Goal: Task Accomplishment & Management: Manage account settings

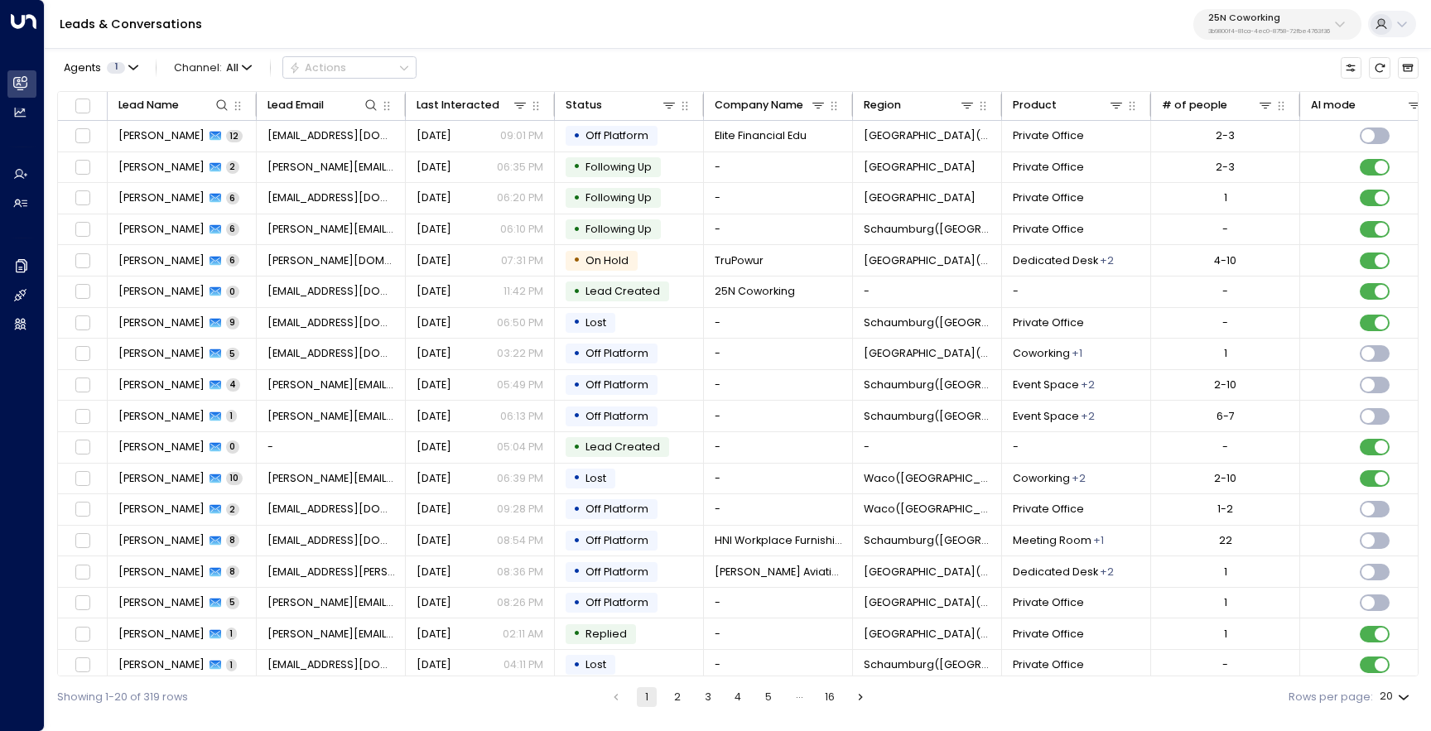
click at [1254, 31] on p "3b9800f4-81ca-4ec0-8758-72fbe4763f36" at bounding box center [1270, 31] width 122 height 7
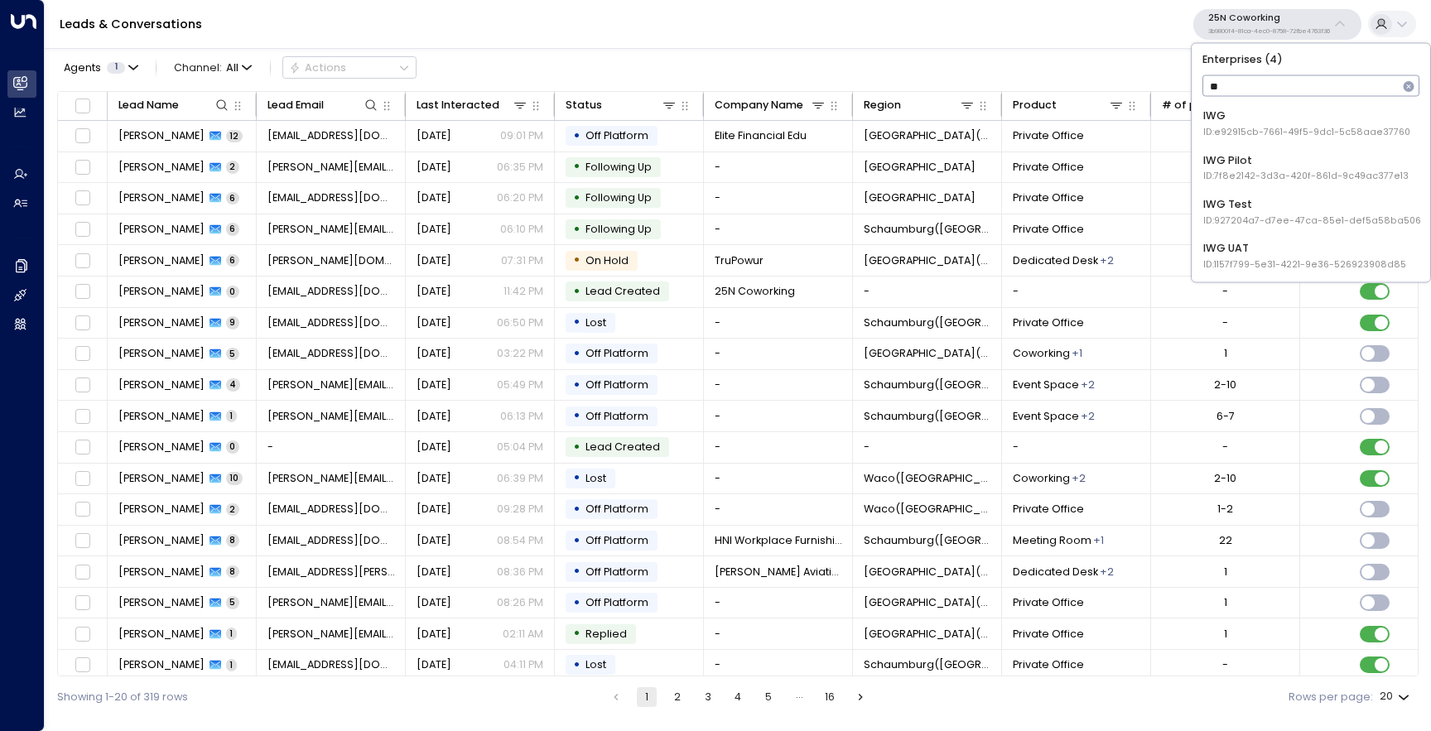
type input "***"
click at [1252, 139] on li "IWG ID: e92915cb-7661-49f5-9dc1-5c58aae37760" at bounding box center [1311, 124] width 227 height 41
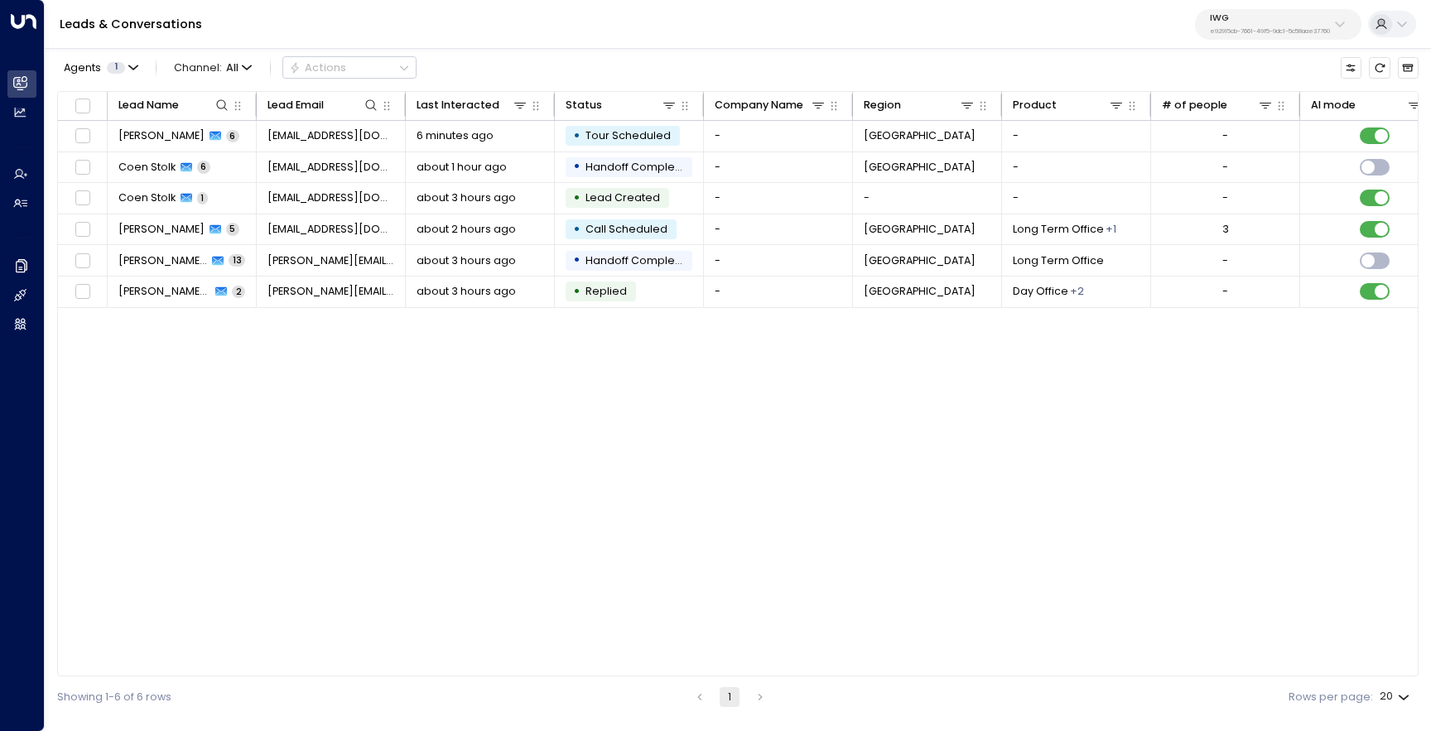
click at [1240, 29] on p "e92915cb-7661-49f5-9dc1-5c58aae37760" at bounding box center [1270, 31] width 120 height 7
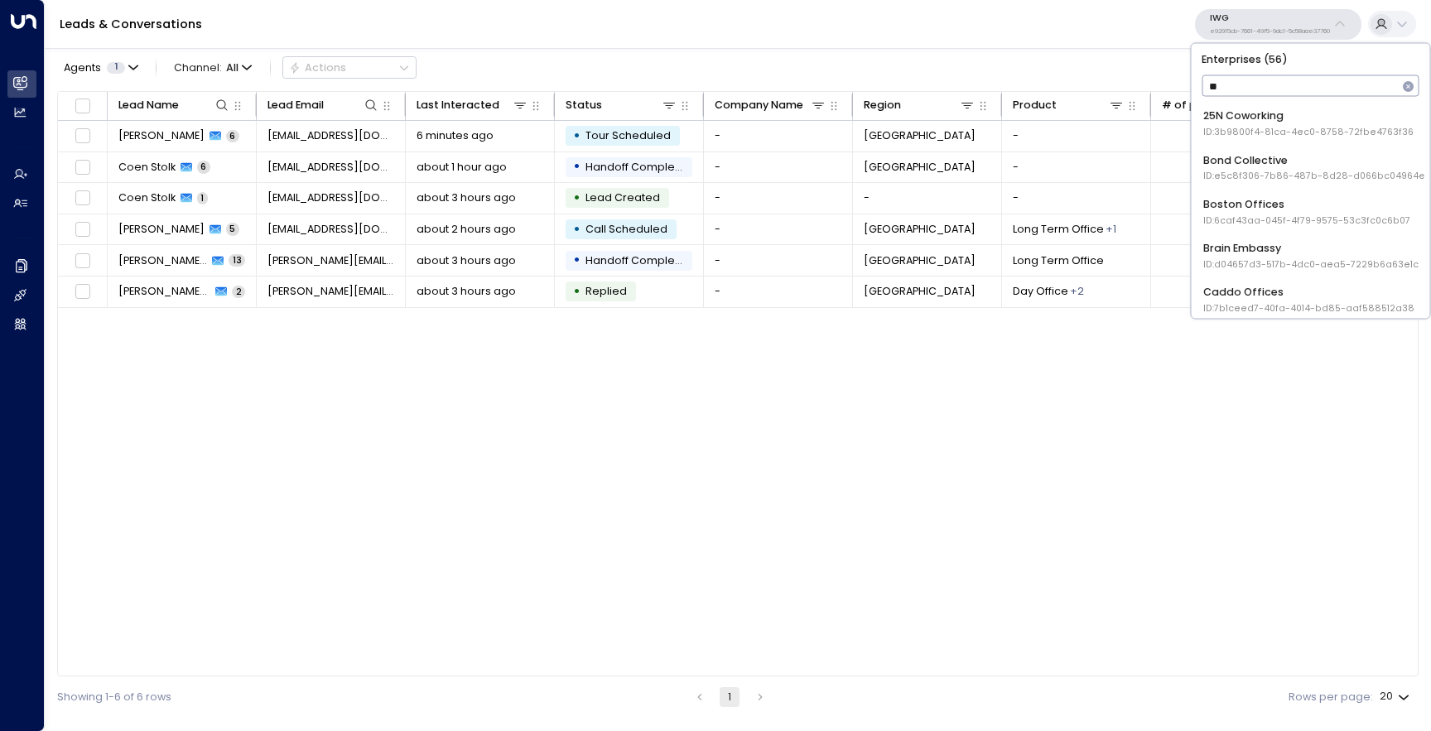
type input "***"
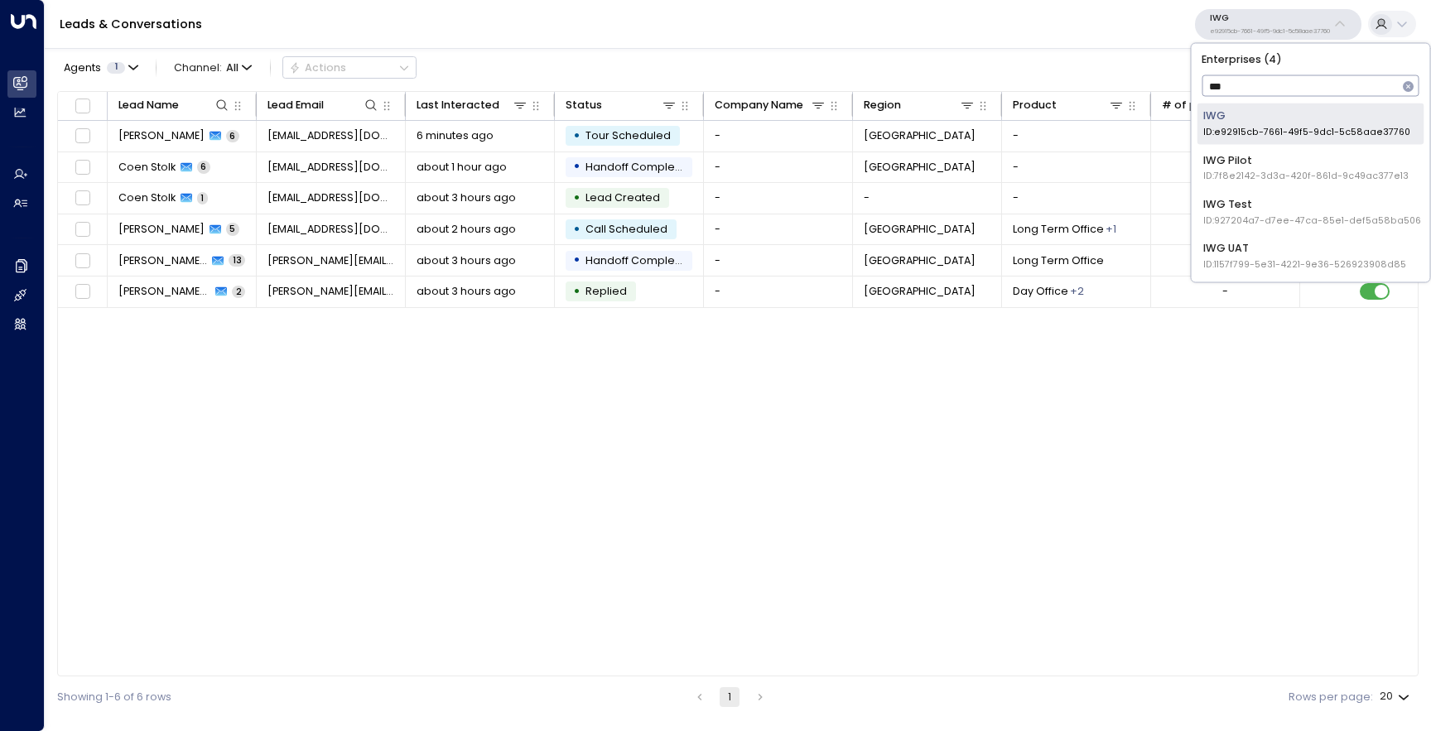
click at [1292, 130] on span "ID: e92915cb-7661-49f5-9dc1-5c58aae37760" at bounding box center [1307, 132] width 207 height 13
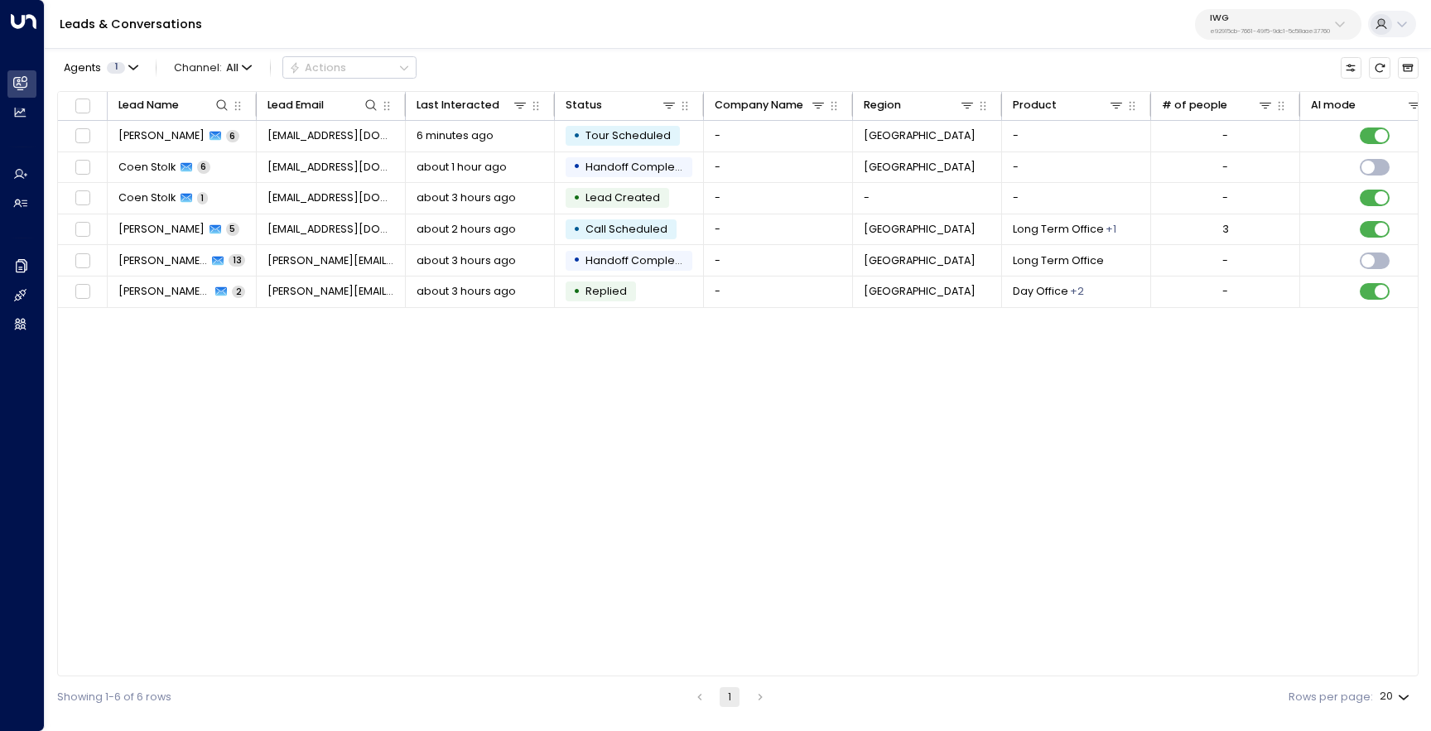
click at [587, 592] on div "Lead Name Lead Email Last Interacted Status Company Name Region Product # of pe…" at bounding box center [738, 384] width 1362 height 586
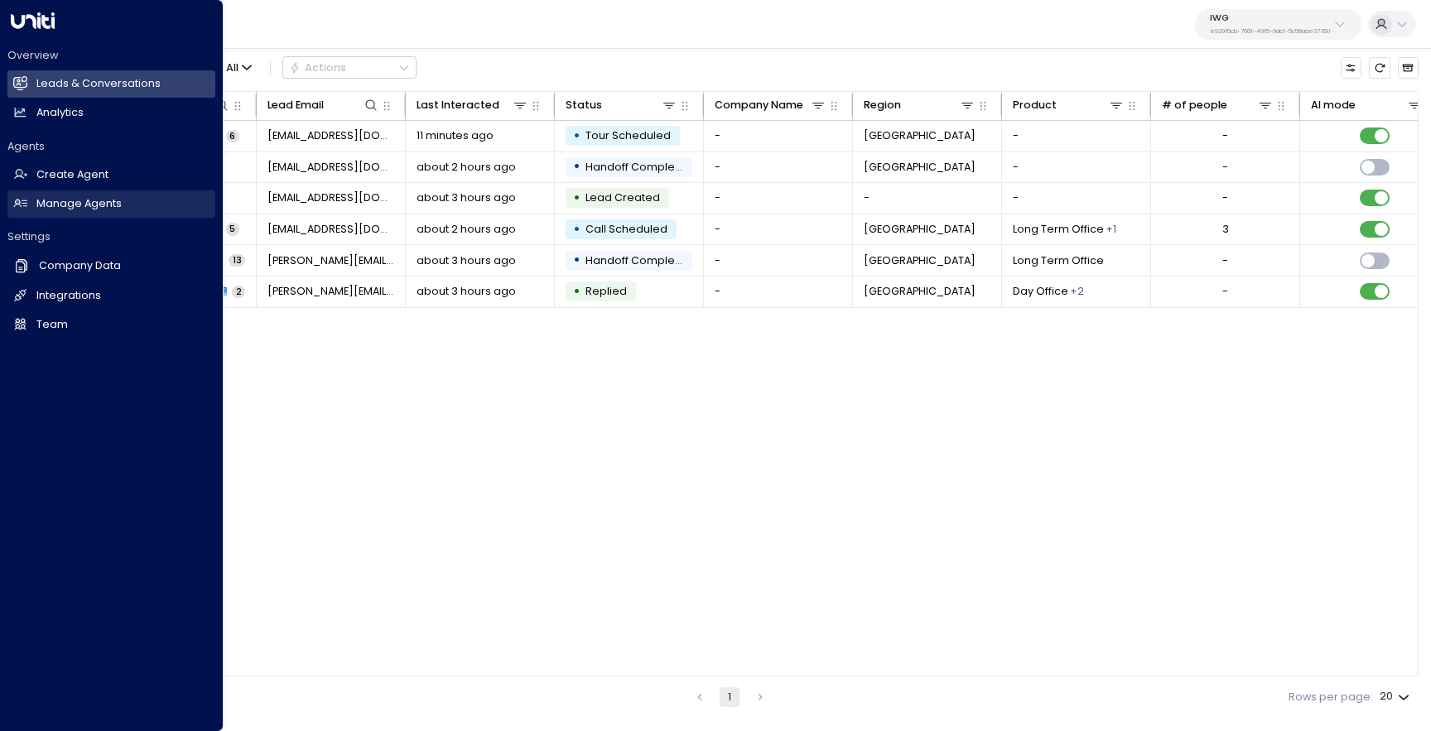
click at [80, 210] on h2 "Manage Agents" at bounding box center [78, 204] width 85 height 16
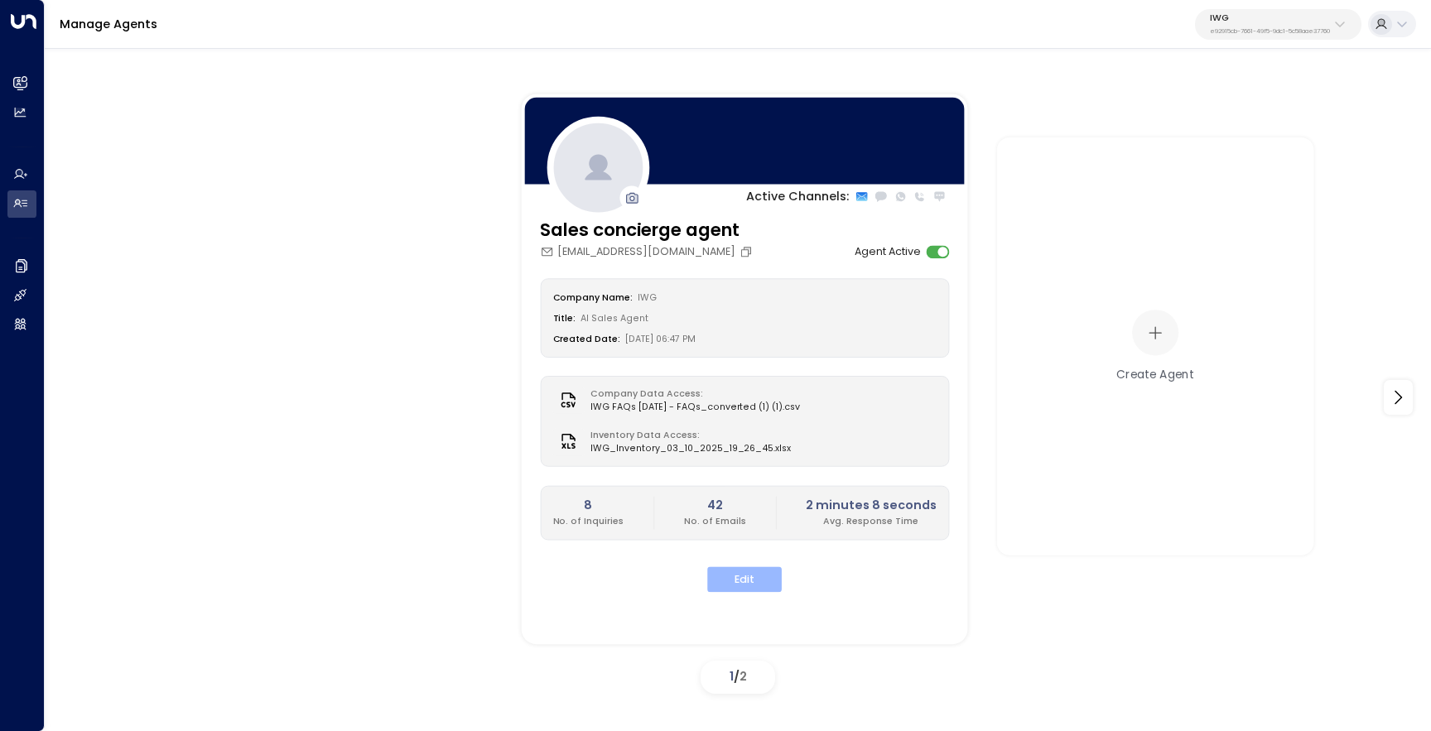
click at [734, 572] on button "Edit" at bounding box center [744, 580] width 75 height 26
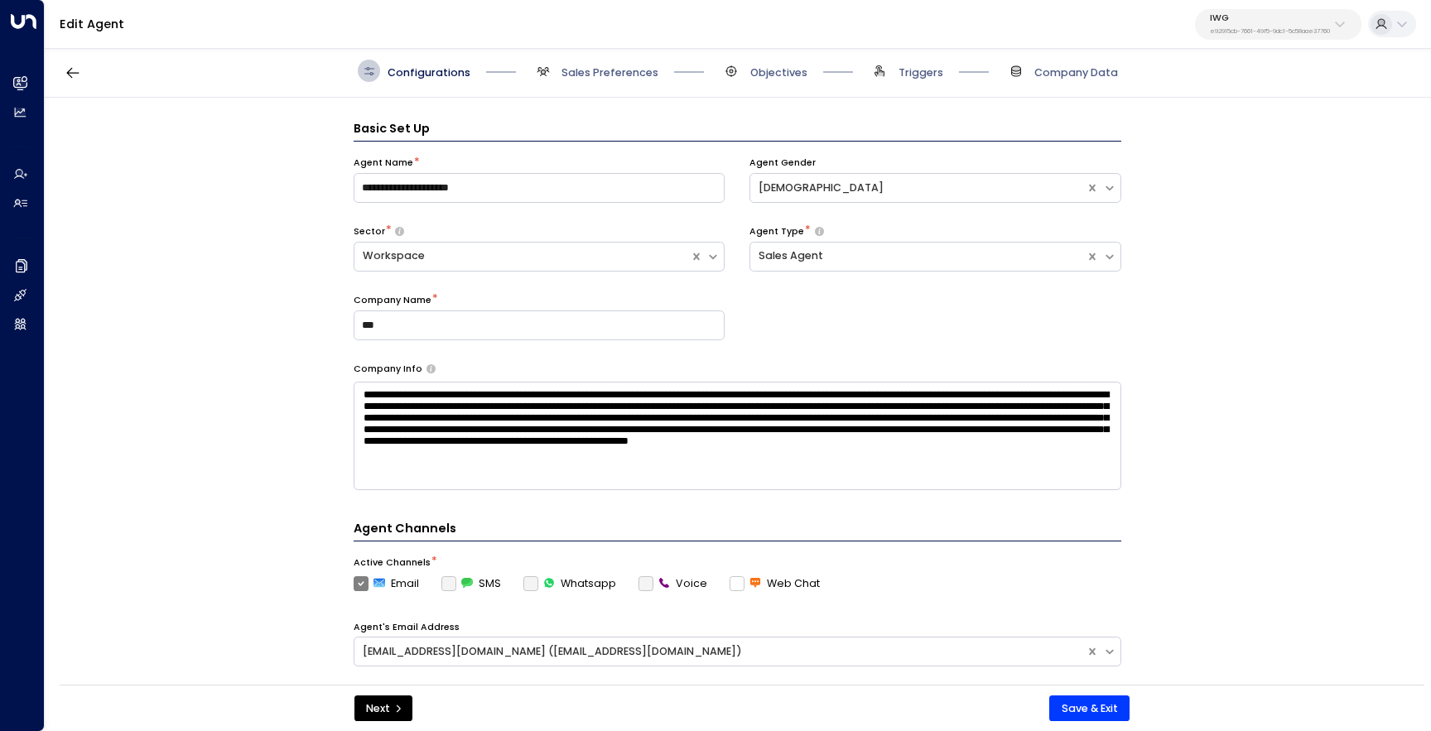
click at [610, 82] on div "Configurations Sales Preferences Objectives Triggers Company Data" at bounding box center [738, 71] width 1387 height 53
click at [611, 56] on div "Configurations Sales Preferences Objectives Triggers Company Data" at bounding box center [738, 71] width 1387 height 53
click at [579, 71] on span "Sales Preferences" at bounding box center [610, 72] width 97 height 15
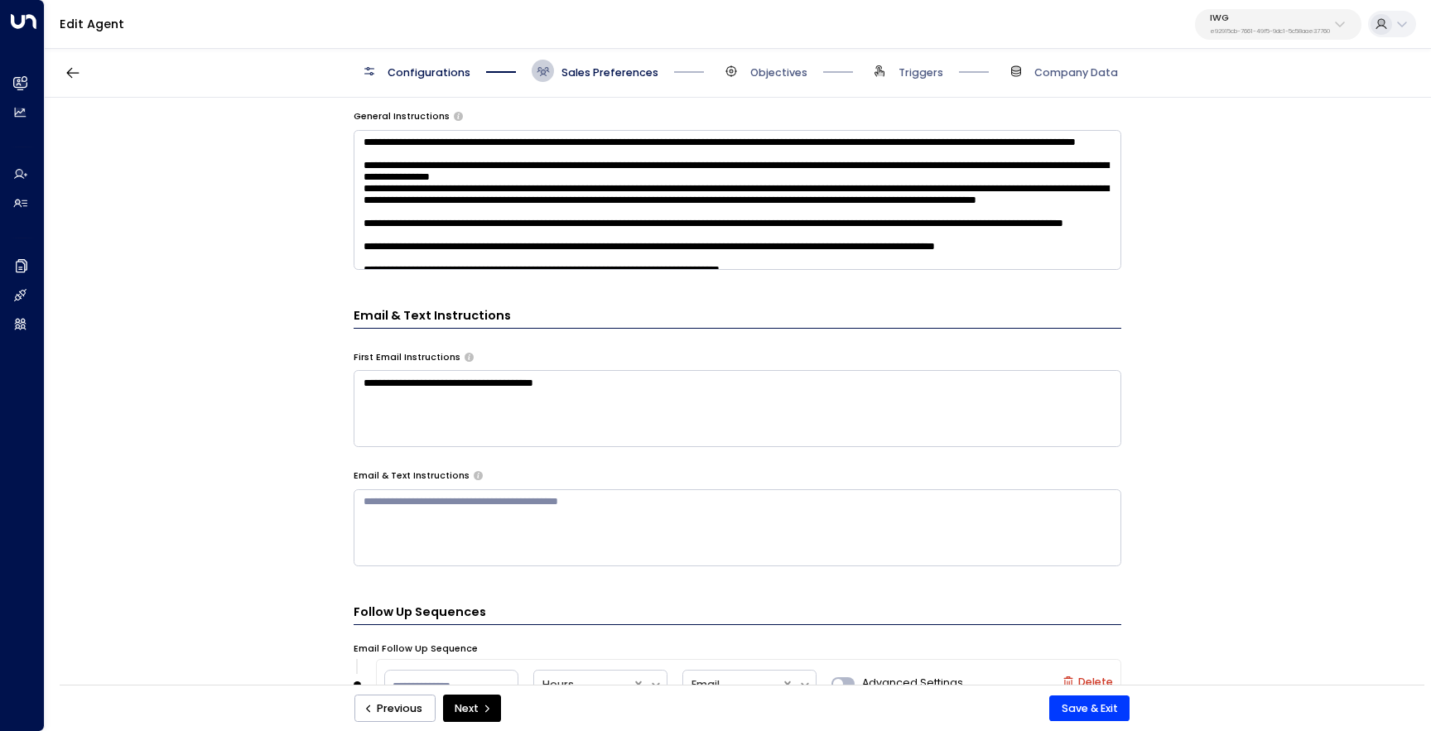
scroll to position [567, 0]
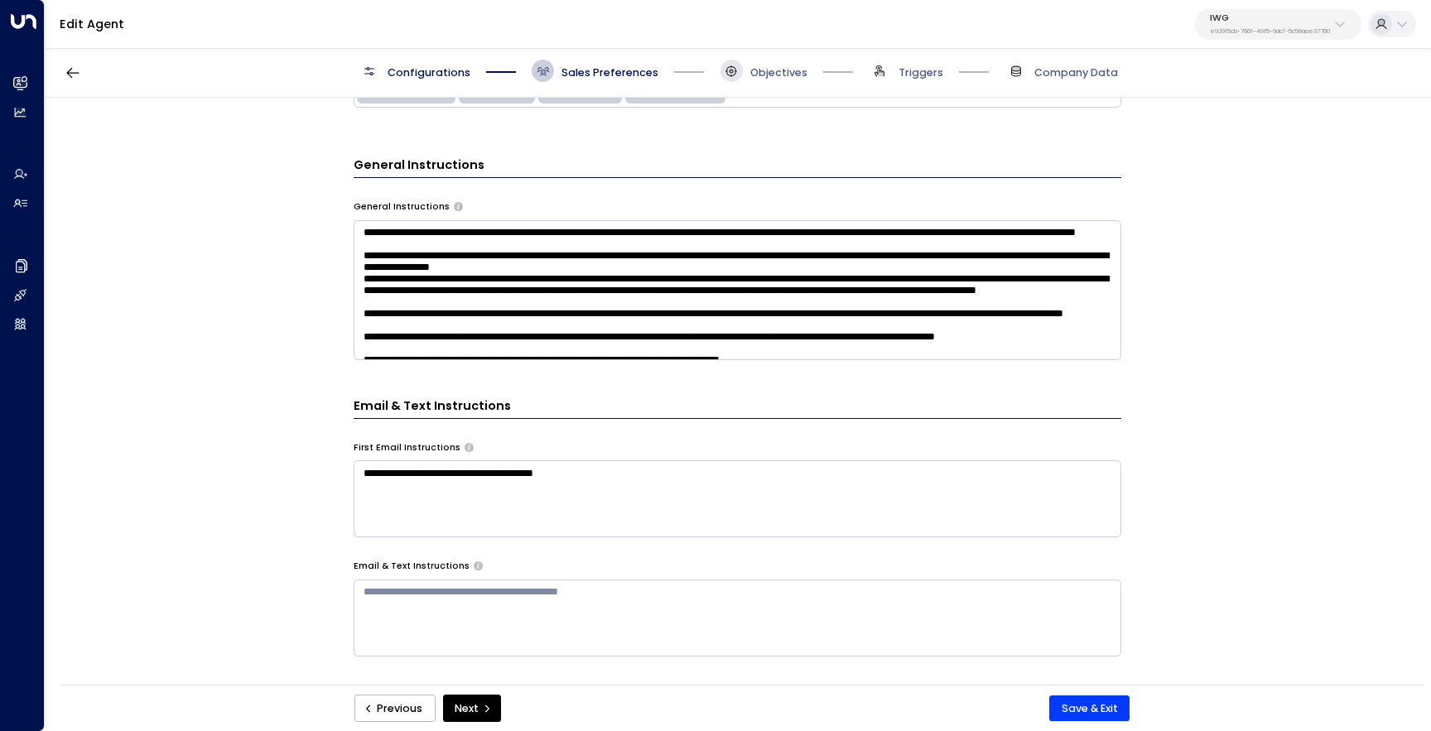
click at [722, 76] on span at bounding box center [732, 71] width 22 height 22
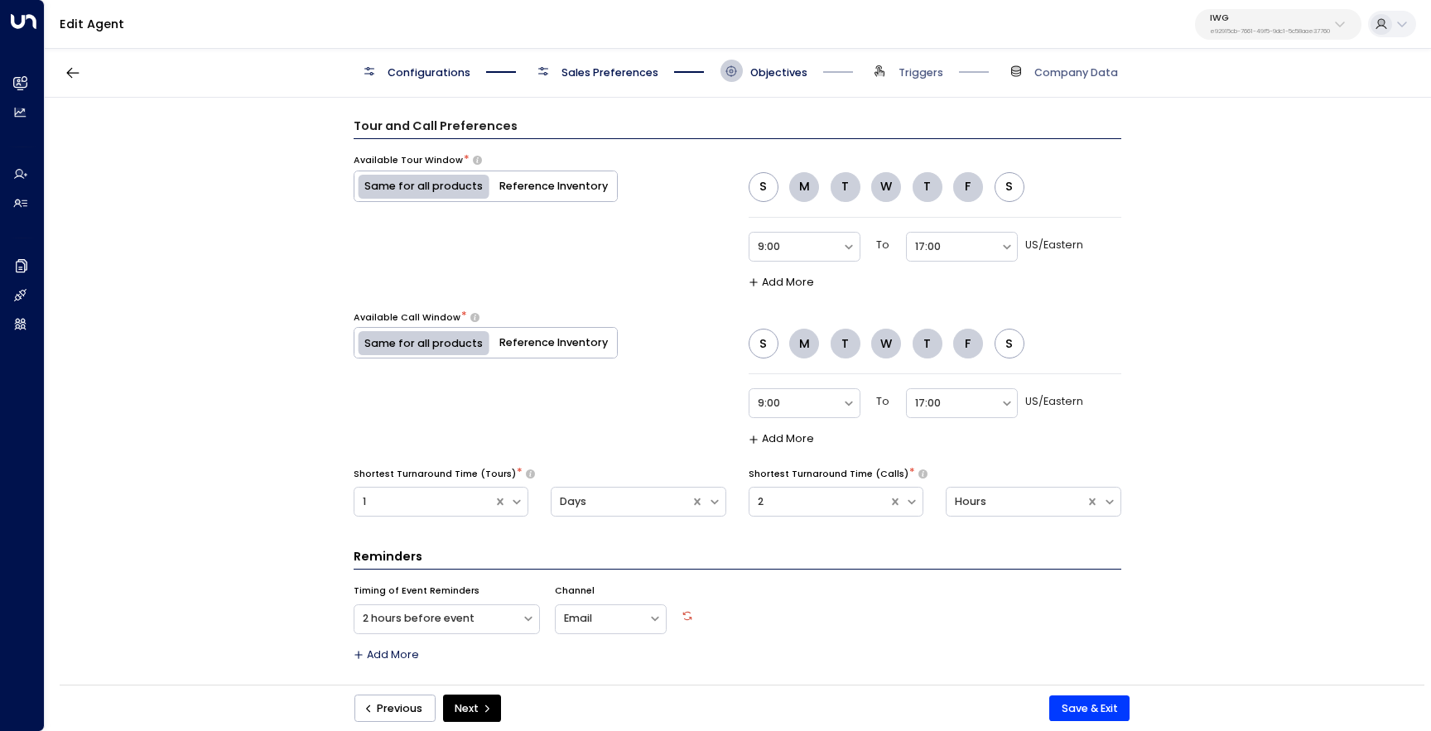
scroll to position [950, 0]
click at [795, 244] on div at bounding box center [796, 246] width 76 height 19
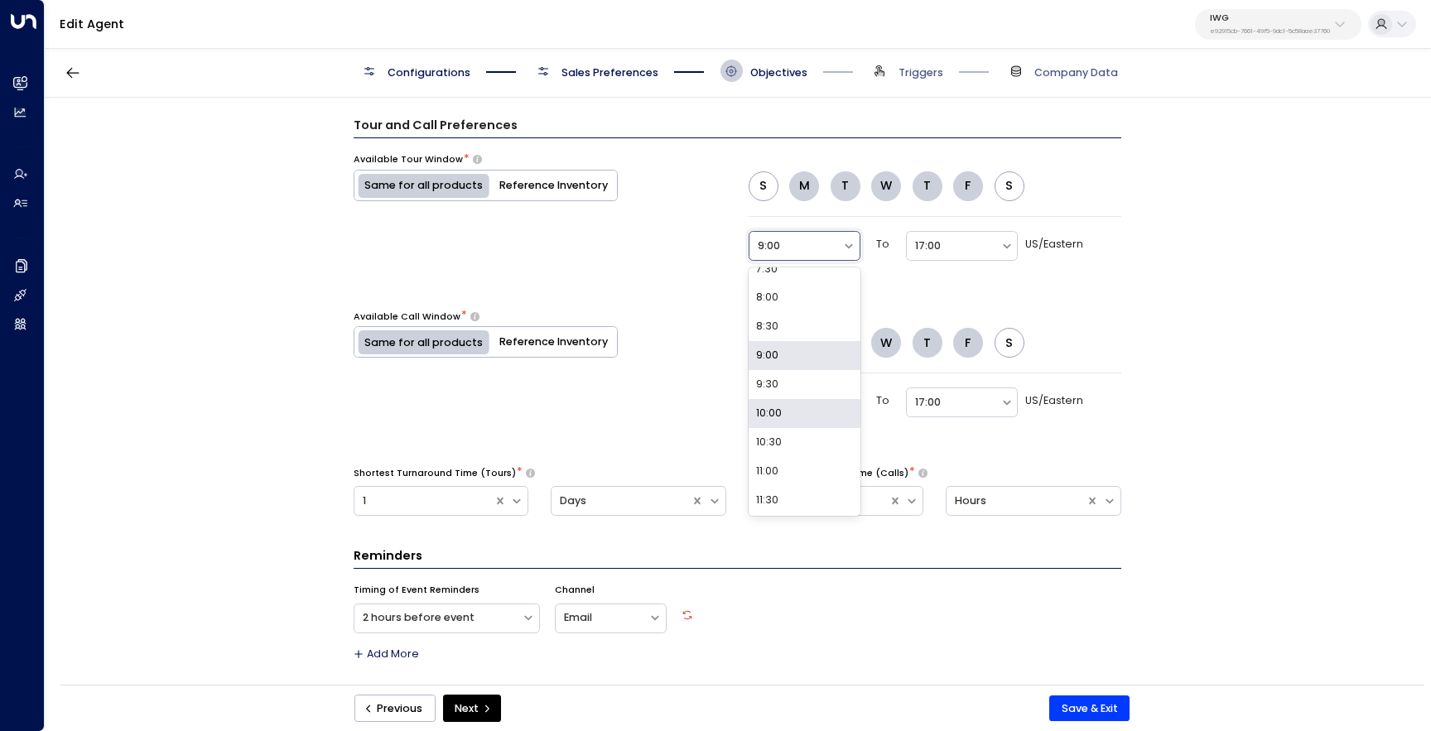
scroll to position [460, 0]
click at [796, 406] on div "10:00" at bounding box center [805, 403] width 112 height 29
click at [803, 411] on div at bounding box center [796, 402] width 76 height 19
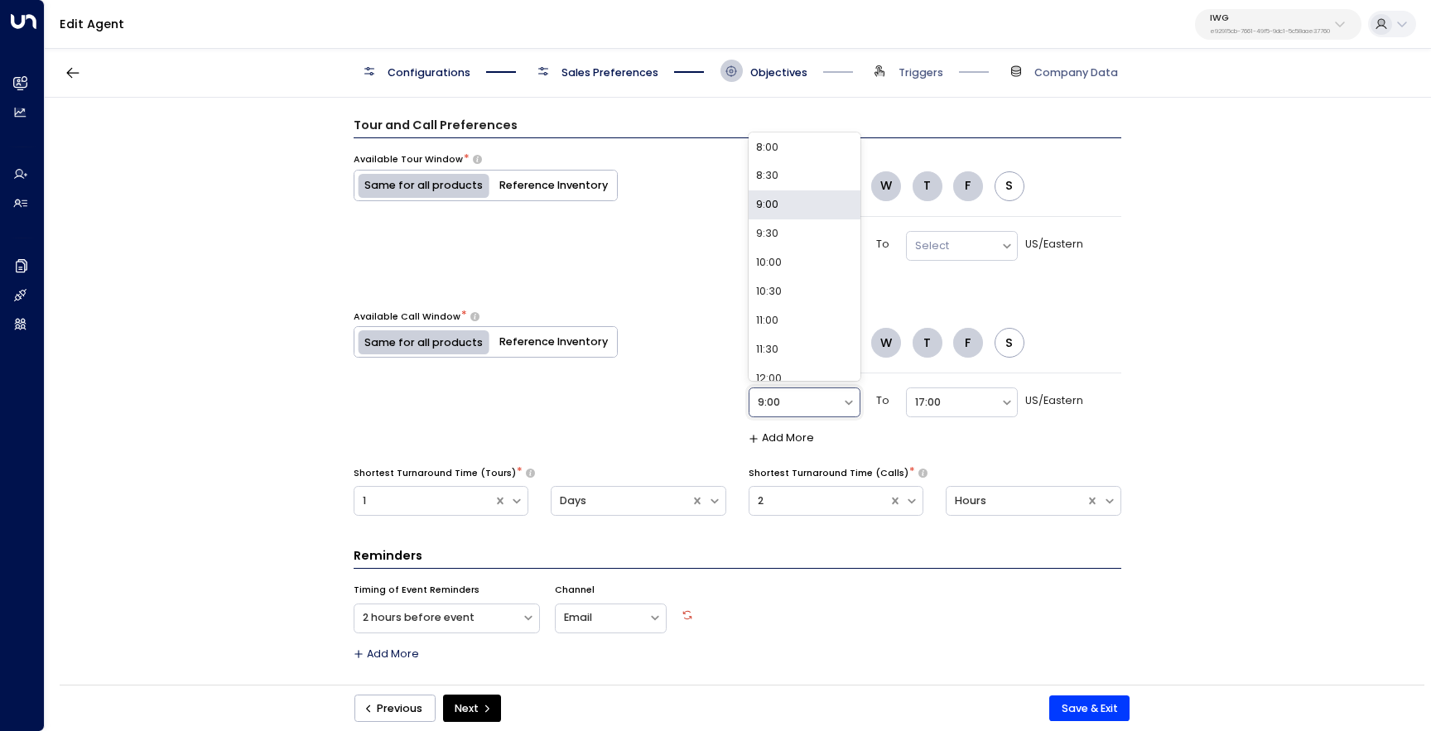
scroll to position [541, 0]
click at [836, 195] on div "10:00" at bounding box center [805, 187] width 112 height 29
click at [761, 245] on div at bounding box center [796, 246] width 76 height 19
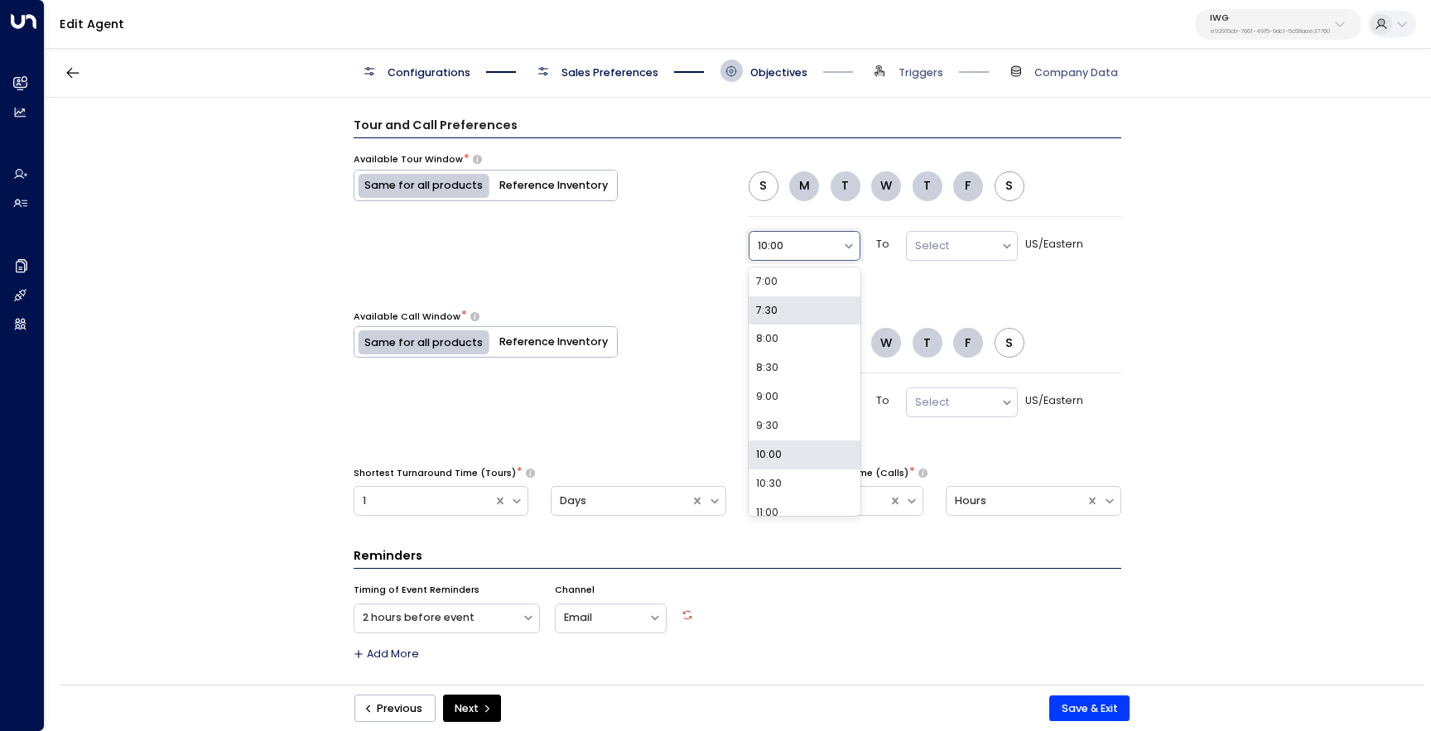
scroll to position [444, 0]
click at [801, 362] on div "9:00" at bounding box center [805, 361] width 112 height 29
click at [781, 402] on div at bounding box center [796, 402] width 76 height 19
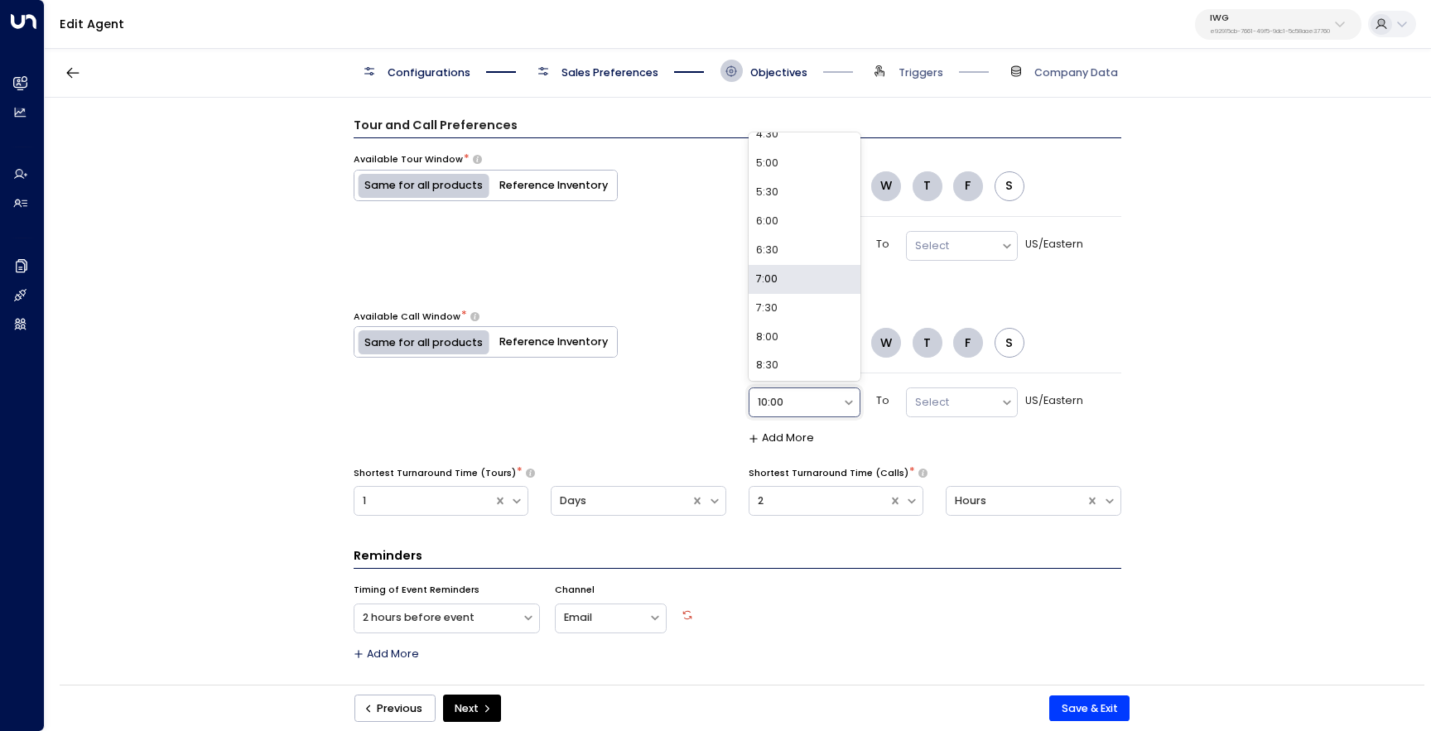
scroll to position [297, 0]
click at [780, 363] on div "9:00" at bounding box center [805, 374] width 112 height 29
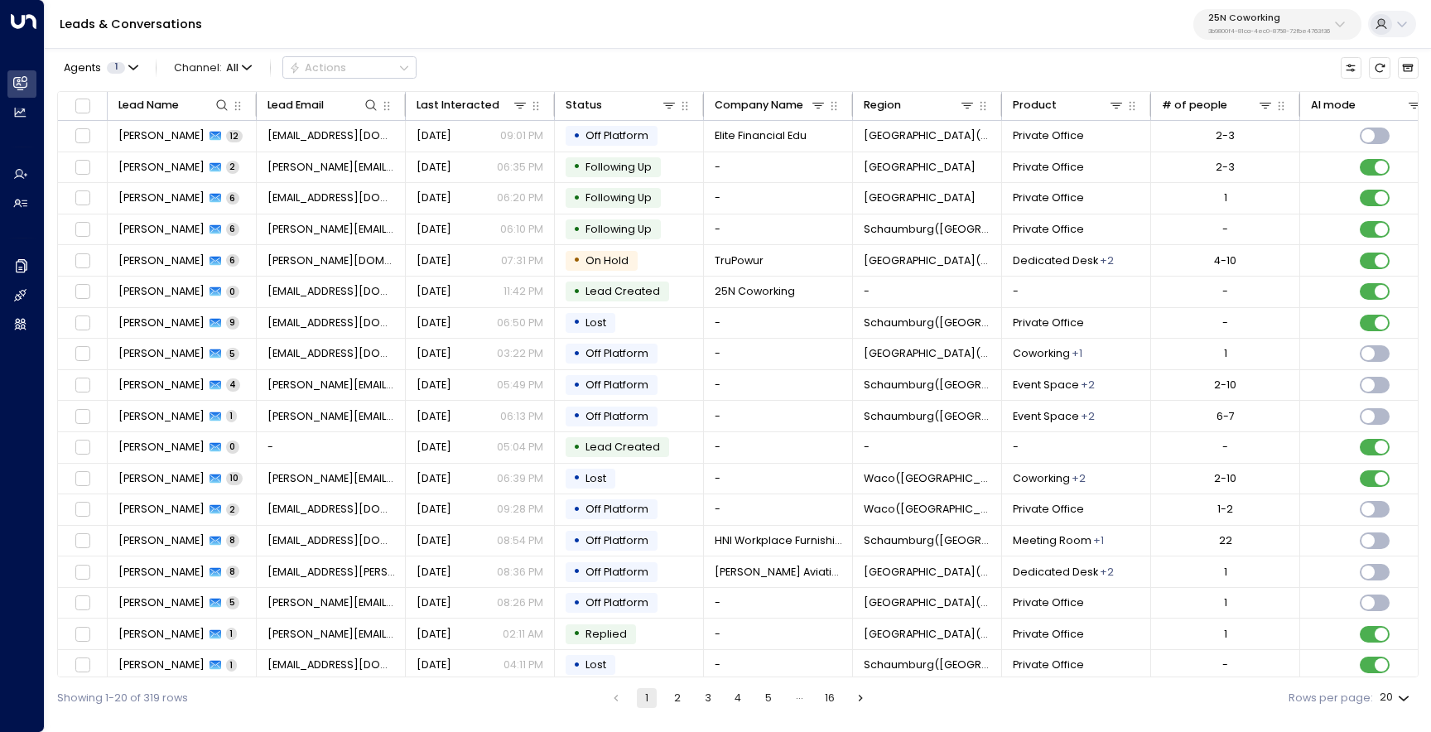
click at [1209, 31] on p "3b9800f4-81ca-4ec0-8758-72fbe4763f36" at bounding box center [1270, 31] width 122 height 7
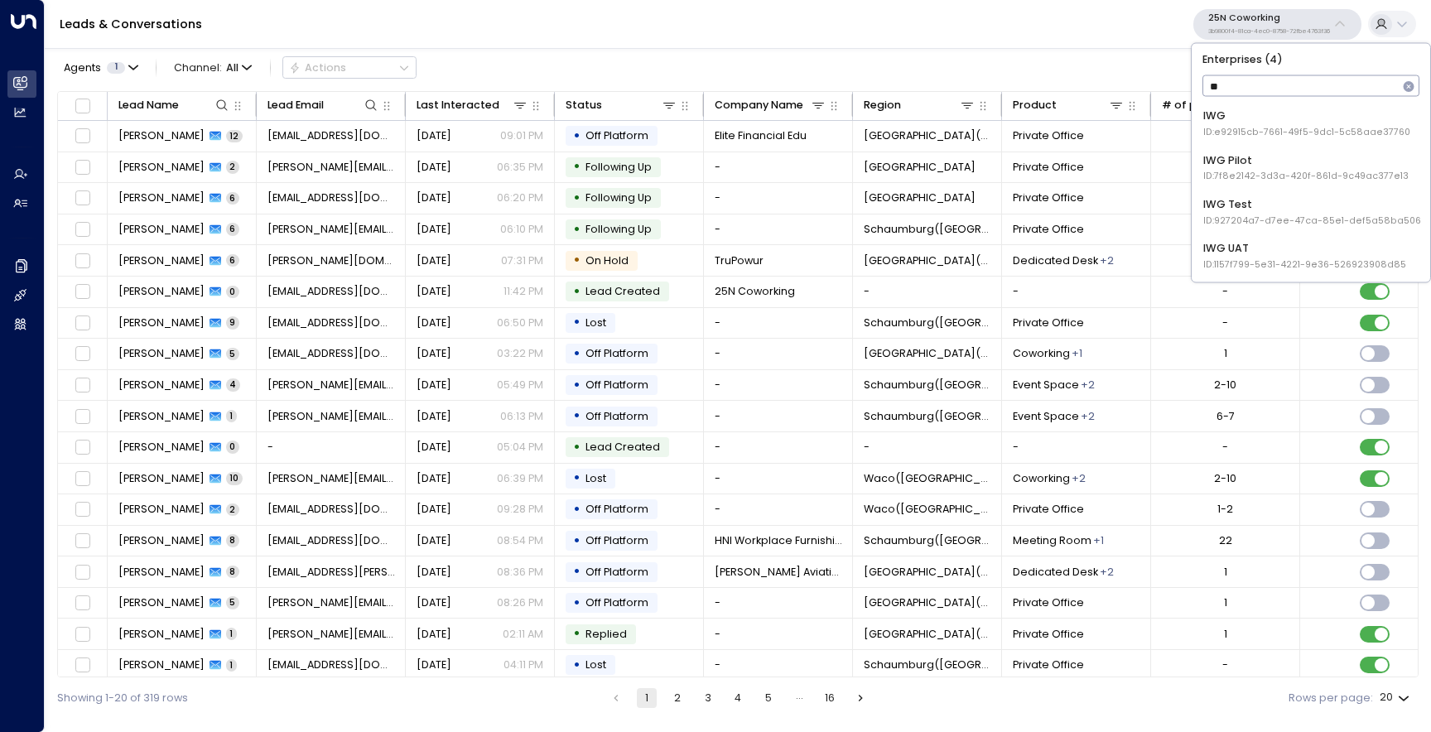
type input "***"
click at [1238, 114] on div "IWG ID: e92915cb-7661-49f5-9dc1-5c58aae37760" at bounding box center [1307, 124] width 207 height 31
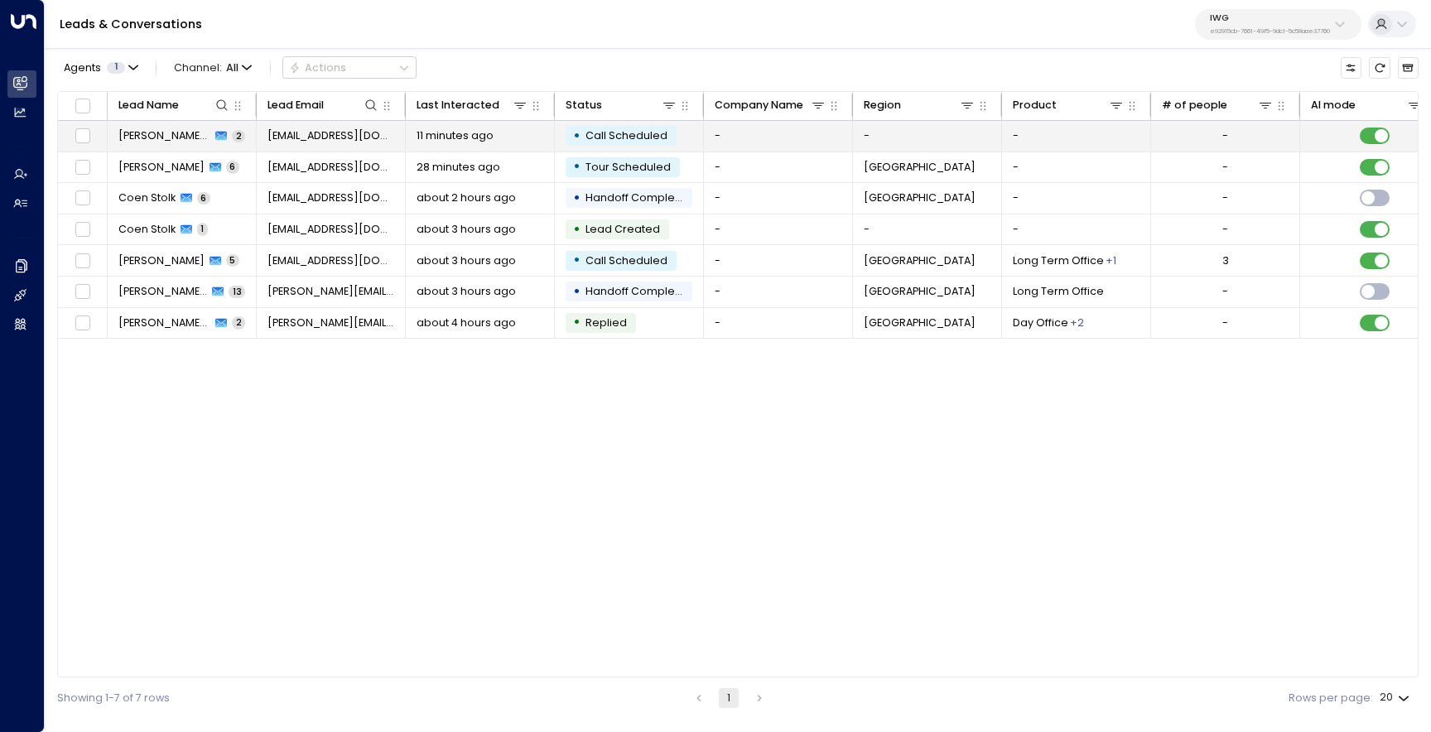
click at [161, 137] on span "Daniel (Test2)" at bounding box center [164, 135] width 93 height 15
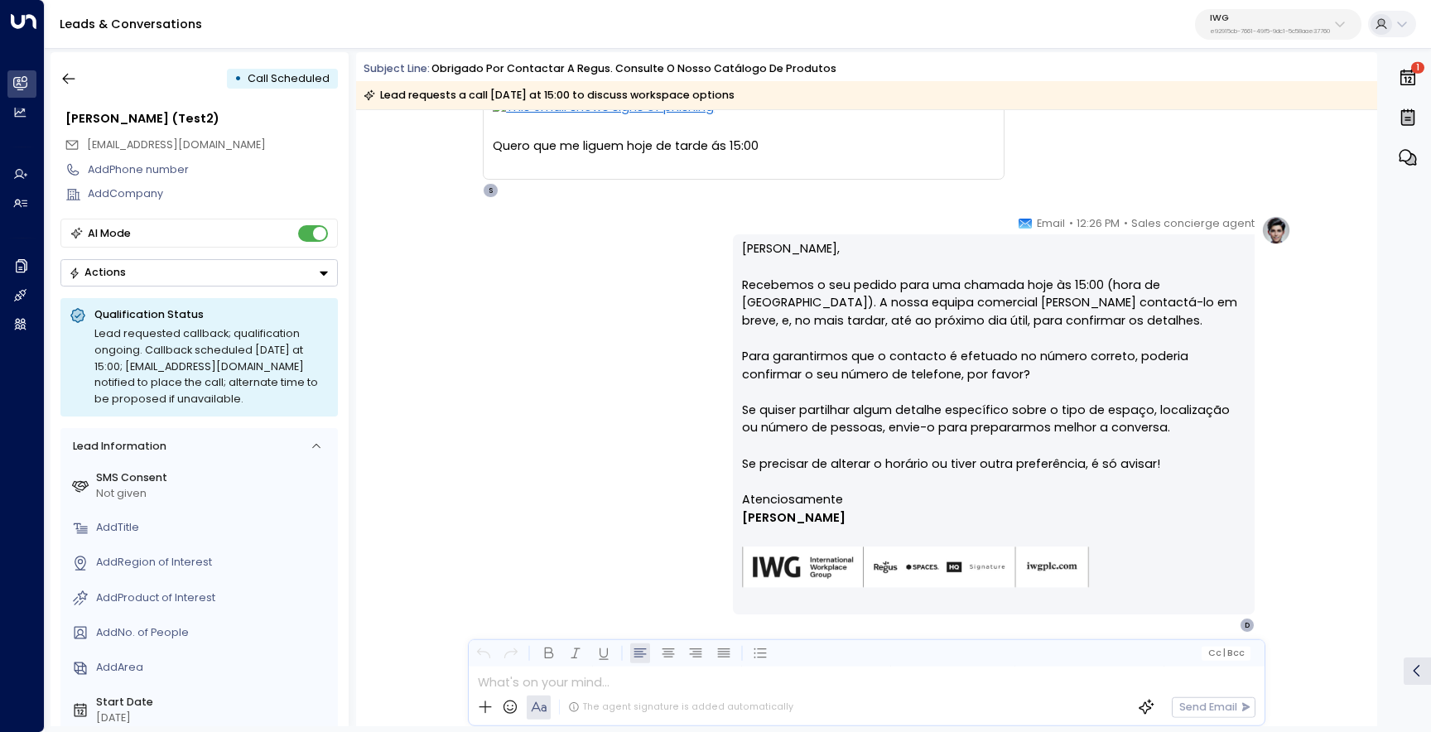
scroll to position [202, 0]
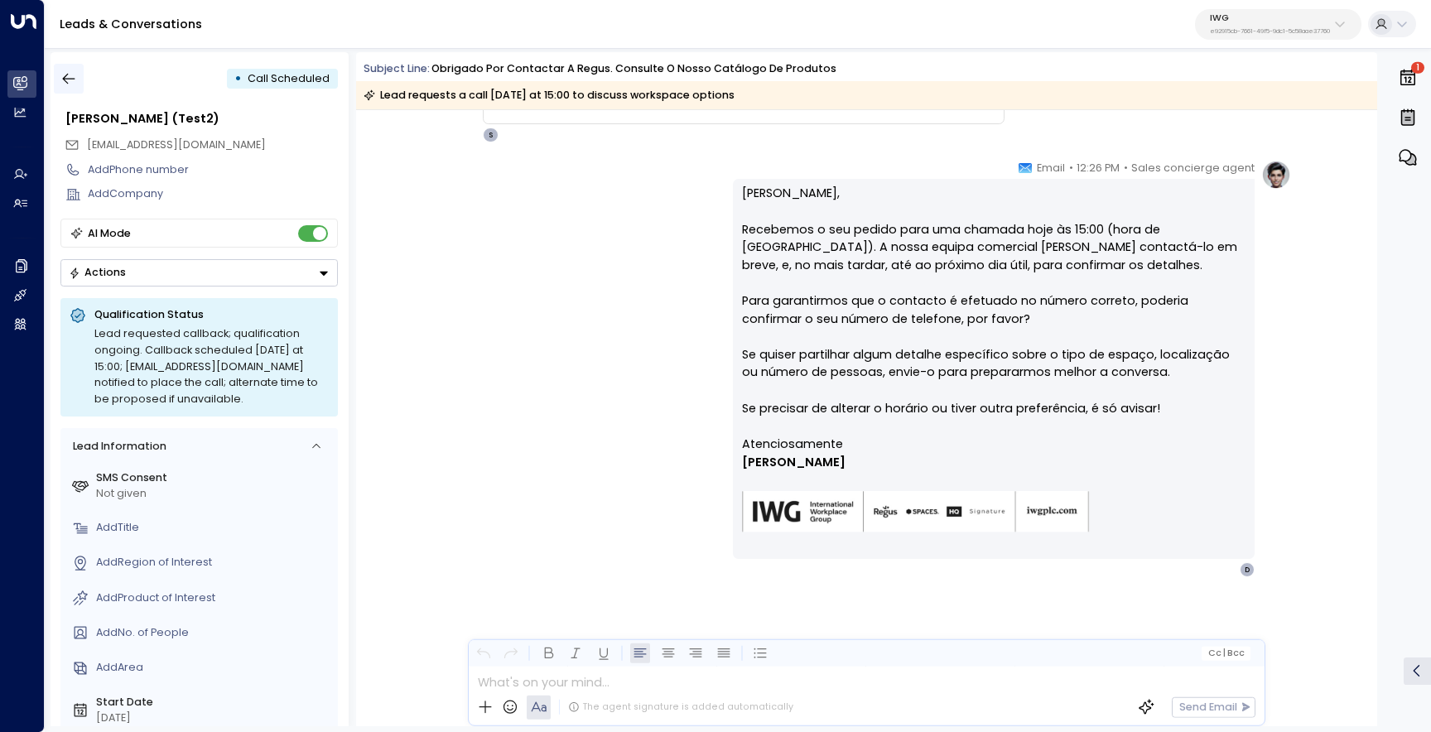
click at [66, 80] on icon "button" at bounding box center [68, 78] width 17 height 17
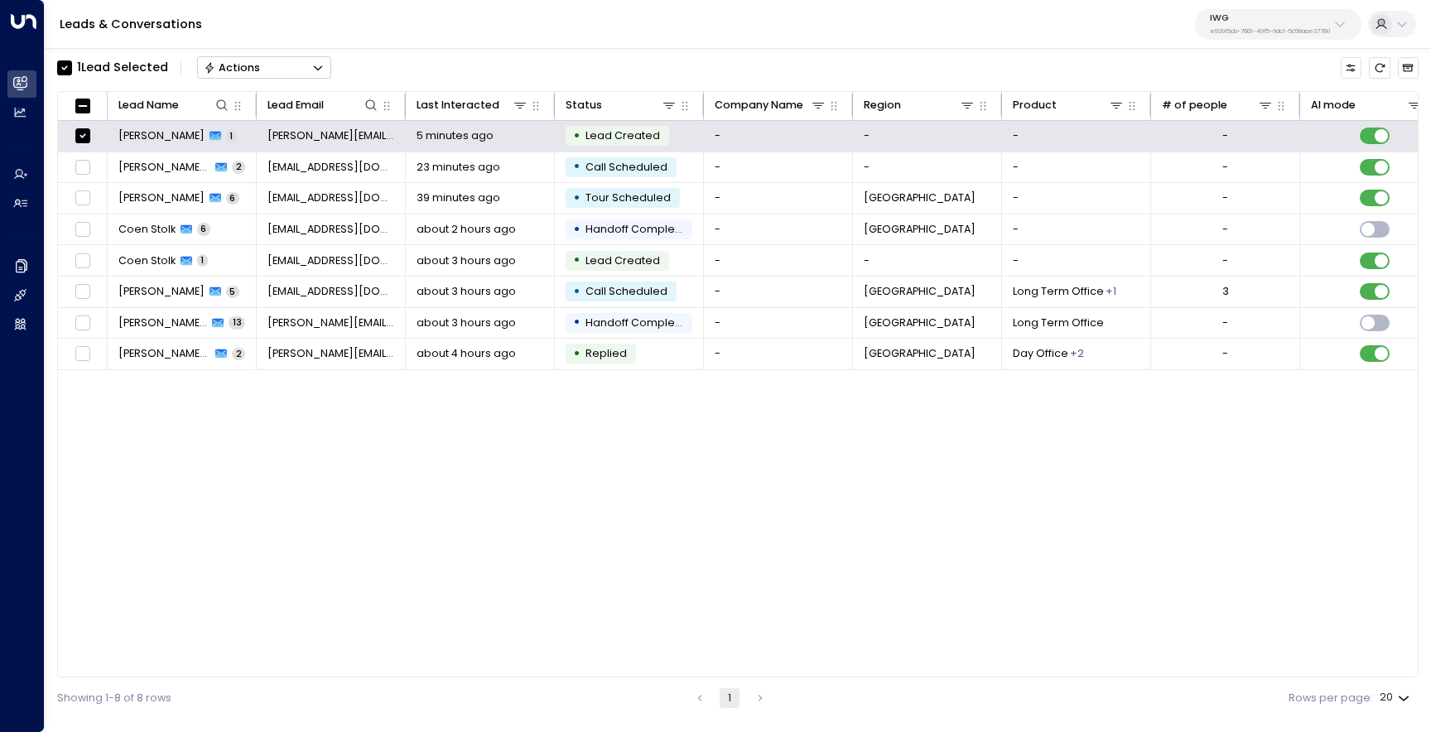
click at [307, 65] on button "Actions" at bounding box center [264, 67] width 134 height 22
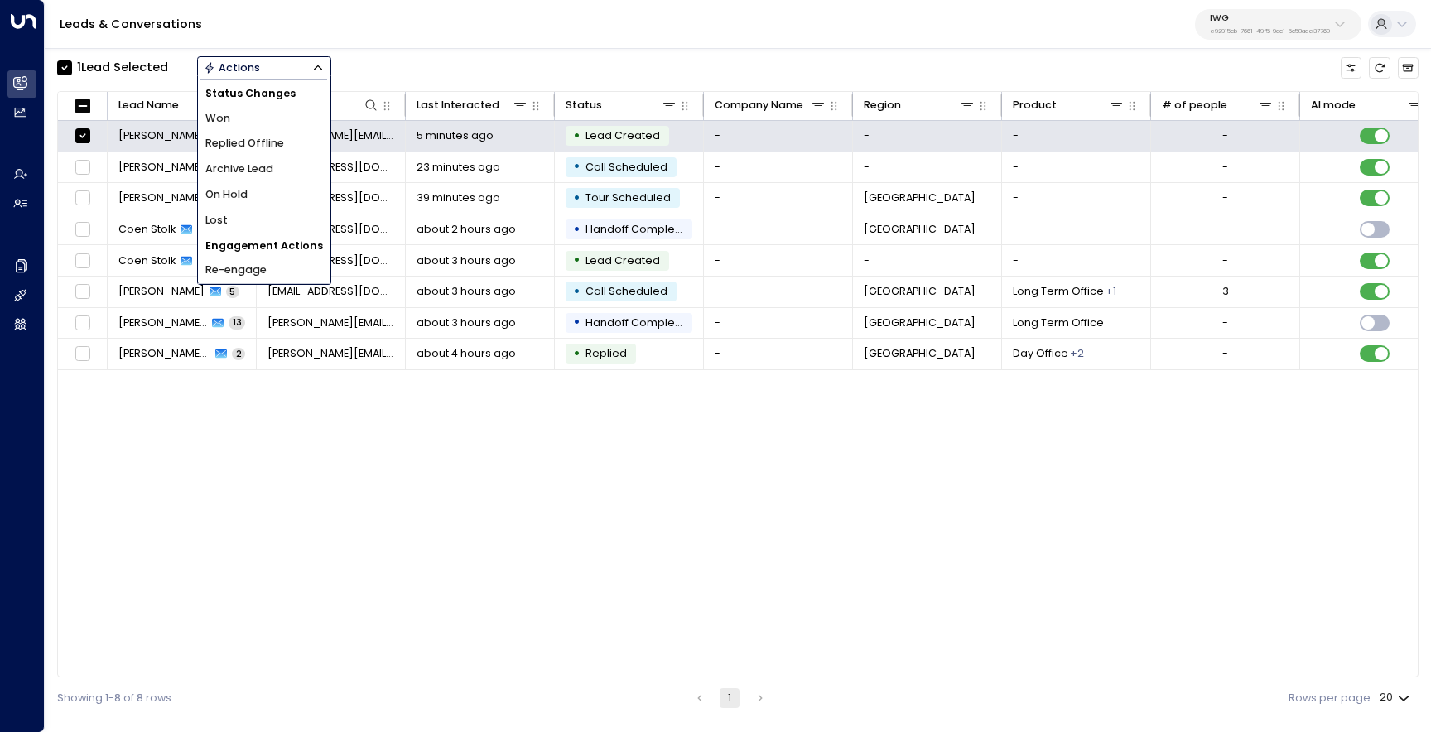
click at [292, 173] on li "Archive Lead" at bounding box center [264, 170] width 133 height 26
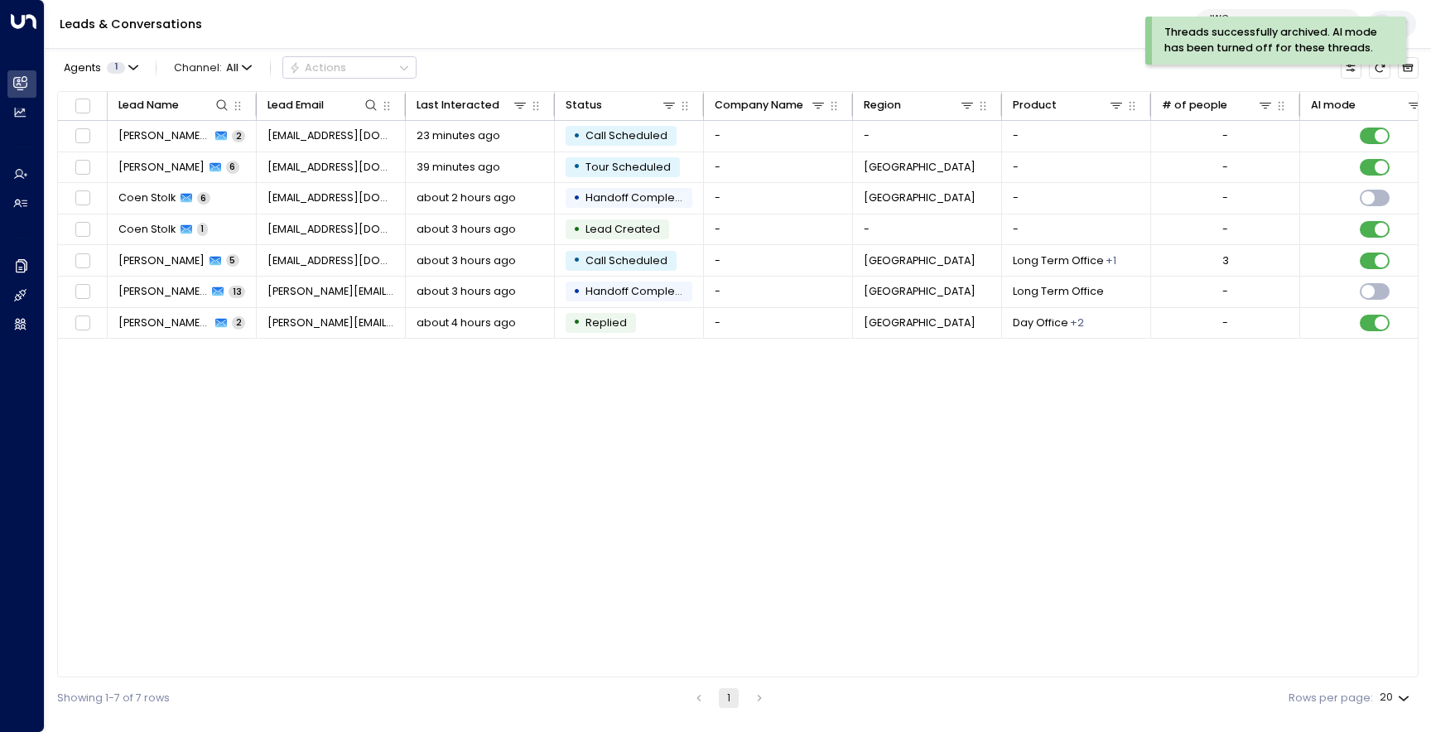
click at [1125, 9] on div "Leads & Conversations IWG e92915cb-7661-49f5-9dc1-5c58aae37760" at bounding box center [738, 24] width 1387 height 49
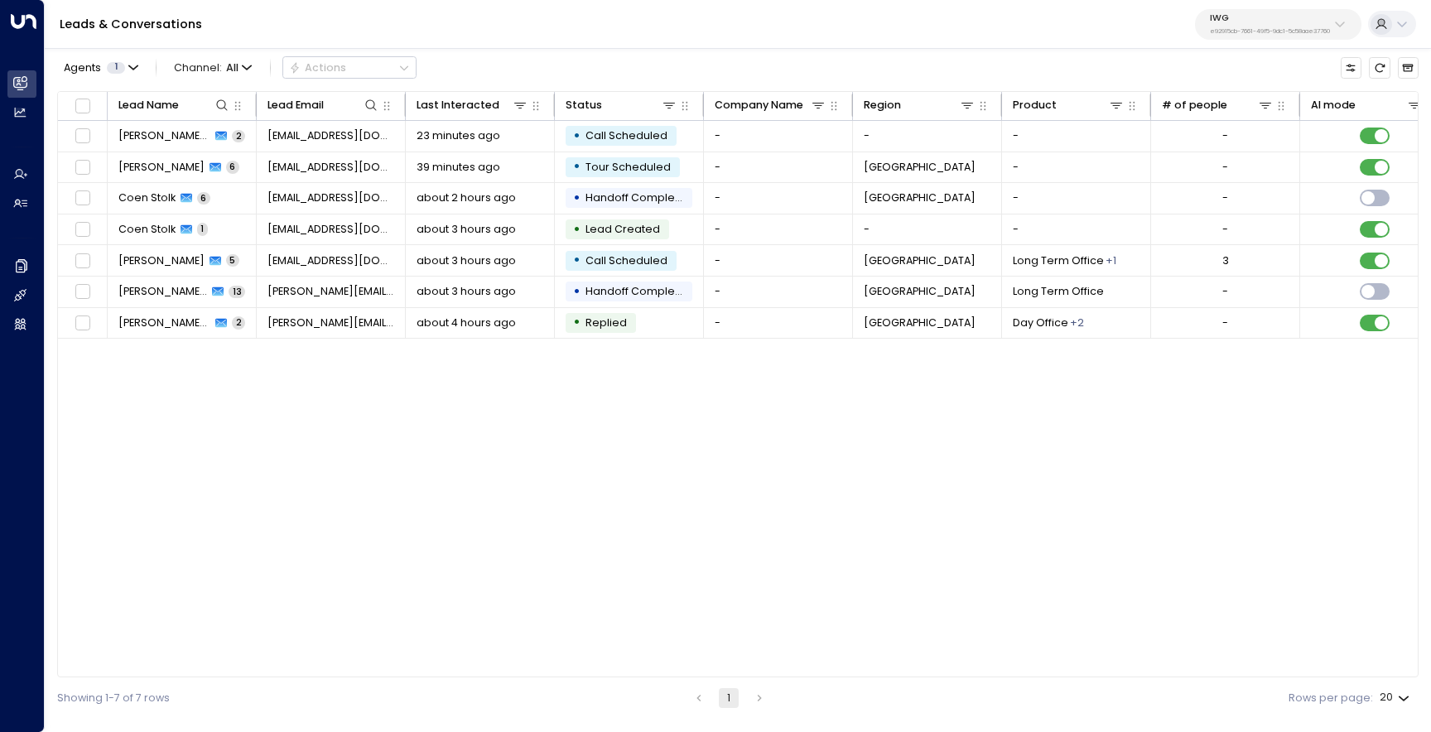
click at [1219, 15] on p "IWG" at bounding box center [1270, 18] width 120 height 10
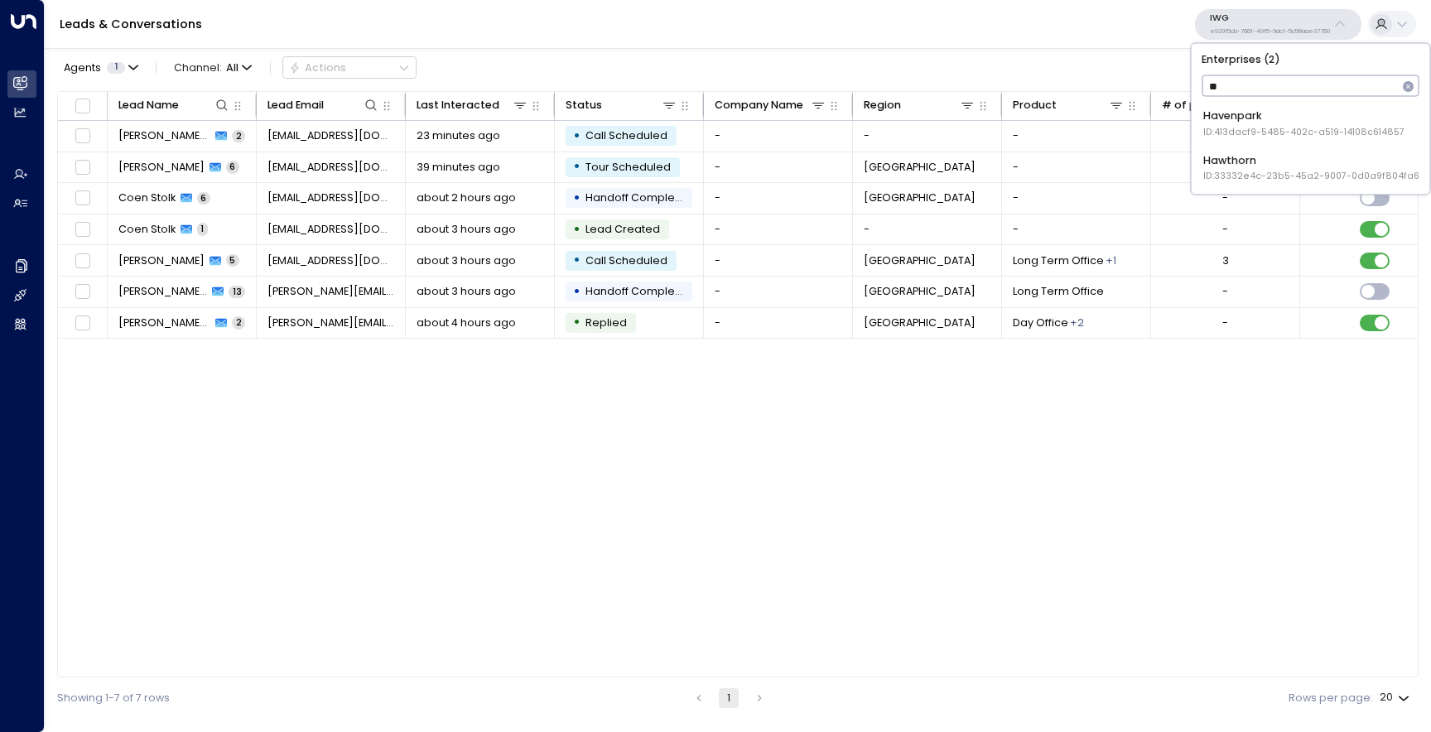
type input "*"
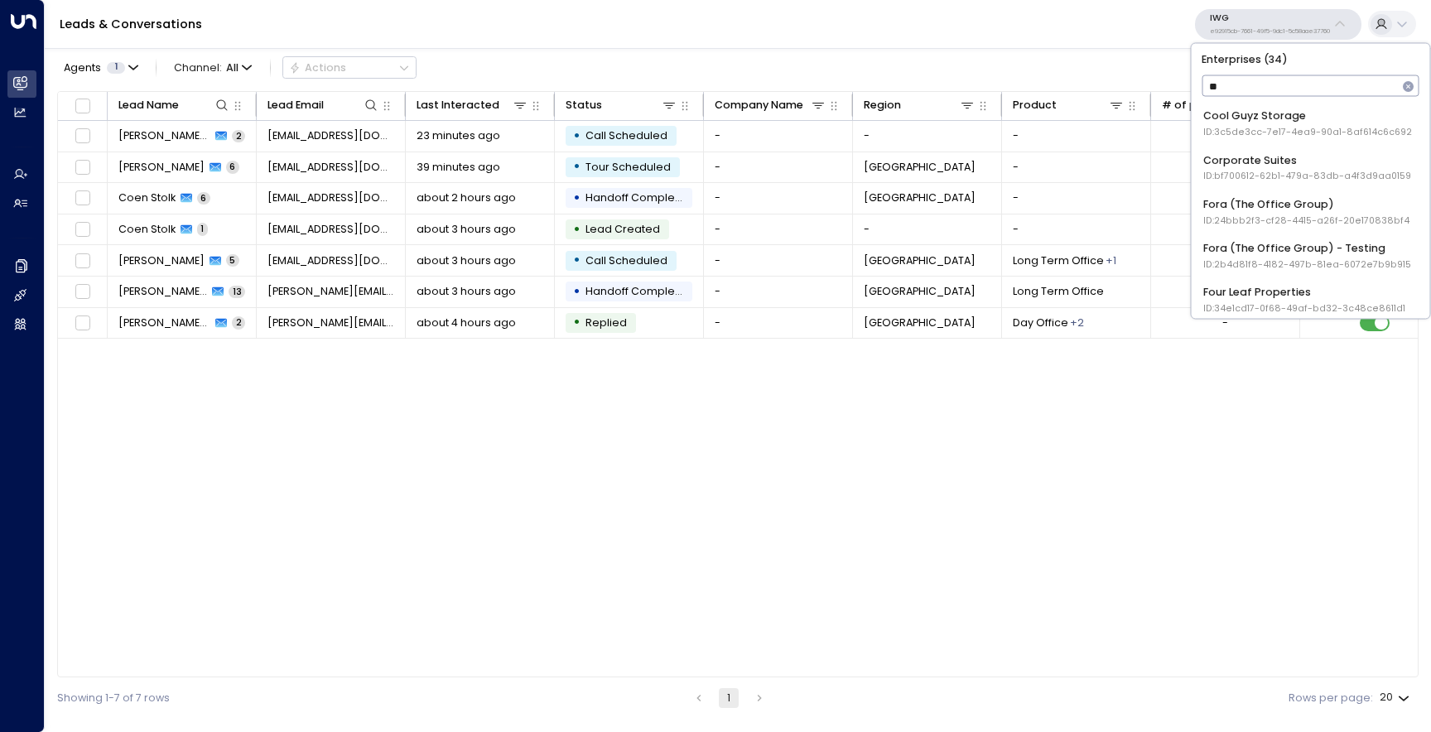
type input "***"
click at [1261, 201] on div "Uniti Demos ID: 4c025b01-9fa0-46ff-ab3a-a620b886896e" at bounding box center [1311, 211] width 215 height 31
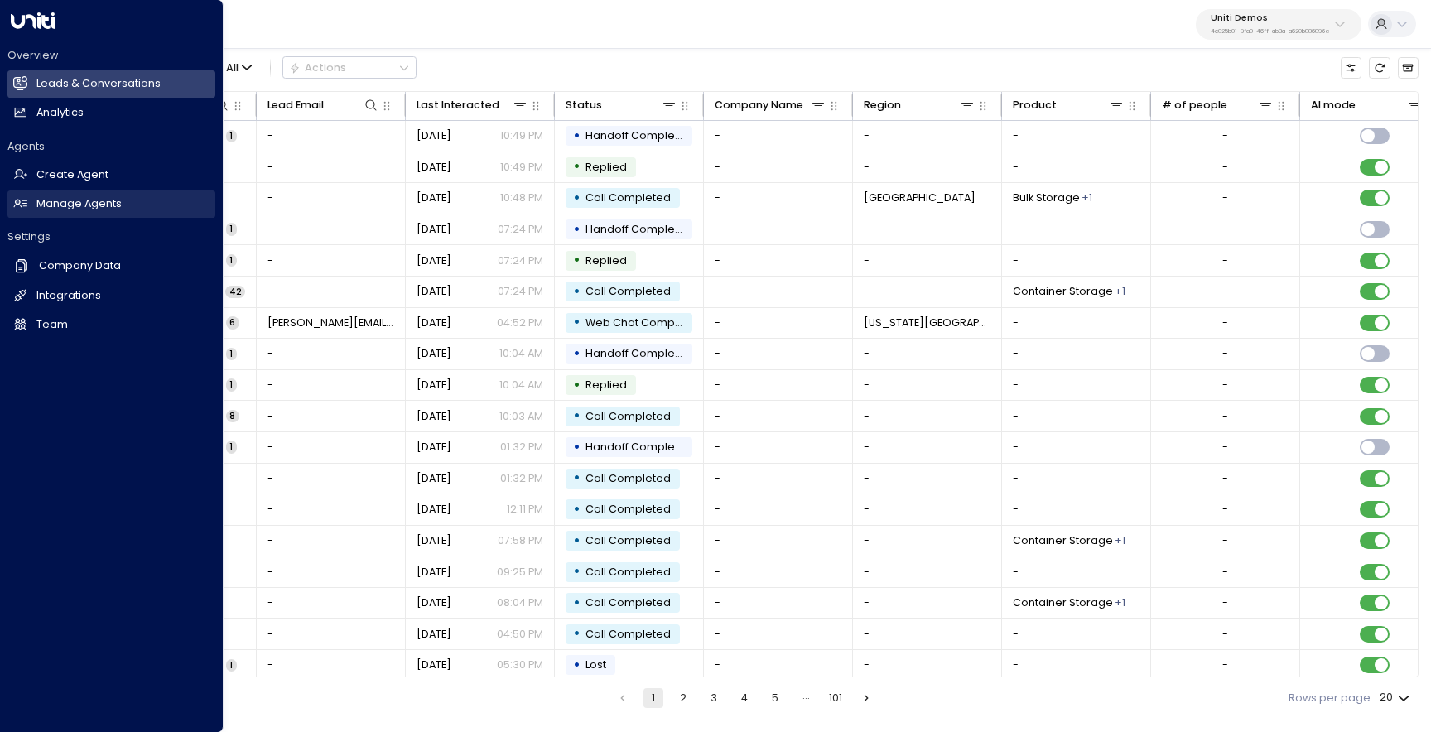
click at [32, 197] on link "Manage Agents Manage Agents" at bounding box center [111, 204] width 208 height 27
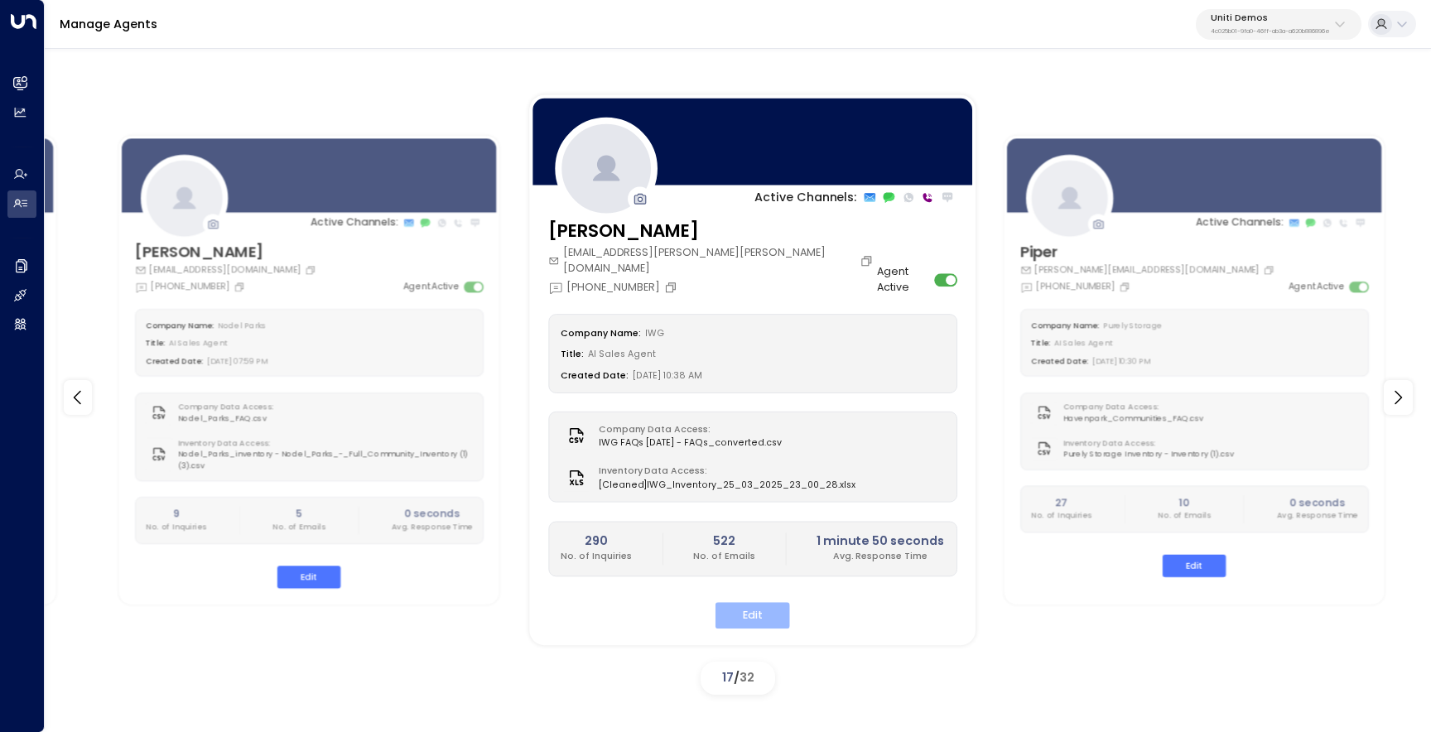
click at [738, 602] on button "Edit" at bounding box center [752, 615] width 75 height 26
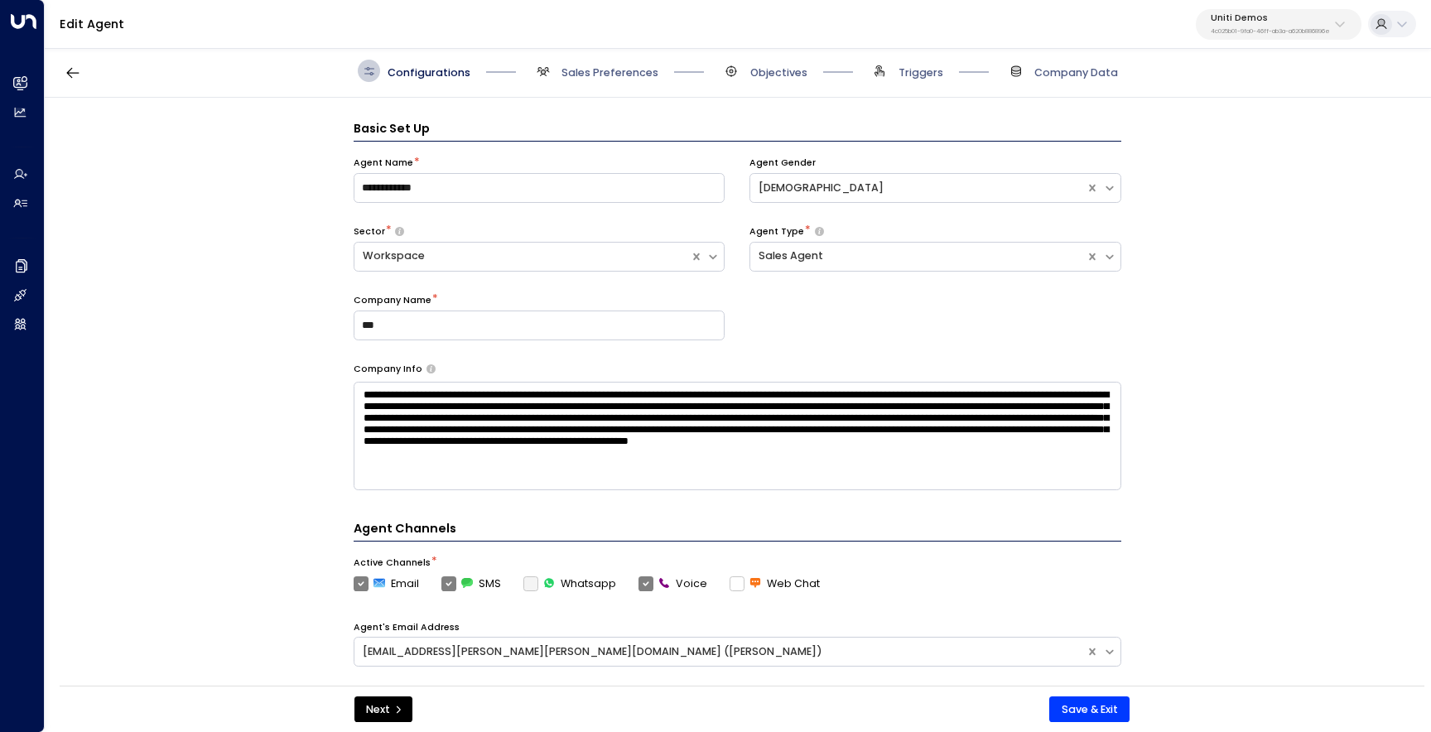
scroll to position [22, 0]
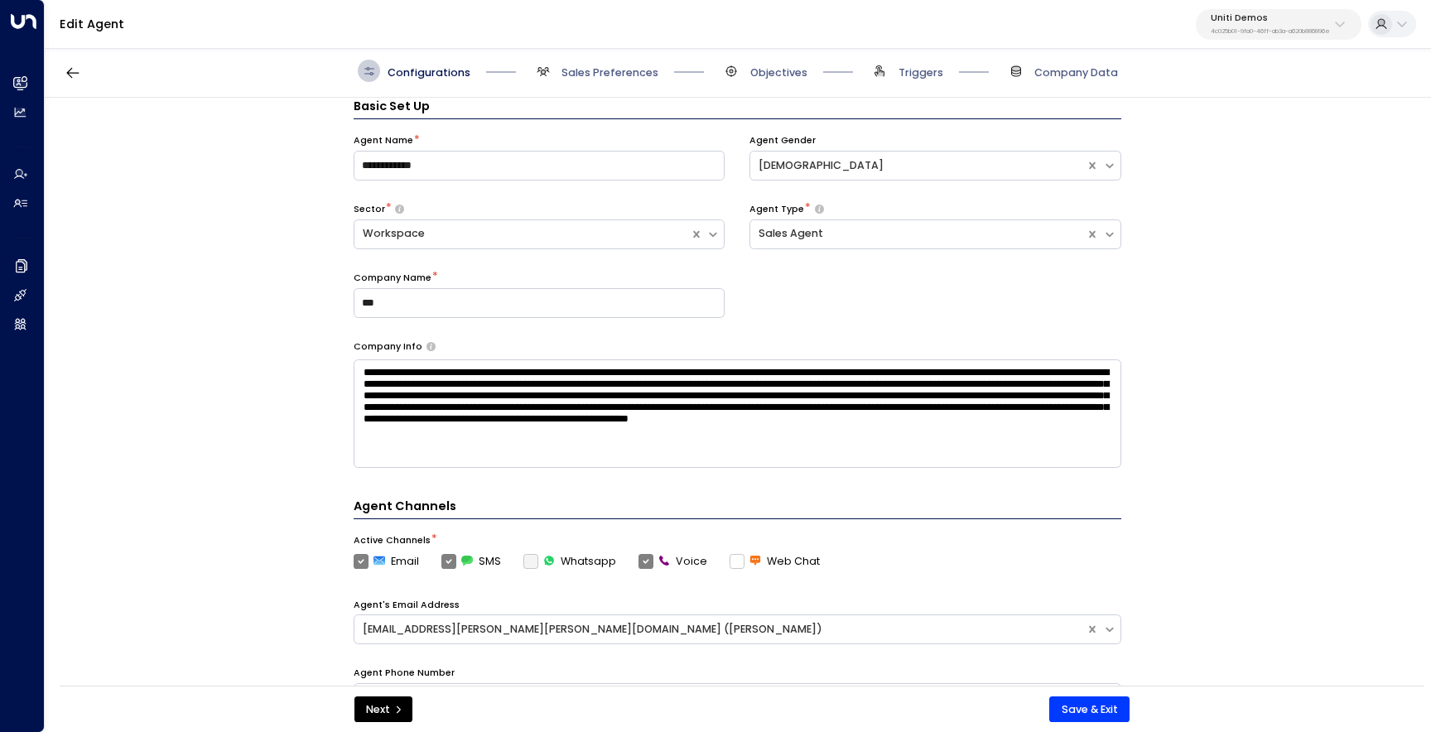
click at [750, 63] on span "Objectives" at bounding box center [764, 71] width 87 height 22
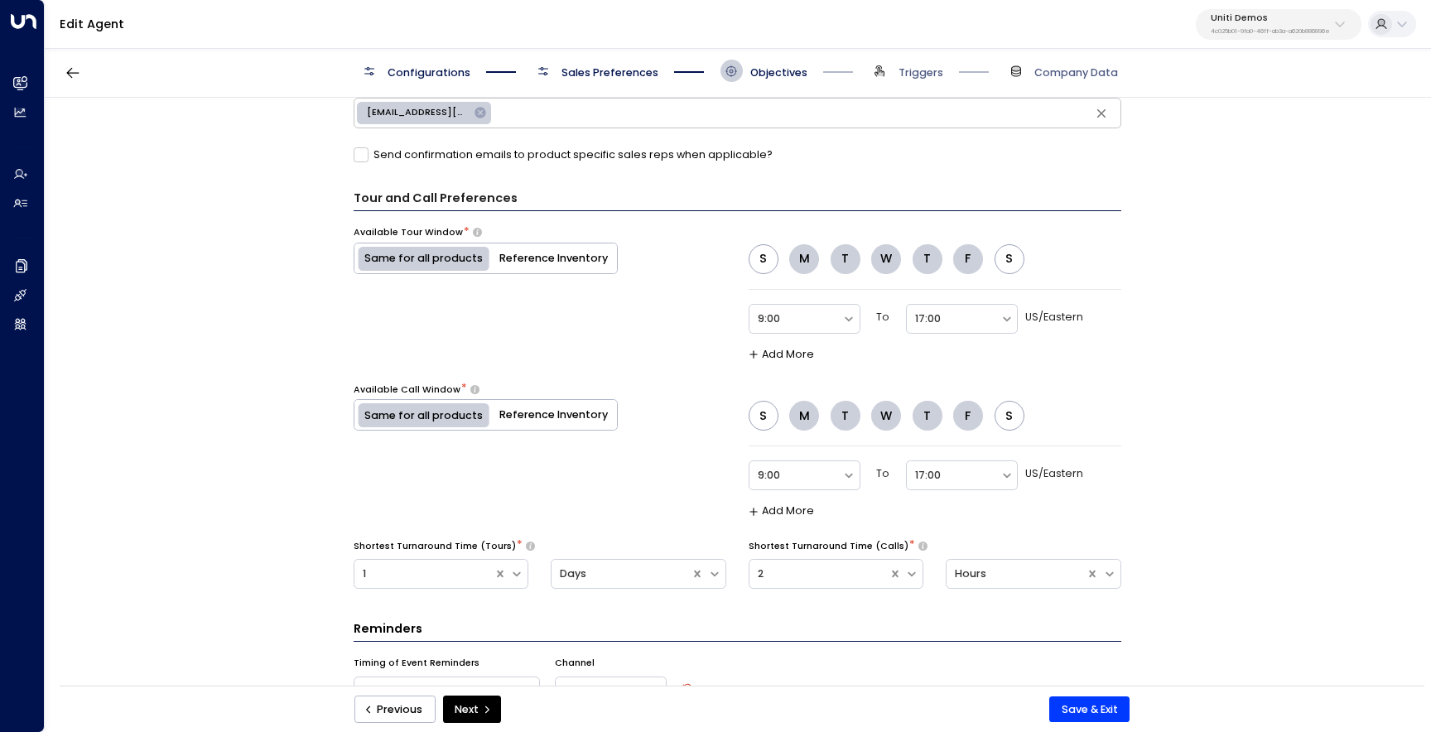
scroll to position [878, 0]
click at [793, 317] on div at bounding box center [796, 318] width 76 height 19
click at [813, 485] on div "10:00" at bounding box center [805, 484] width 112 height 29
click at [950, 314] on div at bounding box center [953, 318] width 76 height 19
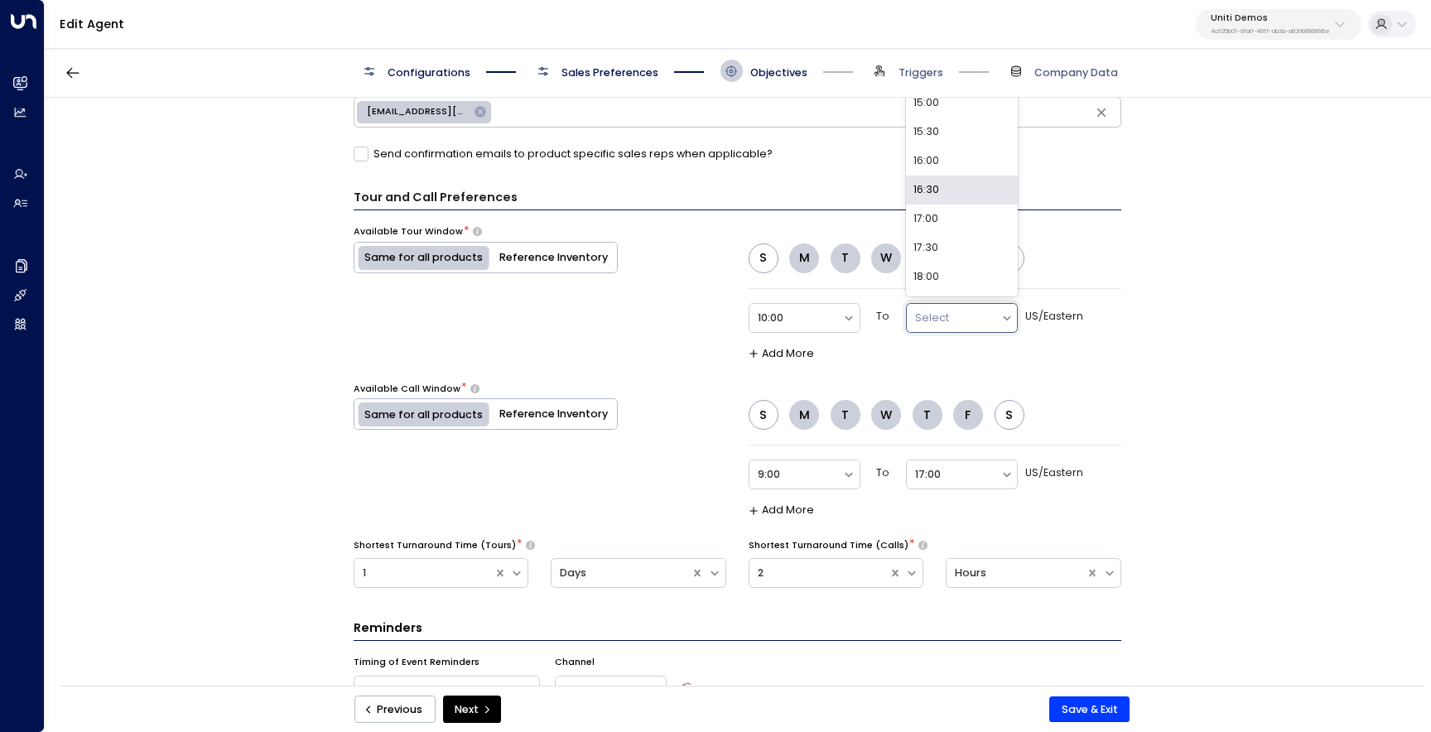
scroll to position [230, 0]
click at [987, 214] on div "17:00" at bounding box center [962, 211] width 112 height 29
click at [812, 471] on div at bounding box center [796, 475] width 76 height 19
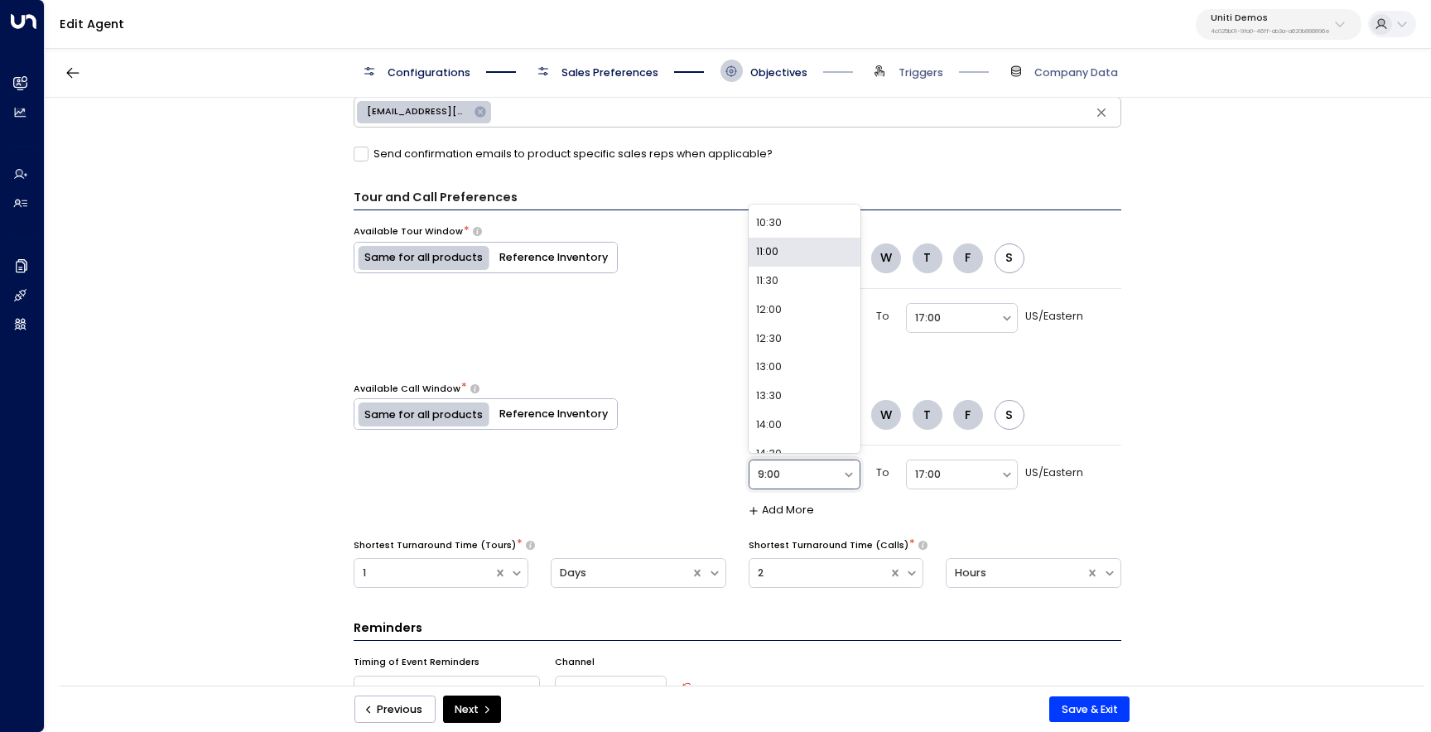
scroll to position [564, 0]
click at [821, 233] on div "10:00" at bounding box center [805, 236] width 112 height 29
click at [928, 480] on div at bounding box center [953, 475] width 76 height 19
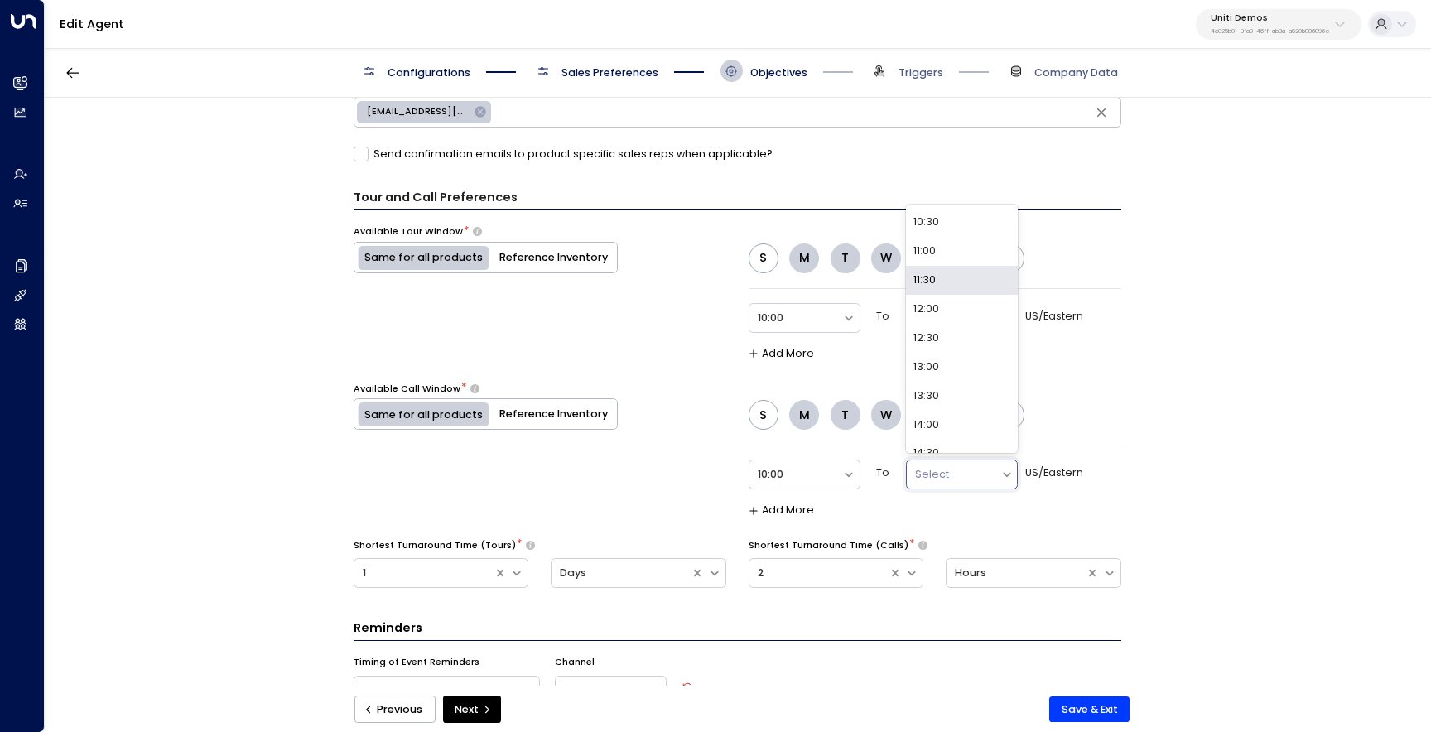
click at [1110, 372] on div "Tour and Call Preferences Available Tour Window * Same for all products Referen…" at bounding box center [738, 394] width 768 height 411
click at [927, 313] on div at bounding box center [953, 318] width 76 height 19
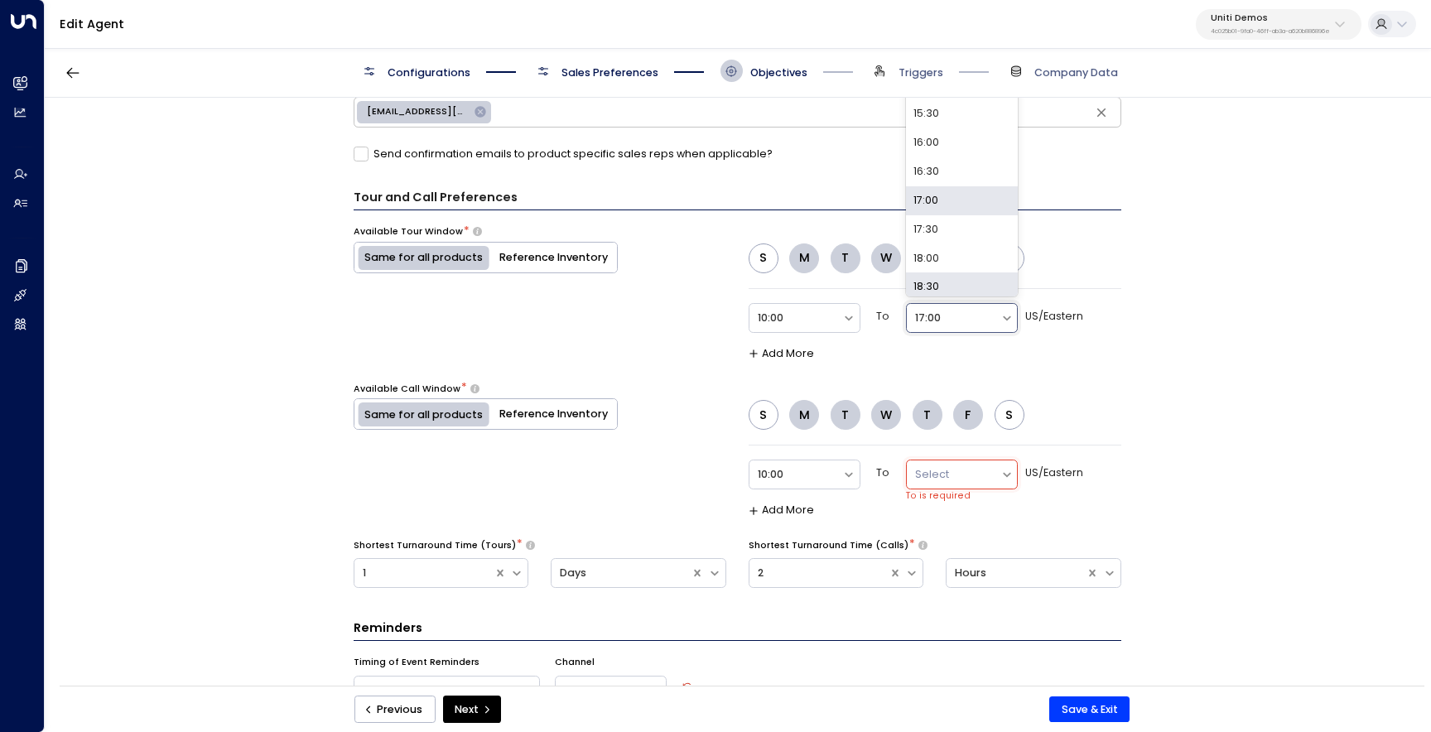
scroll to position [215, 0]
click at [964, 184] on div "16:30" at bounding box center [962, 197] width 112 height 29
click at [954, 468] on div at bounding box center [953, 475] width 76 height 19
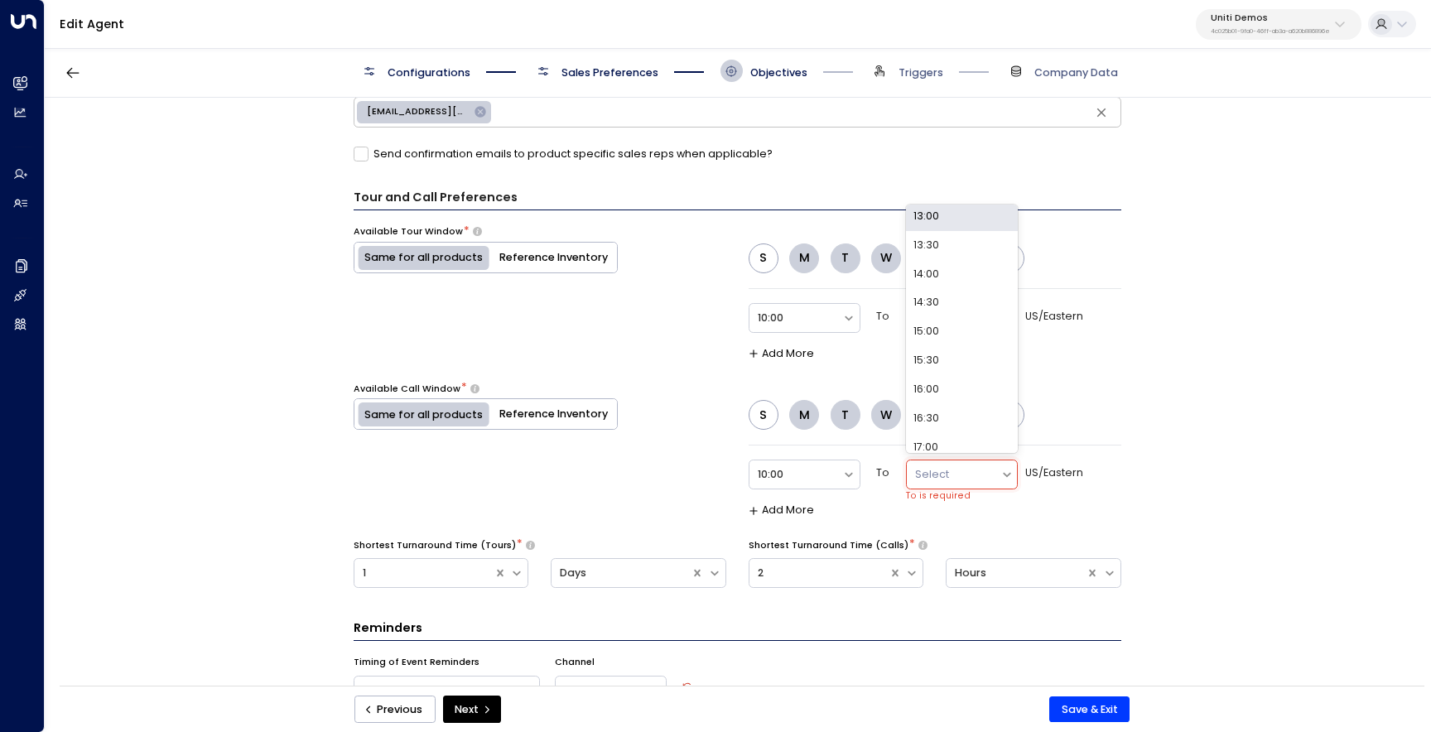
scroll to position [225, 0]
click at [954, 345] on div "16:30" at bounding box center [962, 344] width 112 height 29
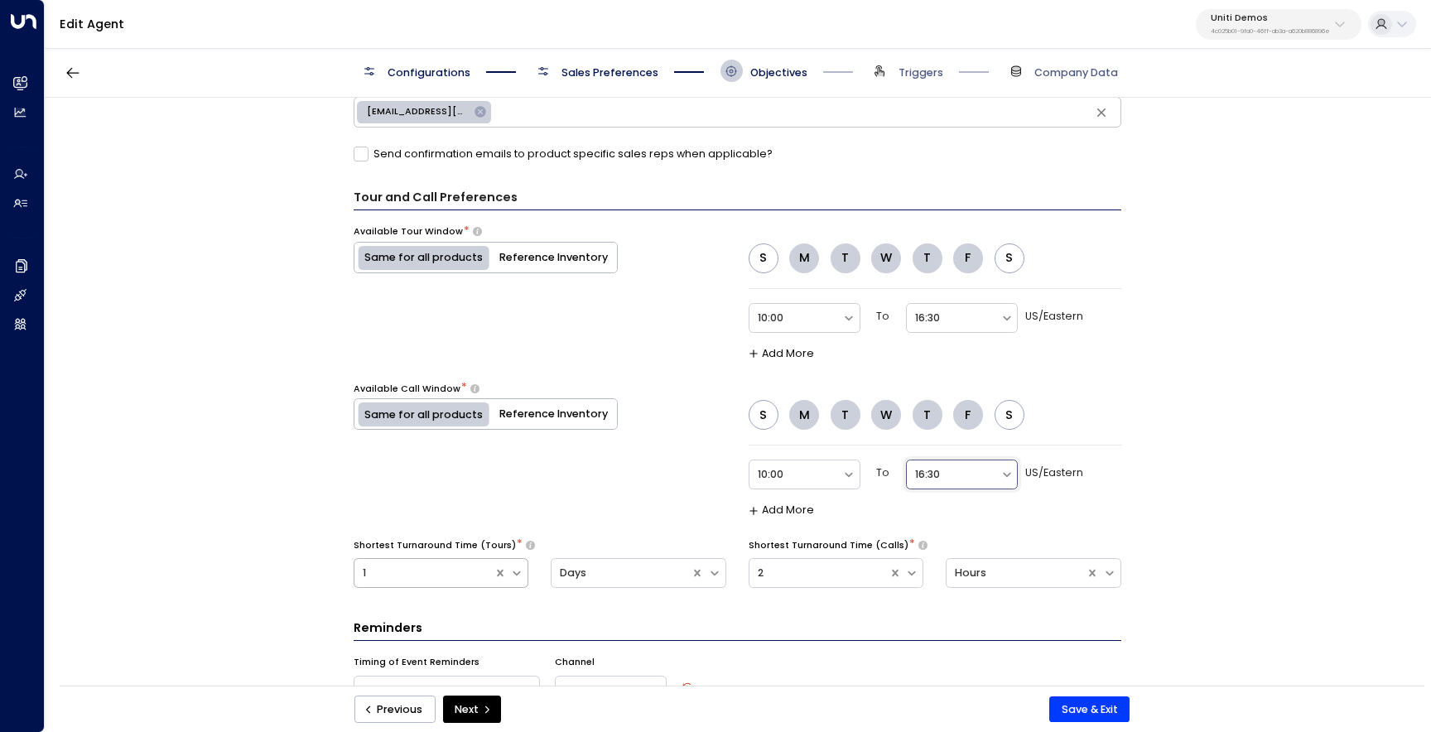
click at [399, 585] on div "1" at bounding box center [424, 574] width 139 height 26
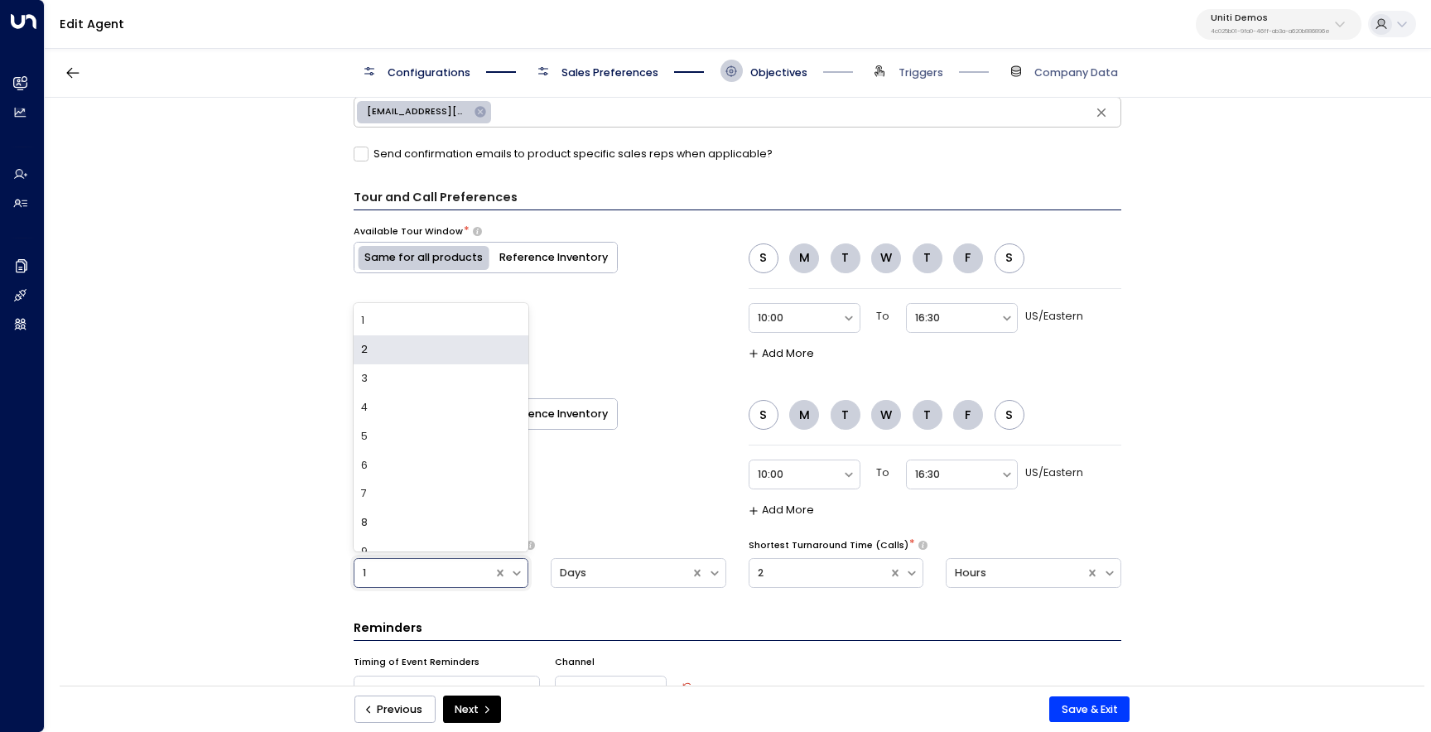
click at [439, 350] on div "2" at bounding box center [442, 349] width 176 height 29
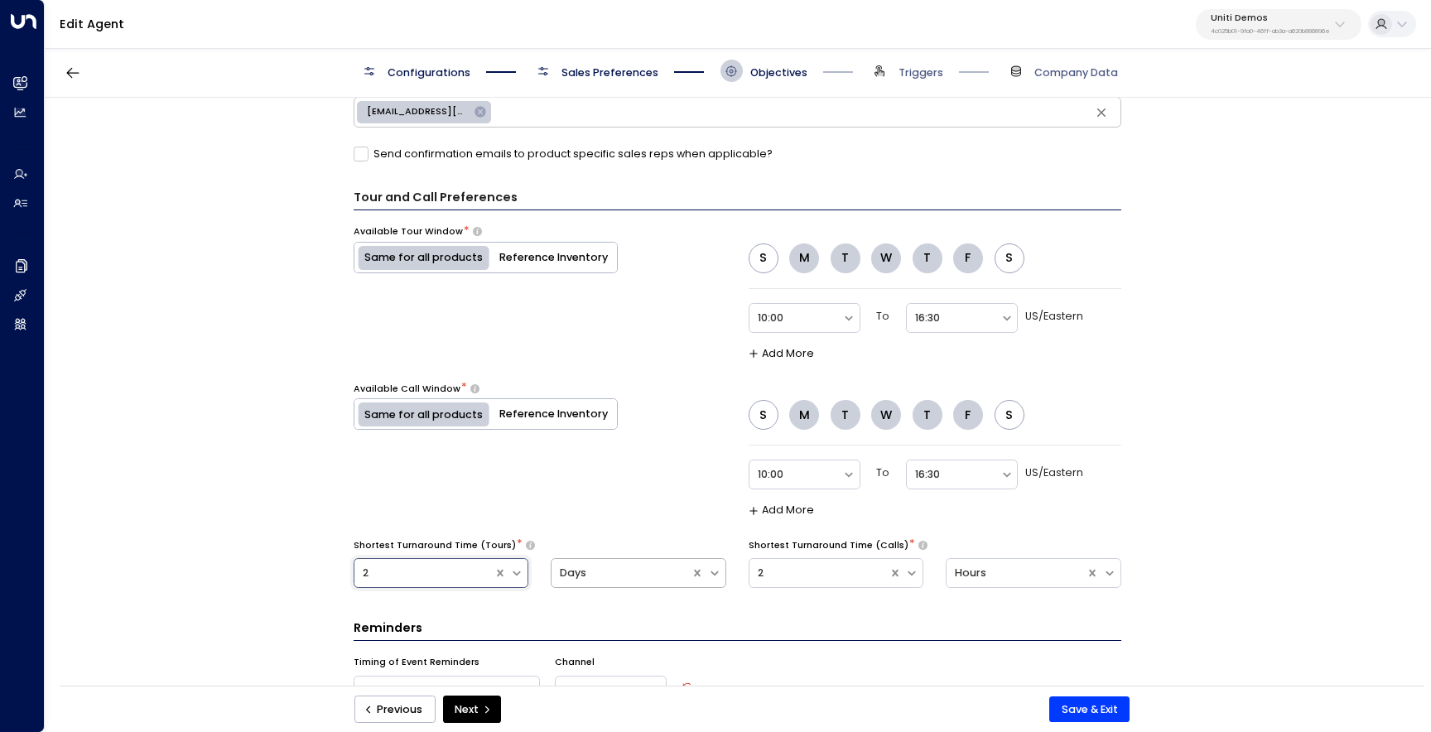
click at [610, 577] on div "Days" at bounding box center [621, 574] width 123 height 16
click at [634, 505] on div "Hours" at bounding box center [639, 504] width 176 height 29
click at [1067, 711] on button "Save & Exit" at bounding box center [1090, 710] width 80 height 27
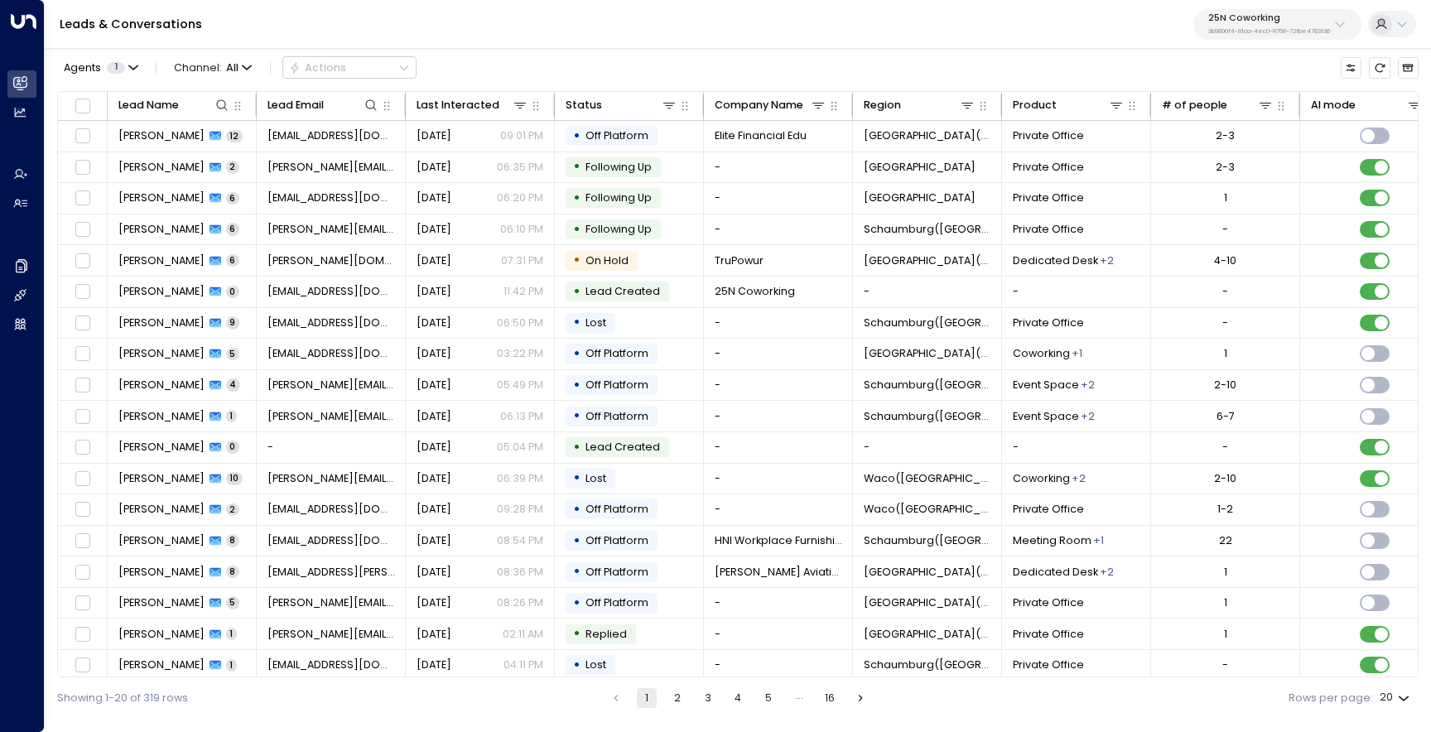
click at [1229, 28] on p "3b9800f4-81ca-4ec0-8758-72fbe4763f36" at bounding box center [1270, 31] width 122 height 7
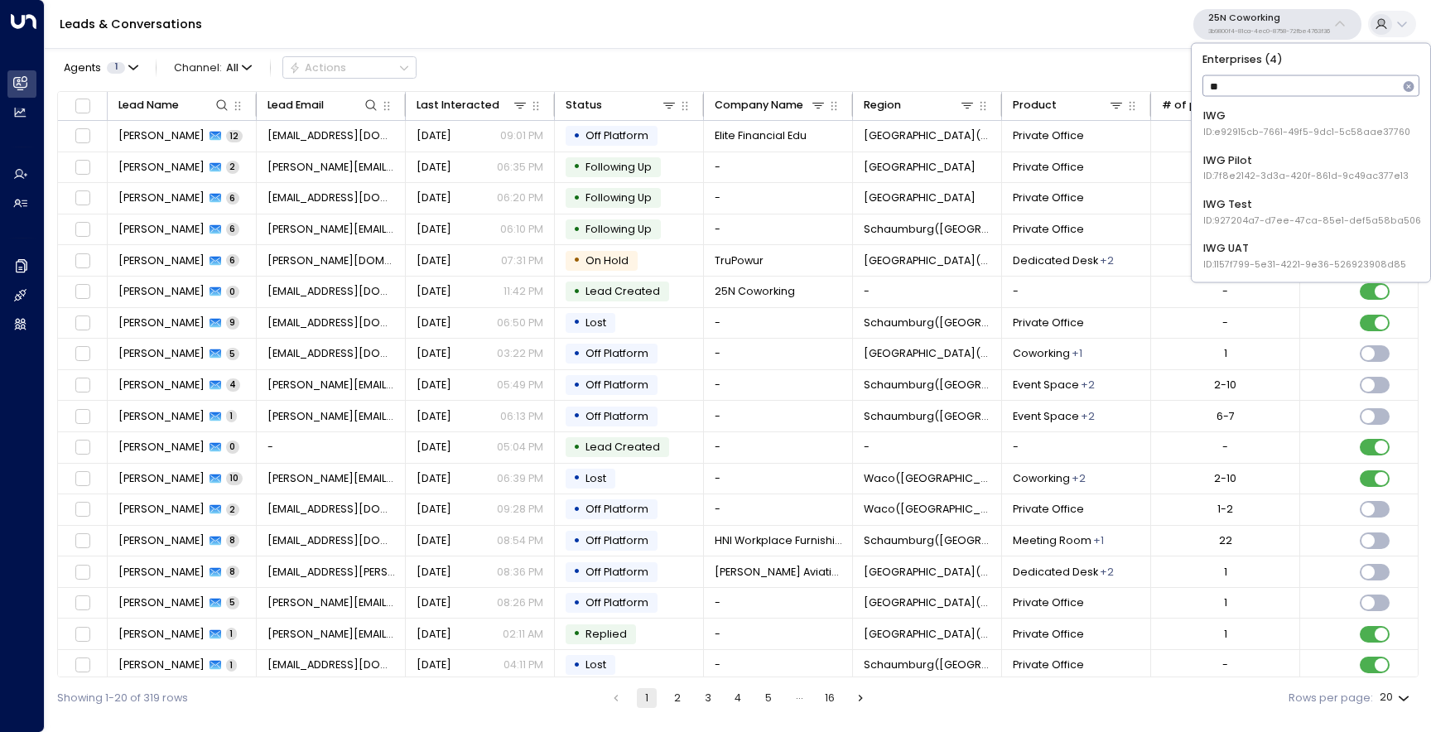
type input "***"
click at [1248, 115] on div "IWG ID: e92915cb-7661-49f5-9dc1-5c58aae37760" at bounding box center [1307, 124] width 207 height 31
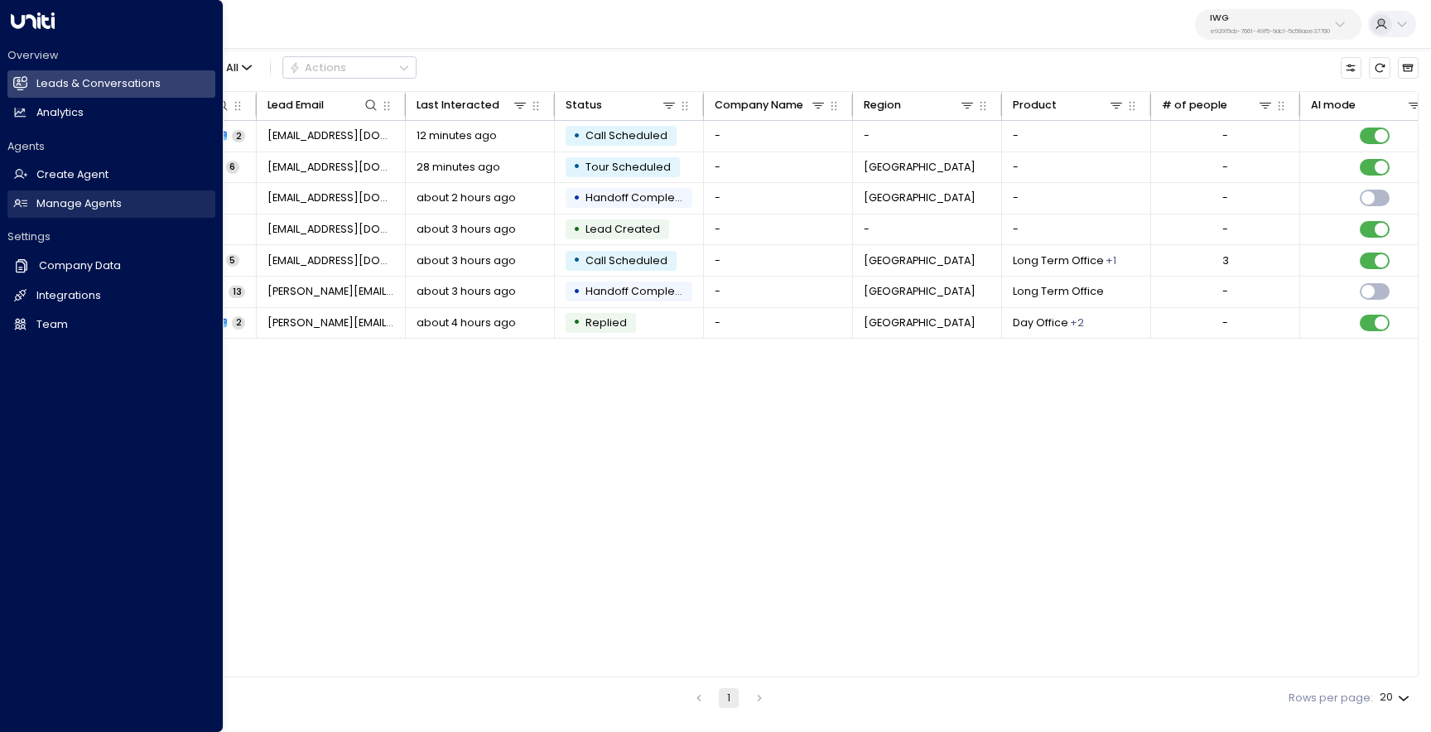
click at [51, 205] on h2 "Manage Agents" at bounding box center [78, 204] width 85 height 16
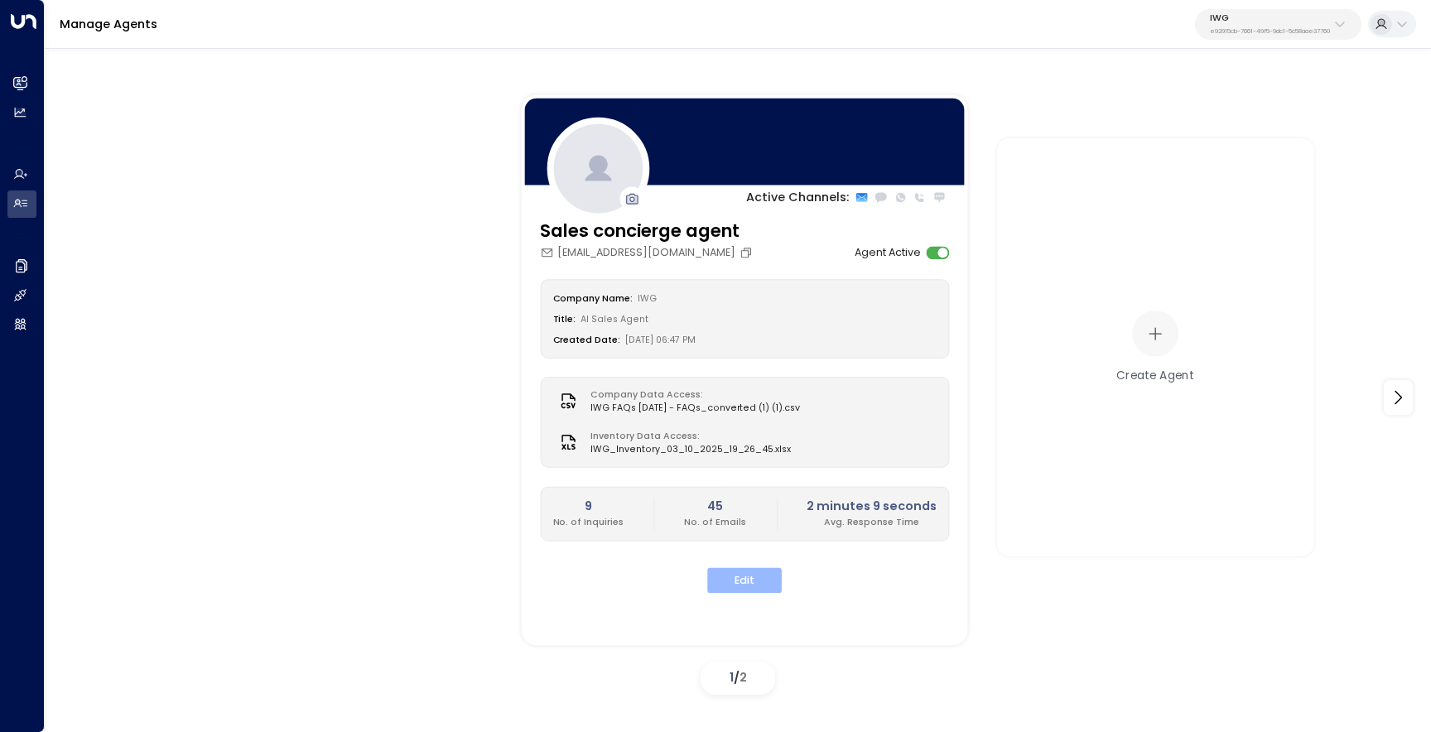
click at [764, 579] on button "Edit" at bounding box center [744, 580] width 75 height 26
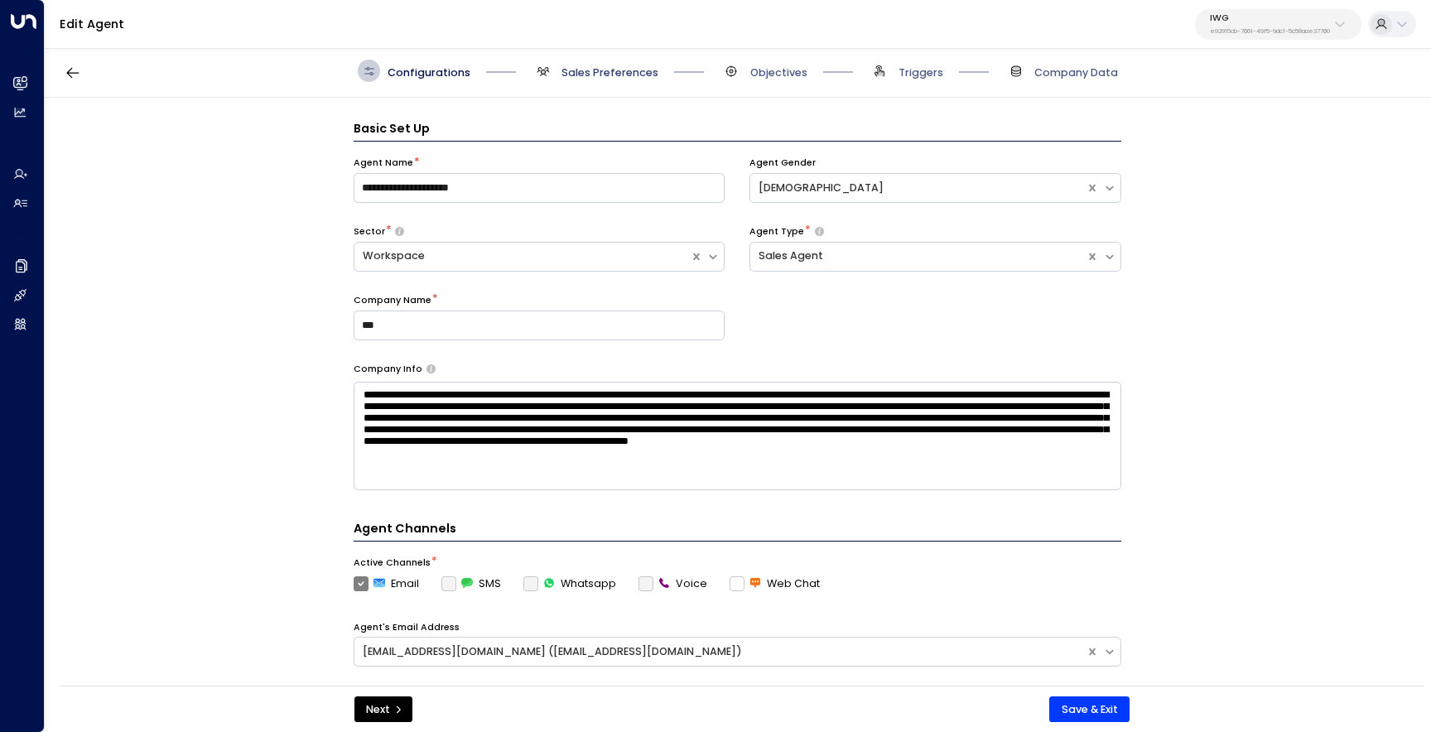
click at [606, 78] on span "Sales Preferences" at bounding box center [610, 72] width 97 height 15
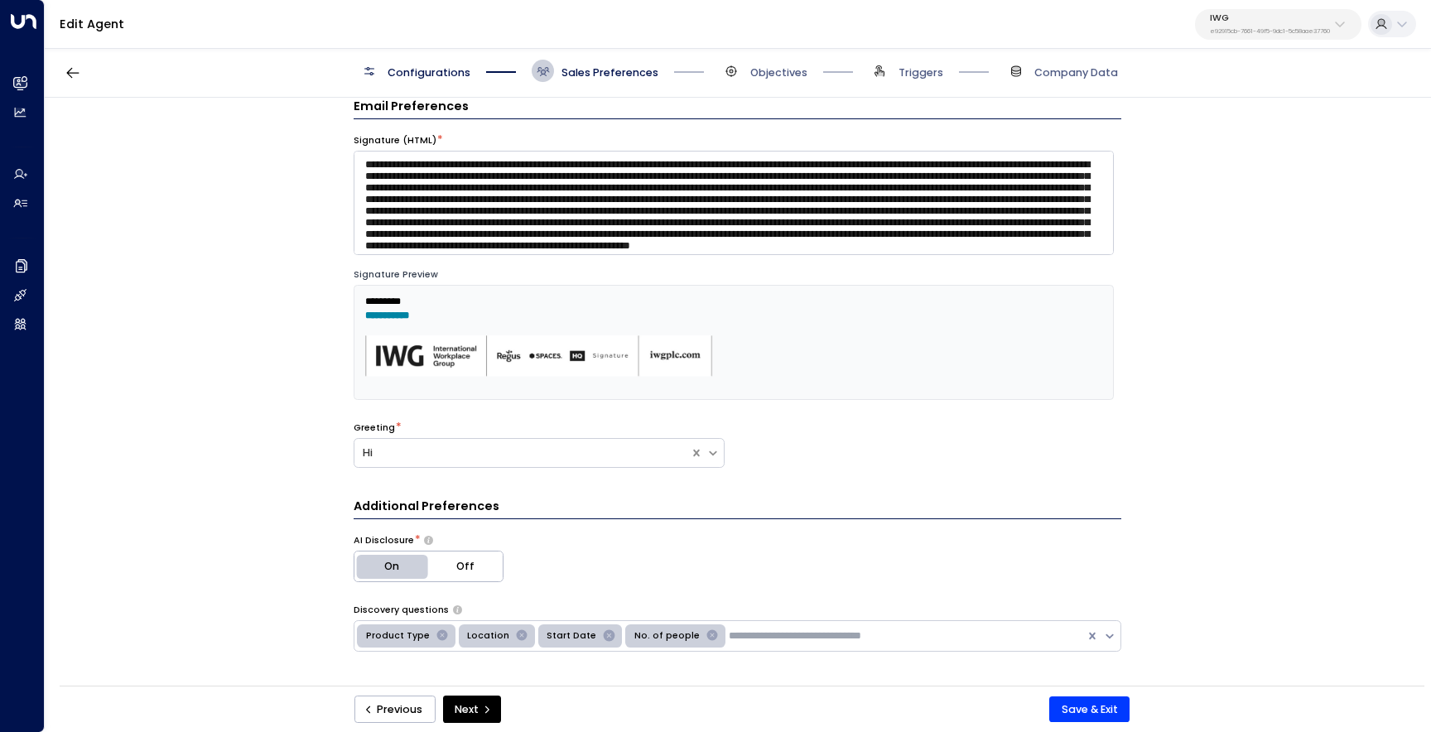
scroll to position [85, 0]
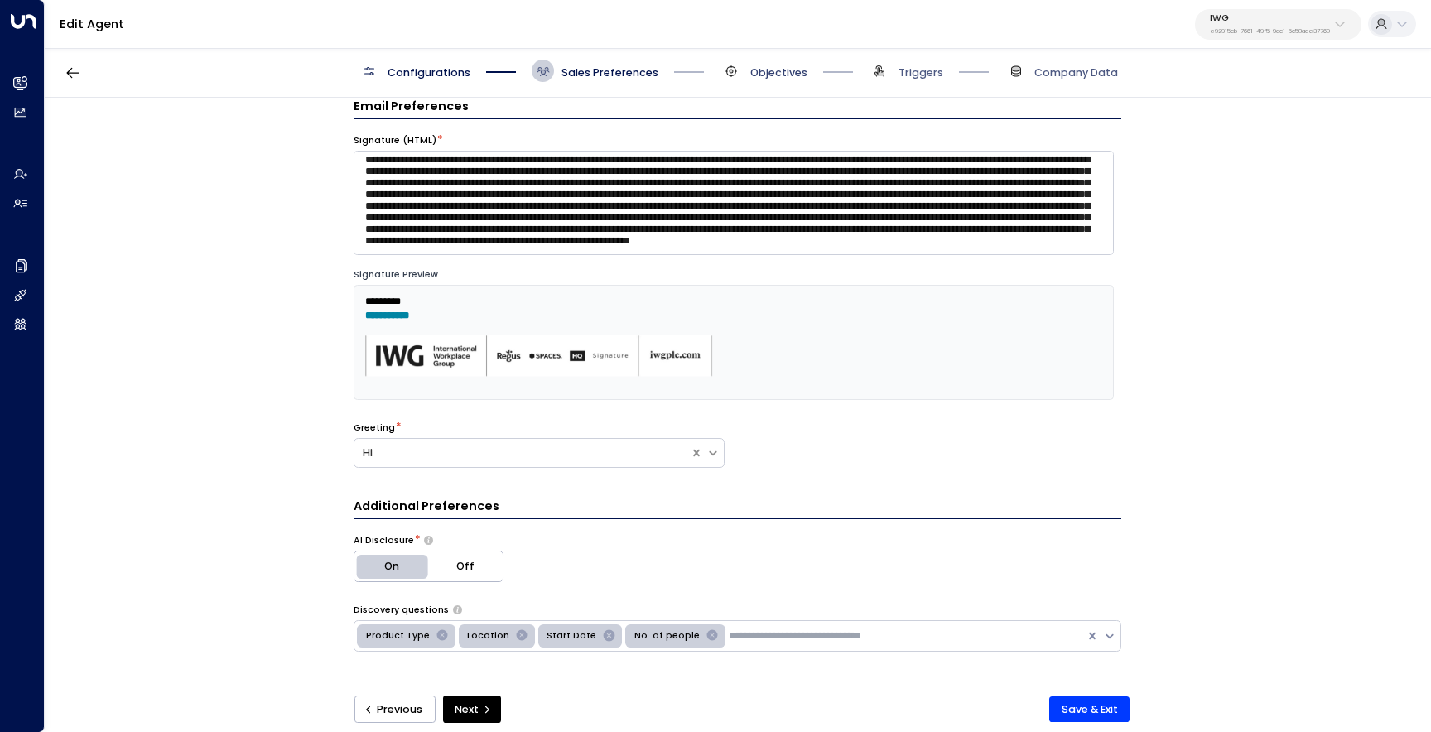
click at [770, 67] on span "Objectives" at bounding box center [778, 72] width 57 height 15
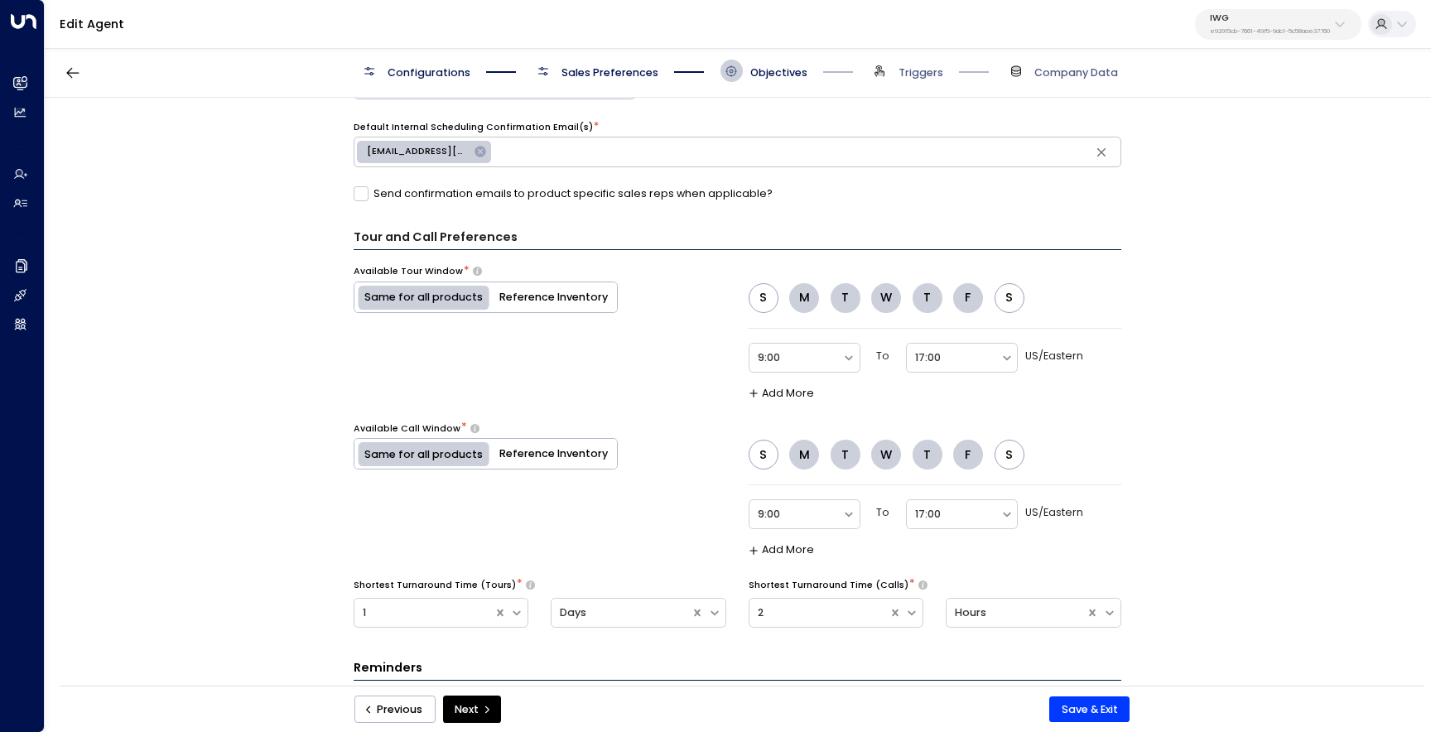
scroll to position [950, 0]
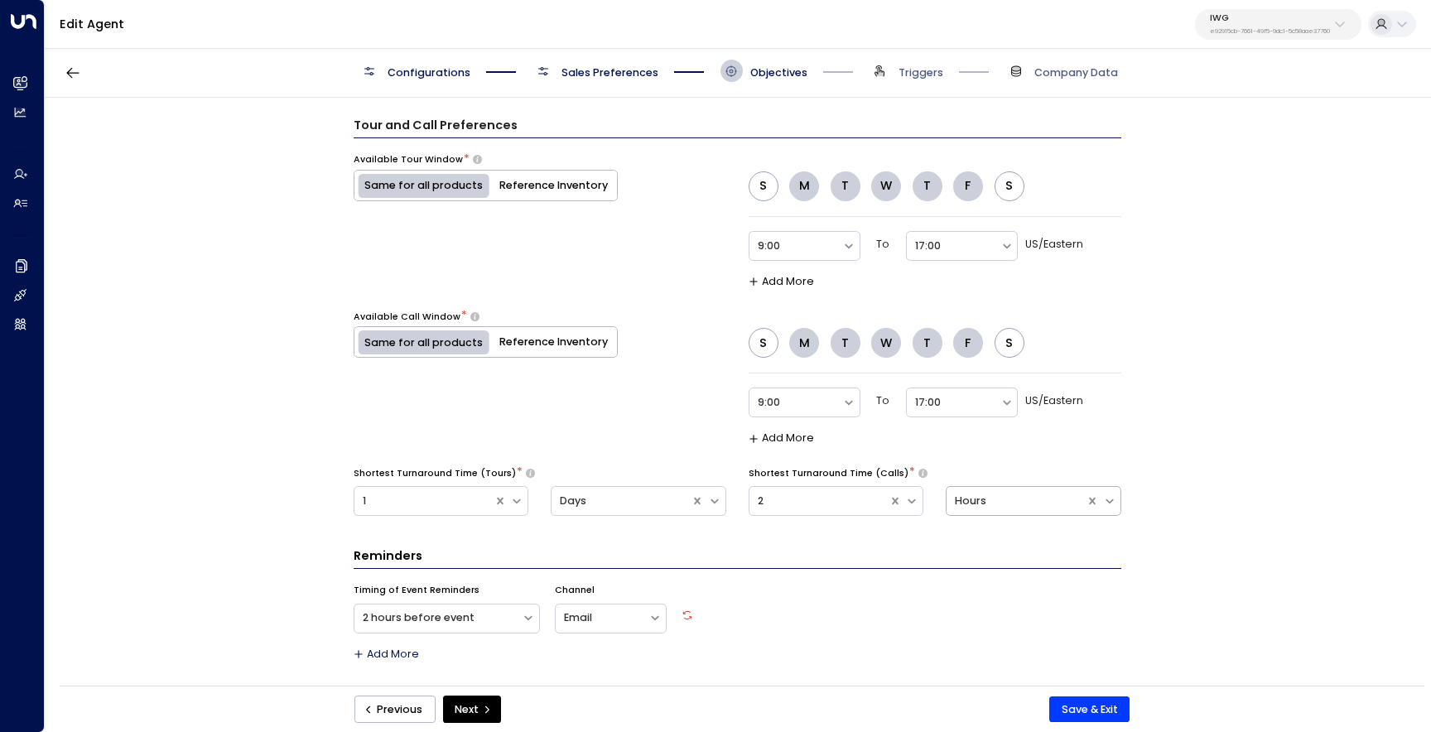
click at [995, 509] on div "Hours" at bounding box center [1034, 501] width 176 height 30
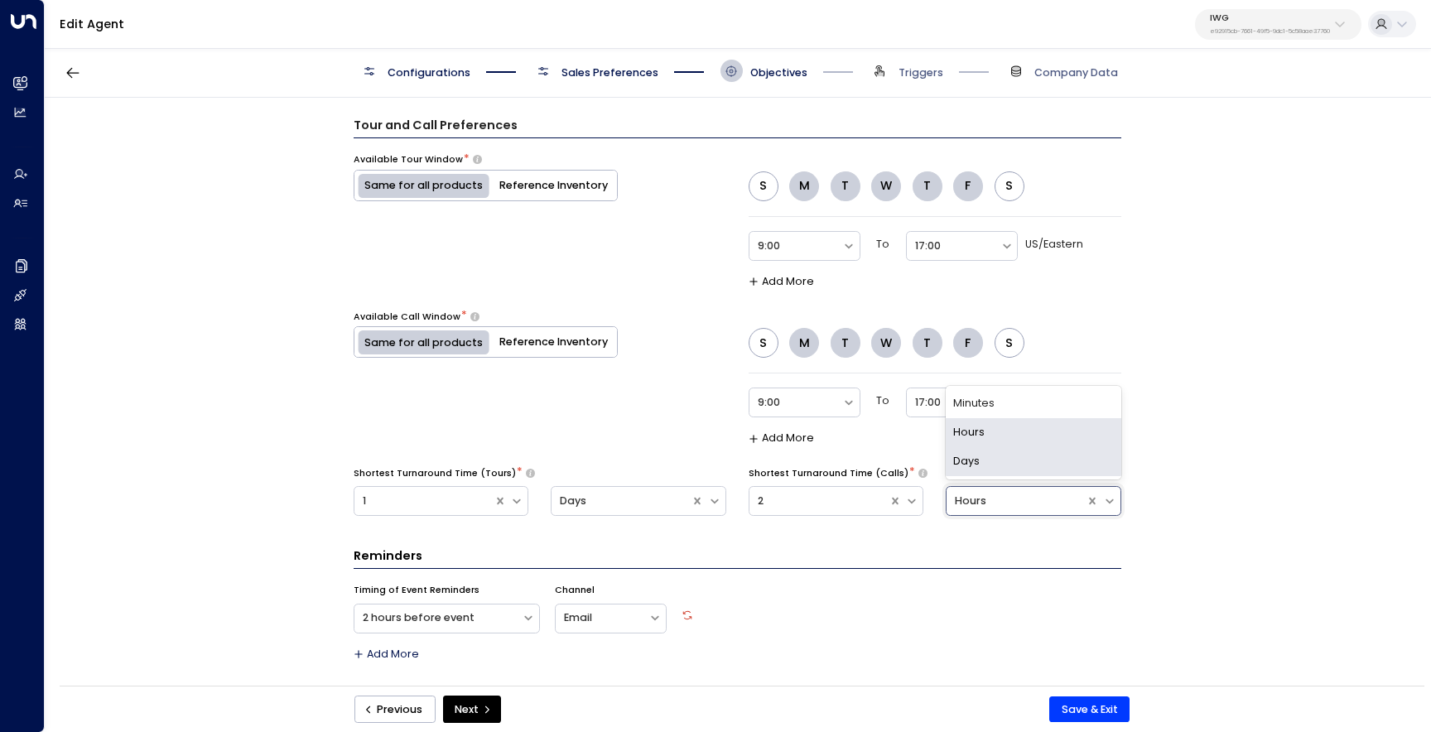
click at [1167, 506] on div "**********" at bounding box center [737, 397] width 1385 height 598
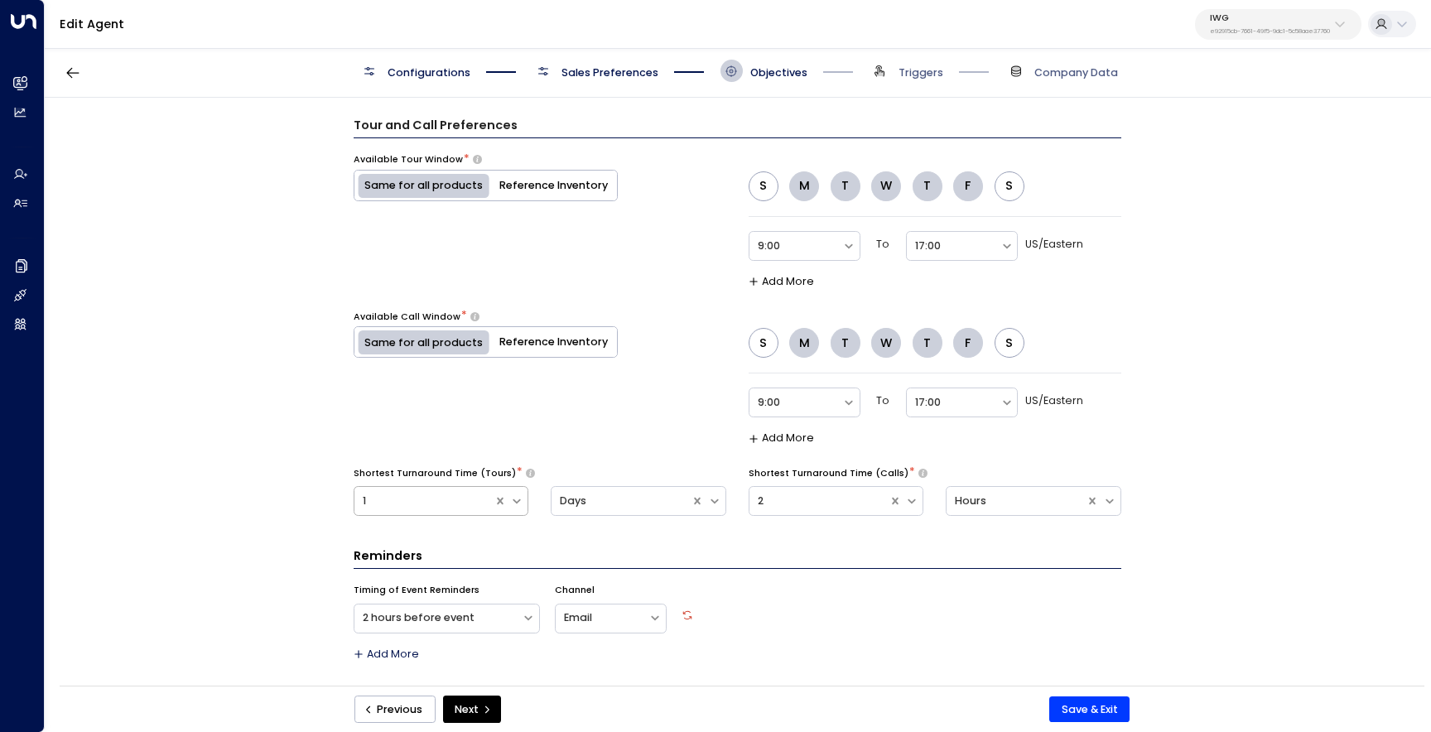
click at [445, 504] on div at bounding box center [424, 501] width 123 height 19
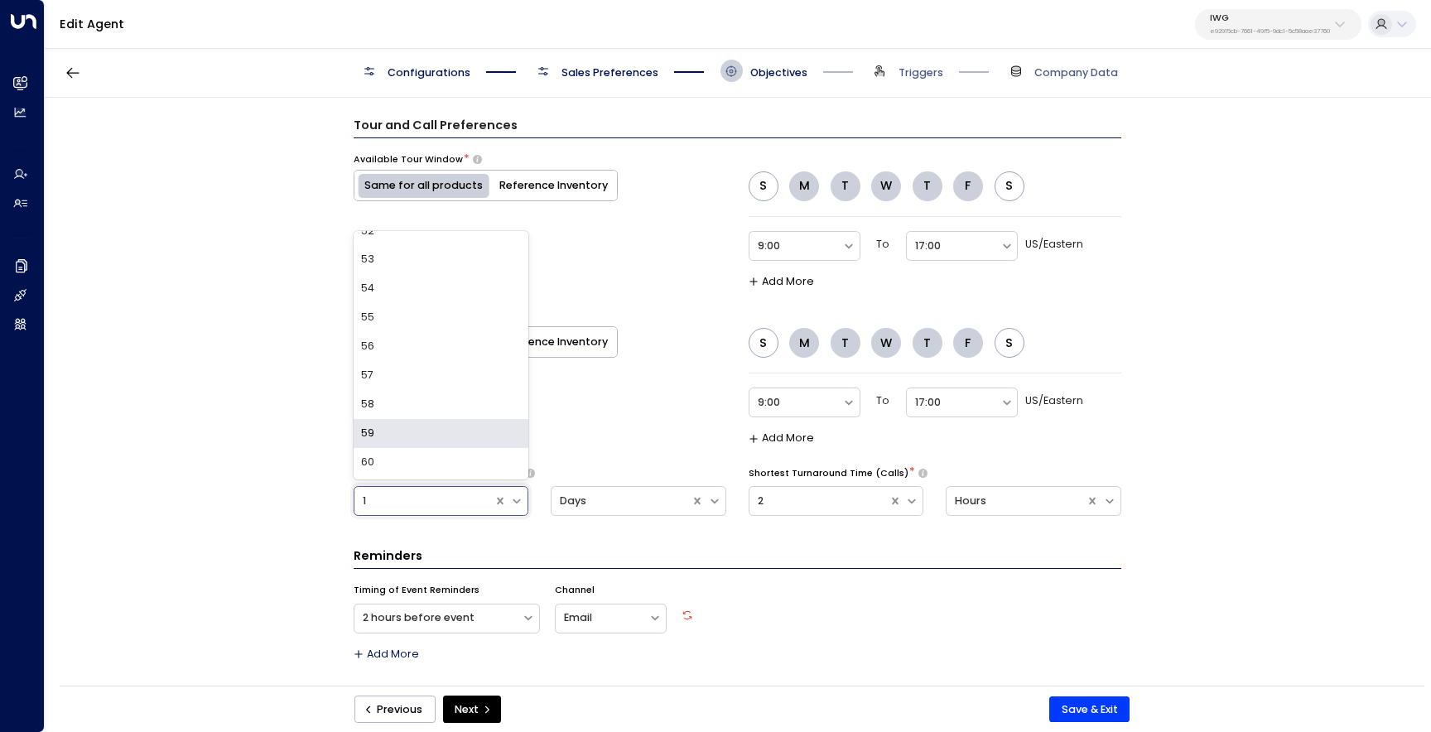
scroll to position [1493, 0]
click at [601, 422] on div "Available Call Window * Same for all products Reference Inventory" at bounding box center [486, 378] width 264 height 134
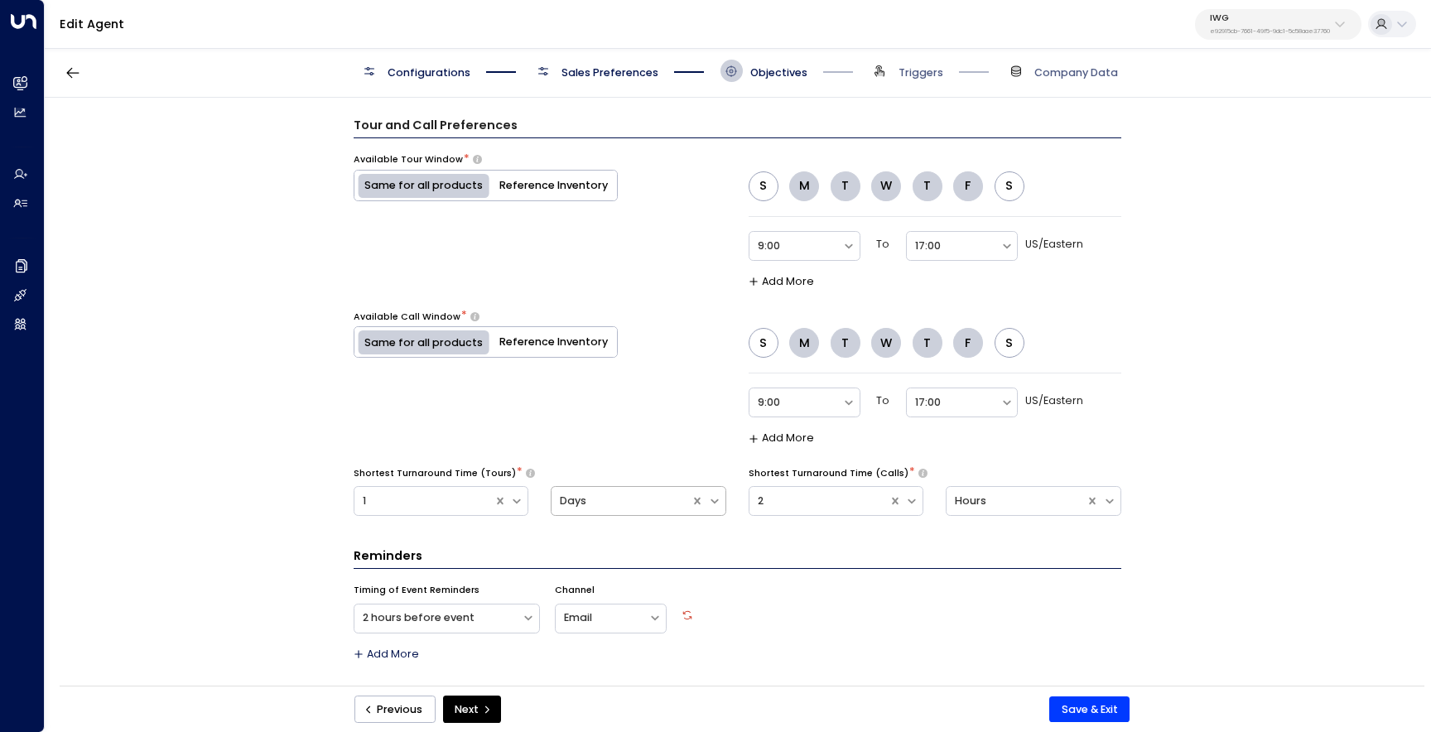
click at [586, 503] on div "Days" at bounding box center [621, 502] width 123 height 16
click at [631, 403] on div "Minutes" at bounding box center [639, 403] width 176 height 29
click at [443, 500] on div at bounding box center [424, 501] width 123 height 19
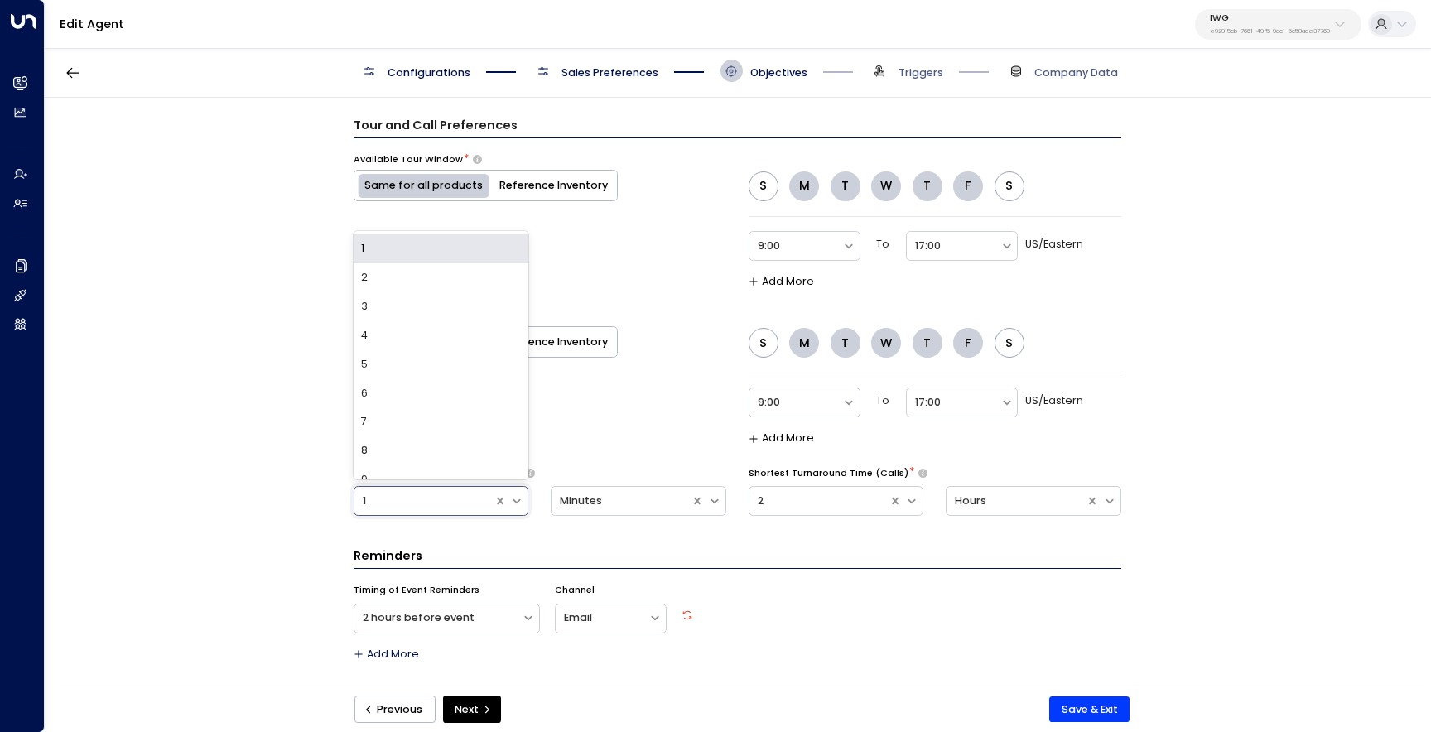
click at [443, 500] on div at bounding box center [424, 501] width 123 height 19
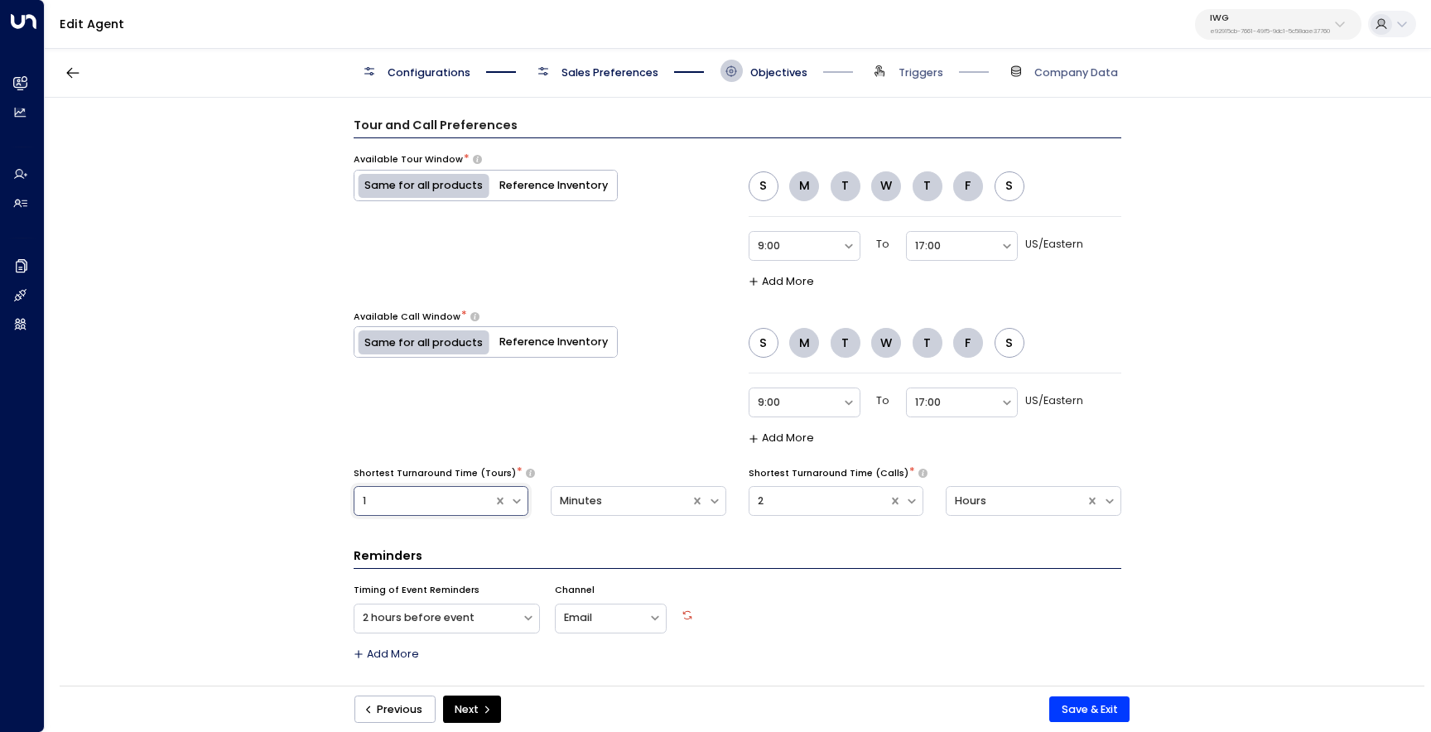
click at [443, 500] on div at bounding box center [424, 501] width 123 height 19
type input "**"
click at [643, 398] on div "Available Call Window * Same for all products Reference Inventory S M T W T F S…" at bounding box center [738, 378] width 768 height 134
click at [496, 505] on div at bounding box center [433, 501] width 140 height 19
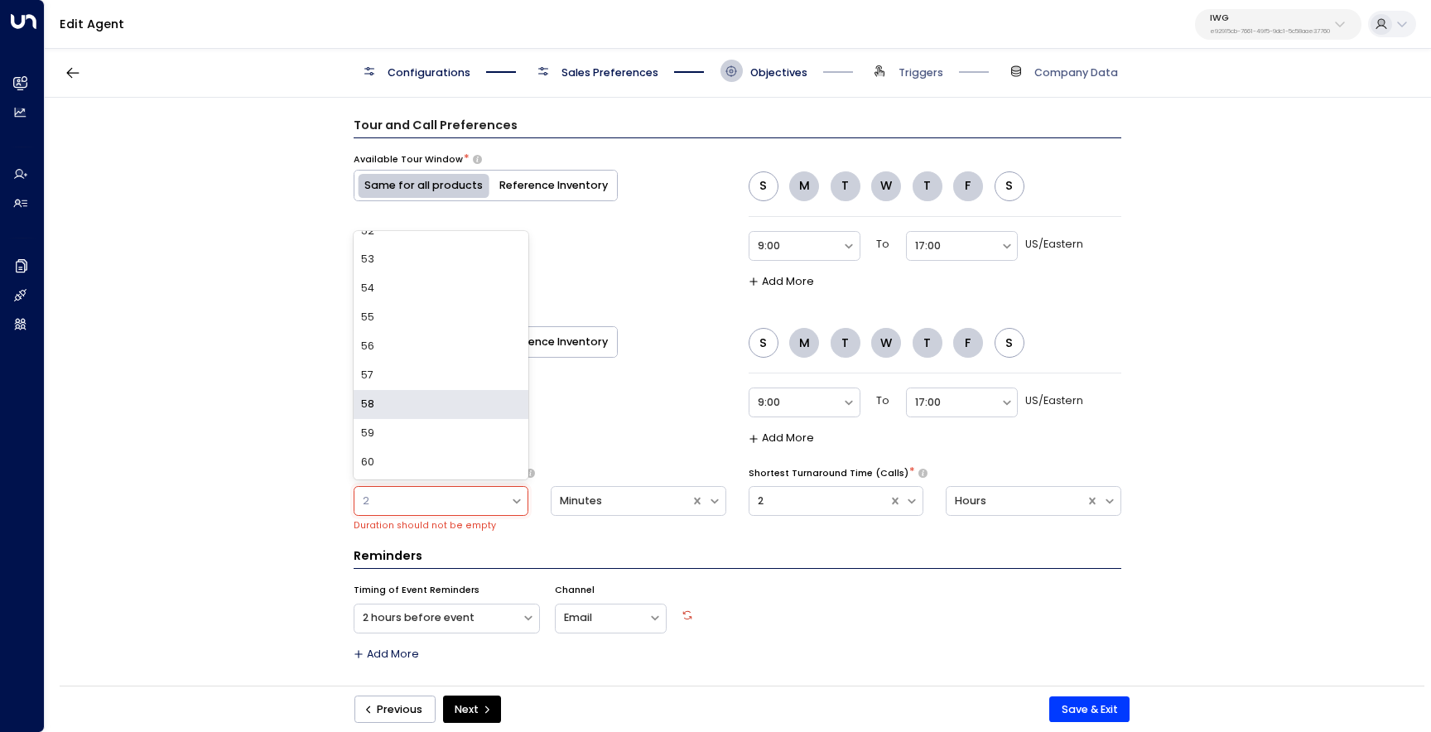
click at [611, 439] on div "Available Call Window * Same for all products Reference Inventory S M T W T F S…" at bounding box center [738, 378] width 768 height 134
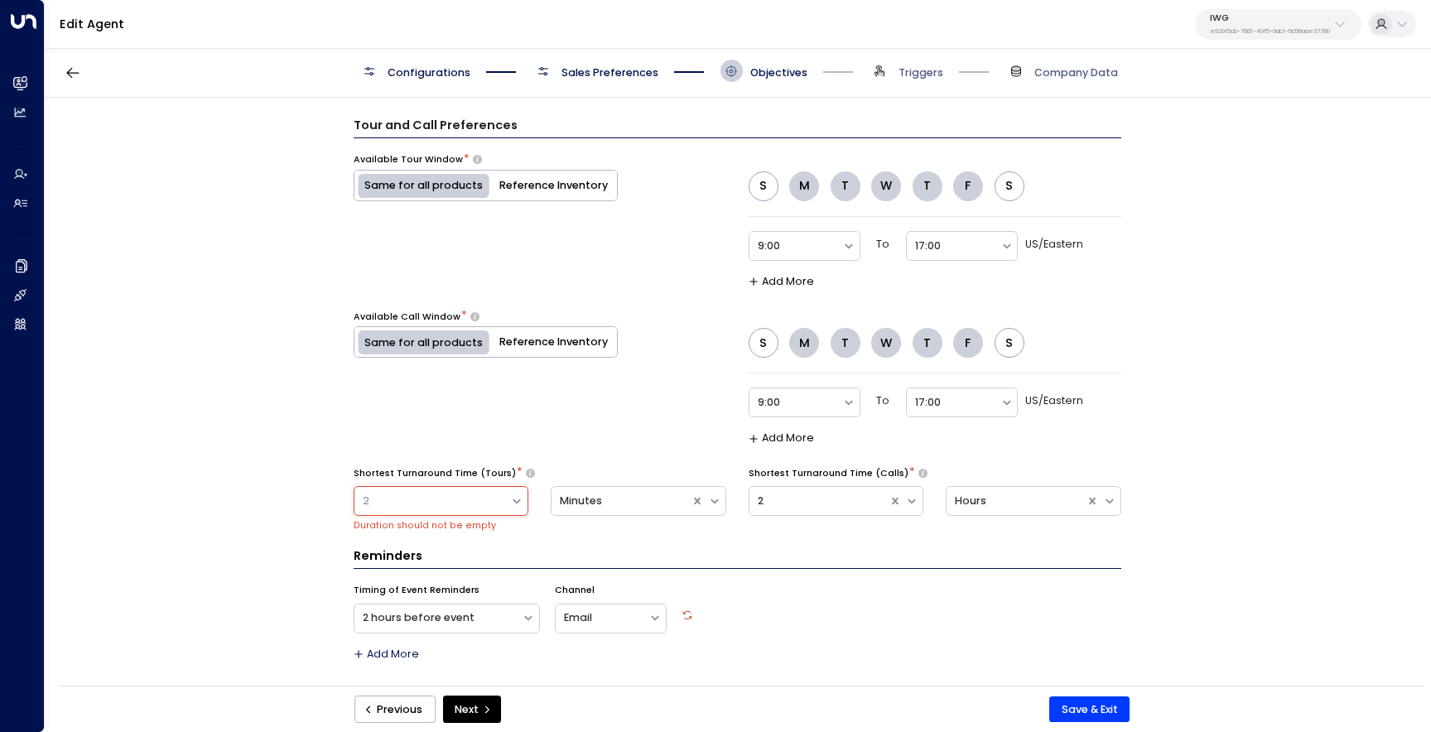
click at [485, 500] on div at bounding box center [433, 501] width 140 height 19
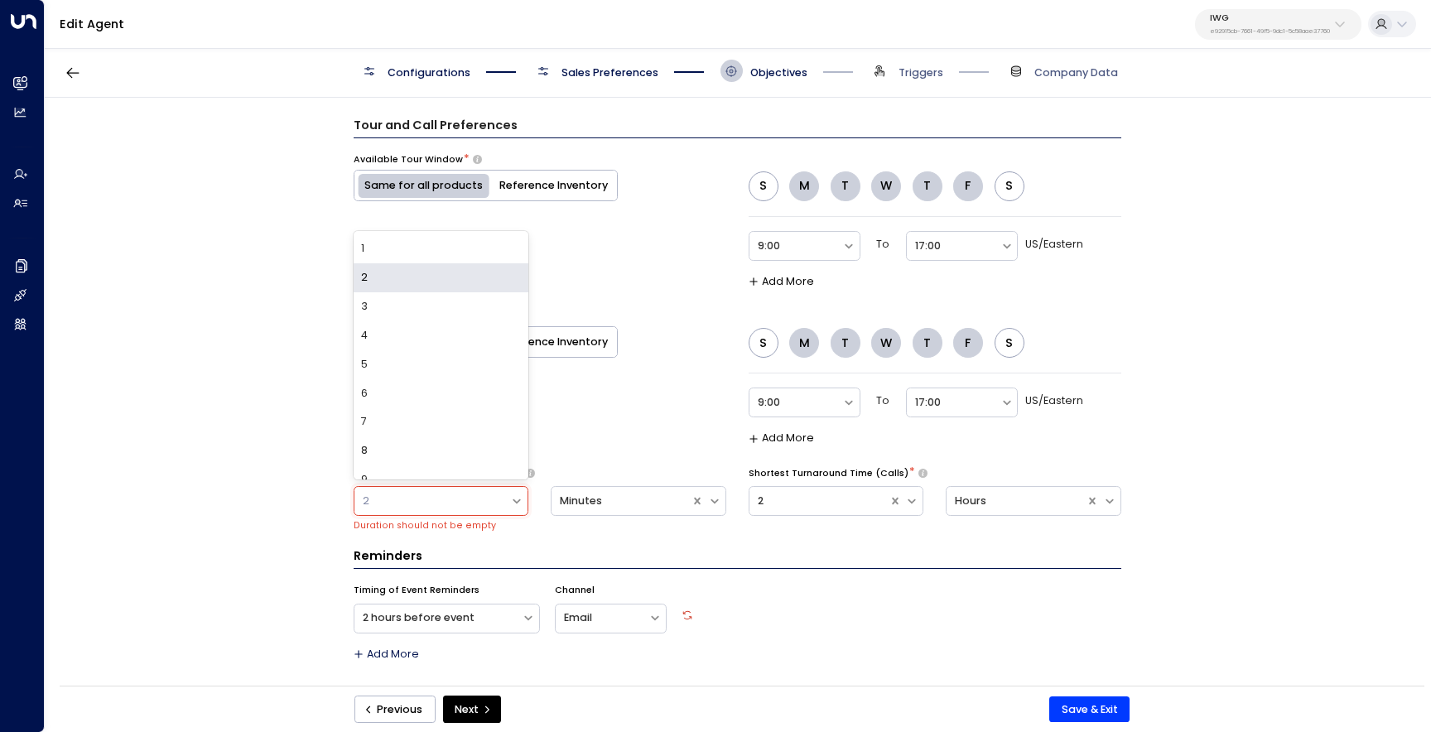
click at [469, 279] on div "2" at bounding box center [442, 277] width 176 height 29
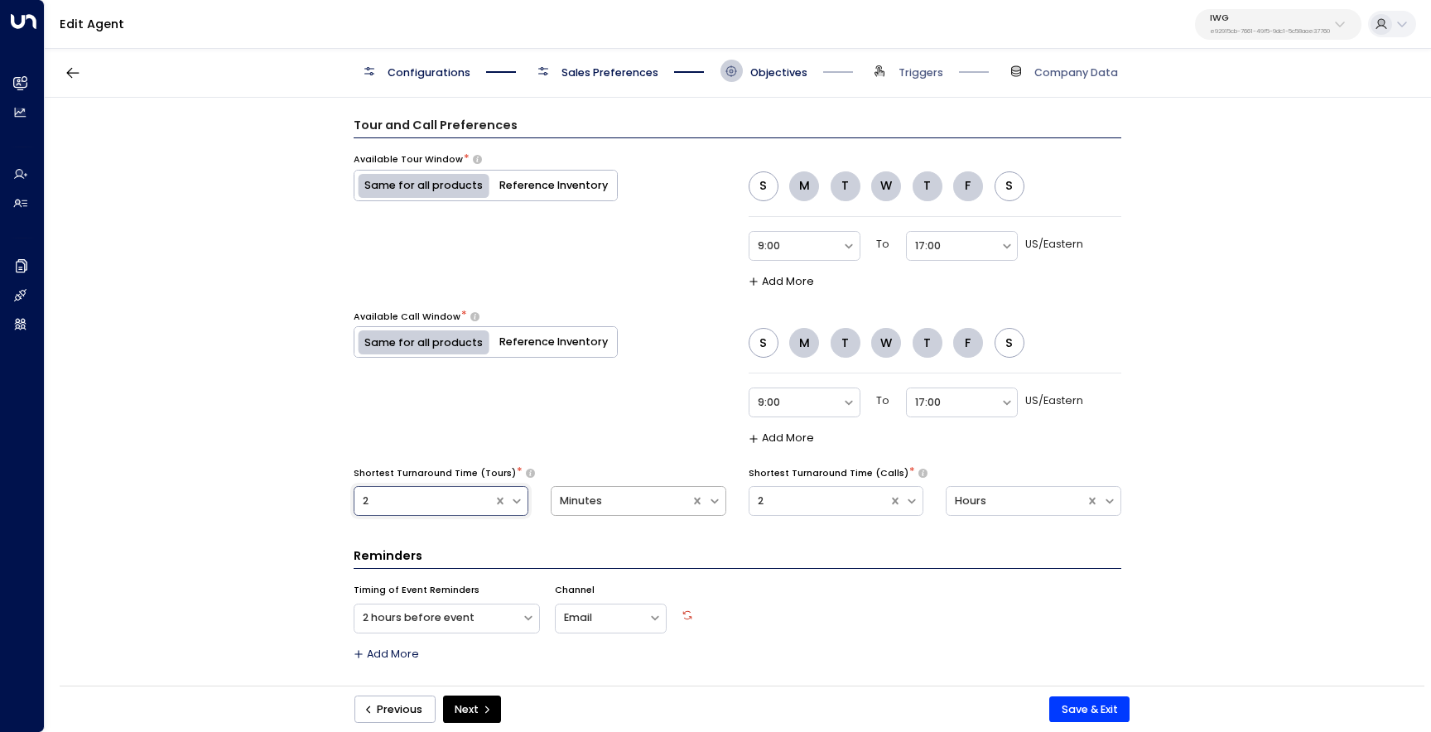
click at [599, 509] on div "Minutes" at bounding box center [621, 501] width 139 height 19
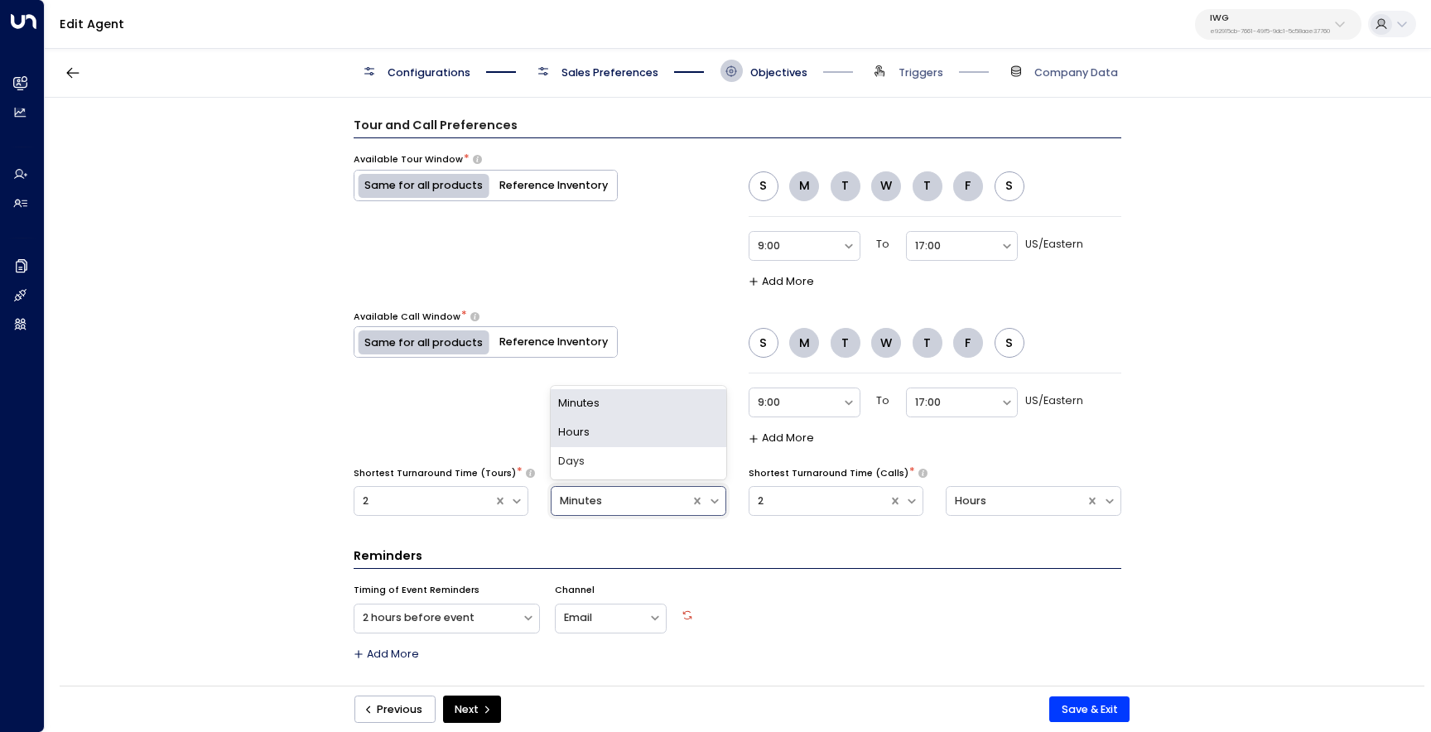
click at [614, 432] on div "Hours" at bounding box center [639, 432] width 176 height 29
click at [896, 533] on div "Scheduling Preferences Call/Tour Scheduling * On Off Scheduling Method * Conver…" at bounding box center [738, 246] width 768 height 827
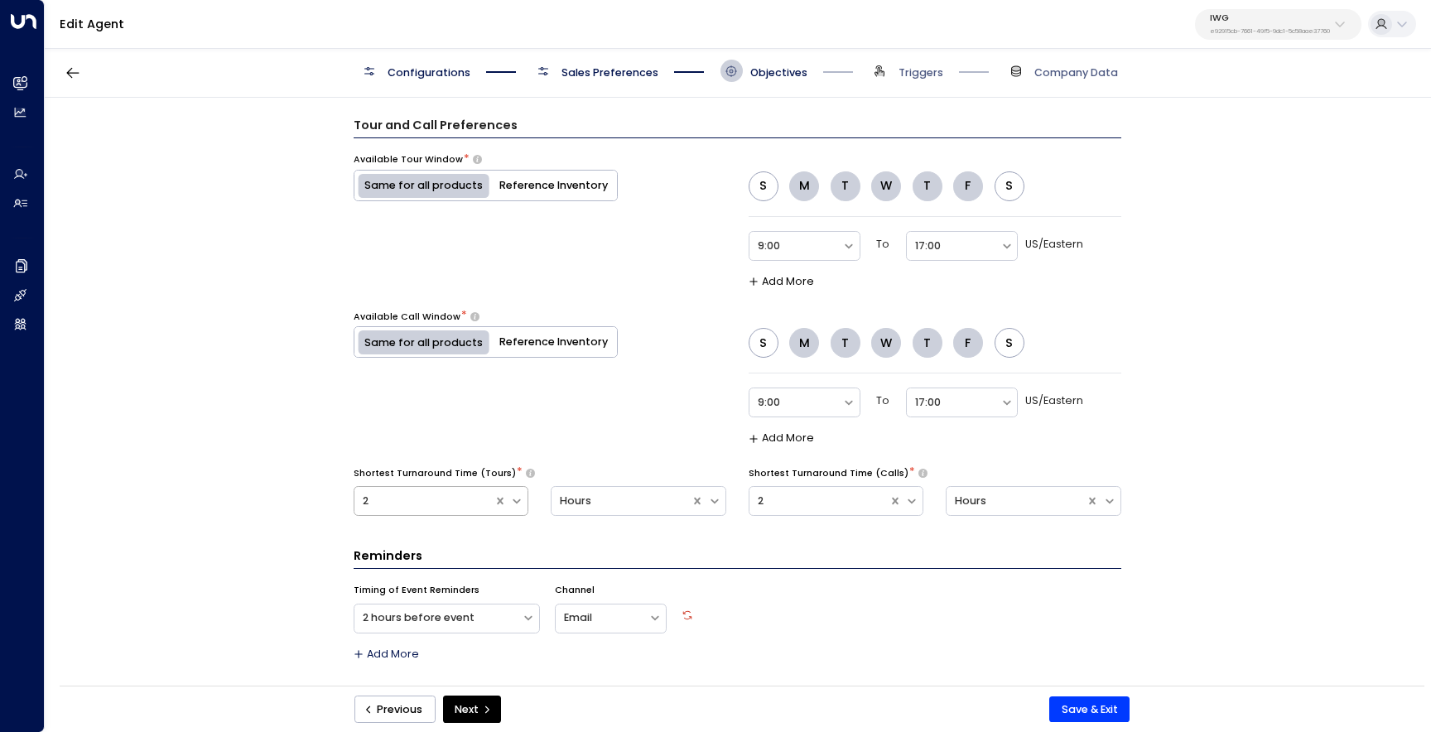
click at [463, 504] on div at bounding box center [424, 501] width 123 height 19
type input "**"
click button "Next" at bounding box center [472, 710] width 58 height 28
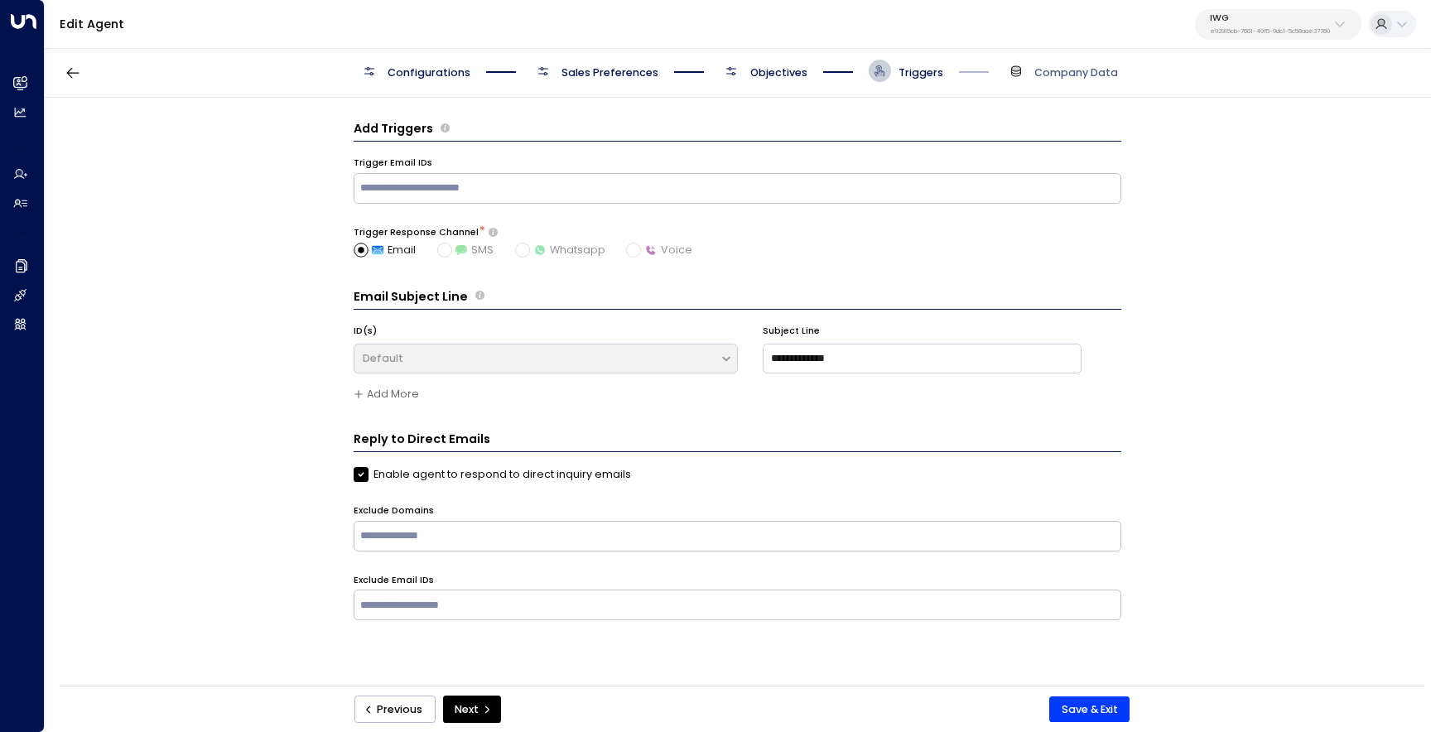
scroll to position [0, 0]
click at [393, 708] on button "Previous" at bounding box center [395, 710] width 81 height 28
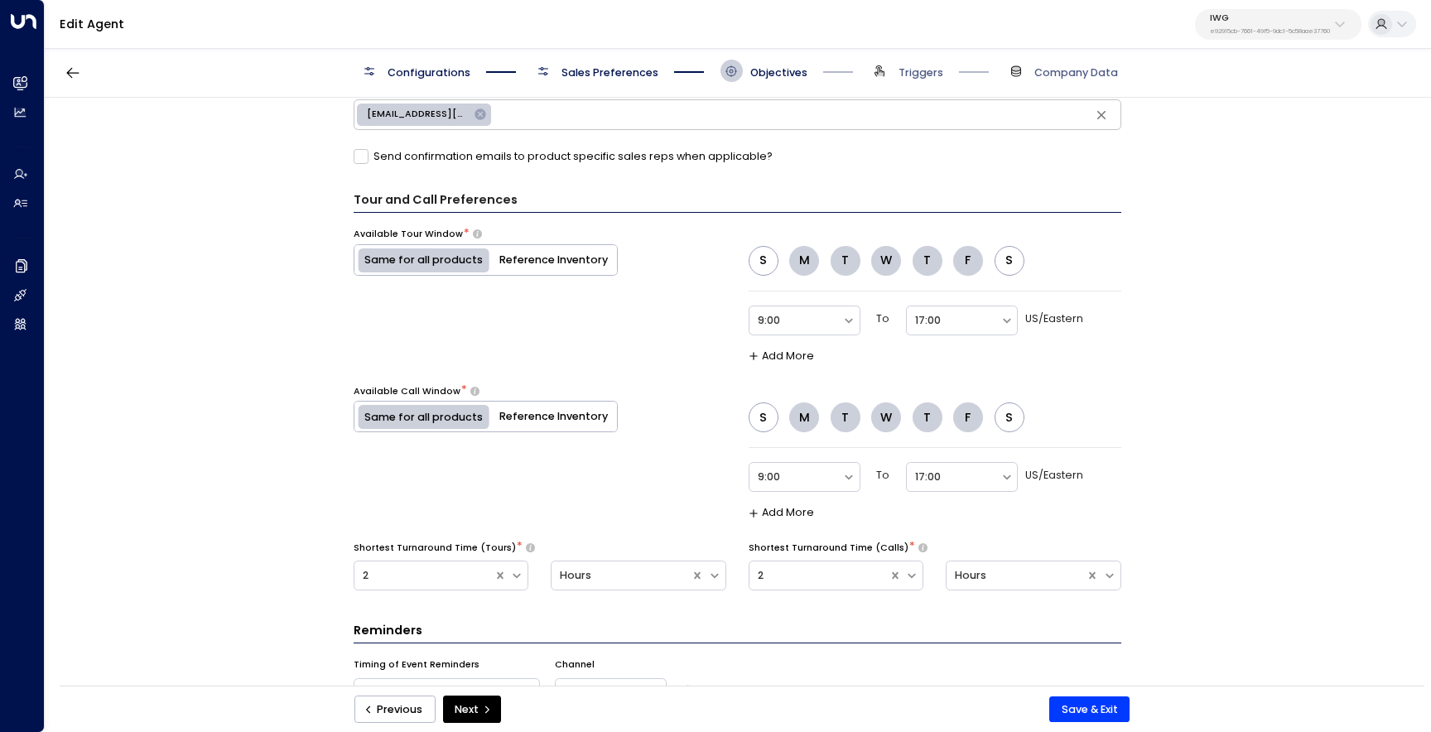
scroll to position [950, 0]
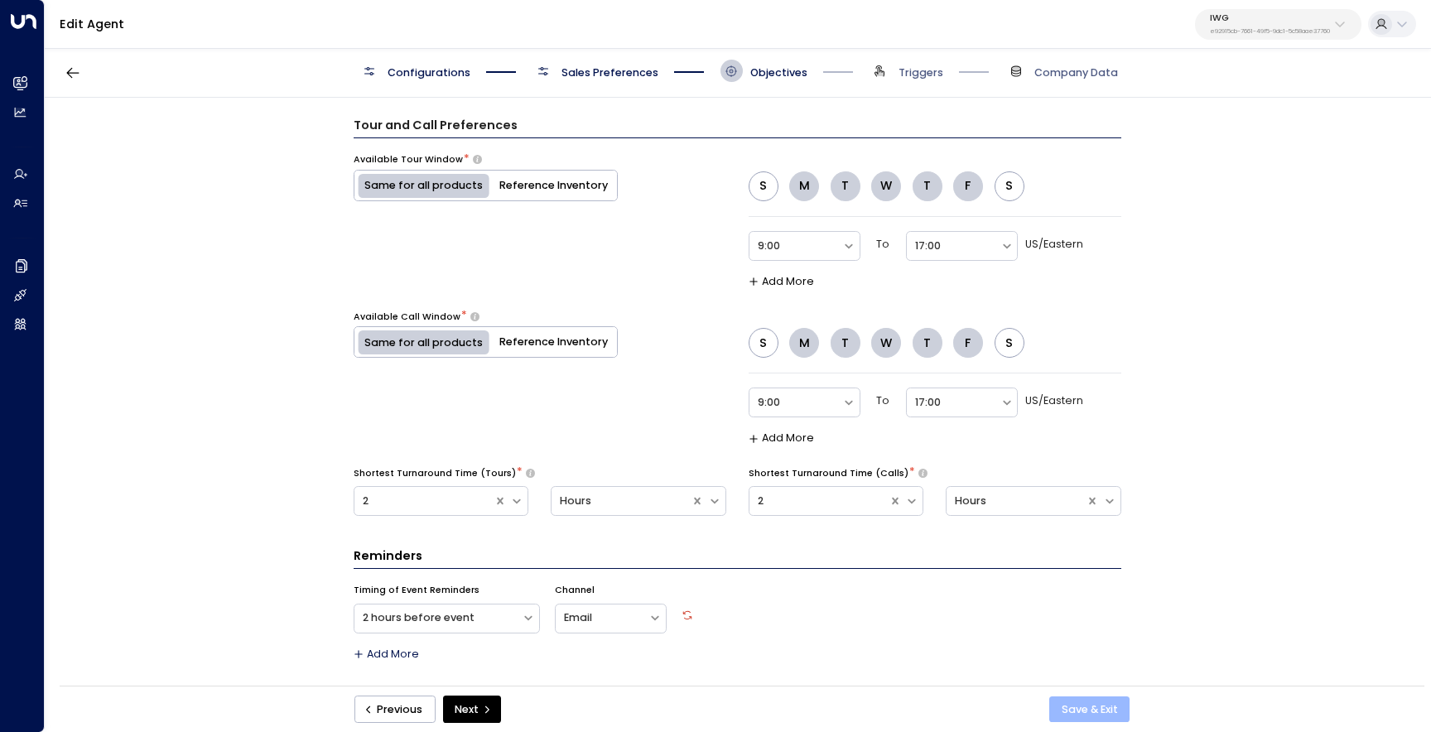
click at [1083, 718] on button "Save & Exit" at bounding box center [1090, 710] width 80 height 27
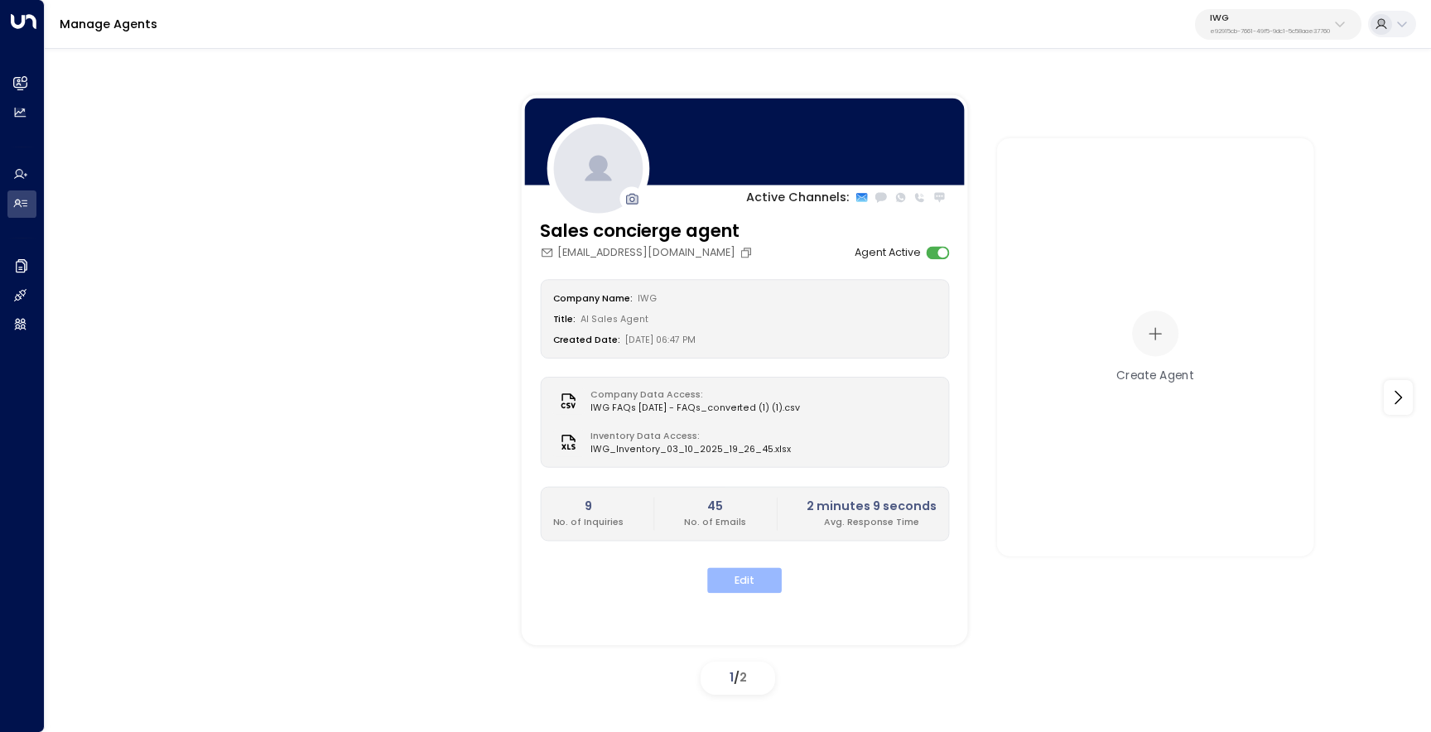
click at [752, 582] on button "Edit" at bounding box center [744, 580] width 75 height 26
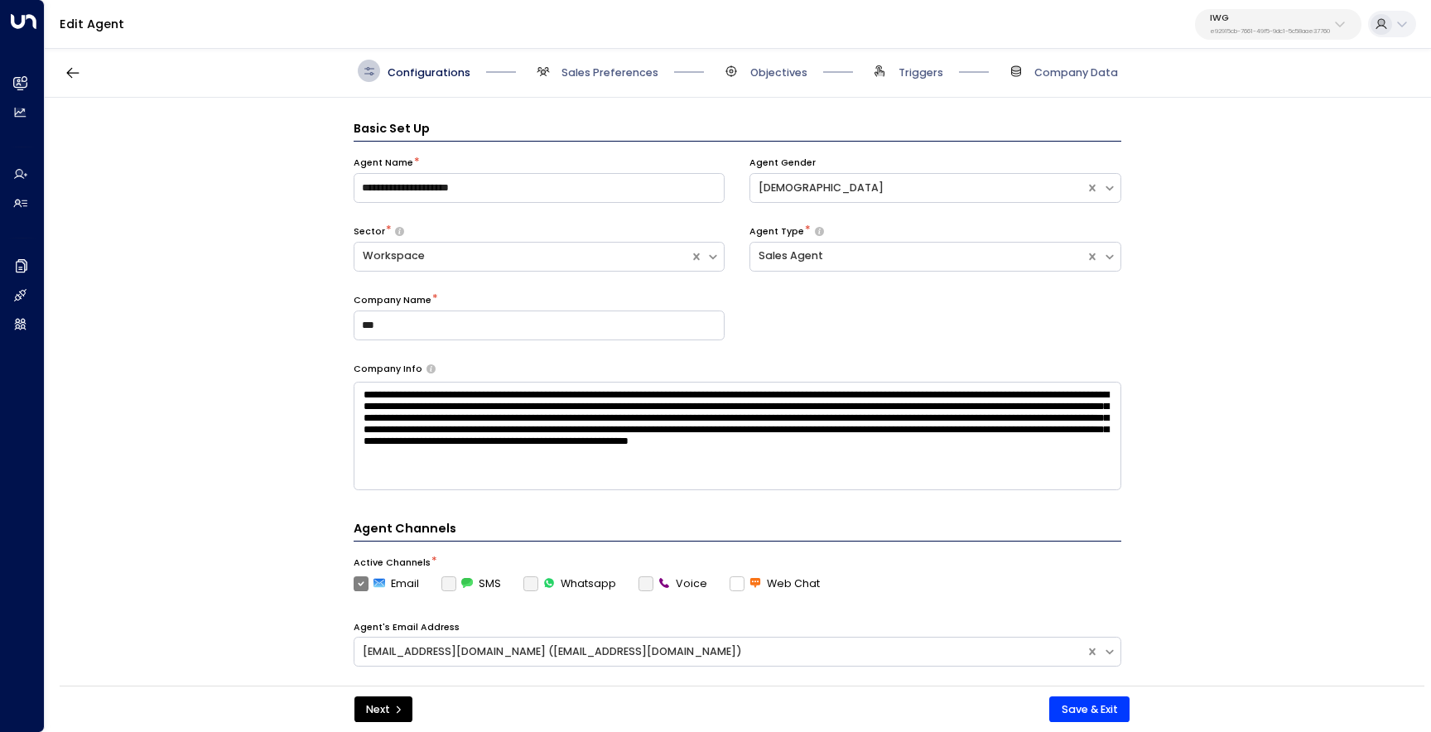
scroll to position [22, 0]
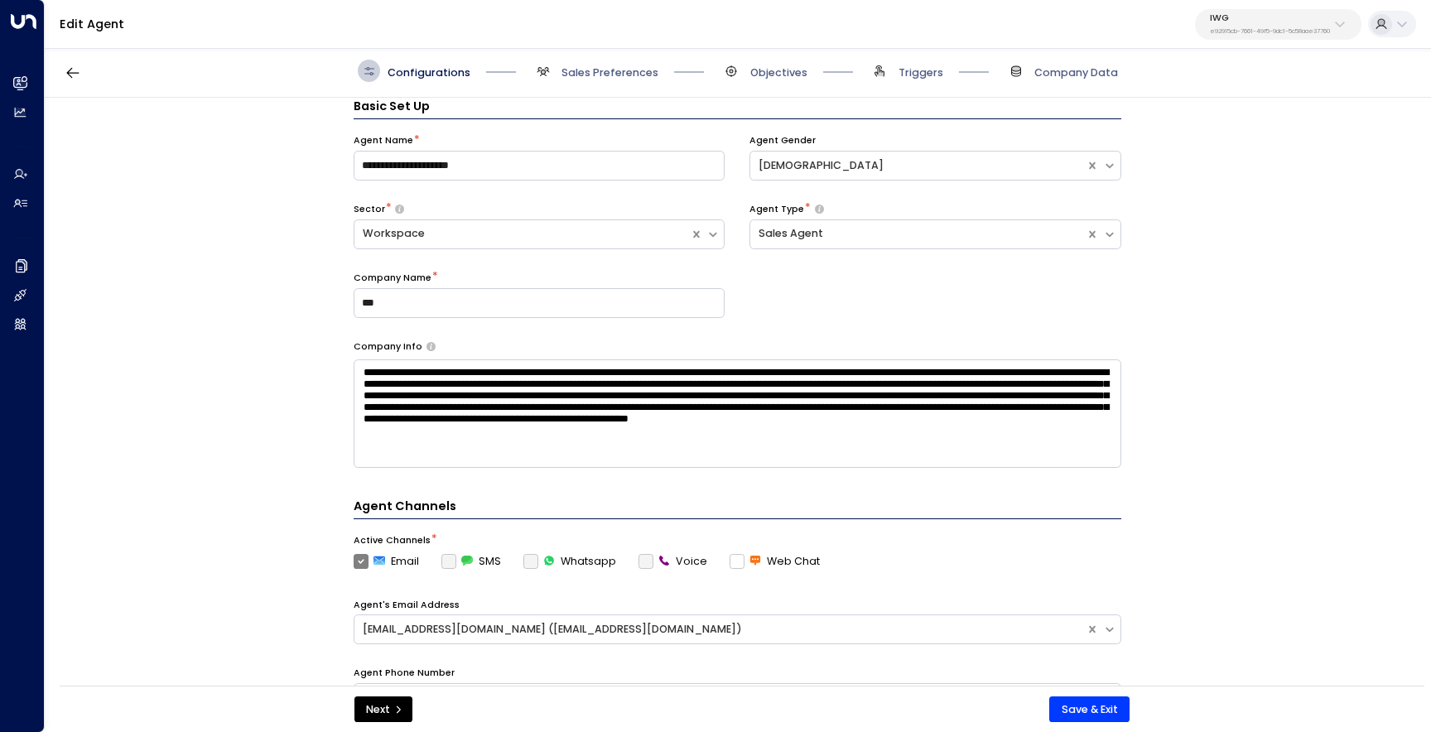
click at [746, 68] on span "Objectives" at bounding box center [764, 71] width 87 height 22
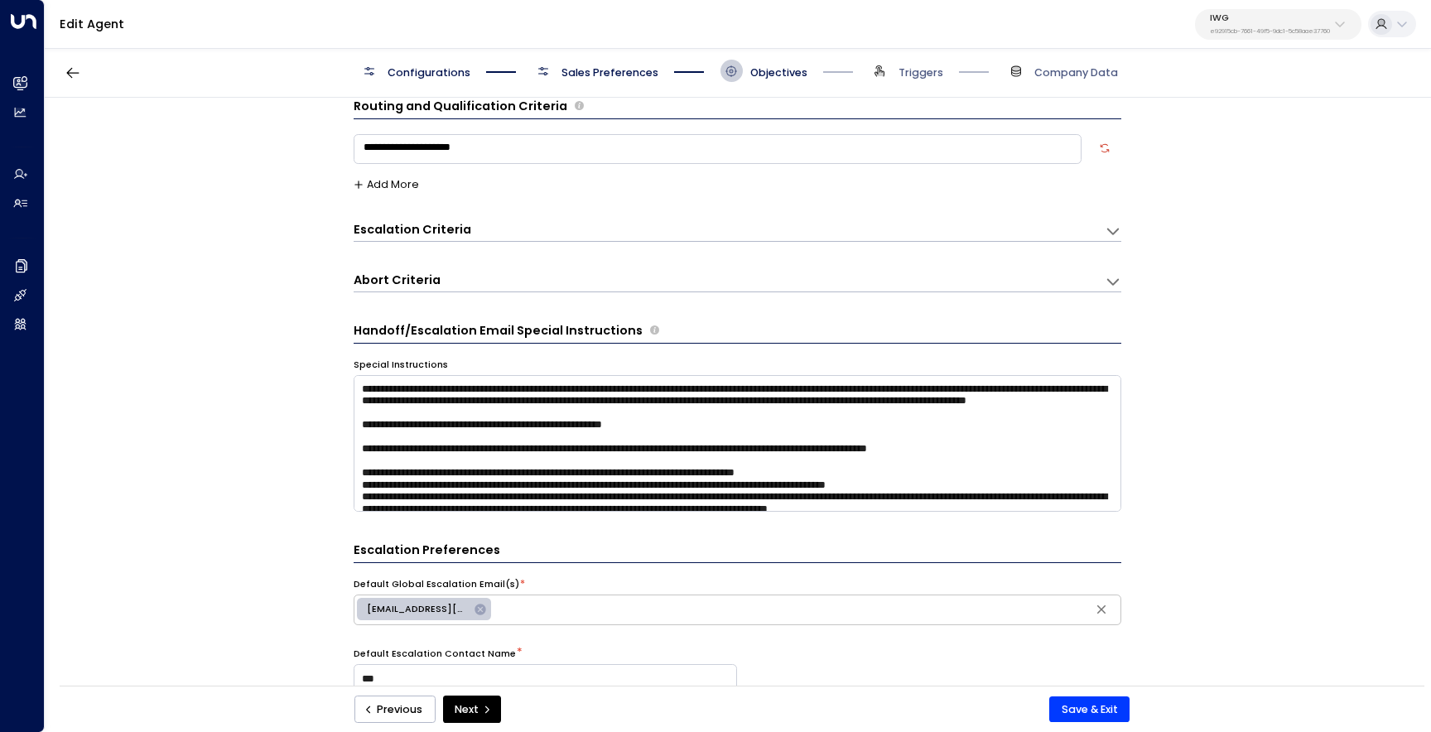
click at [615, 70] on span "Sales Preferences" at bounding box center [610, 72] width 97 height 15
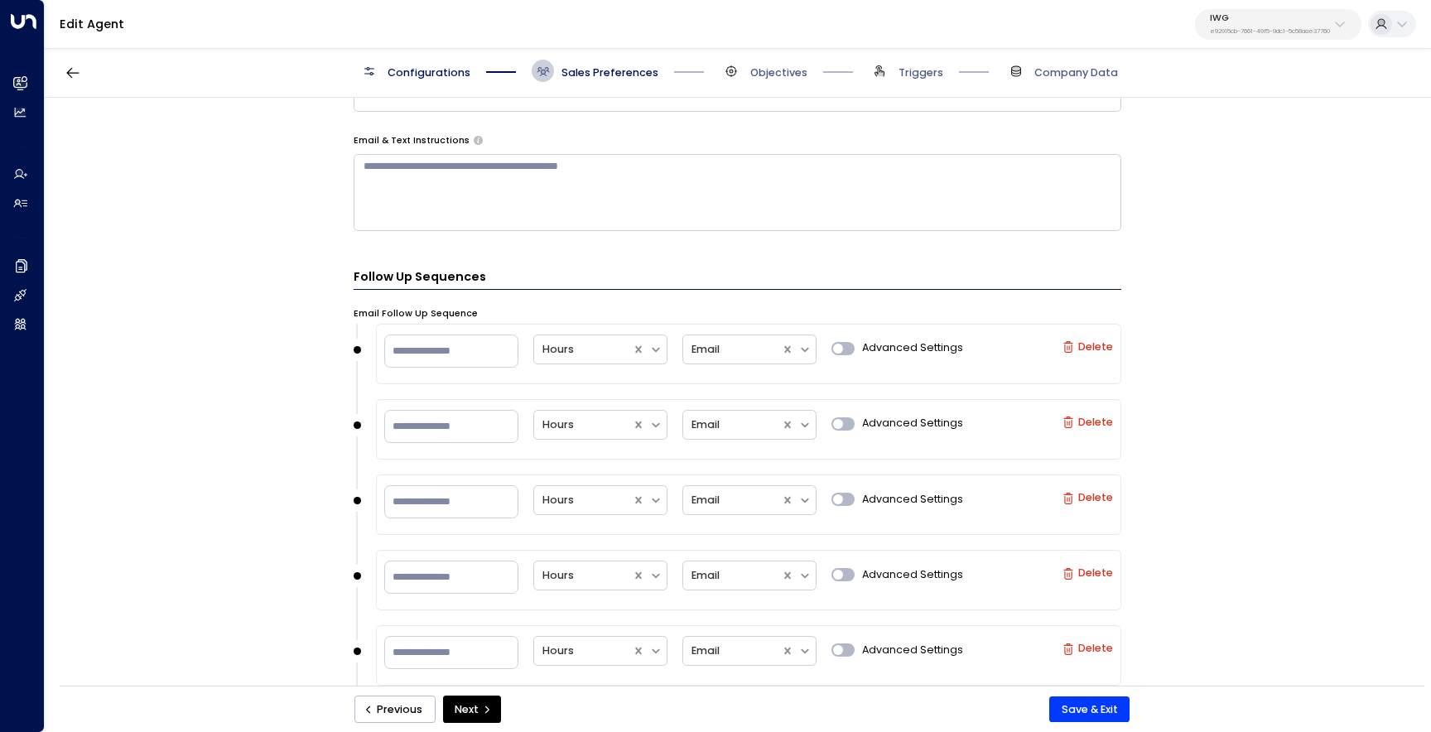
scroll to position [1037, 0]
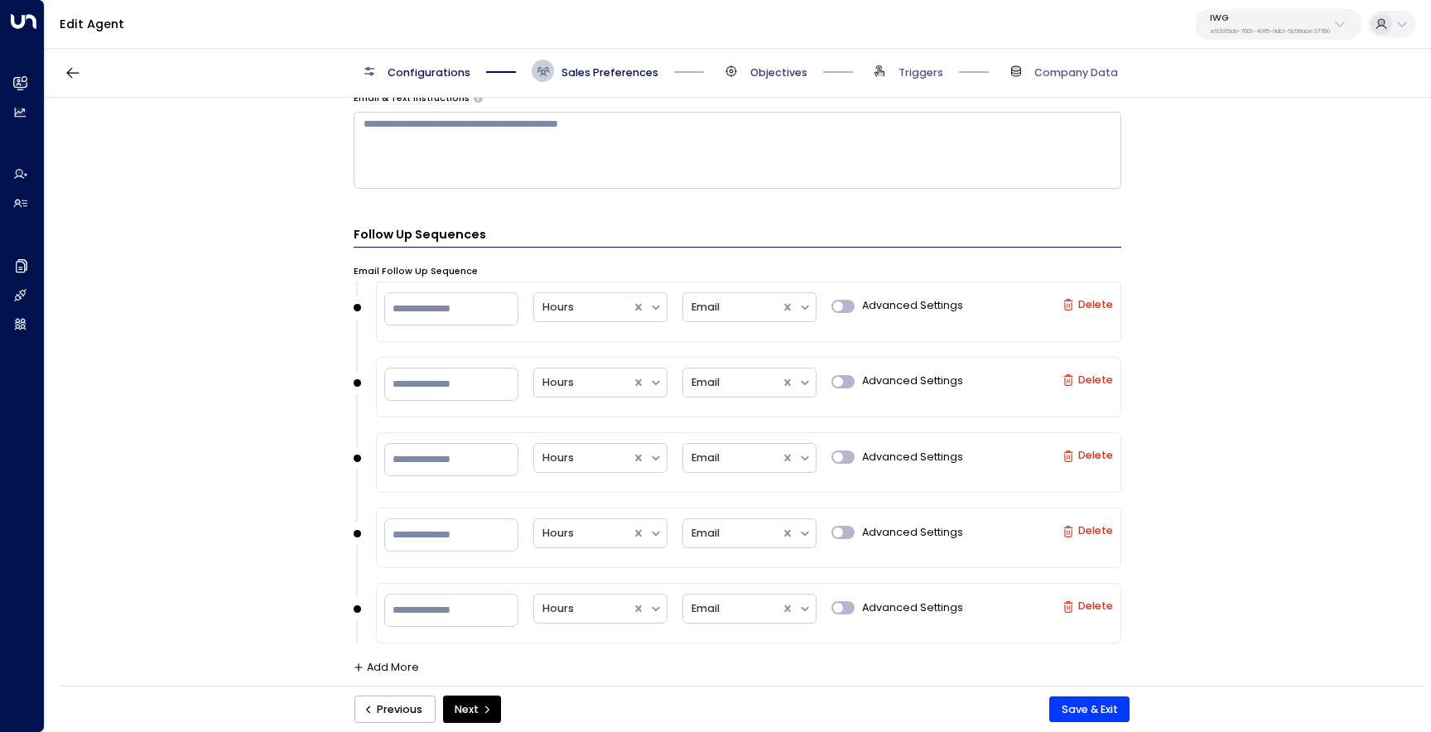
click at [789, 66] on span "Objectives" at bounding box center [778, 72] width 57 height 15
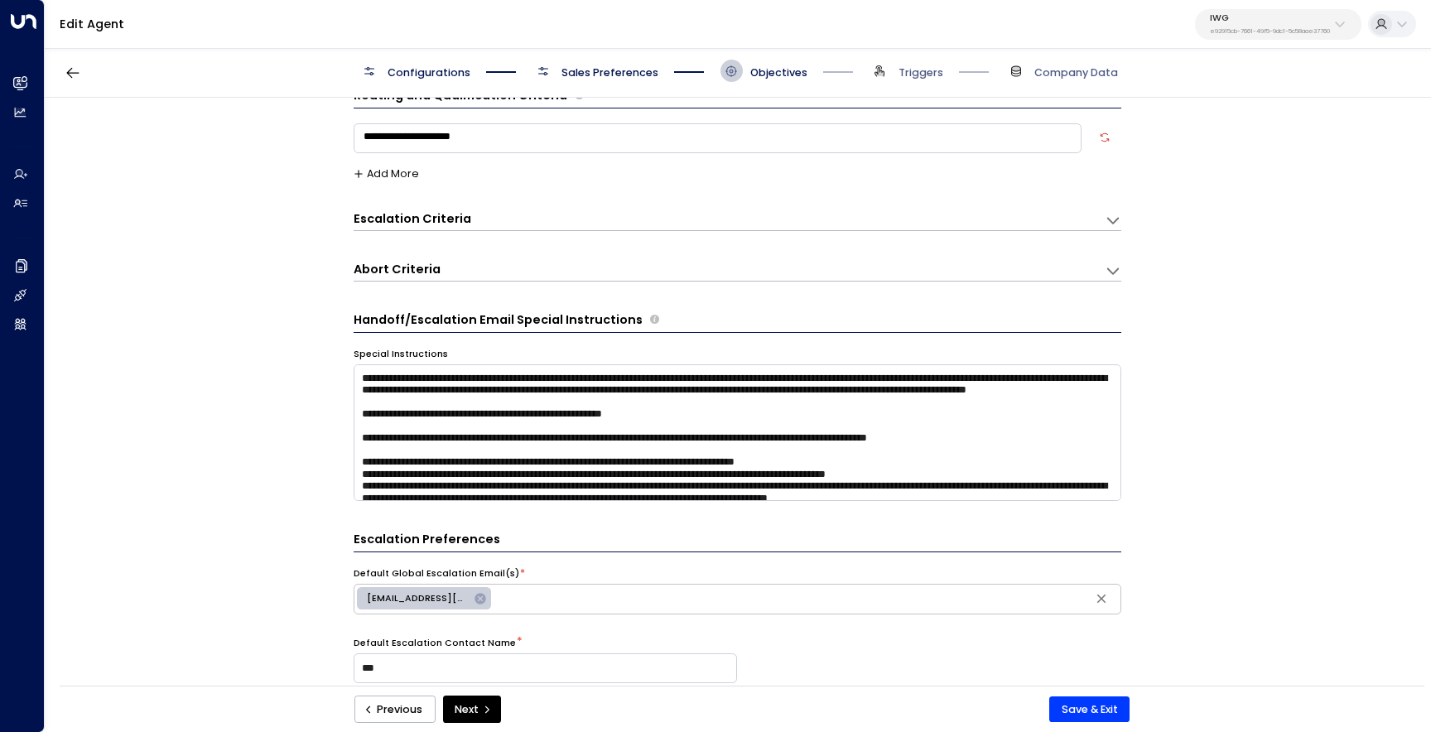
scroll to position [22, 0]
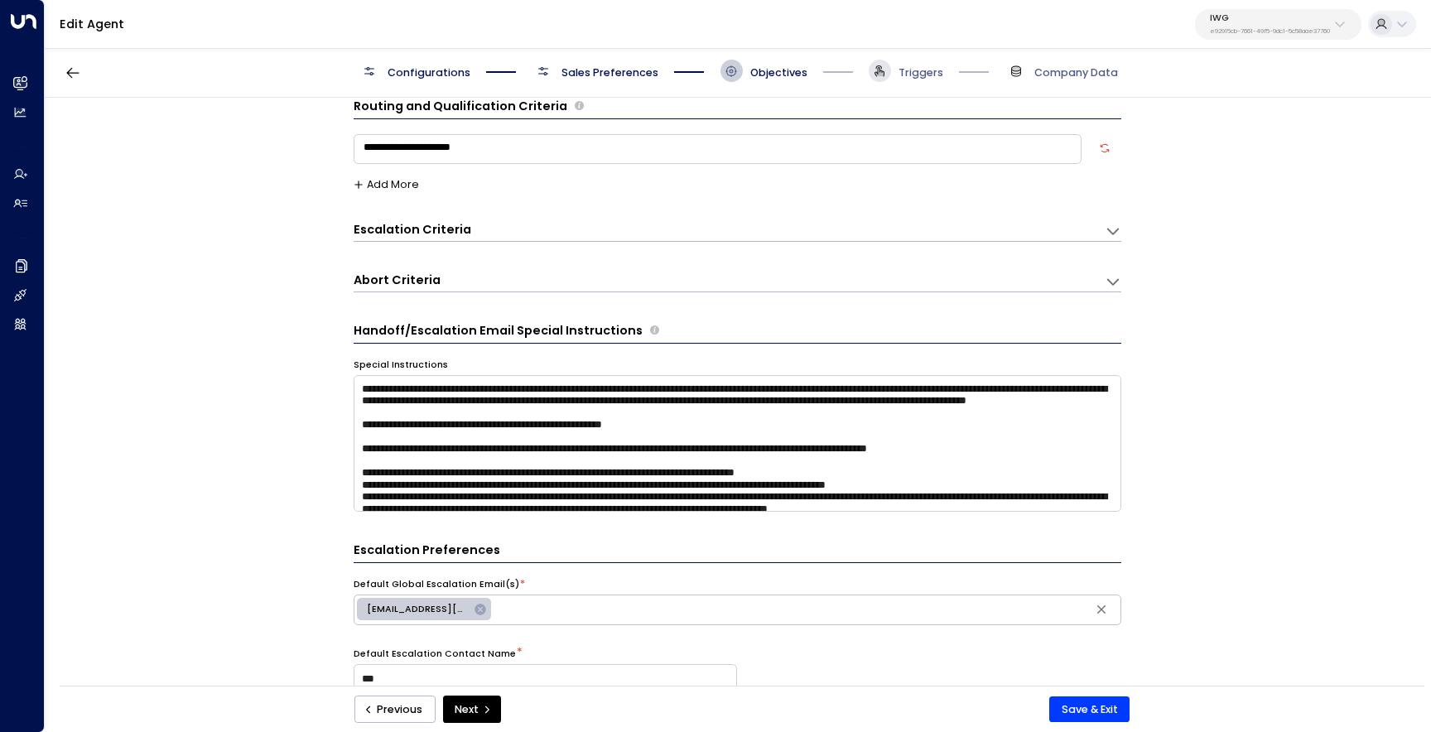
click at [890, 70] on span at bounding box center [880, 71] width 22 height 22
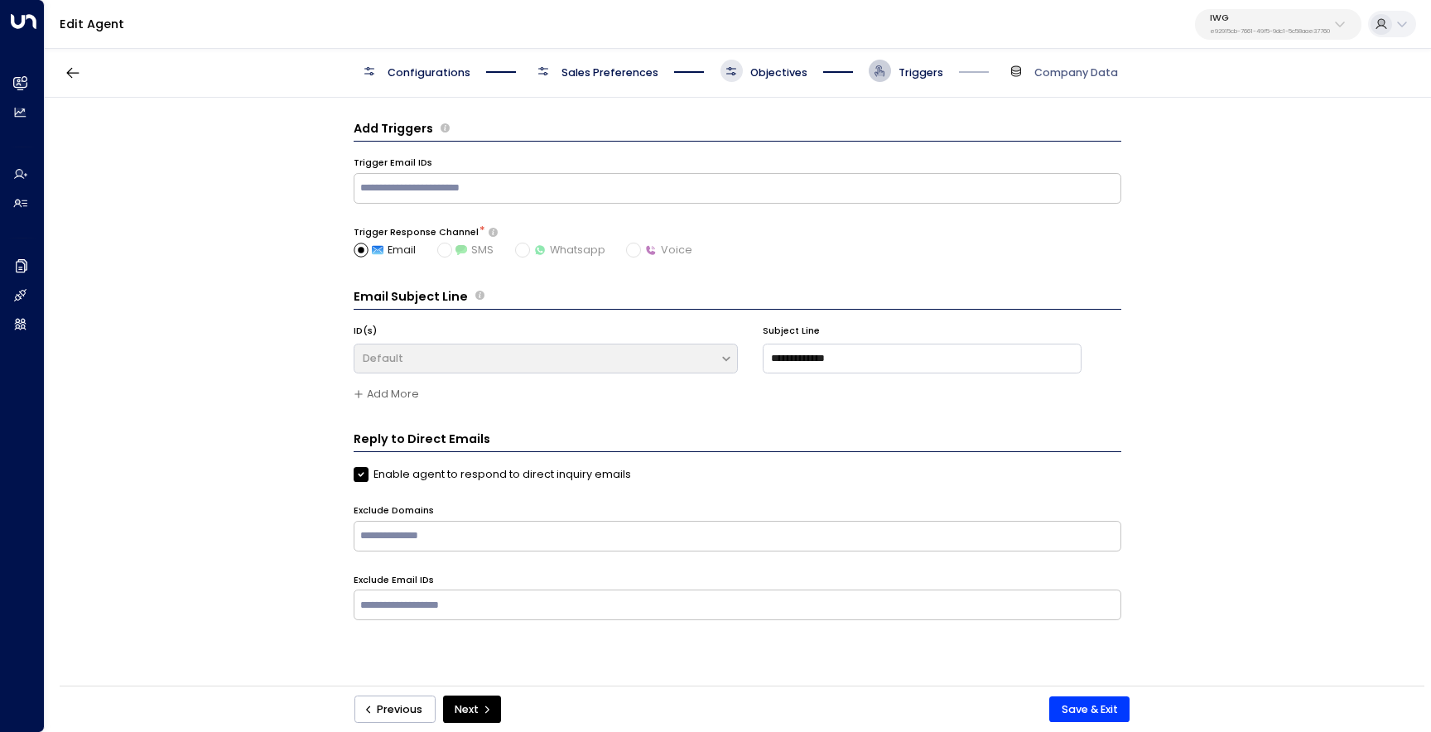
click at [736, 73] on icon at bounding box center [731, 71] width 13 height 13
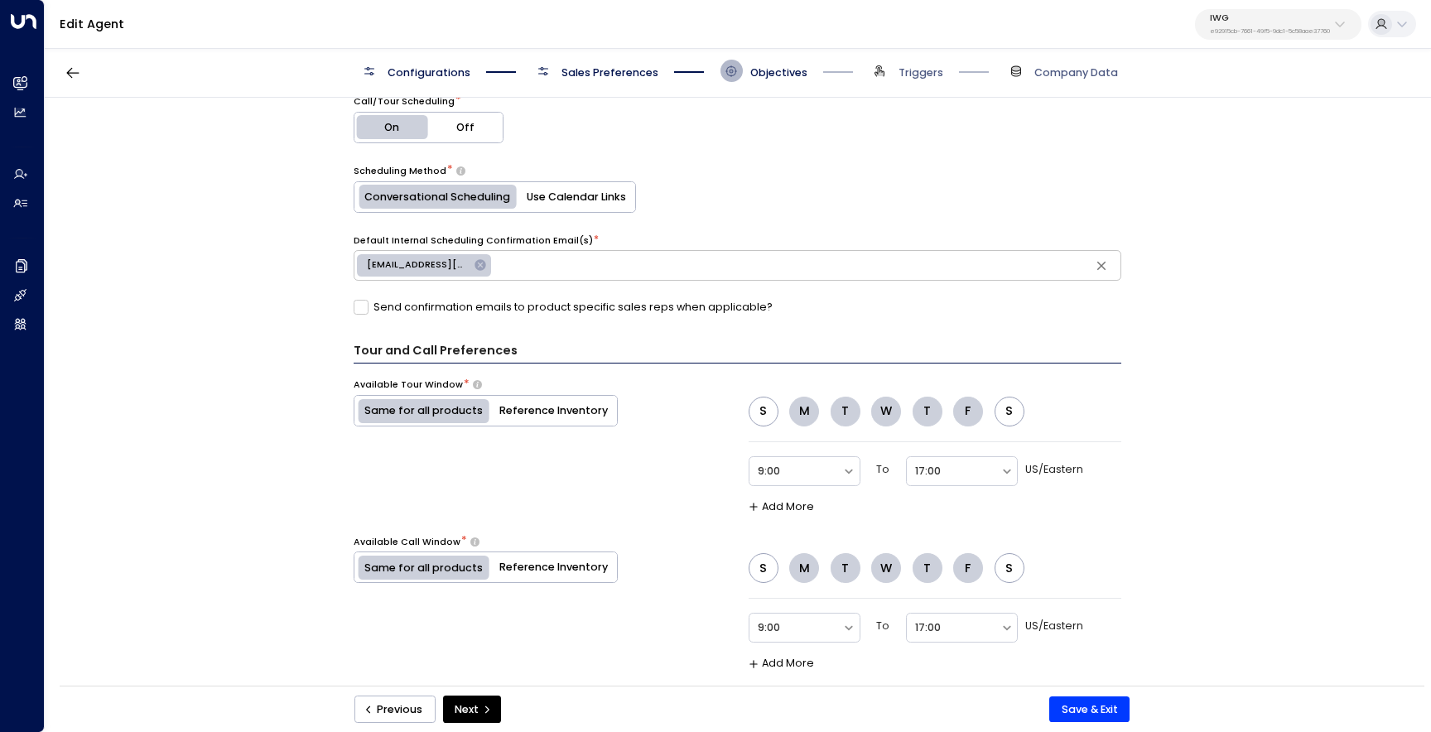
scroll to position [950, 0]
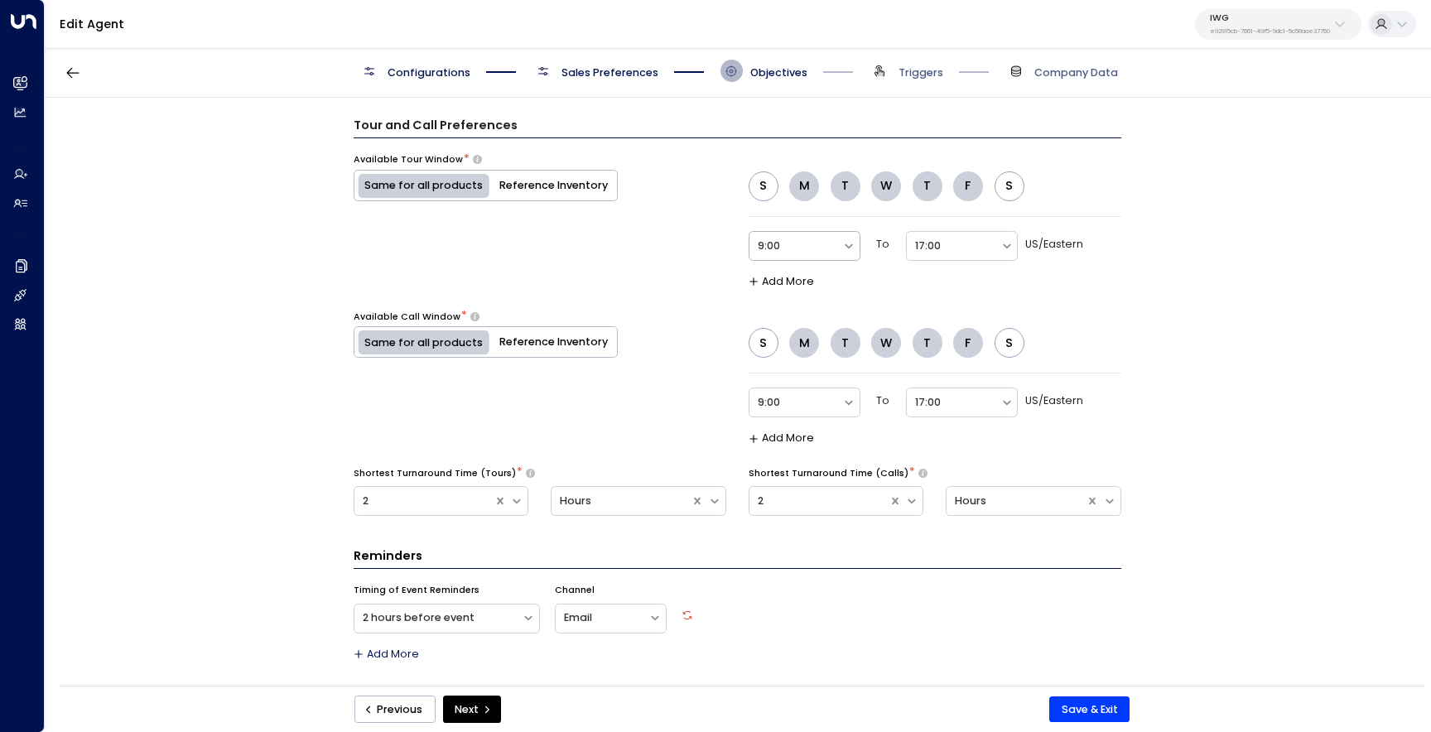
click at [769, 252] on div at bounding box center [796, 246] width 76 height 19
click at [789, 425] on div "10:00" at bounding box center [805, 430] width 112 height 29
click at [809, 408] on div at bounding box center [796, 402] width 76 height 19
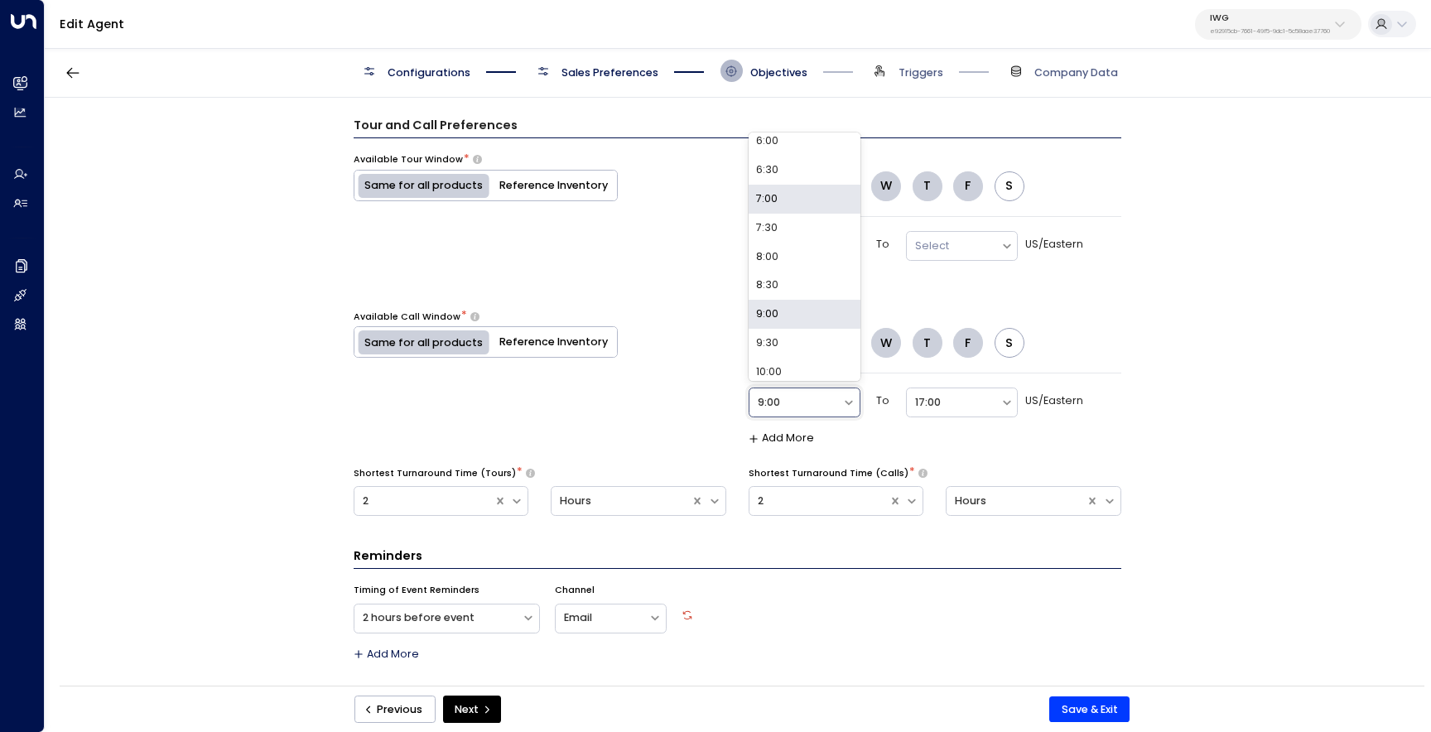
scroll to position [373, 0]
click at [808, 346] on div "10:00" at bounding box center [805, 355] width 112 height 29
click at [960, 240] on div at bounding box center [953, 246] width 76 height 19
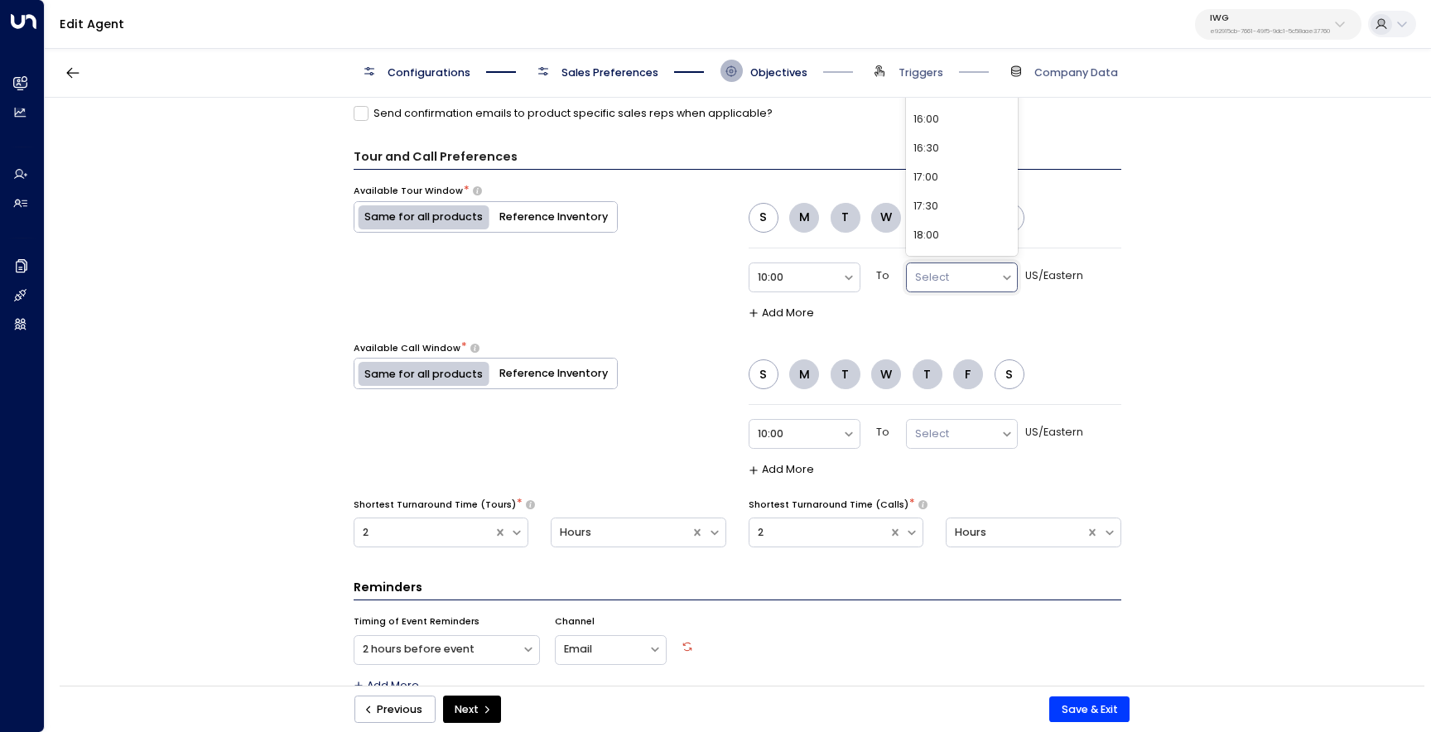
scroll to position [220, 0]
click at [987, 157] on div "16:30" at bounding box center [962, 152] width 112 height 29
click at [986, 432] on div at bounding box center [953, 434] width 76 height 19
click at [980, 325] on div "16:00" at bounding box center [962, 312] width 112 height 29
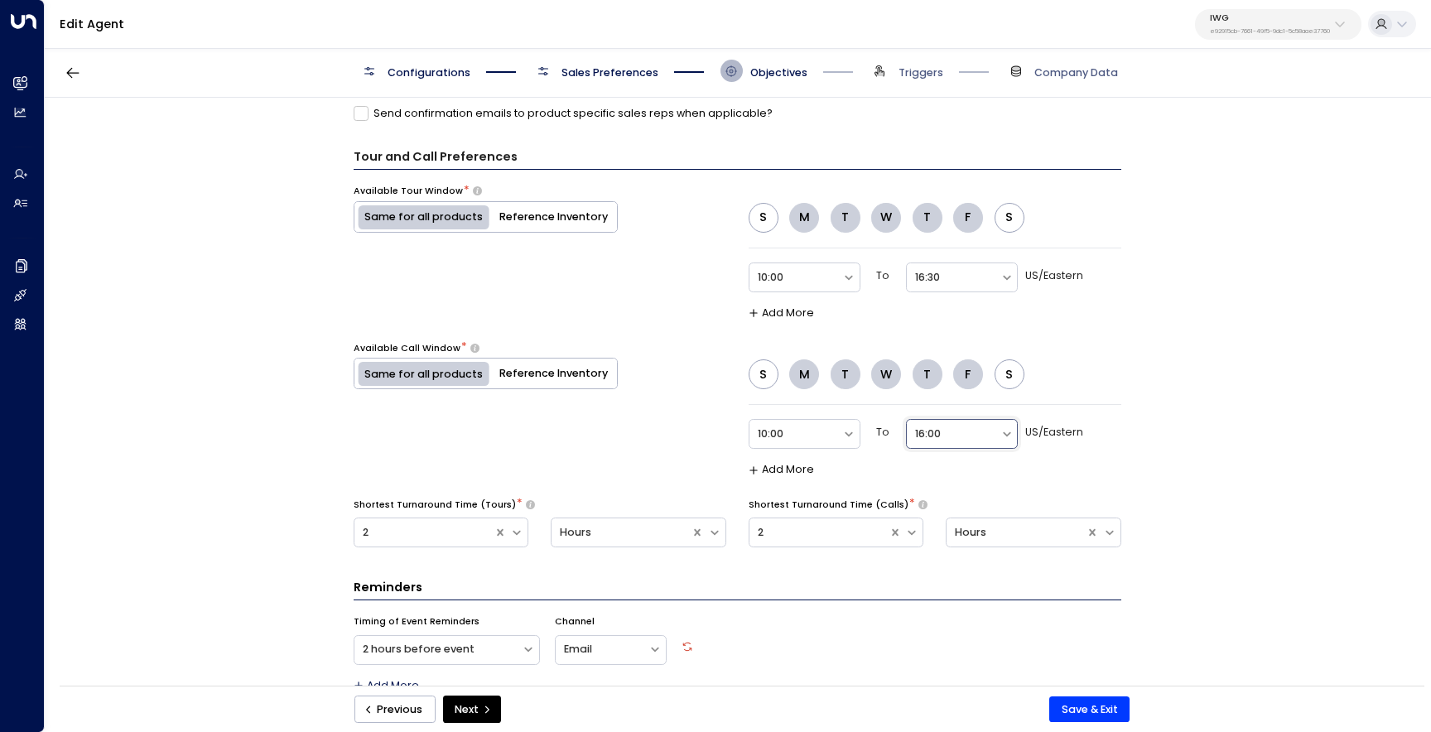
click at [963, 425] on div at bounding box center [953, 434] width 76 height 19
click at [980, 326] on div "16:30" at bounding box center [962, 329] width 112 height 29
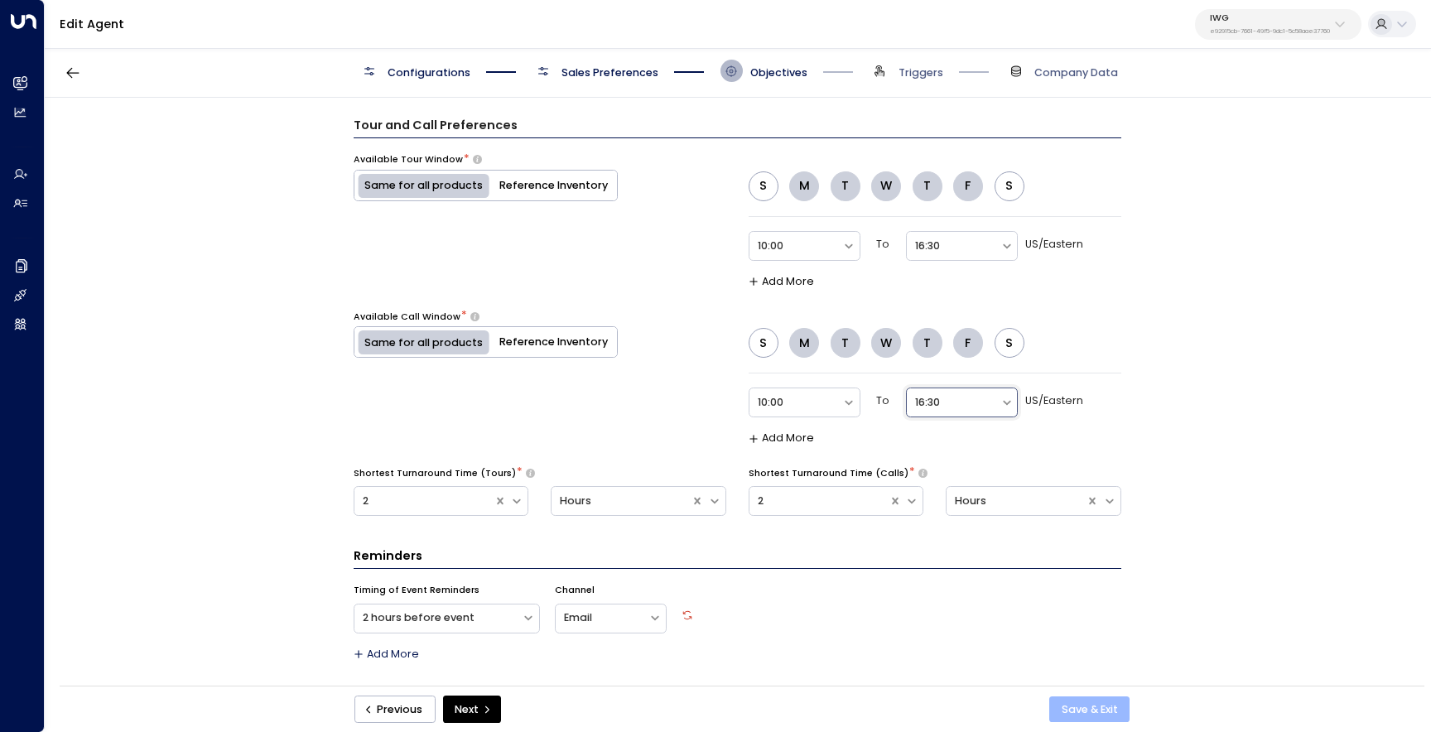
click at [1062, 710] on button "Save & Exit" at bounding box center [1090, 710] width 80 height 27
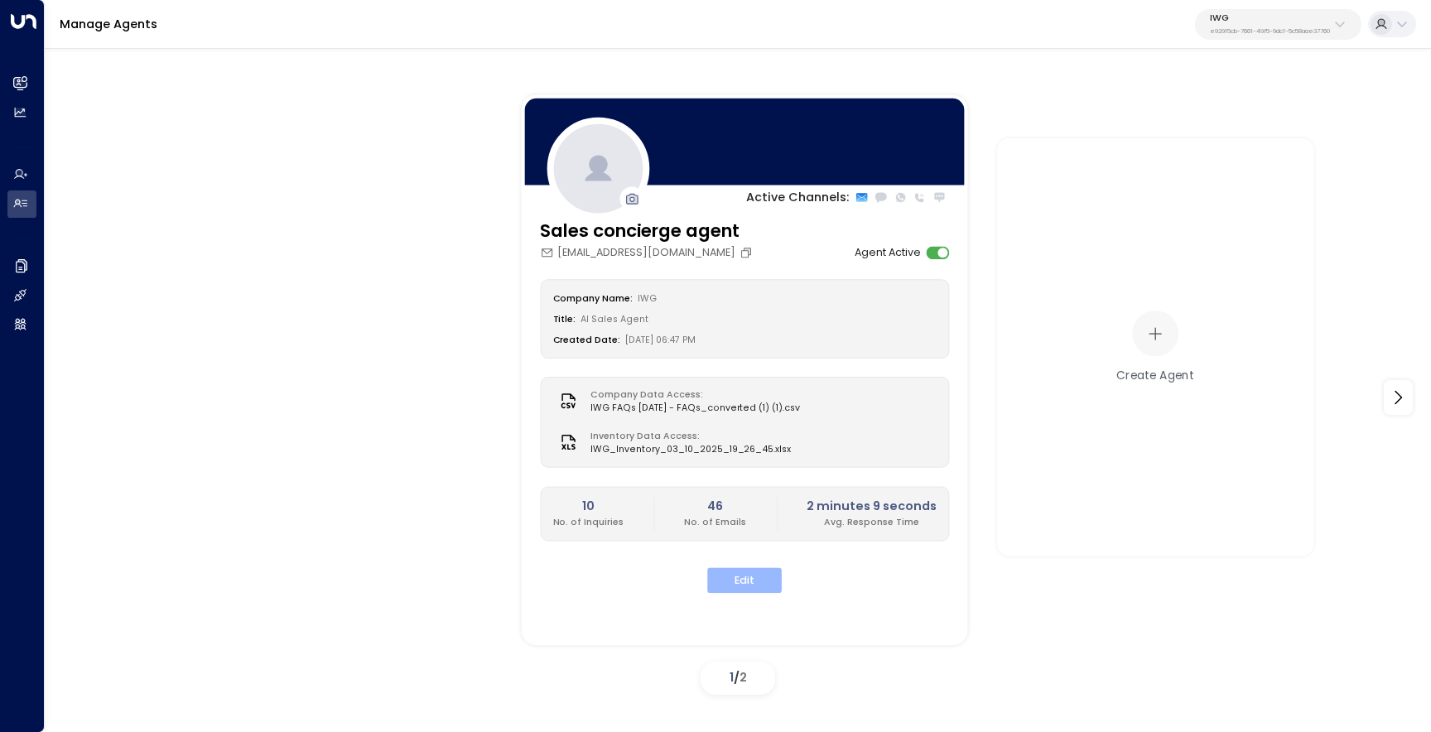
click at [756, 574] on button "Edit" at bounding box center [744, 580] width 75 height 26
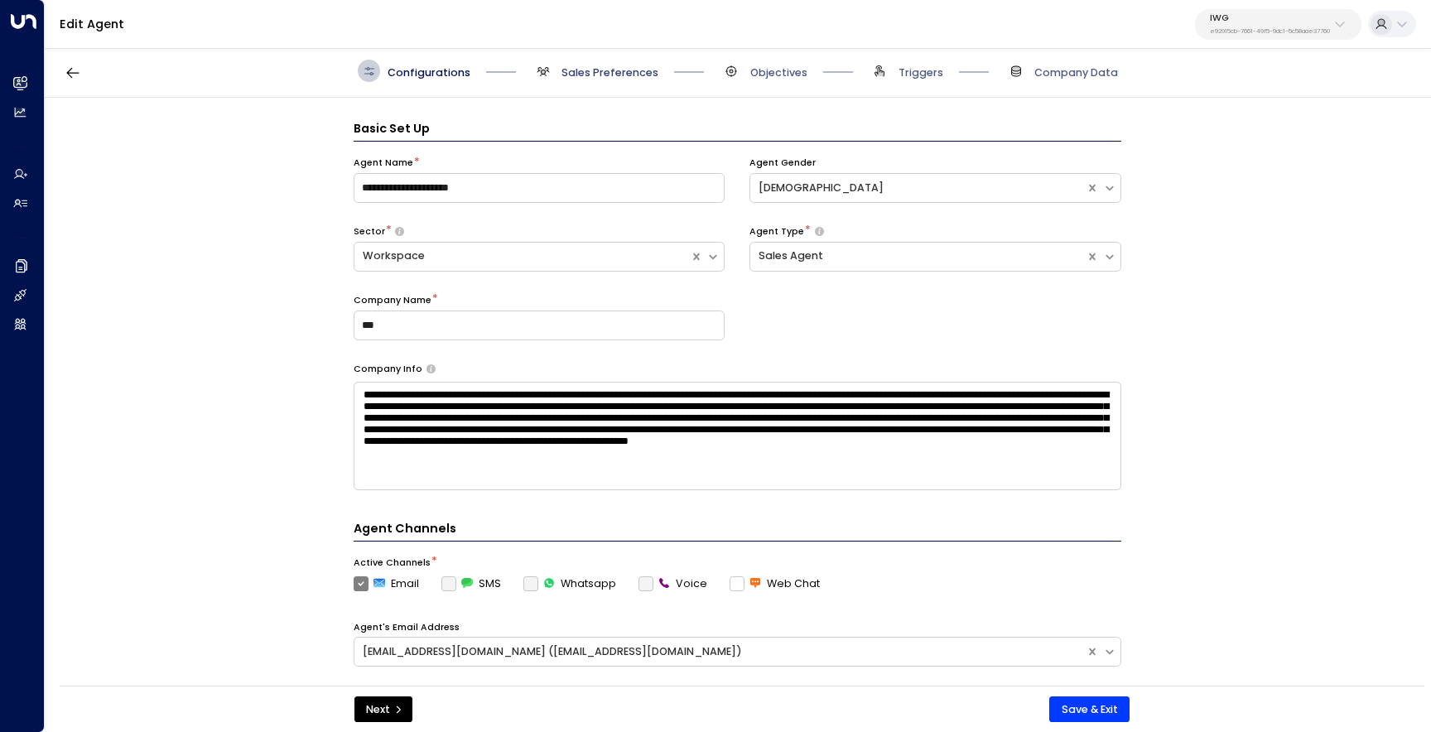
click at [596, 70] on span "Sales Preferences" at bounding box center [610, 72] width 97 height 15
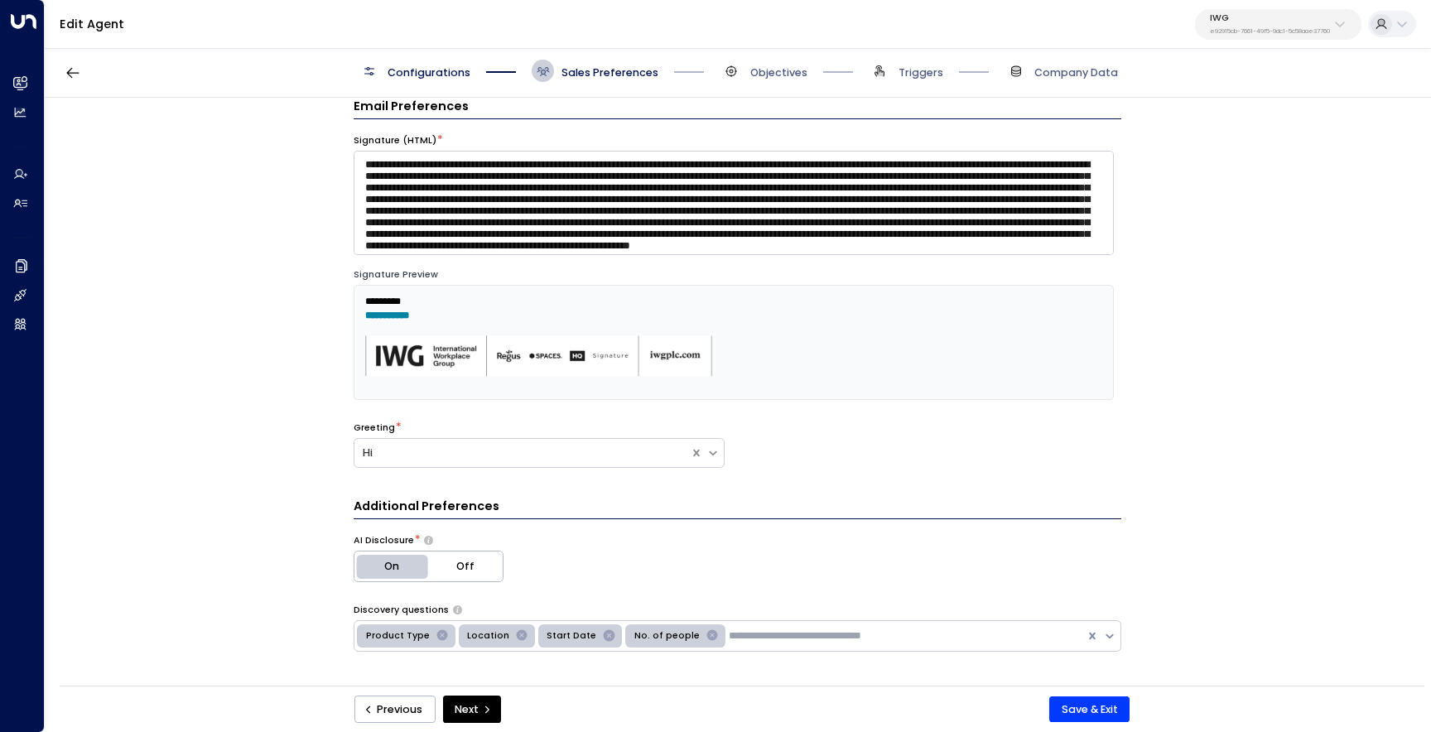
scroll to position [85, 0]
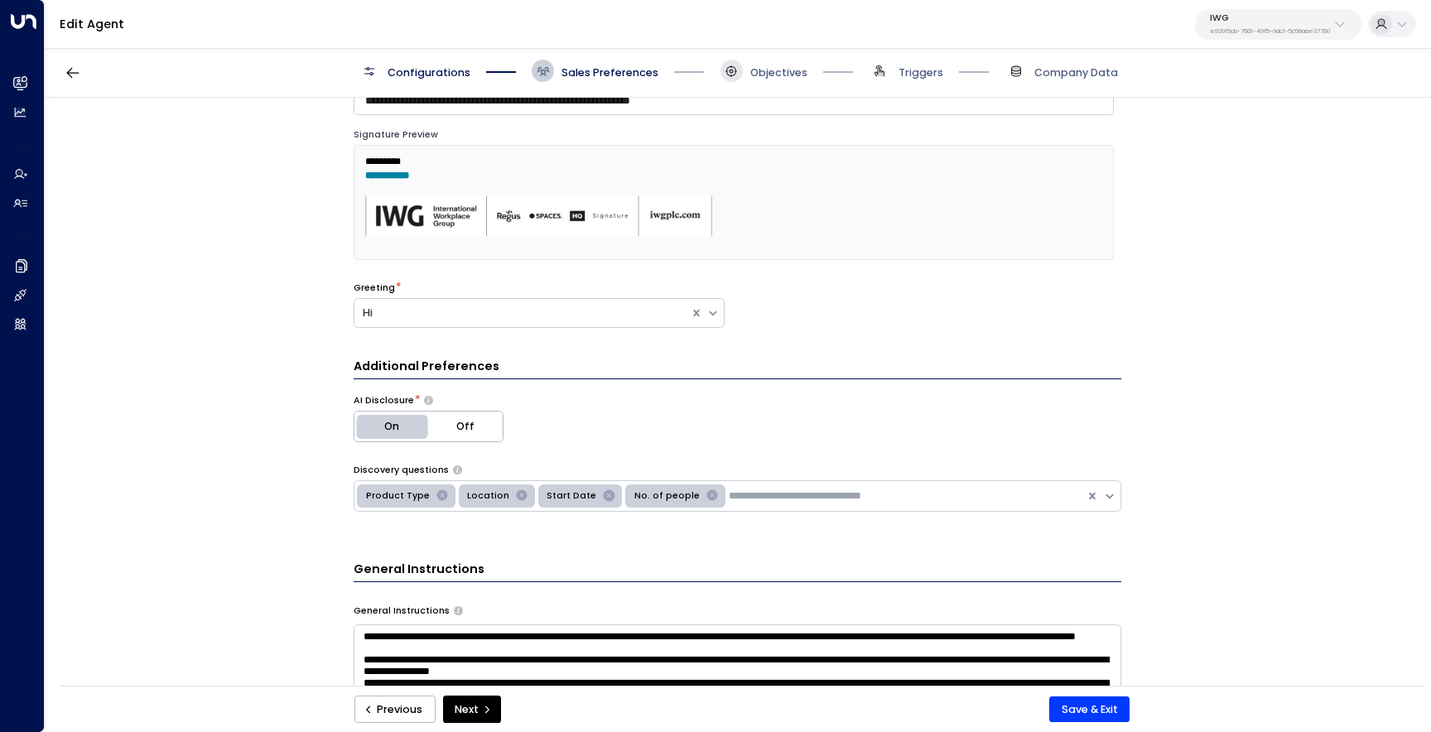
click at [740, 65] on span at bounding box center [732, 71] width 22 height 22
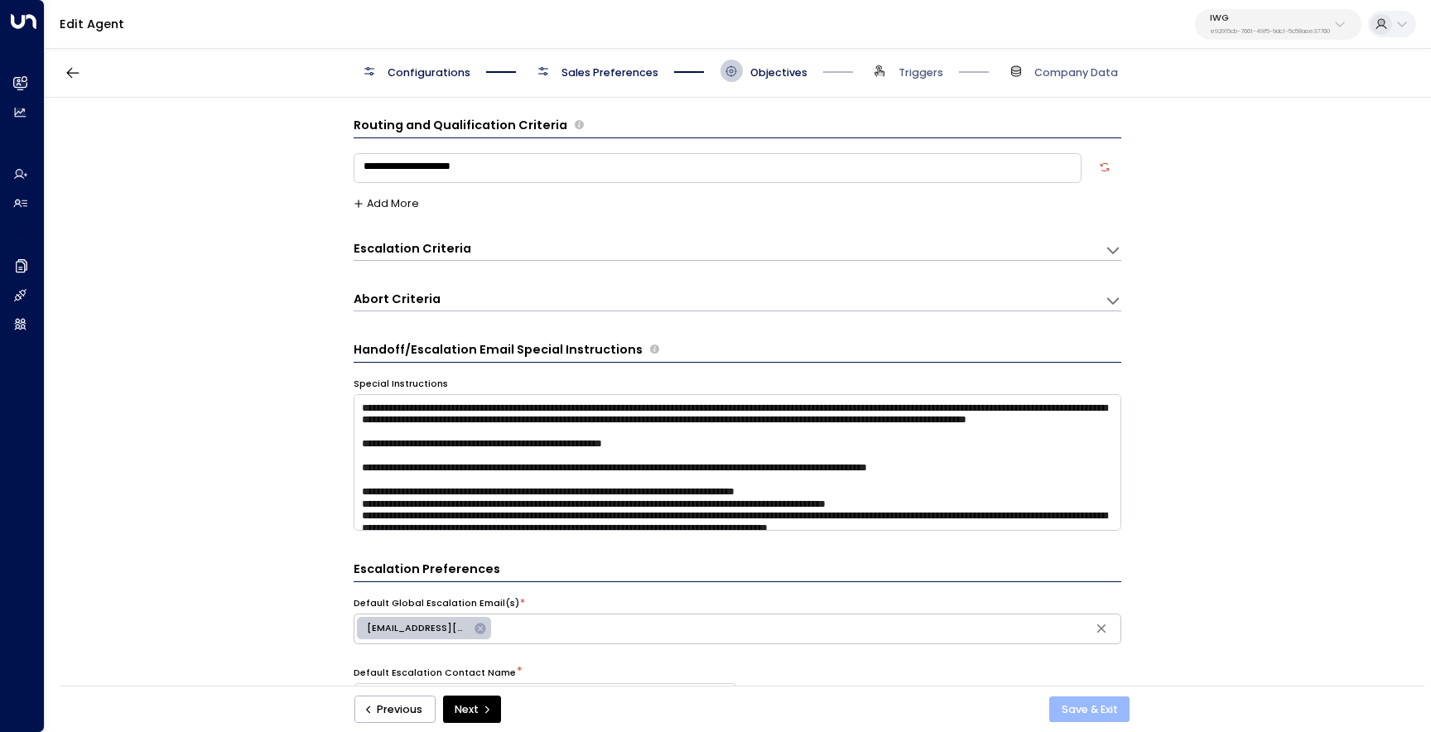
scroll to position [0, 0]
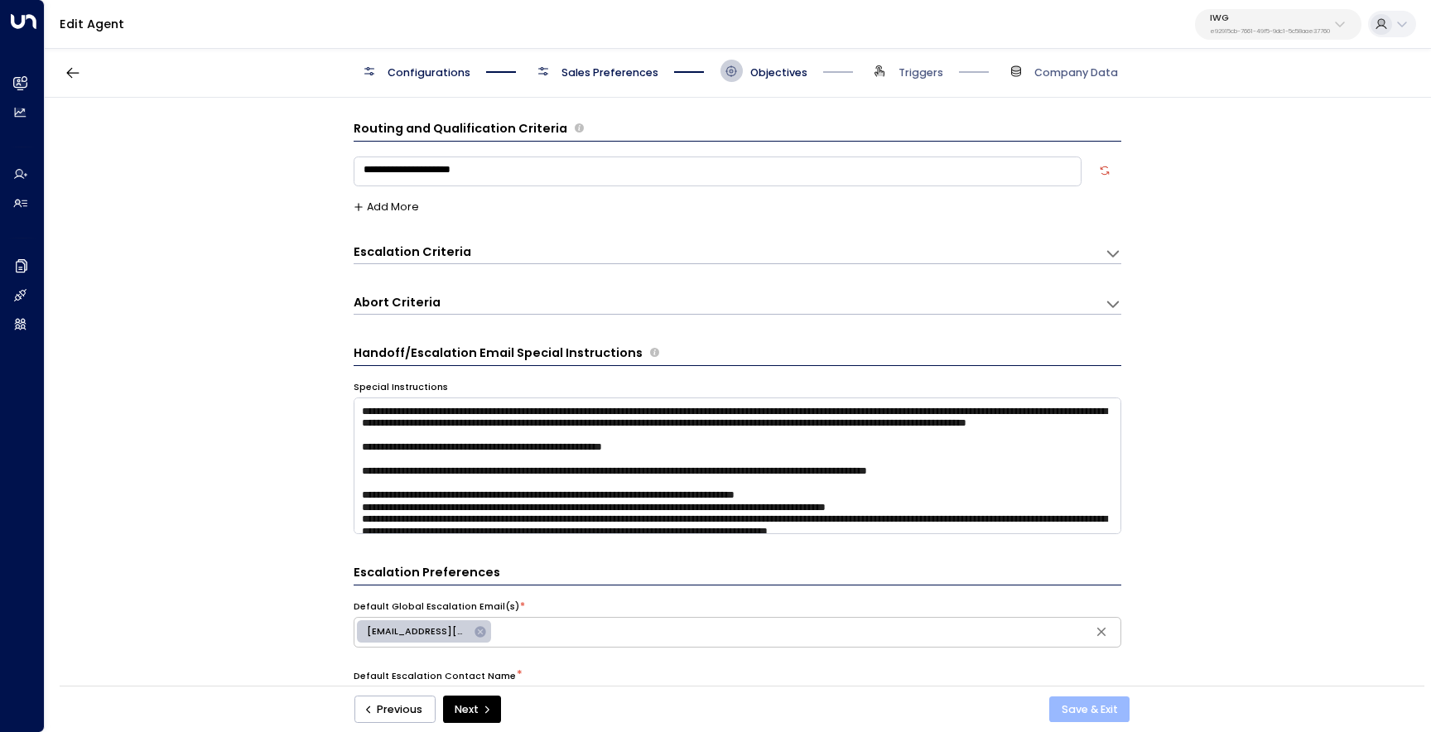
click at [1107, 710] on button "Save & Exit" at bounding box center [1090, 710] width 80 height 27
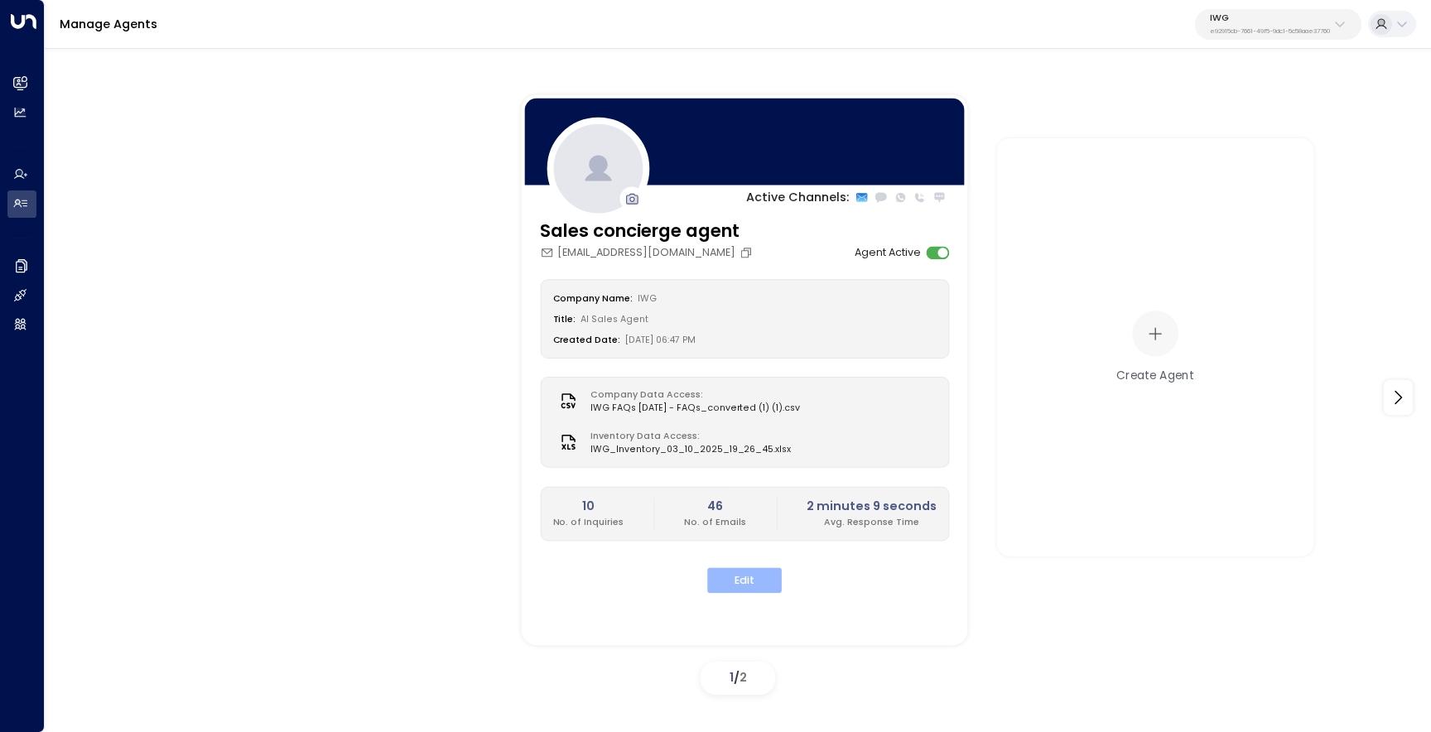
click at [727, 581] on button "Edit" at bounding box center [744, 580] width 75 height 26
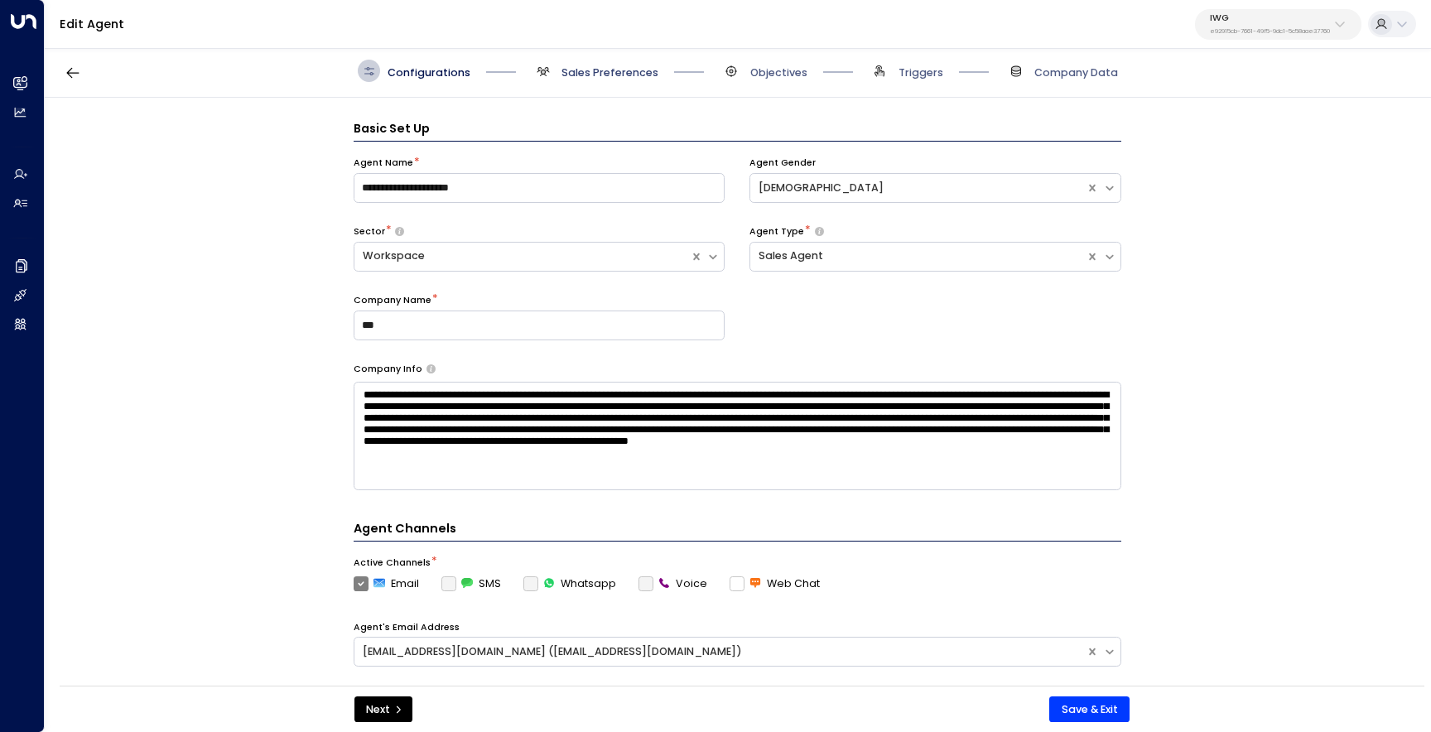
click at [588, 66] on span "Sales Preferences" at bounding box center [610, 72] width 97 height 15
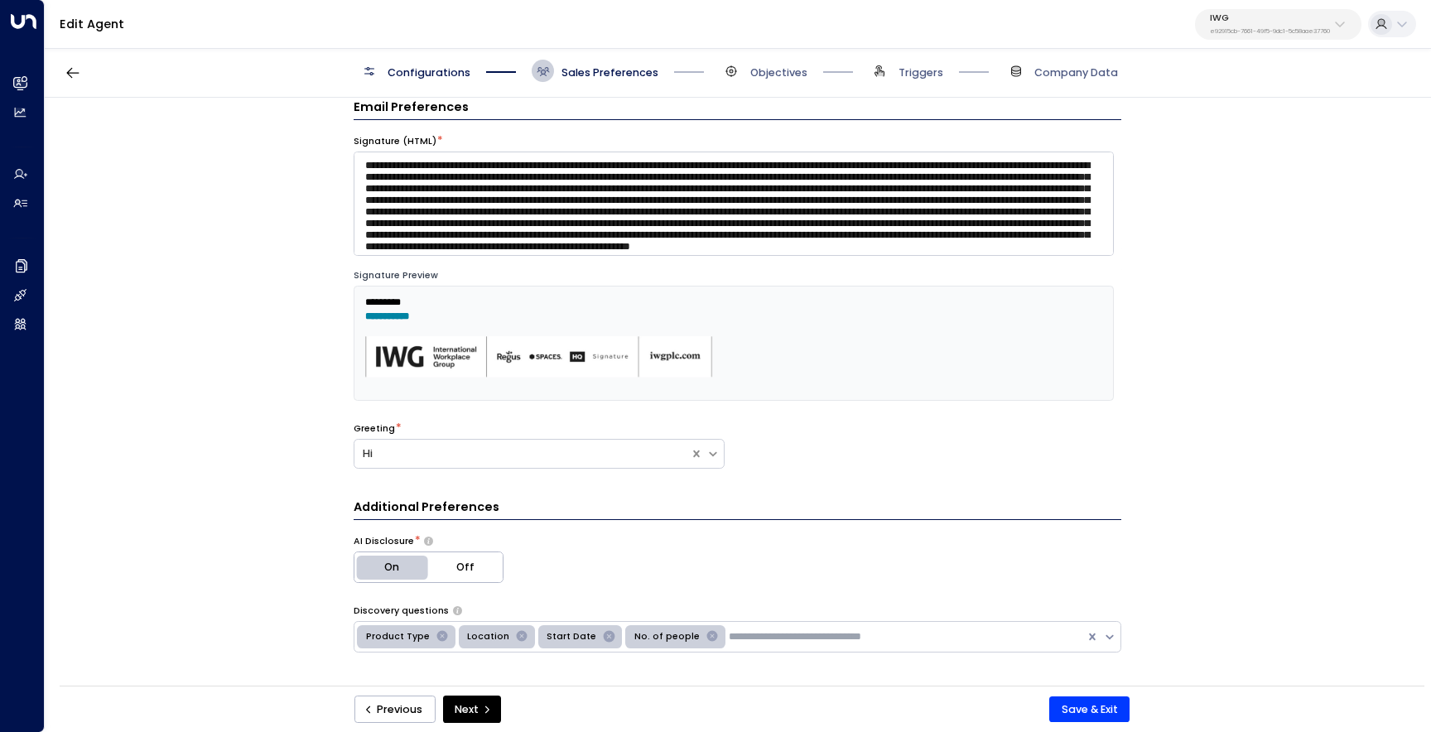
scroll to position [22, 0]
click at [746, 70] on span "Objectives" at bounding box center [764, 71] width 87 height 22
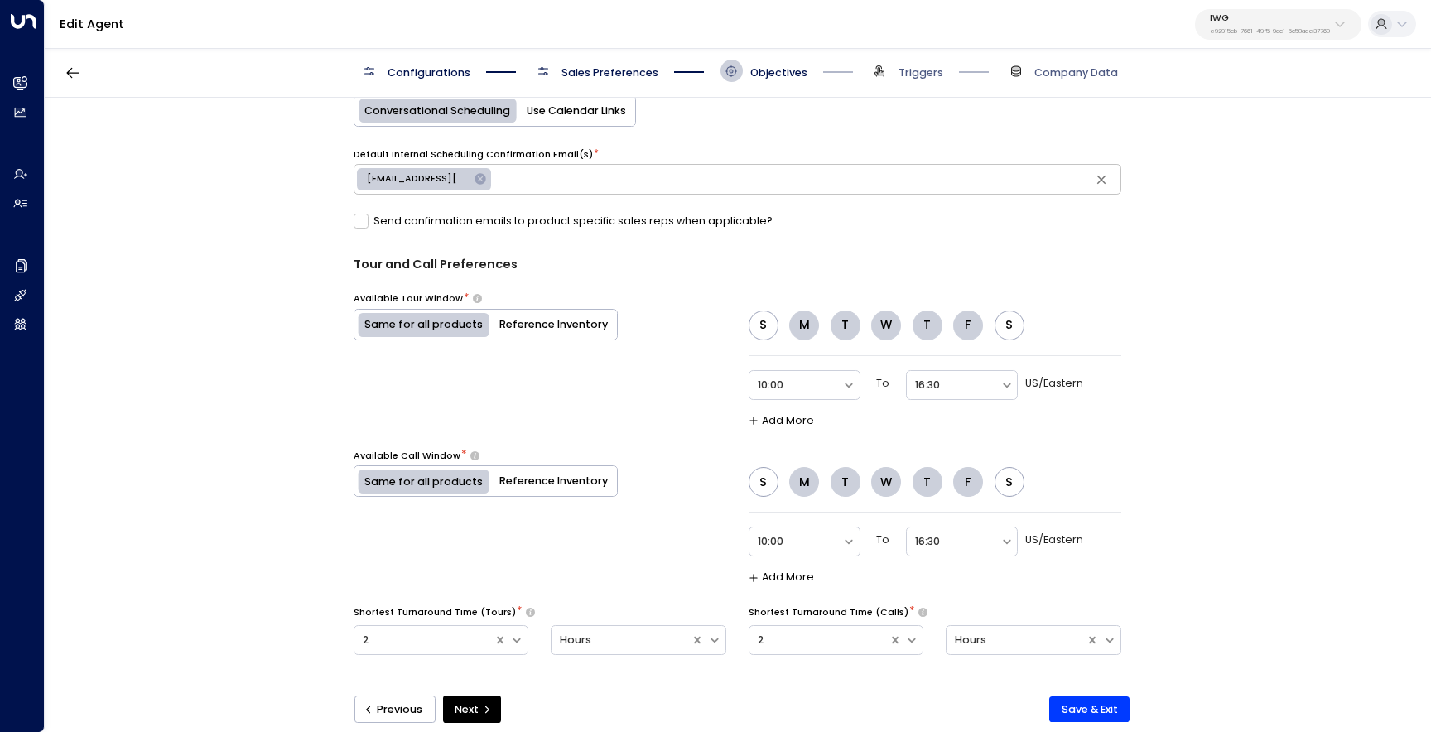
scroll to position [950, 0]
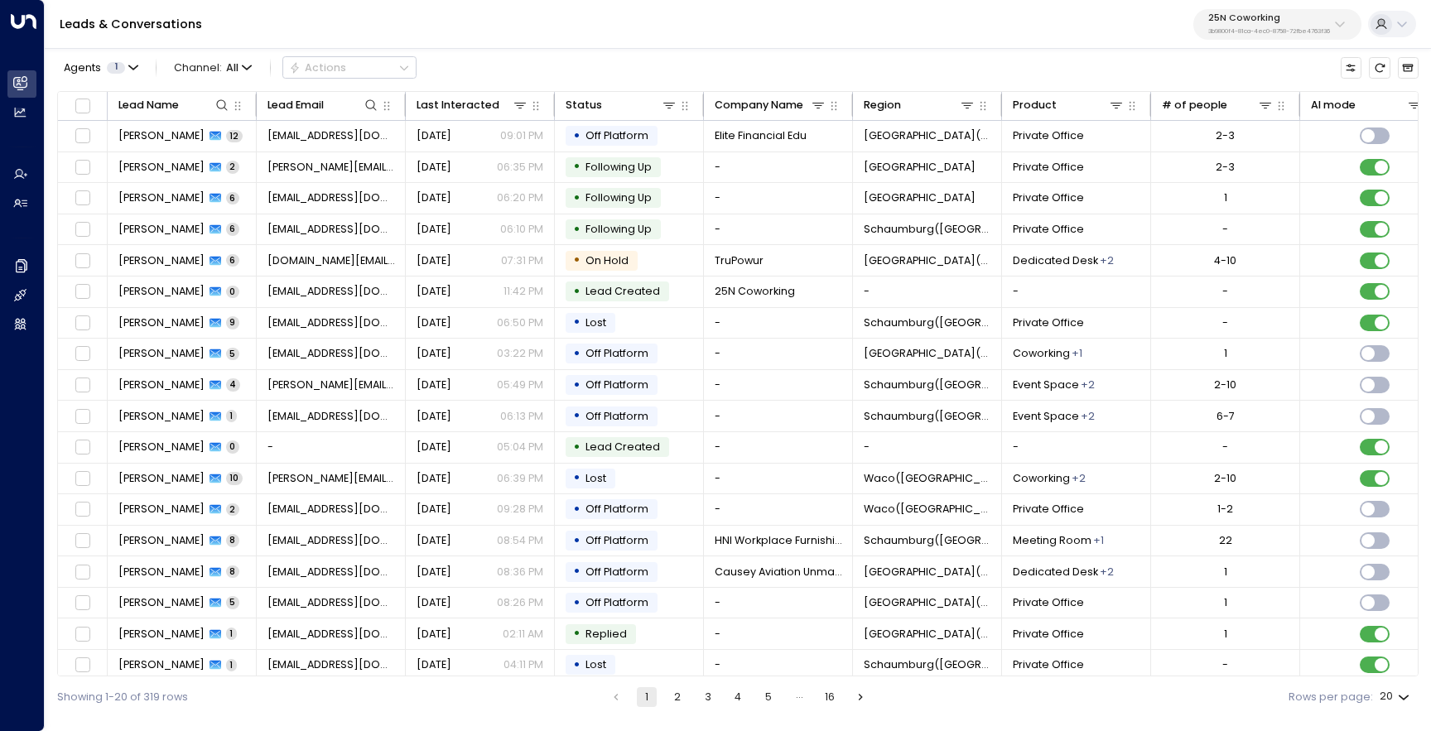
click at [1280, 20] on p "25N Coworking" at bounding box center [1270, 18] width 122 height 10
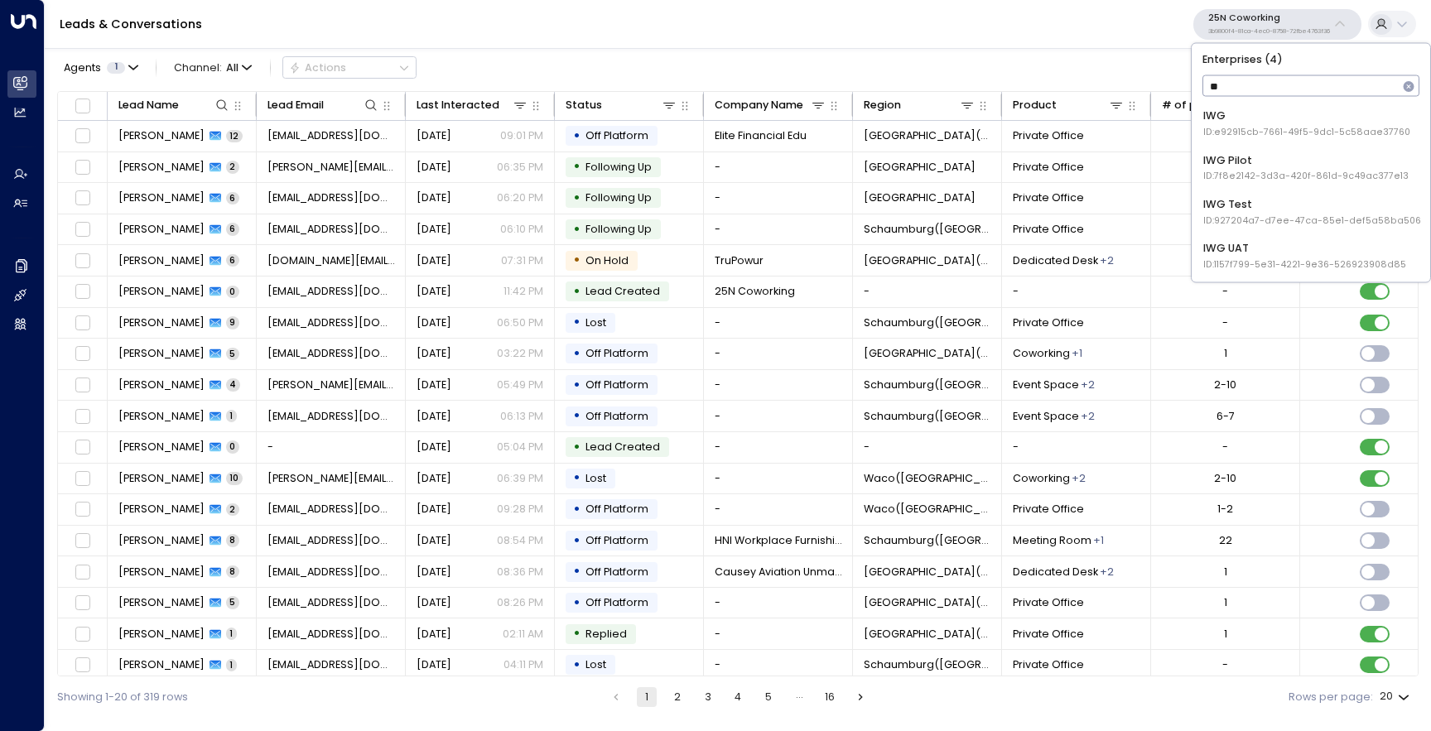
type input "***"
click at [1257, 118] on div "IWG ID: e92915cb-7661-49f5-9dc1-5c58aae37760" at bounding box center [1307, 124] width 207 height 31
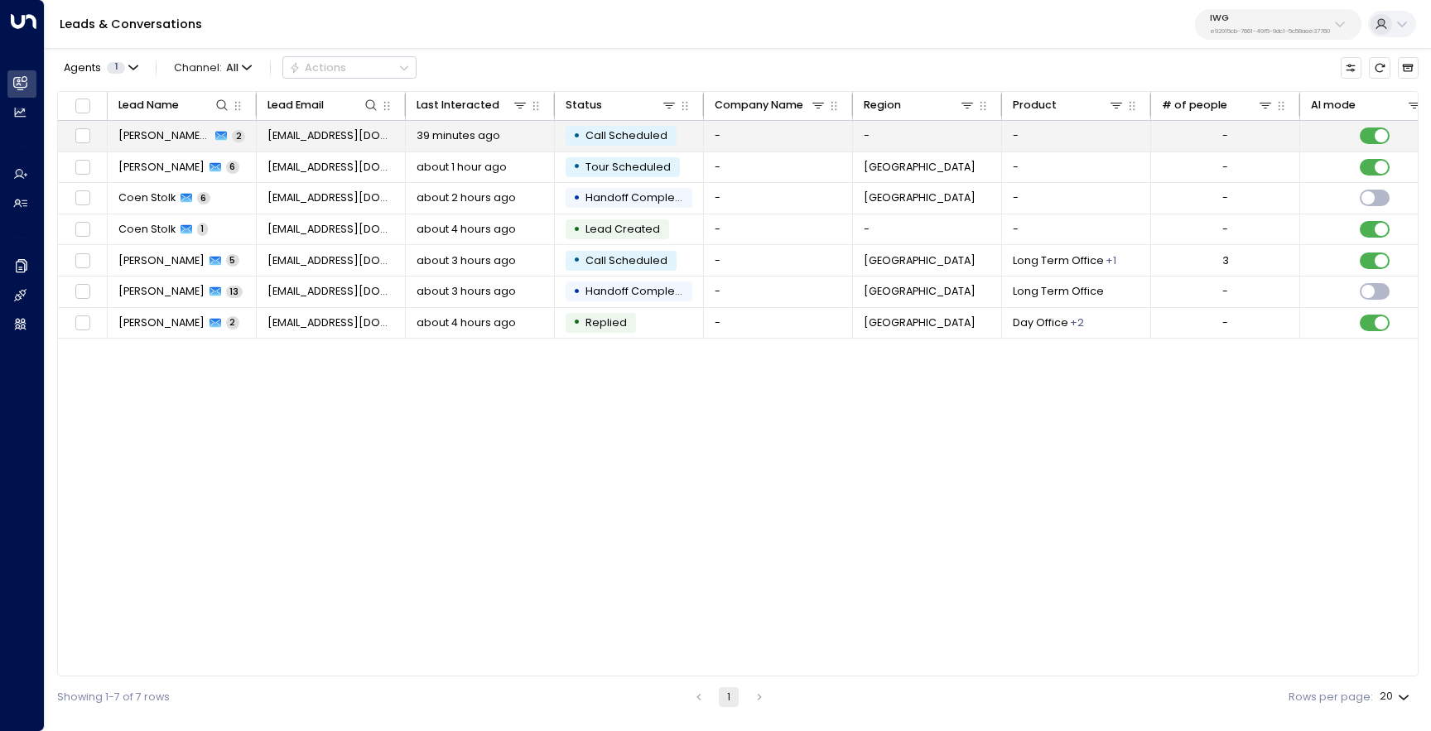
click at [177, 139] on span "[PERSON_NAME] (Test2)" at bounding box center [164, 135] width 93 height 15
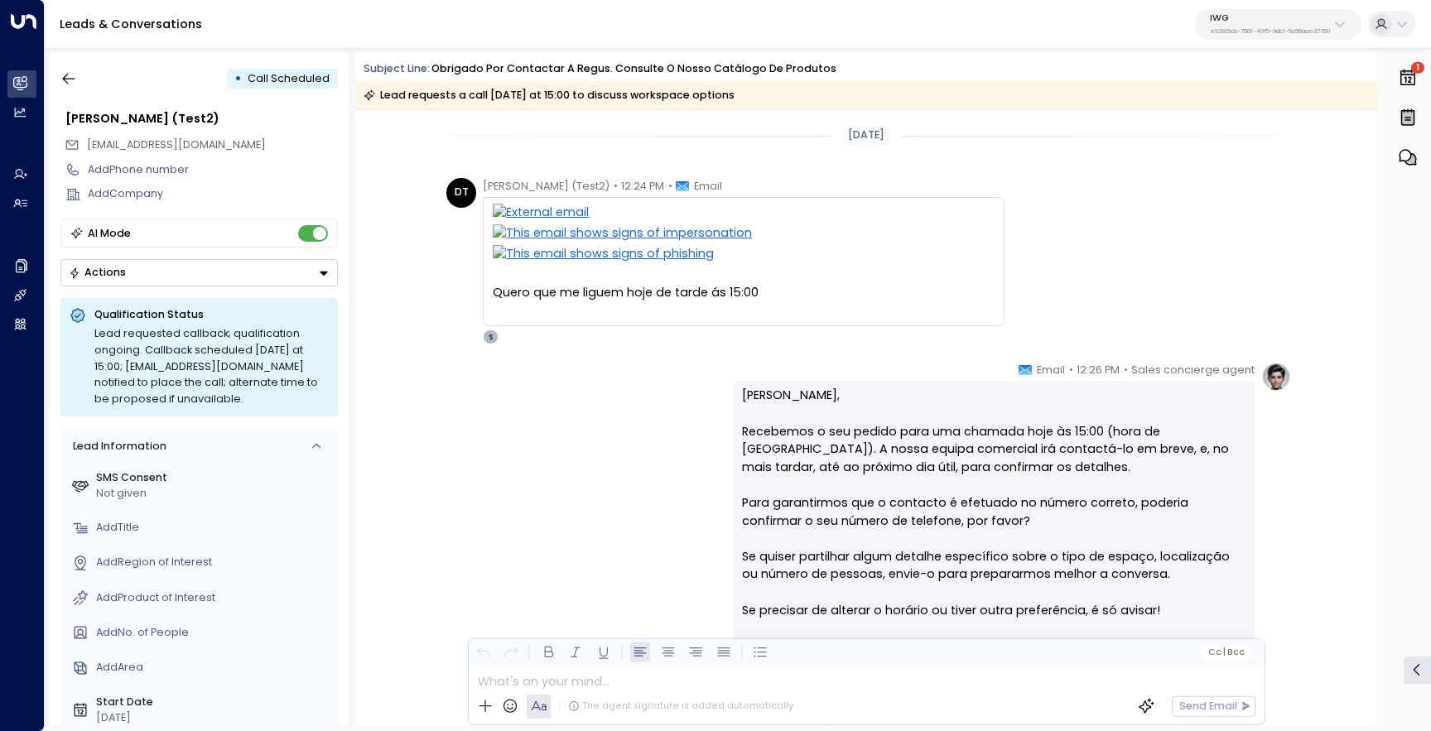
click at [626, 293] on div "Quero que me liguem hoje de tarde ás 15:00" at bounding box center [744, 293] width 502 height 18
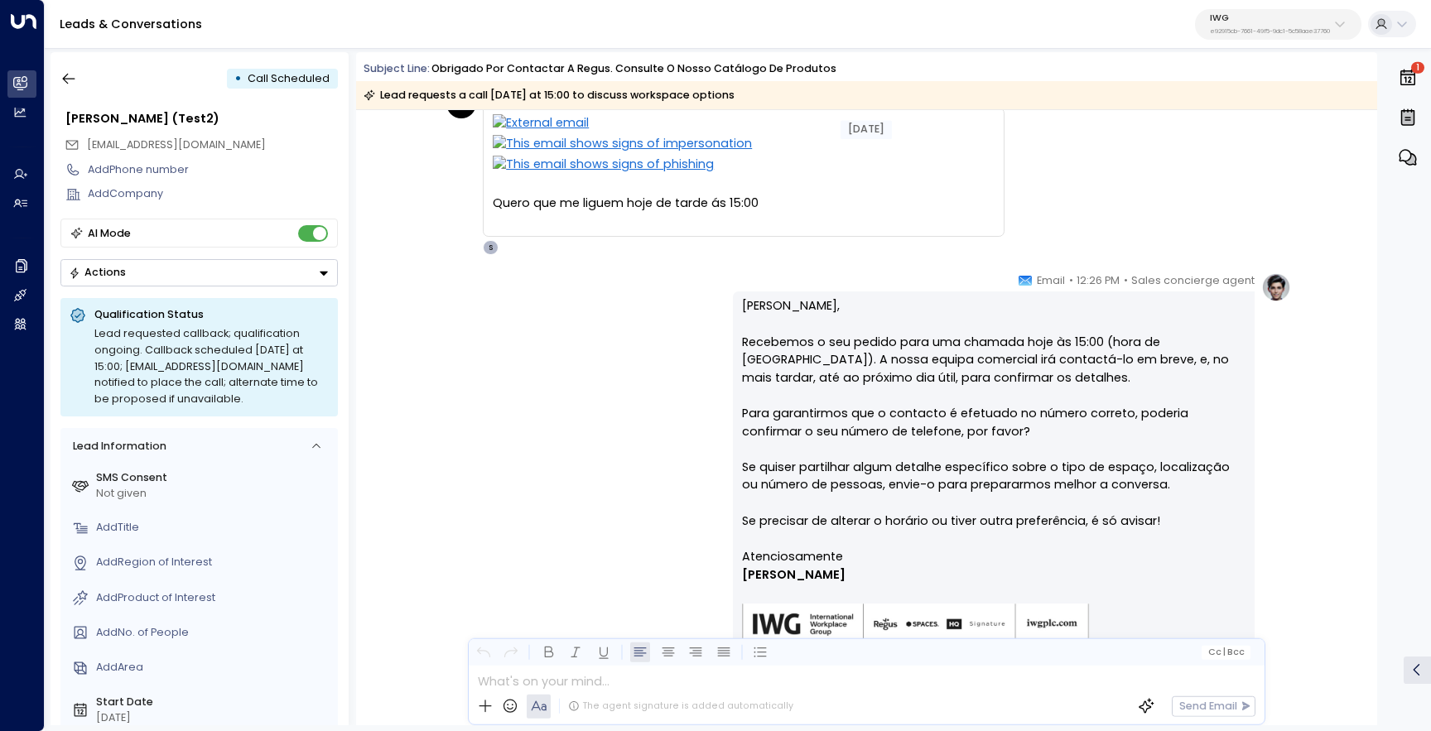
scroll to position [177, 0]
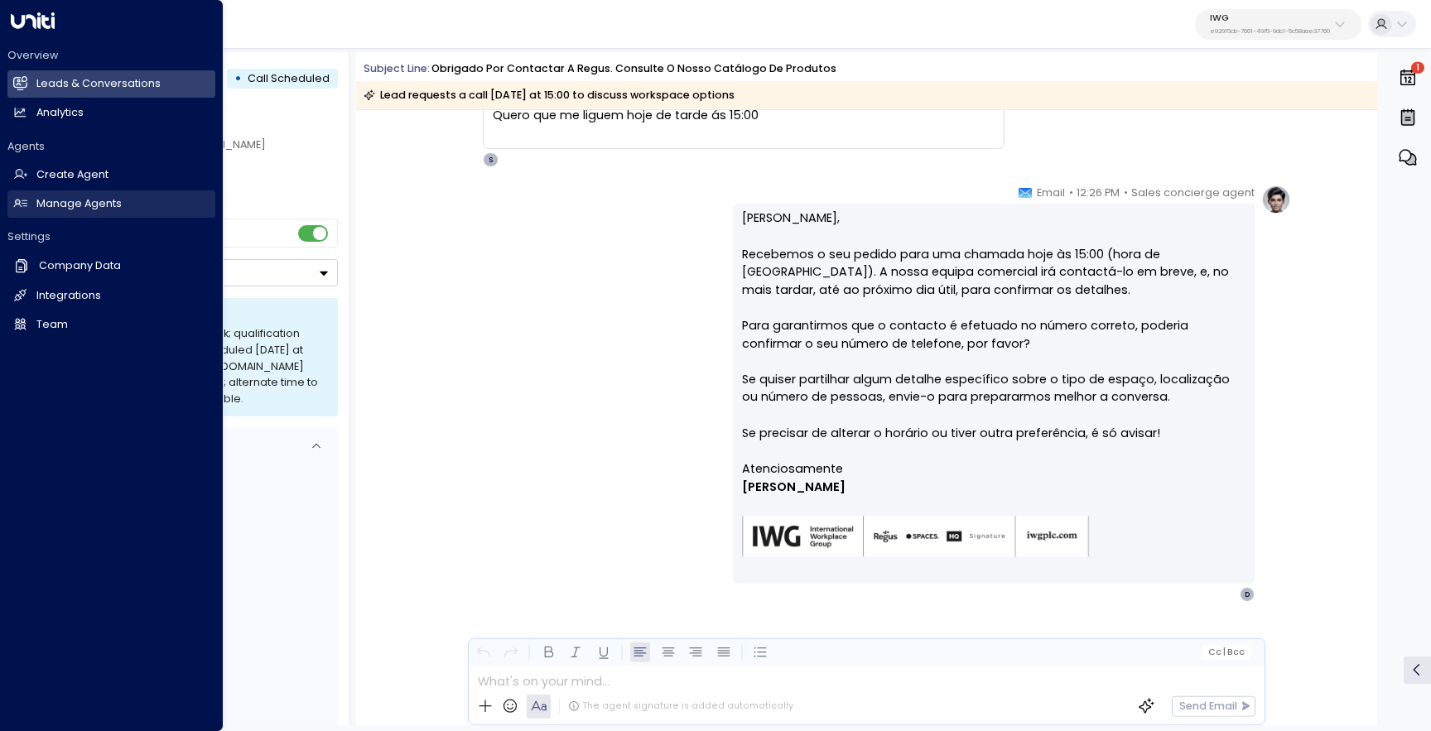
click at [70, 207] on h2 "Manage Agents" at bounding box center [78, 204] width 85 height 16
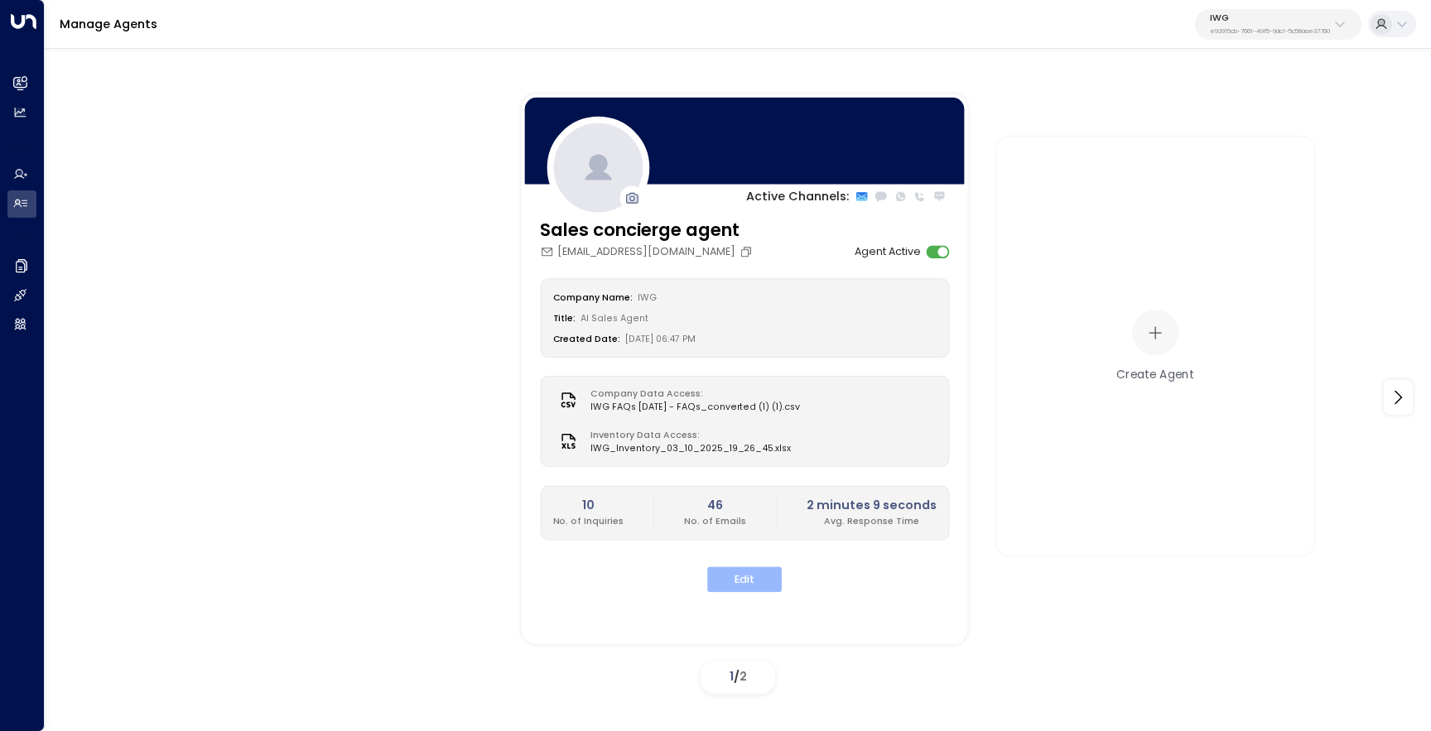
click at [731, 581] on button "Edit" at bounding box center [744, 580] width 75 height 26
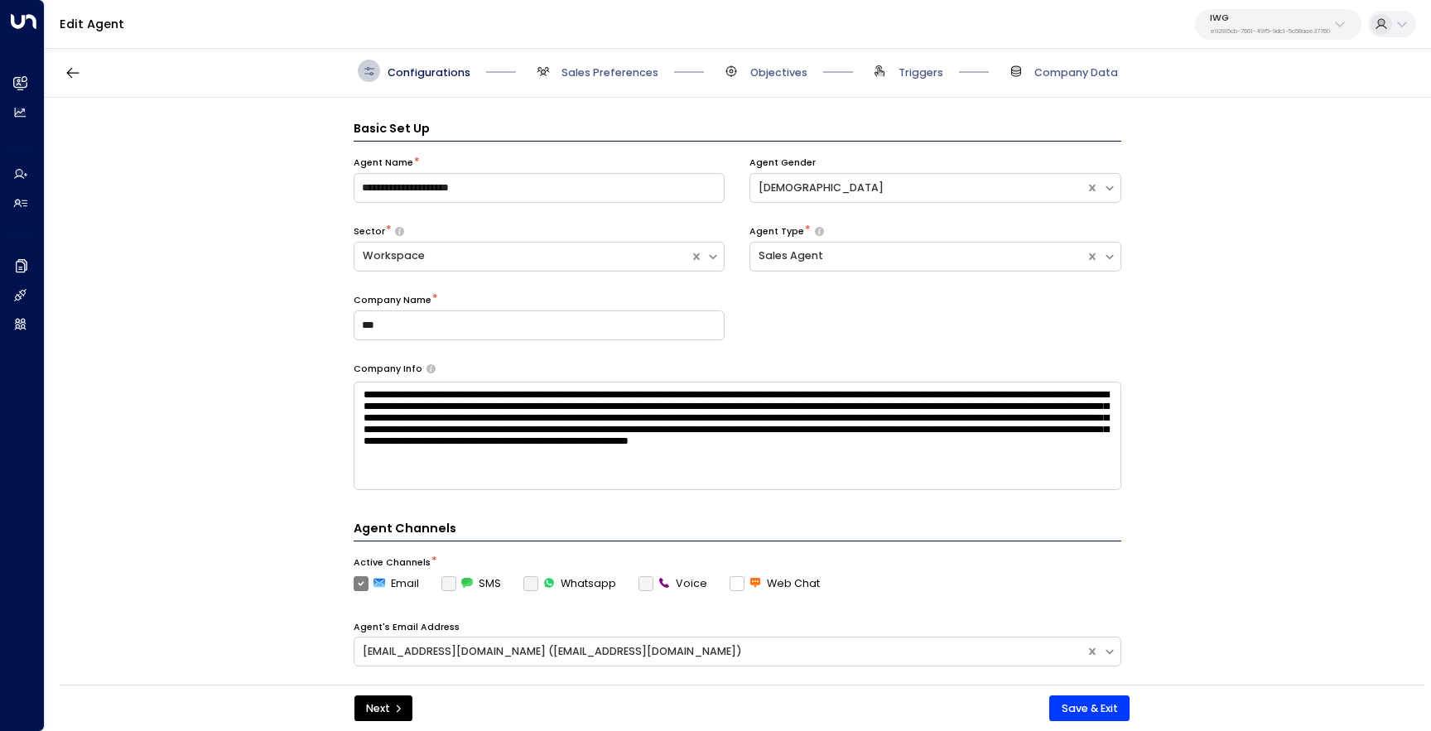
scroll to position [22, 0]
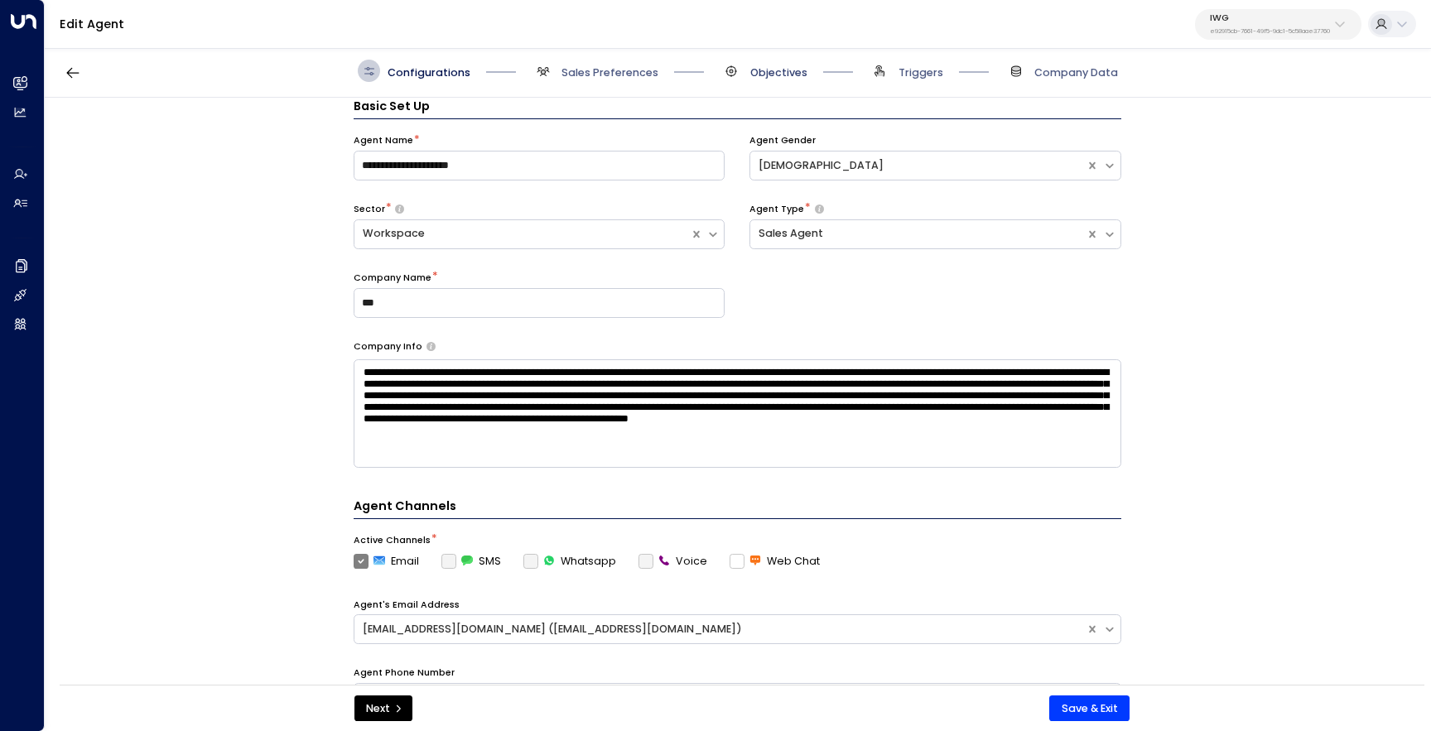
click at [768, 74] on span "Objectives" at bounding box center [778, 72] width 57 height 15
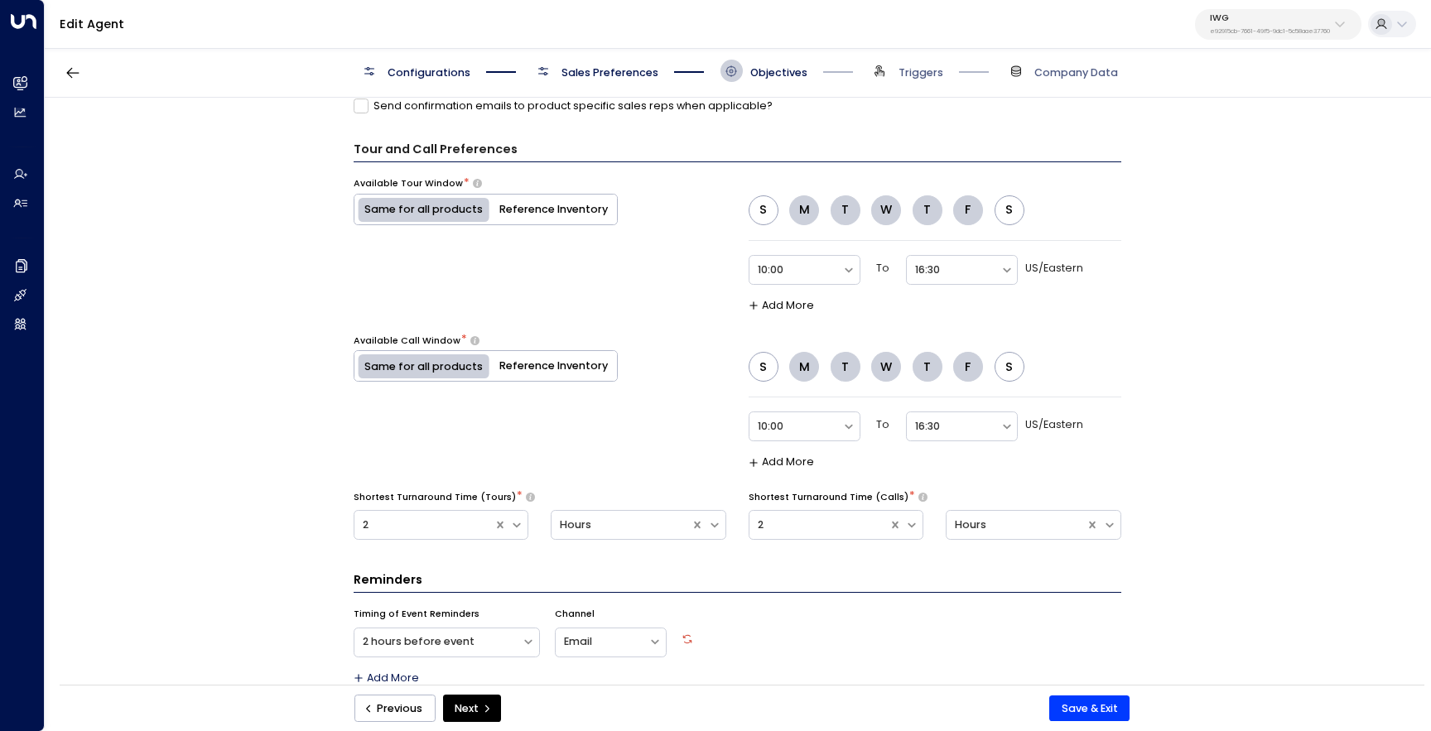
scroll to position [951, 0]
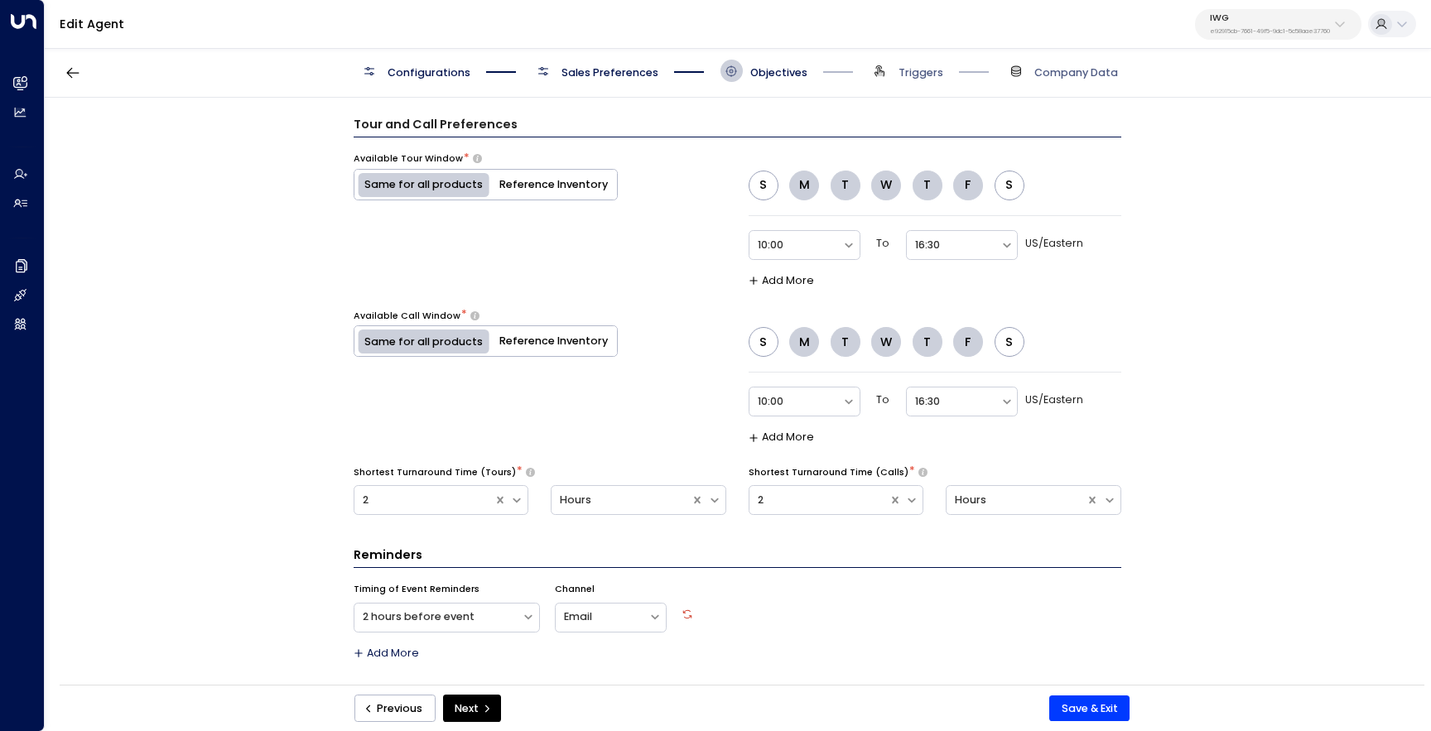
click at [555, 61] on span "Sales Preferences" at bounding box center [595, 71] width 127 height 22
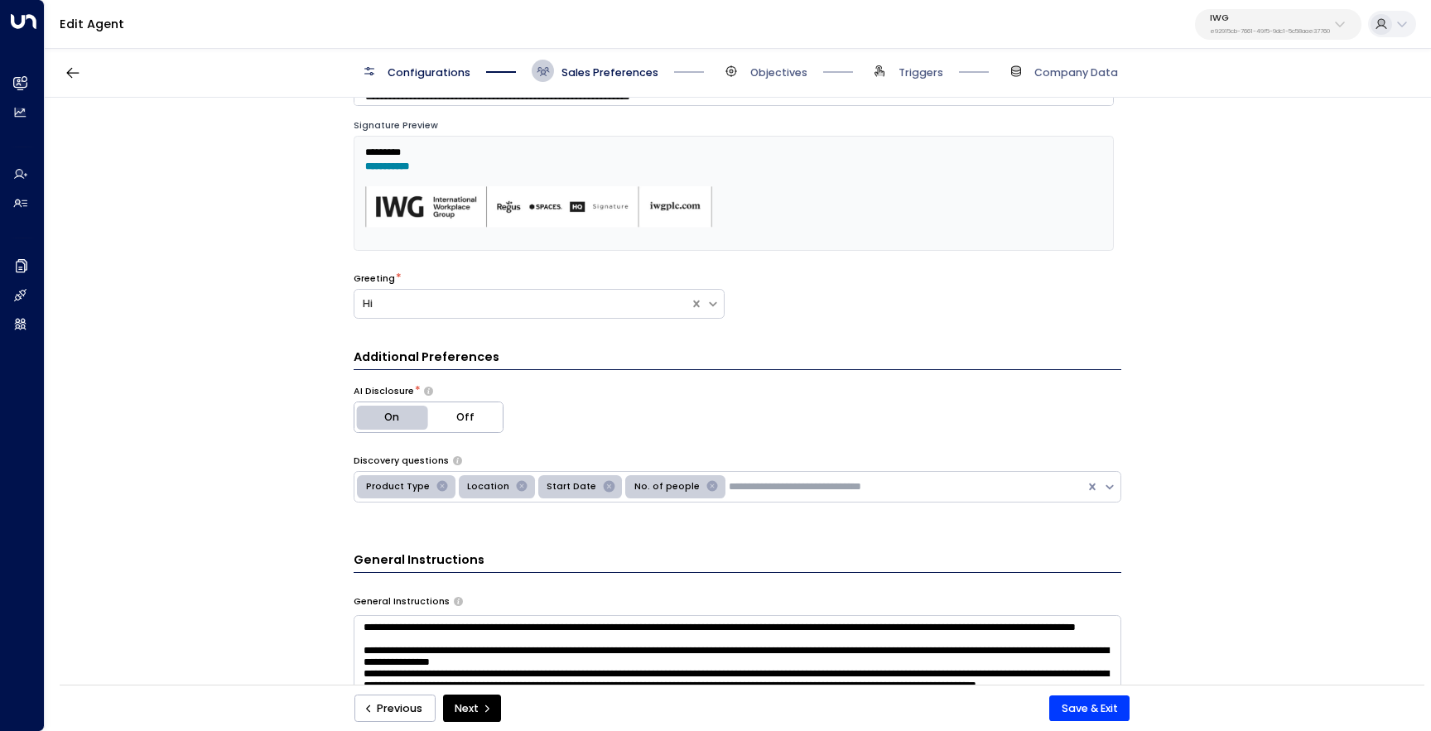
scroll to position [0, 0]
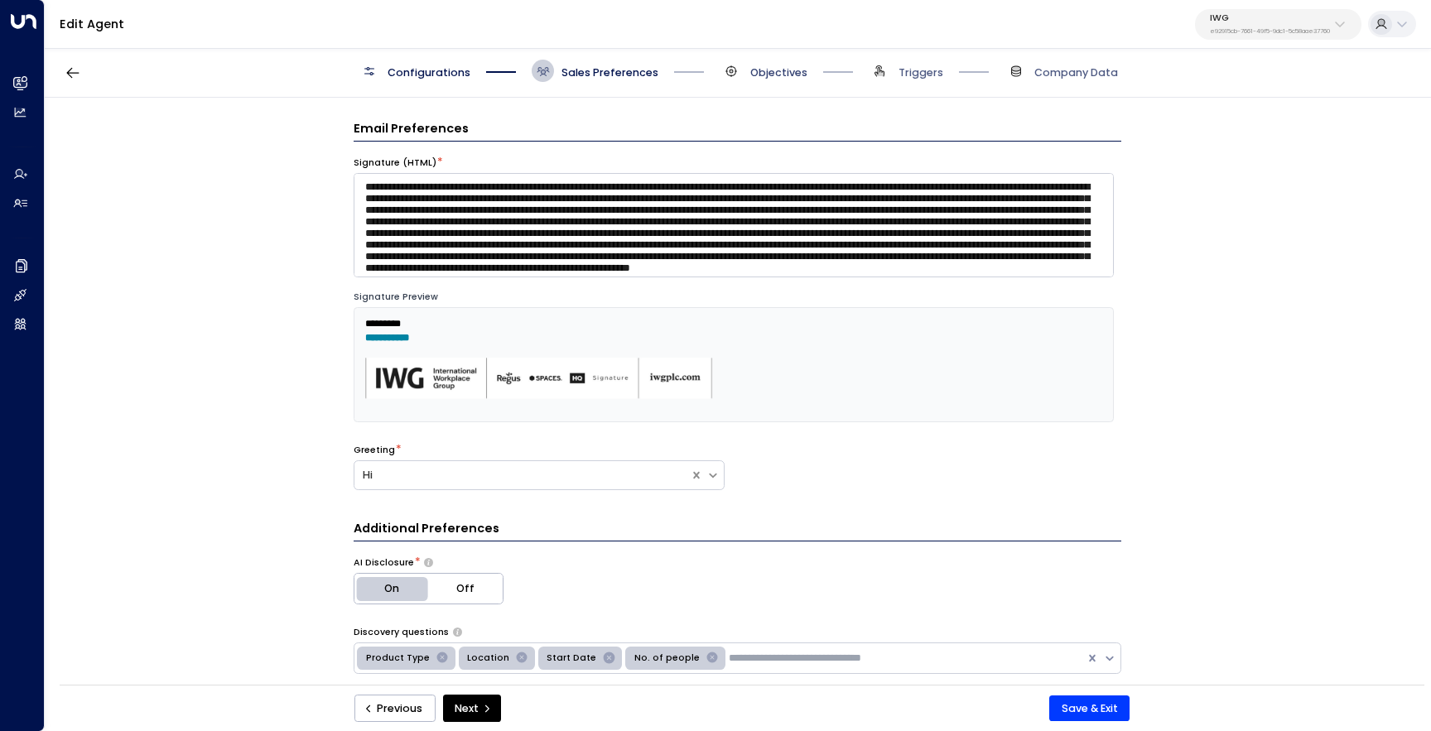
click at [759, 73] on span "Objectives" at bounding box center [778, 72] width 57 height 15
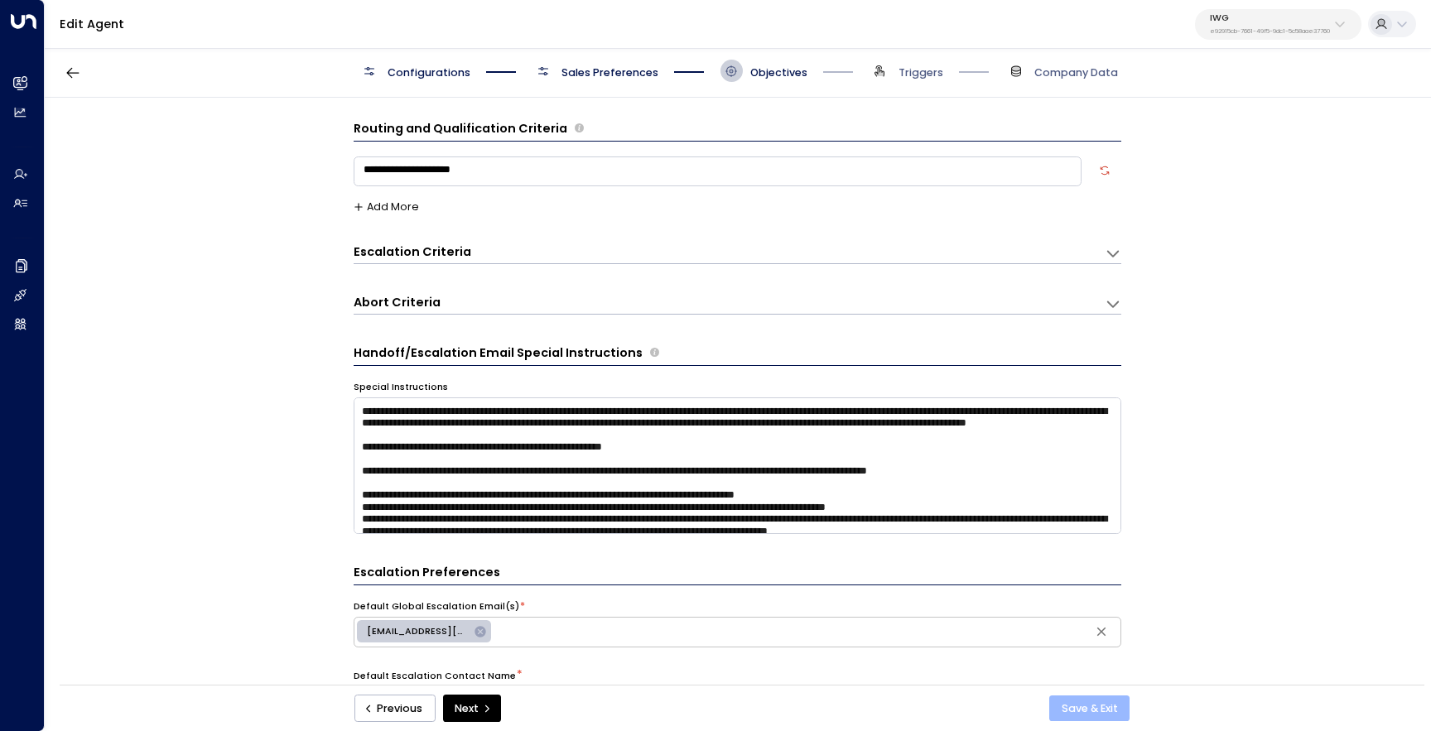
click at [1080, 707] on button "Save & Exit" at bounding box center [1090, 709] width 80 height 27
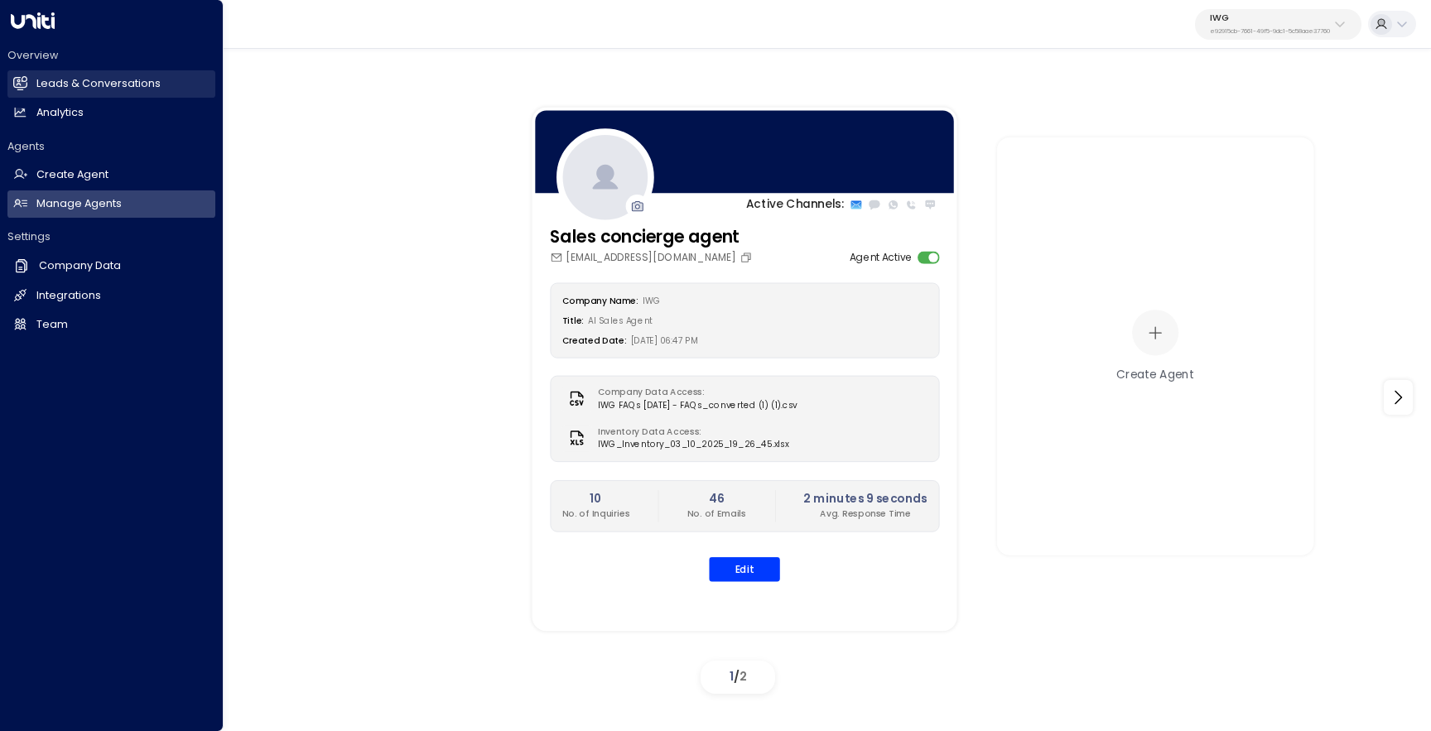
click at [32, 89] on link "Leads & Conversations Leads & Conversations" at bounding box center [111, 83] width 208 height 27
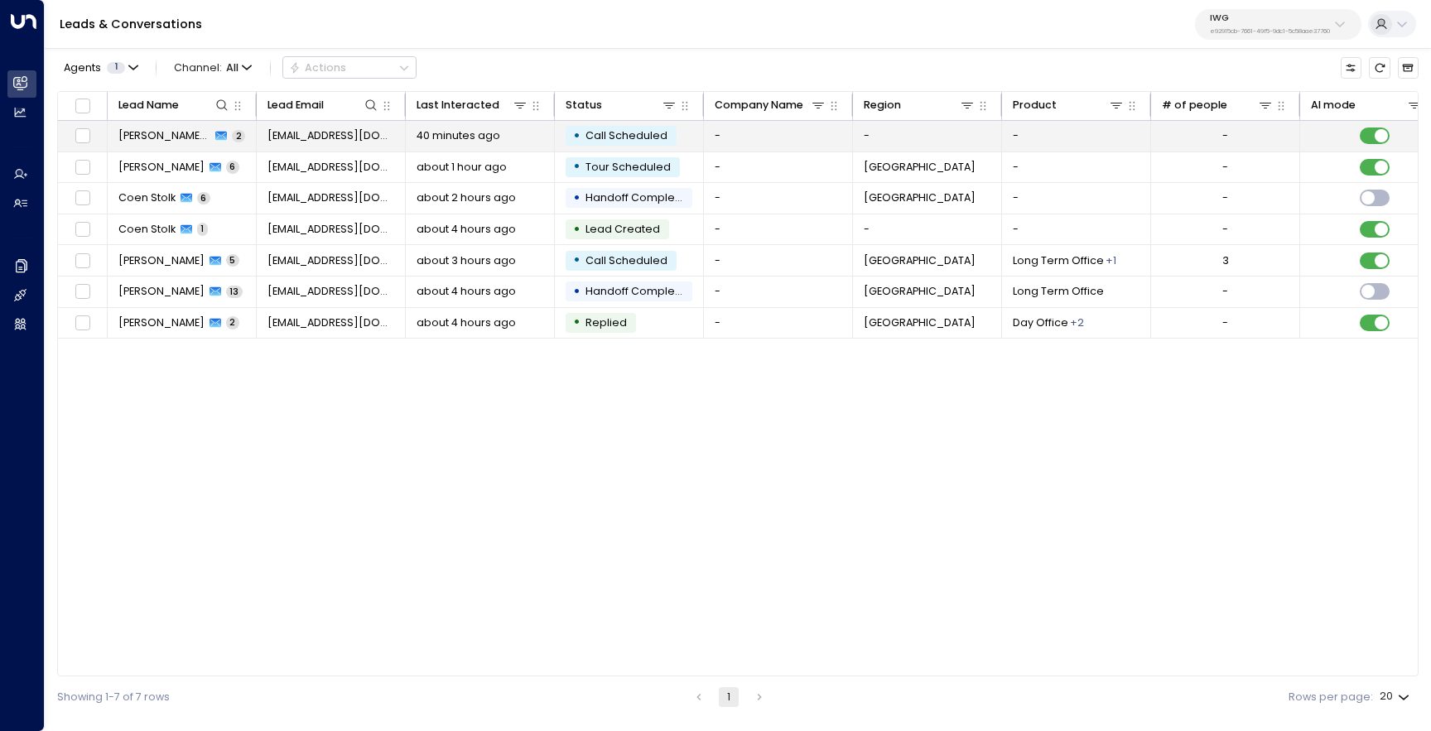
click at [184, 138] on span "[PERSON_NAME] (Test2)" at bounding box center [164, 135] width 93 height 15
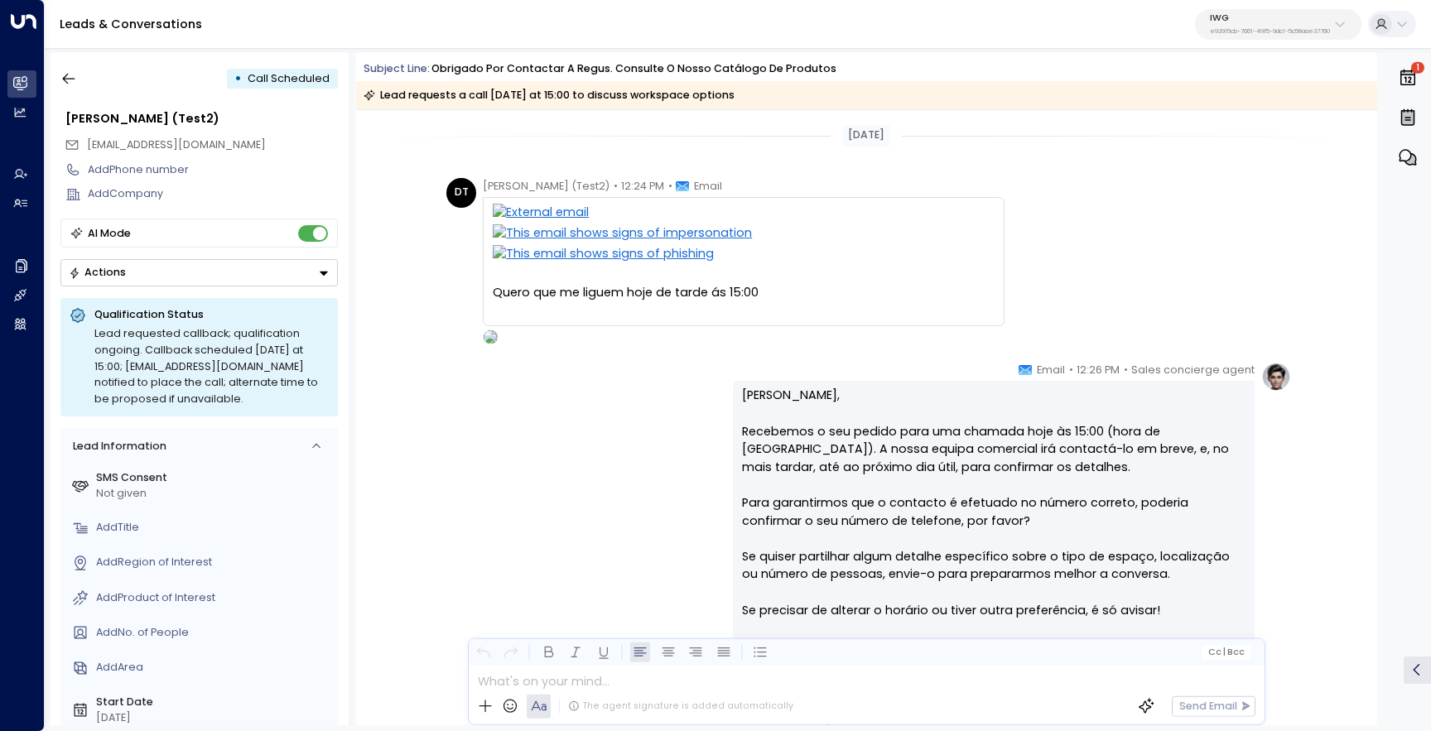
scroll to position [203, 0]
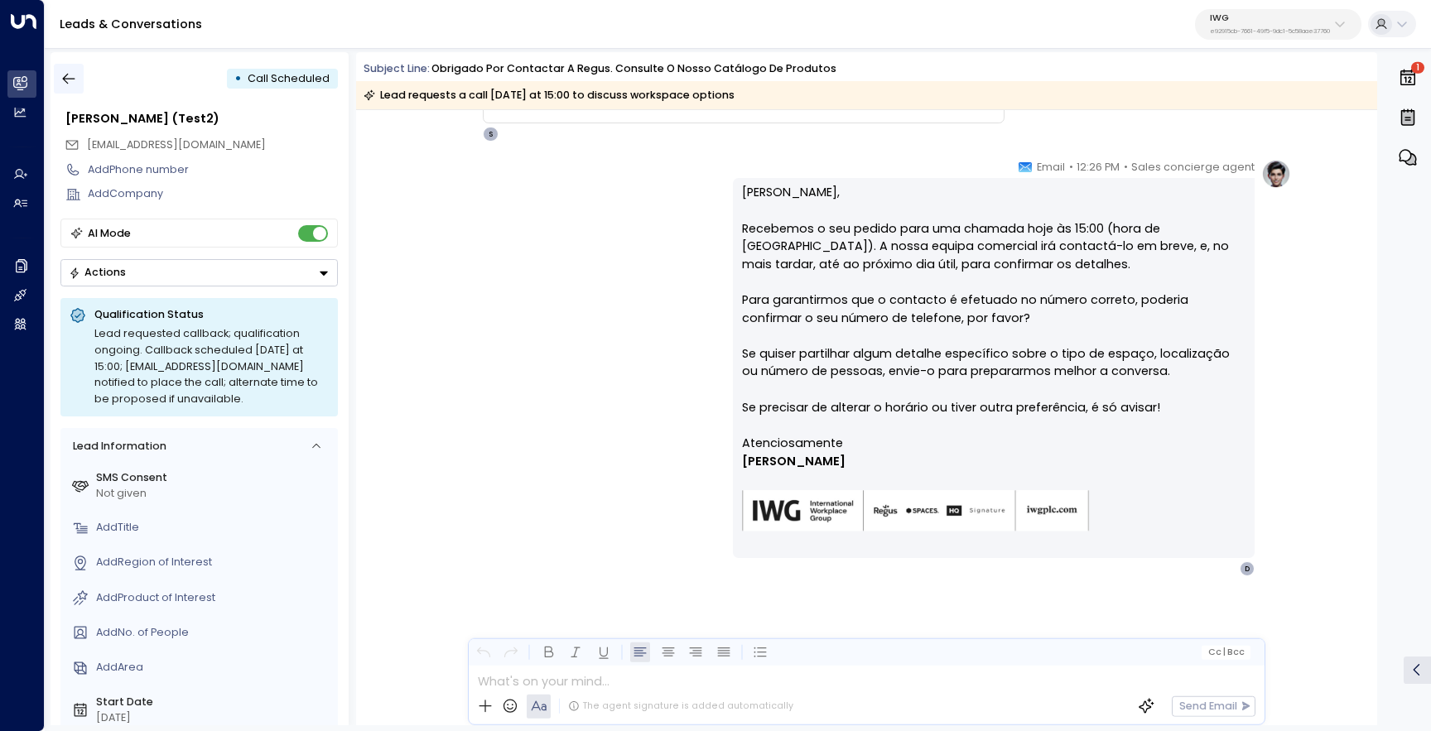
click at [66, 70] on icon "button" at bounding box center [68, 78] width 17 height 17
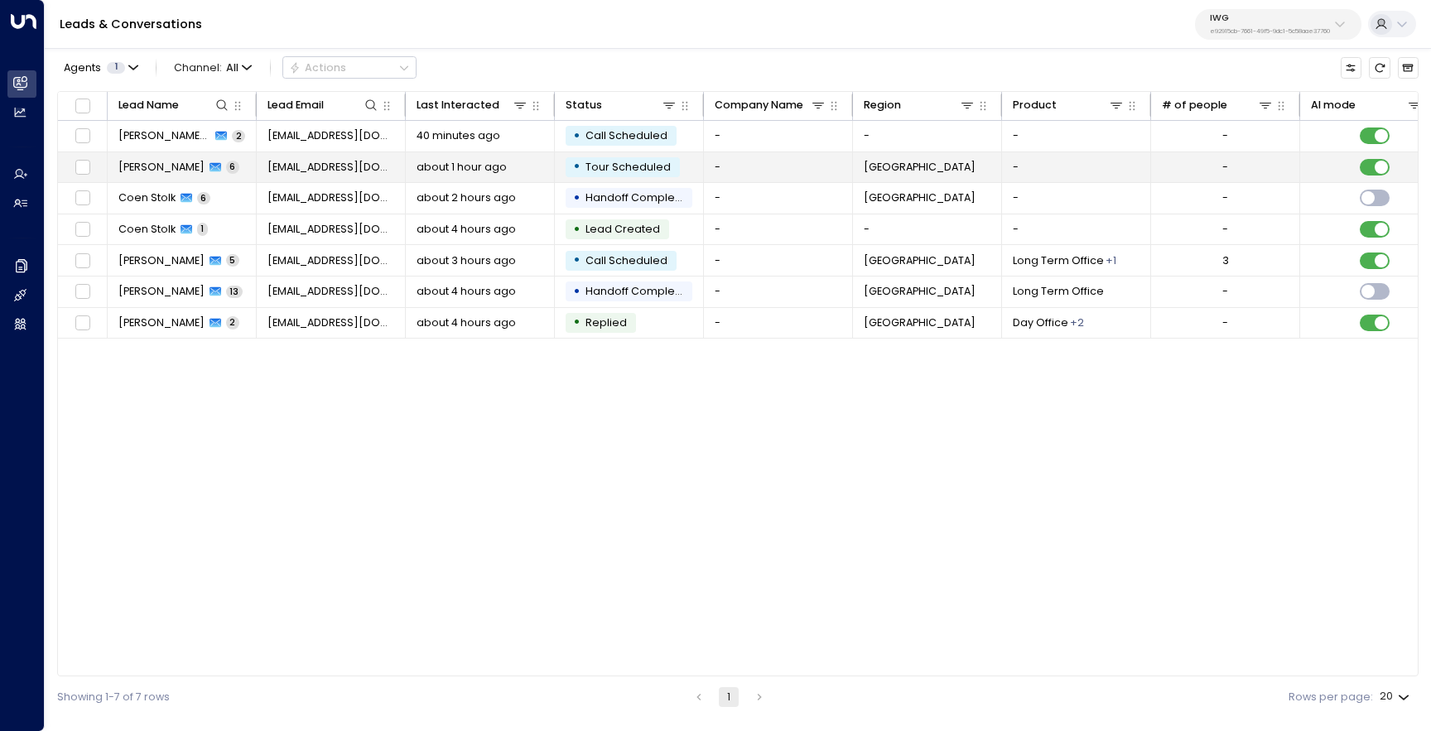
click at [146, 168] on span "[PERSON_NAME]" at bounding box center [161, 167] width 86 height 15
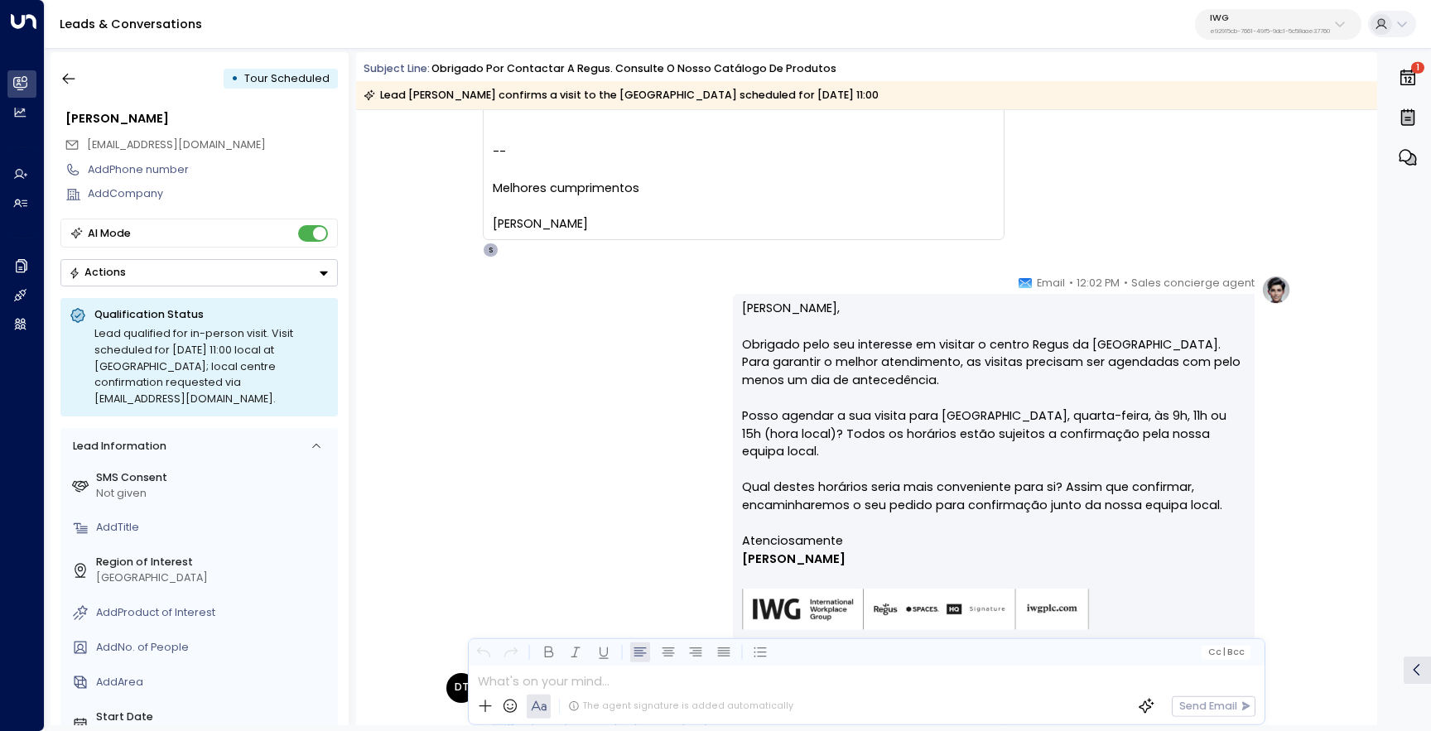
scroll to position [924, 0]
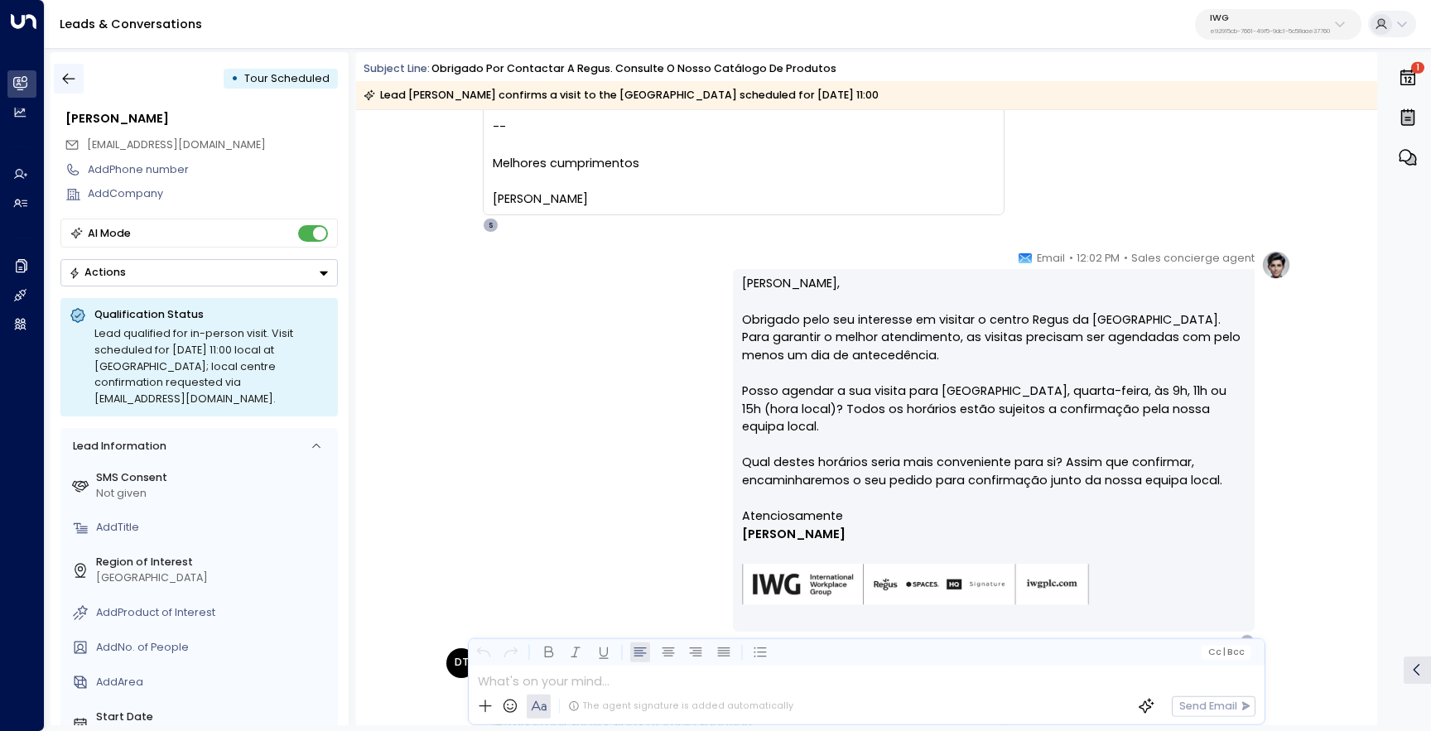
click at [74, 73] on icon "button" at bounding box center [68, 78] width 17 height 17
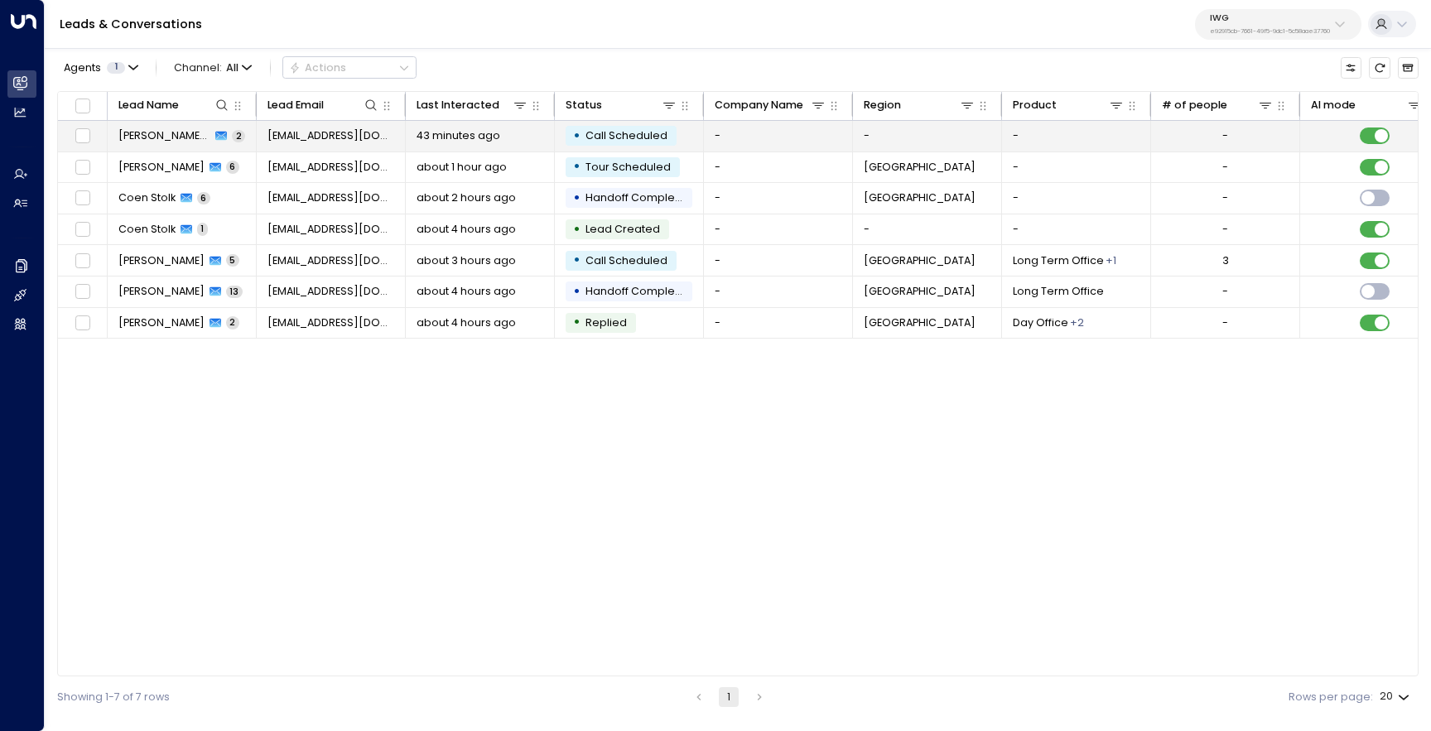
click at [166, 137] on span "[PERSON_NAME] (Test2)" at bounding box center [164, 135] width 93 height 15
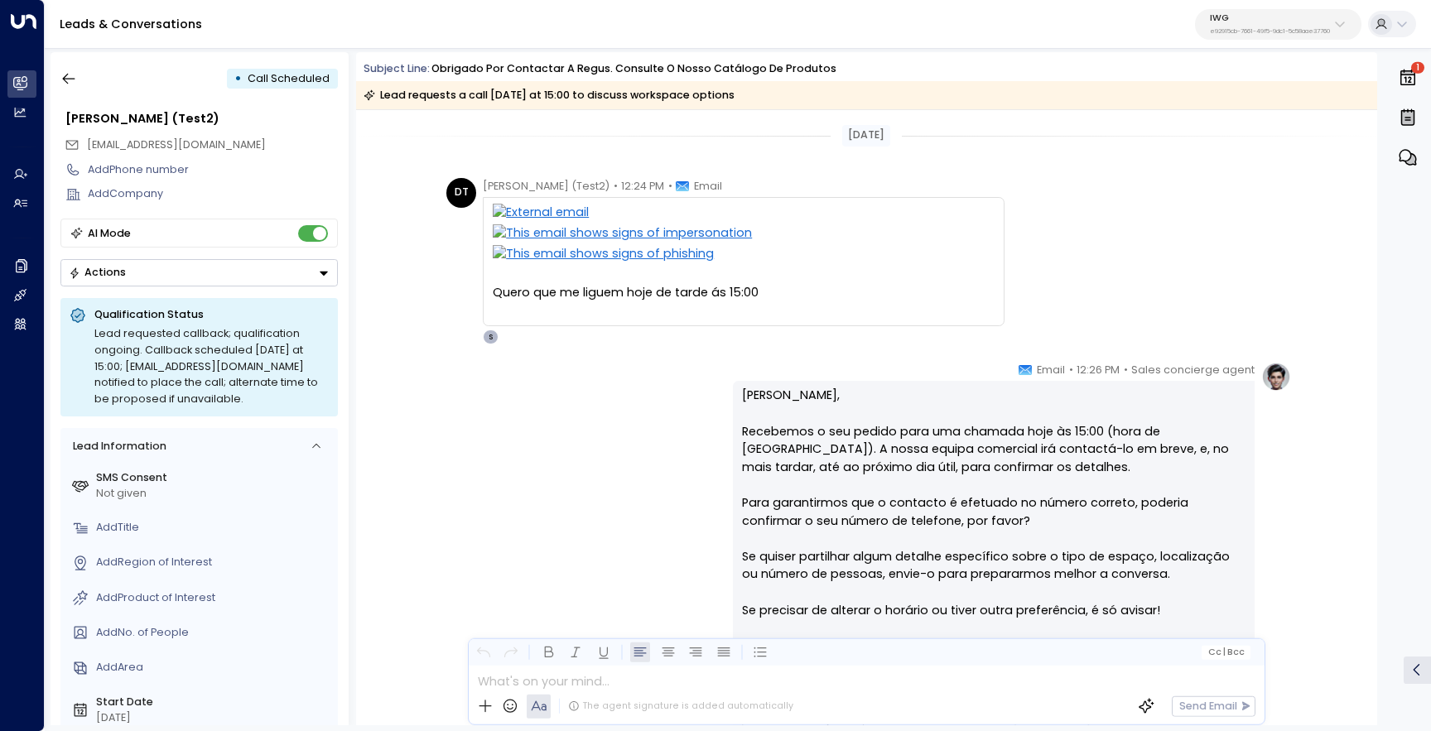
click at [1317, 22] on p "IWG" at bounding box center [1270, 18] width 120 height 10
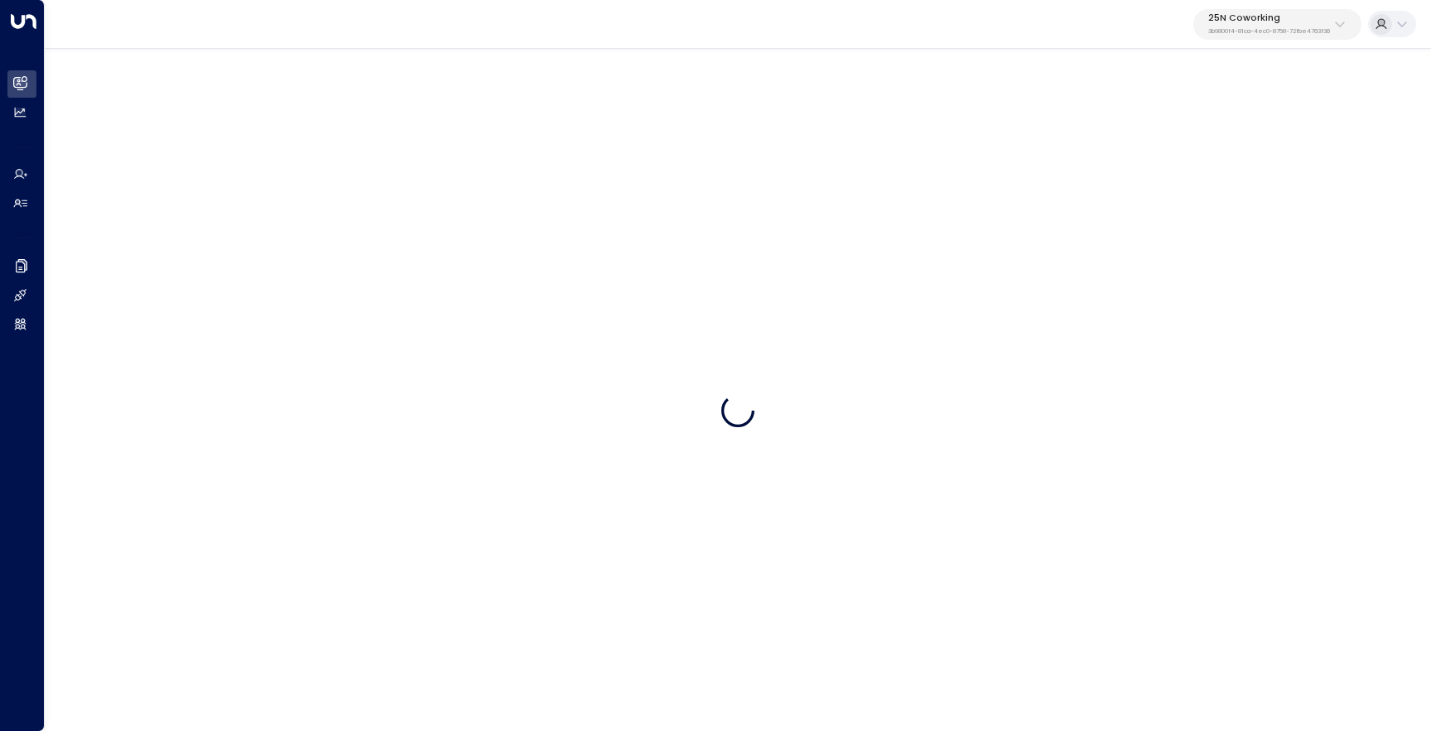
click at [1241, 32] on p "3b9800f4-81ca-4ec0-8758-72fbe4763f36" at bounding box center [1270, 31] width 122 height 7
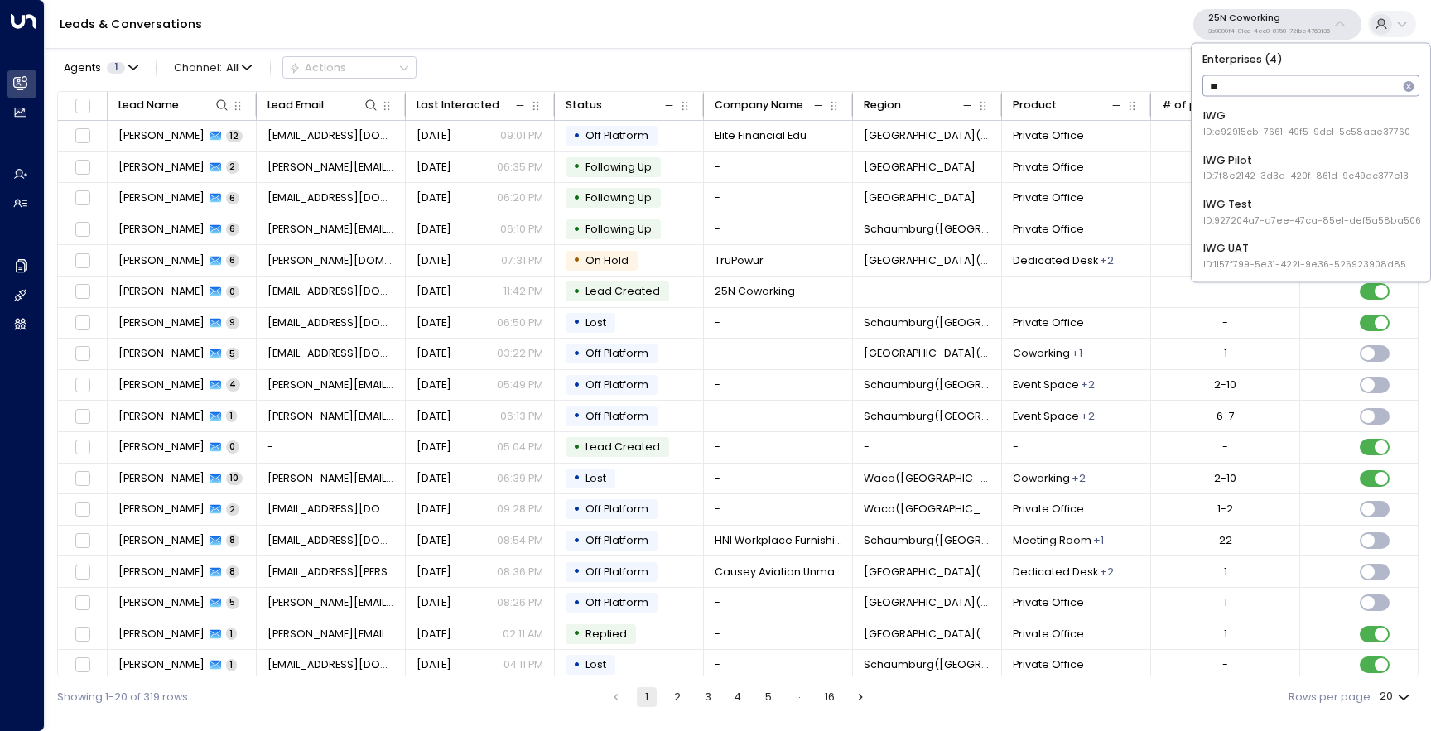
type input "***"
click at [1243, 255] on div "IWG UAT ID: 1157f799-5e31-4221-9e36-526923908d85" at bounding box center [1305, 255] width 203 height 31
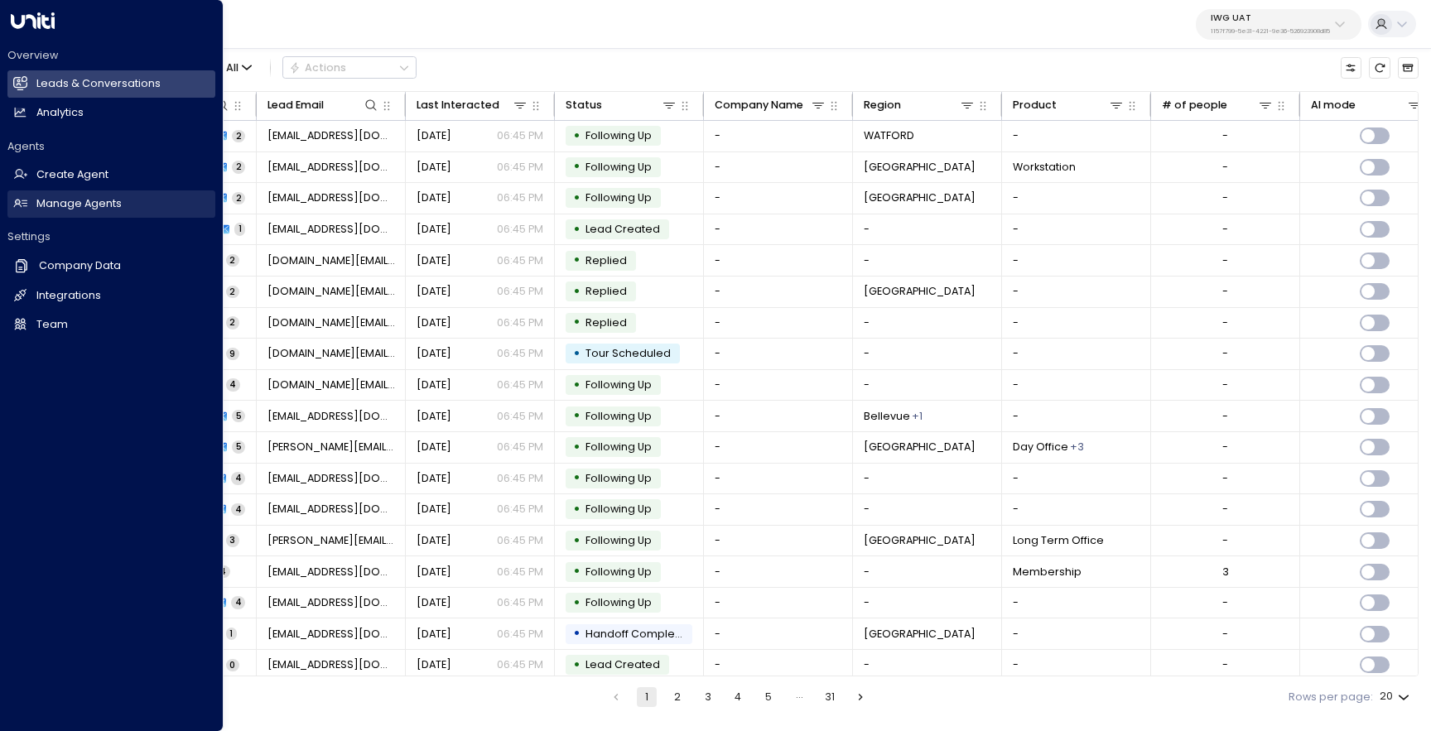
click at [24, 196] on icon at bounding box center [20, 203] width 14 height 14
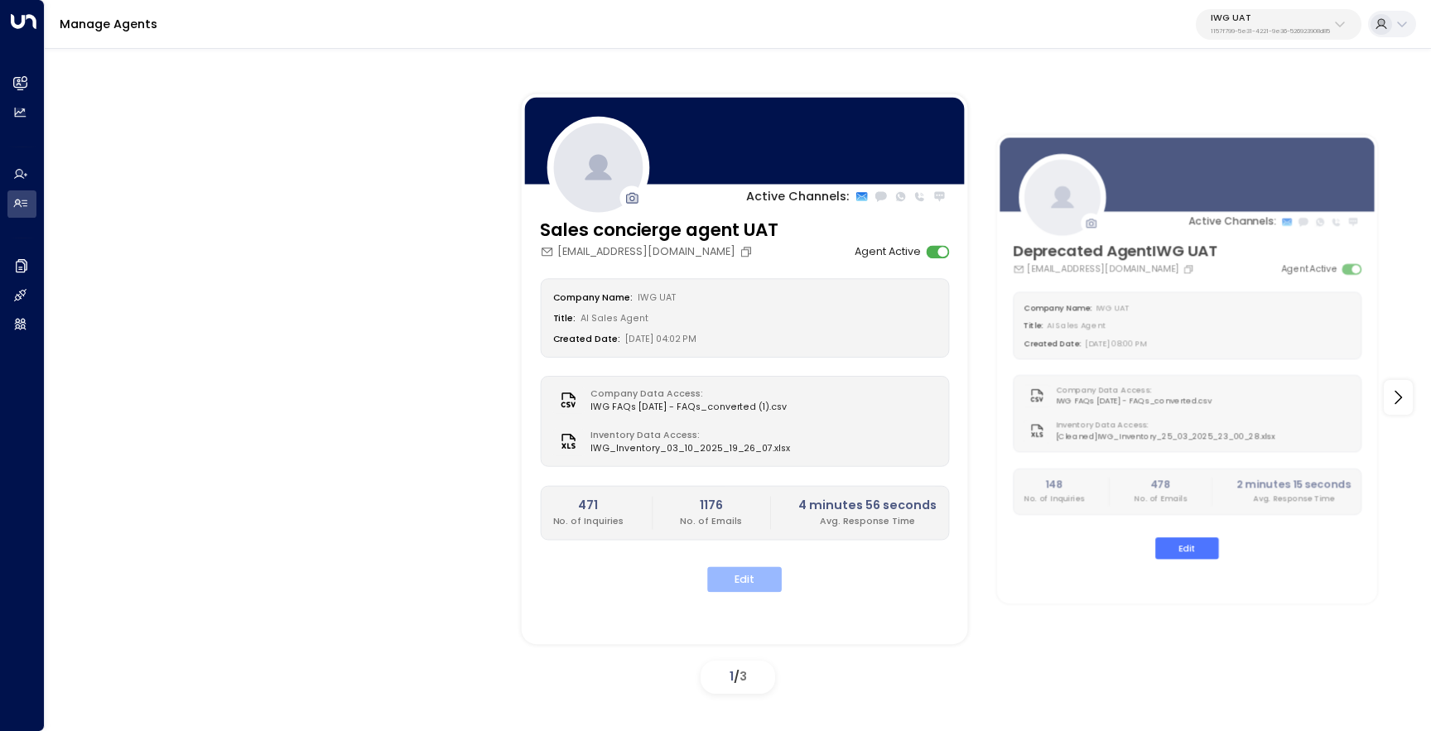
click at [750, 577] on button "Edit" at bounding box center [744, 580] width 75 height 26
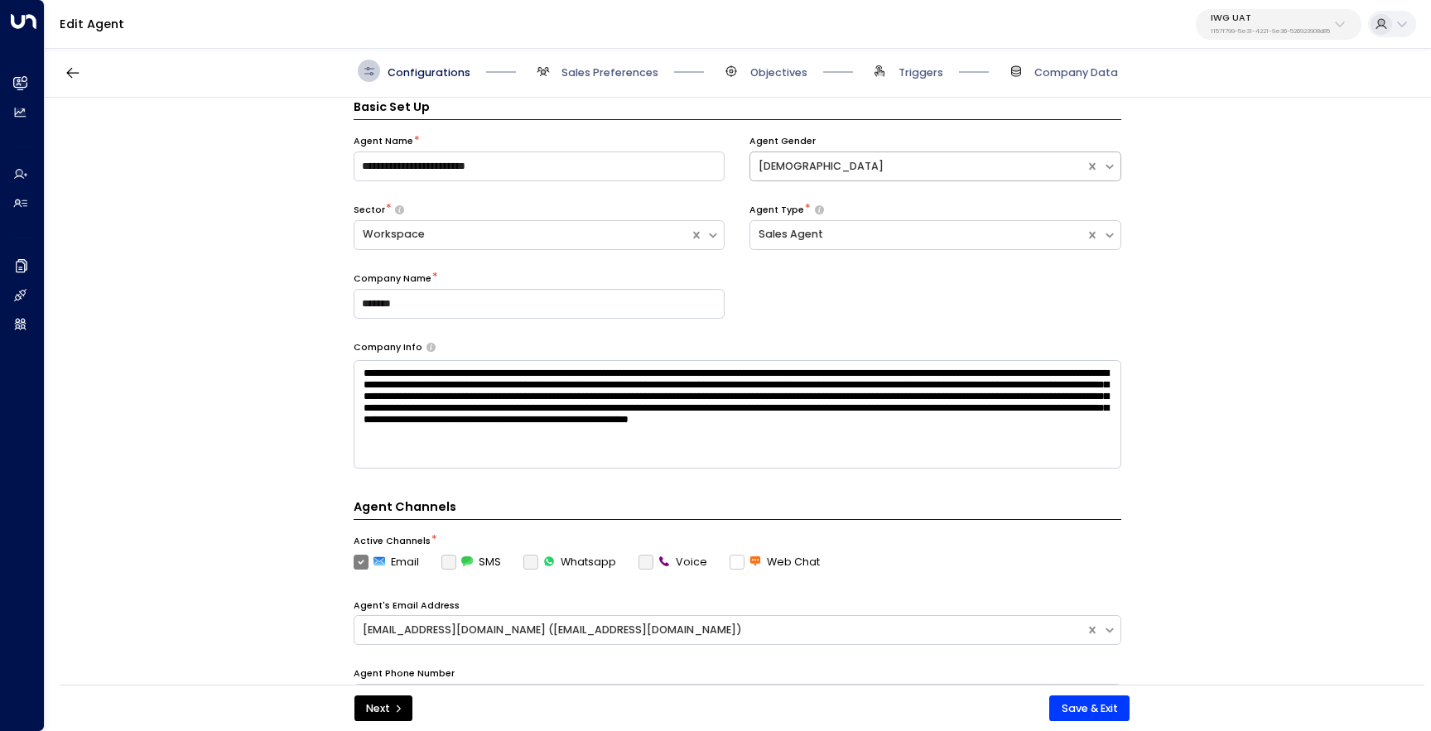
scroll to position [22, 0]
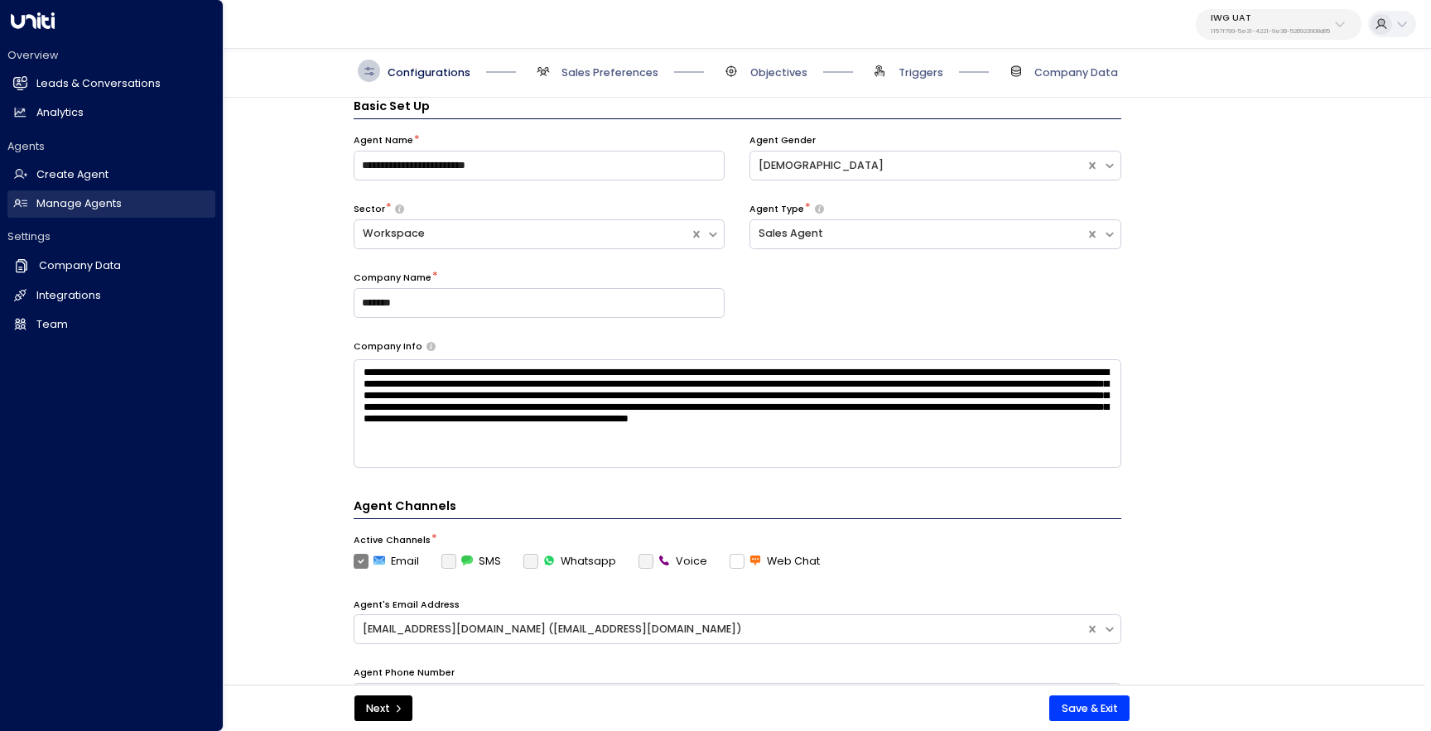
click at [25, 202] on icon at bounding box center [20, 203] width 14 height 14
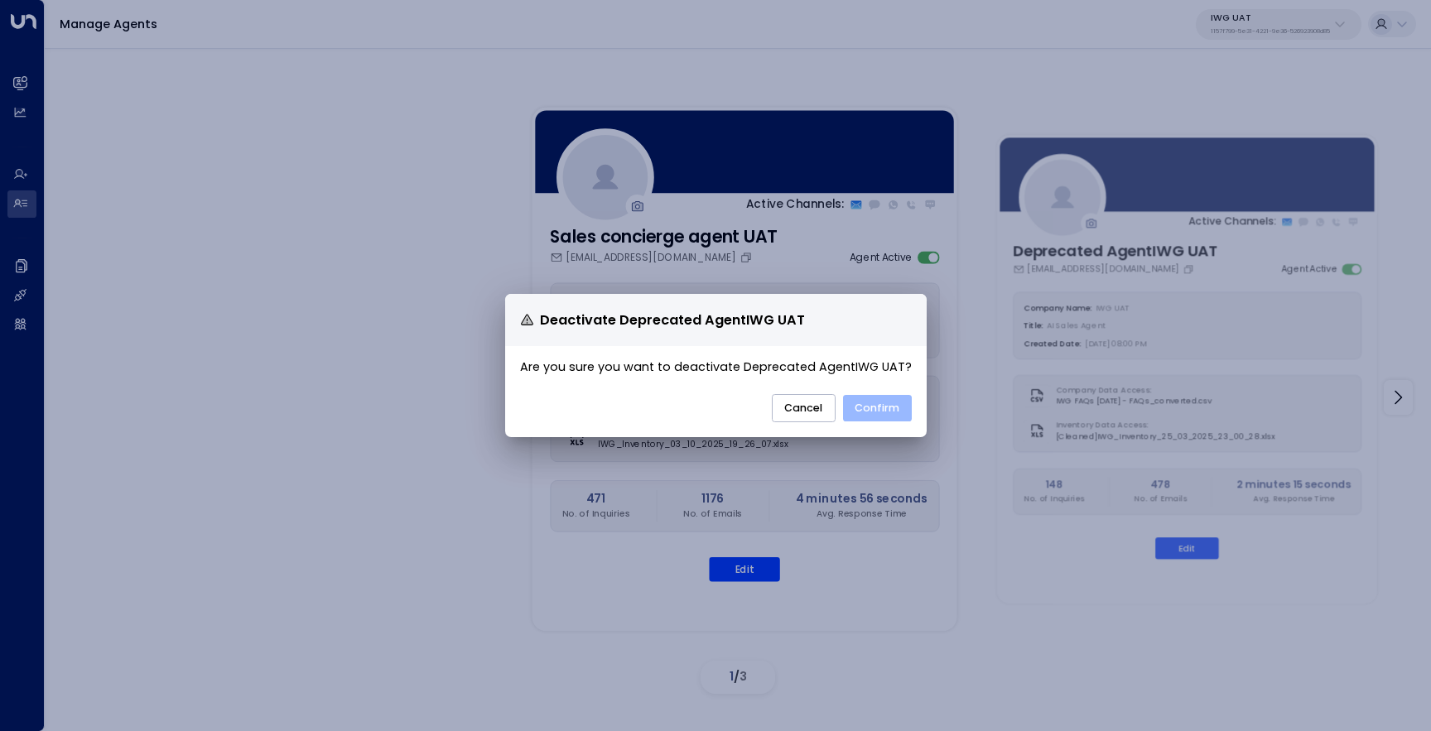
click at [863, 404] on button "Confirm" at bounding box center [877, 408] width 69 height 27
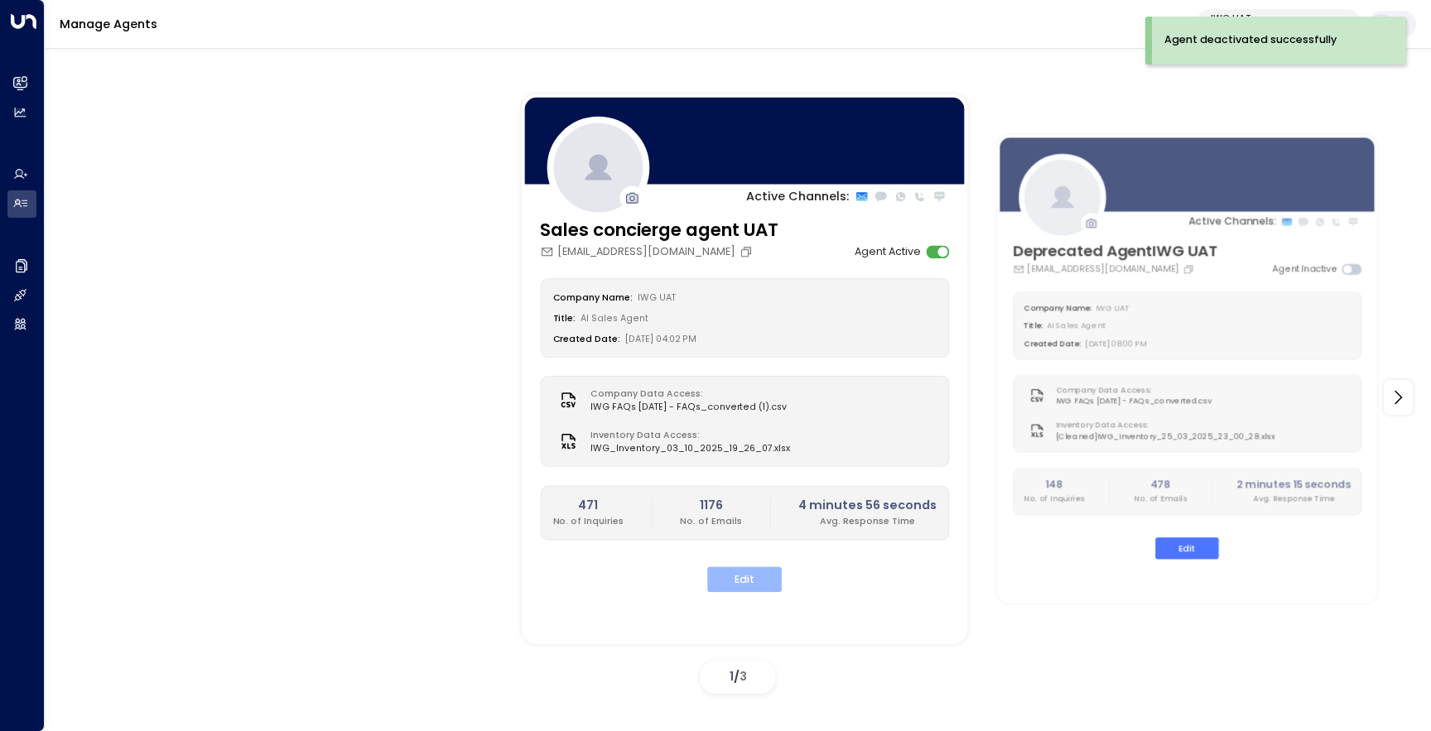
click at [754, 587] on button "Edit" at bounding box center [744, 580] width 75 height 26
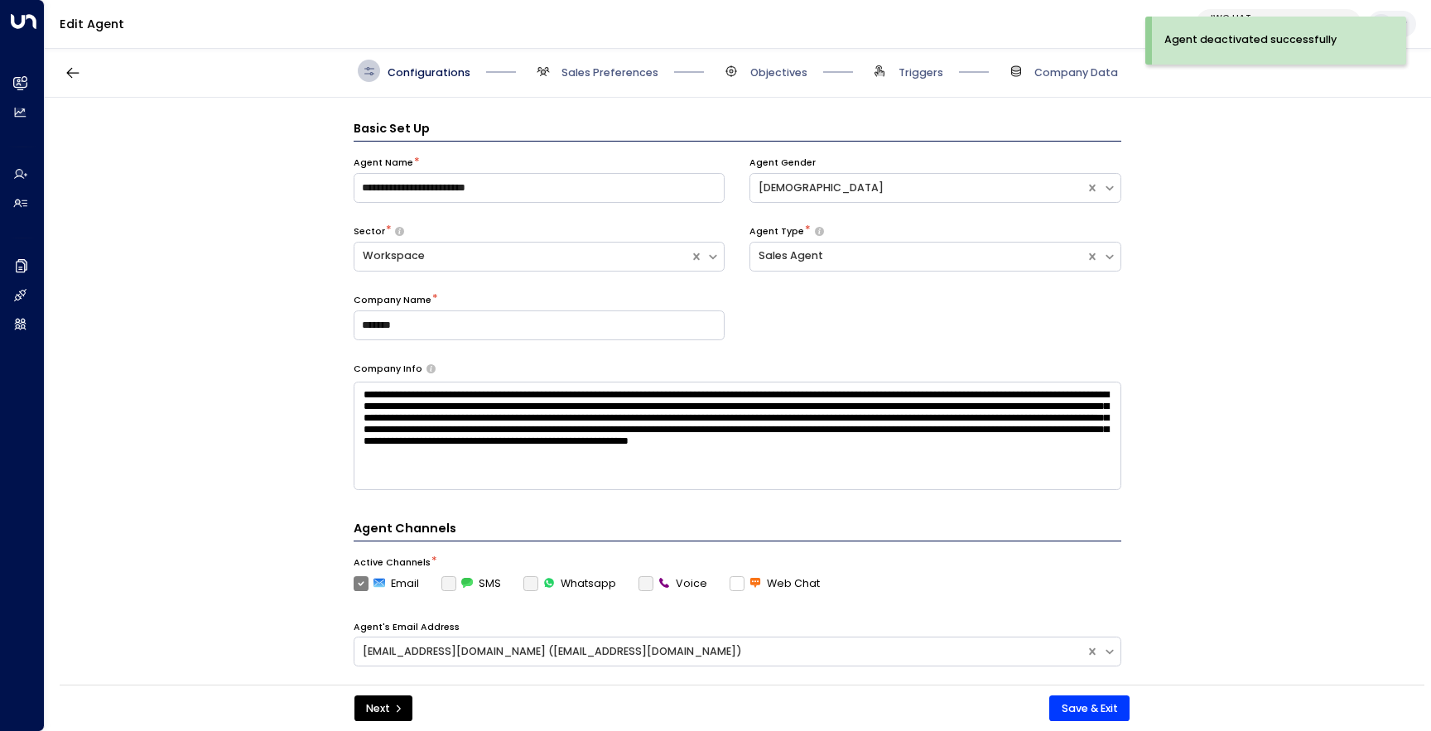
scroll to position [22, 0]
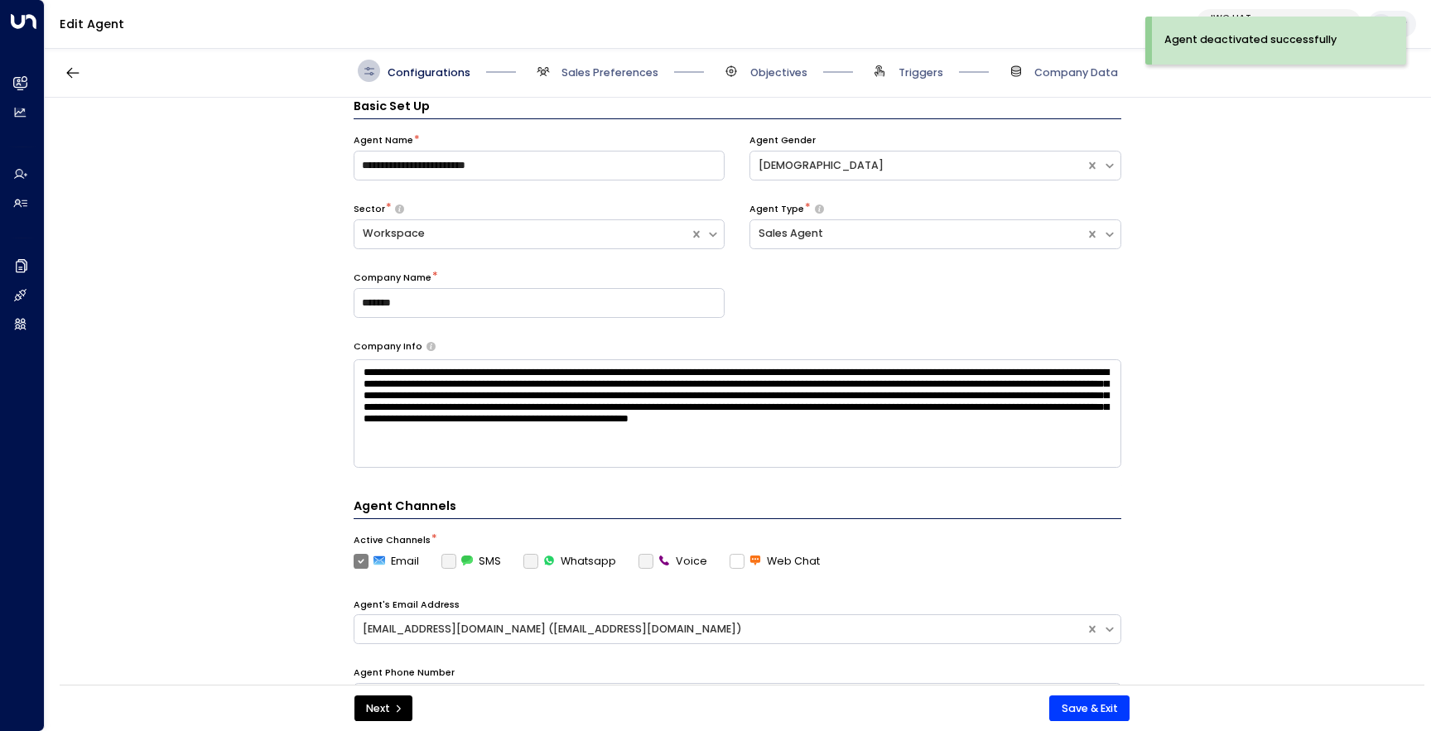
click at [821, 65] on div "Configurations Sales Preferences Objectives Triggers Company Data" at bounding box center [738, 71] width 760 height 22
click at [784, 74] on span "Objectives" at bounding box center [778, 72] width 57 height 15
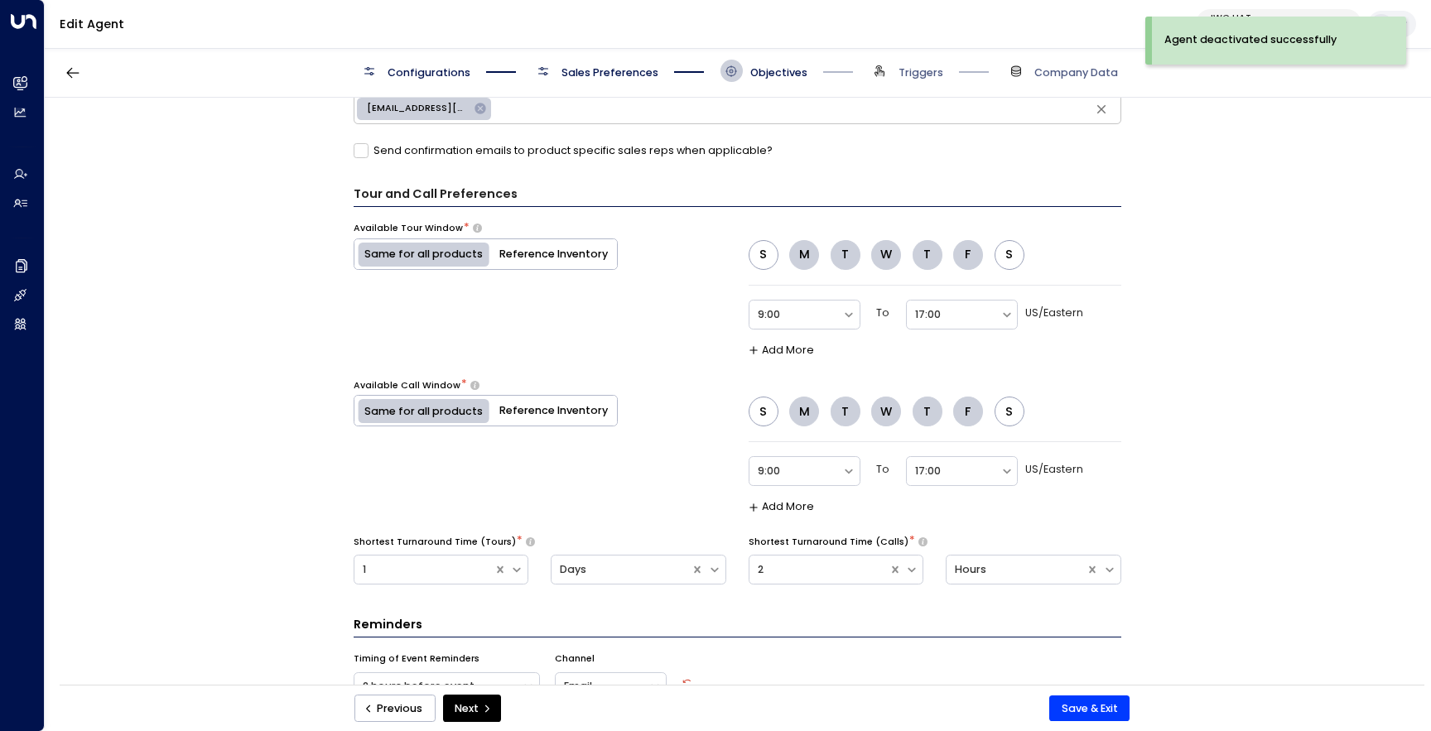
scroll to position [951, 0]
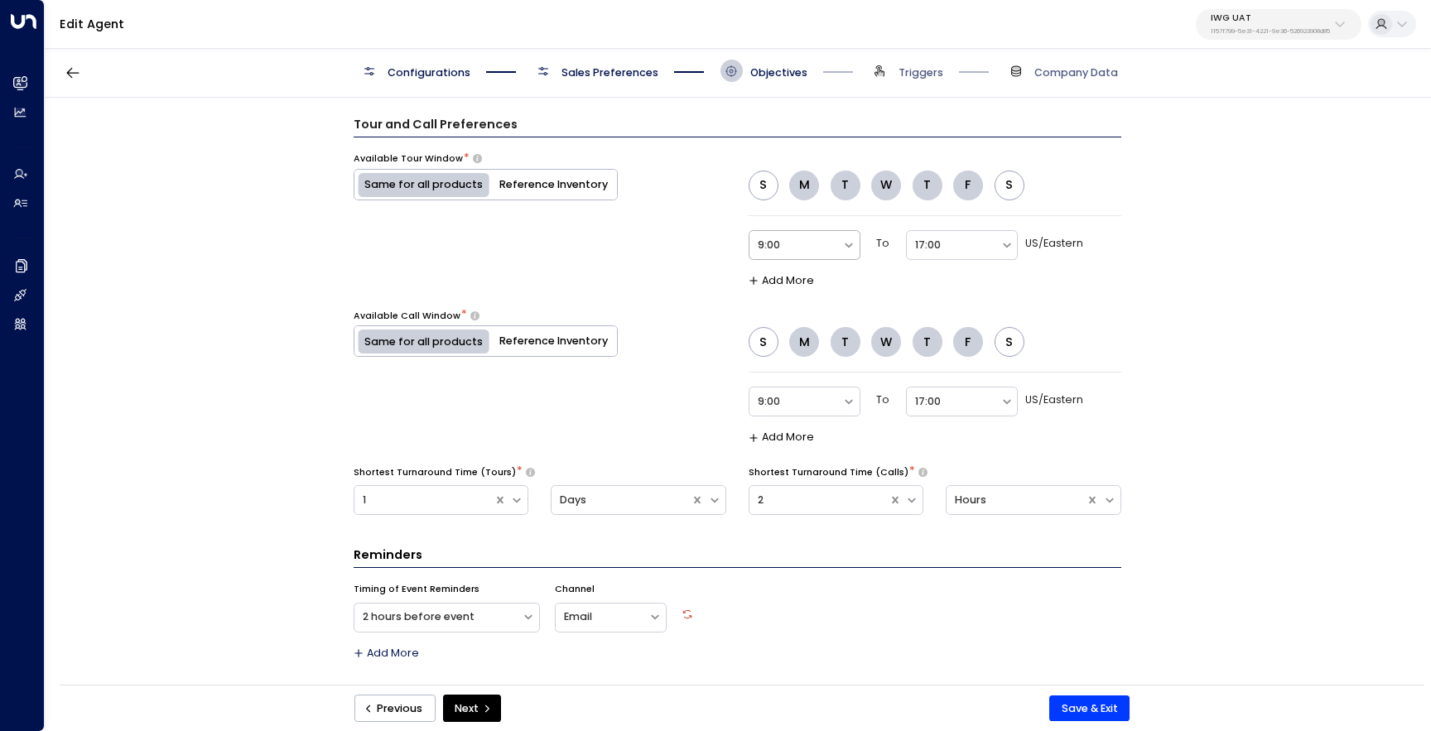
click at [803, 246] on div at bounding box center [796, 245] width 76 height 19
click at [806, 419] on div "10:00" at bounding box center [805, 419] width 112 height 29
click at [948, 228] on div "Select" at bounding box center [962, 244] width 112 height 33
click at [946, 245] on div at bounding box center [953, 245] width 76 height 19
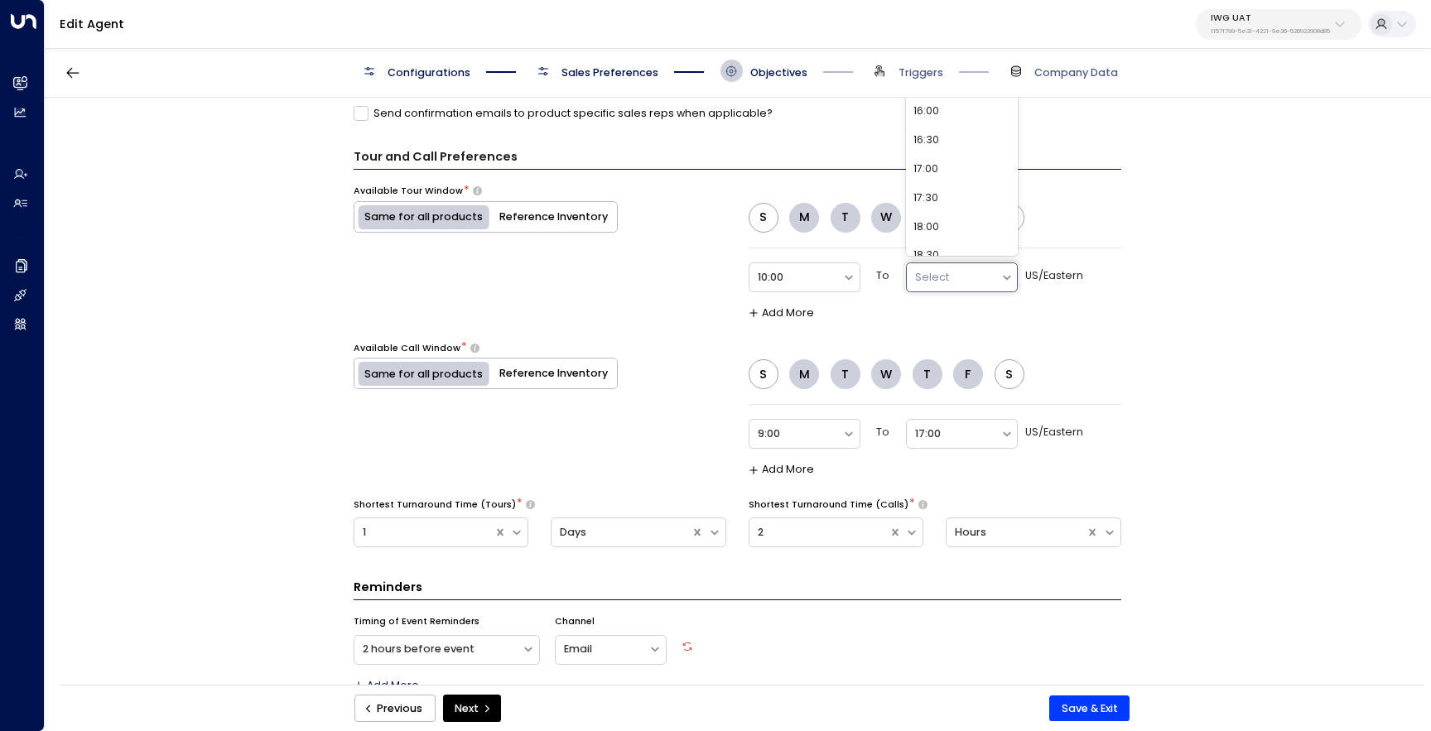
scroll to position [239, 0]
click at [972, 126] on div "16:30" at bounding box center [962, 132] width 112 height 29
click at [828, 434] on div at bounding box center [796, 434] width 76 height 19
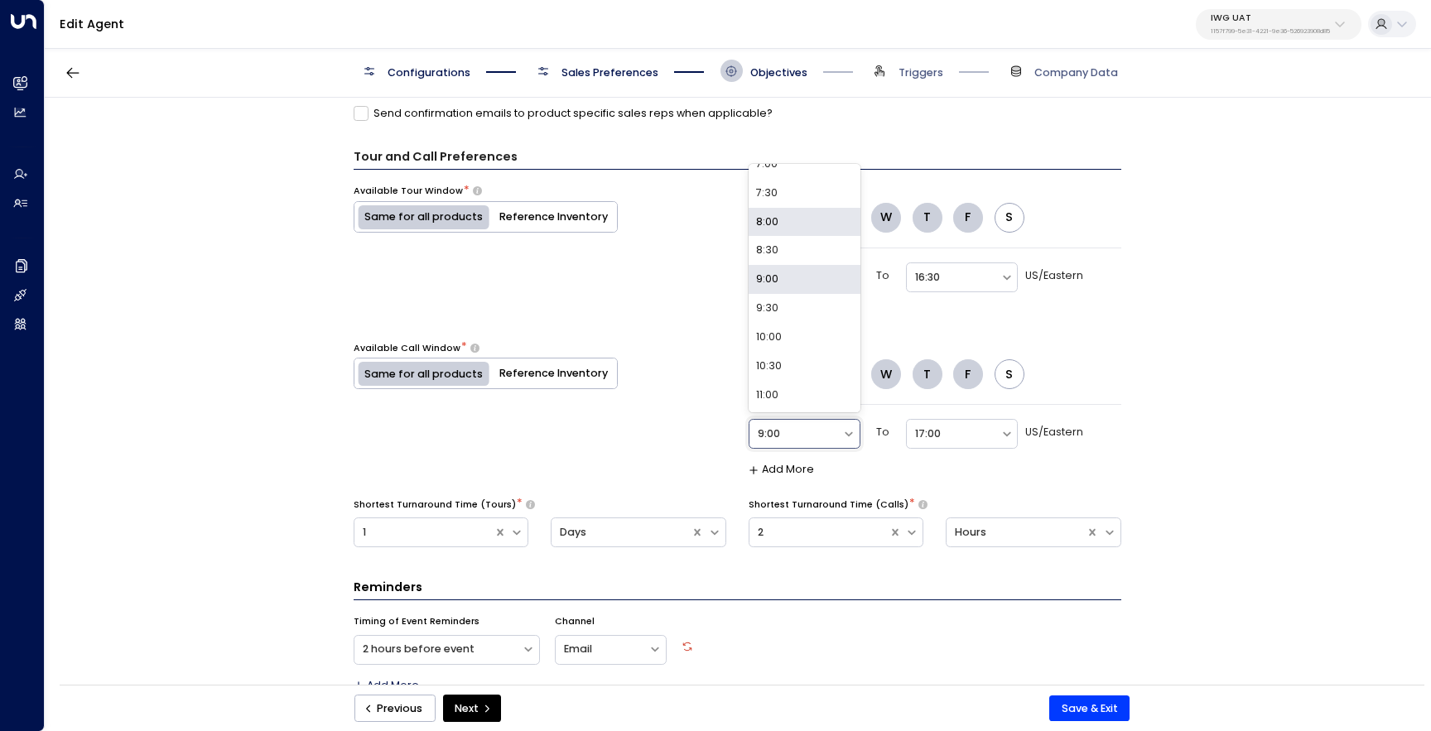
scroll to position [456, 0]
click at [829, 311] on div "10:00" at bounding box center [805, 304] width 112 height 29
click at [959, 441] on div at bounding box center [953, 434] width 76 height 19
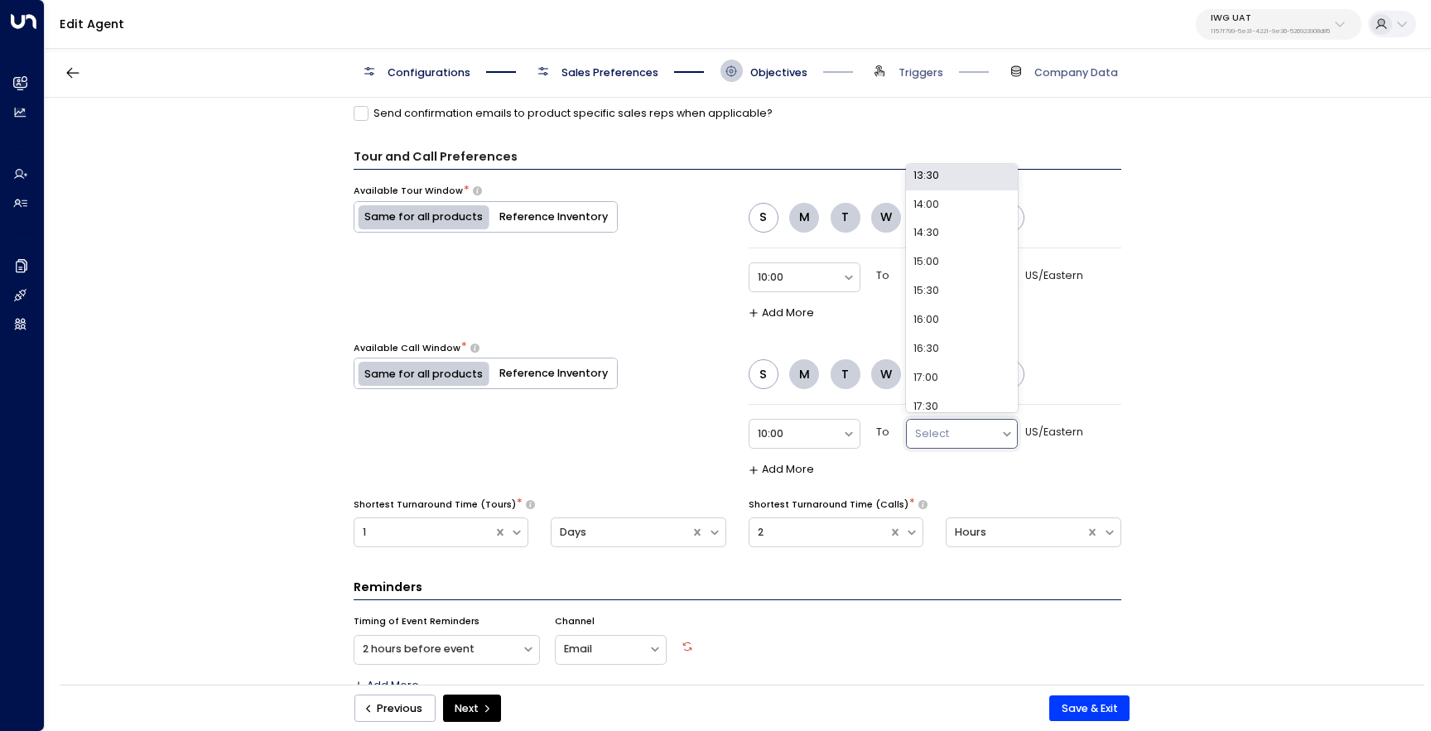
scroll to position [224, 0]
click at [970, 308] on div "16:30" at bounding box center [962, 305] width 112 height 29
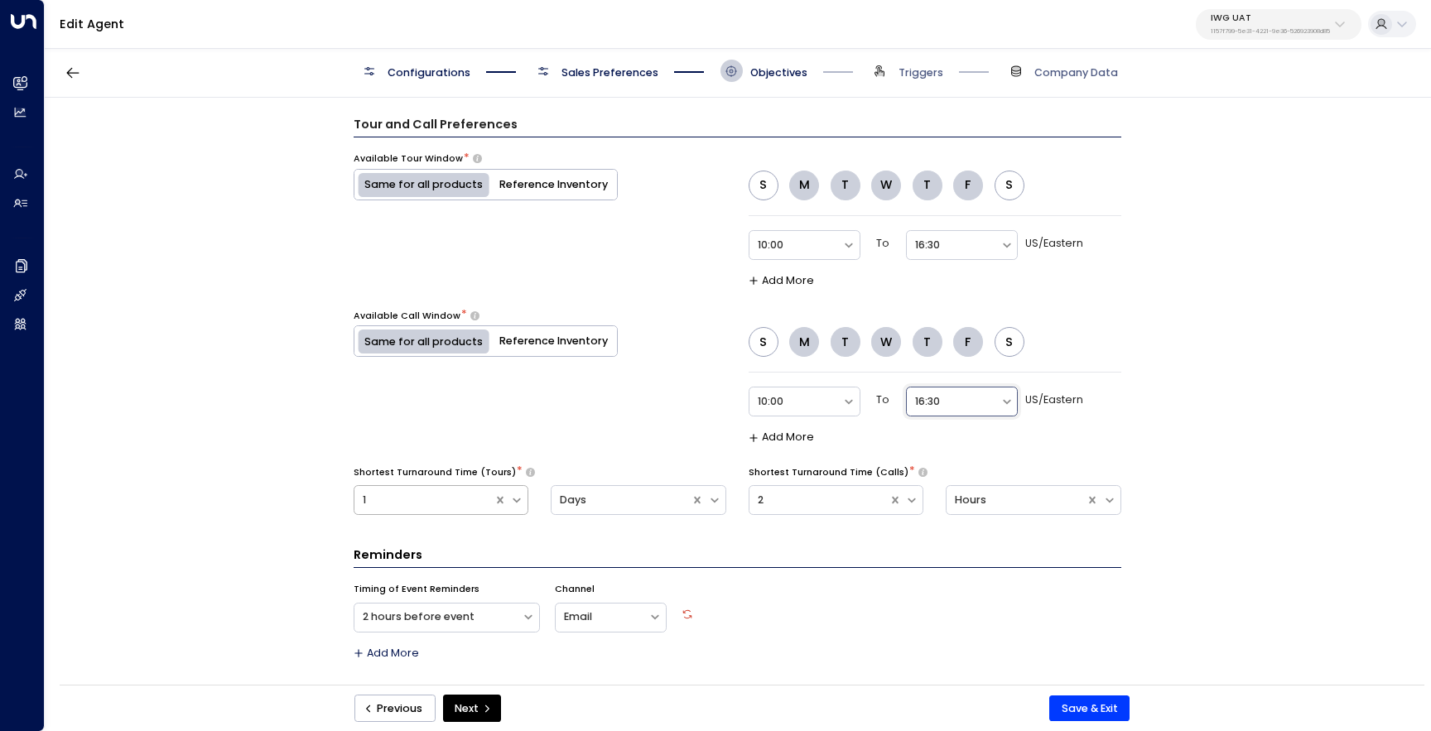
click at [477, 512] on div "1" at bounding box center [442, 500] width 176 height 30
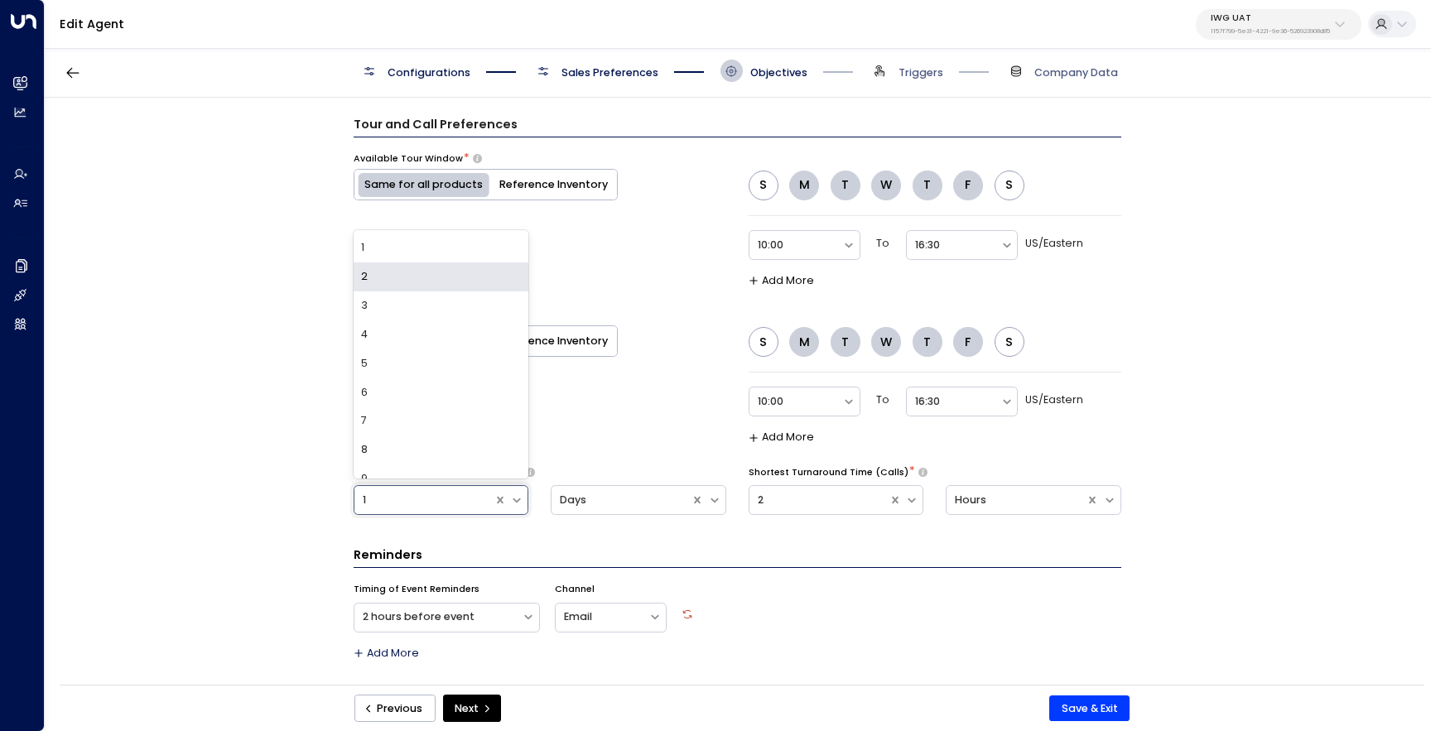
click at [428, 273] on div "2" at bounding box center [442, 277] width 176 height 29
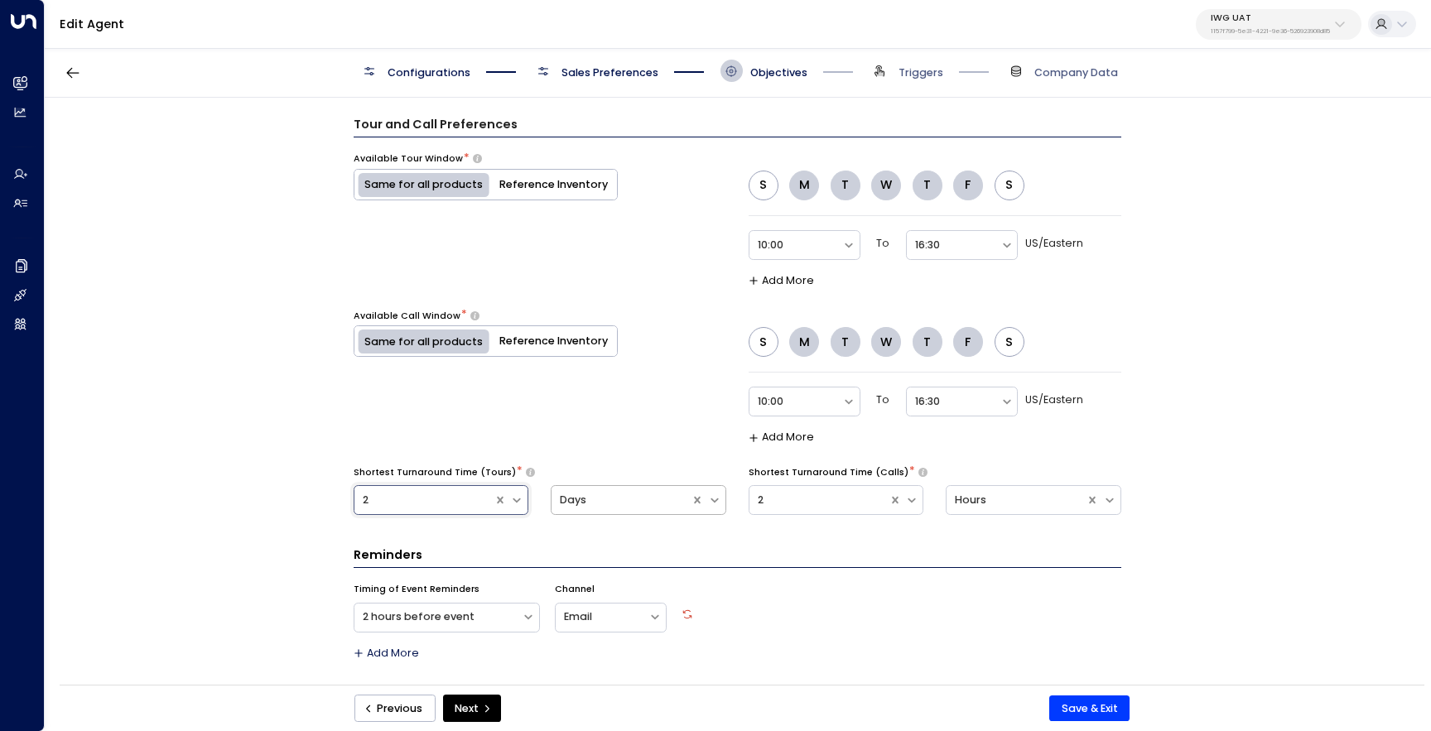
click at [596, 500] on div "Days" at bounding box center [621, 501] width 123 height 16
click at [620, 434] on div "Hours" at bounding box center [639, 431] width 176 height 29
click at [1310, 556] on div "**********" at bounding box center [737, 396] width 1385 height 597
click at [1112, 707] on button "Save & Exit" at bounding box center [1090, 709] width 80 height 27
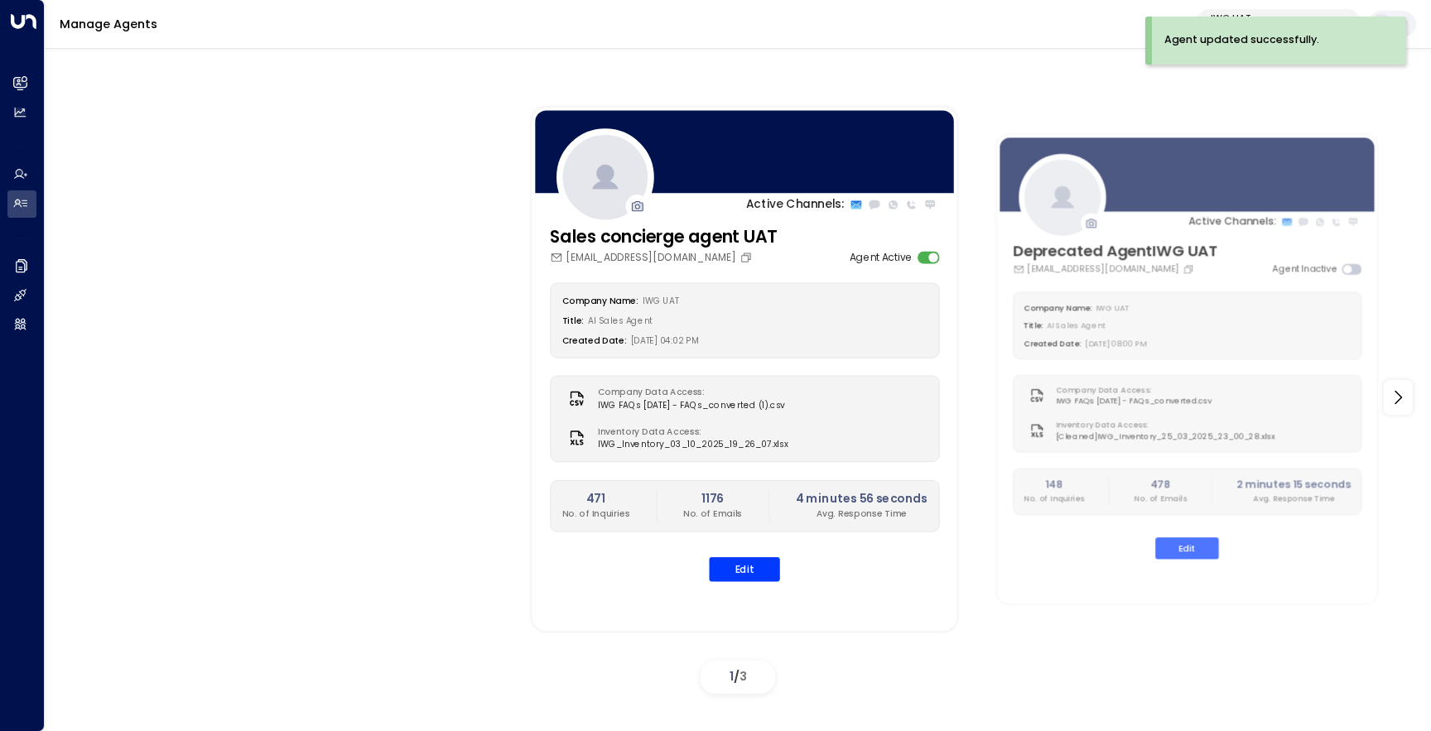
click at [1231, 17] on div "Agent updated successfully." at bounding box center [1279, 41] width 254 height 48
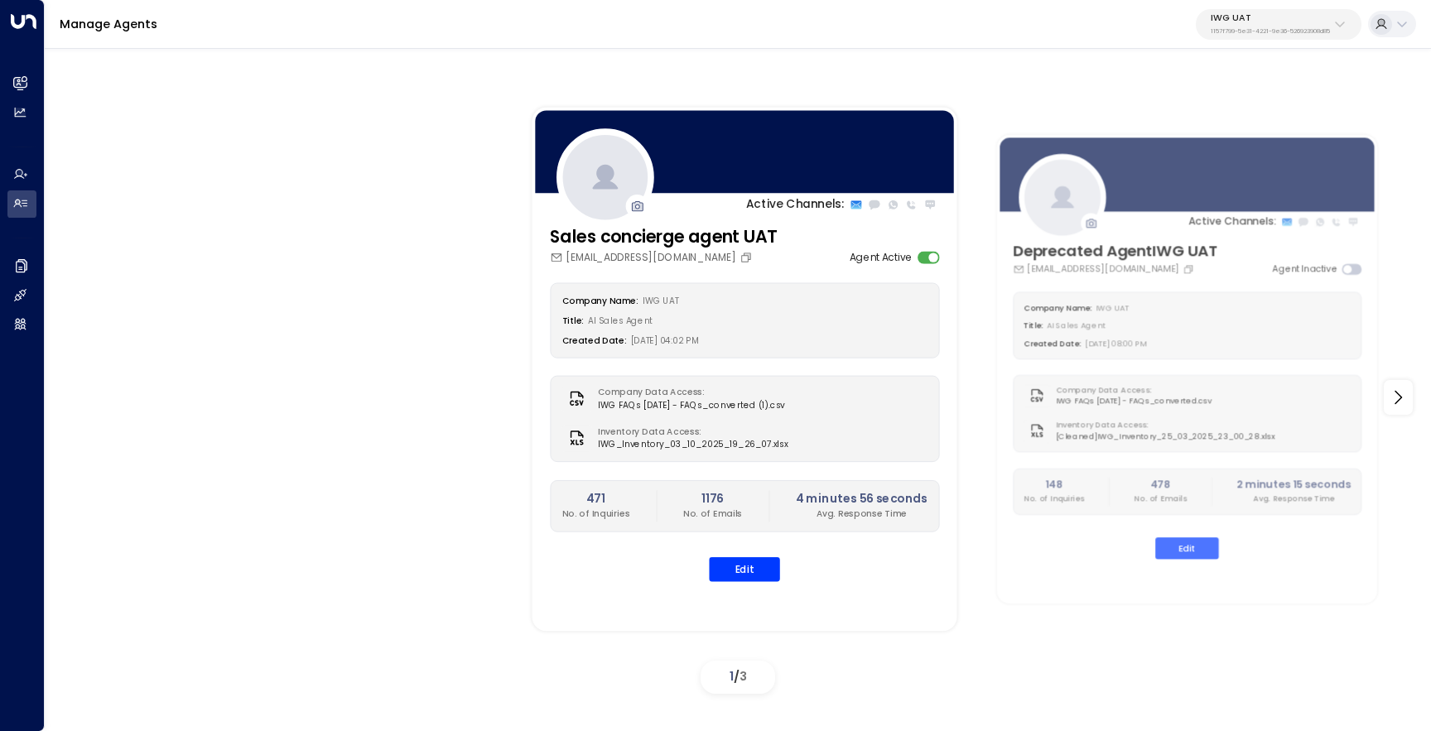
click at [1247, 17] on p "IWG UAT" at bounding box center [1270, 18] width 119 height 10
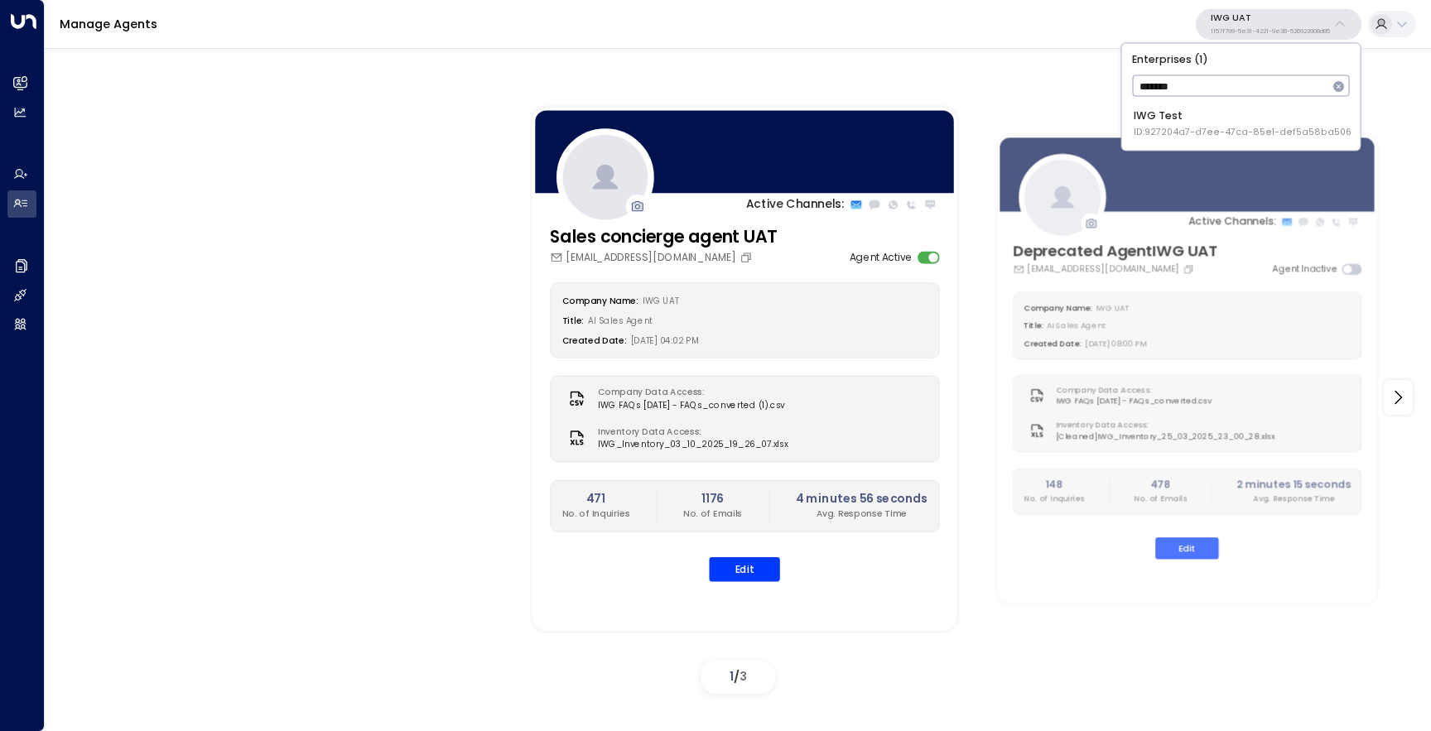
type input "********"
click at [1214, 115] on div "IWG Test ID: 927204a7-d7ee-47ca-85e1-def5a58ba506" at bounding box center [1243, 124] width 218 height 31
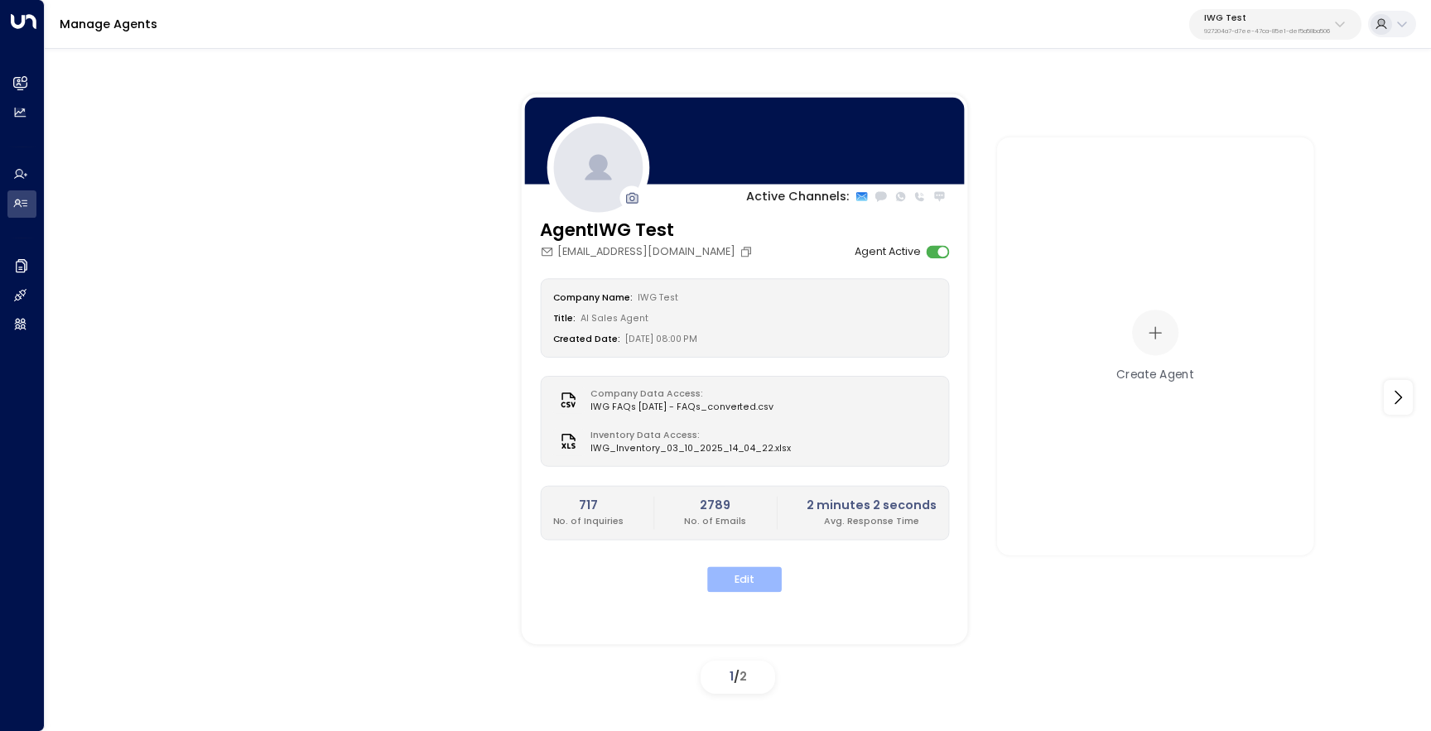
click at [750, 578] on button "Edit" at bounding box center [744, 580] width 75 height 26
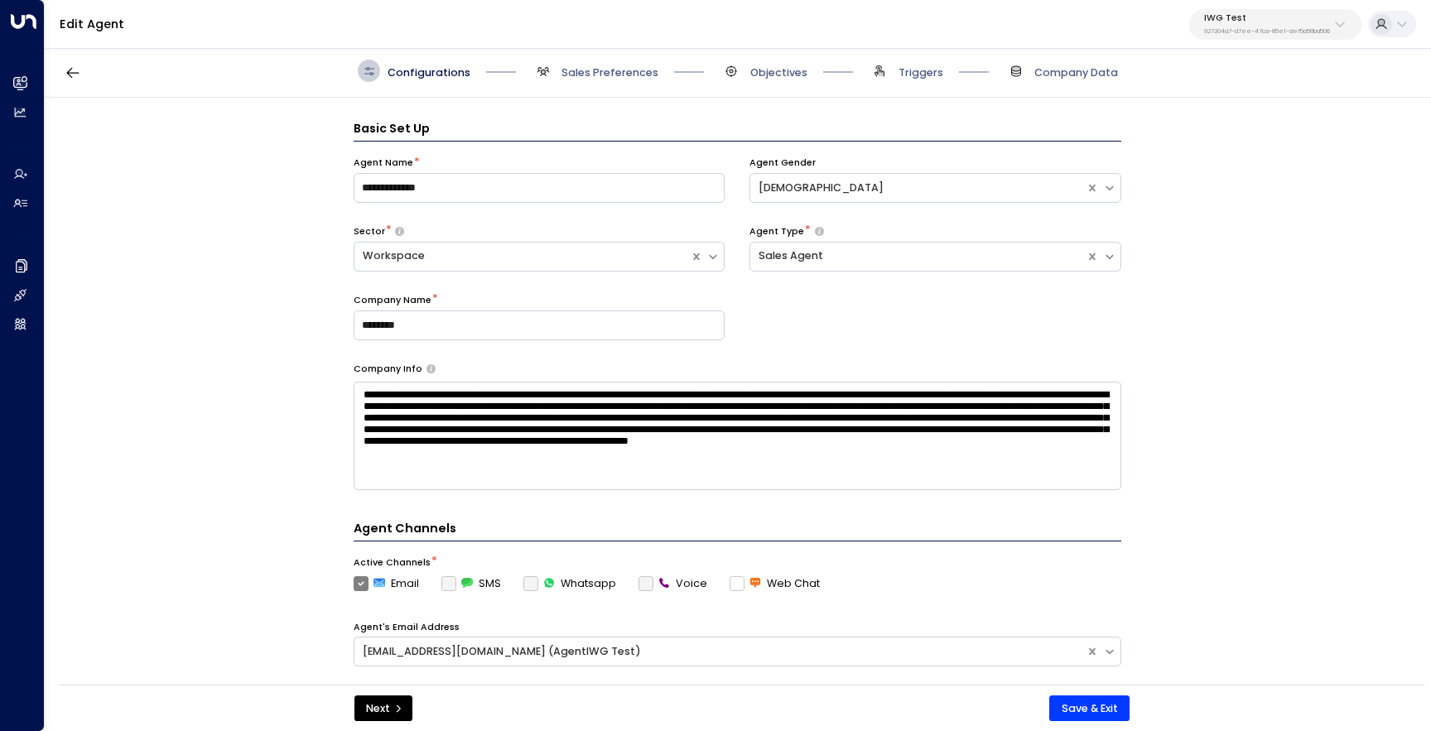
scroll to position [22, 0]
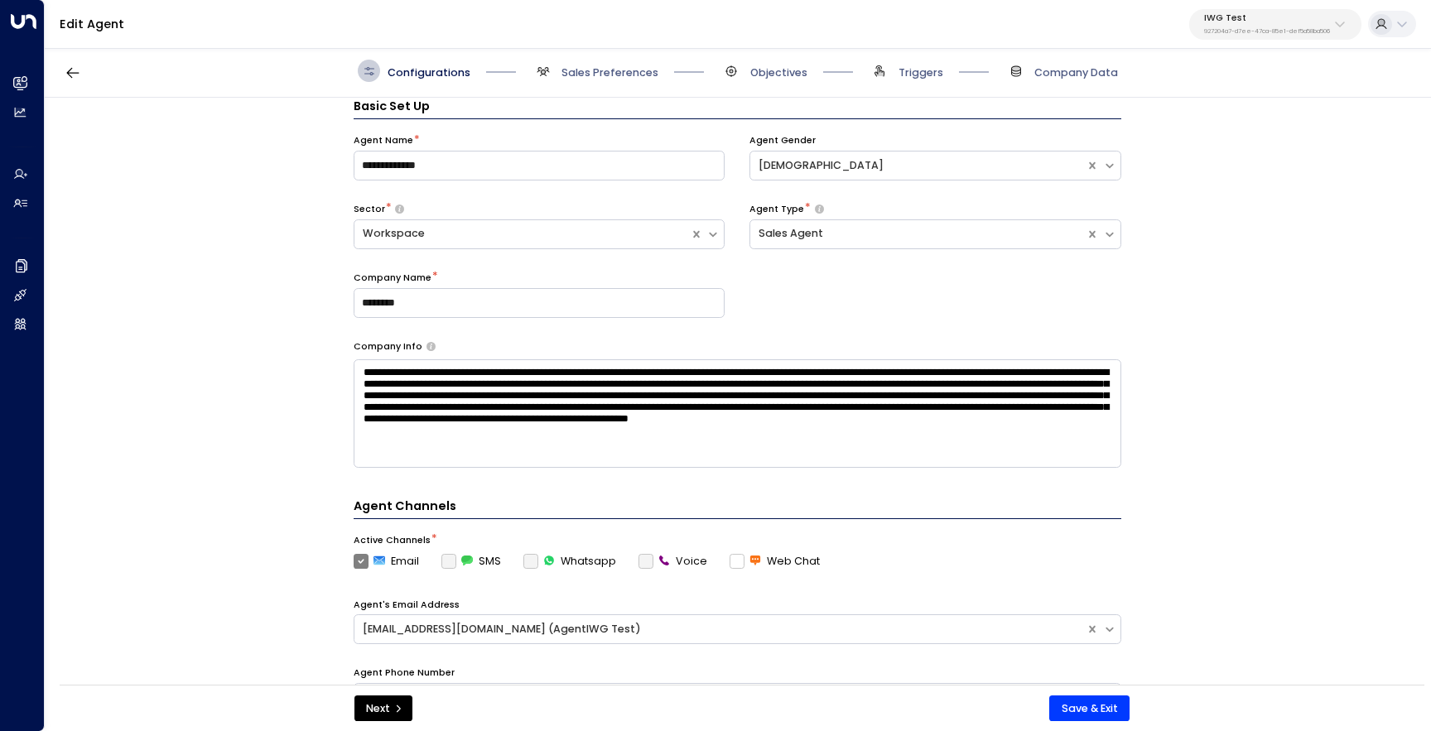
click at [892, 73] on span "Triggers" at bounding box center [906, 71] width 75 height 22
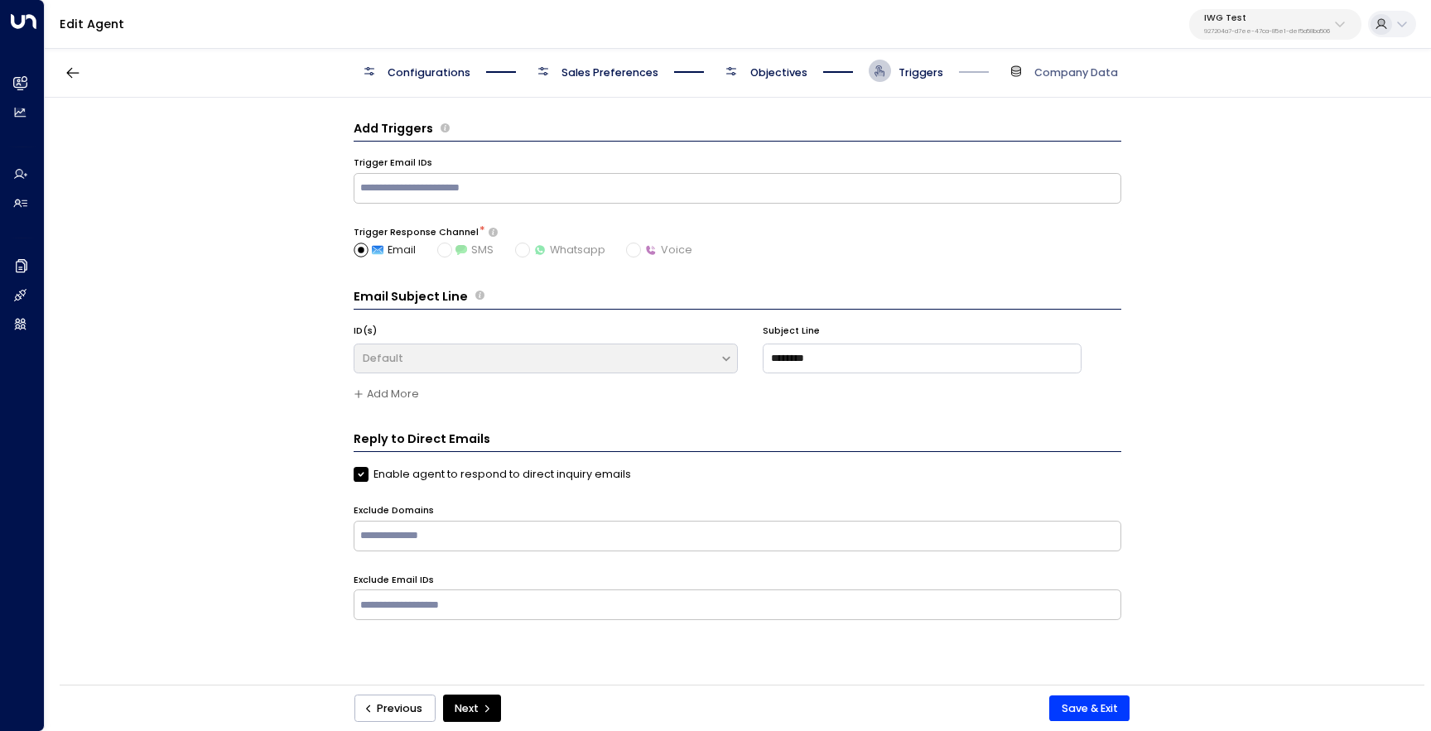
scroll to position [0, 0]
click at [761, 74] on span "Objectives" at bounding box center [778, 72] width 57 height 15
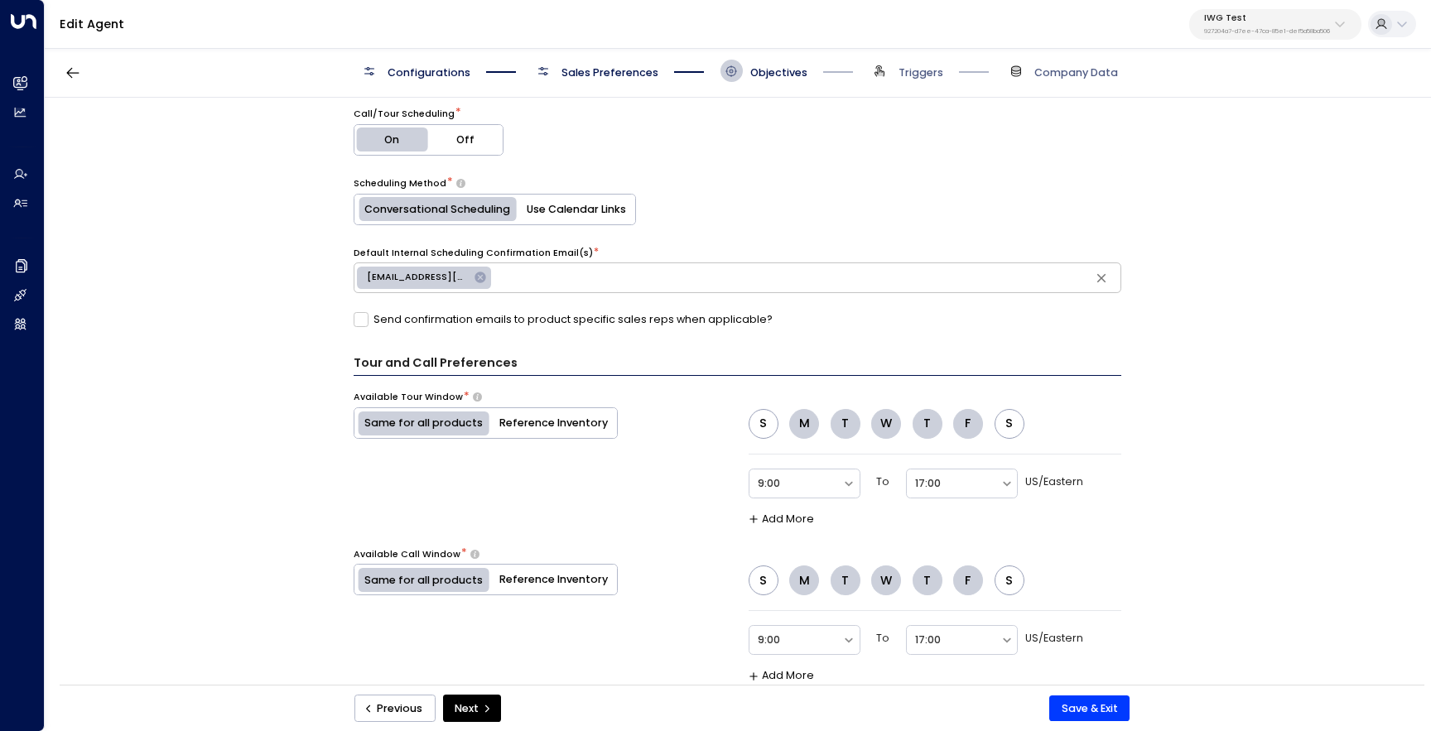
scroll to position [951, 0]
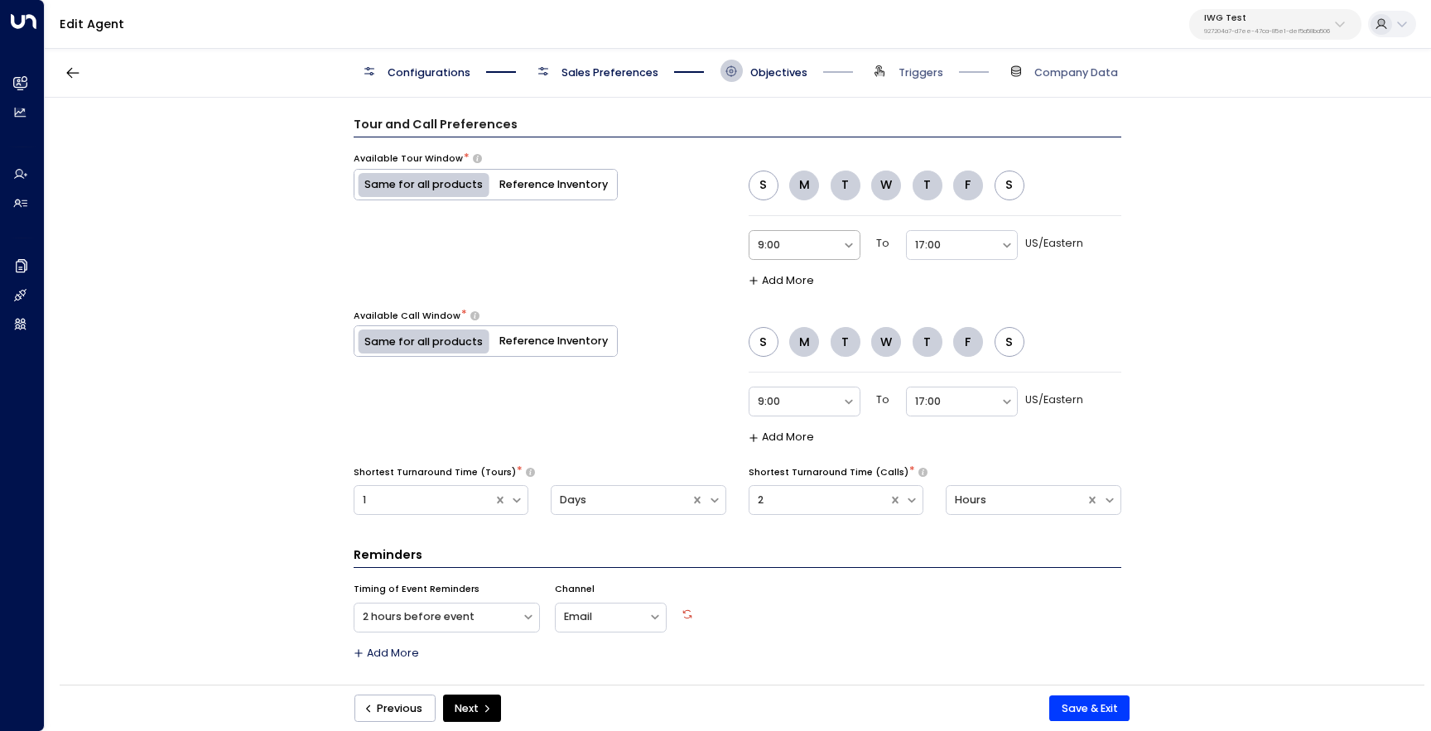
click at [784, 251] on div at bounding box center [796, 245] width 76 height 19
click at [823, 341] on div "10:00" at bounding box center [805, 337] width 112 height 29
click at [936, 248] on div at bounding box center [953, 245] width 76 height 19
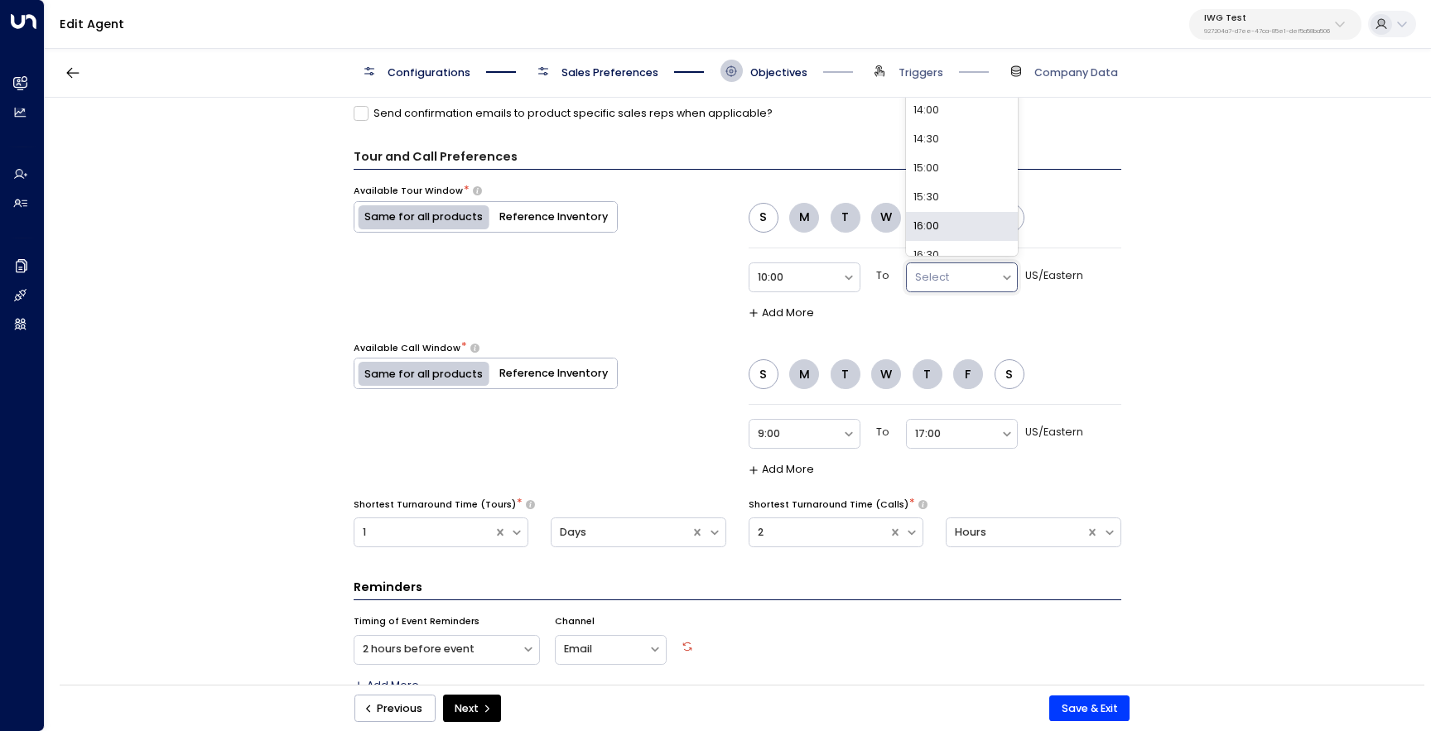
scroll to position [155, 0]
click at [954, 209] on div "16:30" at bounding box center [962, 217] width 112 height 29
click at [826, 437] on div at bounding box center [796, 434] width 76 height 19
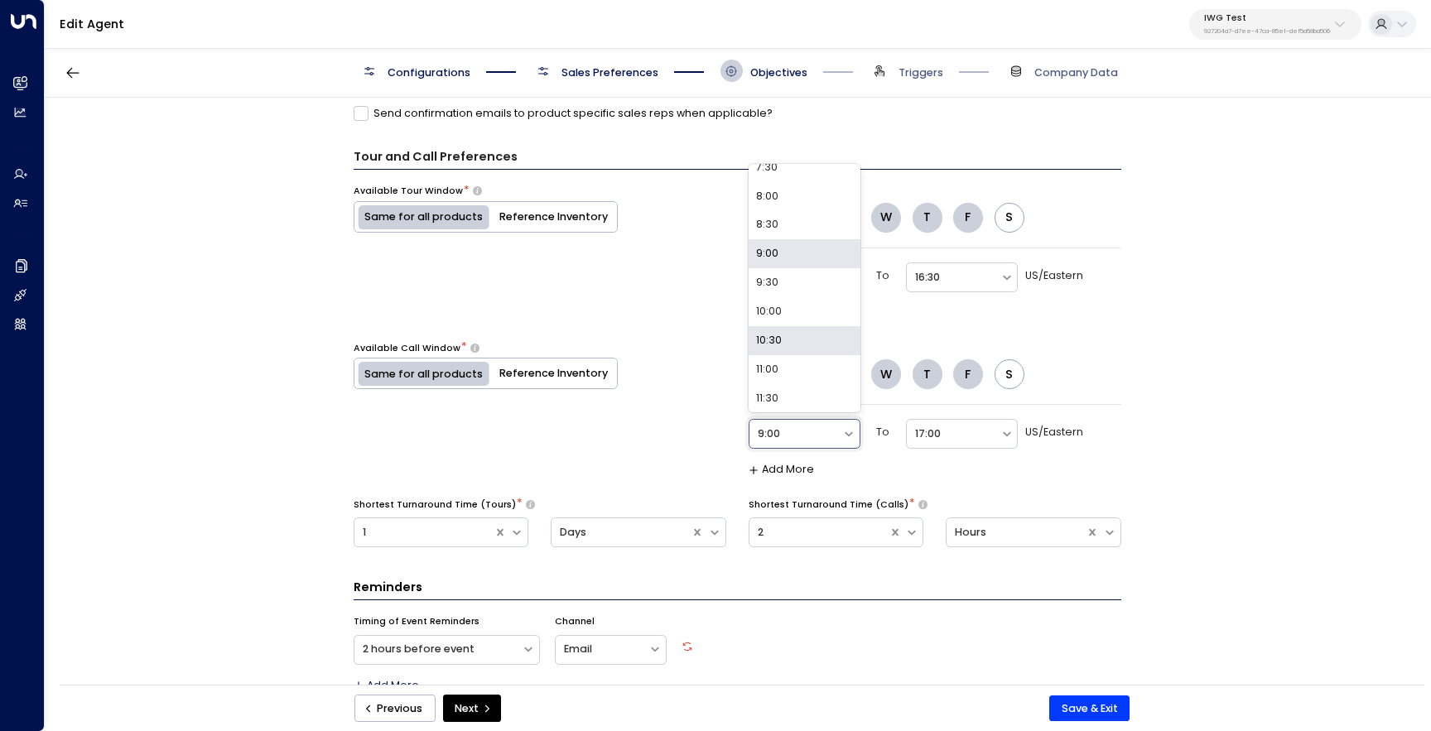
scroll to position [450, 0]
click at [822, 314] on div "10:00" at bounding box center [805, 310] width 112 height 29
click at [949, 442] on div at bounding box center [953, 434] width 76 height 19
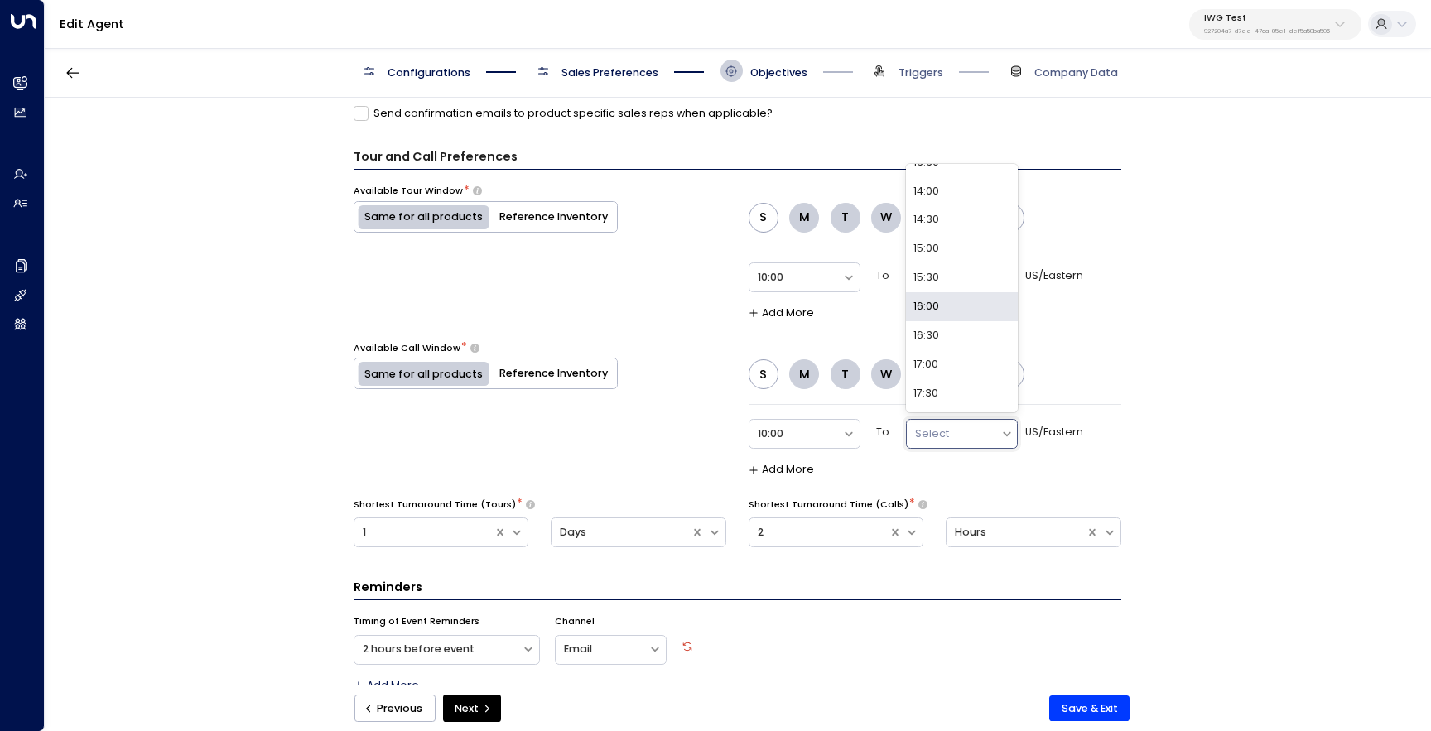
scroll to position [208, 0]
click at [952, 325] on div "16:30" at bounding box center [962, 320] width 112 height 29
click at [1204, 353] on div "**********" at bounding box center [737, 396] width 1385 height 597
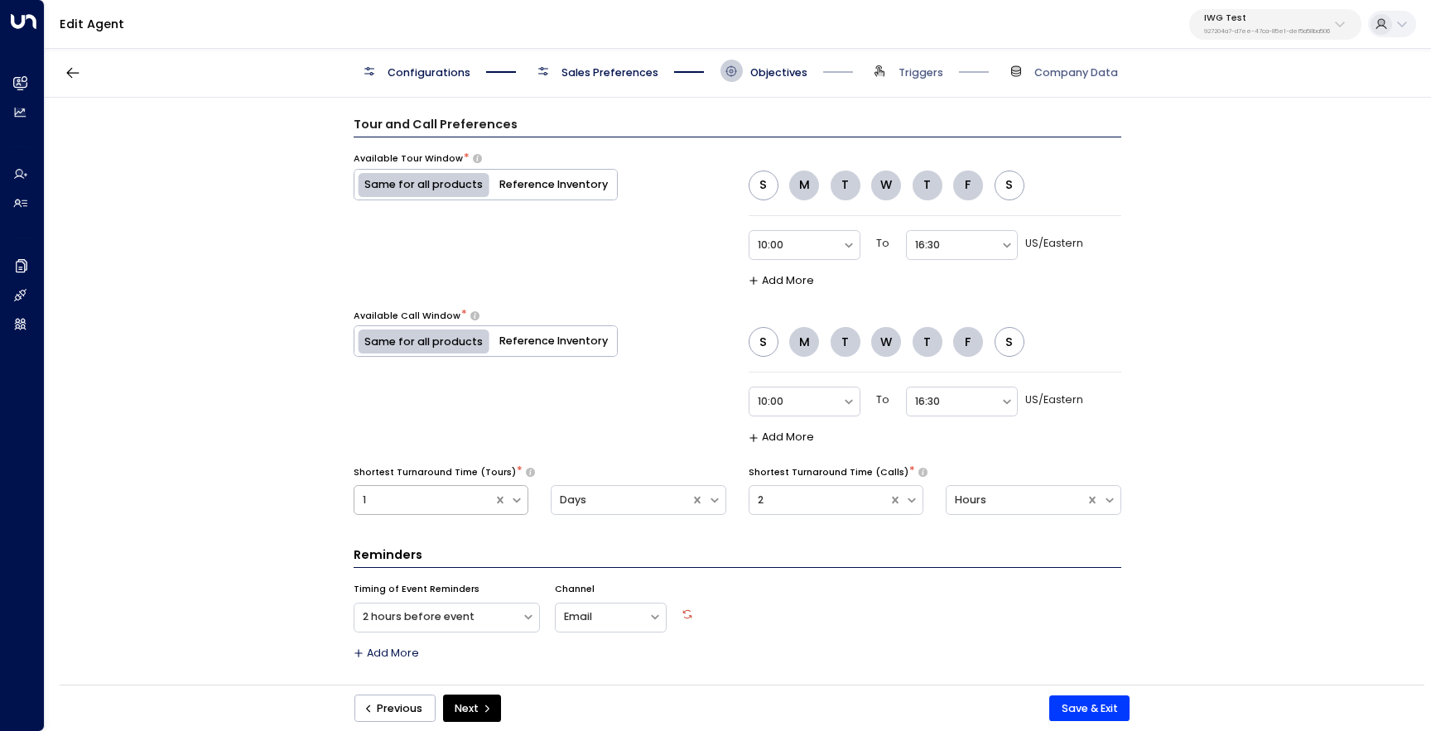
click at [467, 505] on div at bounding box center [424, 500] width 123 height 19
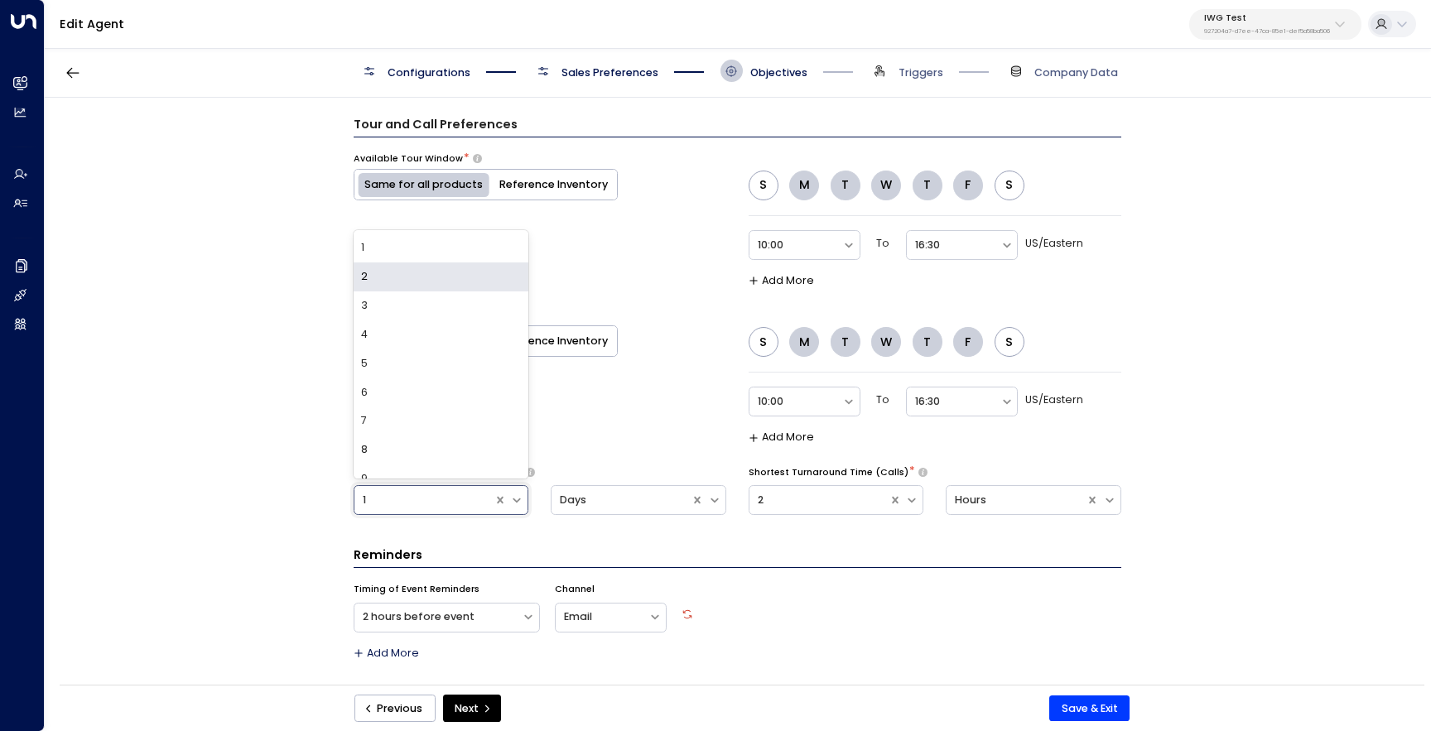
click at [415, 284] on div "2" at bounding box center [442, 277] width 176 height 29
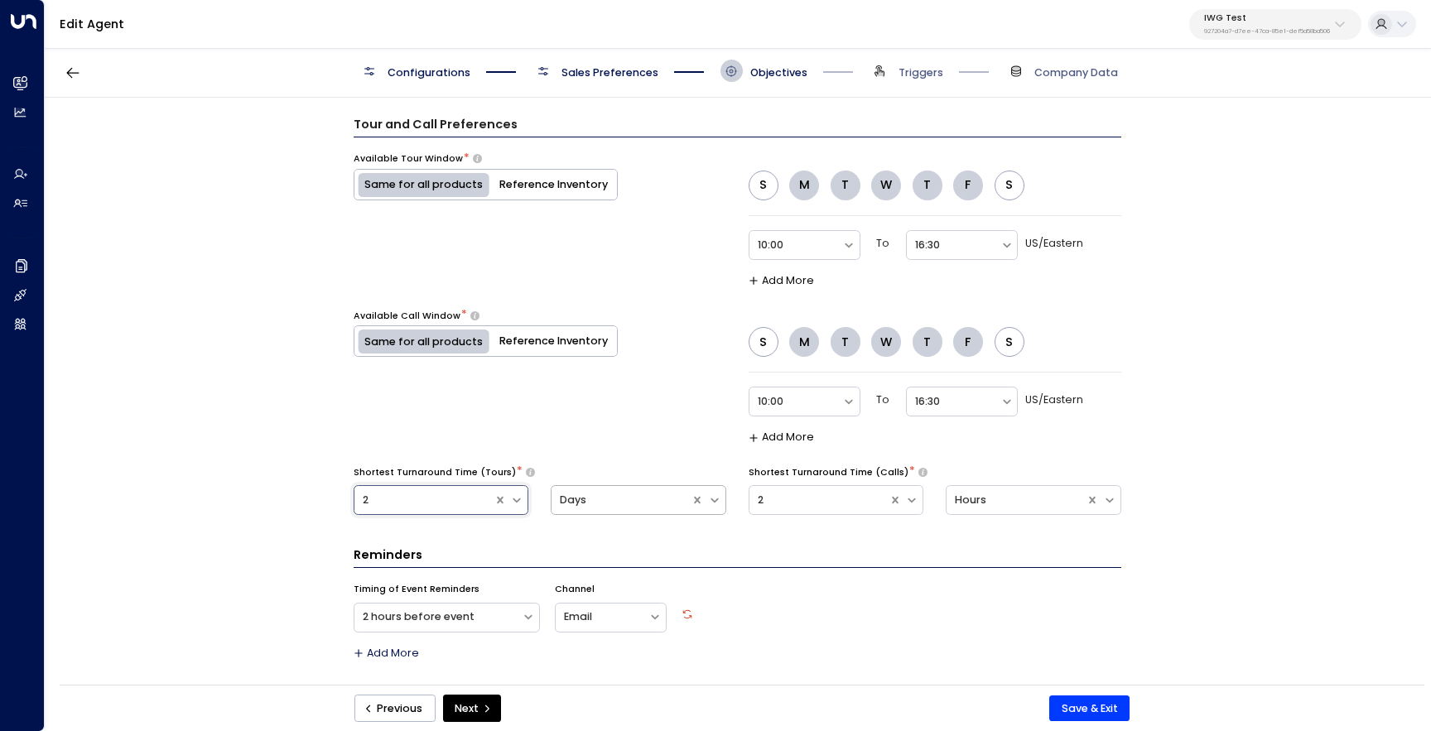
click at [649, 500] on div "Days" at bounding box center [621, 501] width 123 height 16
click at [637, 437] on div "Hours" at bounding box center [639, 431] width 176 height 29
click at [1267, 541] on div "**********" at bounding box center [737, 396] width 1385 height 597
click at [1103, 702] on button "Save & Exit" at bounding box center [1090, 709] width 80 height 27
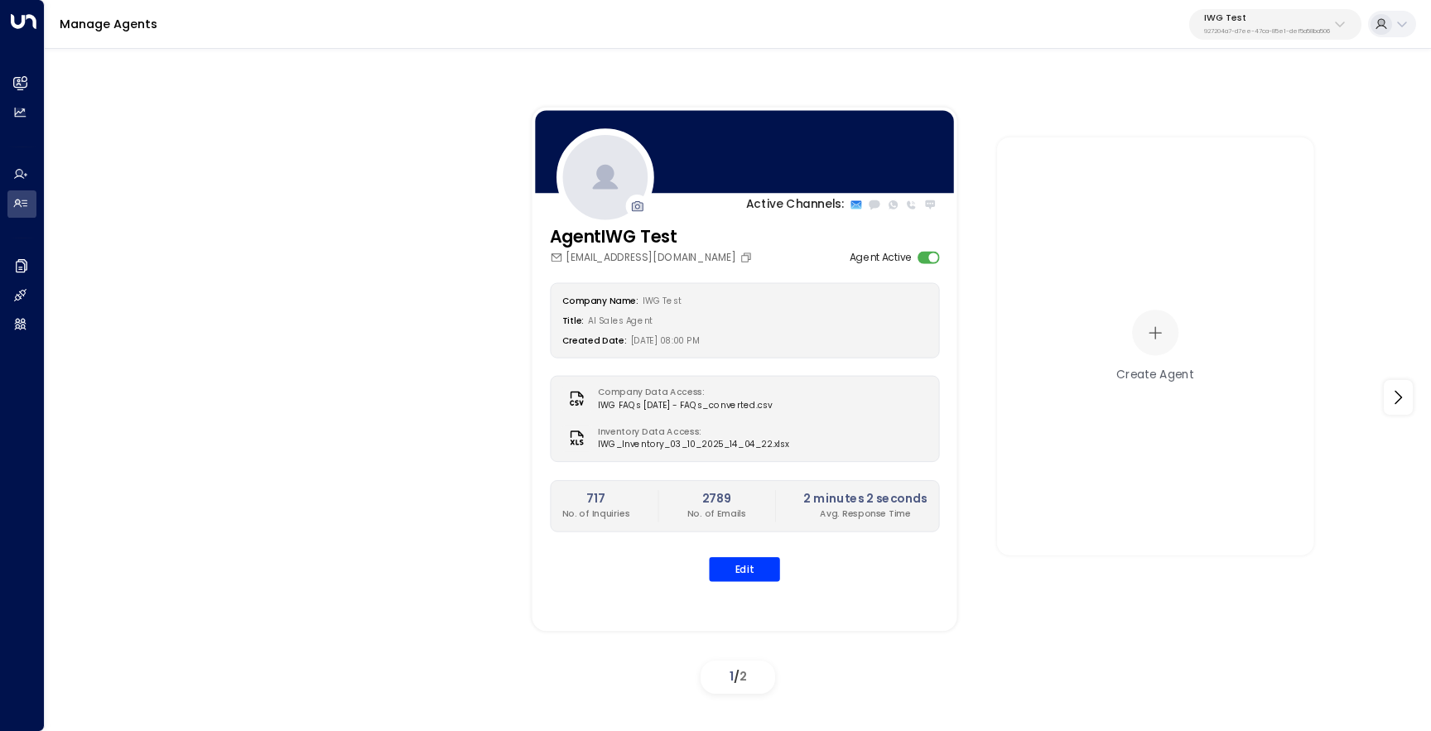
click at [1270, 33] on p "927204a7-d7ee-47ca-85e1-def5a58ba506" at bounding box center [1267, 31] width 126 height 7
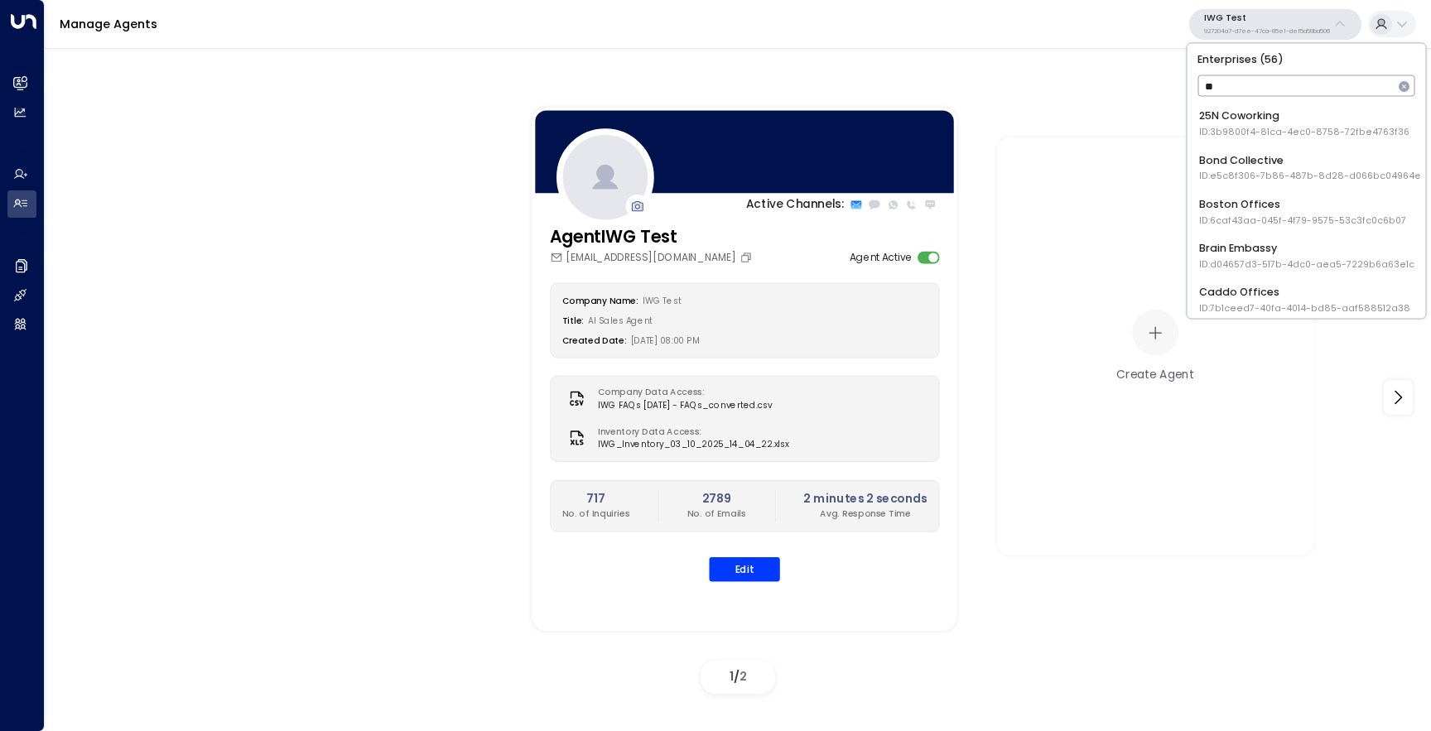
type input "***"
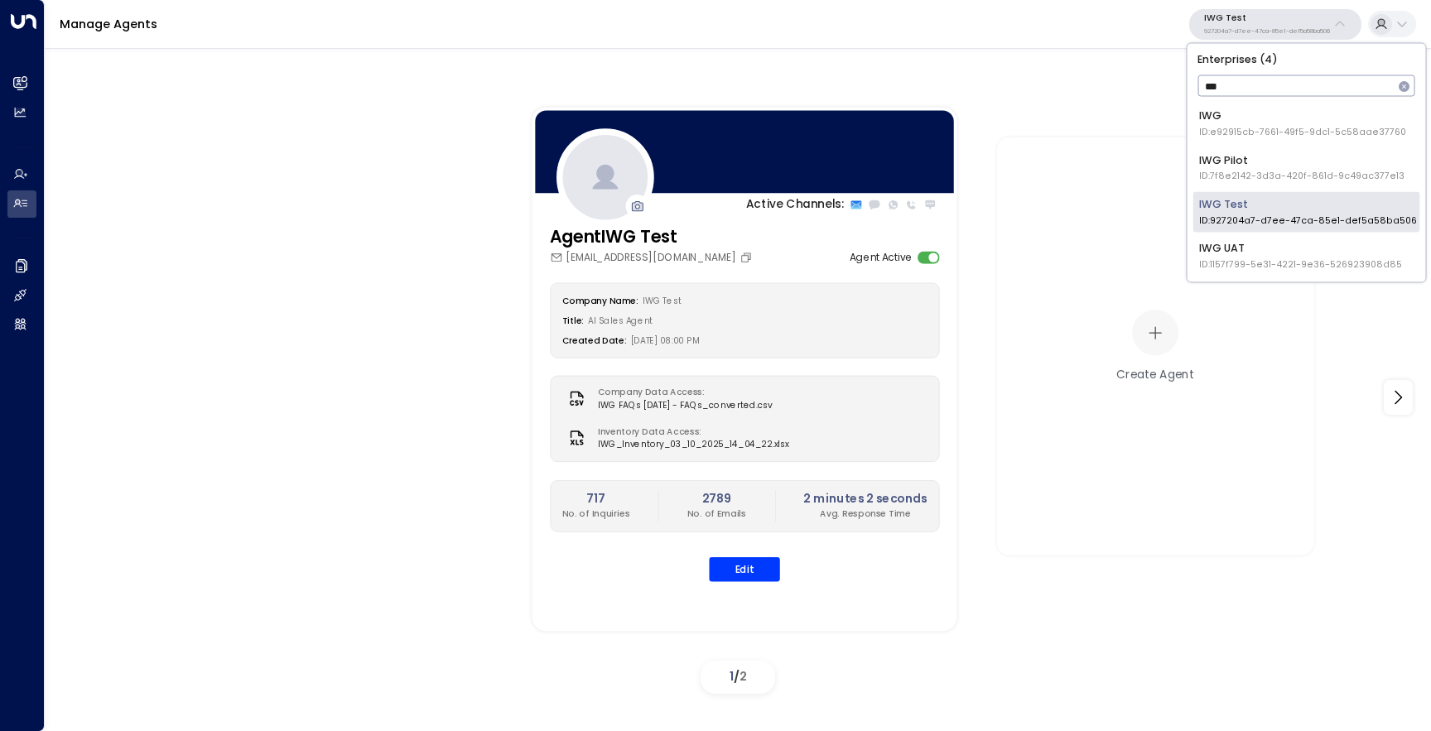
click at [1259, 122] on div "IWG ID: e92915cb-7661-49f5-9dc1-5c58aae37760" at bounding box center [1302, 124] width 207 height 31
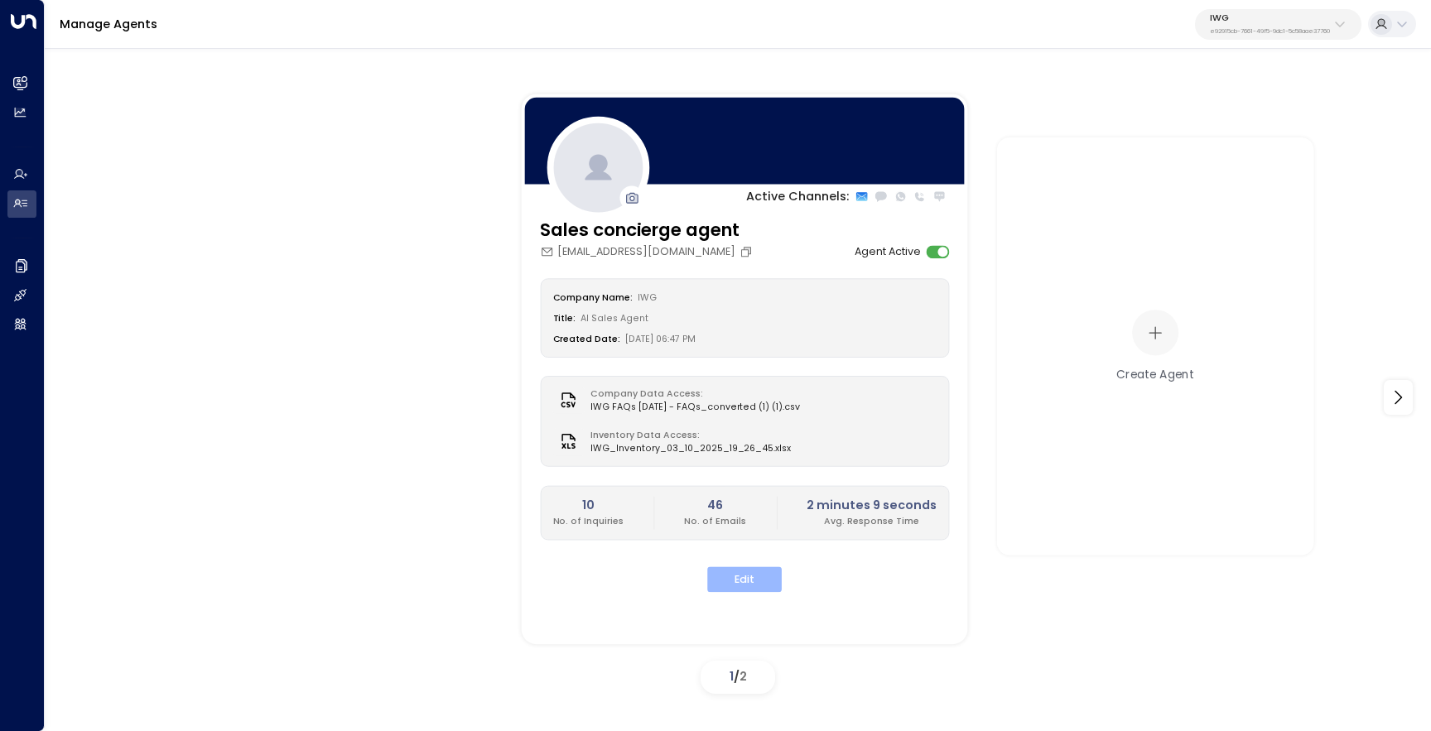
click at [724, 575] on button "Edit" at bounding box center [744, 580] width 75 height 26
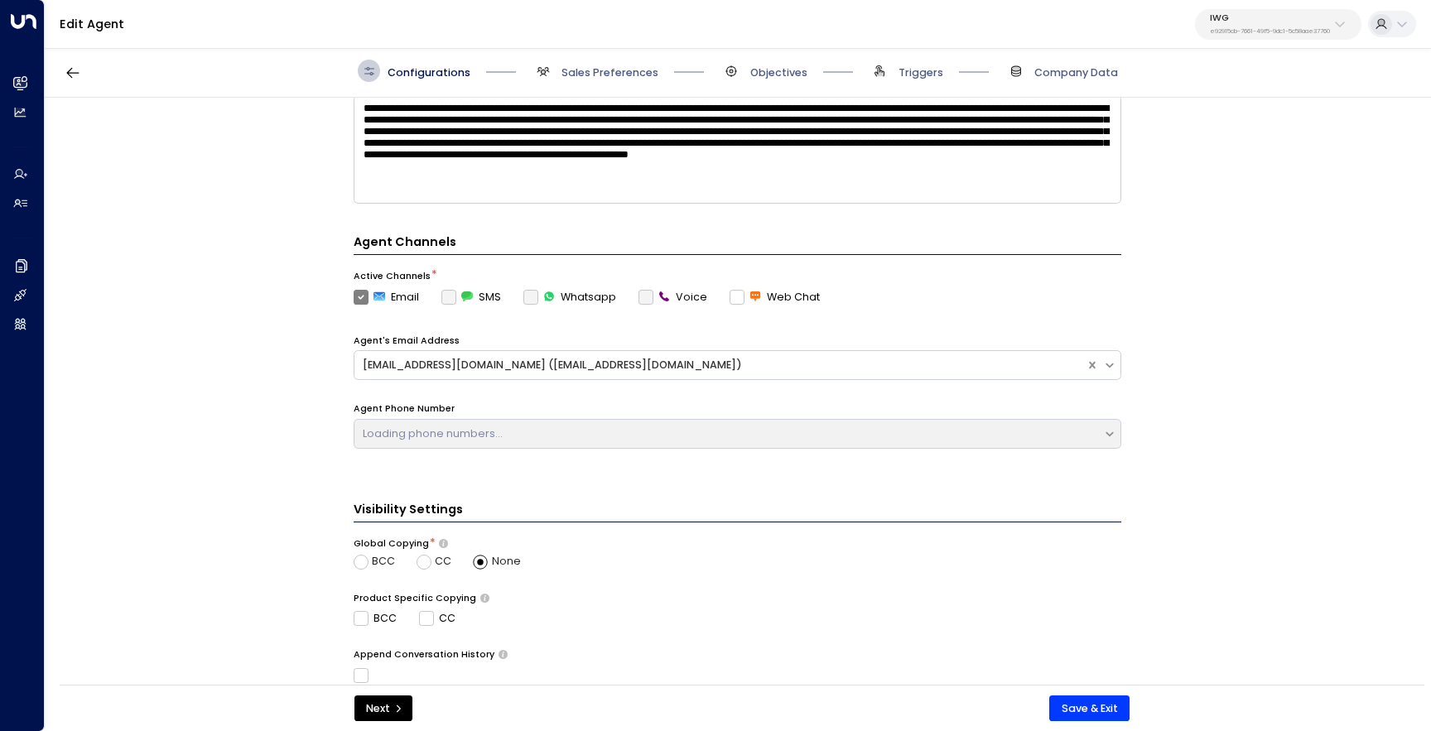
scroll to position [462, 0]
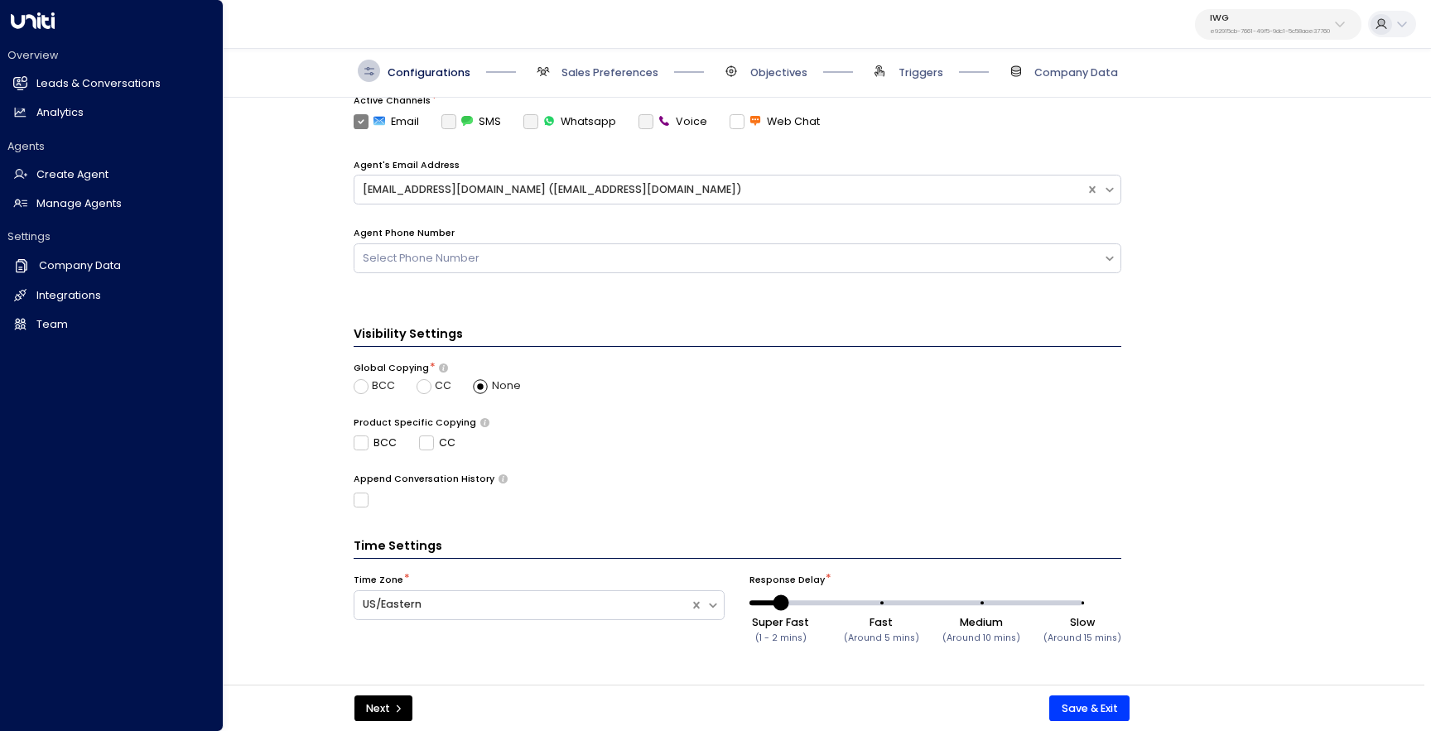
click at [37, 89] on h2 "Leads & Conversations" at bounding box center [98, 84] width 124 height 16
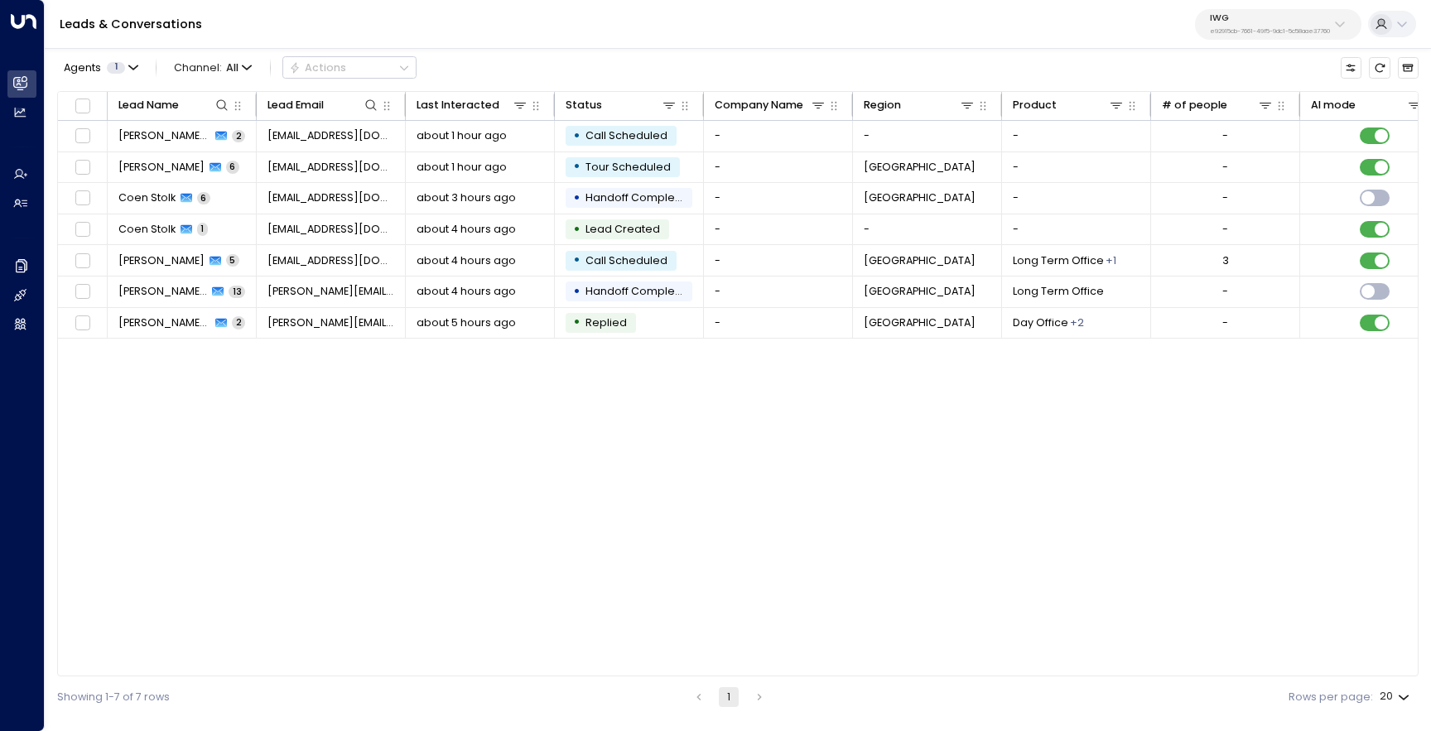
click at [1236, 29] on p "e92915cb-7661-49f5-9dc1-5c58aae37760" at bounding box center [1270, 31] width 120 height 7
type input "*****"
click at [1241, 119] on div "IWG UAT ID: 1157f799-5e31-4221-9e36-526923908d85" at bounding box center [1305, 124] width 203 height 31
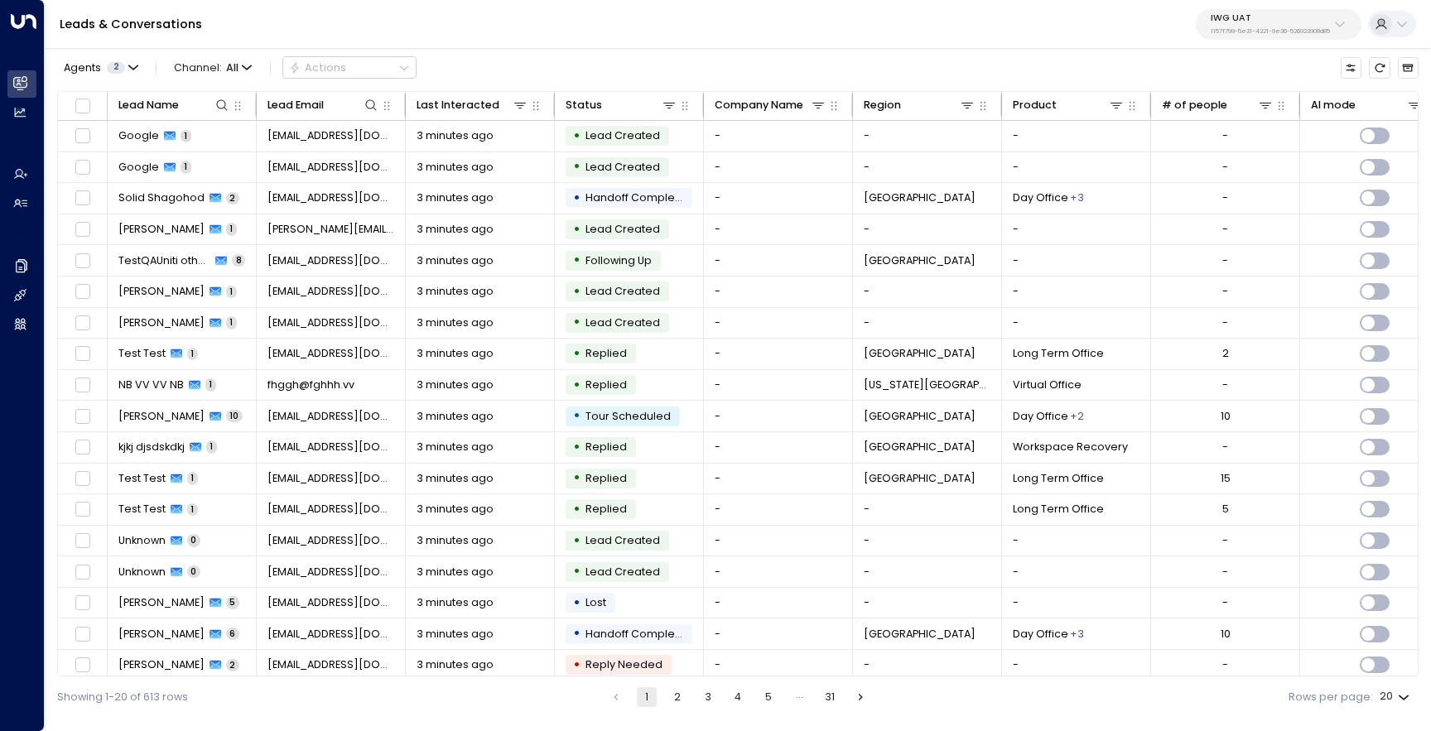
click at [682, 695] on button "2" at bounding box center [678, 698] width 20 height 20
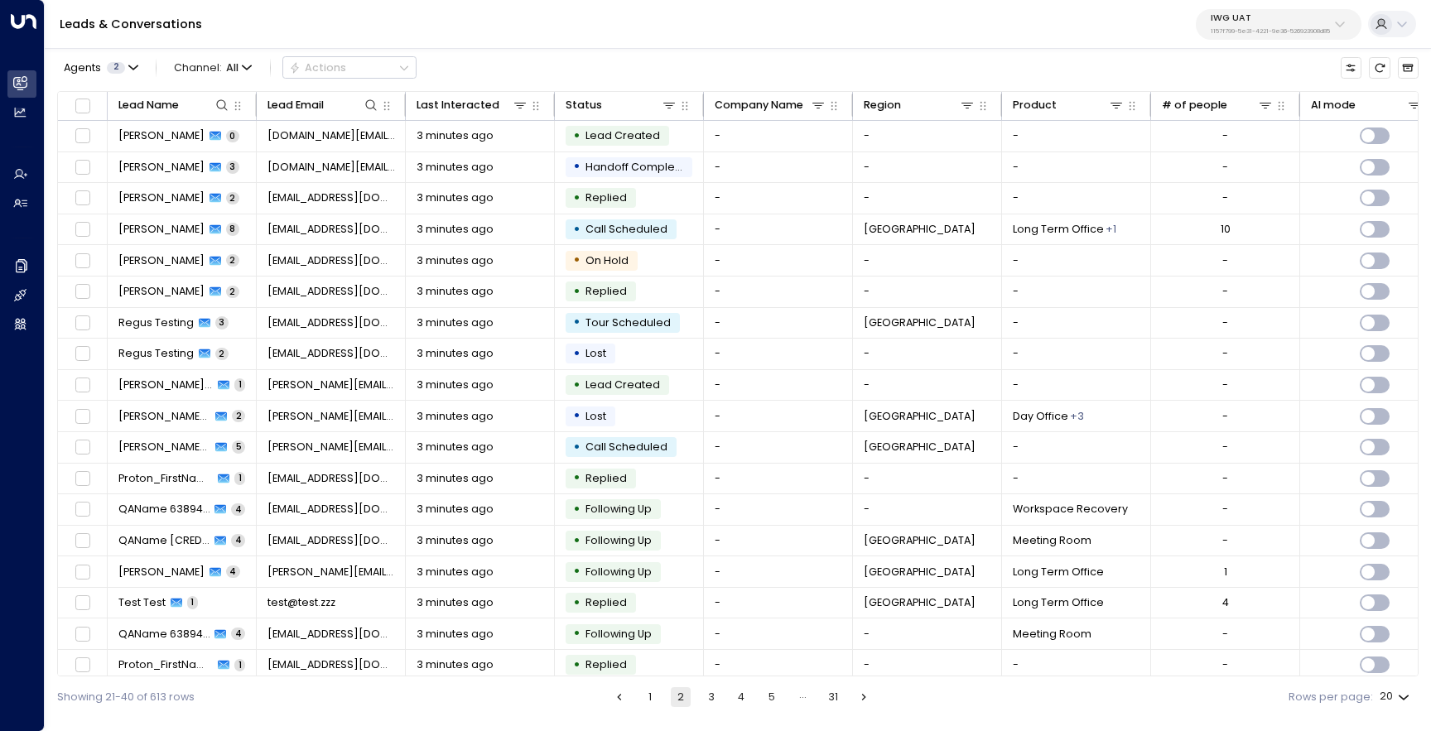
click at [704, 697] on button "3" at bounding box center [712, 698] width 20 height 20
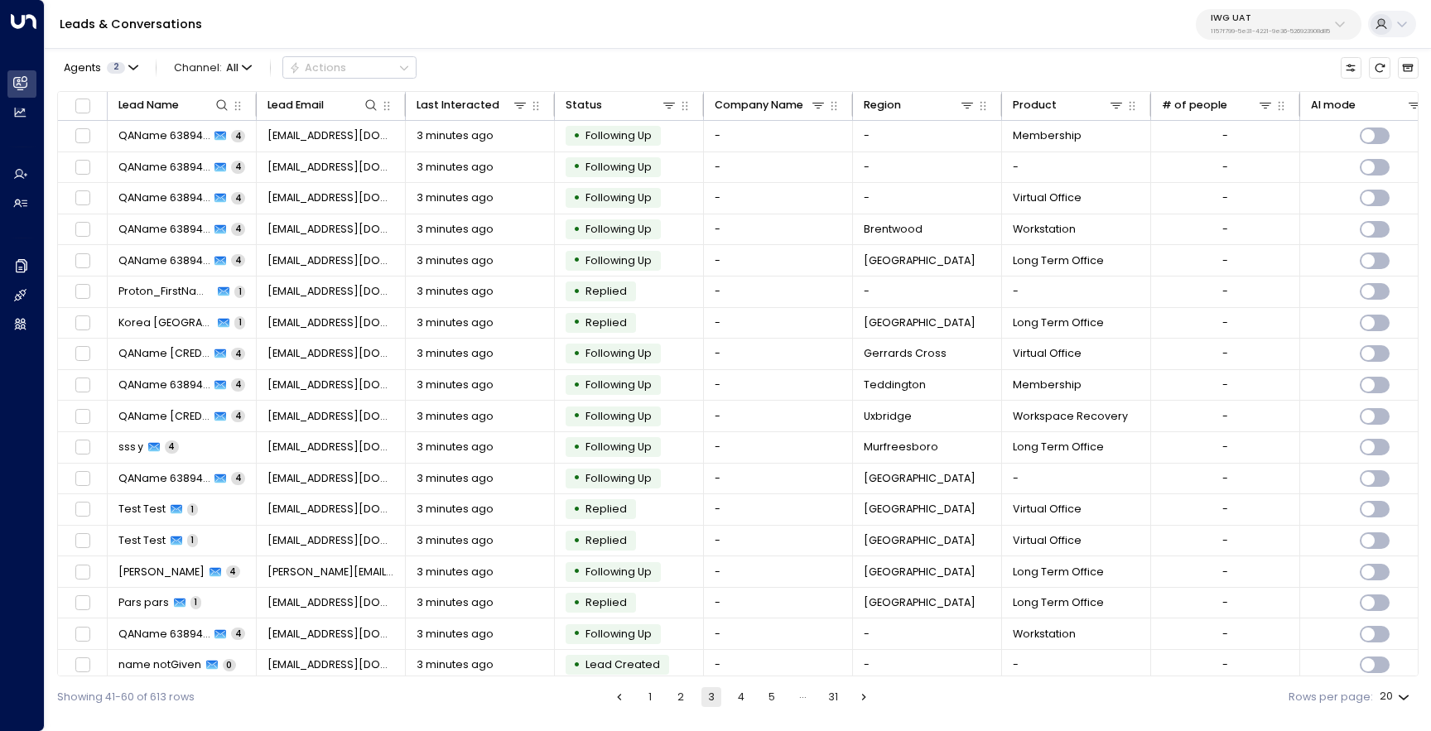
click at [743, 693] on button "4" at bounding box center [741, 698] width 20 height 20
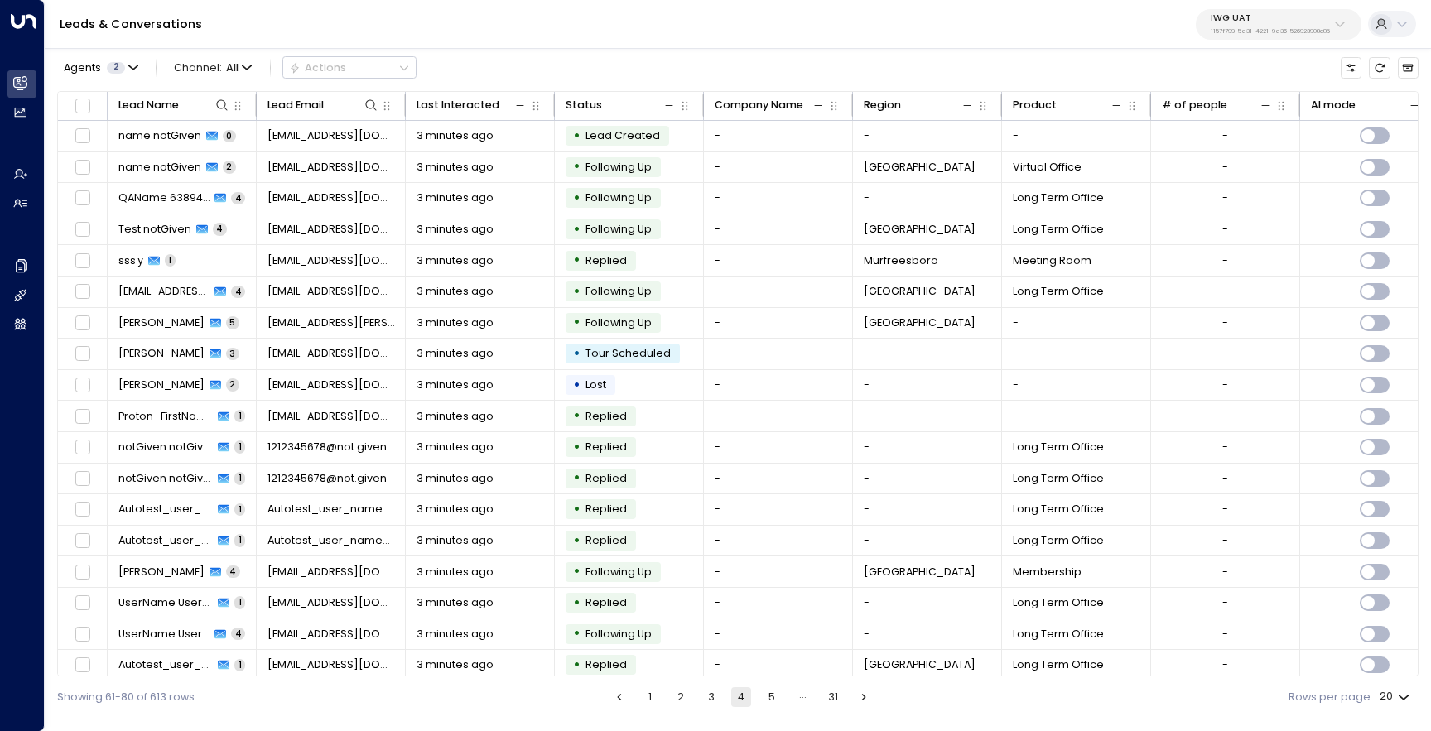
click at [776, 693] on button "5" at bounding box center [772, 698] width 20 height 20
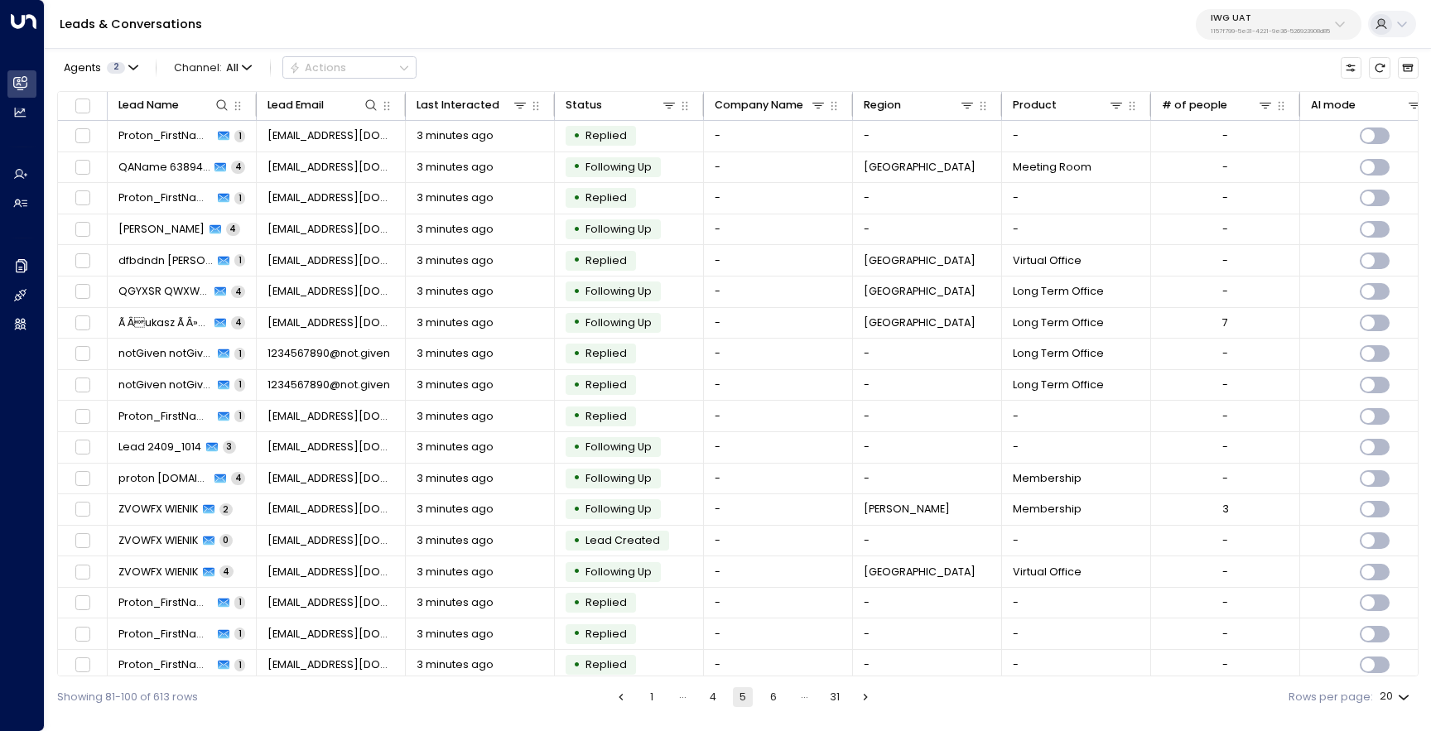
click at [804, 694] on div "…" at bounding box center [804, 698] width 20 height 20
click at [647, 701] on button "1" at bounding box center [652, 698] width 20 height 20
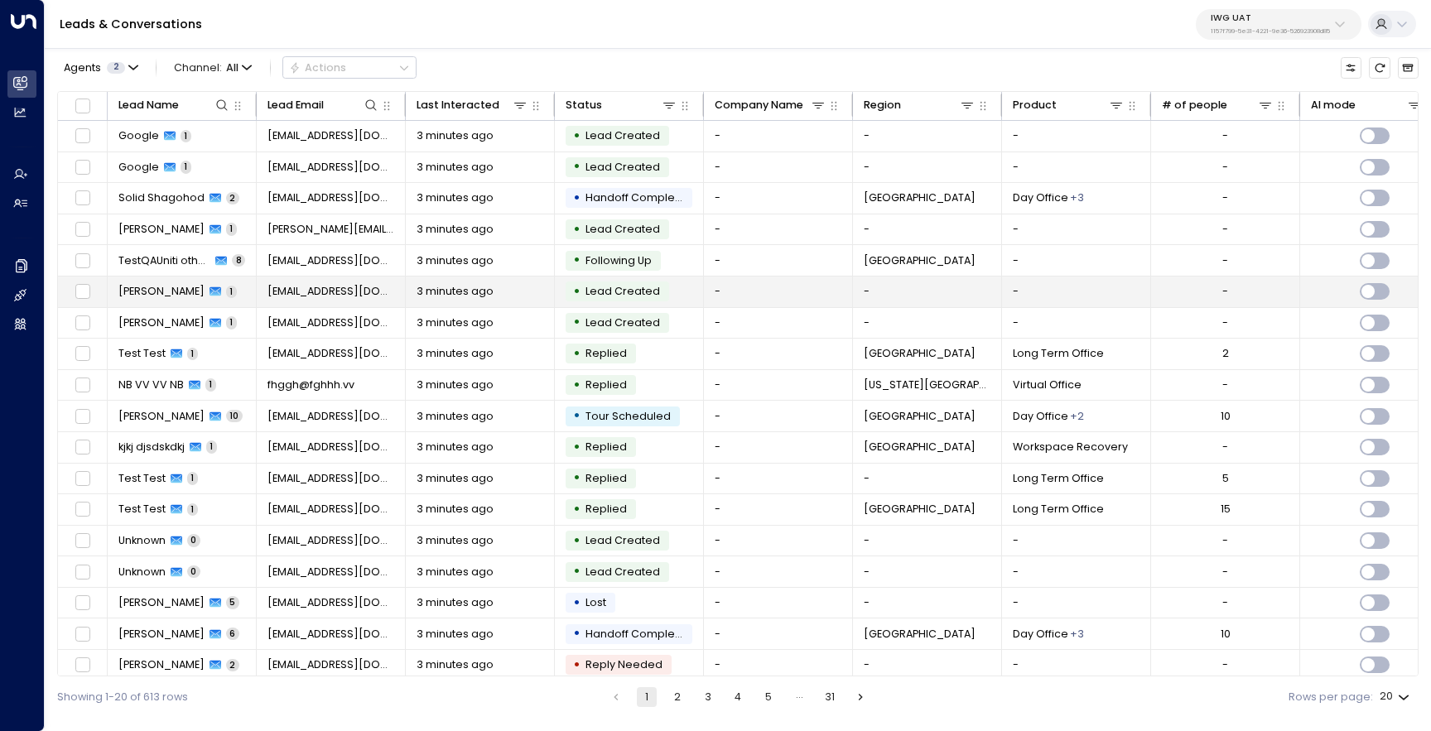
click at [162, 298] on span "[PERSON_NAME]" at bounding box center [161, 291] width 86 height 15
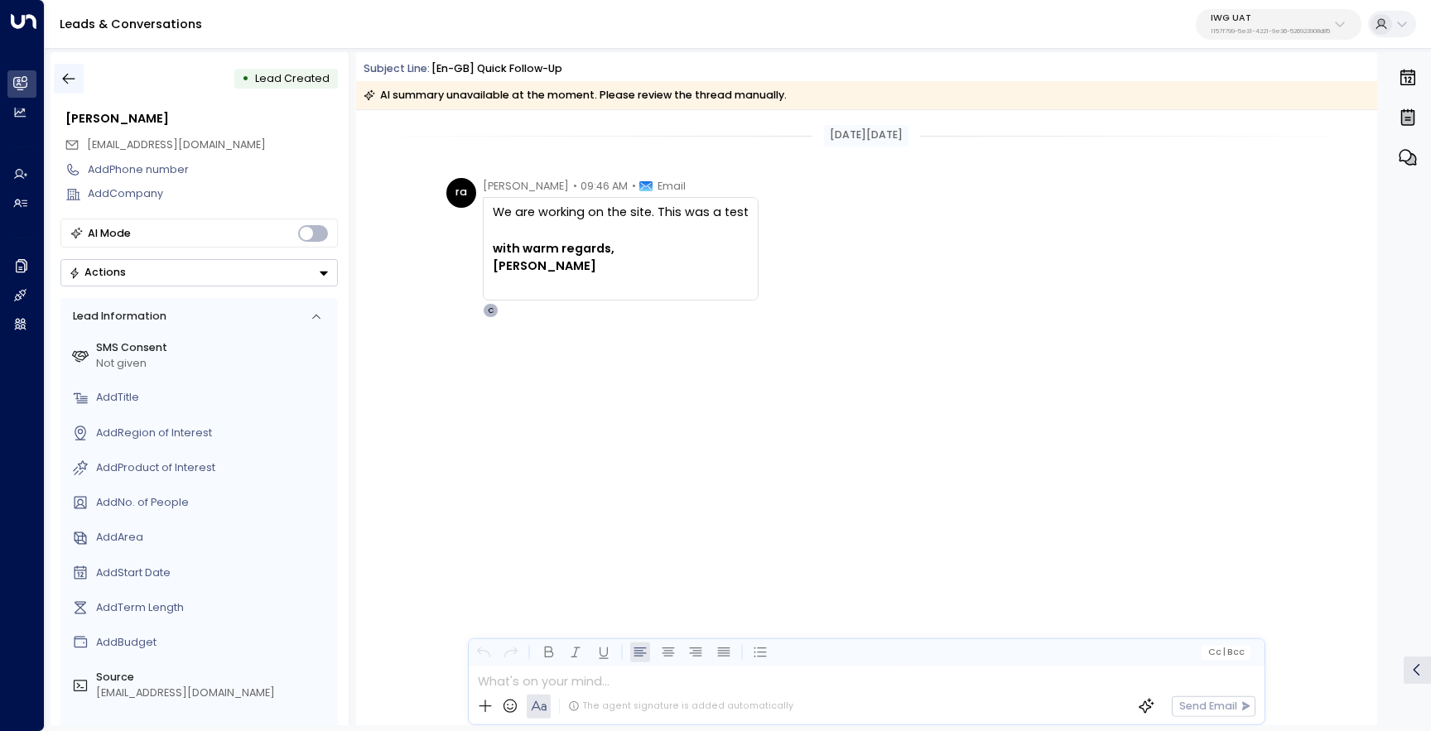
click at [77, 75] on icon "button" at bounding box center [68, 78] width 17 height 17
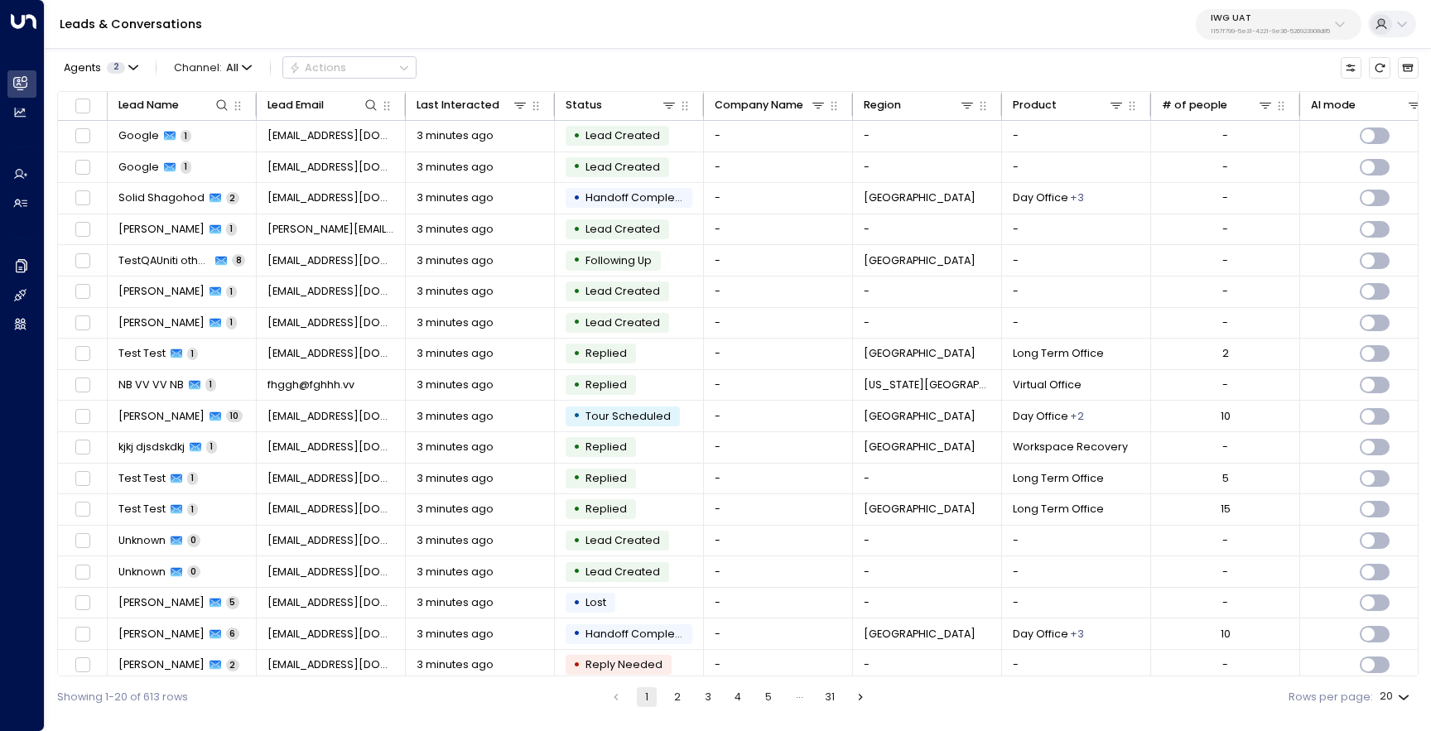
click at [759, 691] on button "5" at bounding box center [769, 698] width 20 height 20
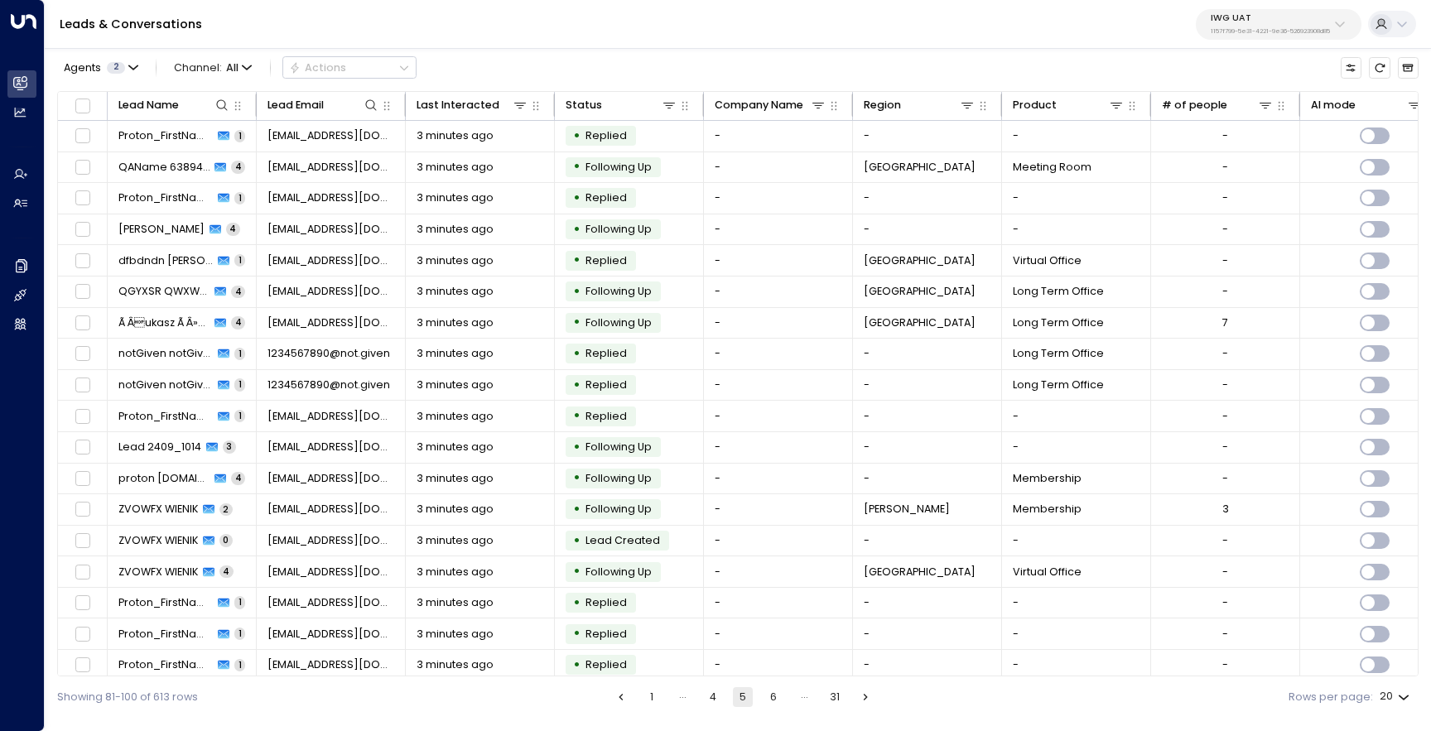
click at [759, 691] on ul "1 … 4 5 6 … 31" at bounding box center [743, 698] width 265 height 20
click at [777, 696] on button "6" at bounding box center [774, 698] width 20 height 20
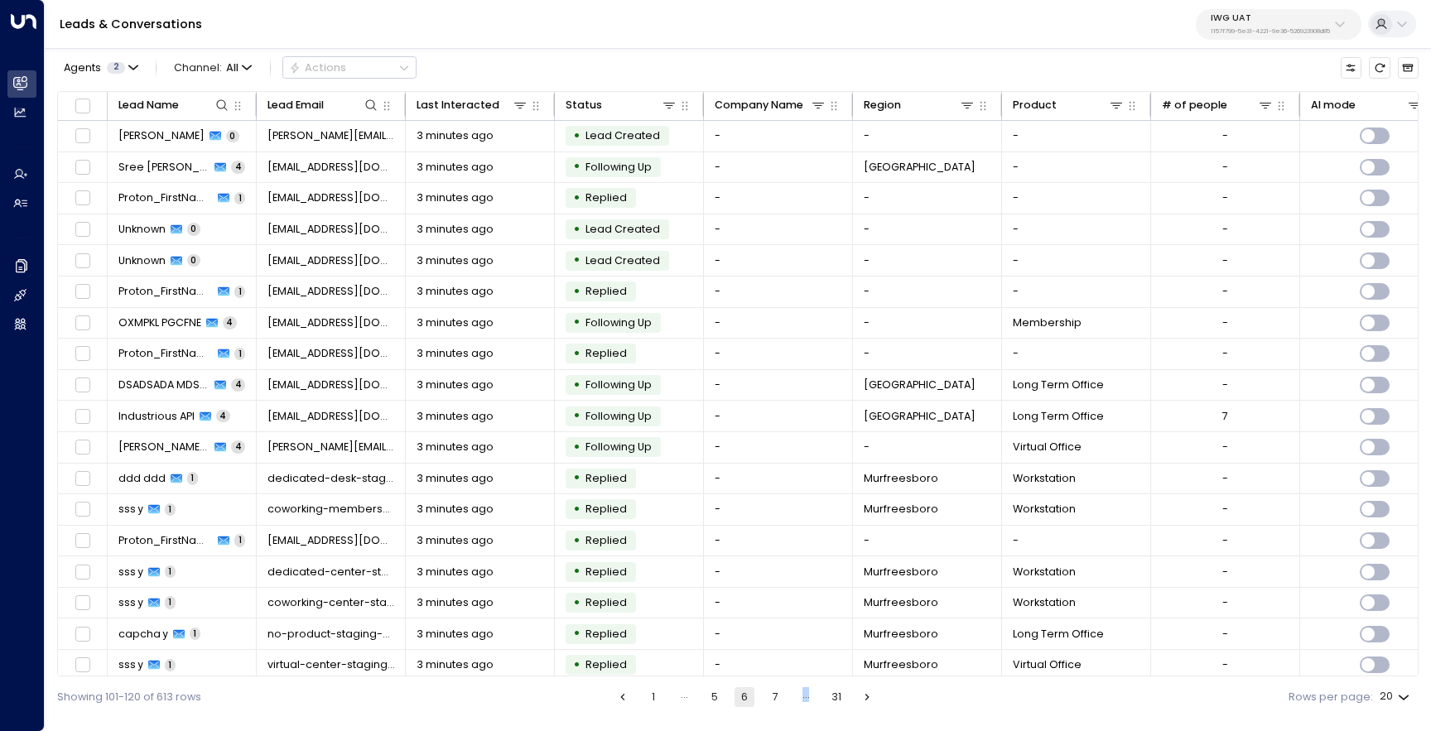
click at [779, 698] on button "7" at bounding box center [775, 698] width 20 height 20
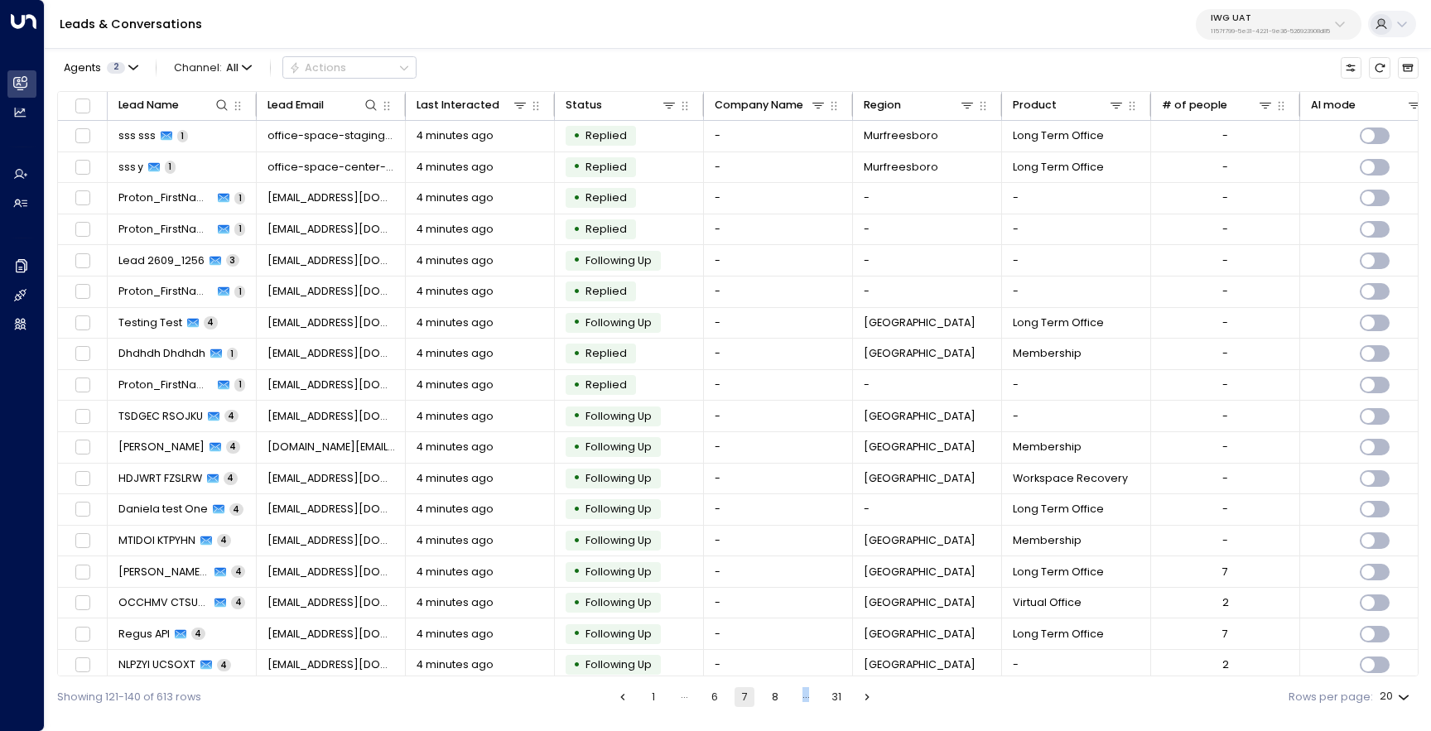
click at [656, 690] on button "1" at bounding box center [654, 698] width 20 height 20
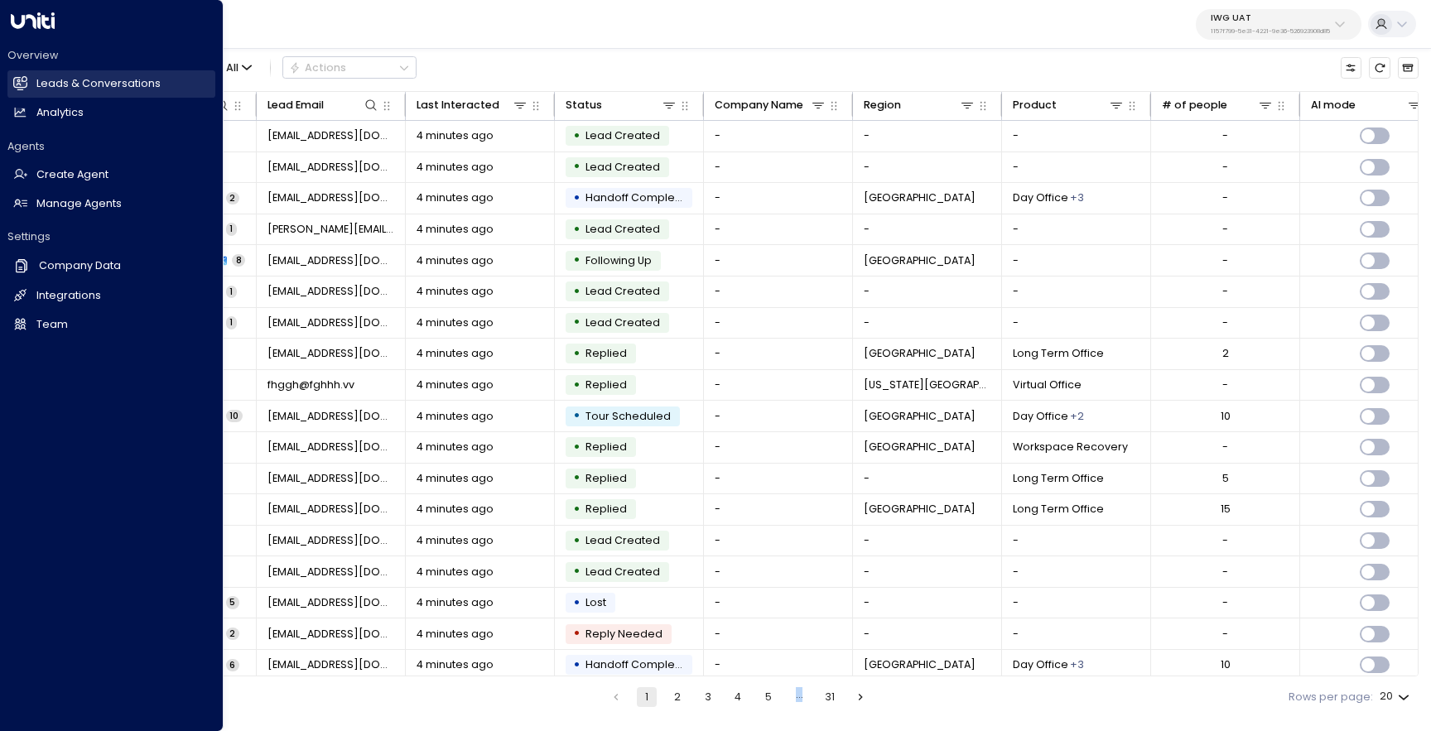
click at [41, 80] on h2 "Leads & Conversations" at bounding box center [98, 84] width 124 height 16
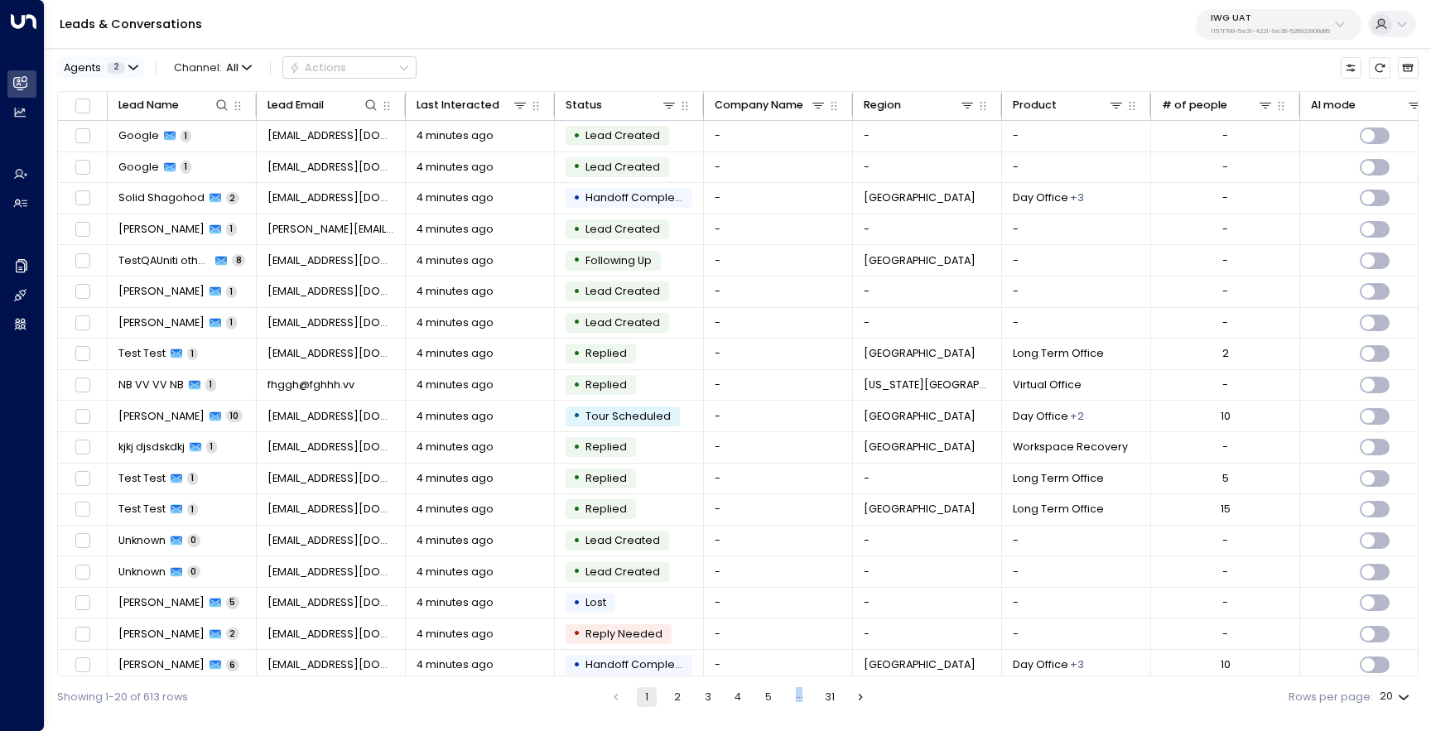
click at [131, 74] on button "Agents 2" at bounding box center [100, 67] width 86 height 21
click at [162, 120] on div "Deprecated AgentIWG UAT" at bounding box center [154, 120] width 142 height 16
click at [263, 155] on button "Apply" at bounding box center [254, 157] width 42 height 21
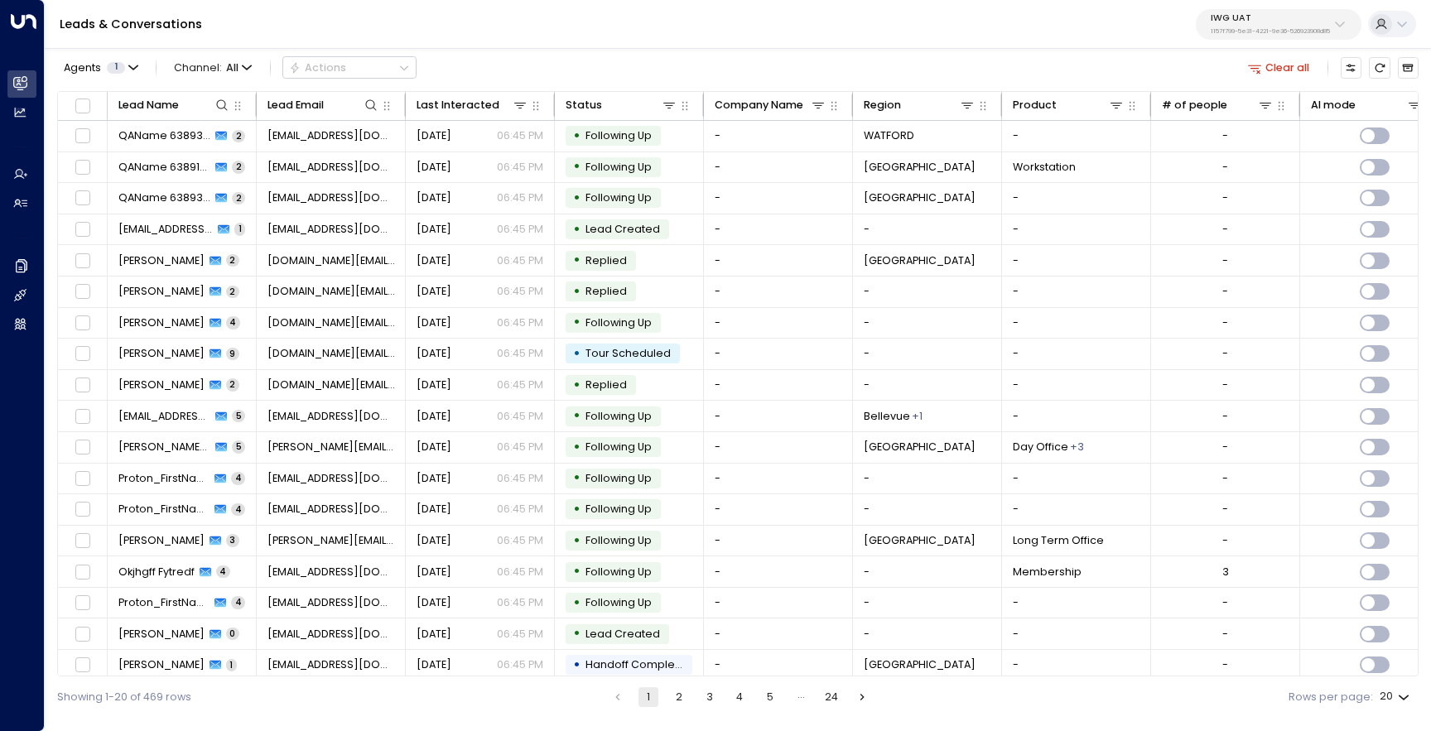
click at [1245, 35] on p "1157f799-5e31-4221-9e36-526923908d85" at bounding box center [1270, 31] width 119 height 7
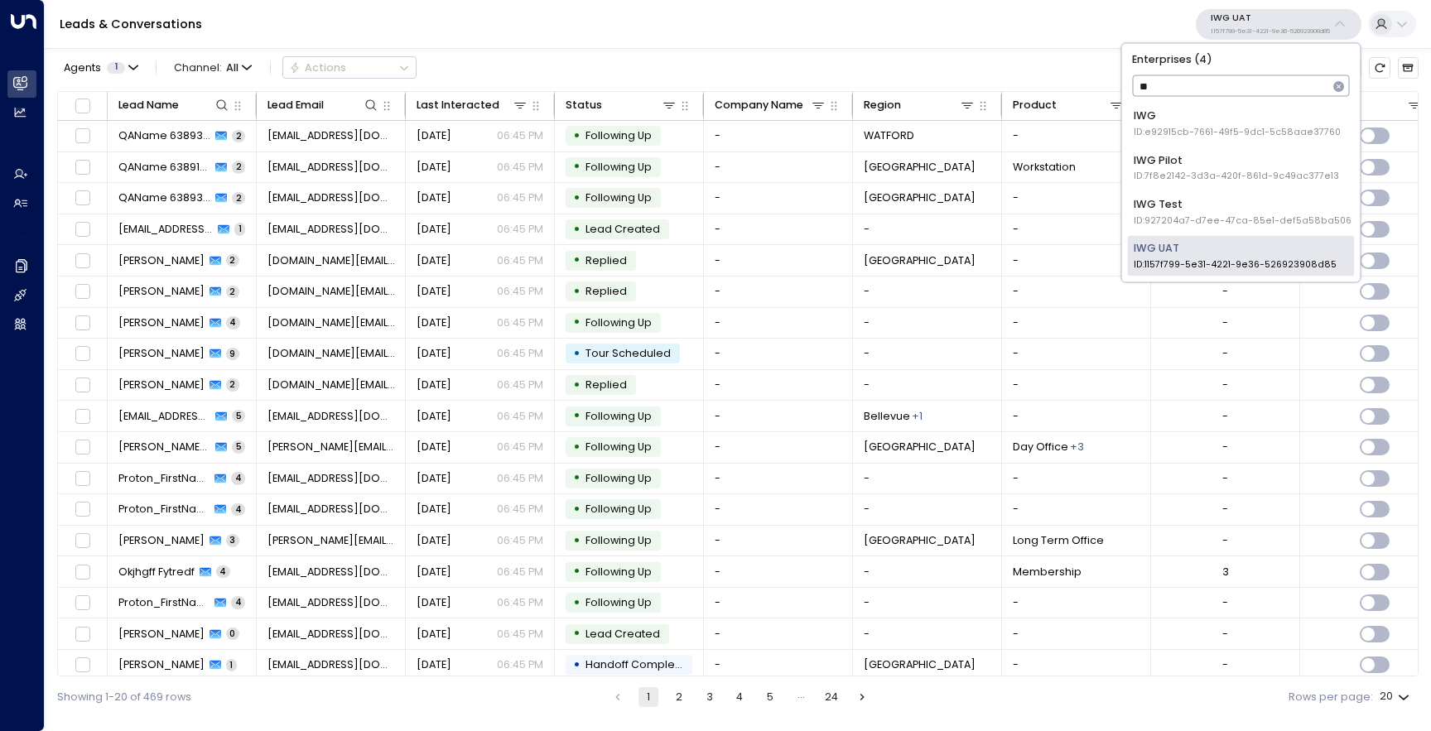
type input "***"
click at [1239, 133] on span "ID: e92915cb-7661-49f5-9dc1-5c58aae37760" at bounding box center [1237, 132] width 207 height 13
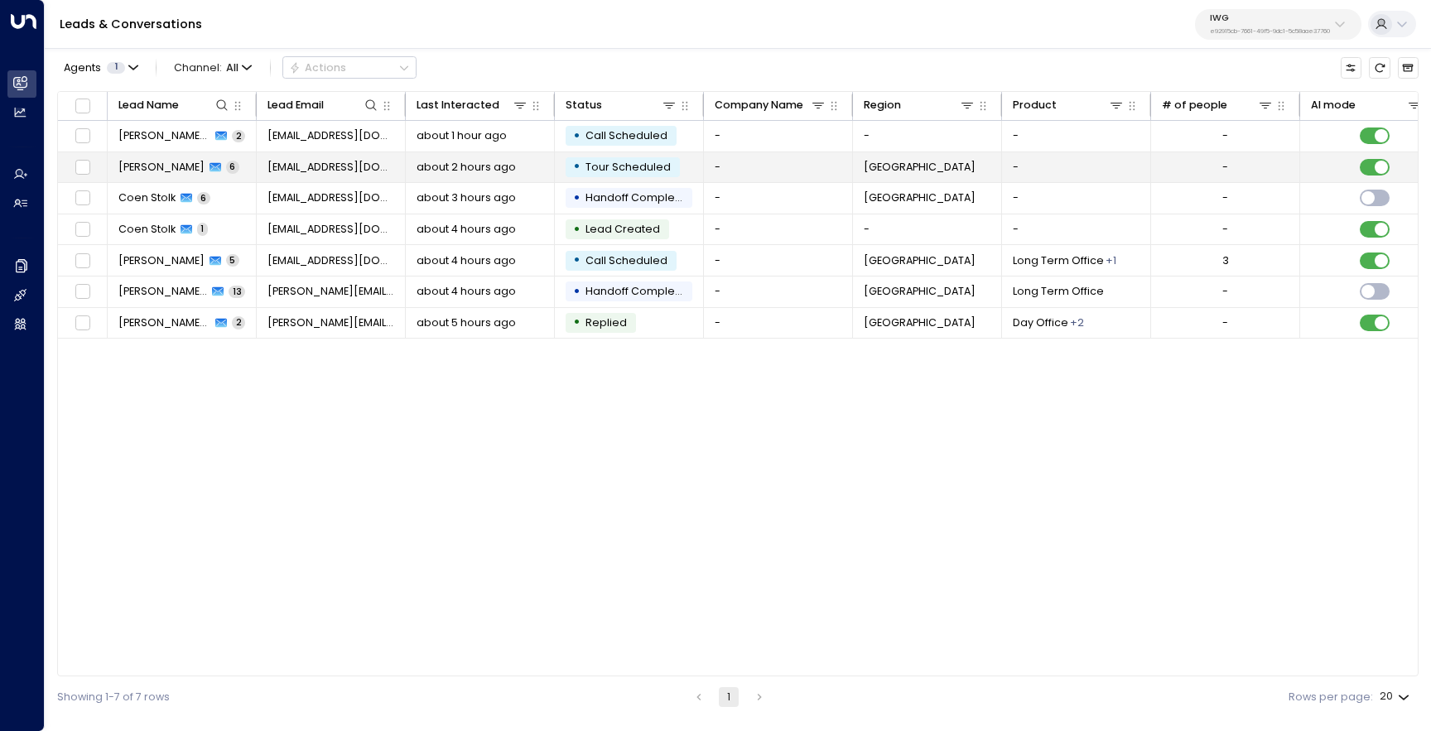
click at [142, 169] on span "[PERSON_NAME]" at bounding box center [161, 167] width 86 height 15
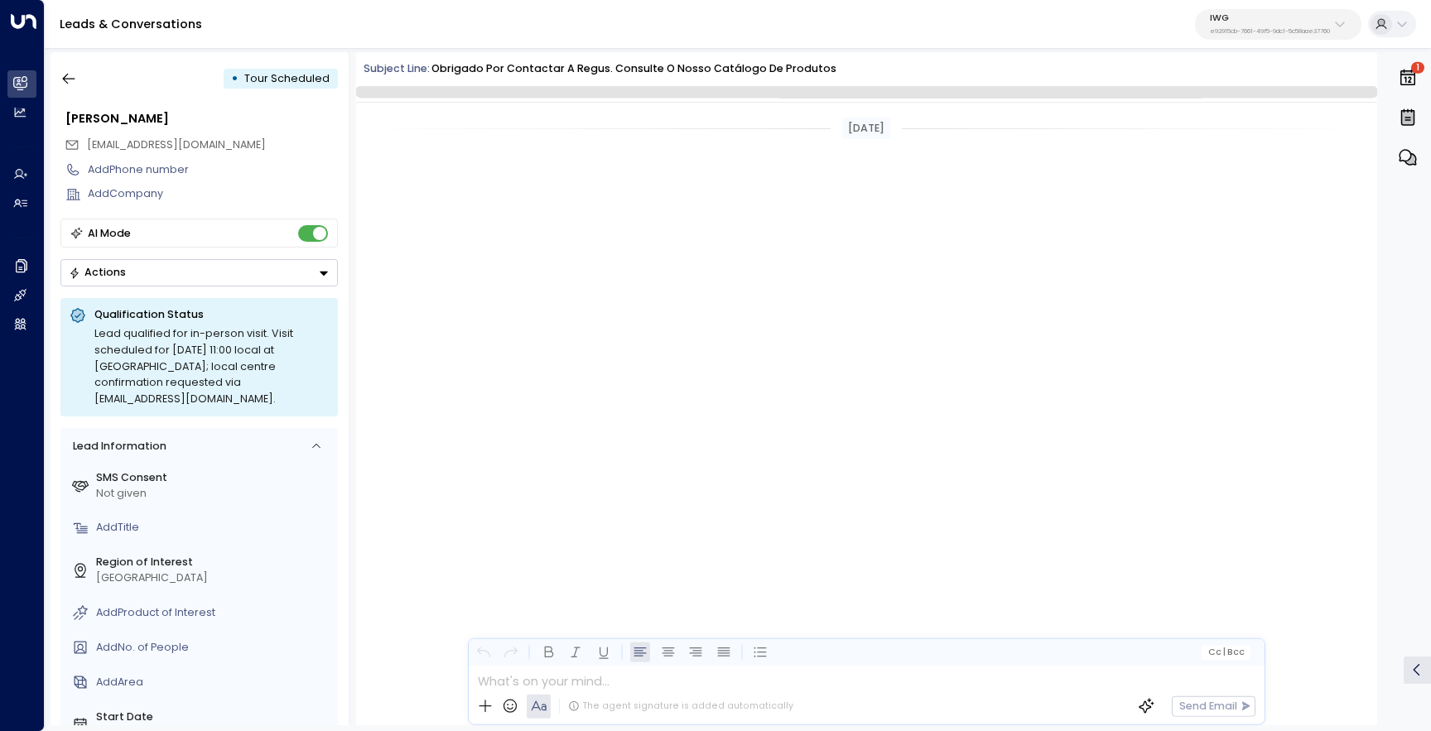
scroll to position [1562, 0]
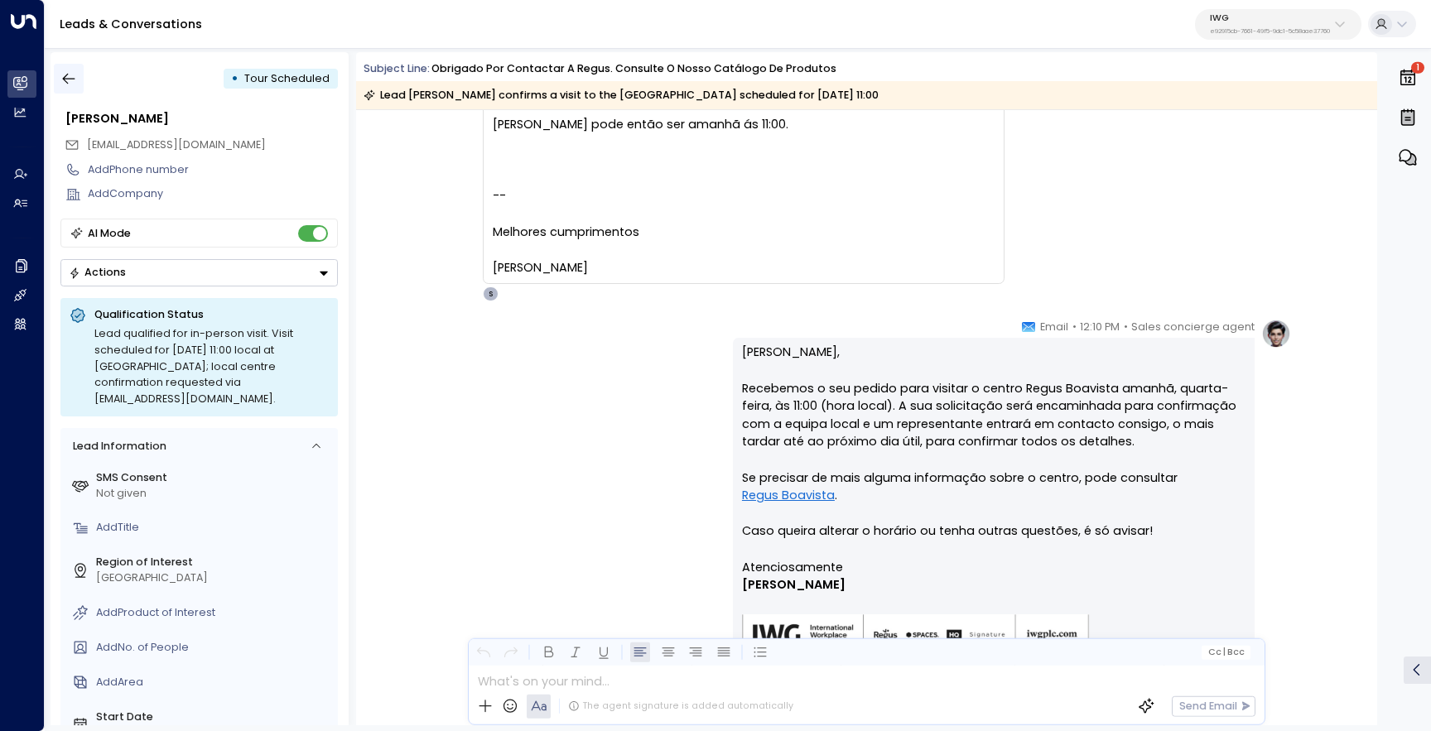
click at [75, 72] on icon "button" at bounding box center [68, 78] width 17 height 17
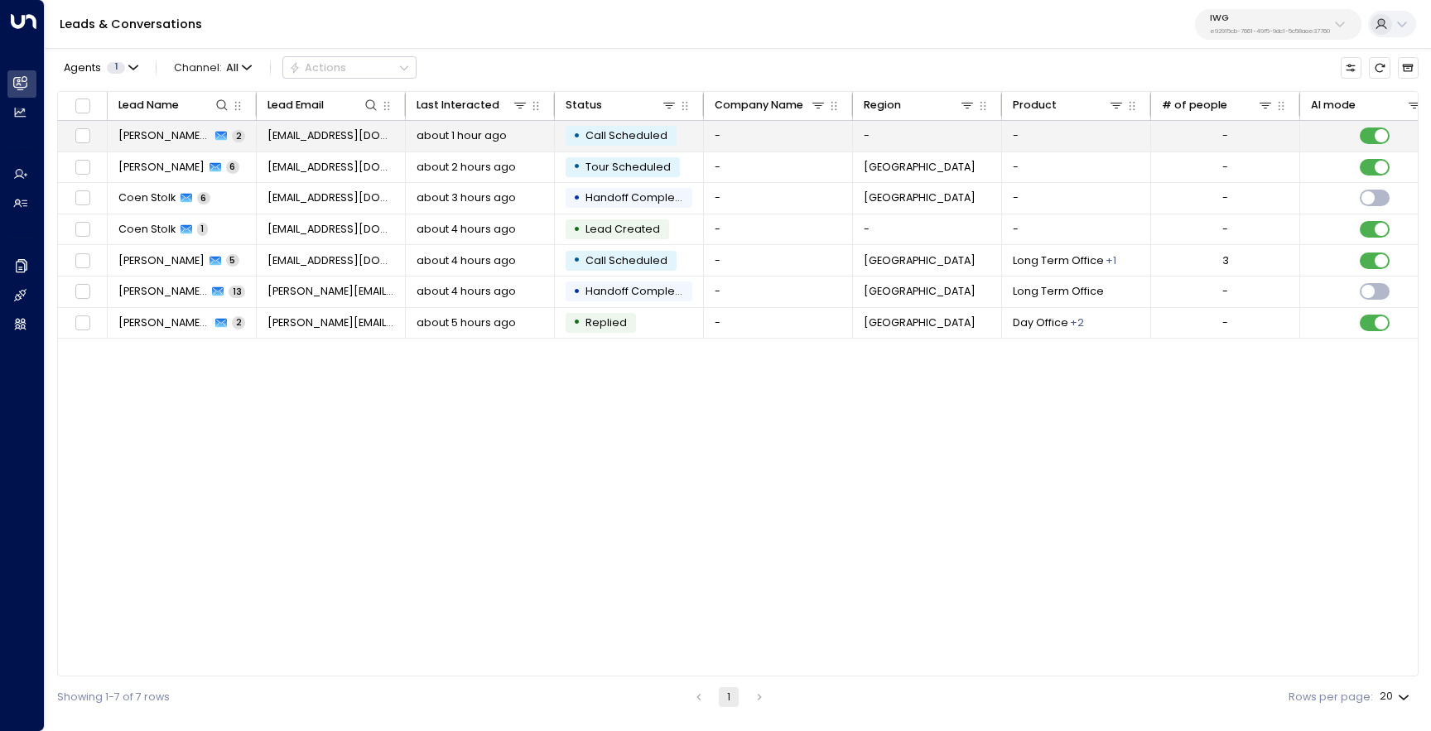
click at [136, 123] on td "[PERSON_NAME] (Test2) 2" at bounding box center [182, 136] width 149 height 31
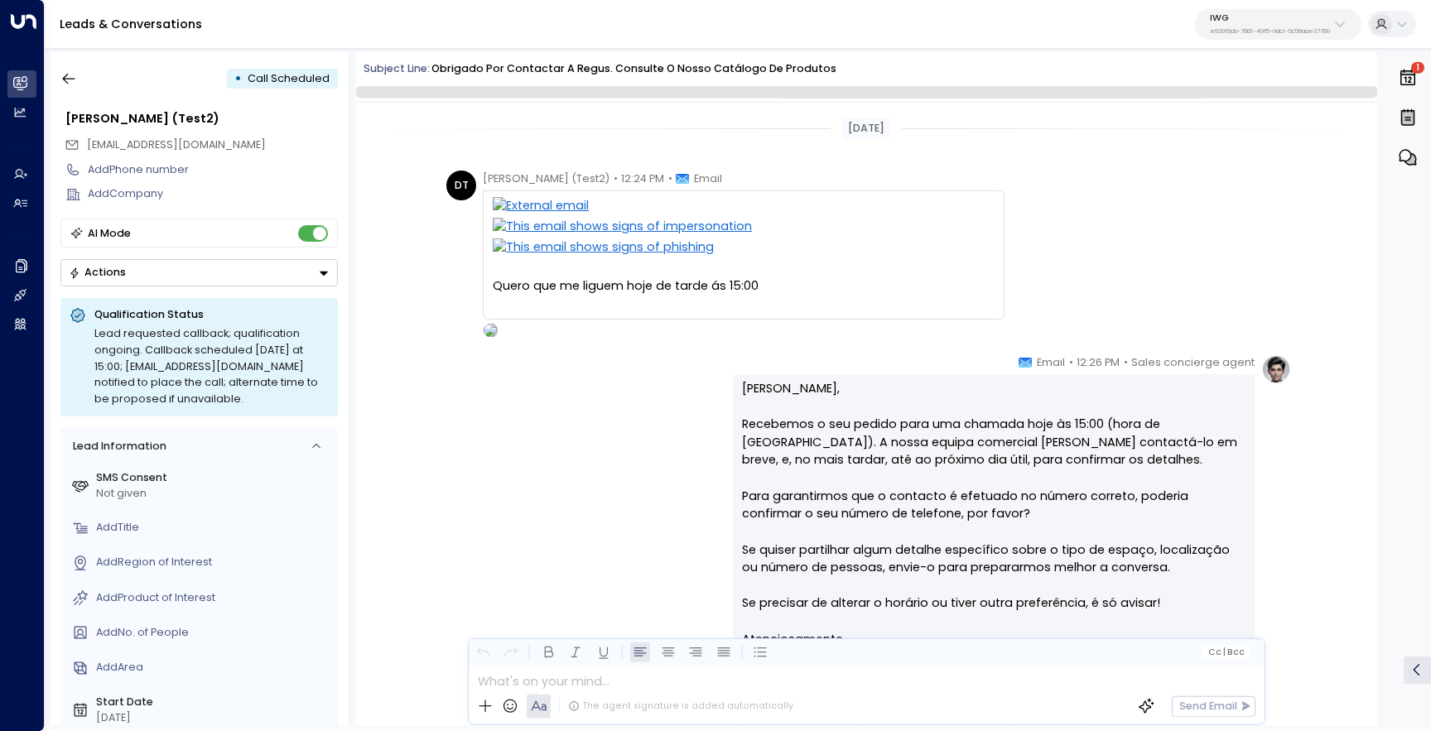
scroll to position [195, 0]
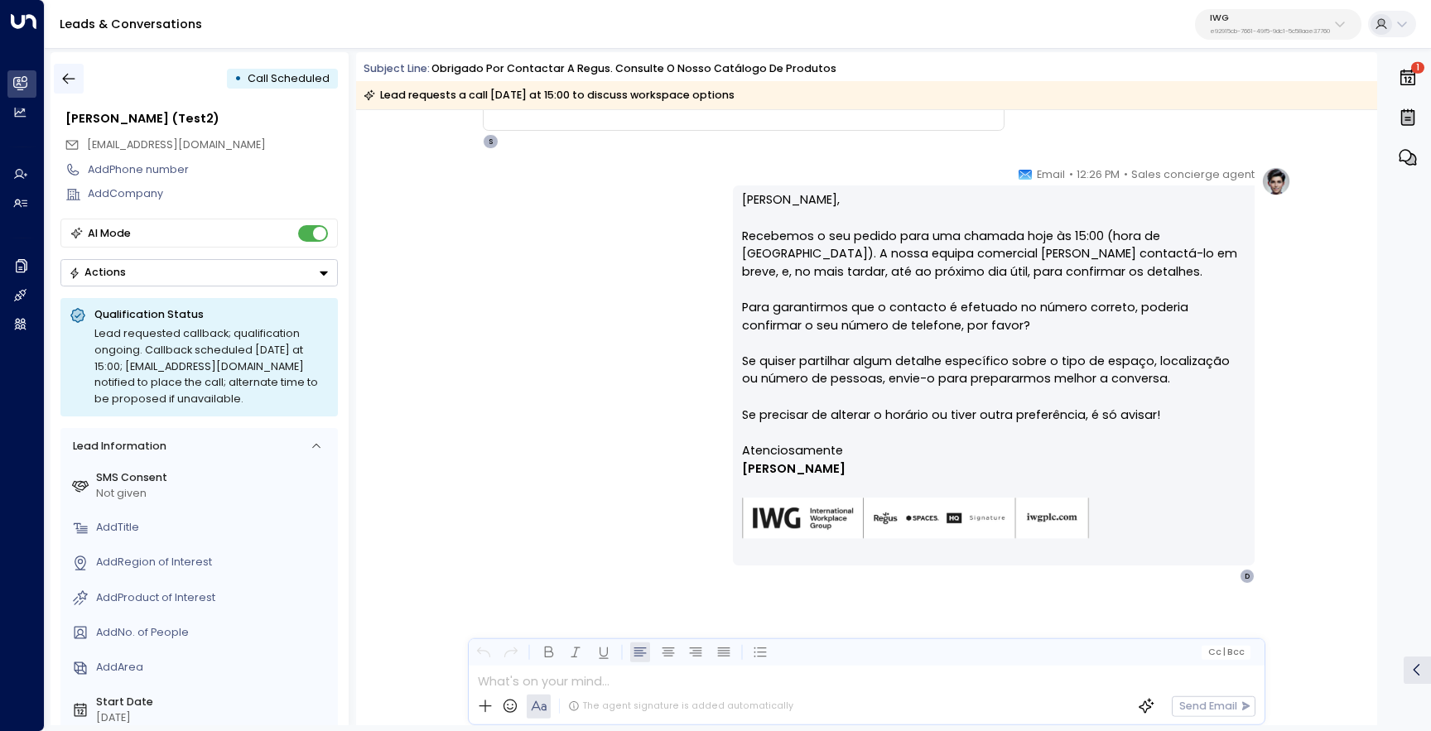
click at [74, 79] on icon "button" at bounding box center [69, 79] width 12 height 11
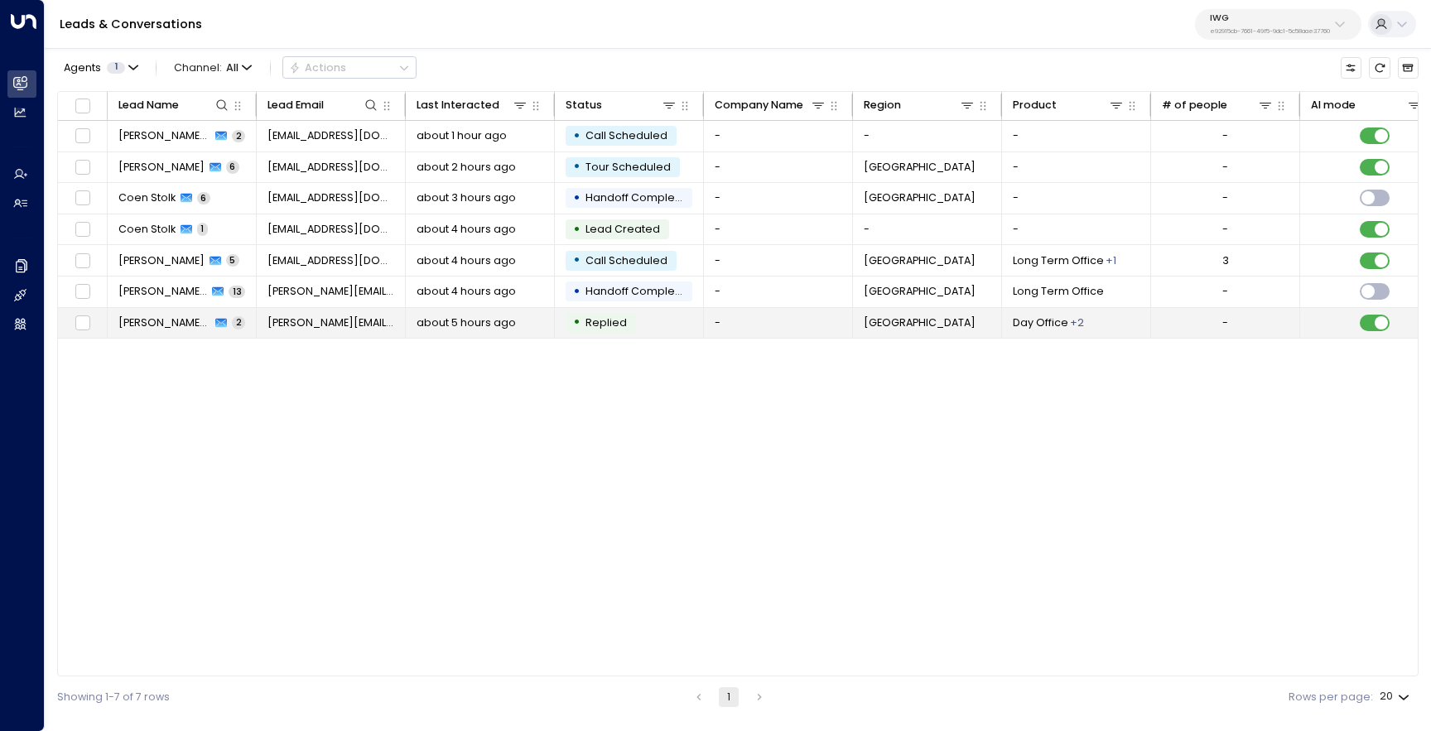
click at [159, 311] on td "[PERSON_NAME] [PERSON_NAME] 2" at bounding box center [182, 323] width 149 height 31
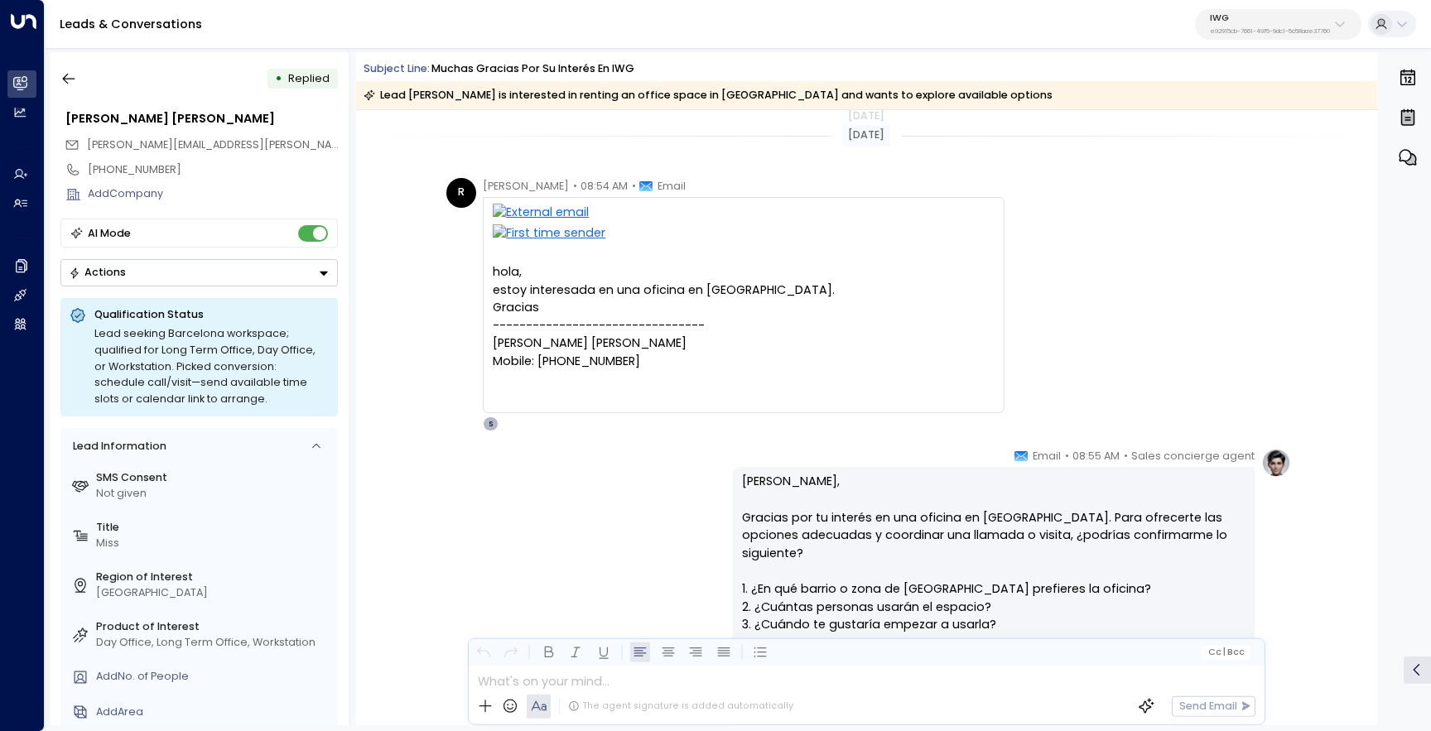
scroll to position [396, 0]
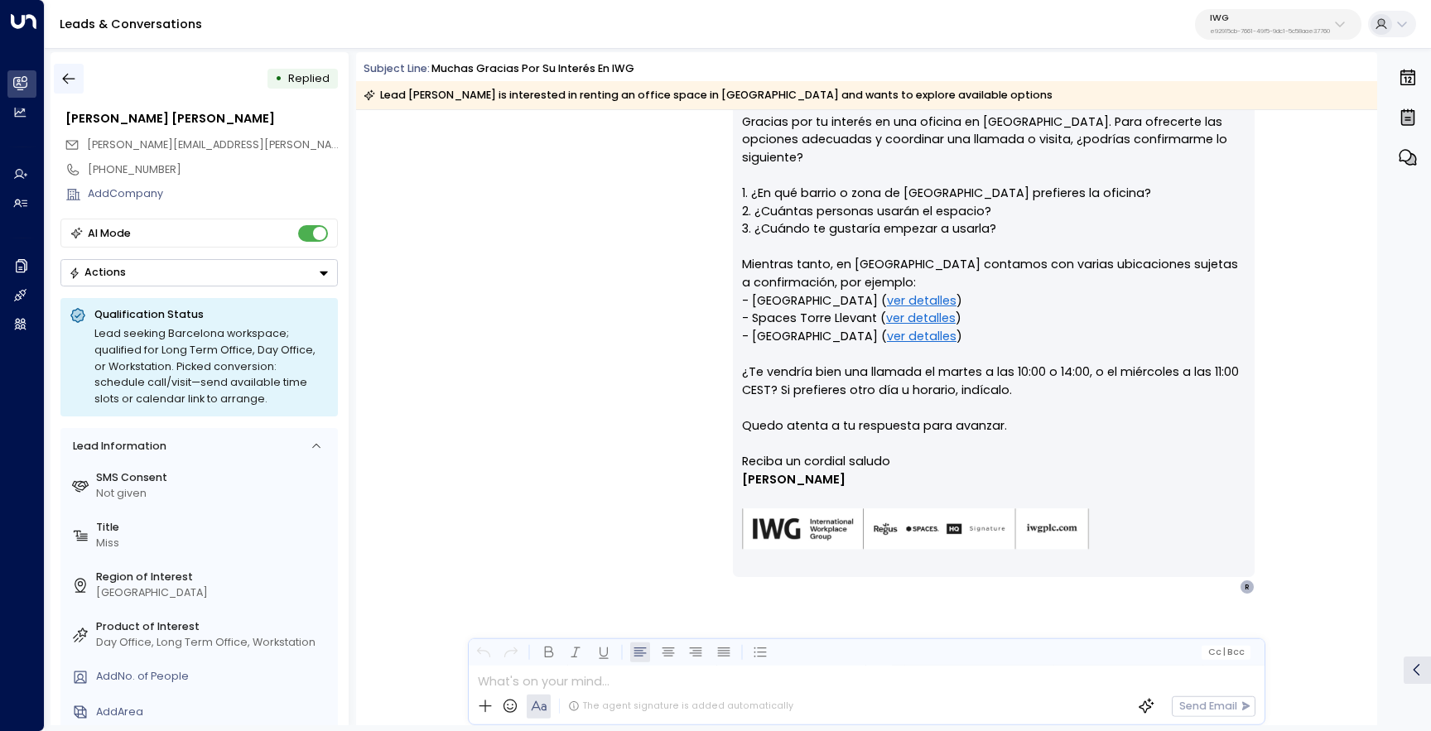
click at [65, 88] on button "button" at bounding box center [69, 79] width 30 height 30
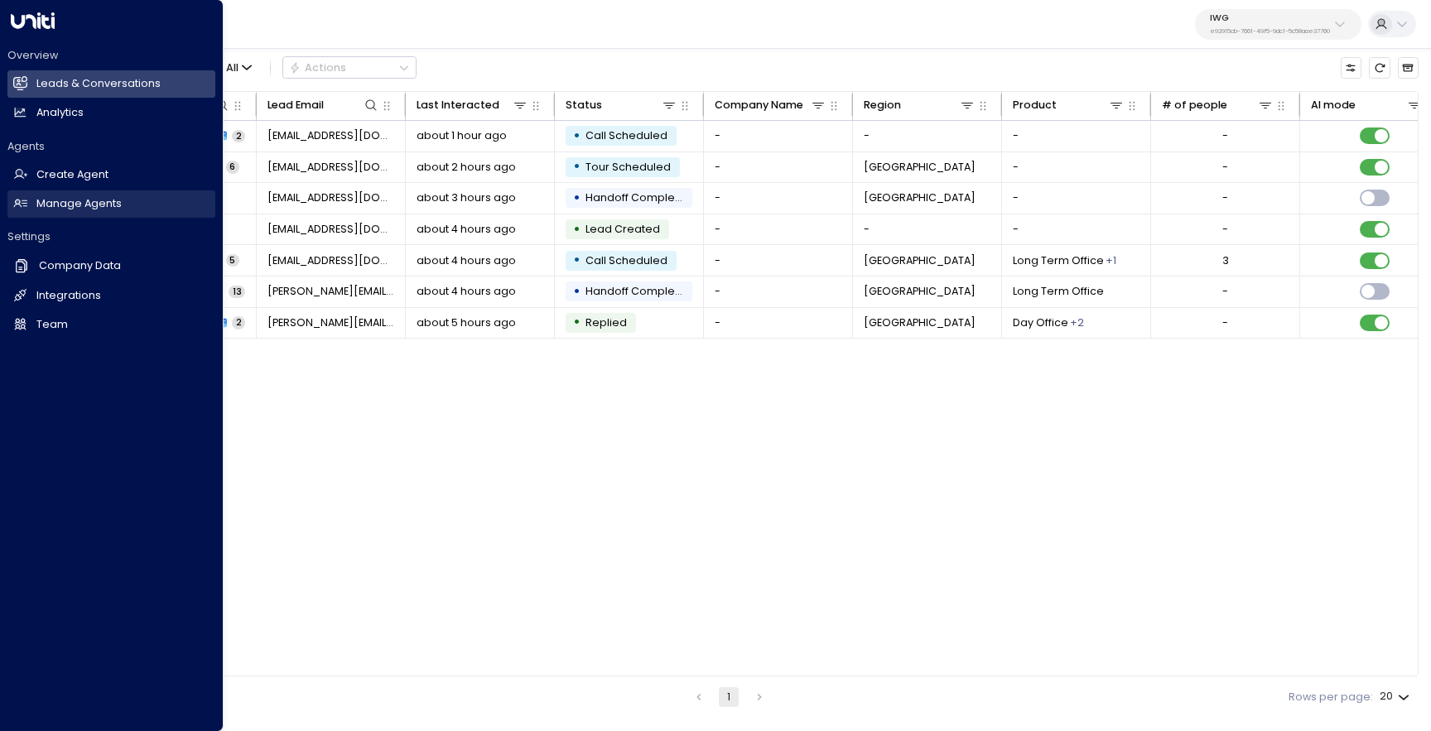
click at [41, 215] on link "Manage Agents Manage Agents" at bounding box center [111, 204] width 208 height 27
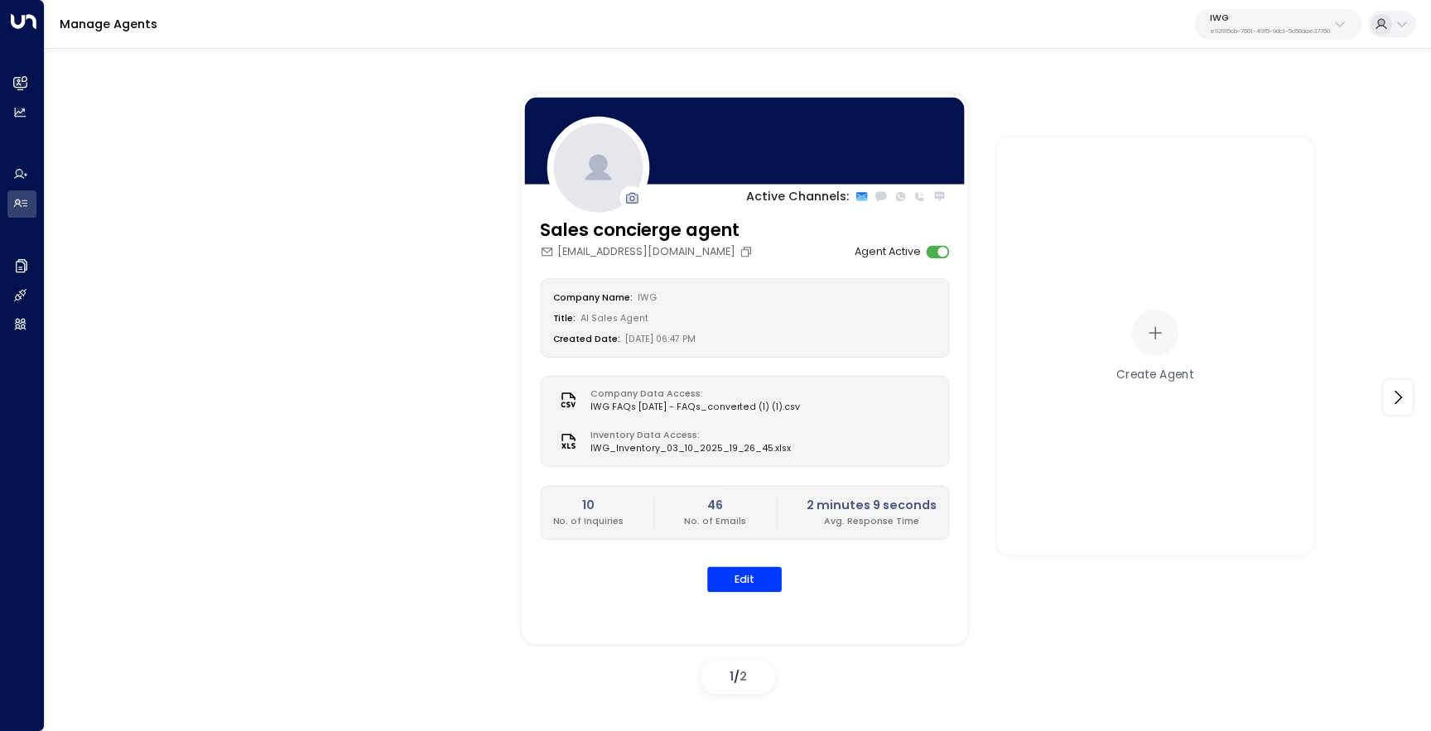
click at [743, 596] on div "Sales concierge agent [EMAIL_ADDRESS][DOMAIN_NAME] Agent Active Company Name: I…" at bounding box center [745, 414] width 446 height 393
click at [744, 590] on button "Edit" at bounding box center [744, 580] width 75 height 26
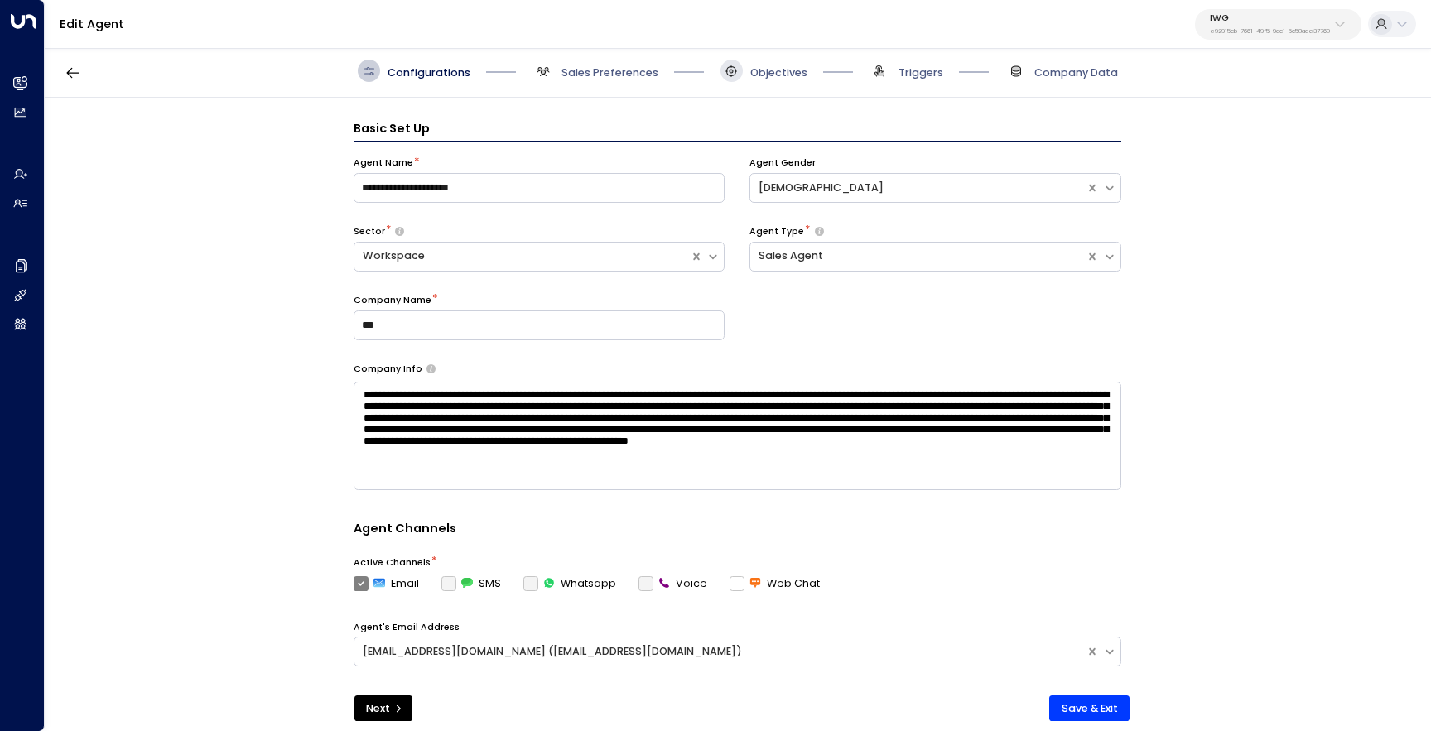
click at [740, 66] on span at bounding box center [732, 71] width 22 height 22
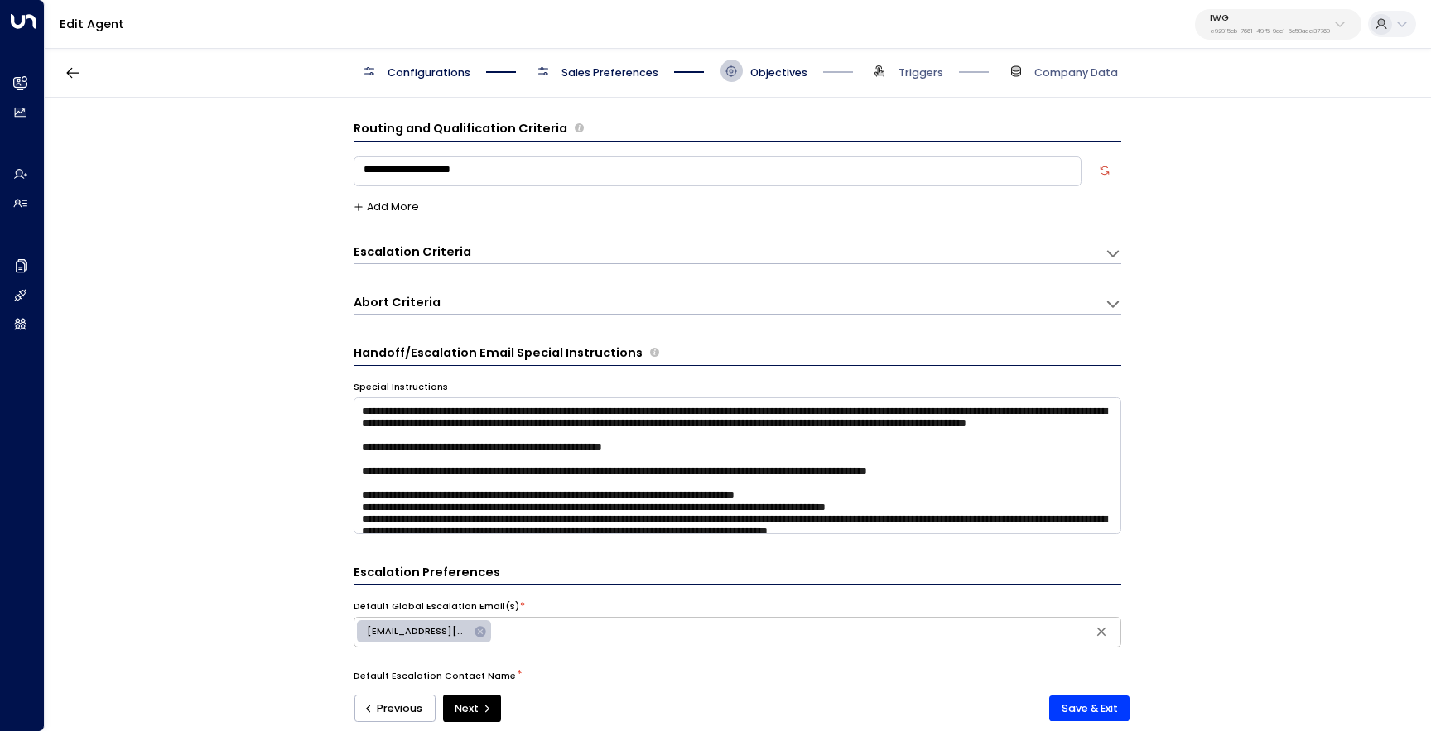
click at [626, 75] on span "Sales Preferences" at bounding box center [610, 72] width 97 height 15
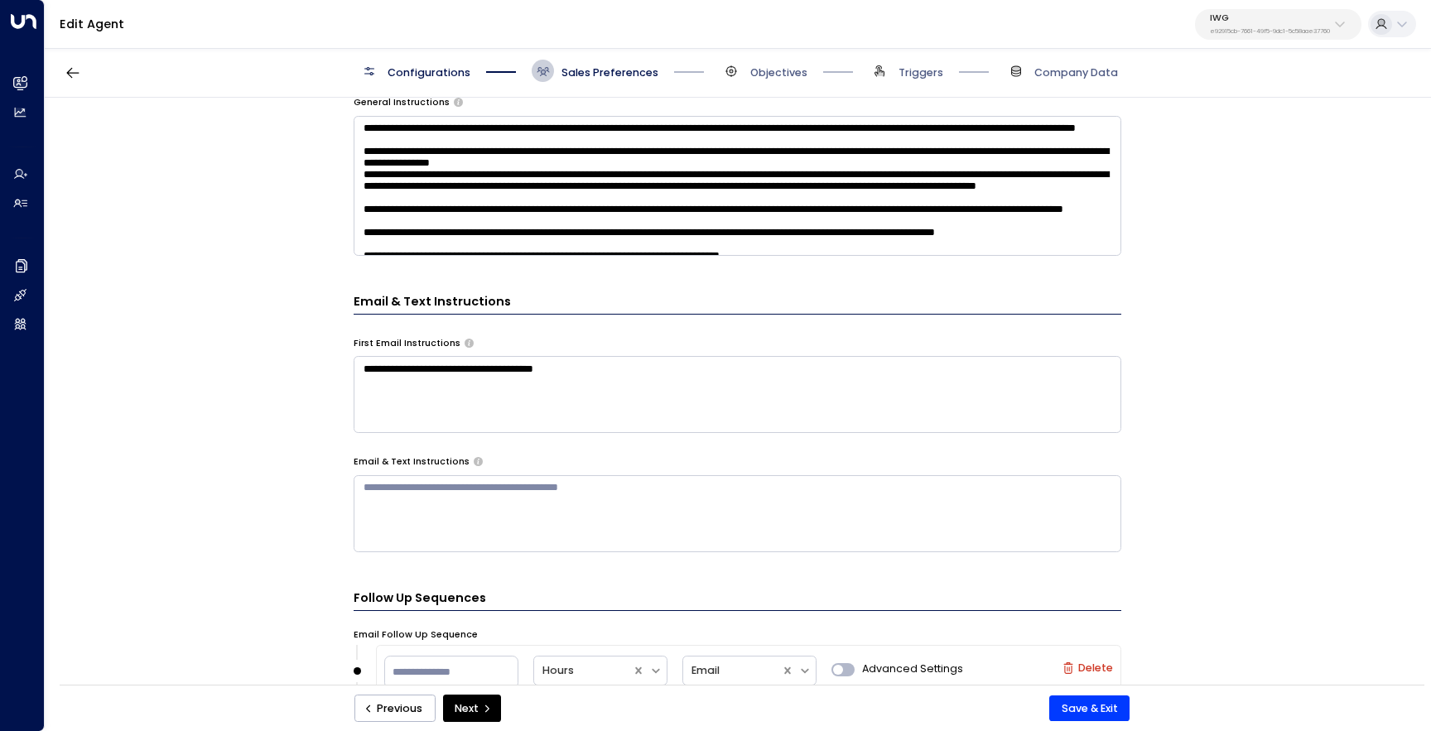
scroll to position [1038, 0]
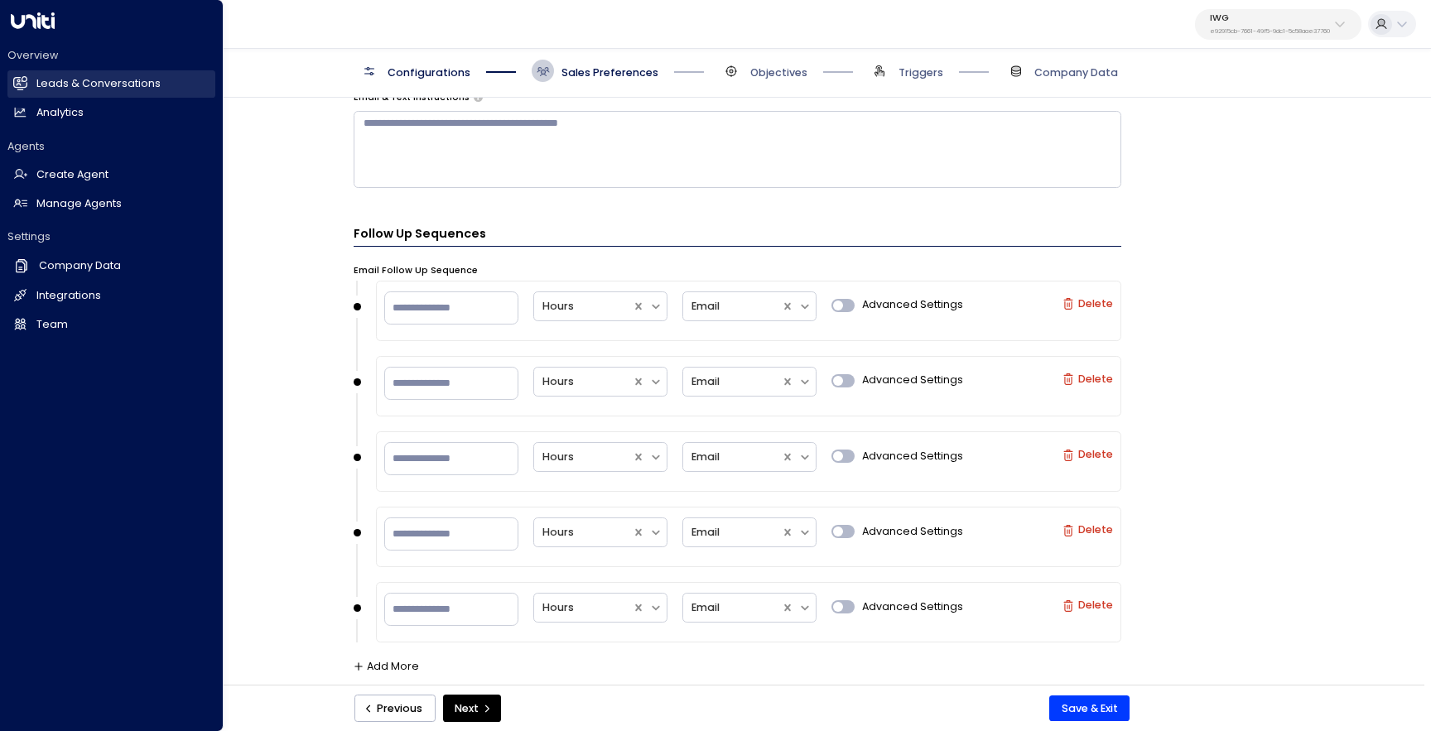
click at [27, 89] on link "Leads & Conversations Leads & Conversations" at bounding box center [111, 83] width 208 height 27
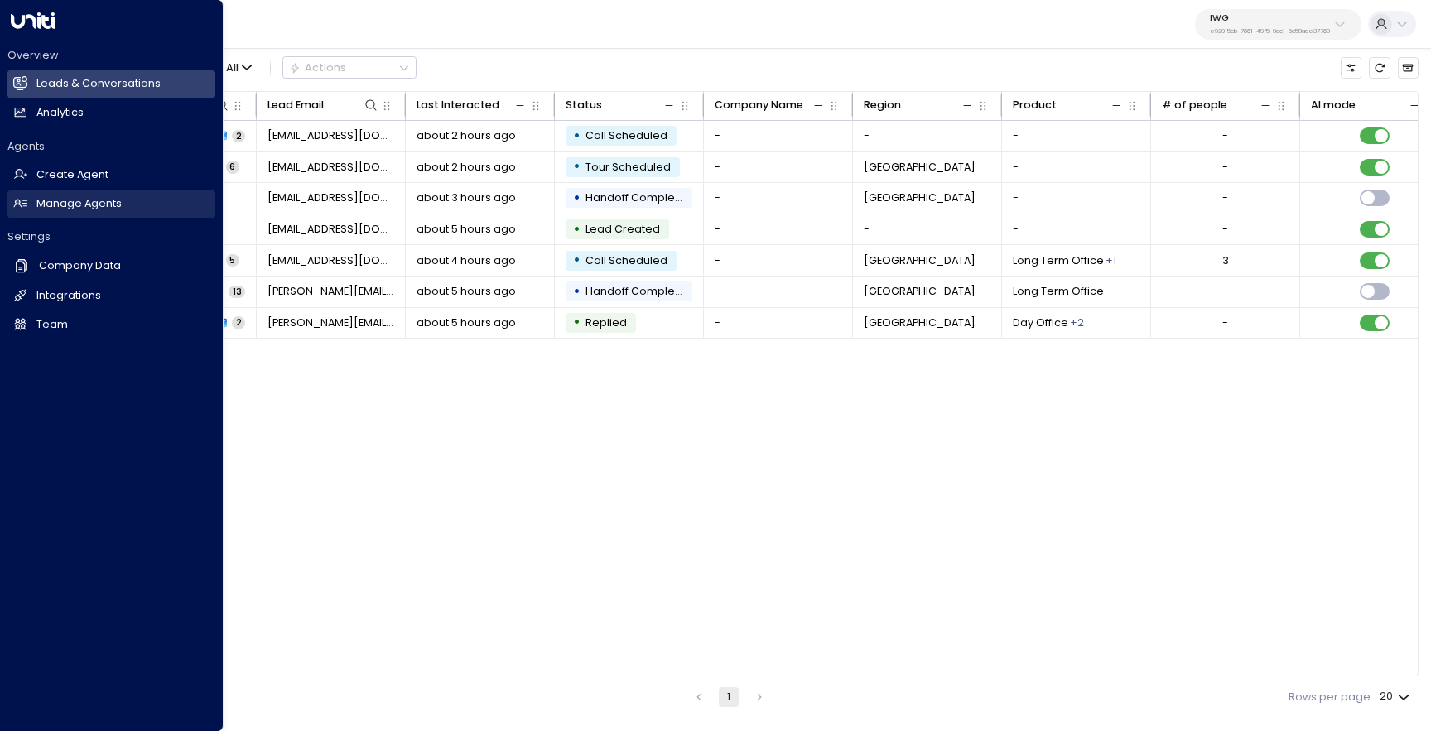
click at [41, 212] on link "Manage Agents Manage Agents" at bounding box center [111, 204] width 208 height 27
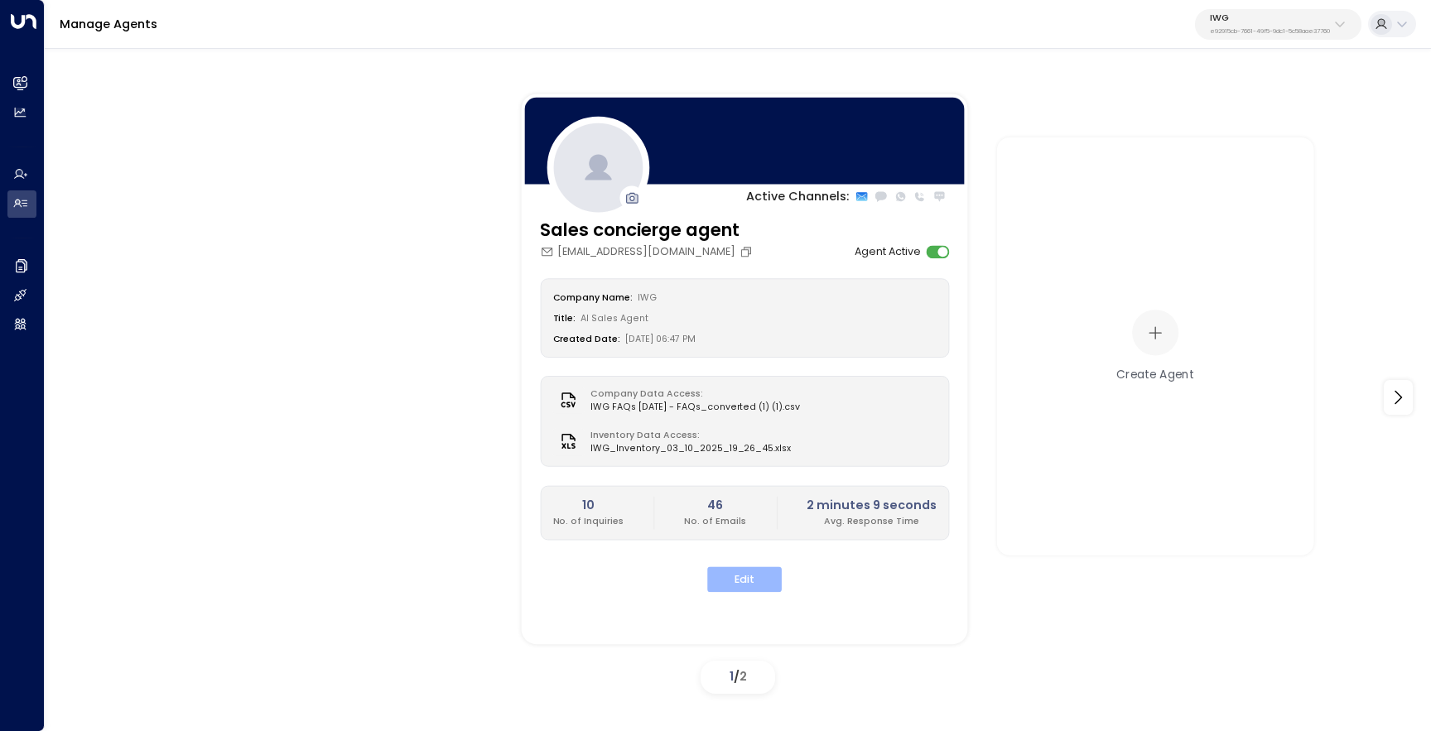
click at [750, 579] on button "Edit" at bounding box center [744, 580] width 75 height 26
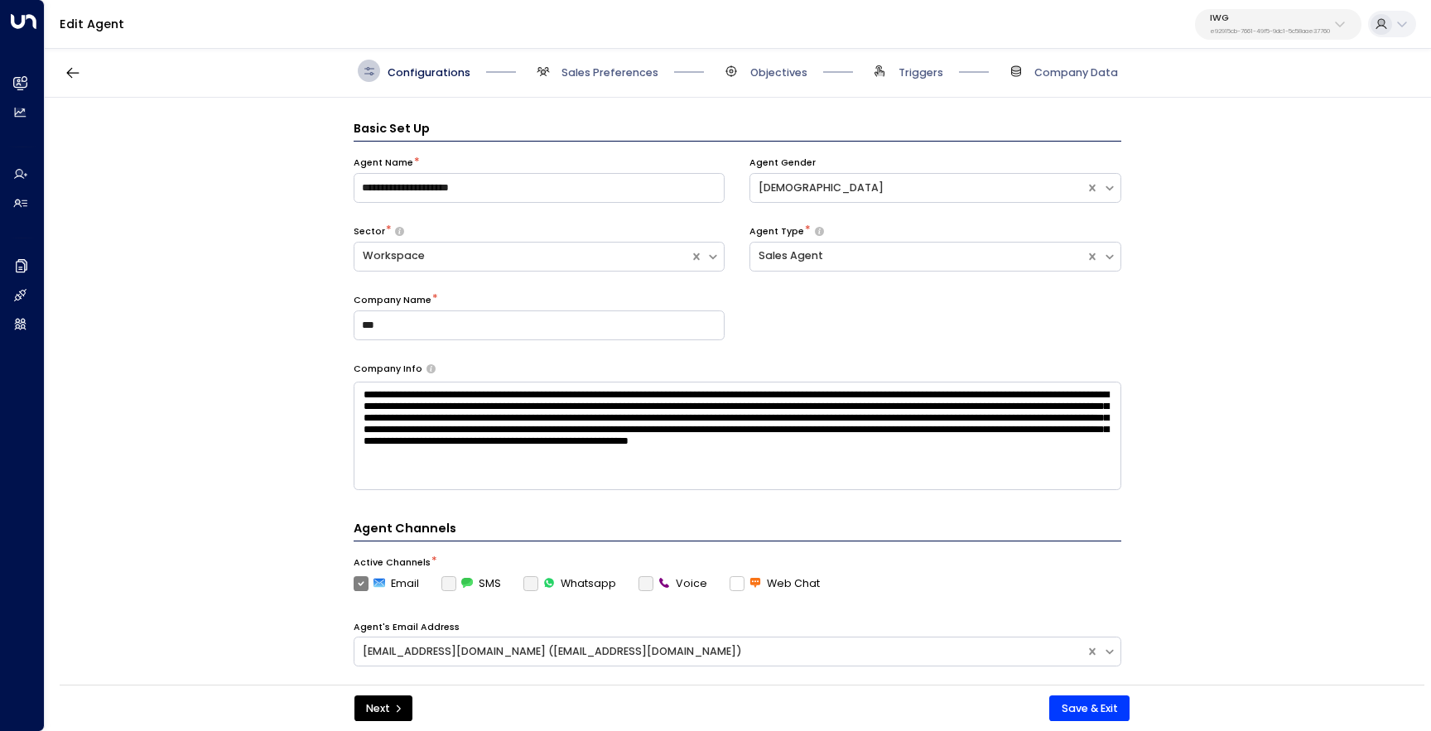
scroll to position [22, 0]
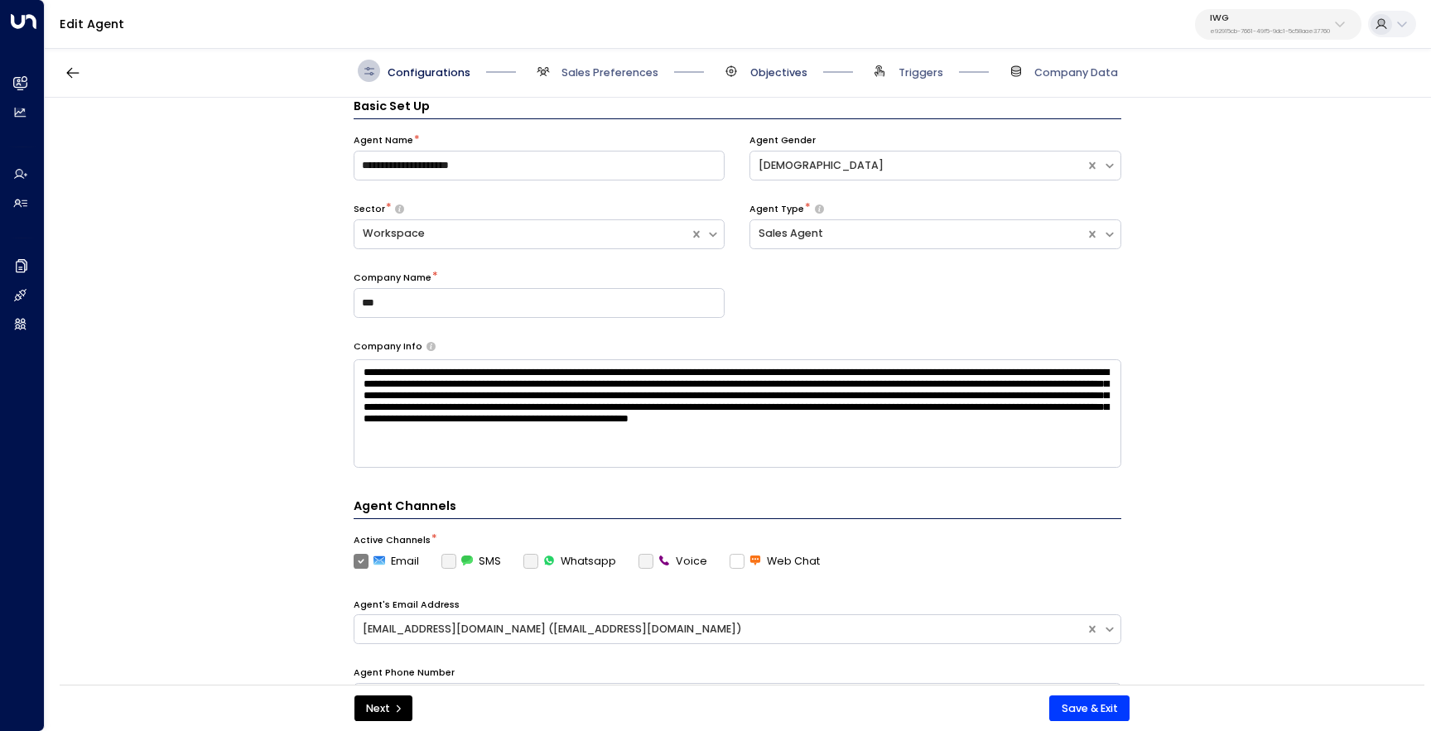
click at [768, 69] on span "Objectives" at bounding box center [778, 72] width 57 height 15
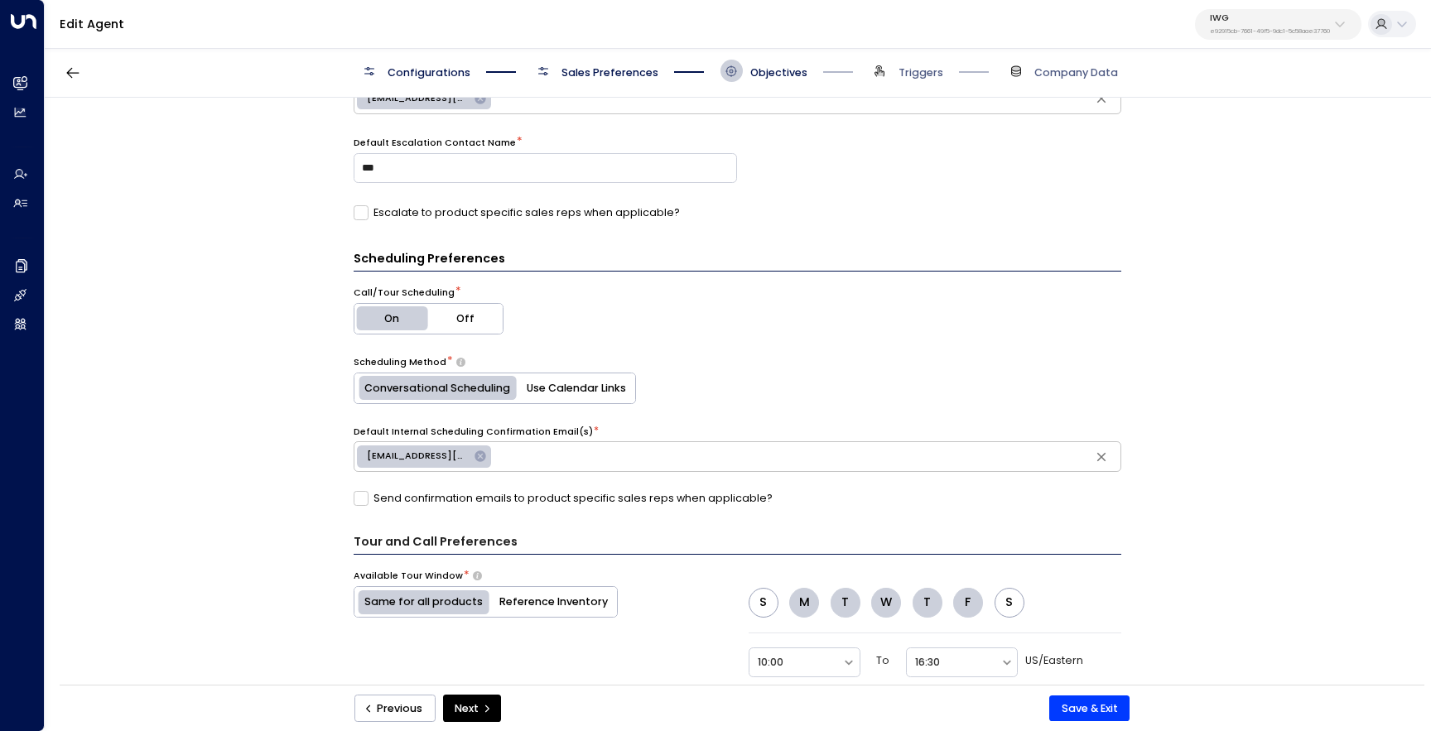
scroll to position [951, 0]
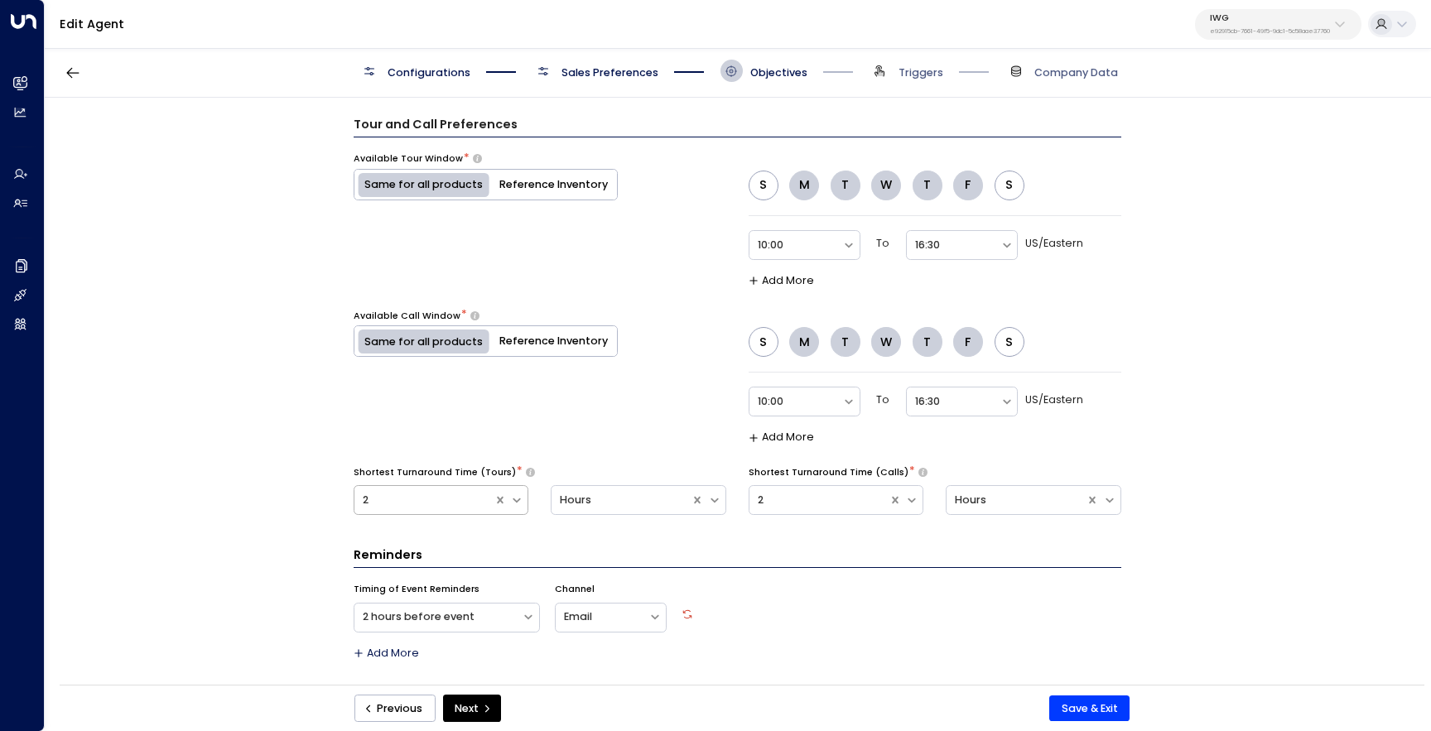
click at [442, 507] on div at bounding box center [424, 500] width 123 height 19
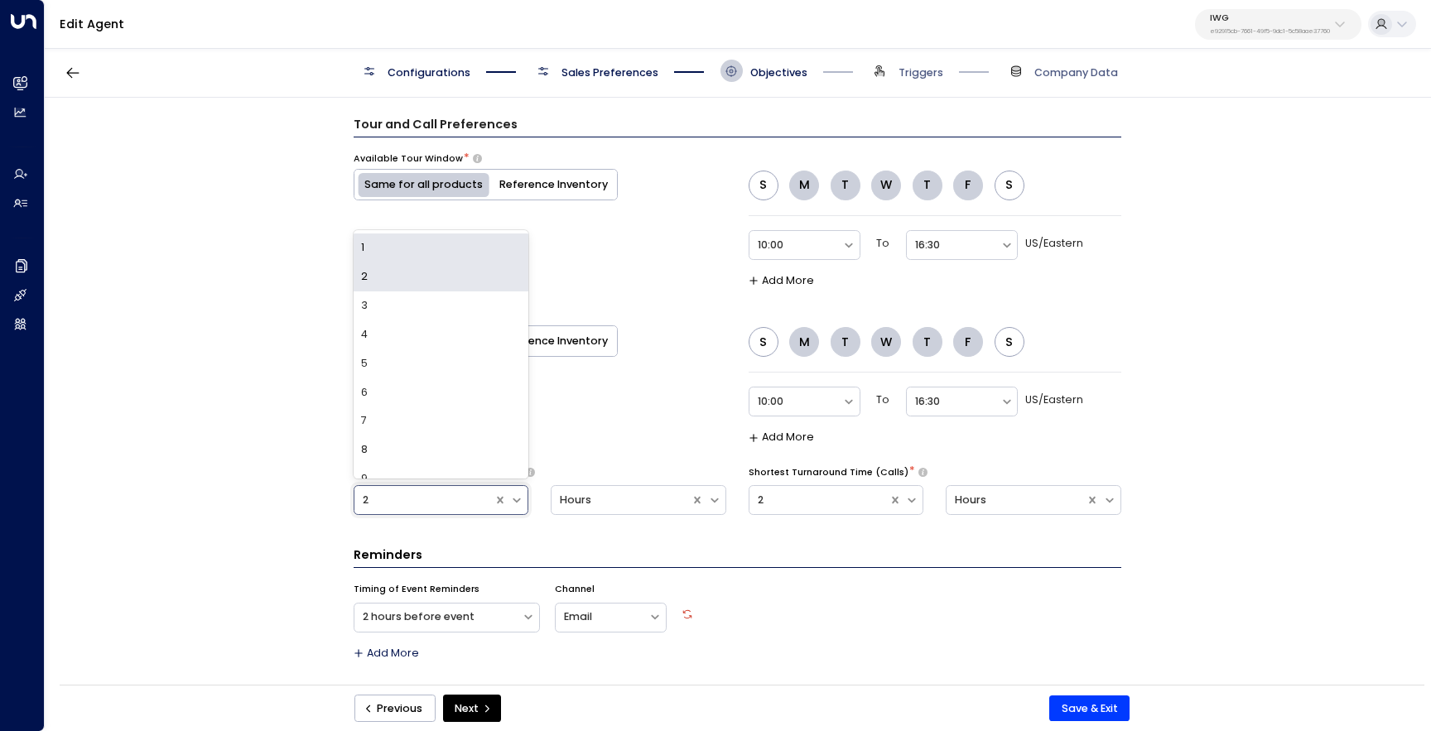
click at [431, 257] on div "1" at bounding box center [442, 248] width 176 height 29
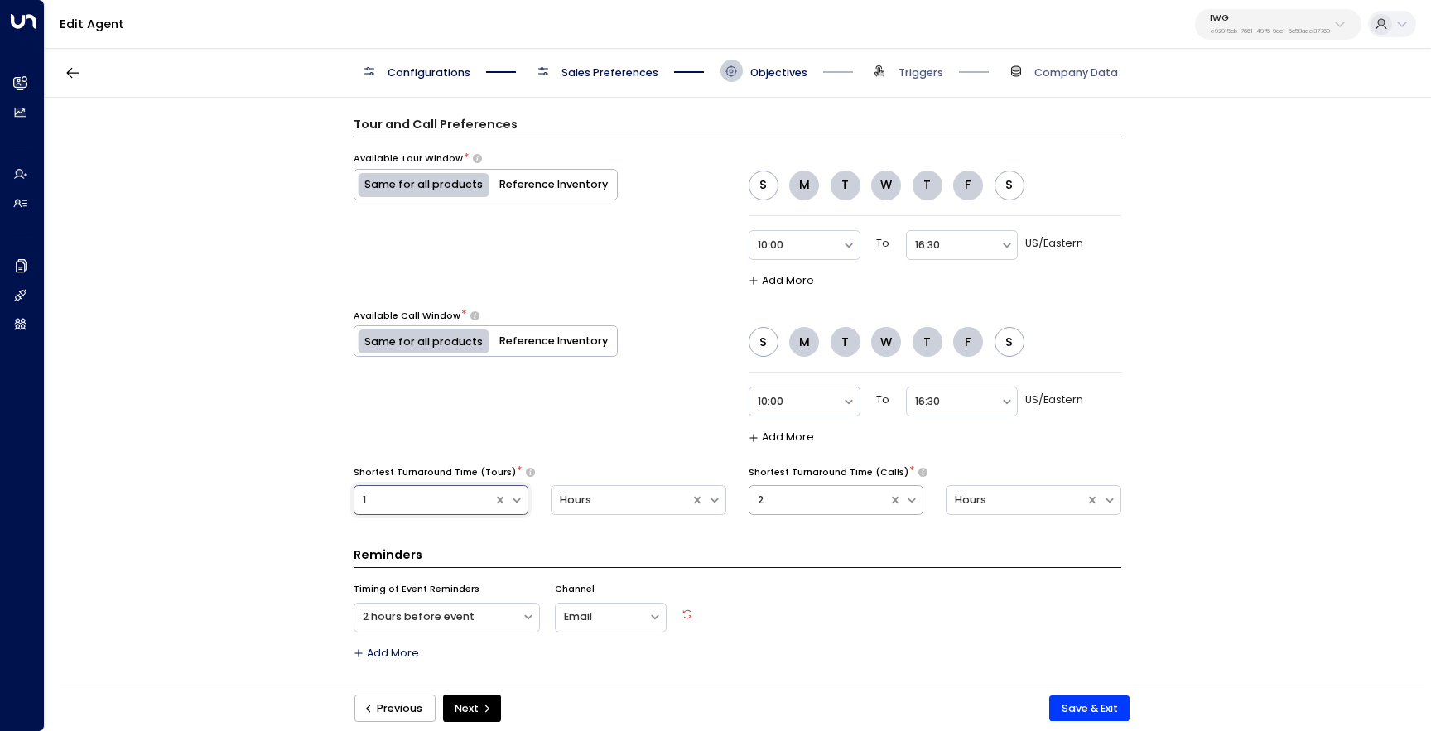
click at [821, 500] on div at bounding box center [819, 500] width 123 height 19
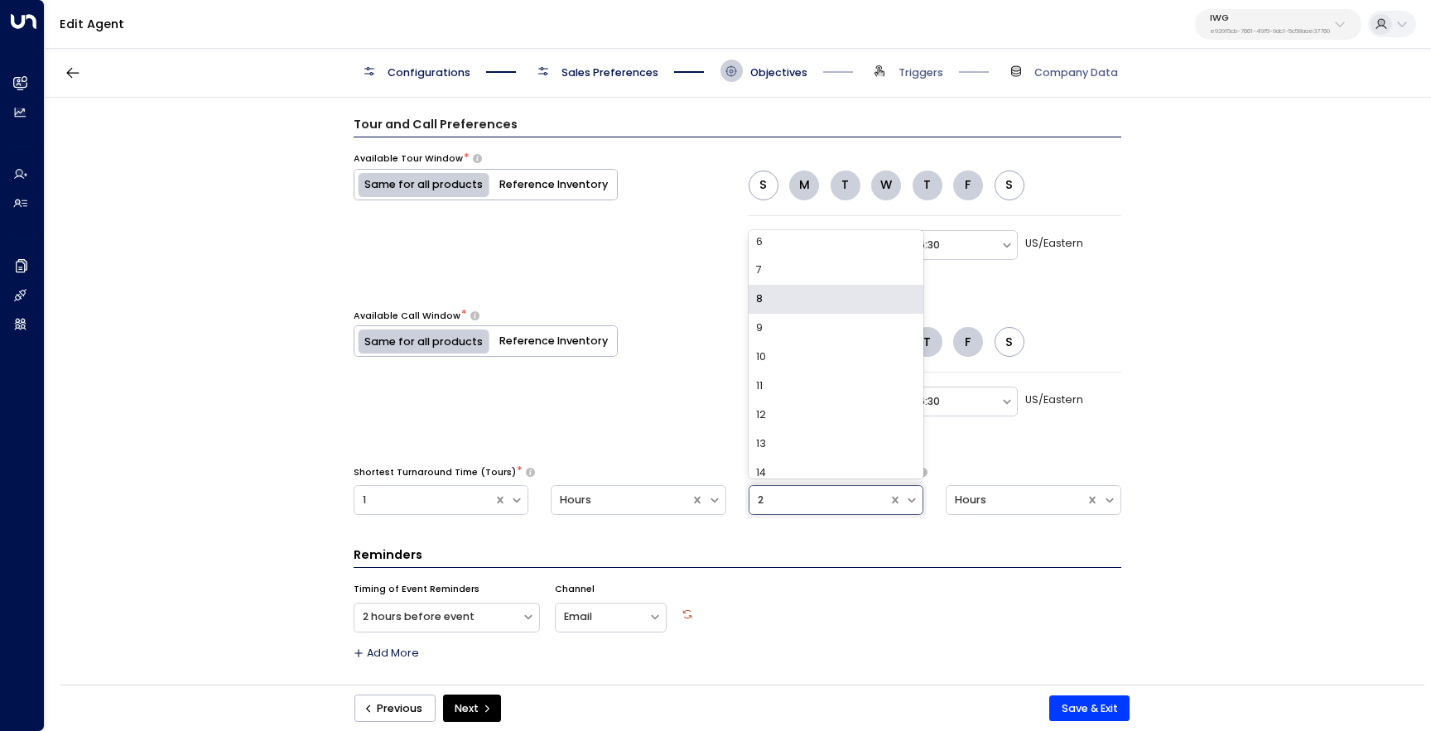
scroll to position [238, 0]
click at [858, 276] on div "10" at bounding box center [837, 270] width 176 height 29
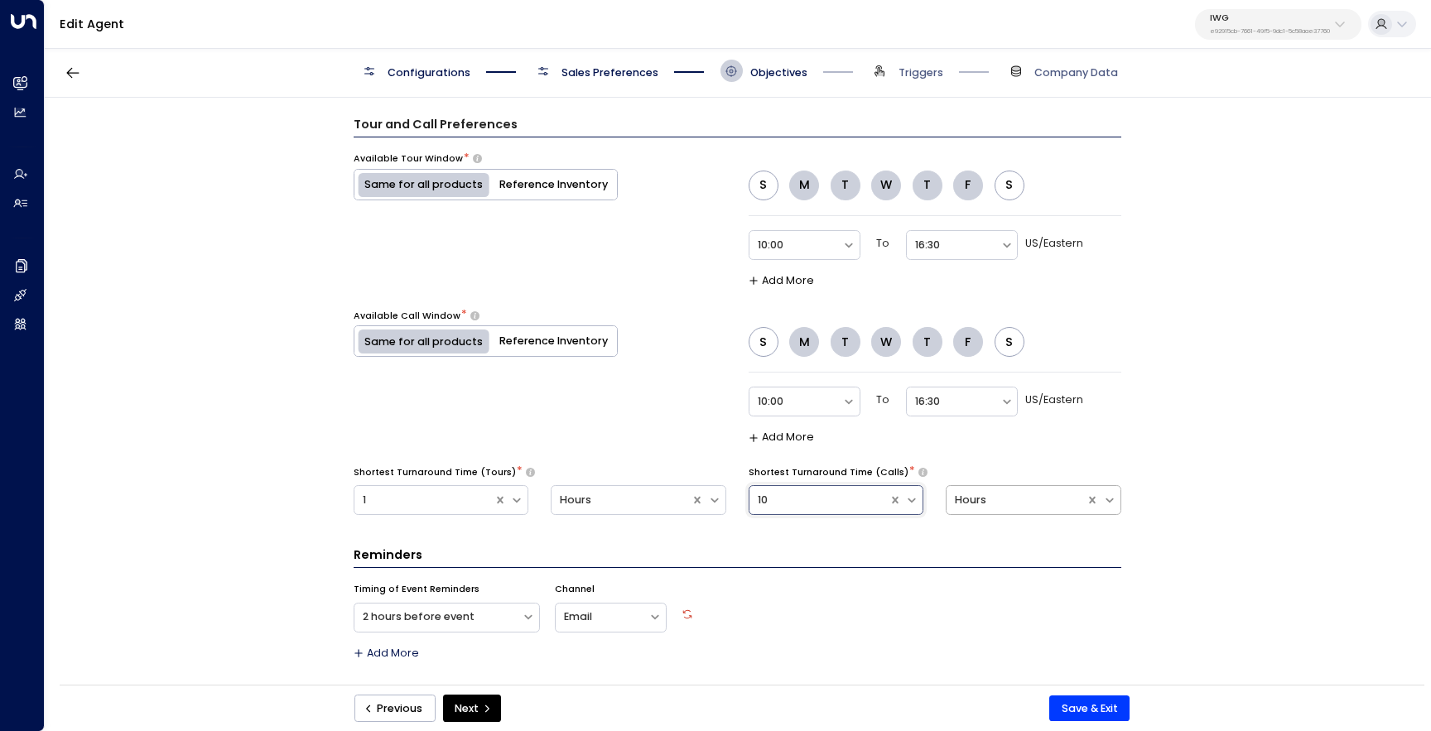
click at [978, 508] on div "Hours" at bounding box center [1016, 500] width 139 height 19
click at [1007, 403] on div "Minutes" at bounding box center [1034, 403] width 176 height 29
click at [1205, 491] on div "**********" at bounding box center [737, 396] width 1385 height 597
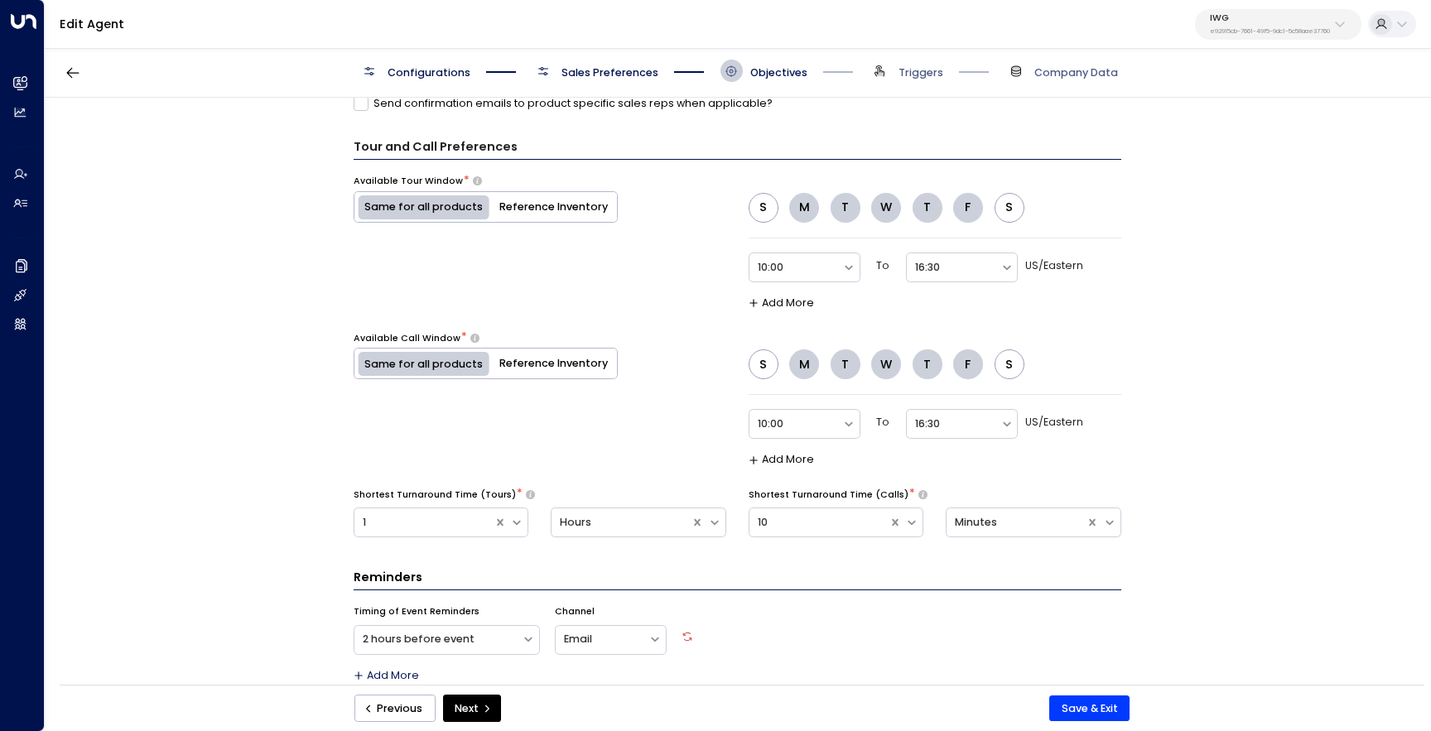
scroll to position [928, 0]
click at [948, 419] on div at bounding box center [953, 425] width 76 height 19
click at [982, 239] on div "17:00" at bounding box center [962, 227] width 112 height 29
click at [837, 273] on div "10:00" at bounding box center [796, 269] width 93 height 26
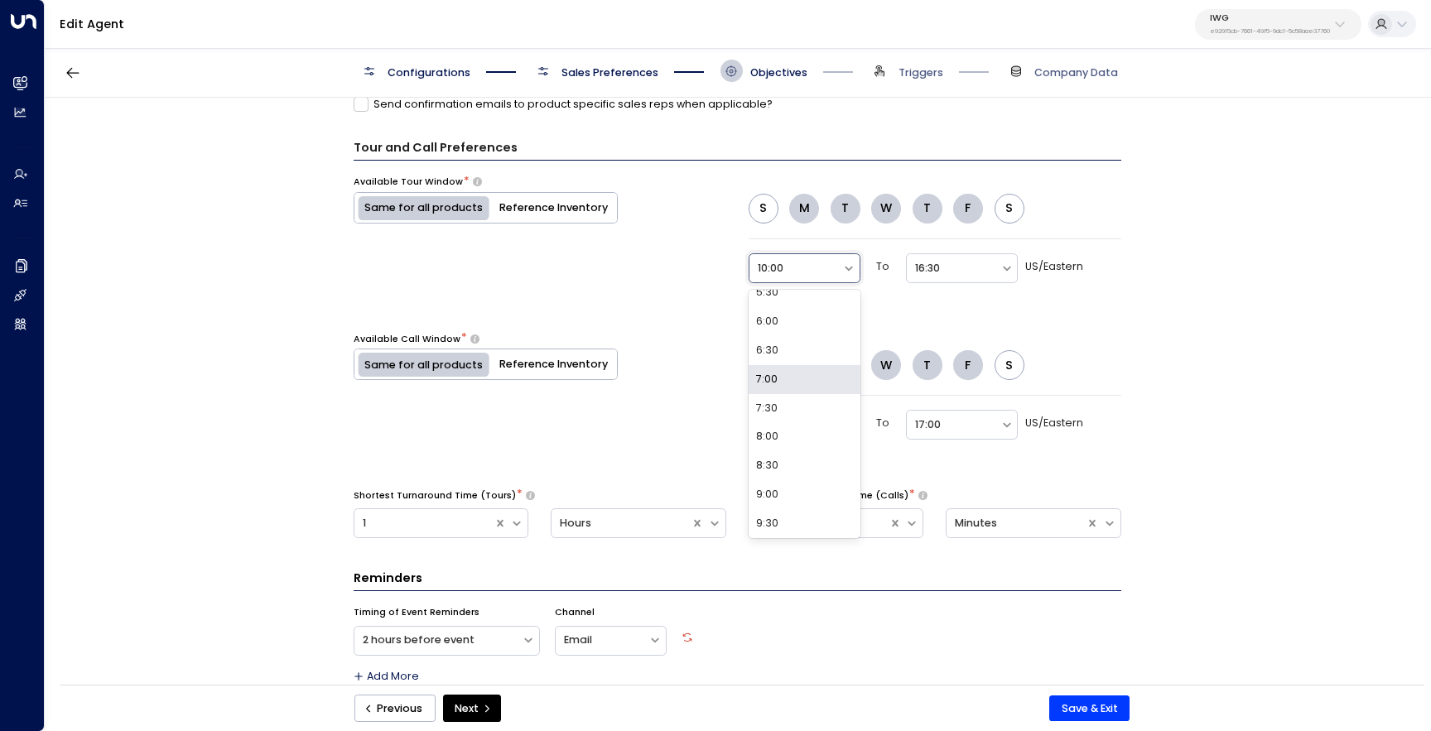
scroll to position [343, 0]
click at [789, 484] on div "9:00" at bounding box center [805, 485] width 112 height 29
click at [817, 429] on div at bounding box center [796, 425] width 76 height 19
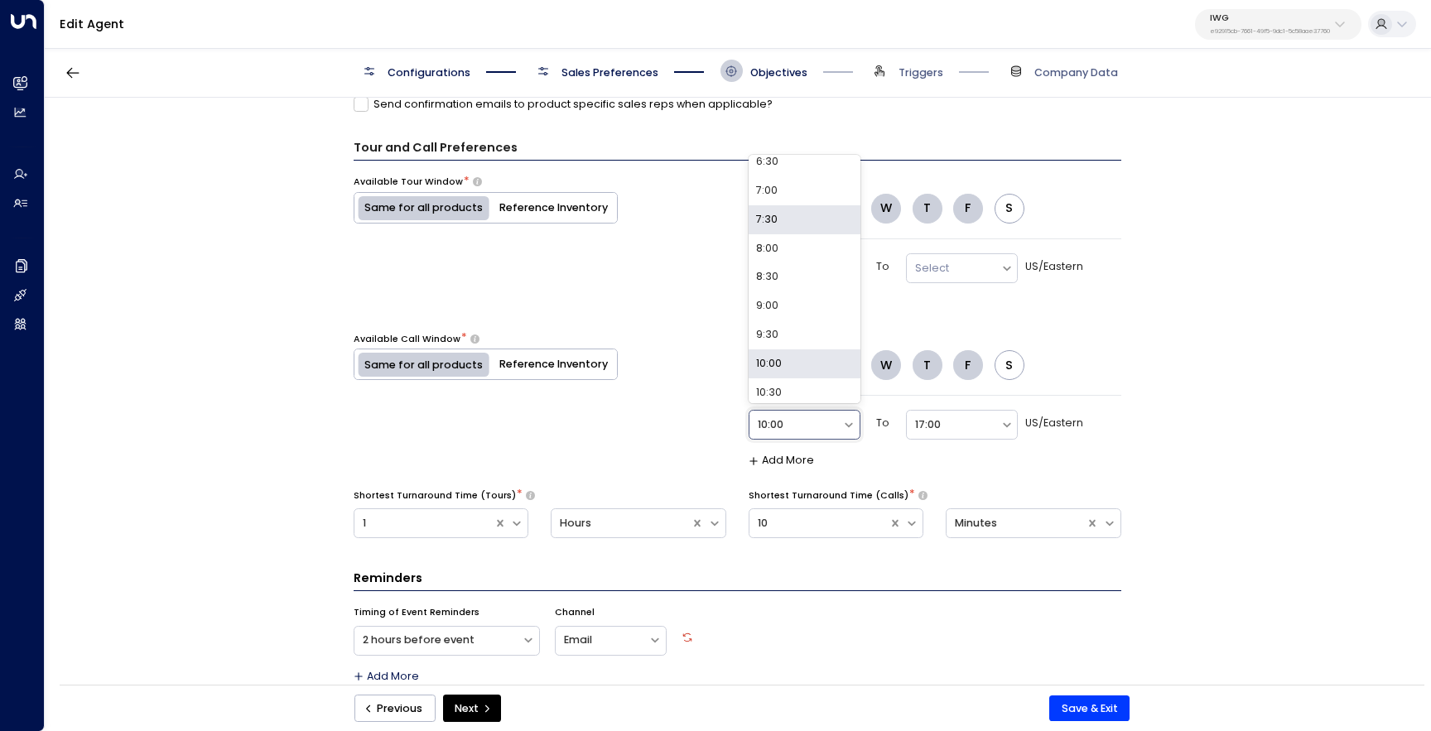
scroll to position [397, 0]
click at [817, 294] on div "9:00" at bounding box center [805, 296] width 112 height 29
click at [969, 427] on div at bounding box center [953, 425] width 76 height 19
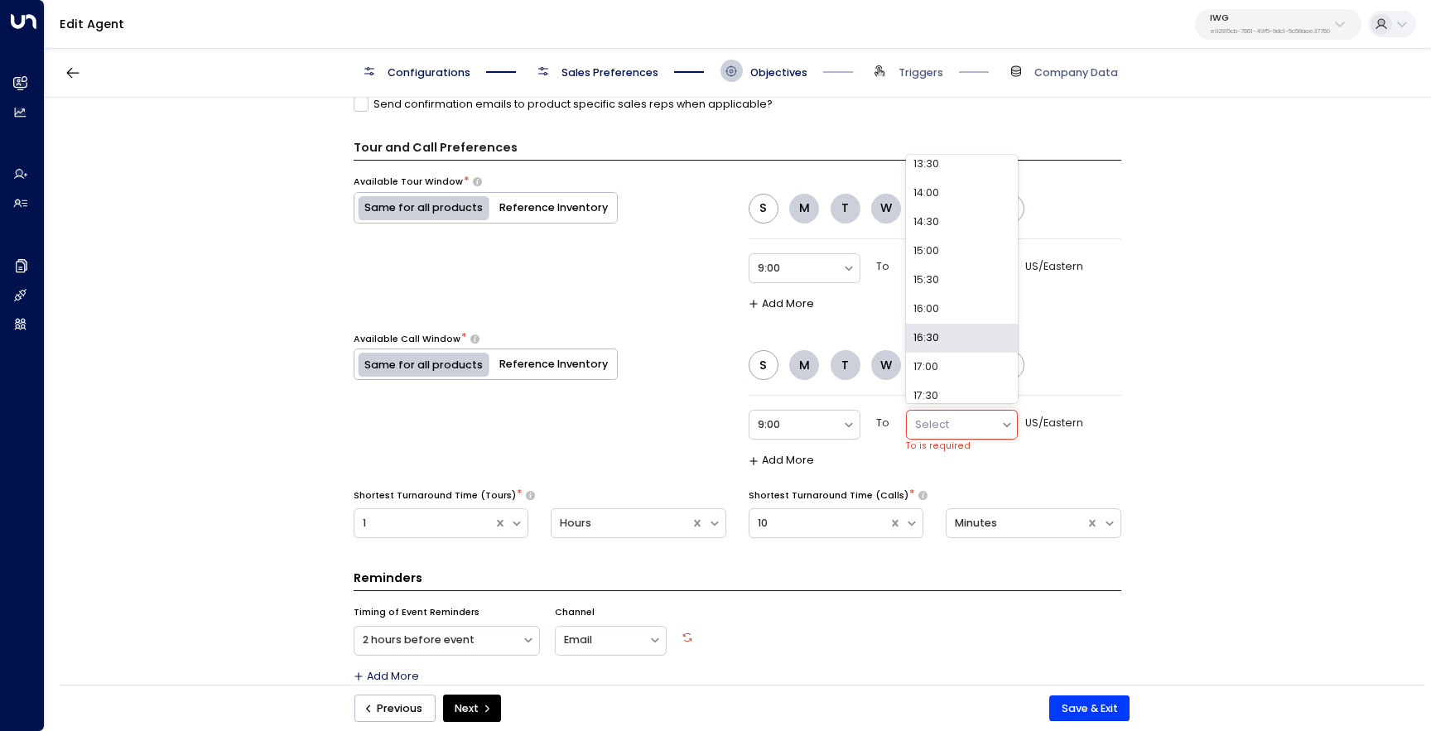
scroll to position [242, 0]
click at [965, 367] on div "17:00" at bounding box center [962, 364] width 112 height 29
click at [972, 262] on div at bounding box center [953, 268] width 76 height 19
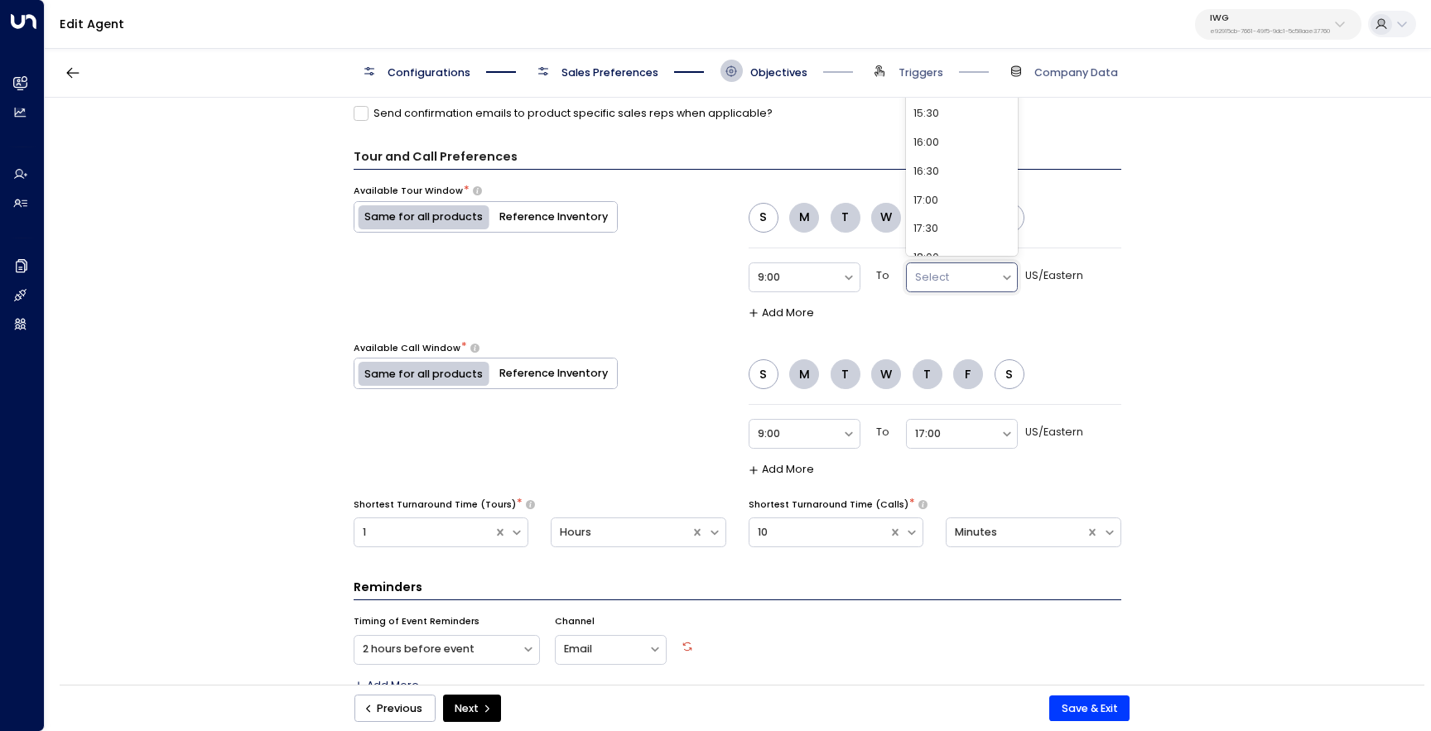
scroll to position [256, 0]
click at [977, 179] on div "16:30" at bounding box center [962, 174] width 112 height 29
click at [1096, 708] on button "Save & Exit" at bounding box center [1090, 709] width 80 height 27
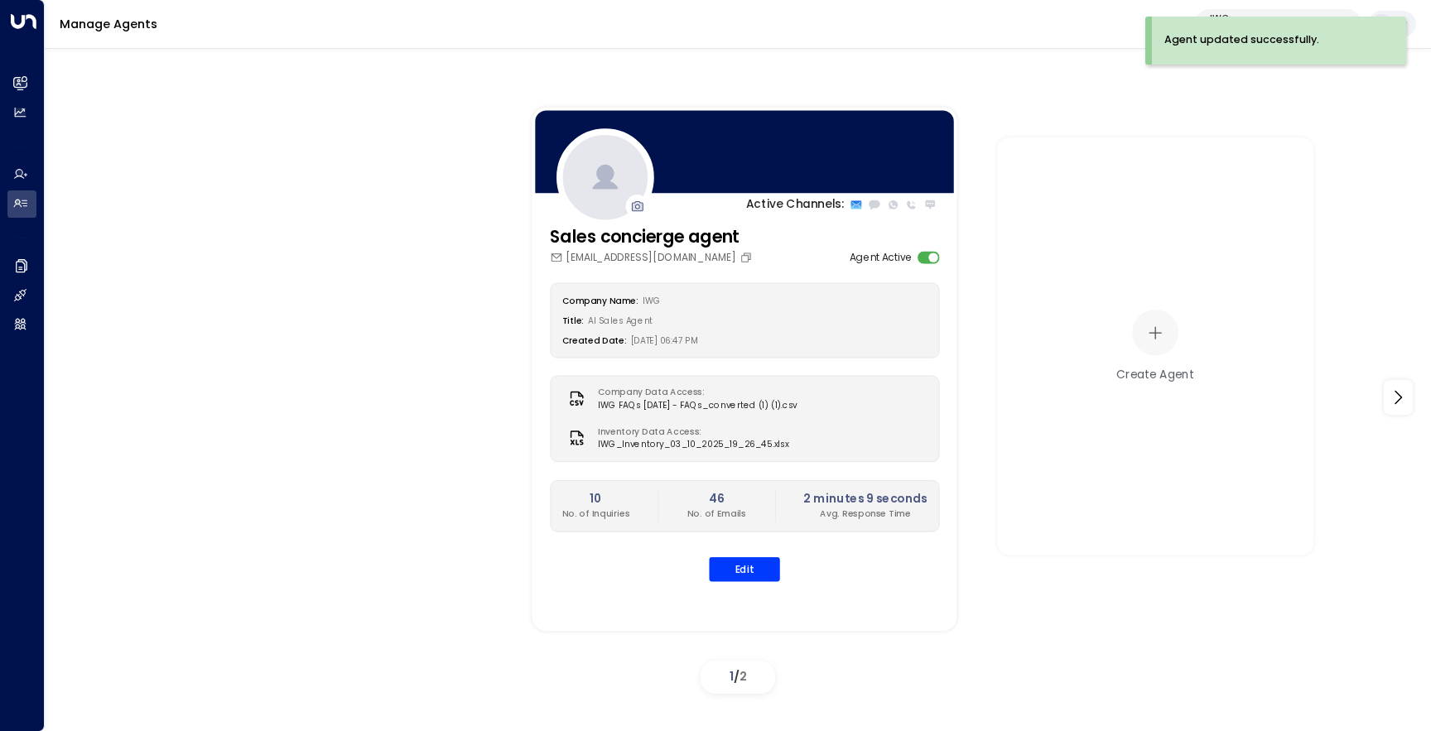
click at [1230, 17] on div "Agent updated successfully." at bounding box center [1279, 41] width 254 height 48
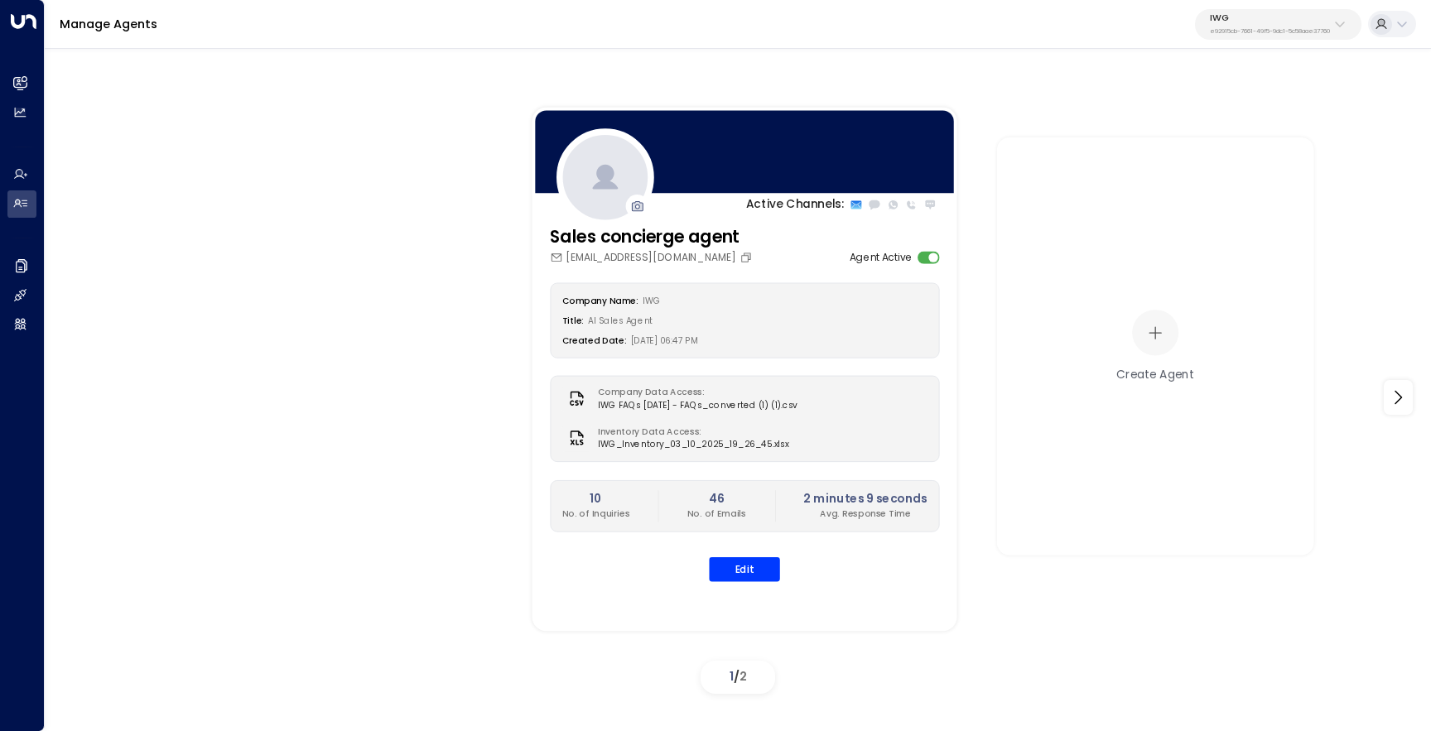
click at [1226, 15] on p "IWG" at bounding box center [1270, 18] width 120 height 10
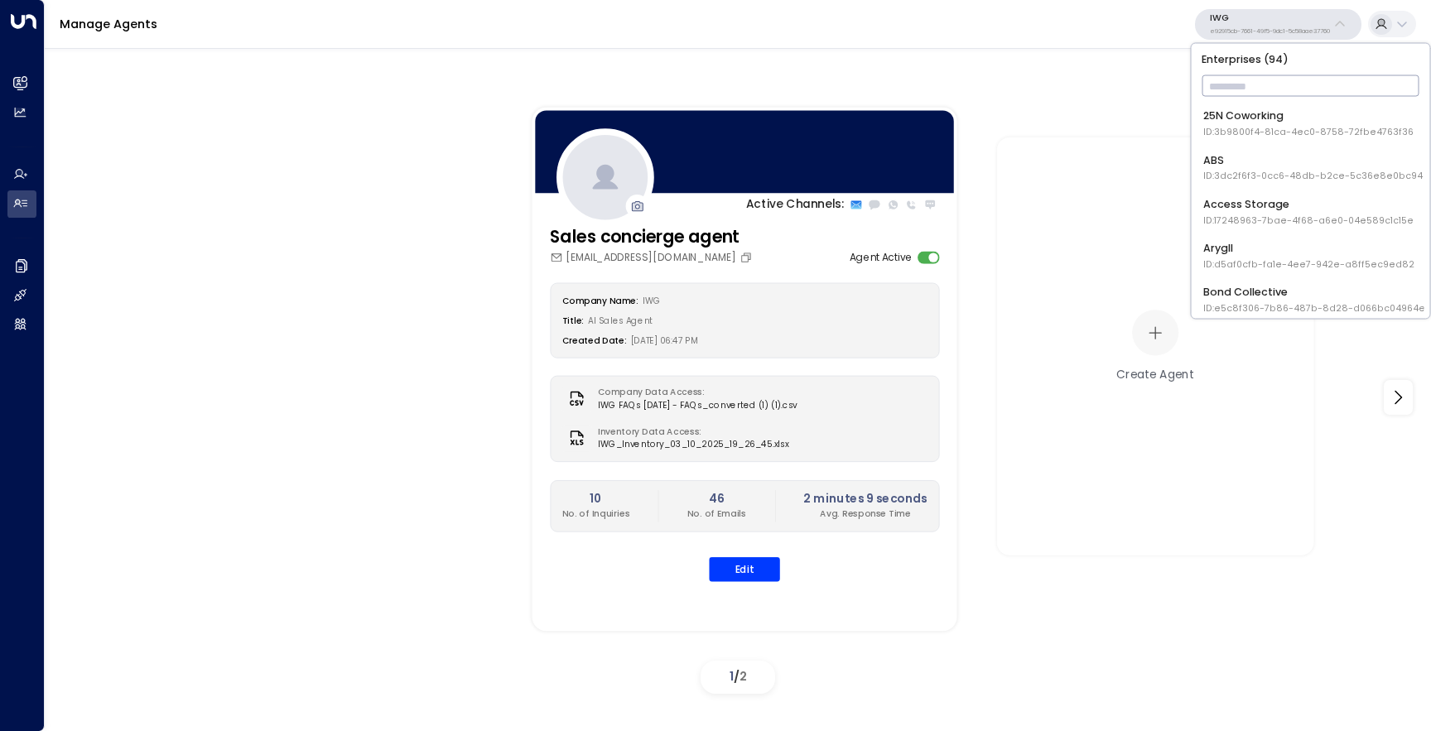
click at [1253, 80] on input "text" at bounding box center [1311, 86] width 218 height 29
click at [1102, 104] on div "Active Channels: Sales concierge agent [EMAIL_ADDRESS][DOMAIN_NAME] Agent Activ…" at bounding box center [1177, 370] width 1312 height 552
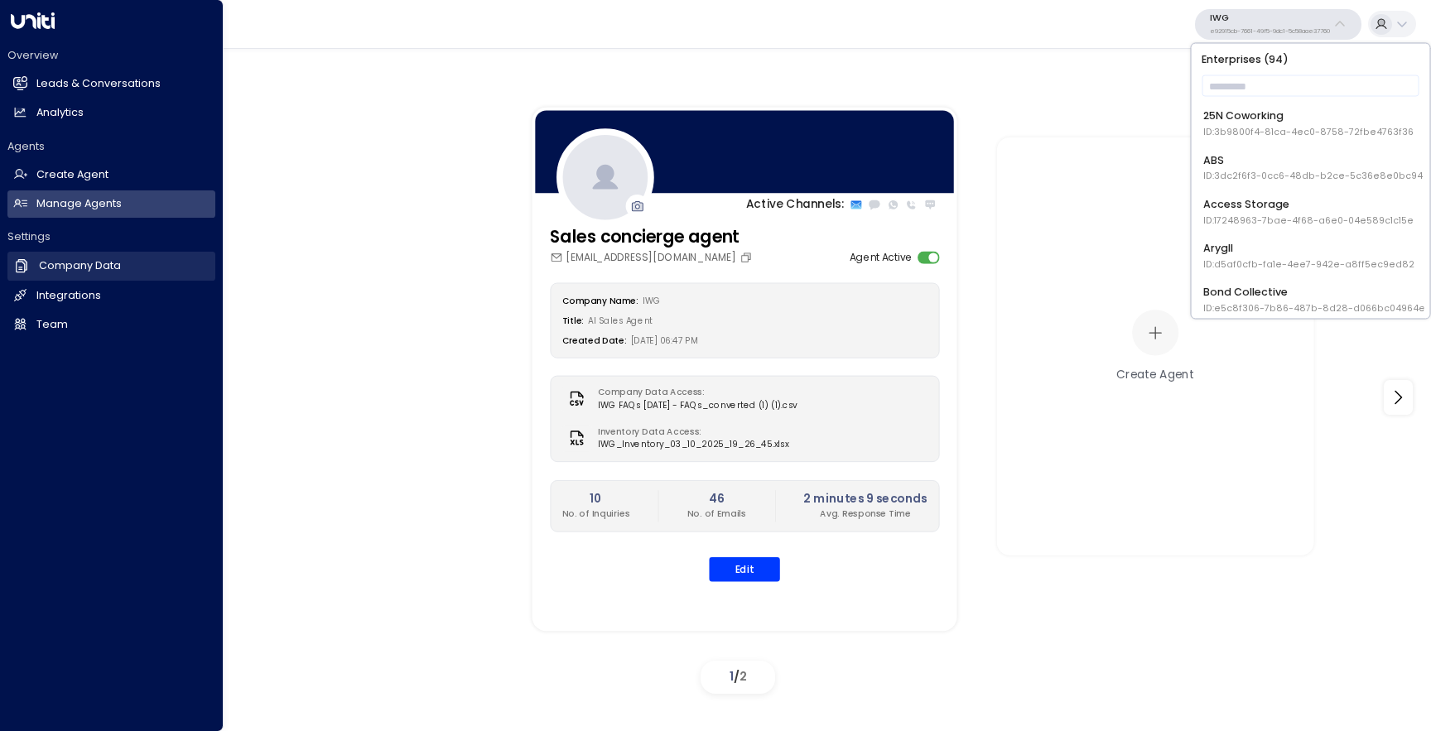
click at [70, 273] on h2 "Company Data" at bounding box center [80, 266] width 82 height 16
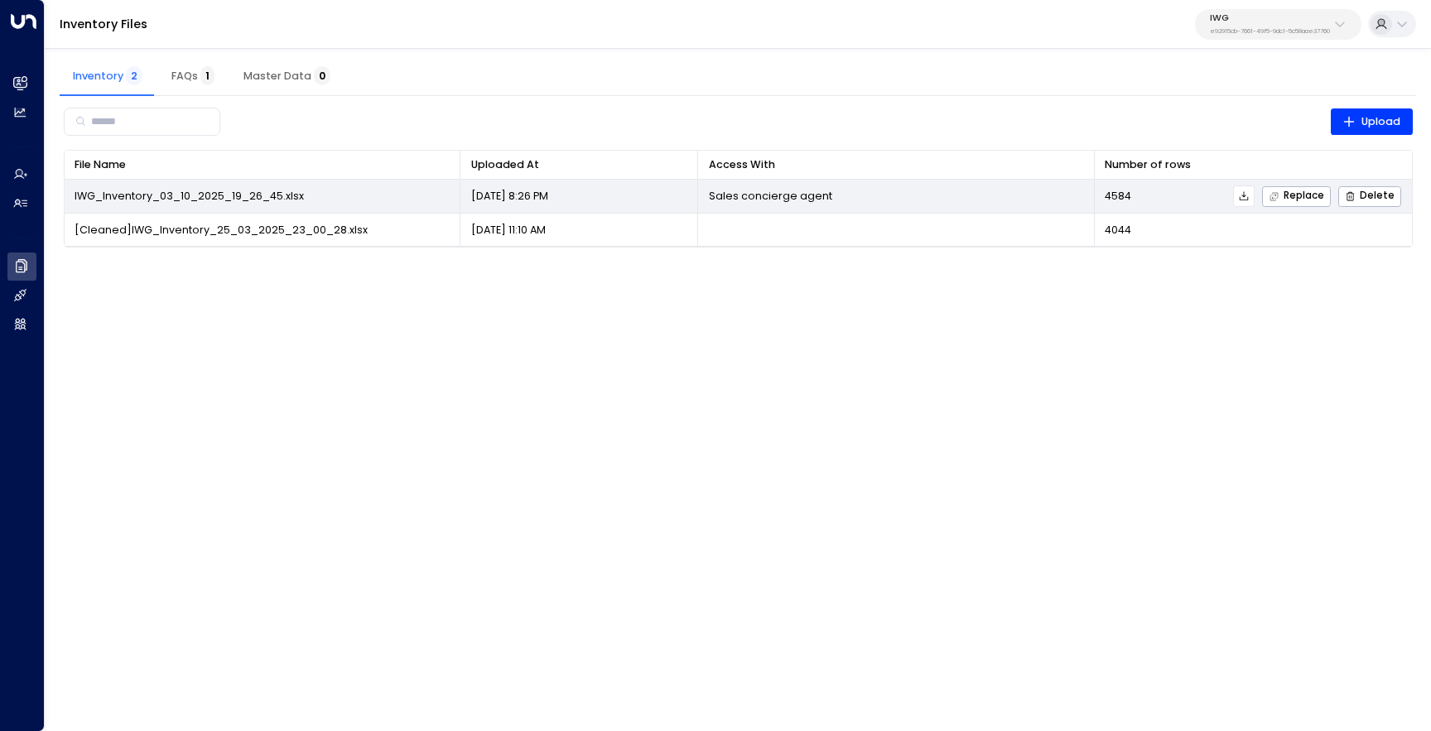
click at [1250, 195] on icon at bounding box center [1244, 197] width 12 height 12
click at [1313, 196] on span "Replace" at bounding box center [1297, 196] width 56 height 11
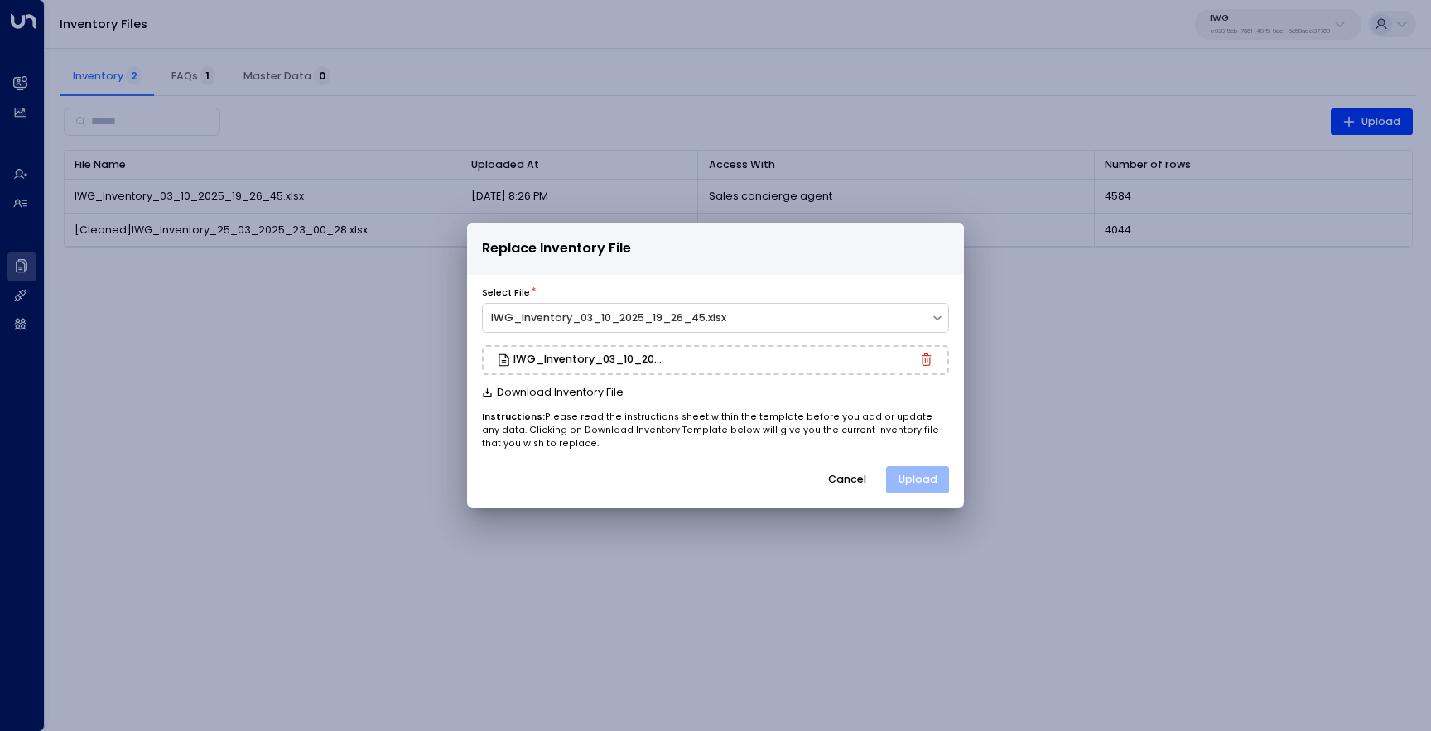
click at [924, 478] on button "Upload" at bounding box center [917, 480] width 63 height 28
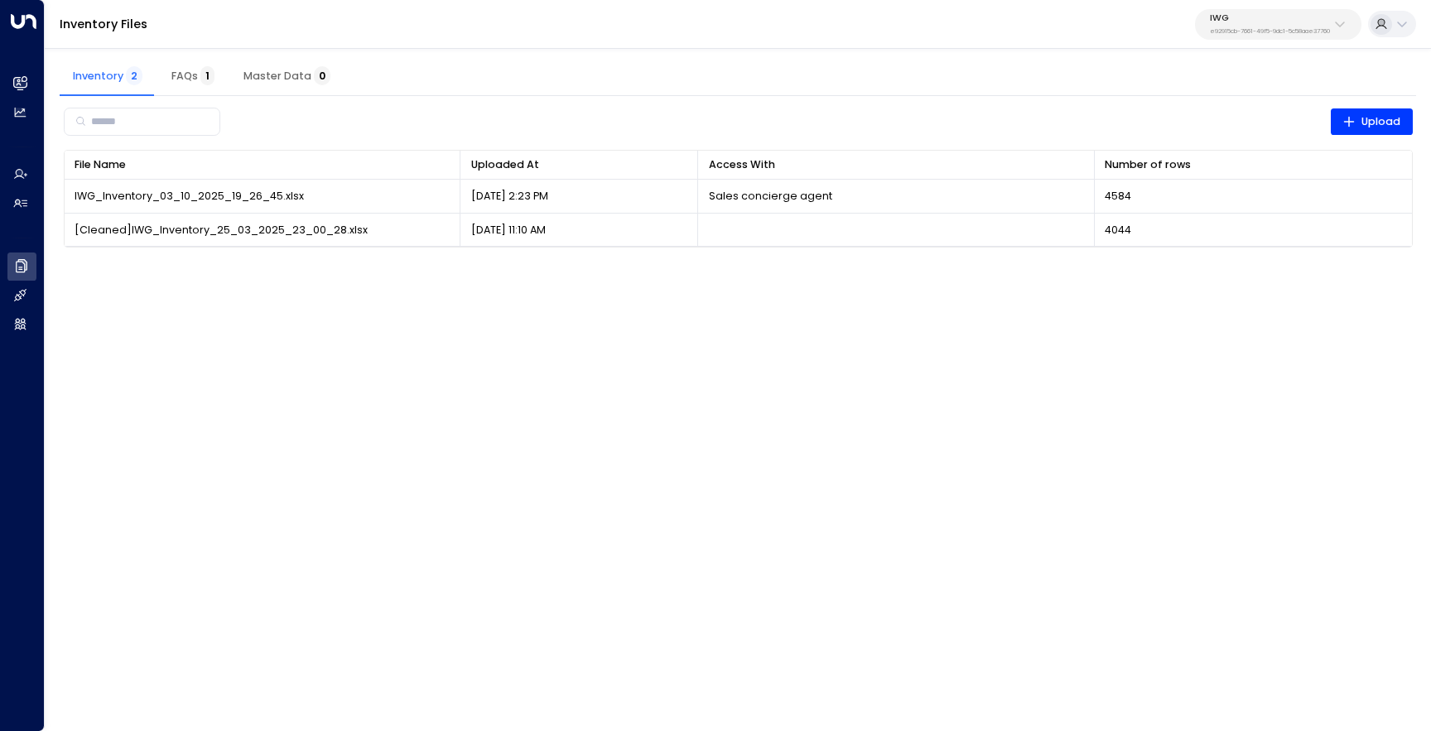
click at [1235, 23] on div "IWG e92915cb-7661-49f5-9dc1-5c58aae37760" at bounding box center [1270, 24] width 120 height 22
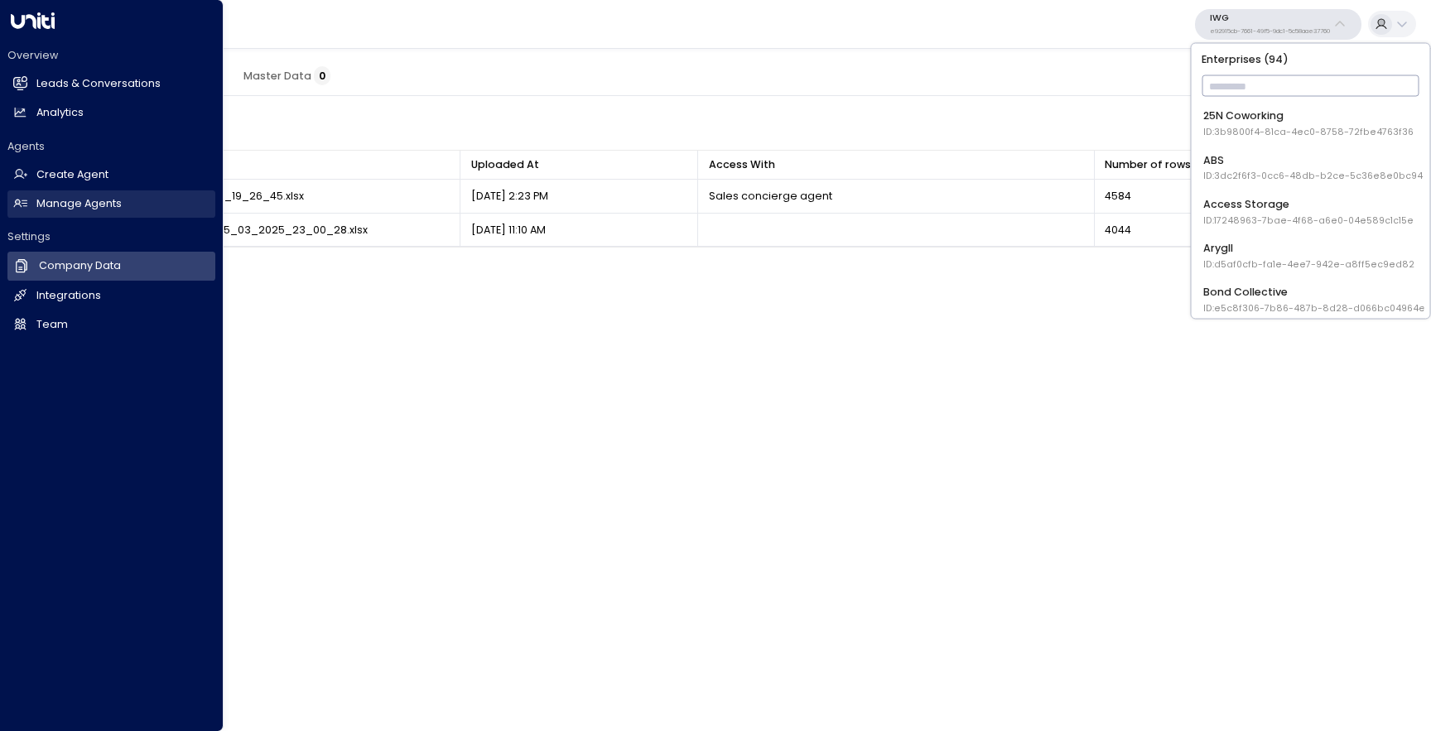
click at [67, 209] on h2 "Manage Agents" at bounding box center [78, 204] width 85 height 16
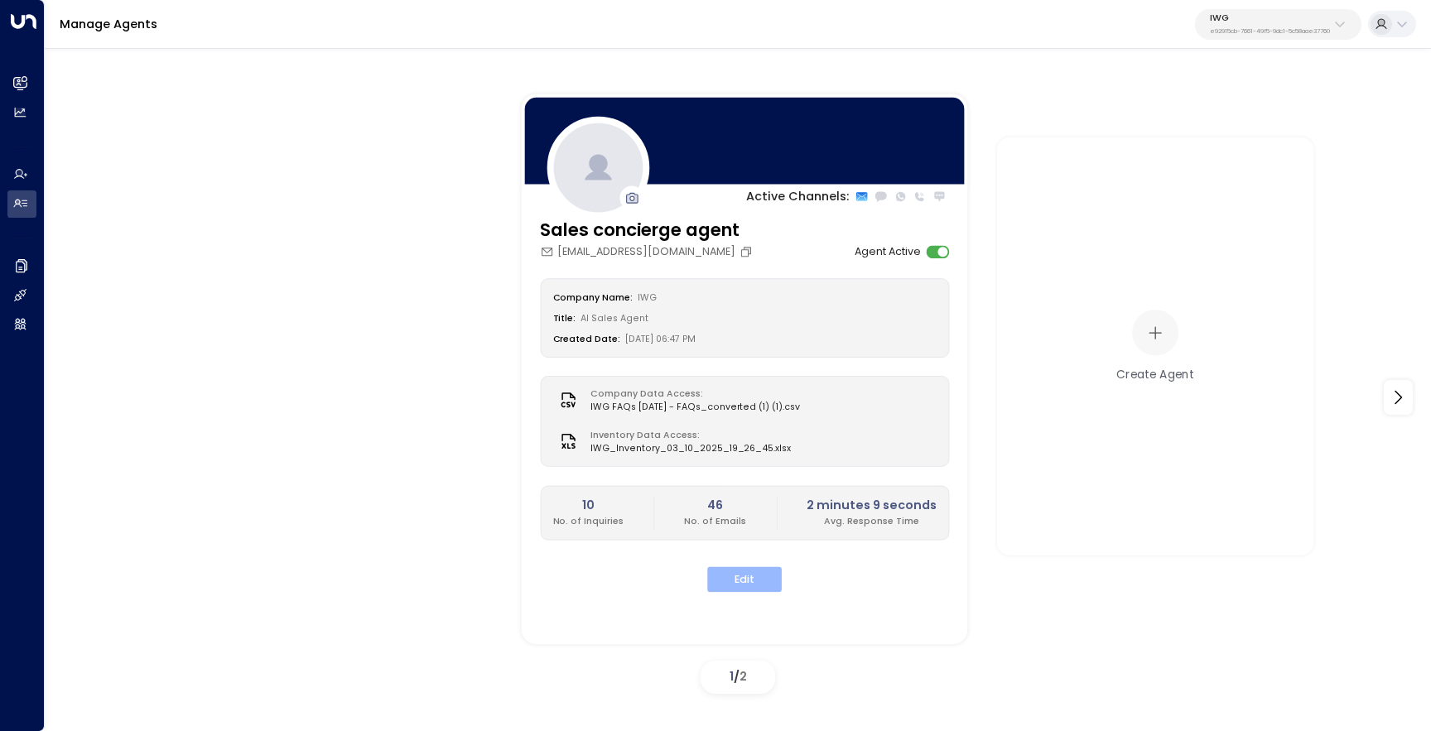
click at [731, 578] on button "Edit" at bounding box center [744, 580] width 75 height 26
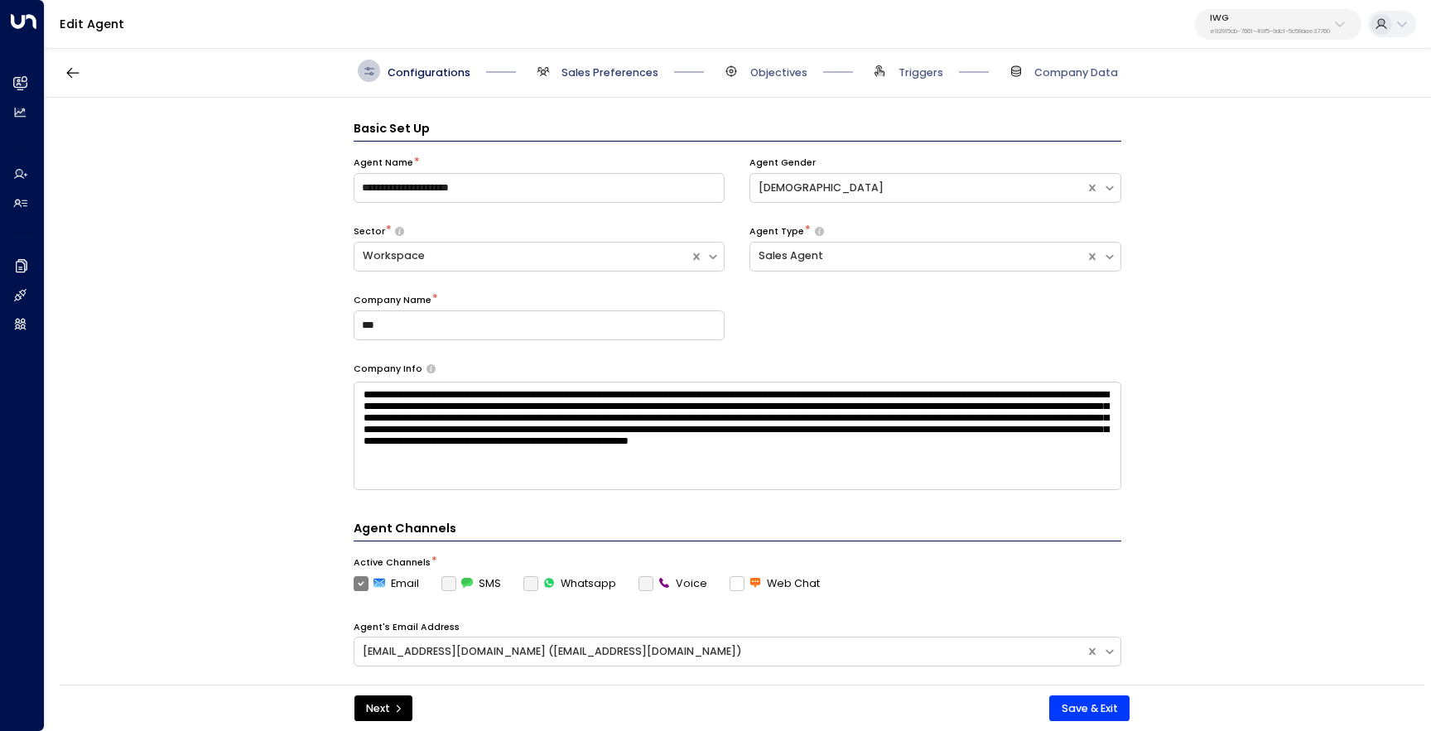
click at [619, 70] on span "Sales Preferences" at bounding box center [610, 72] width 97 height 15
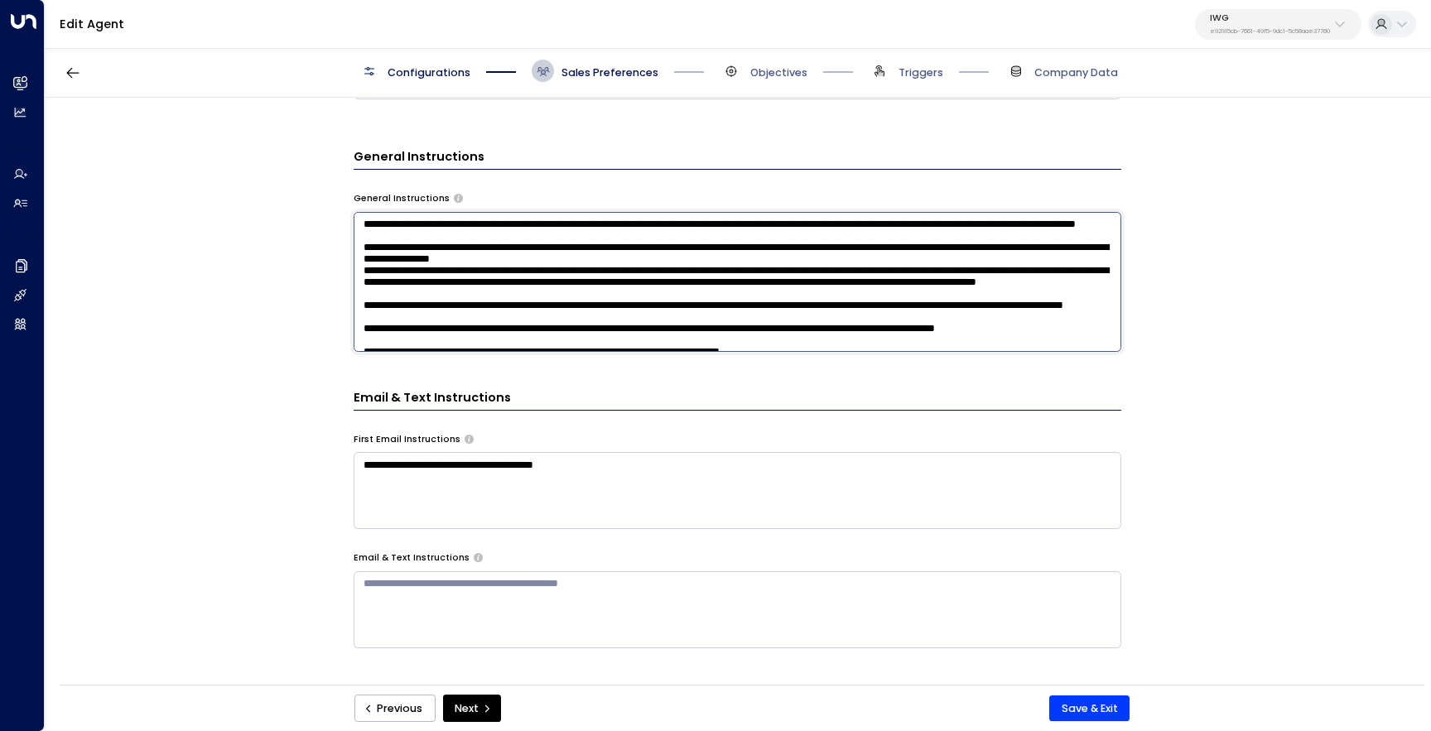
click at [548, 252] on textarea at bounding box center [738, 282] width 768 height 140
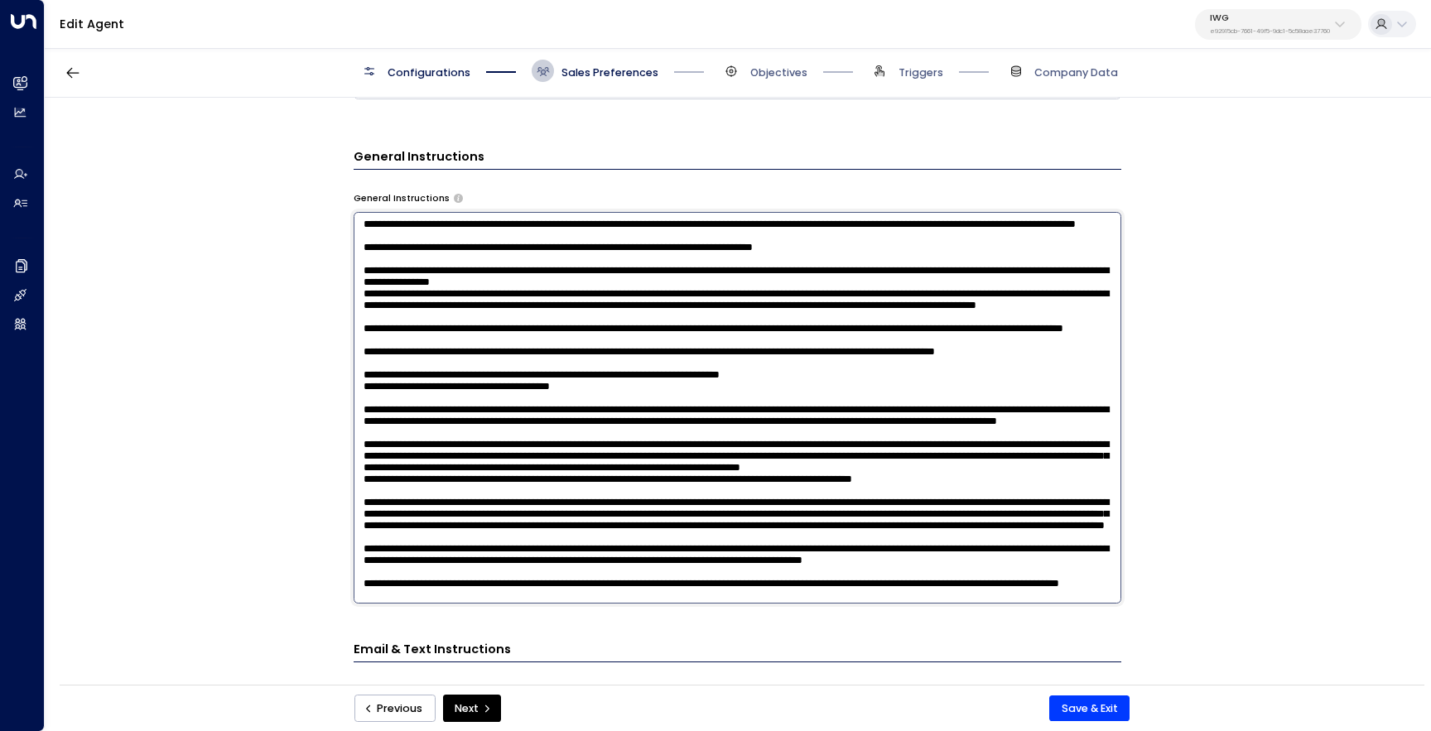
click at [794, 282] on textarea at bounding box center [738, 408] width 768 height 392
click at [865, 283] on textarea at bounding box center [738, 408] width 768 height 392
click at [414, 282] on textarea at bounding box center [738, 408] width 768 height 392
click at [649, 279] on textarea at bounding box center [738, 408] width 768 height 392
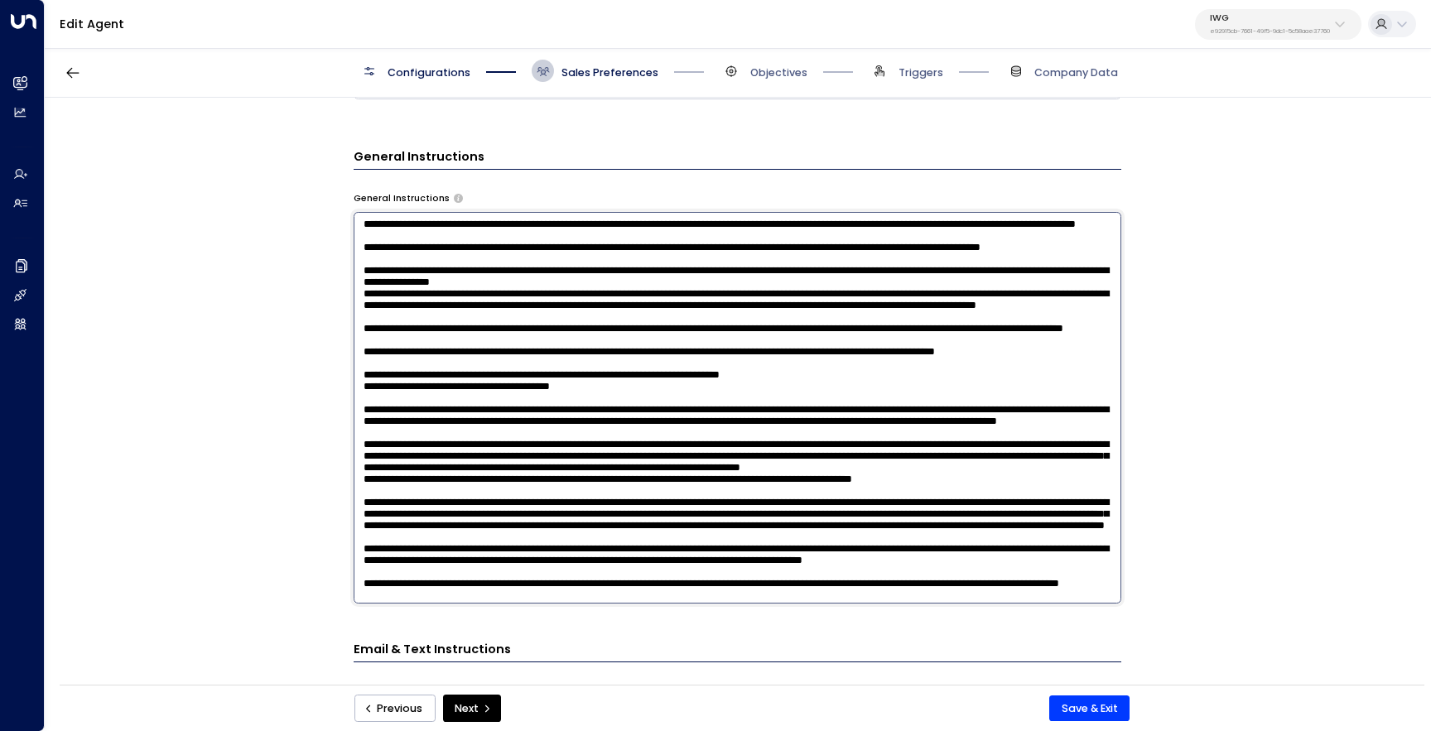
click at [391, 297] on textarea at bounding box center [738, 408] width 768 height 392
click at [363, 280] on textarea at bounding box center [738, 408] width 768 height 392
click at [675, 326] on textarea at bounding box center [738, 408] width 768 height 392
drag, startPoint x: 555, startPoint y: 296, endPoint x: 345, endPoint y: 229, distance: 219.8
click at [345, 229] on div "**********" at bounding box center [737, 396] width 1385 height 597
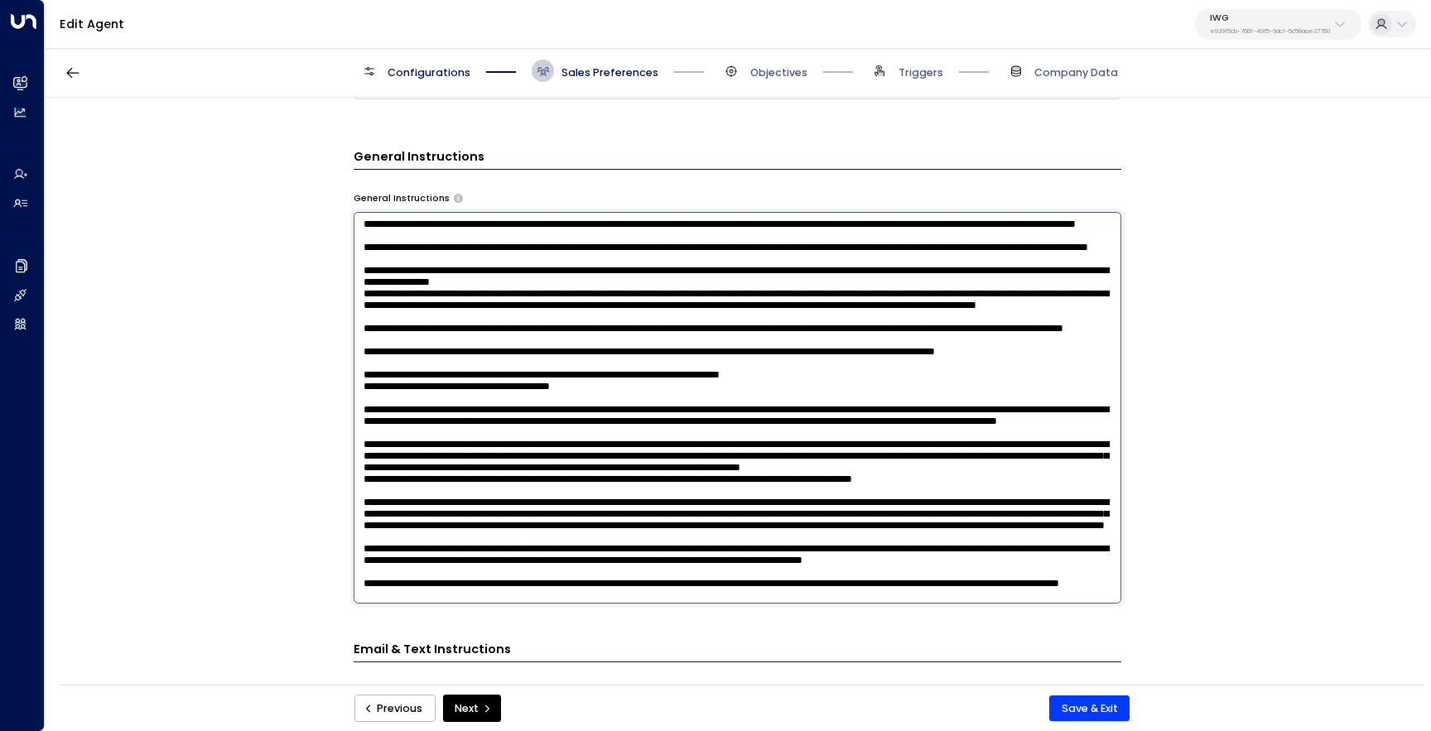
type textarea "**********"
click at [1262, 386] on div "**********" at bounding box center [737, 396] width 1385 height 597
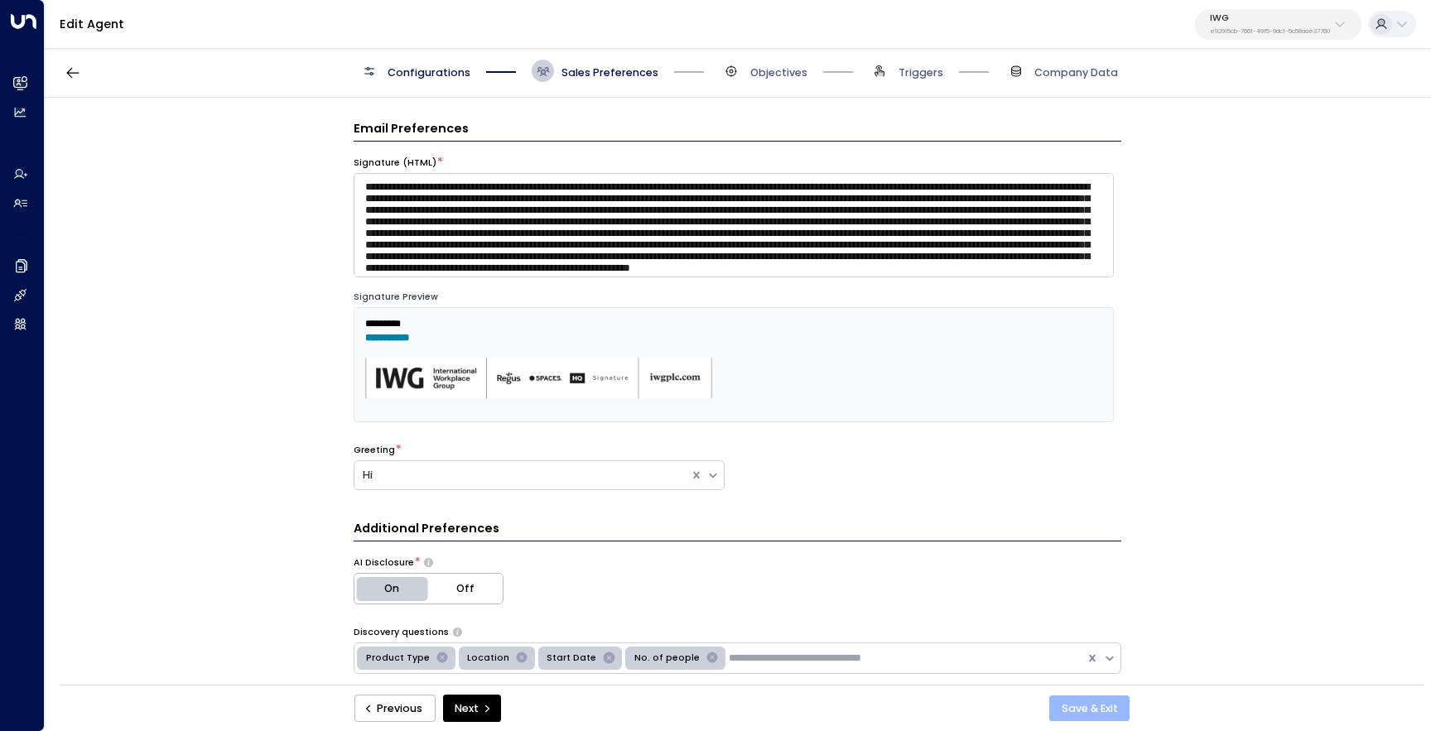
click at [1073, 702] on button "Save & Exit" at bounding box center [1090, 709] width 80 height 27
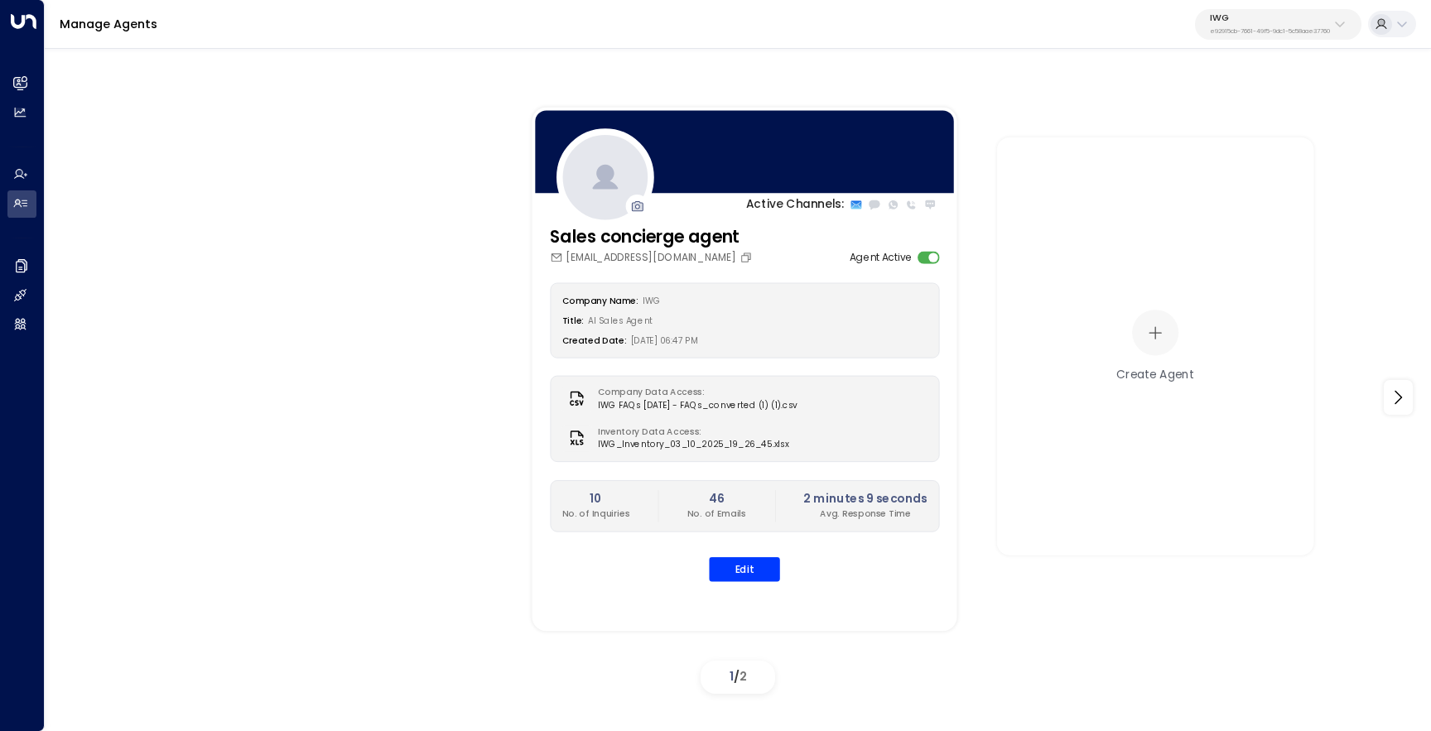
click at [1252, 34] on p "e92915cb-7661-49f5-9dc1-5c58aae37760" at bounding box center [1270, 31] width 120 height 7
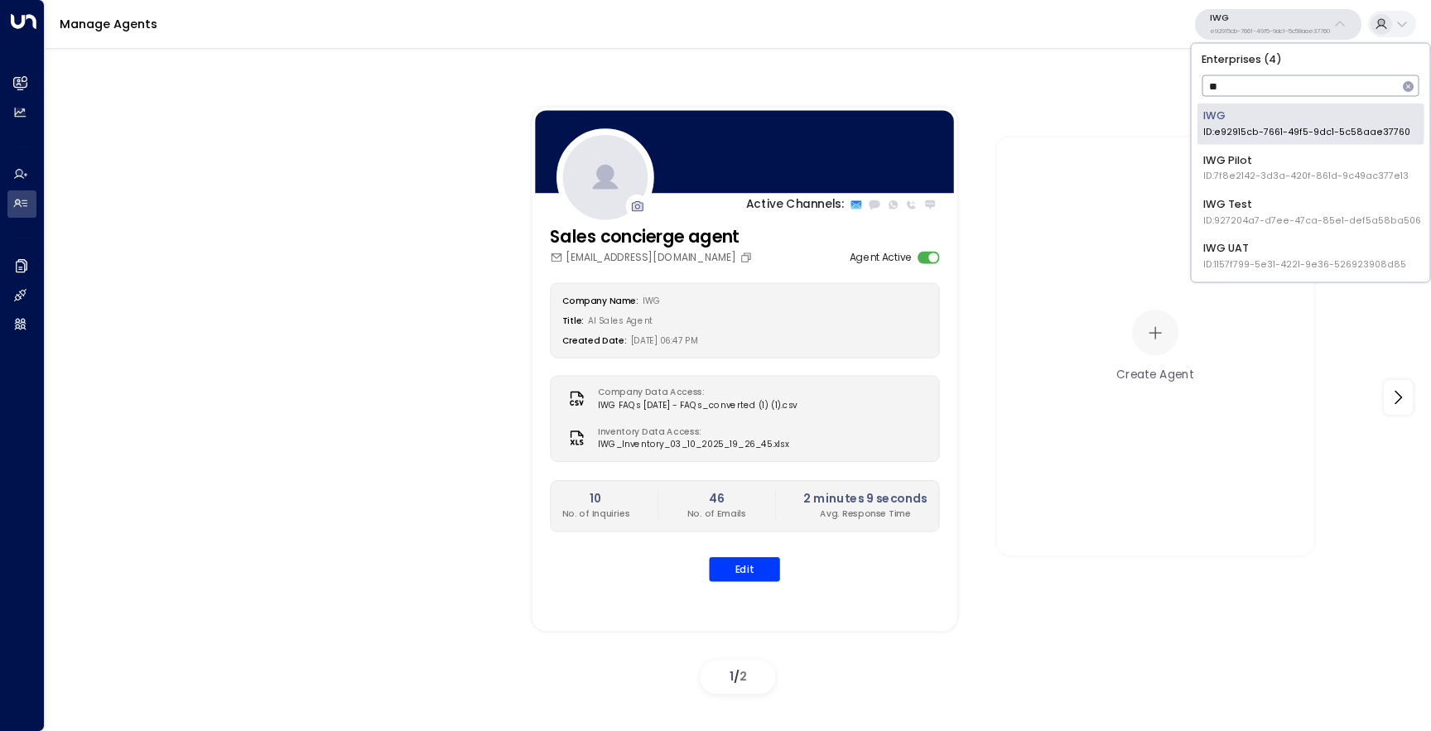
type input "***"
click at [1256, 237] on li "IWG UAT ID: 1157f799-5e31-4221-9e36-526923908d85" at bounding box center [1311, 255] width 227 height 41
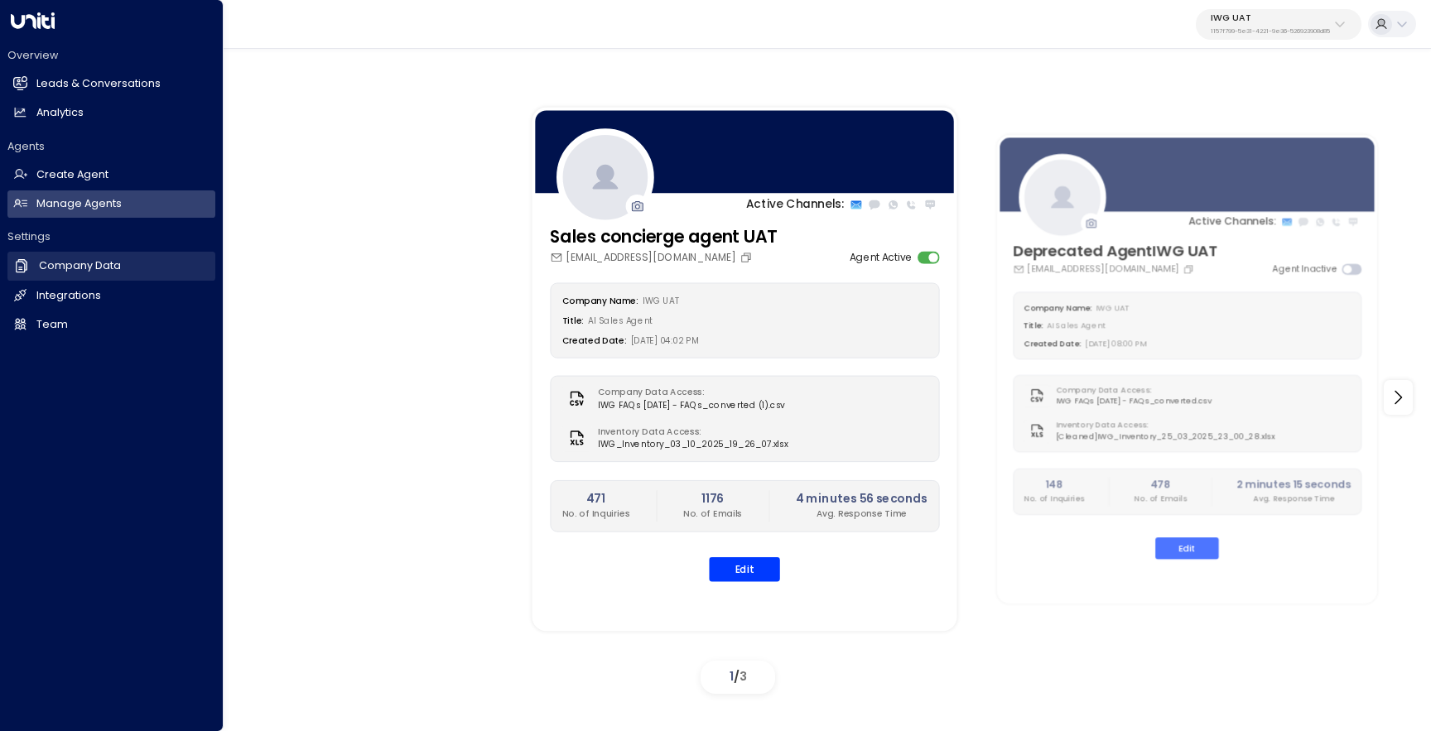
click at [89, 270] on h2 "Company Data" at bounding box center [80, 266] width 82 height 16
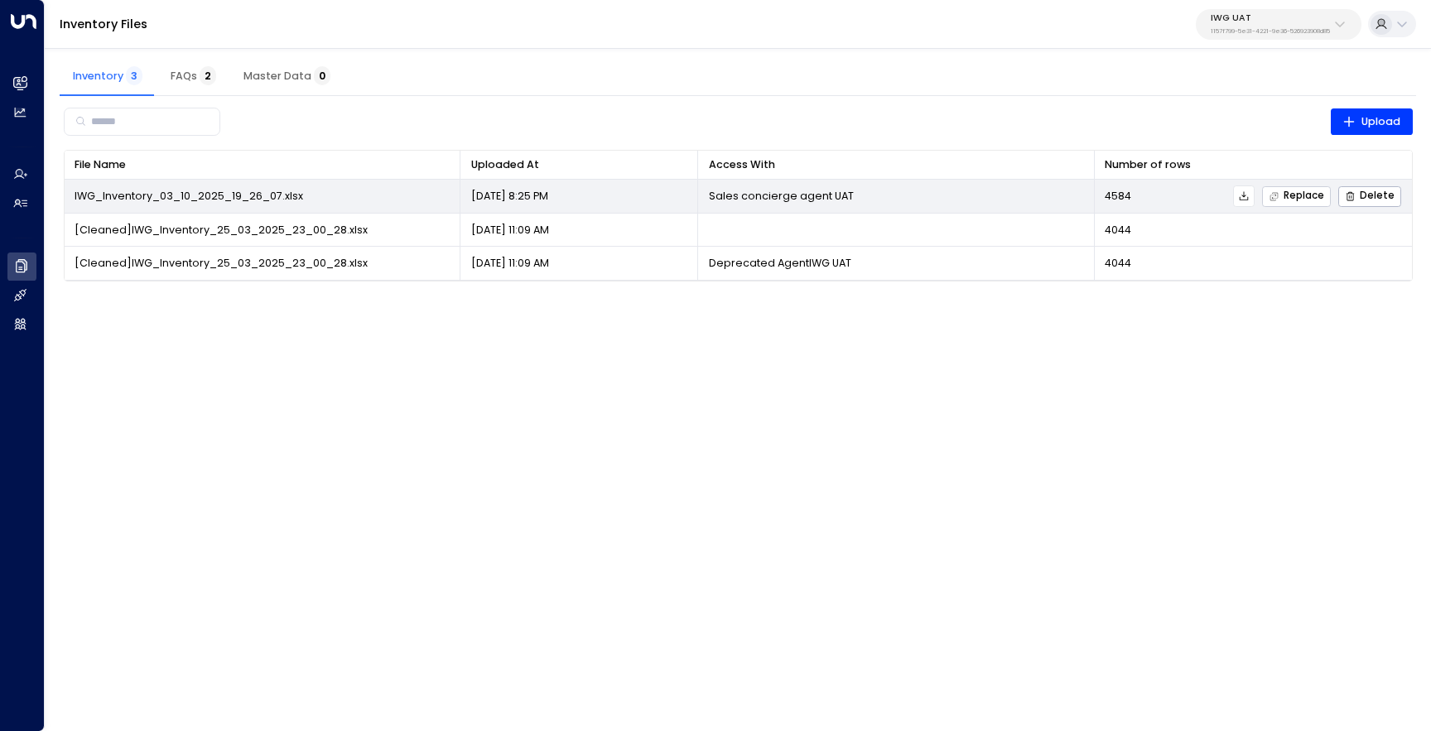
click at [1324, 195] on span "Replace" at bounding box center [1297, 196] width 56 height 11
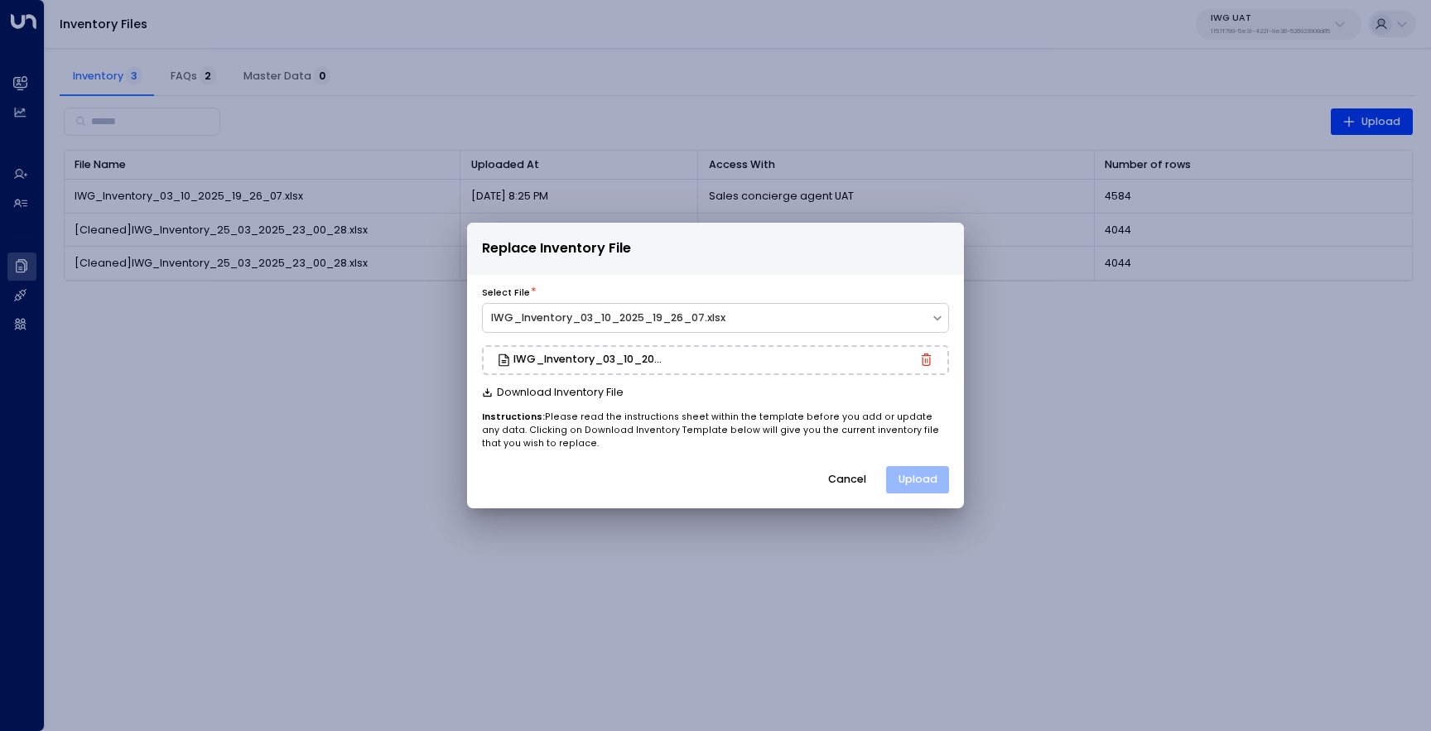
click at [901, 484] on button "Upload" at bounding box center [917, 480] width 63 height 28
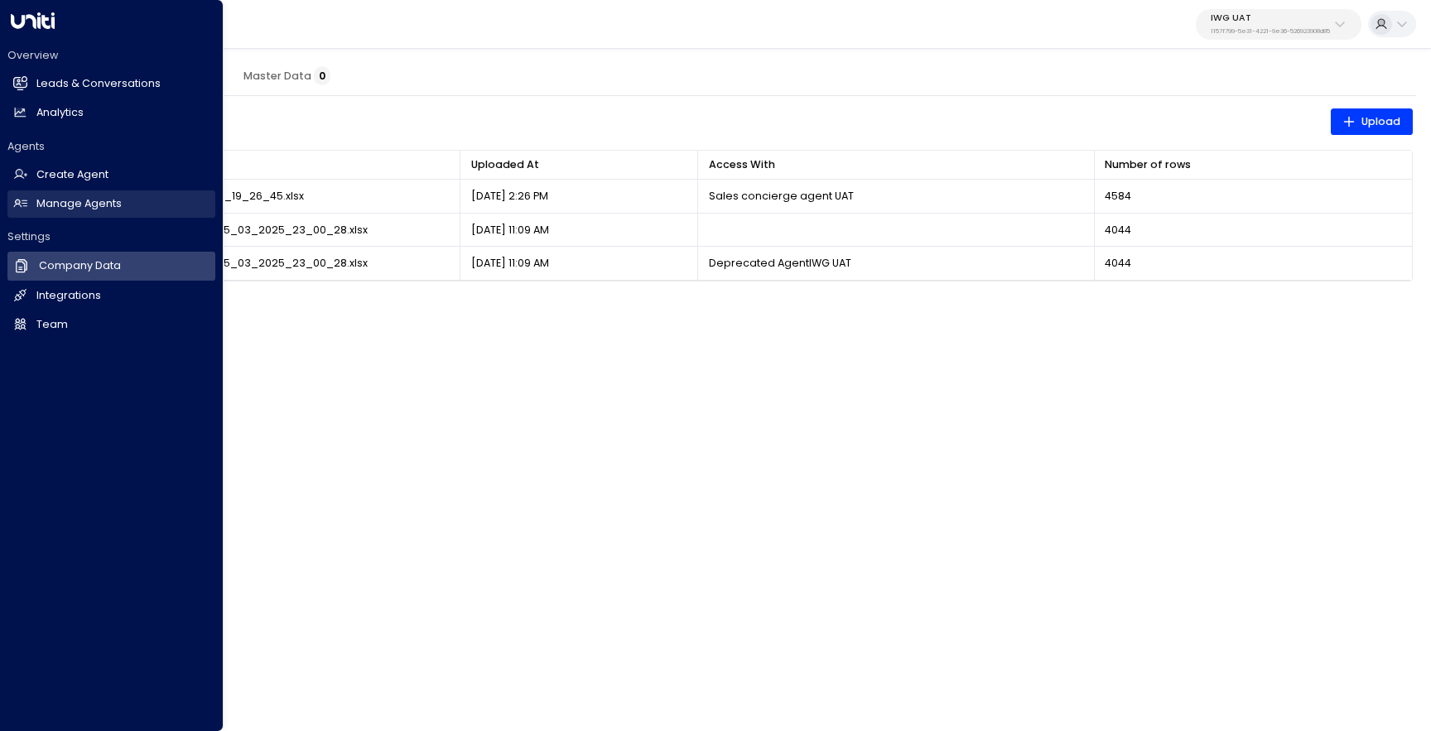
click at [85, 199] on h2 "Manage Agents" at bounding box center [78, 204] width 85 height 16
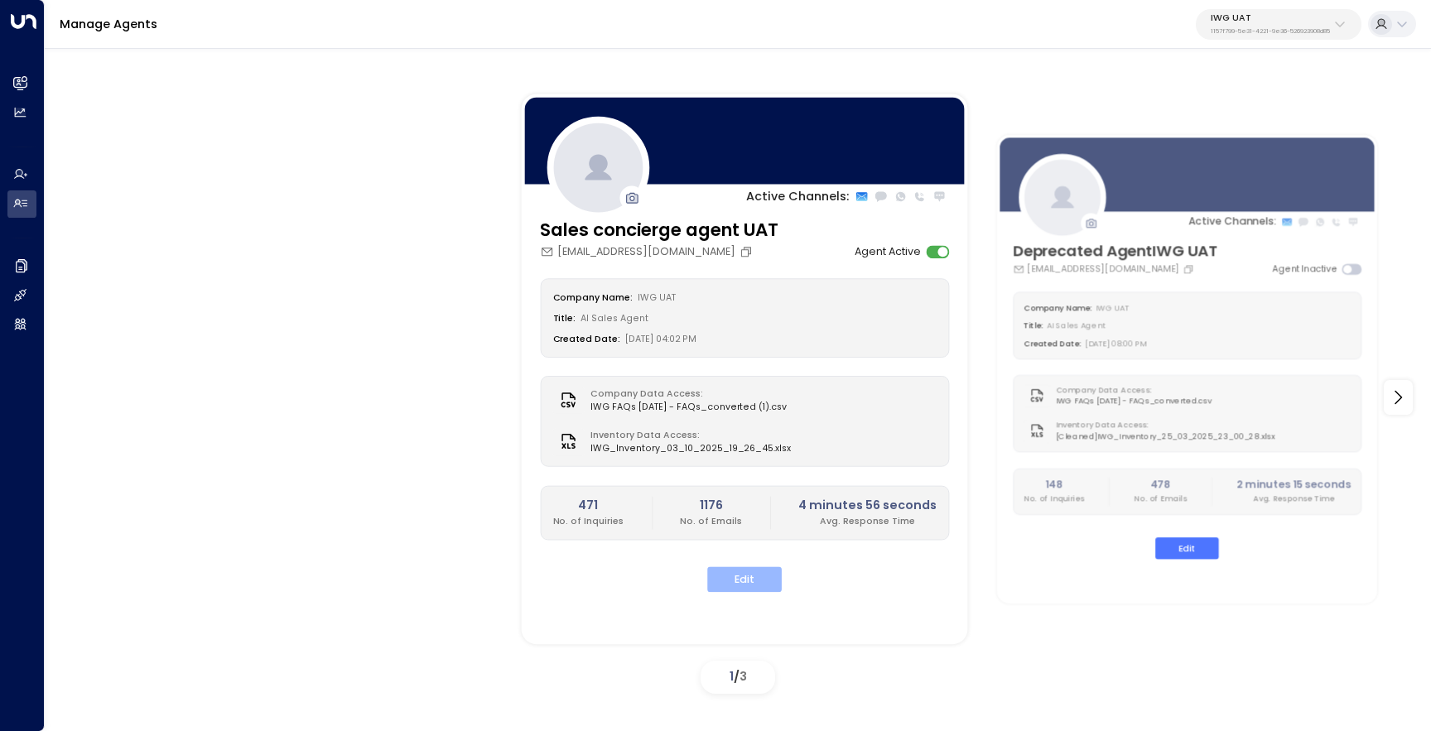
click at [727, 592] on button "Edit" at bounding box center [744, 580] width 75 height 26
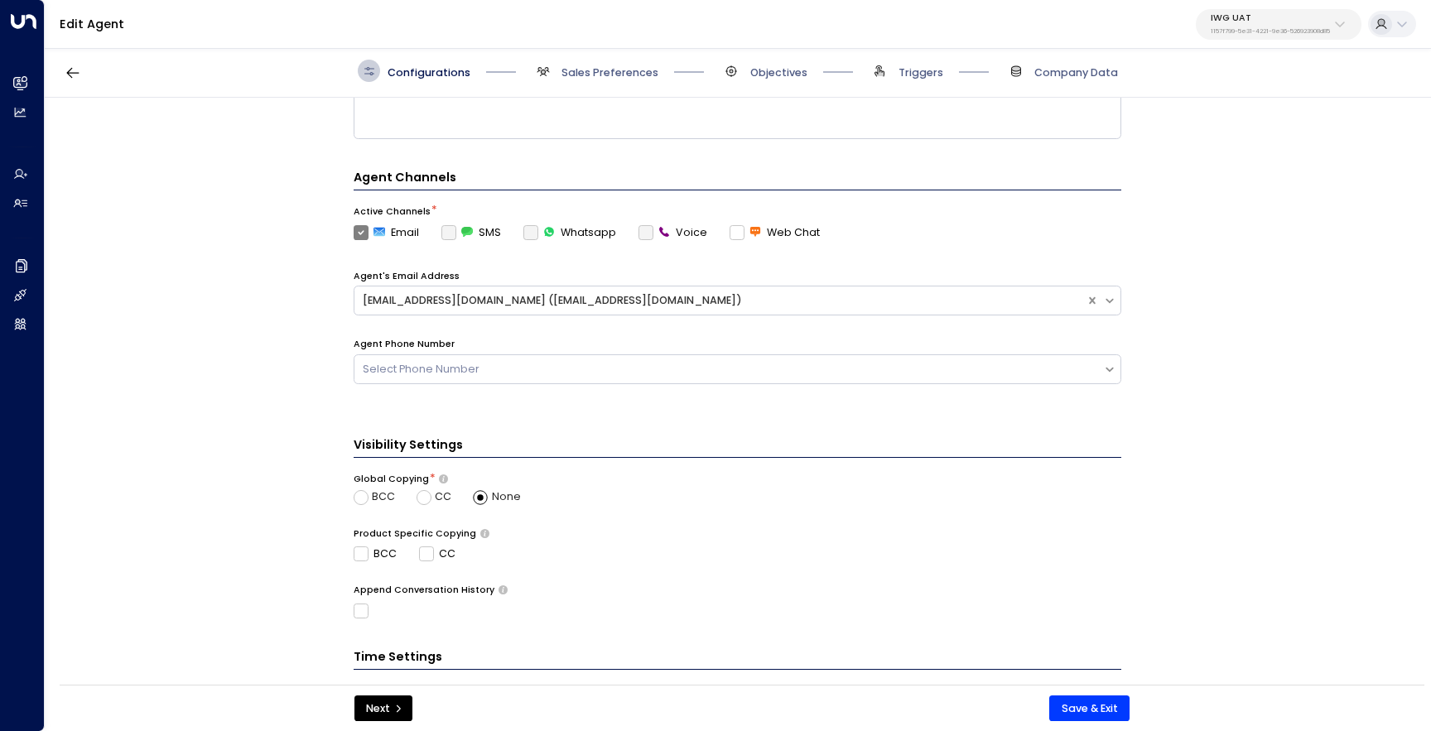
click at [613, 60] on span "Sales Preferences" at bounding box center [595, 71] width 127 height 22
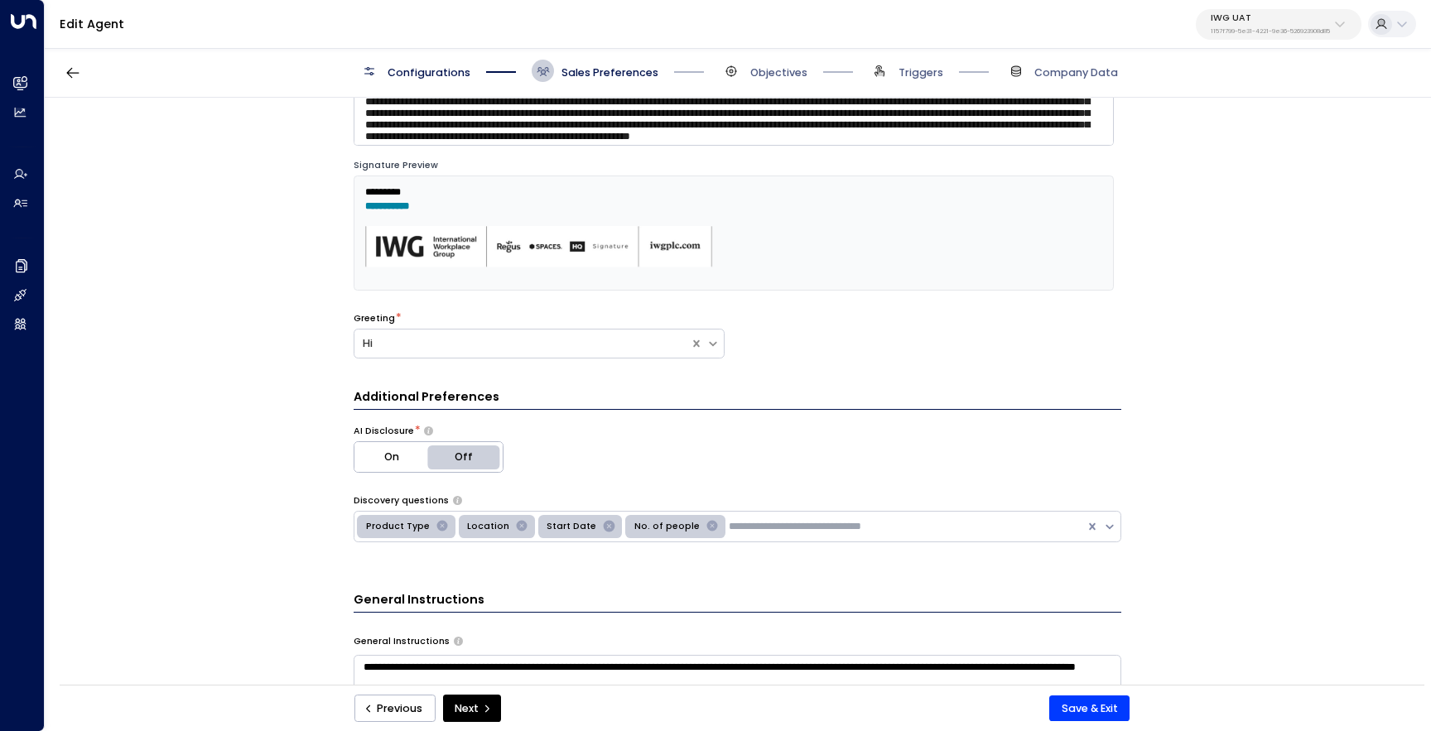
click at [755, 62] on span "Objectives" at bounding box center [764, 71] width 87 height 22
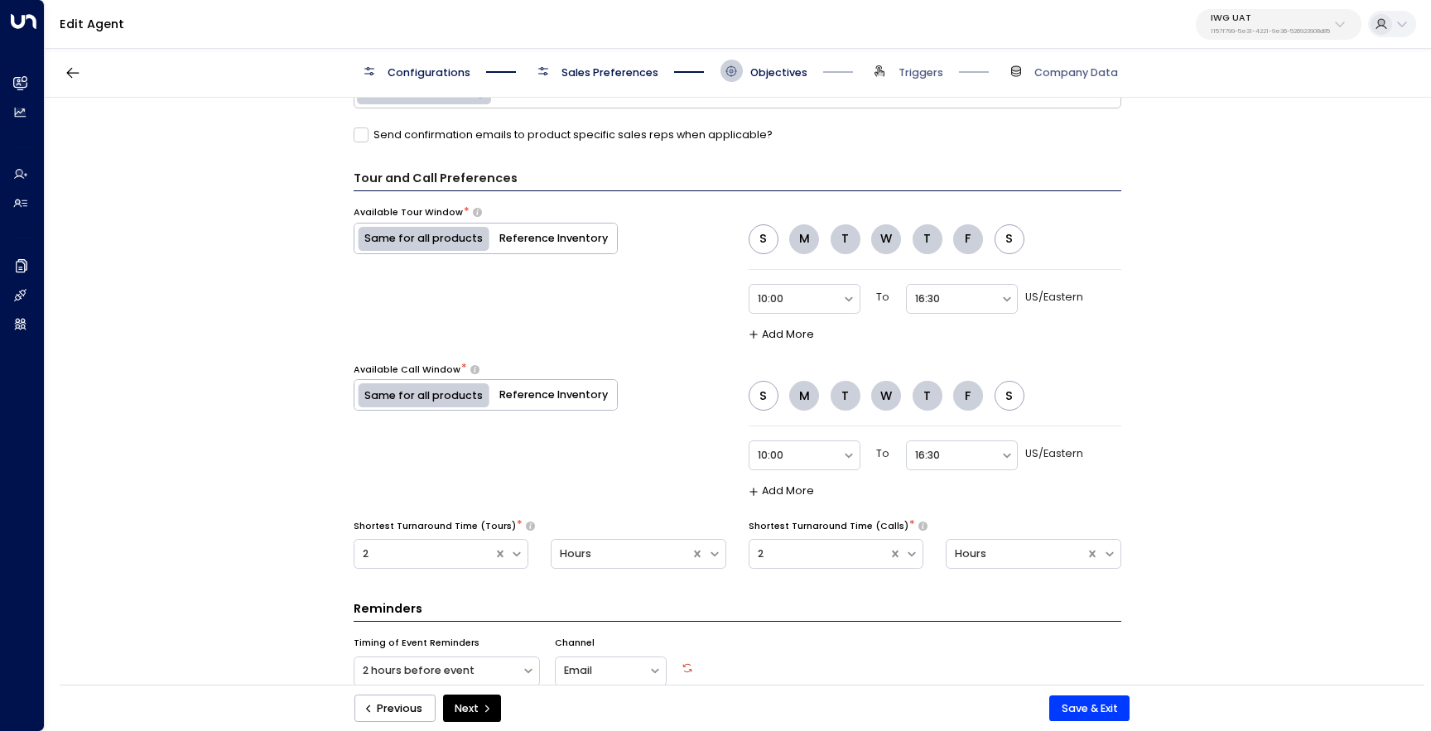
scroll to position [951, 0]
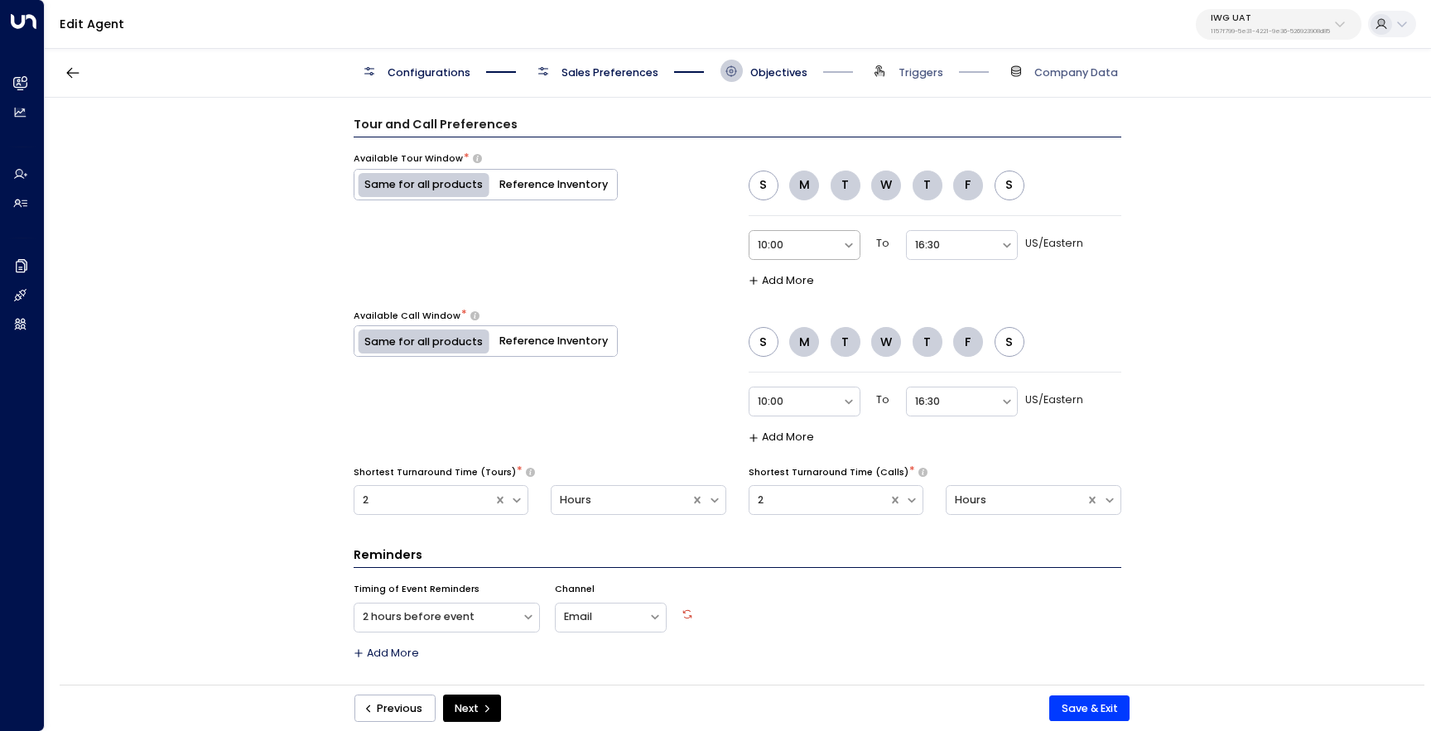
click at [842, 256] on div at bounding box center [850, 245] width 17 height 28
click at [792, 431] on div "9:00" at bounding box center [805, 441] width 112 height 29
click at [957, 231] on div "S M T W T F S option 9:00, selected. 9:00 To Select US/Eastern Add More" at bounding box center [935, 229] width 373 height 117
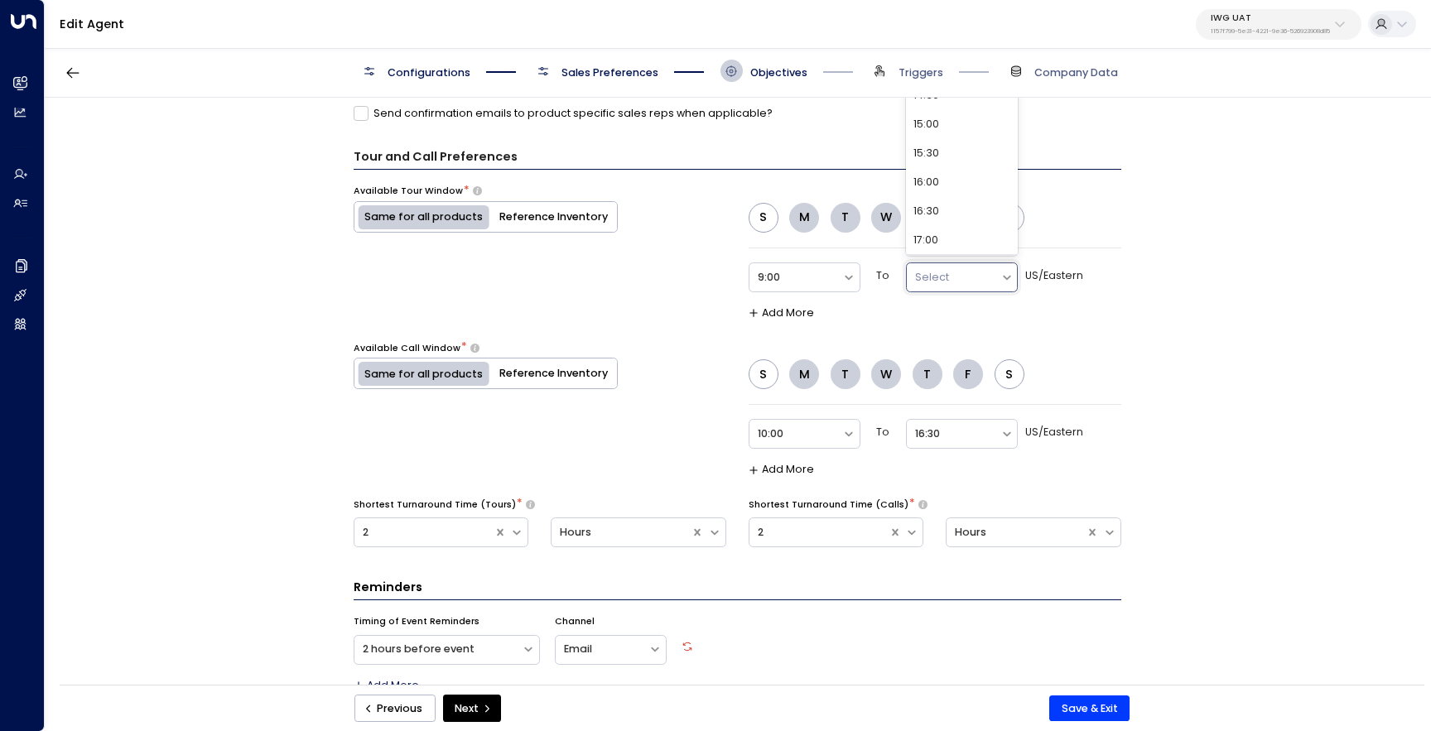
scroll to position [270, 0]
click at [971, 171] on div "16:30" at bounding box center [962, 160] width 112 height 29
click at [823, 431] on div at bounding box center [796, 434] width 76 height 19
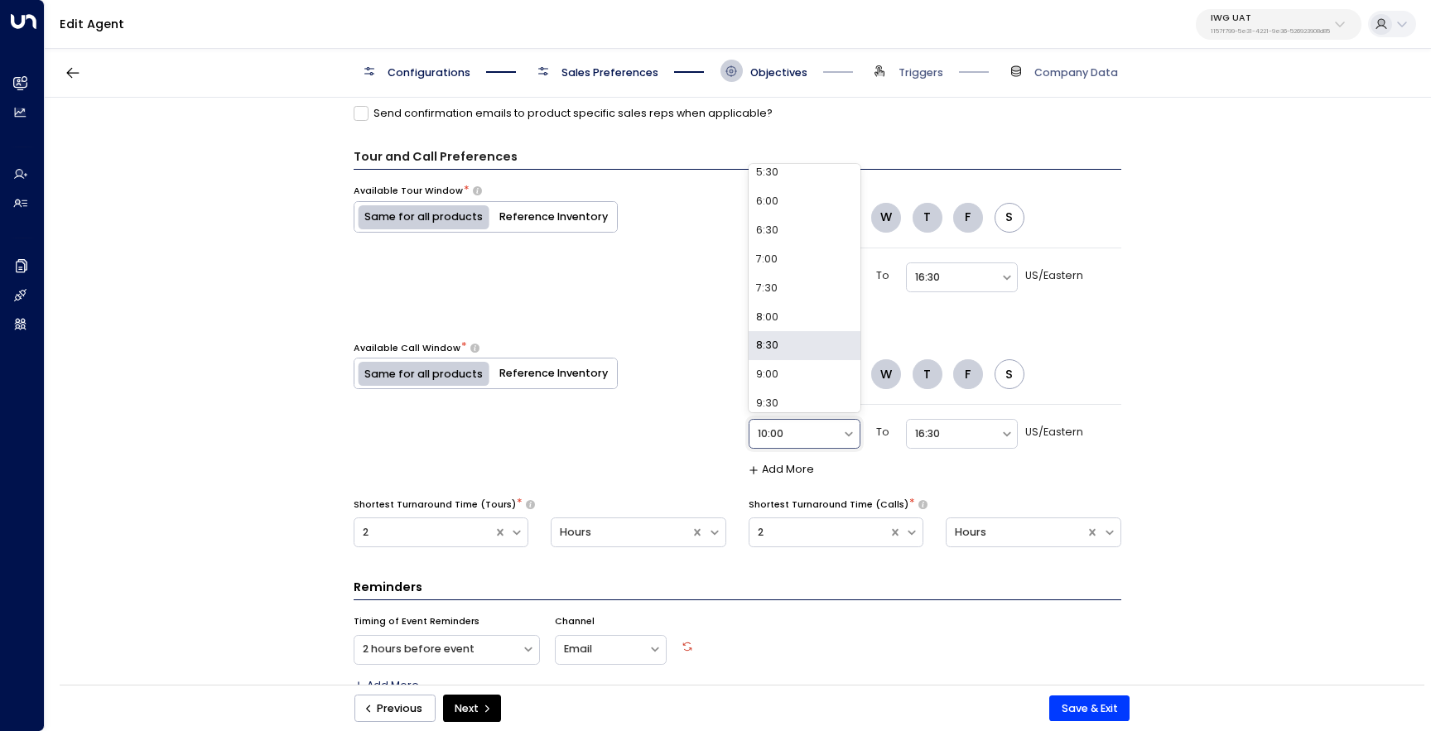
scroll to position [335, 0]
click at [826, 359] on div "9:00" at bounding box center [805, 367] width 112 height 29
click at [924, 449] on div "Select" at bounding box center [962, 435] width 112 height 37
click at [929, 436] on div at bounding box center [953, 434] width 76 height 19
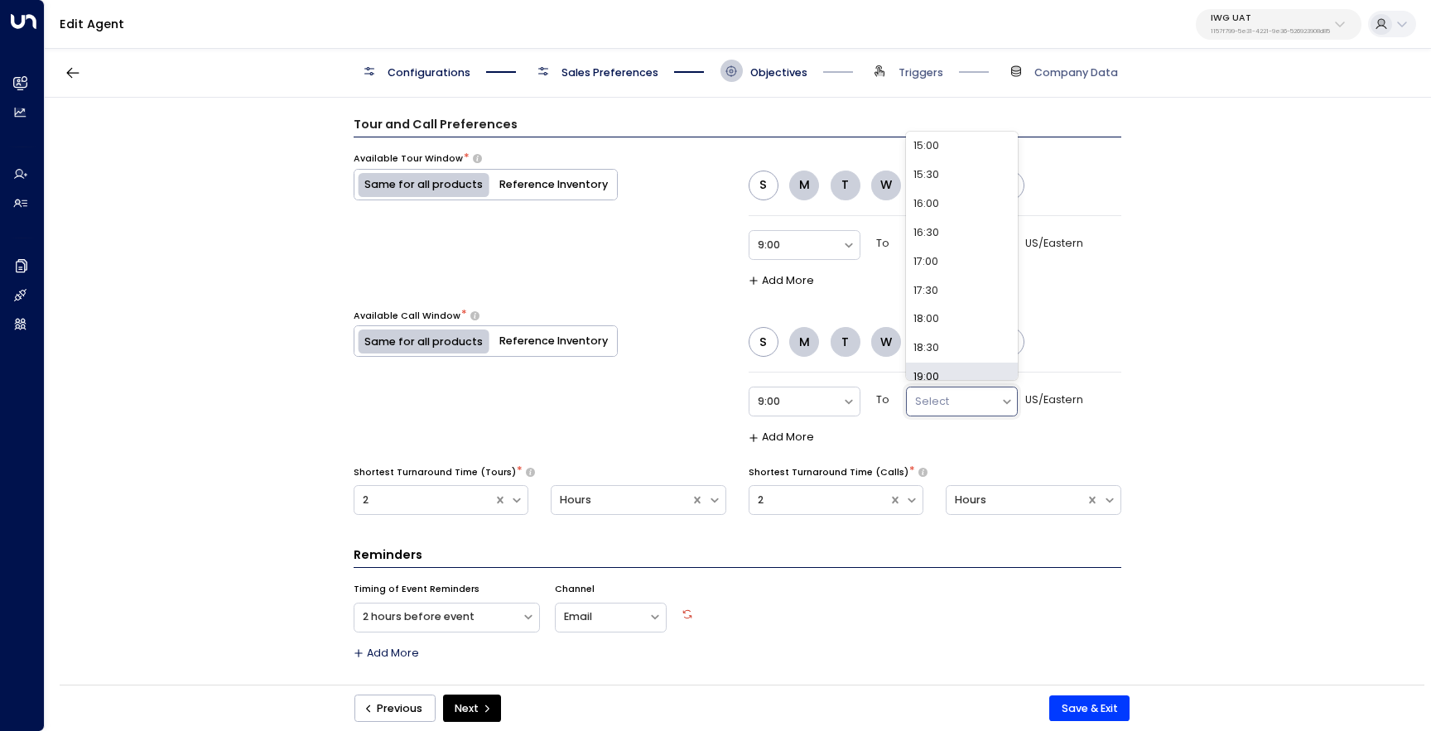
scroll to position [316, 0]
click at [972, 278] on div "17:00" at bounding box center [962, 267] width 112 height 29
click at [465, 500] on div at bounding box center [424, 500] width 123 height 19
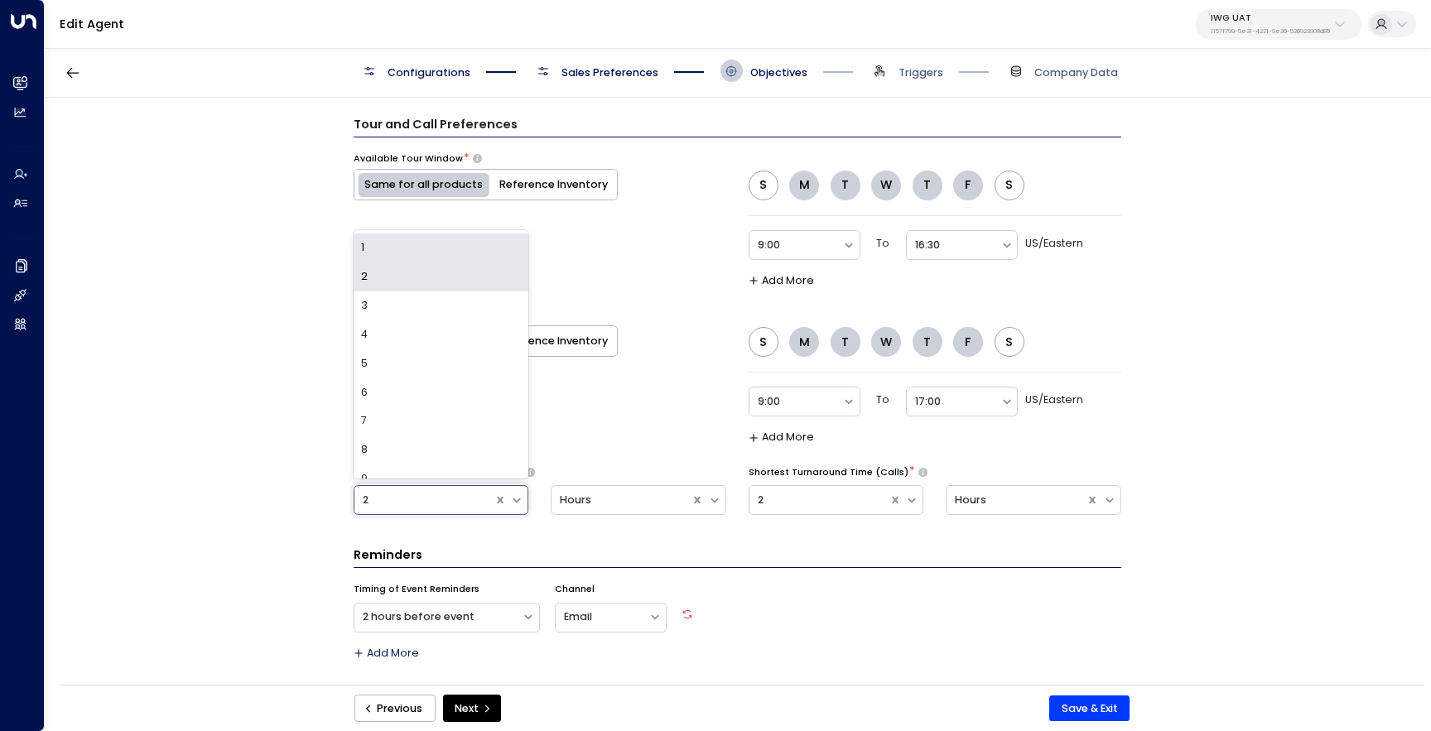
click at [468, 257] on div "1" at bounding box center [442, 248] width 176 height 29
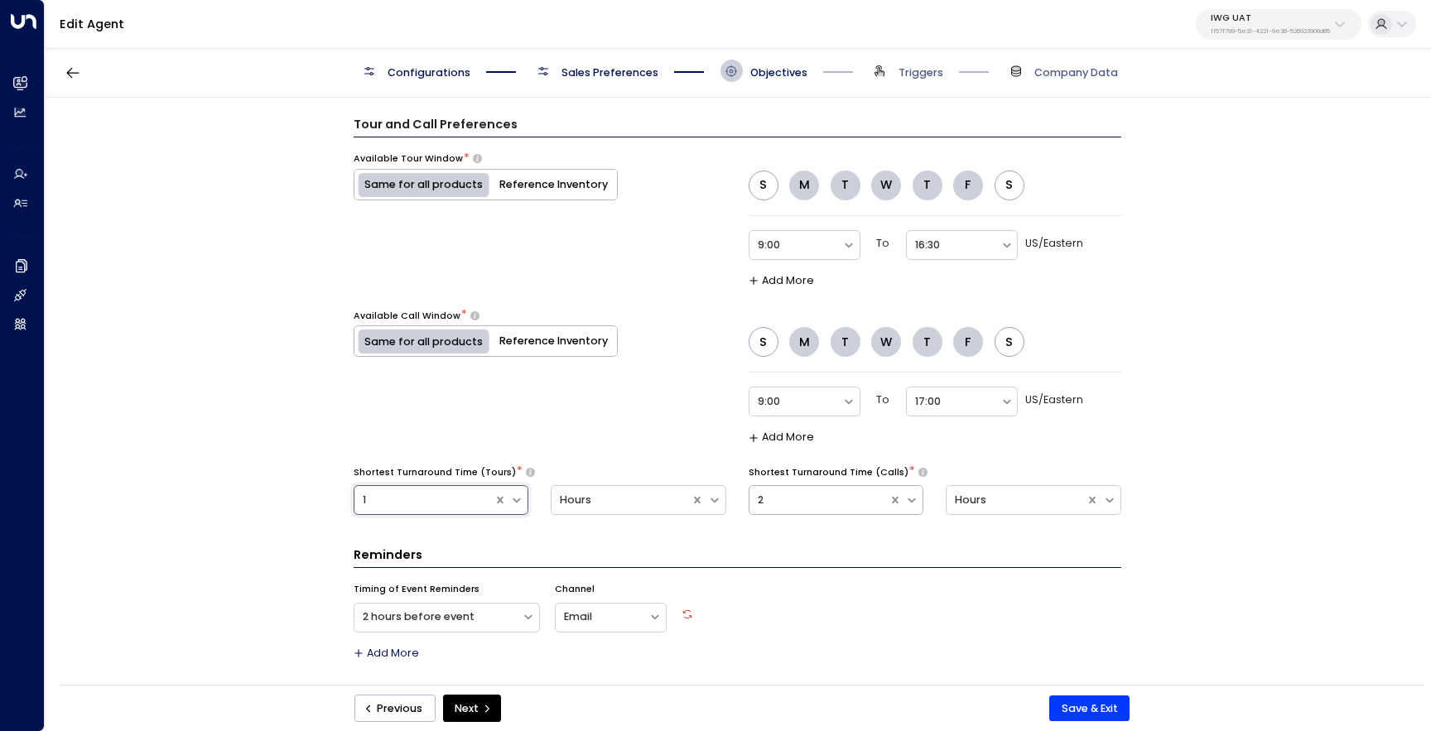
click at [814, 496] on div at bounding box center [819, 500] width 123 height 19
click at [836, 413] on div "10" at bounding box center [837, 414] width 176 height 29
click at [967, 504] on div "Hours" at bounding box center [1016, 501] width 123 height 16
click at [1018, 403] on div "Minutes" at bounding box center [1034, 403] width 176 height 29
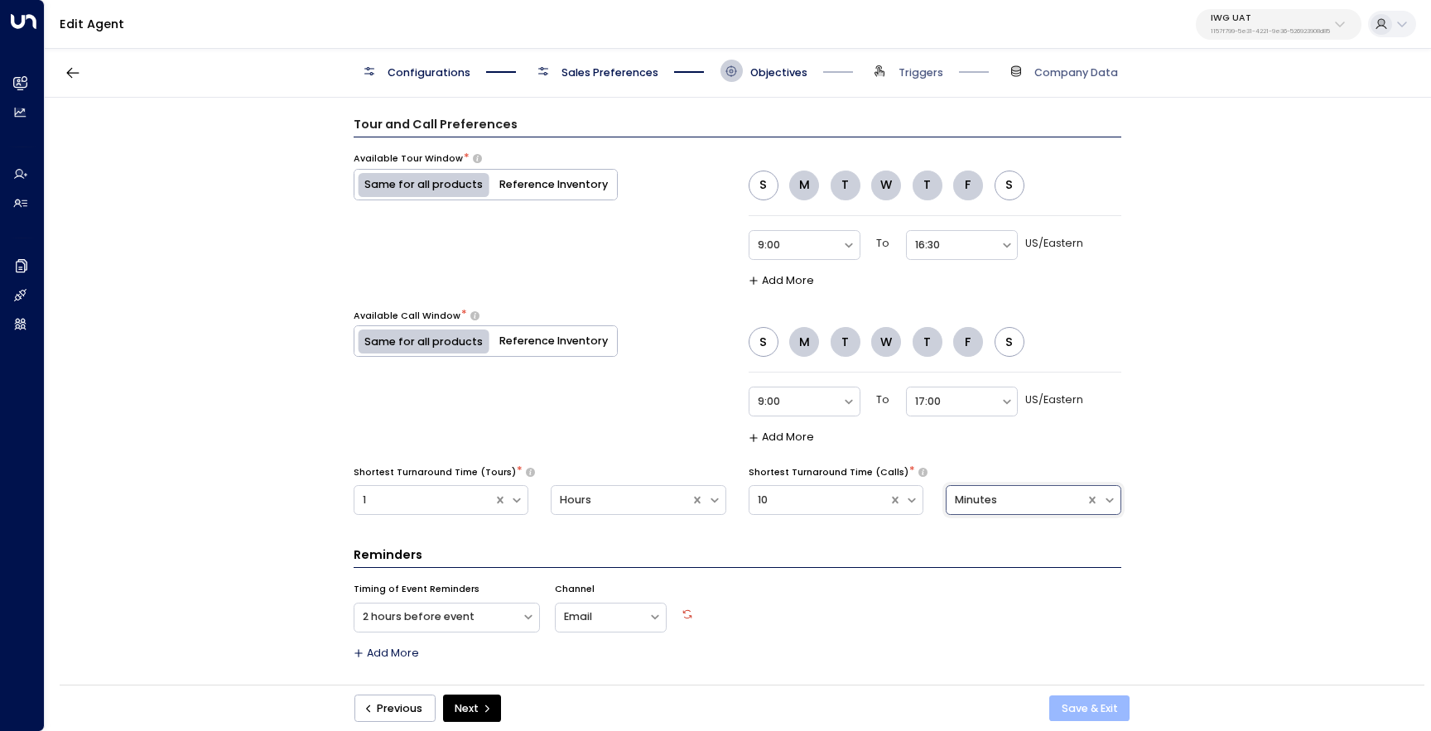
click at [1066, 702] on button "Save & Exit" at bounding box center [1090, 709] width 80 height 27
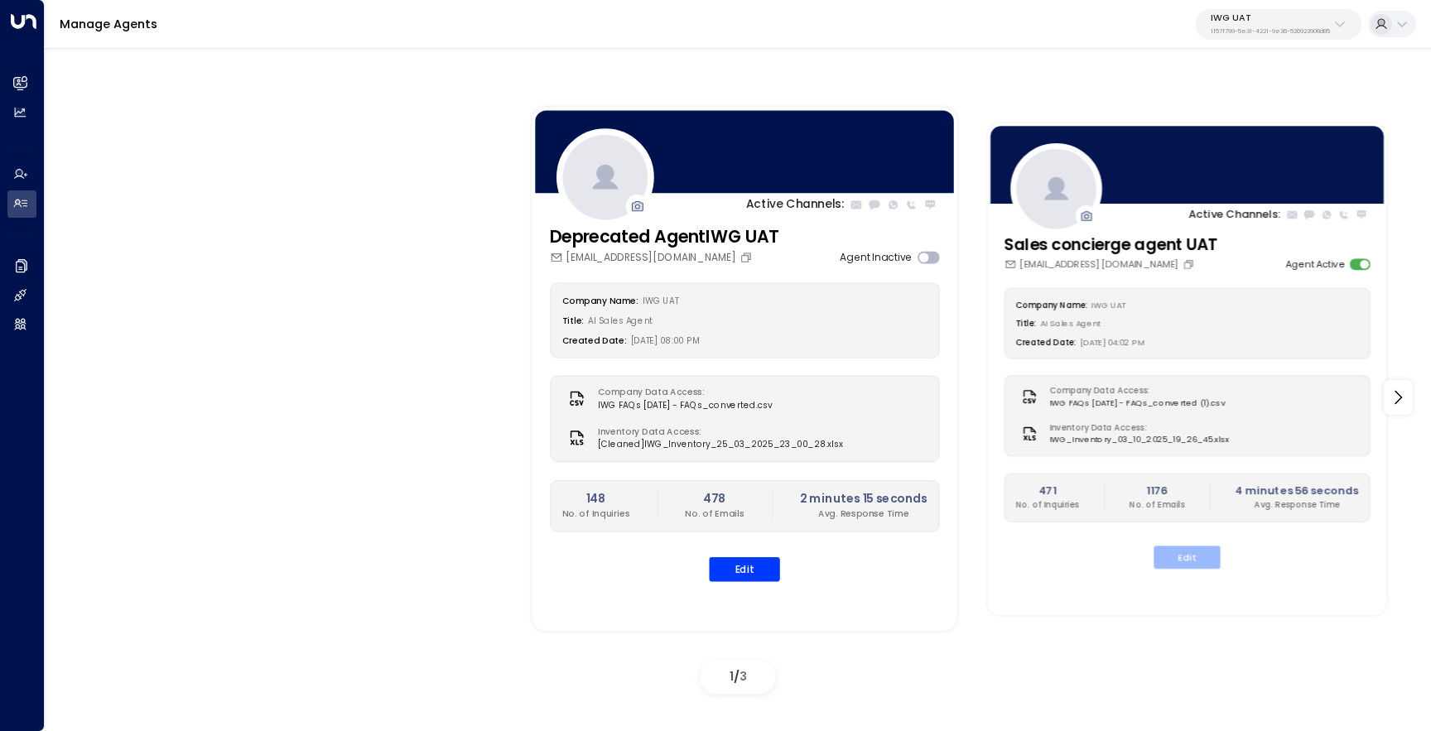
click at [1175, 562] on button "Edit" at bounding box center [1187, 558] width 66 height 23
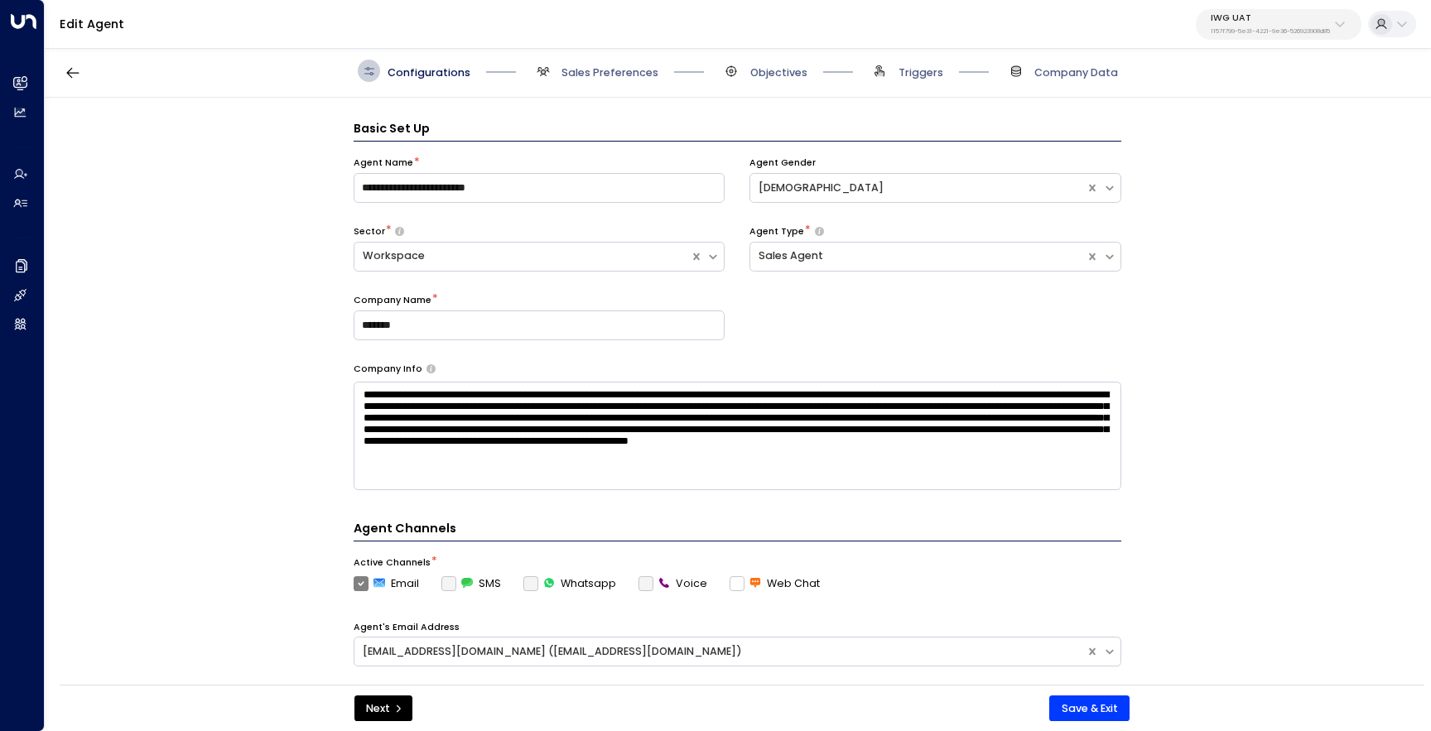
scroll to position [22, 0]
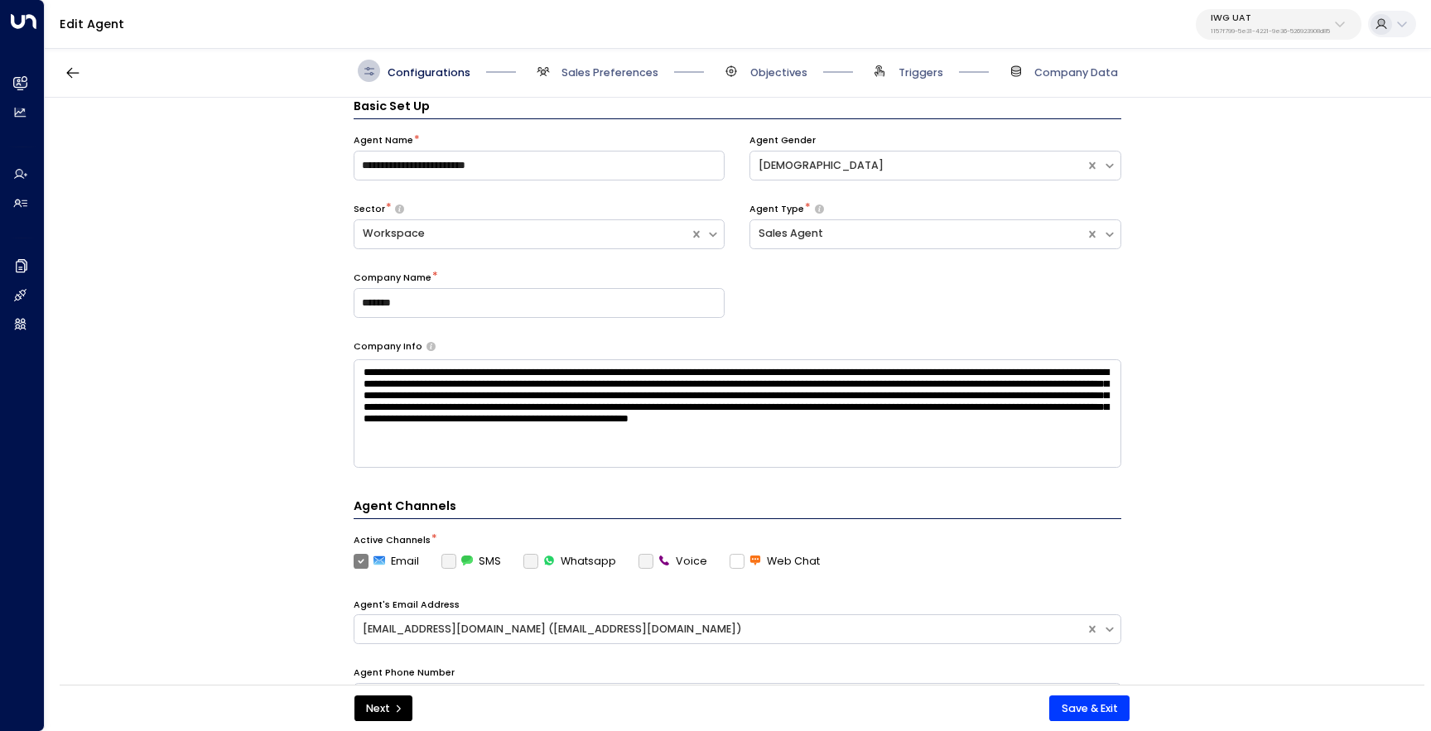
click at [760, 80] on span "Objectives" at bounding box center [764, 71] width 87 height 22
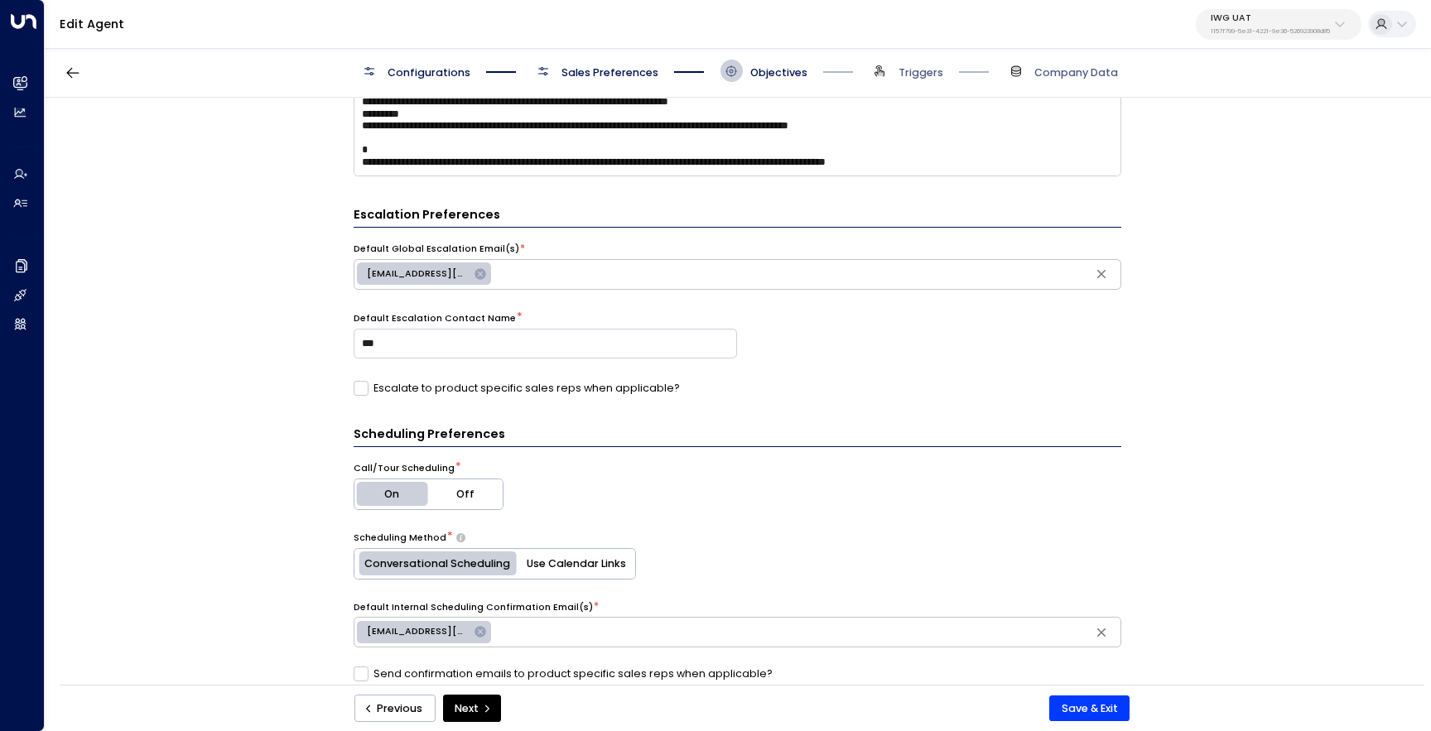
scroll to position [0, 0]
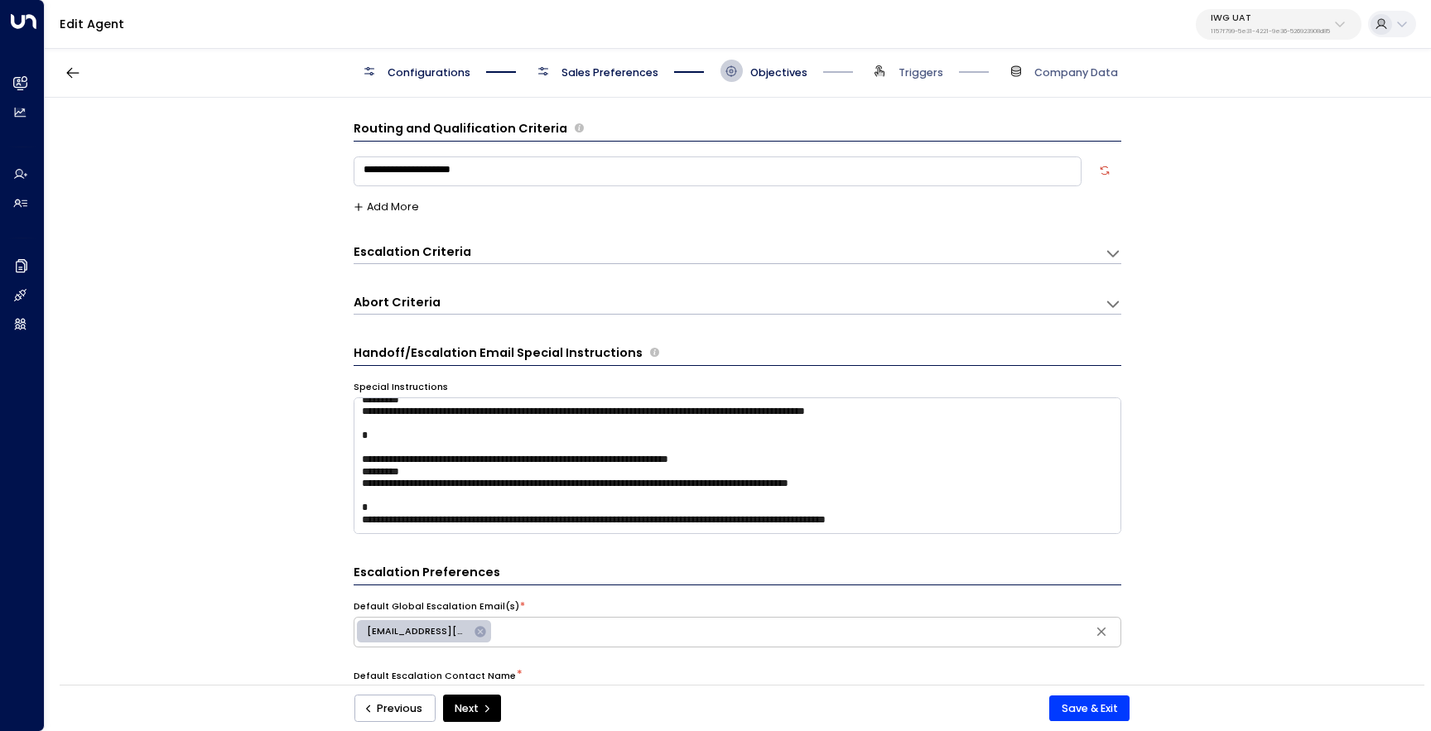
click at [600, 71] on span "Sales Preferences" at bounding box center [610, 72] width 97 height 15
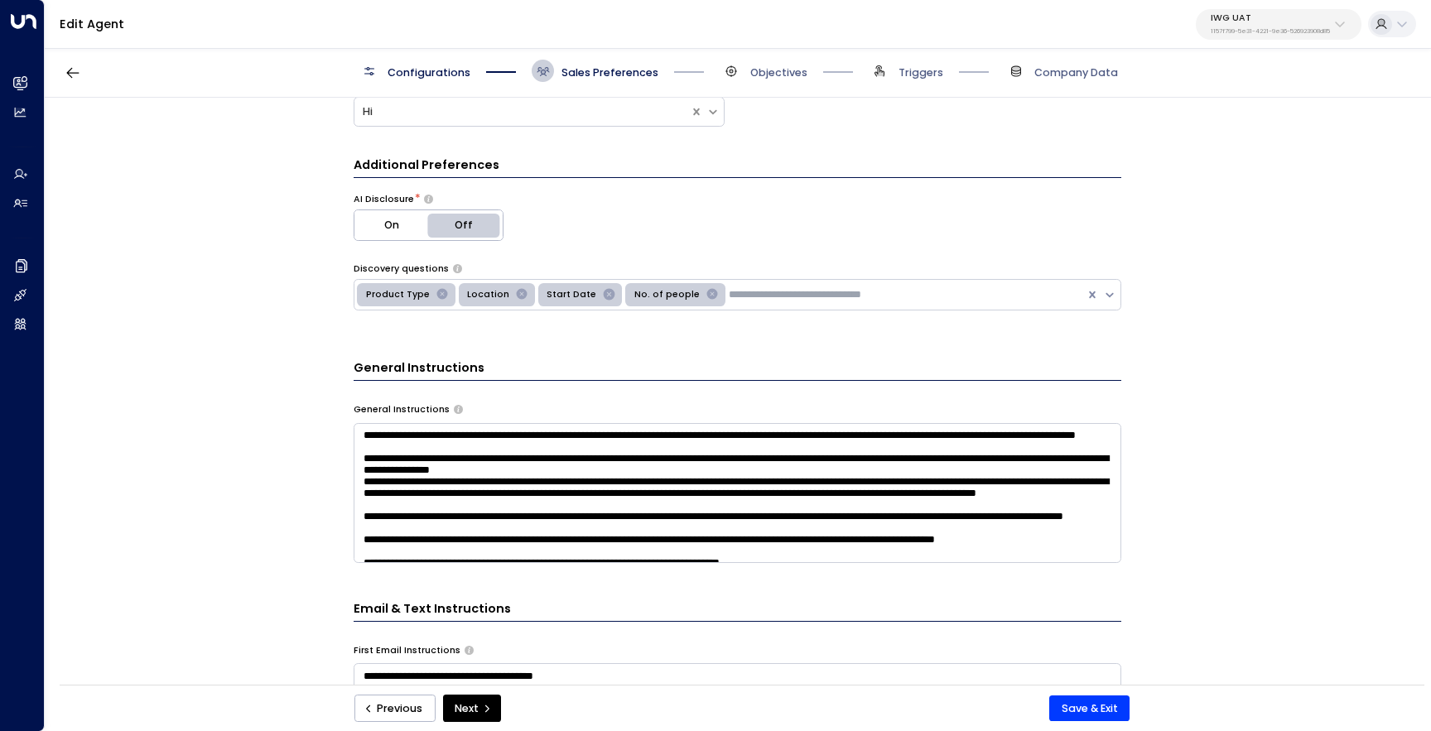
scroll to position [387, 0]
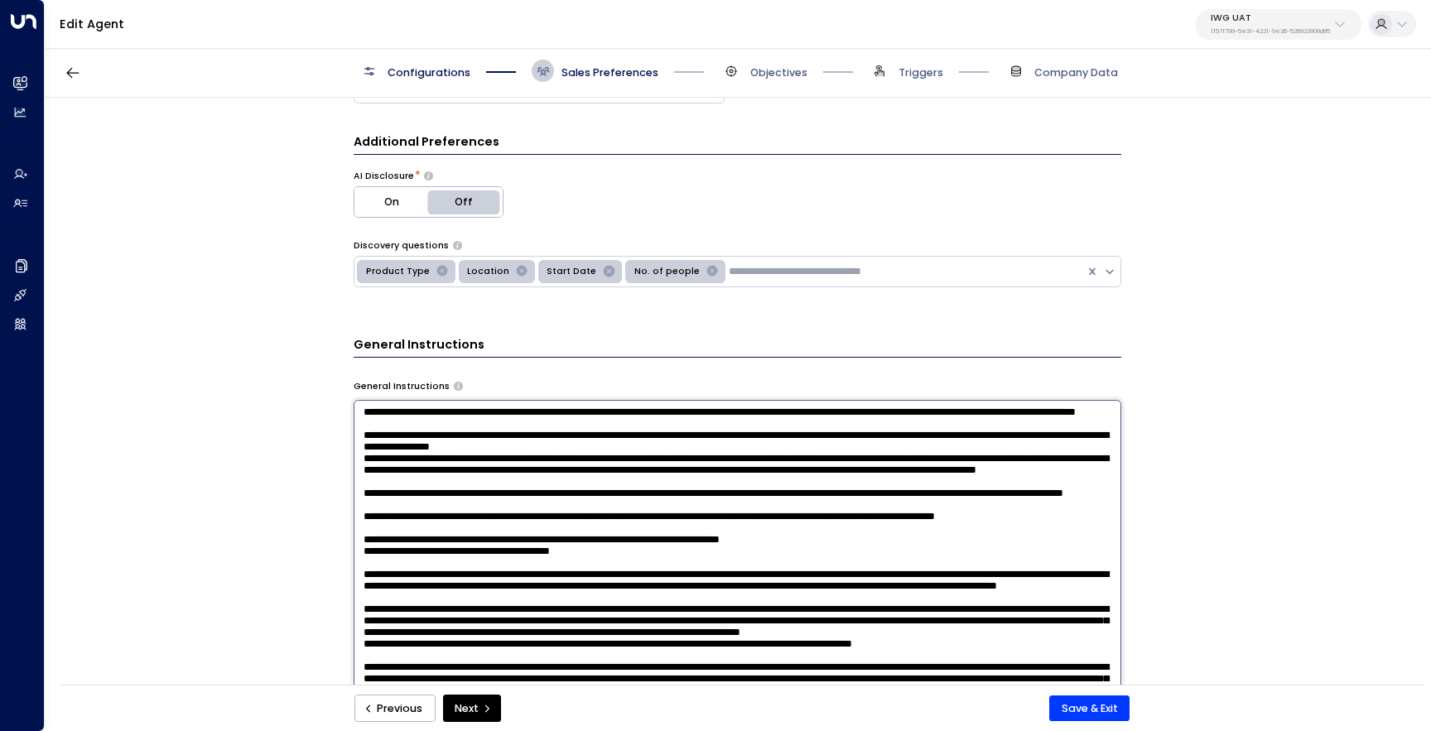
drag, startPoint x: 536, startPoint y: 437, endPoint x: 355, endPoint y: 418, distance: 181.5
click at [355, 418] on textarea at bounding box center [738, 596] width 768 height 392
paste textarea "**********"
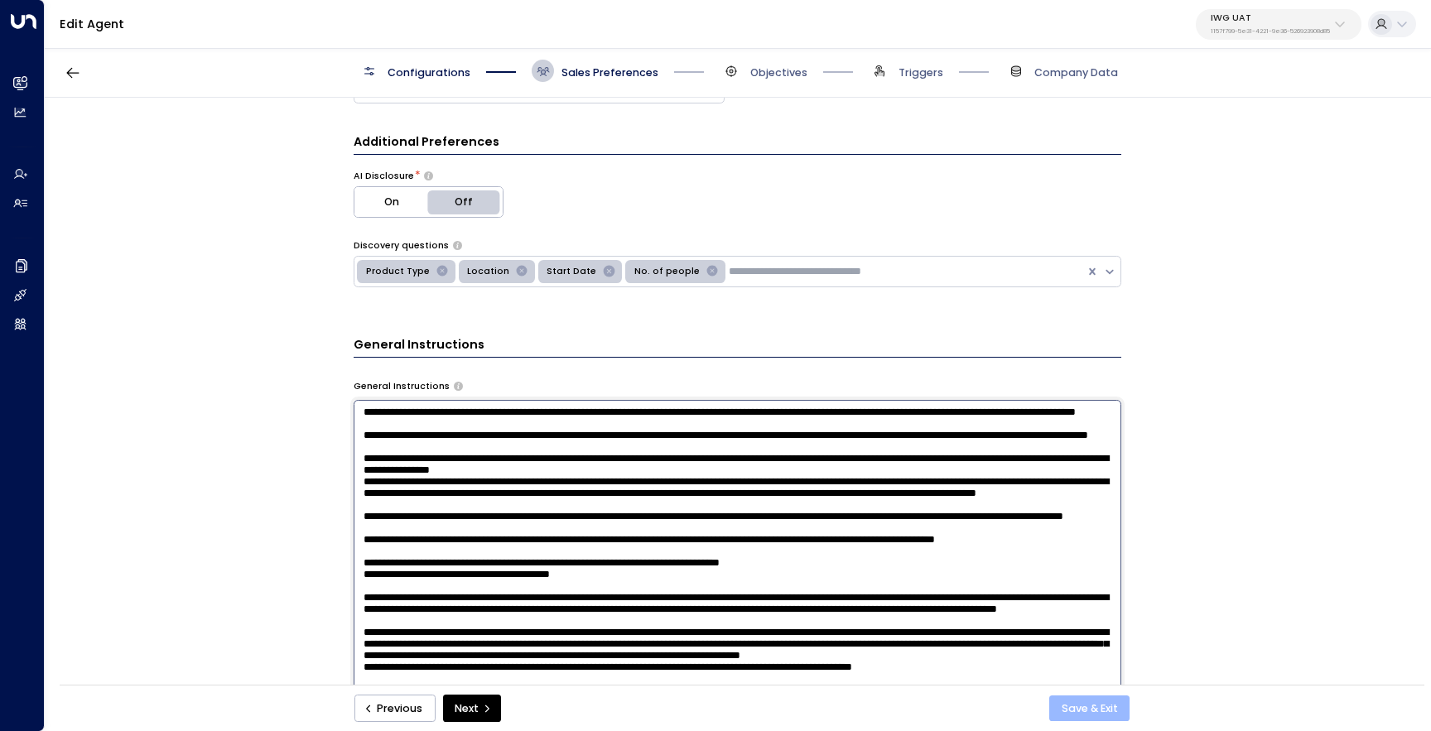
type textarea "**********"
click at [1069, 704] on button "Save & Exit" at bounding box center [1090, 709] width 80 height 27
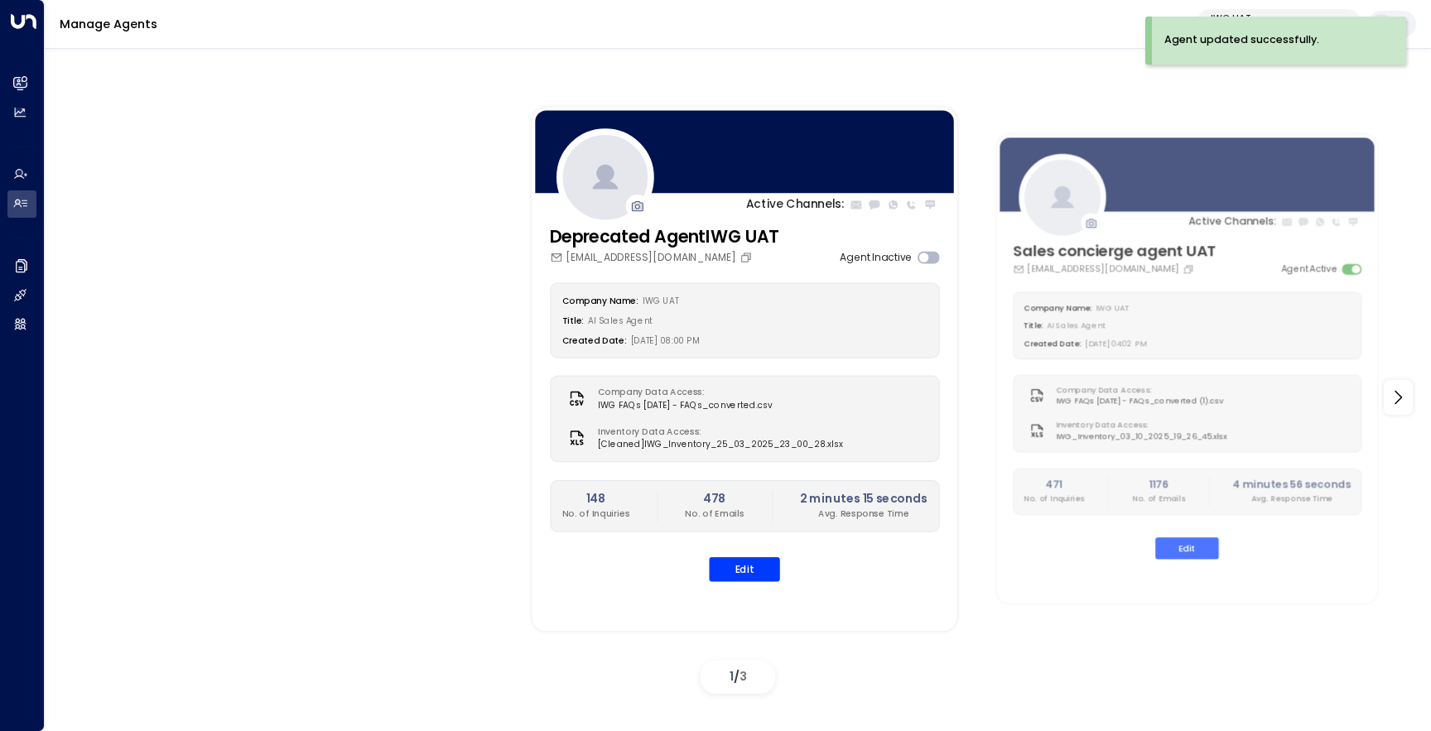
click at [1245, 22] on div "Agent updated successfully." at bounding box center [1279, 41] width 254 height 48
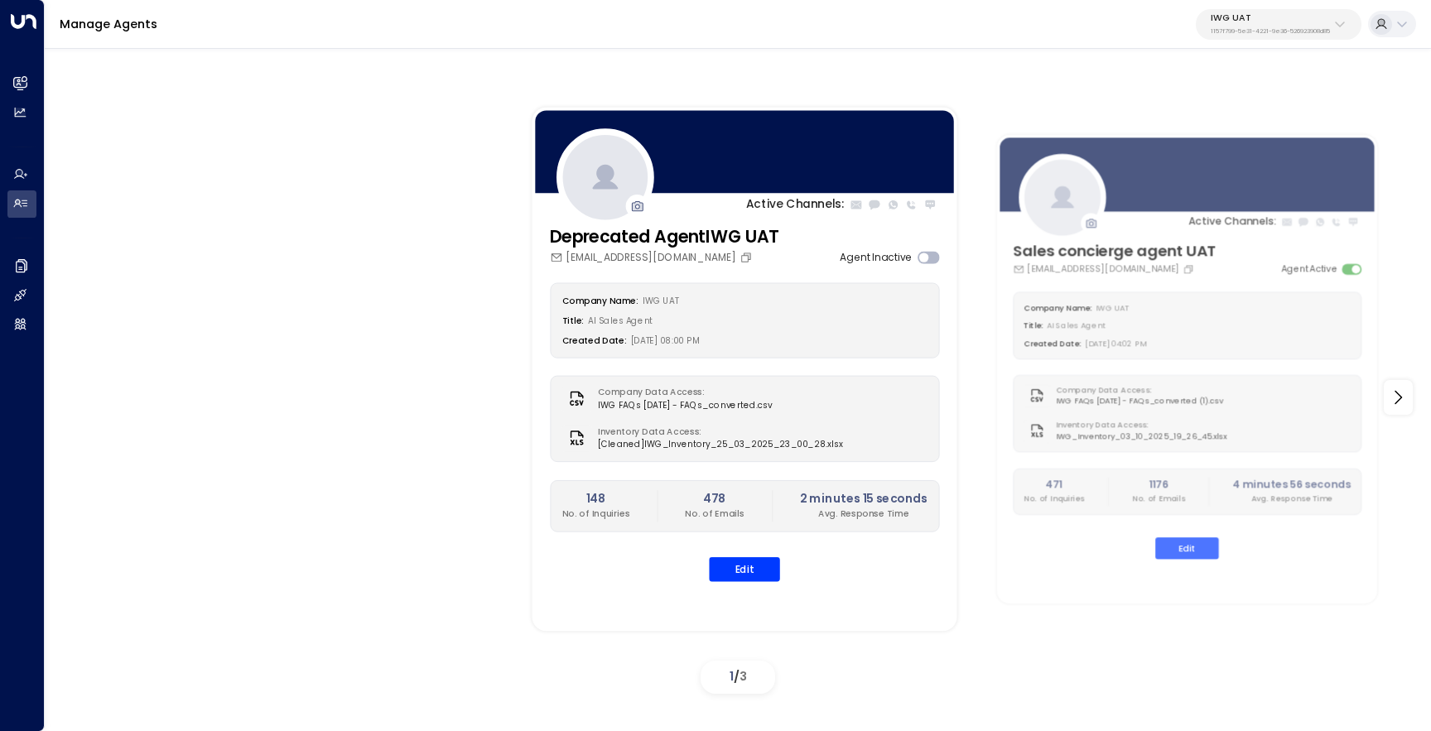
click at [1259, 23] on div "IWG UAT 1157f799-5e31-4221-9e36-526923908d85" at bounding box center [1270, 24] width 119 height 22
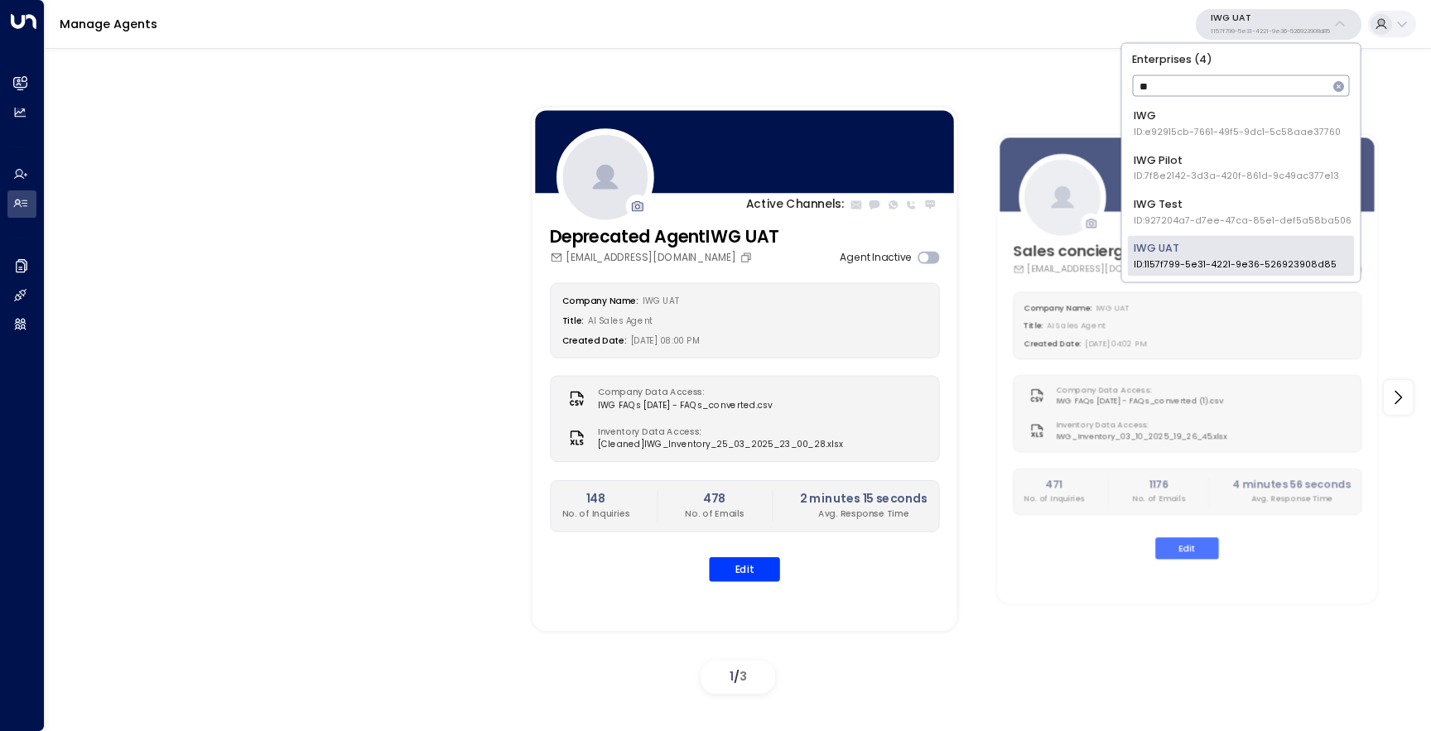
type input "***"
click at [1227, 205] on div "IWG Test ID: 927204a7-d7ee-47ca-85e1-def5a58ba506" at bounding box center [1243, 211] width 218 height 31
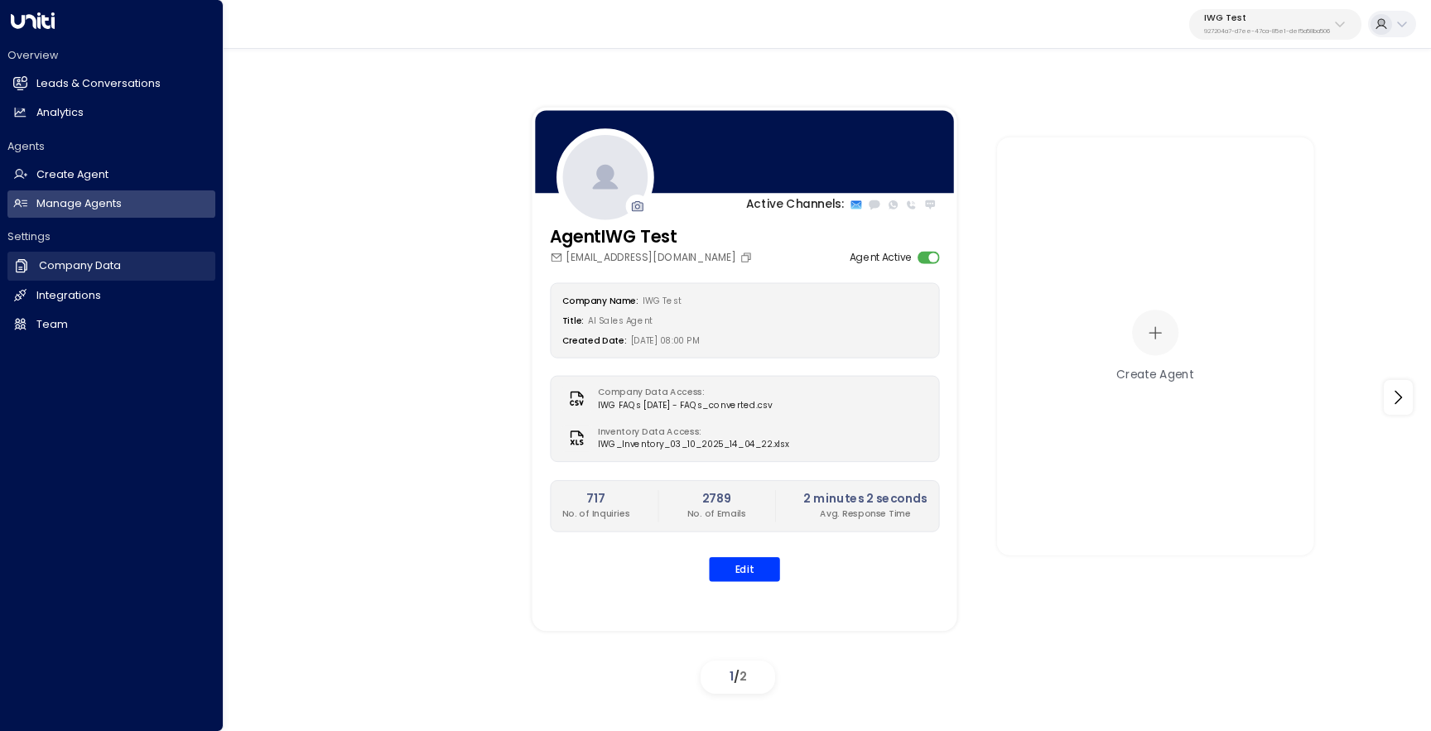
click at [74, 268] on h2 "Company Data" at bounding box center [80, 266] width 82 height 16
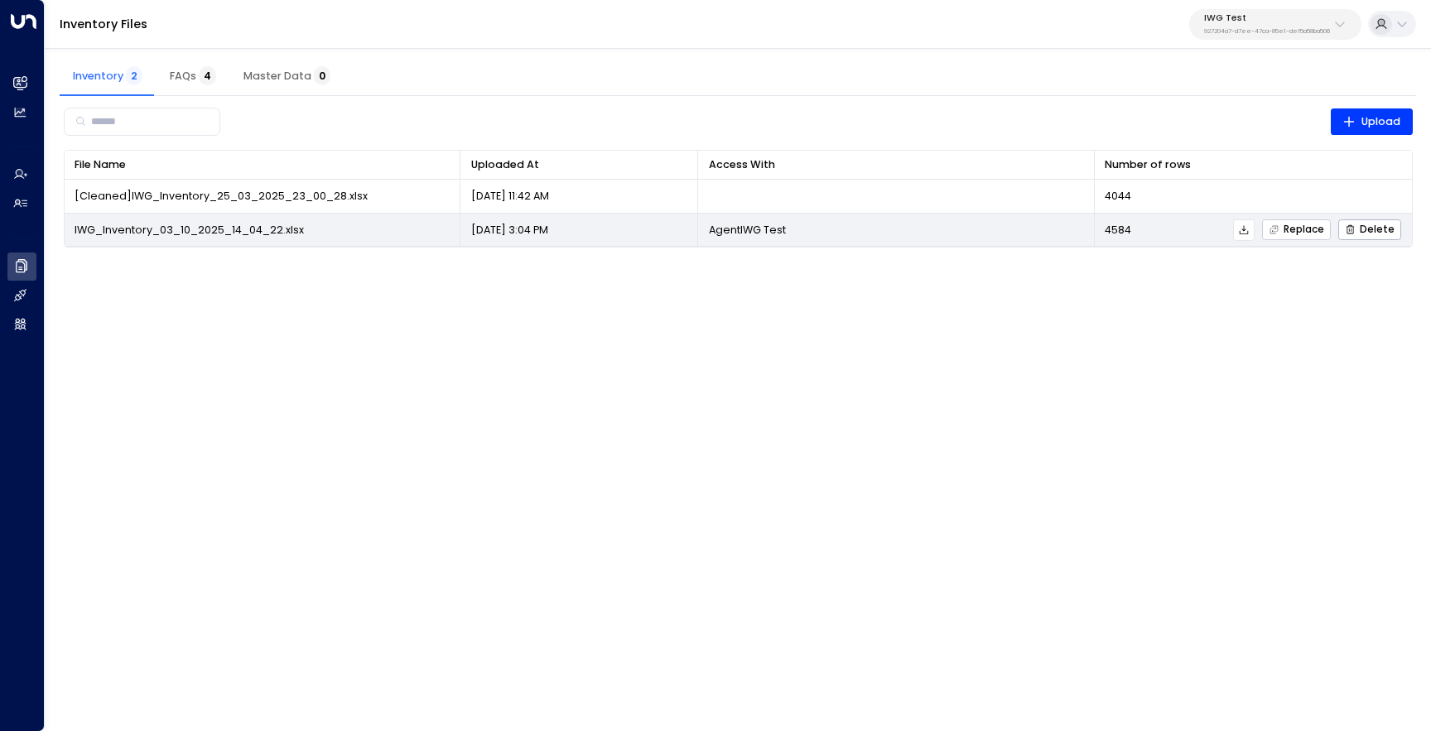
click at [1291, 228] on span "Replace" at bounding box center [1297, 229] width 56 height 11
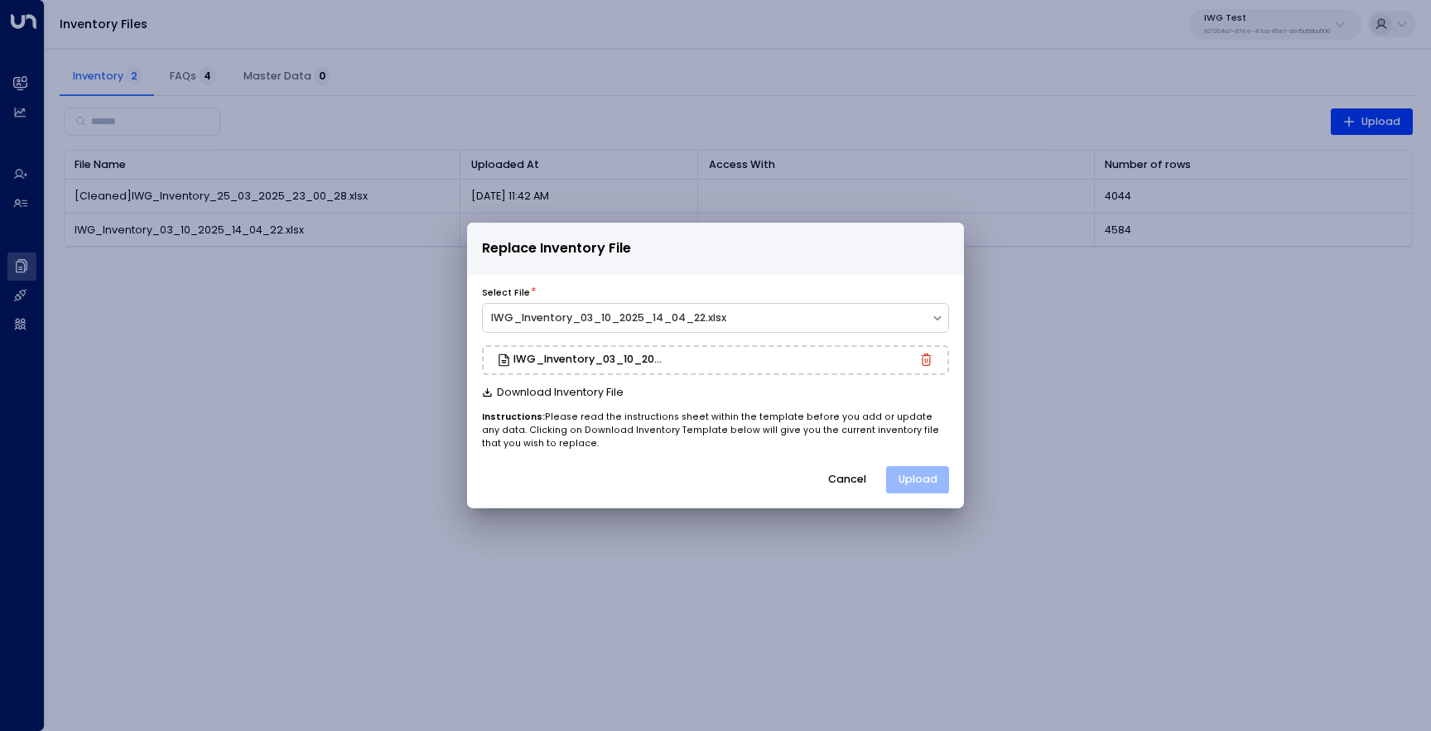
click at [905, 482] on button "Upload" at bounding box center [917, 480] width 63 height 28
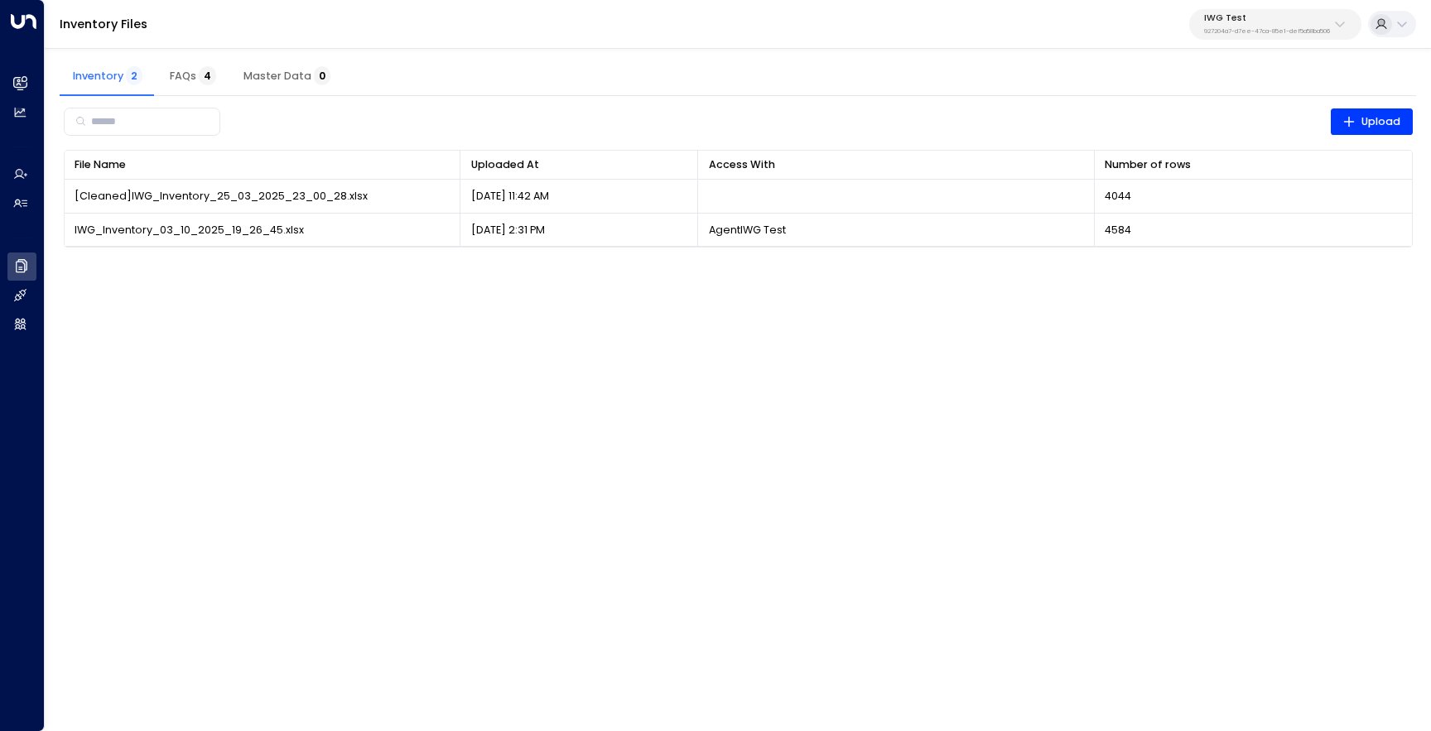
click at [884, 267] on html "Overview Leads & Conversations Leads & Conversations Analytics Analytics Agents…" at bounding box center [715, 133] width 1431 height 267
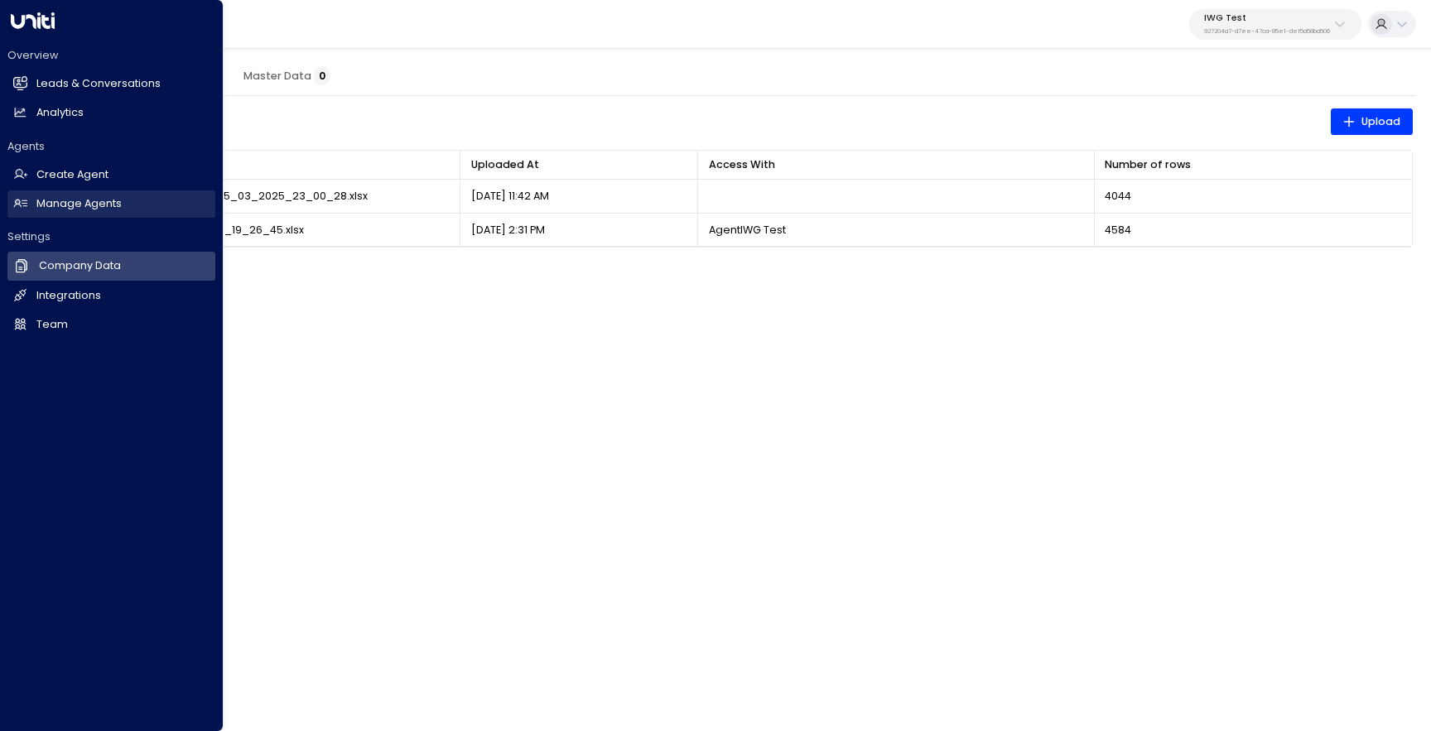
click at [77, 200] on h2 "Manage Agents" at bounding box center [78, 204] width 85 height 16
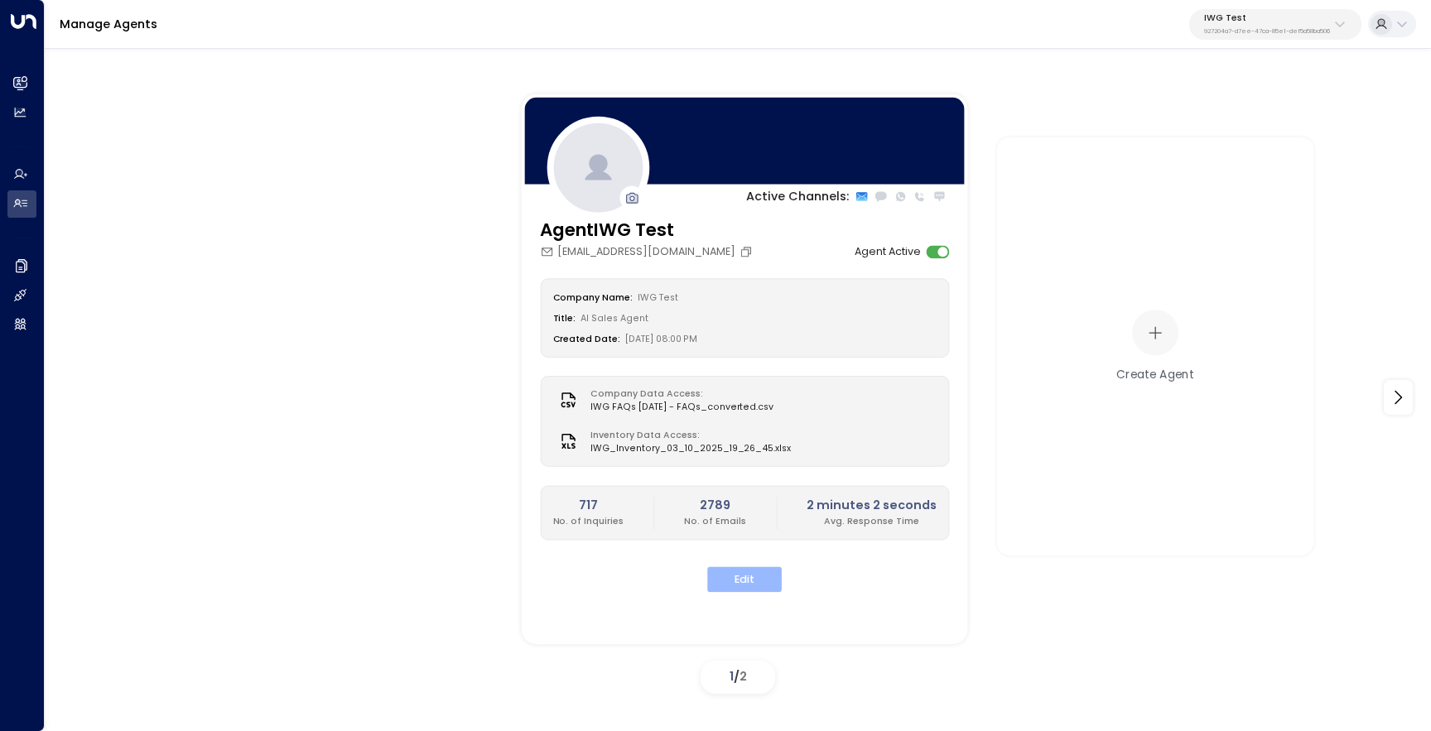
click at [730, 583] on button "Edit" at bounding box center [744, 580] width 75 height 26
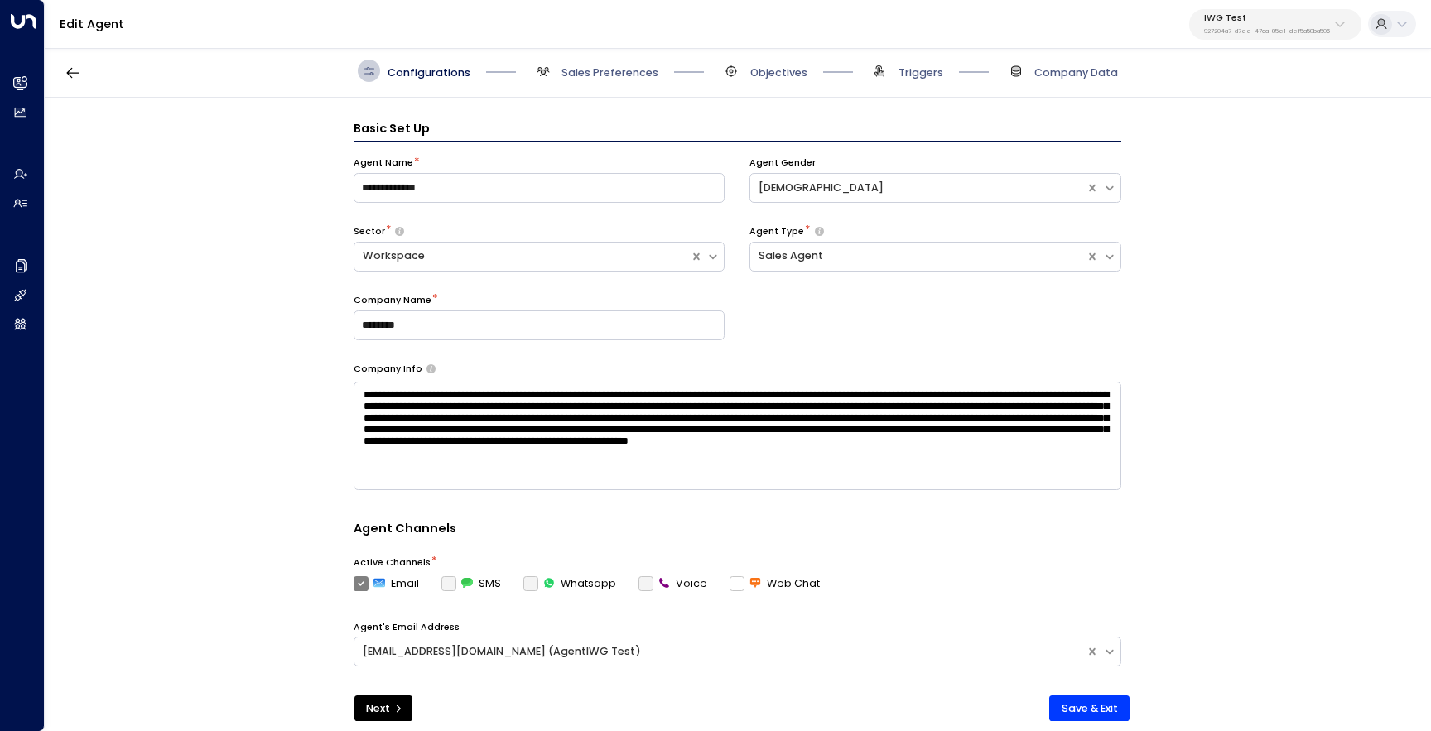
scroll to position [22, 0]
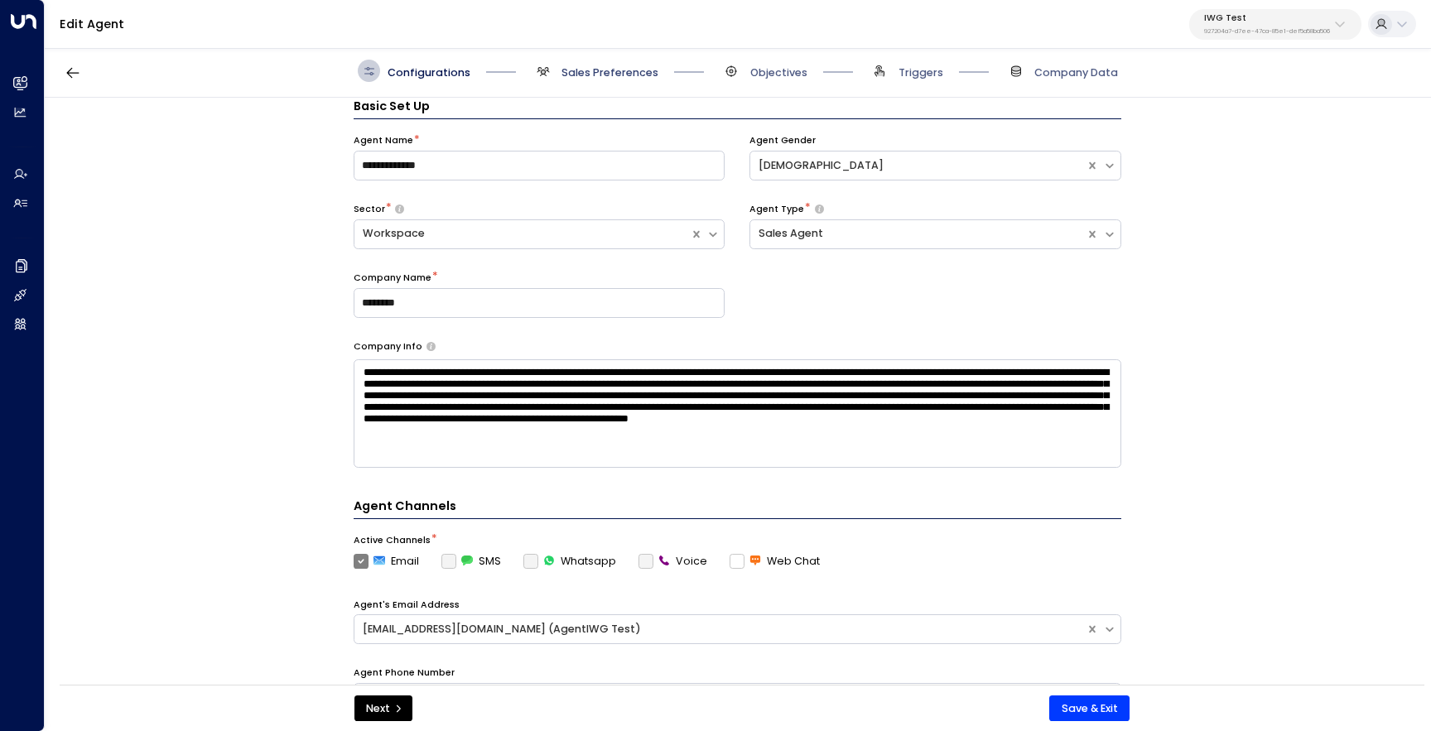
click at [640, 70] on span "Sales Preferences" at bounding box center [610, 72] width 97 height 15
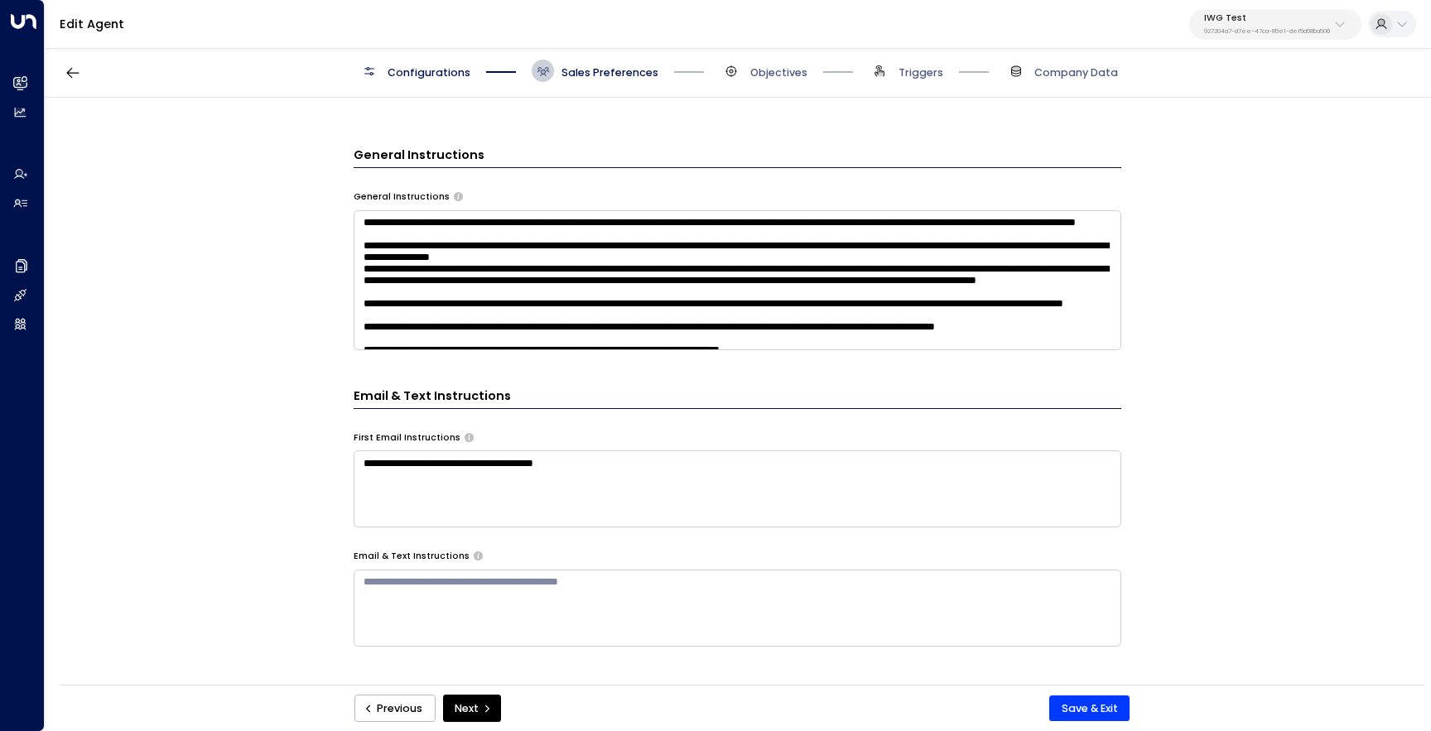
scroll to position [569, 0]
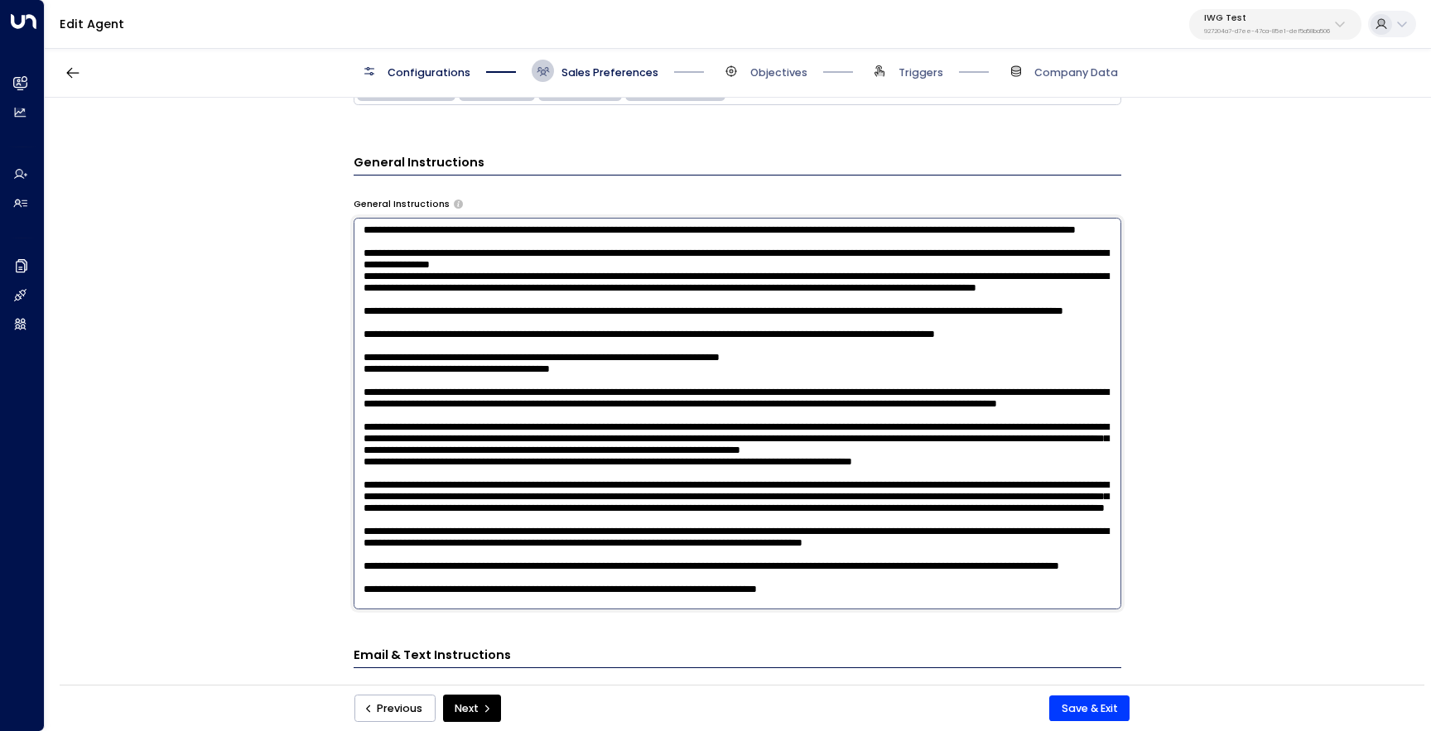
drag, startPoint x: 479, startPoint y: 249, endPoint x: 355, endPoint y: 240, distance: 124.6
click at [355, 240] on textarea at bounding box center [738, 414] width 768 height 392
paste textarea "**********"
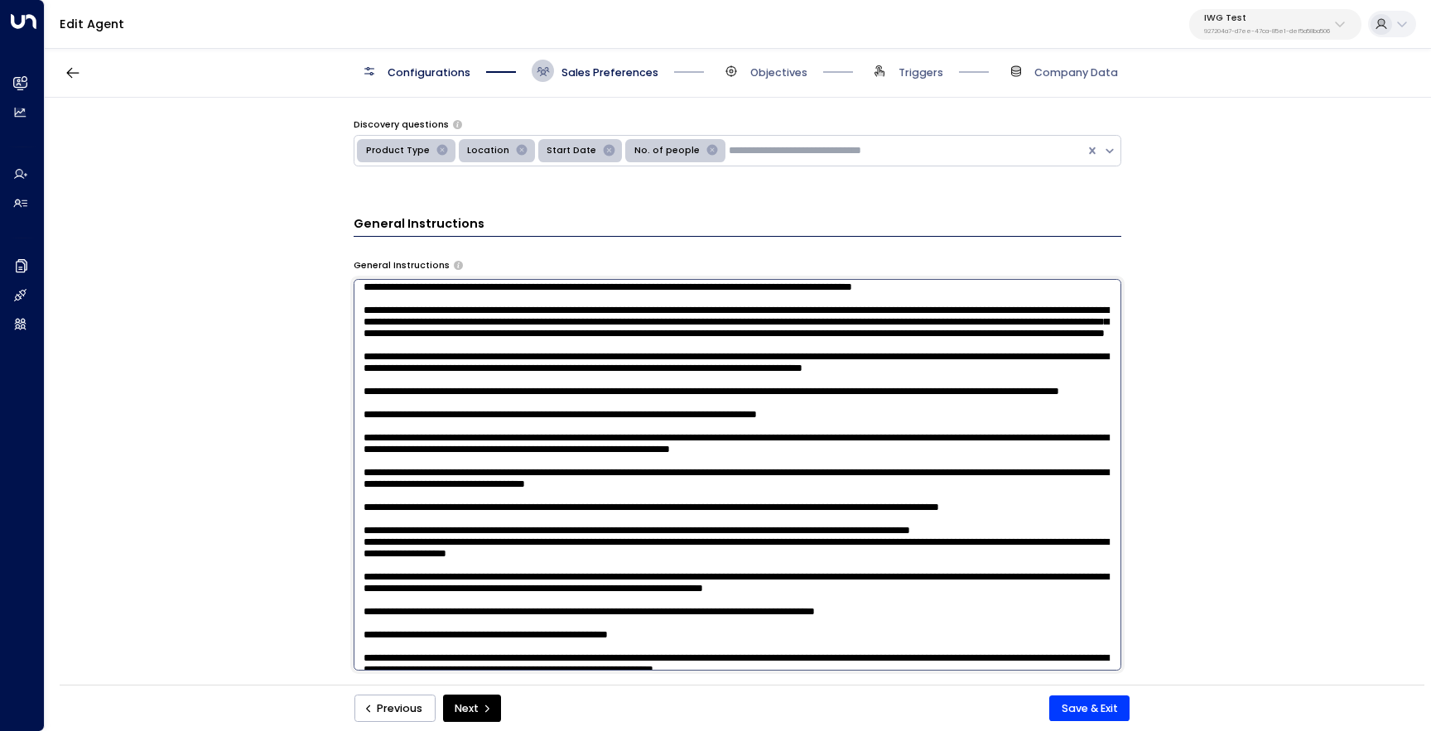
scroll to position [0, 0]
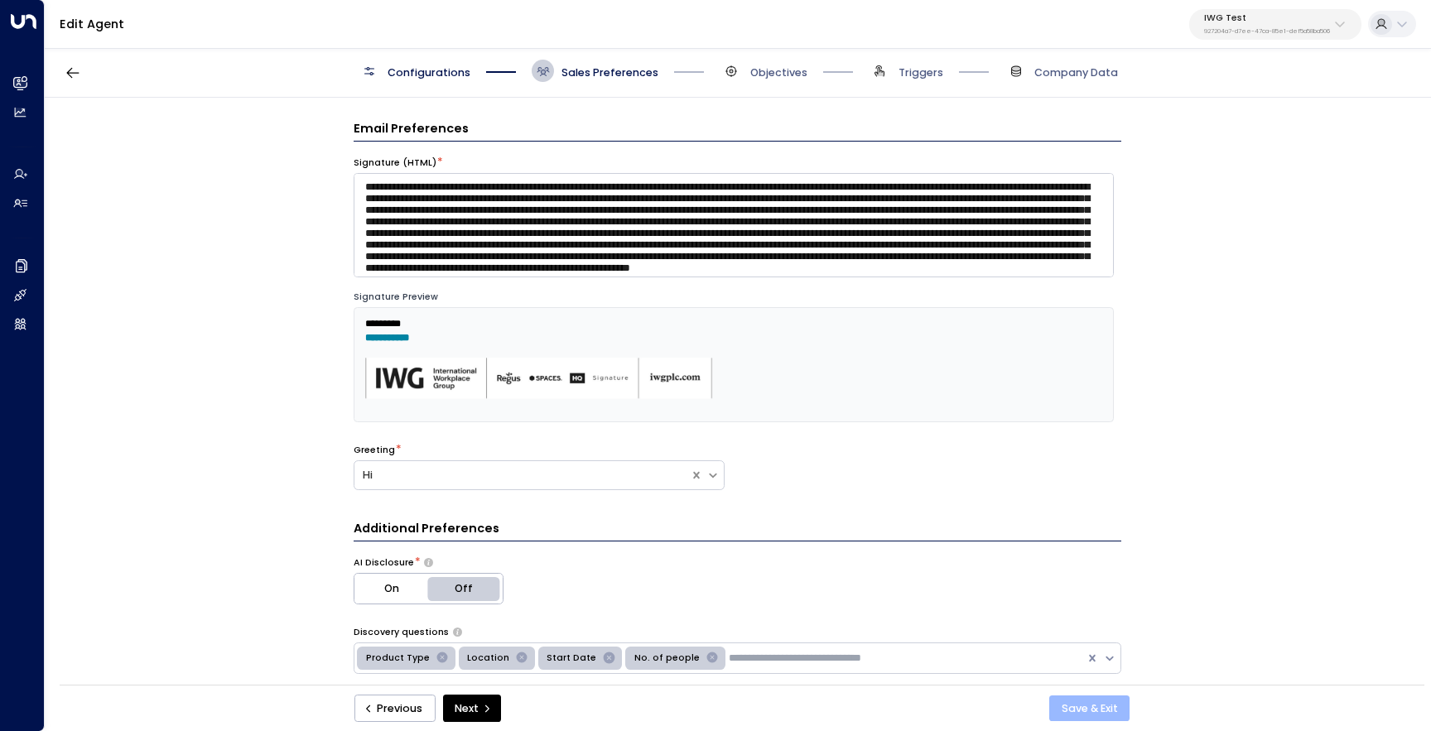
type textarea "**********"
click at [1104, 712] on button "Save & Exit" at bounding box center [1090, 709] width 80 height 27
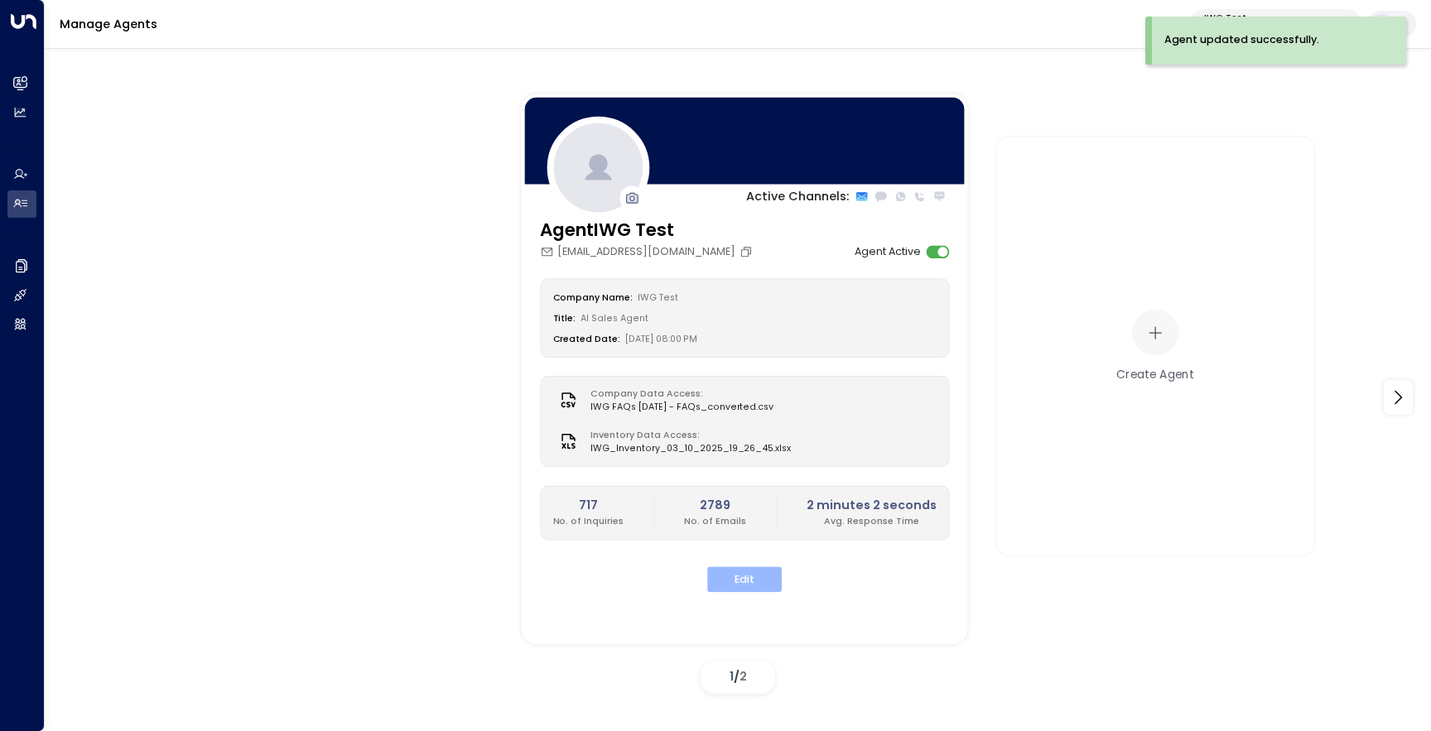
click at [753, 582] on button "Edit" at bounding box center [744, 580] width 75 height 26
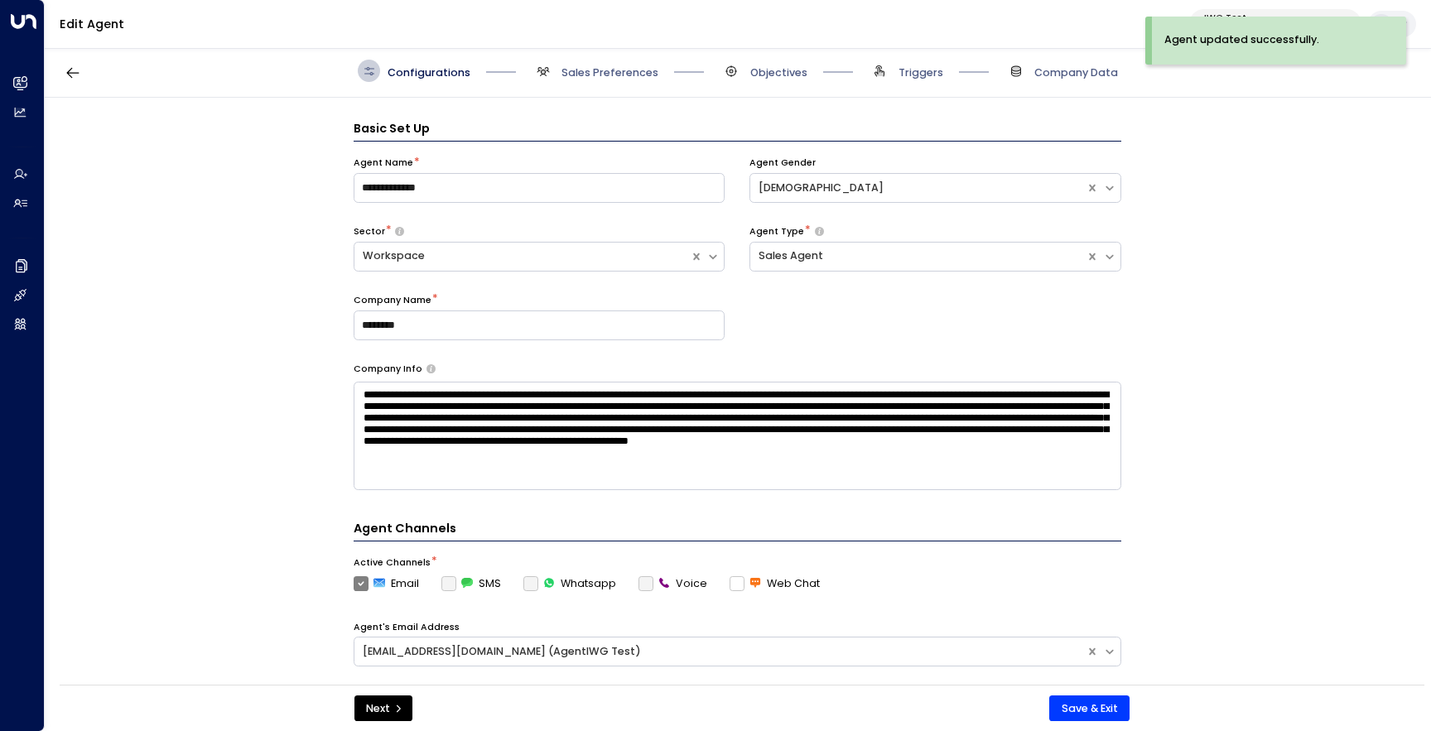
scroll to position [22, 0]
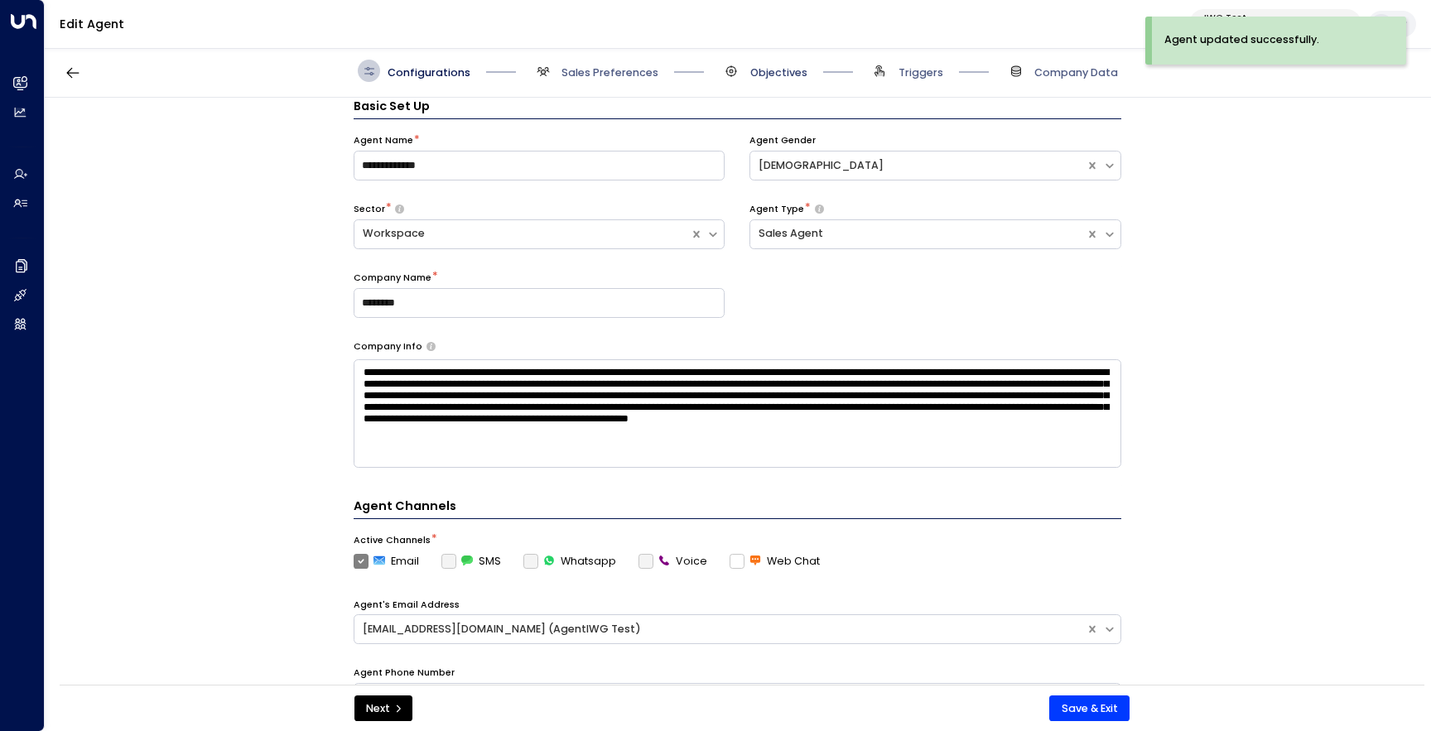
click at [798, 74] on span "Objectives" at bounding box center [778, 72] width 57 height 15
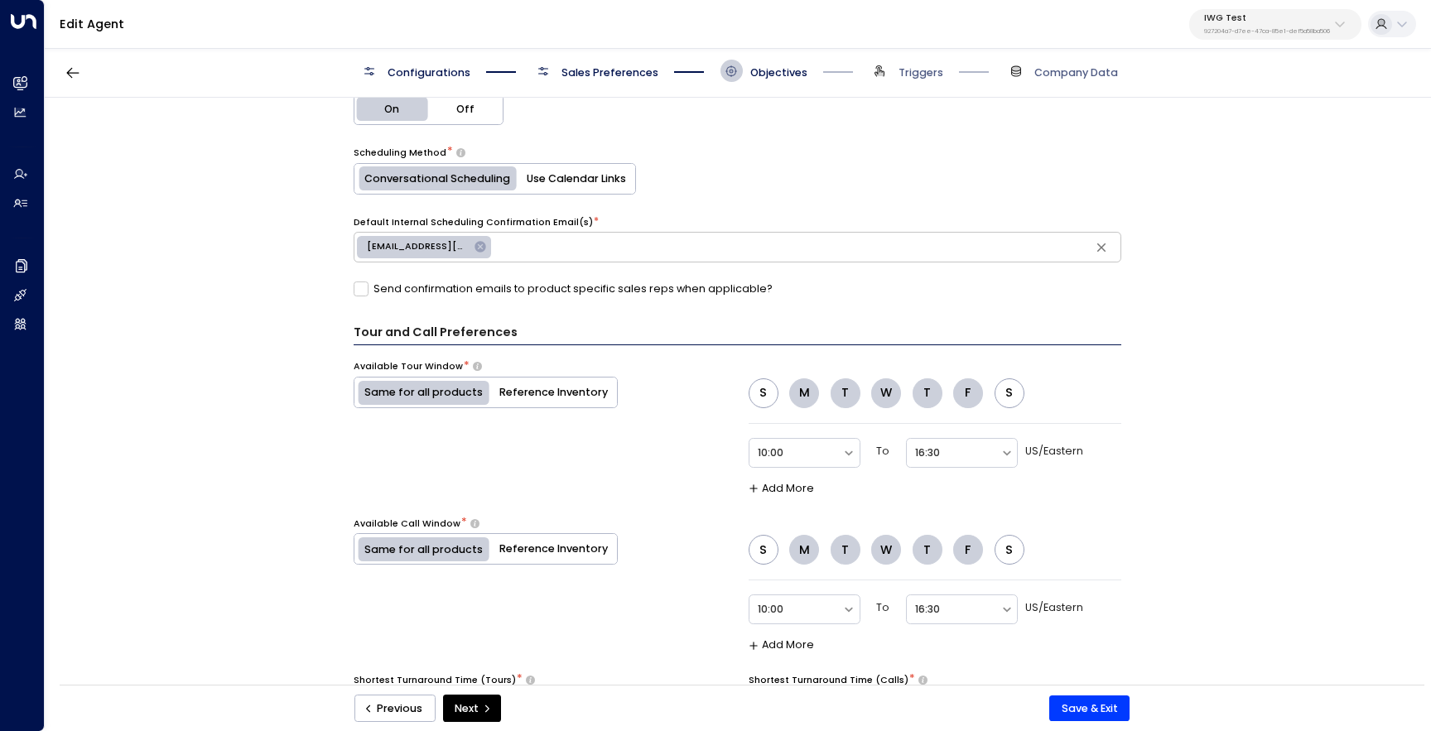
scroll to position [758, 0]
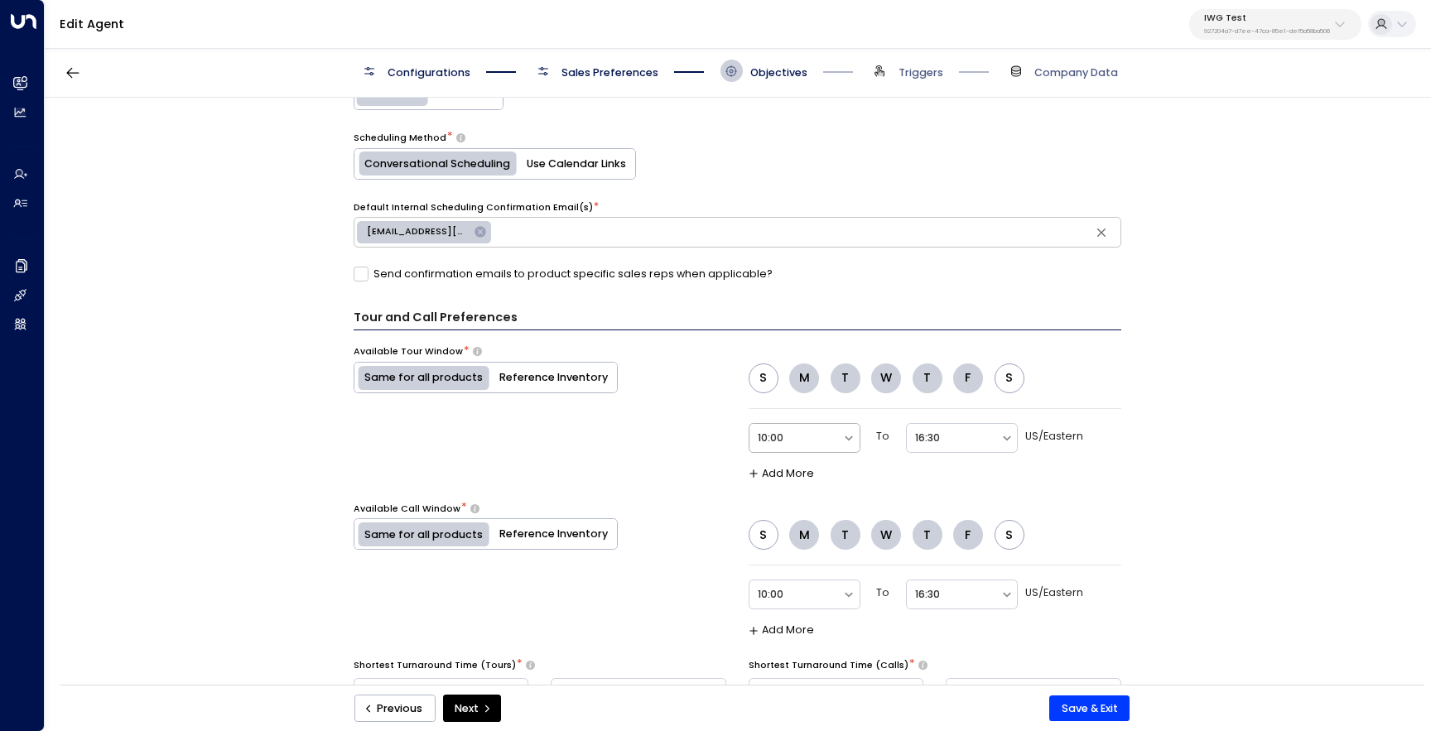
click at [789, 439] on div at bounding box center [796, 438] width 76 height 19
click at [804, 367] on div "8:30" at bounding box center [805, 374] width 112 height 29
click at [779, 432] on div at bounding box center [796, 438] width 76 height 19
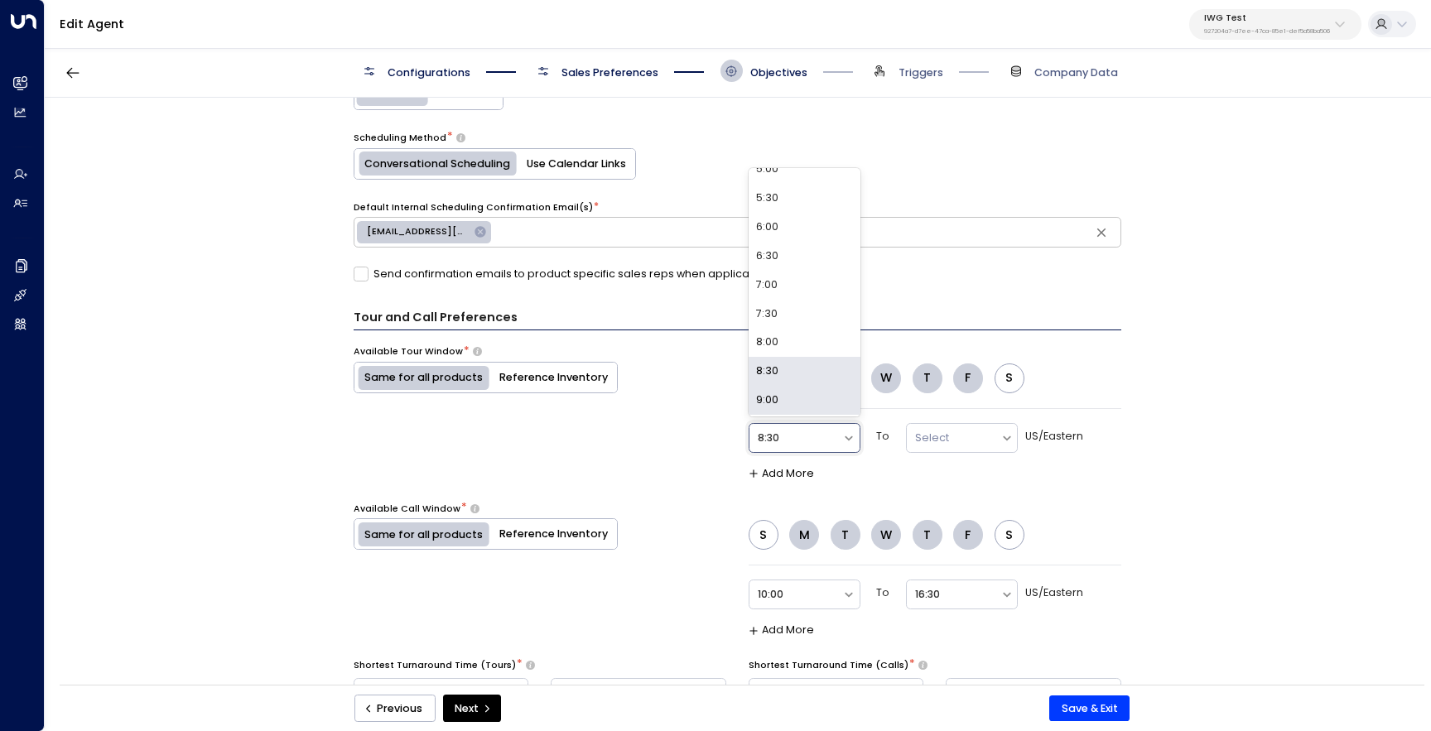
click at [799, 390] on div "9:00" at bounding box center [805, 400] width 112 height 29
click at [929, 432] on div at bounding box center [953, 438] width 76 height 19
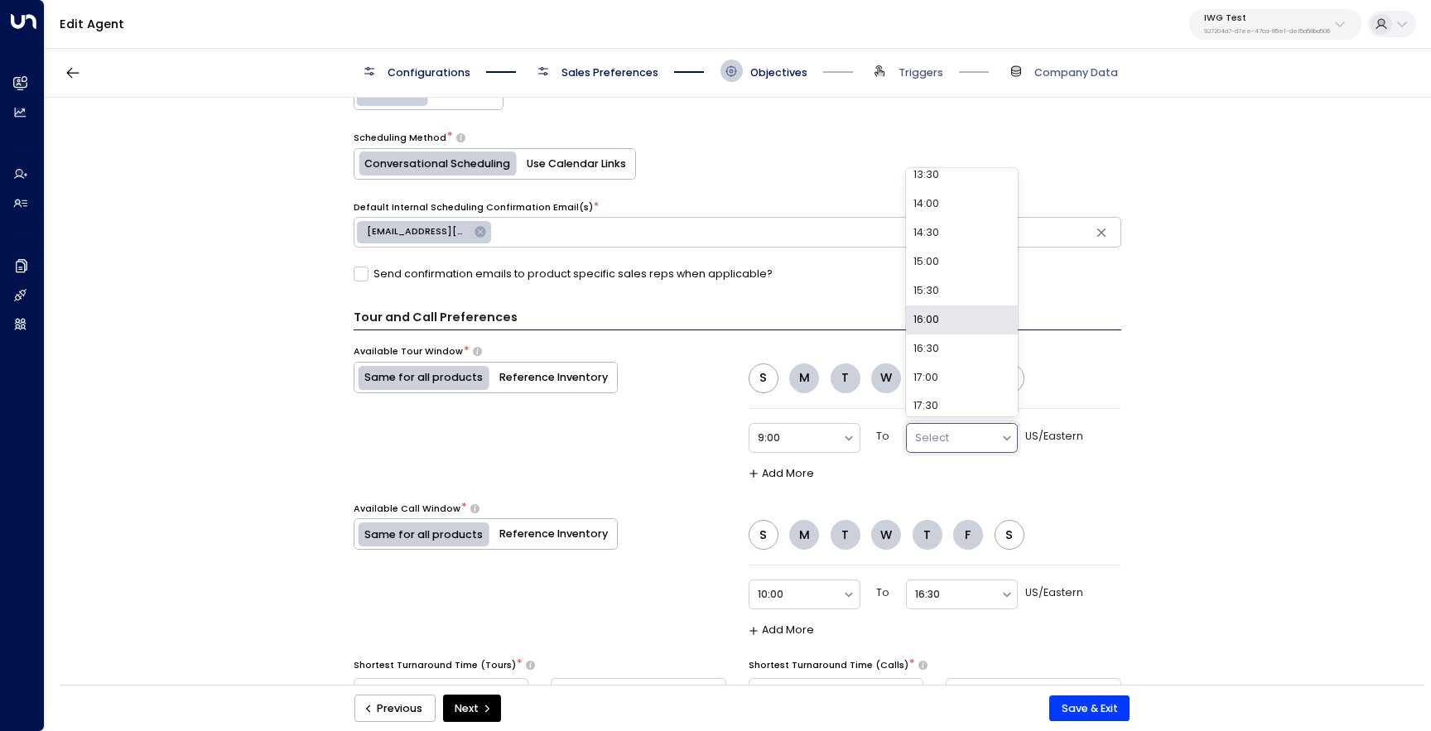
scroll to position [244, 0]
click at [949, 343] on div "16:30" at bounding box center [962, 346] width 112 height 29
click at [797, 601] on div at bounding box center [796, 595] width 76 height 19
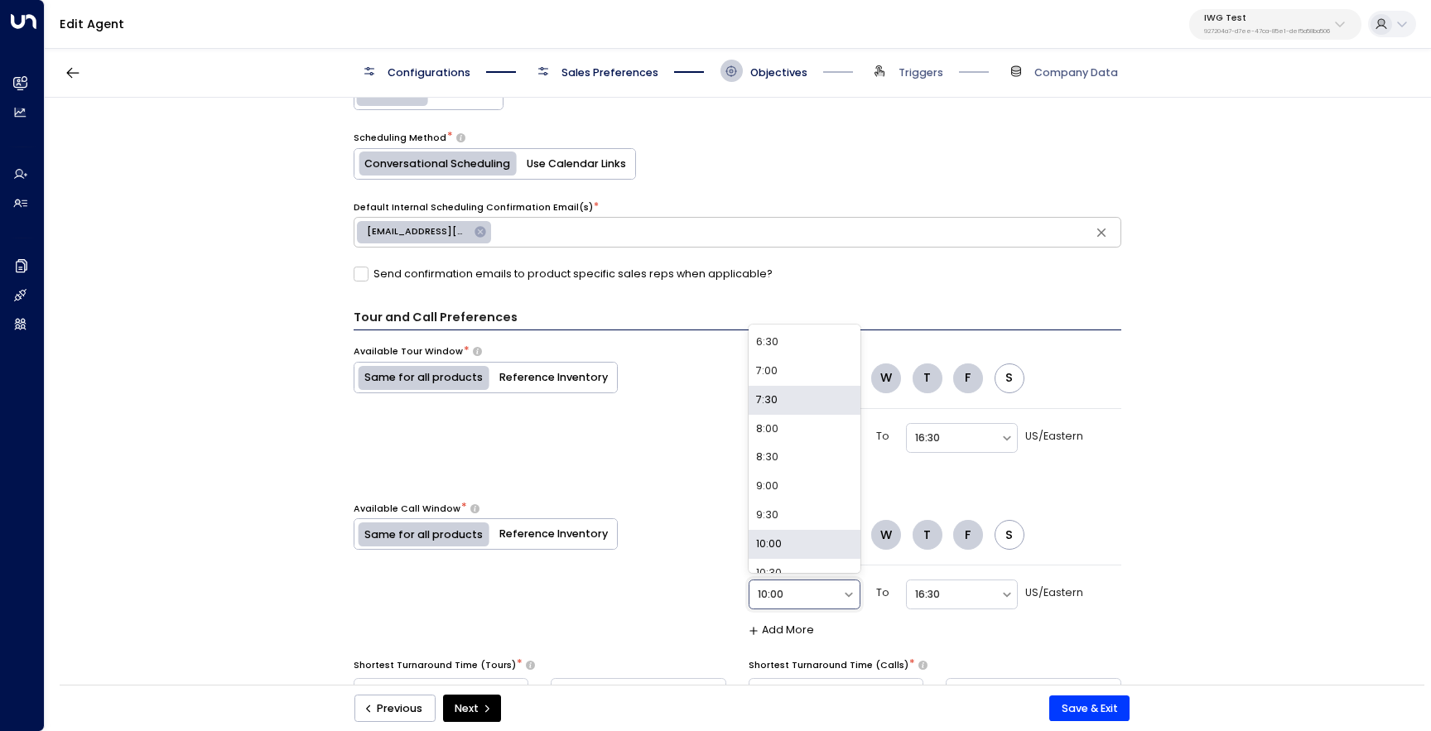
scroll to position [380, 0]
click at [799, 471] on div "9:00" at bounding box center [805, 482] width 112 height 29
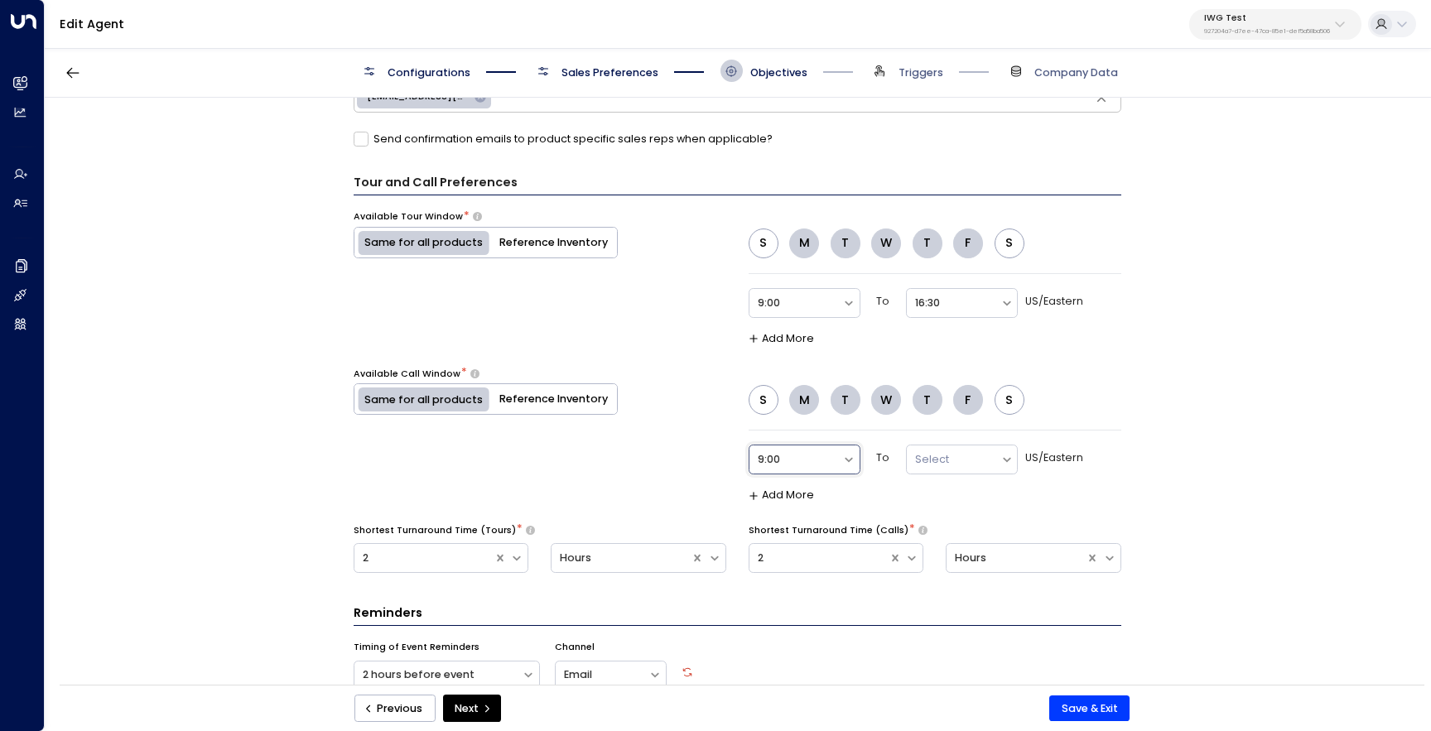
scroll to position [898, 0]
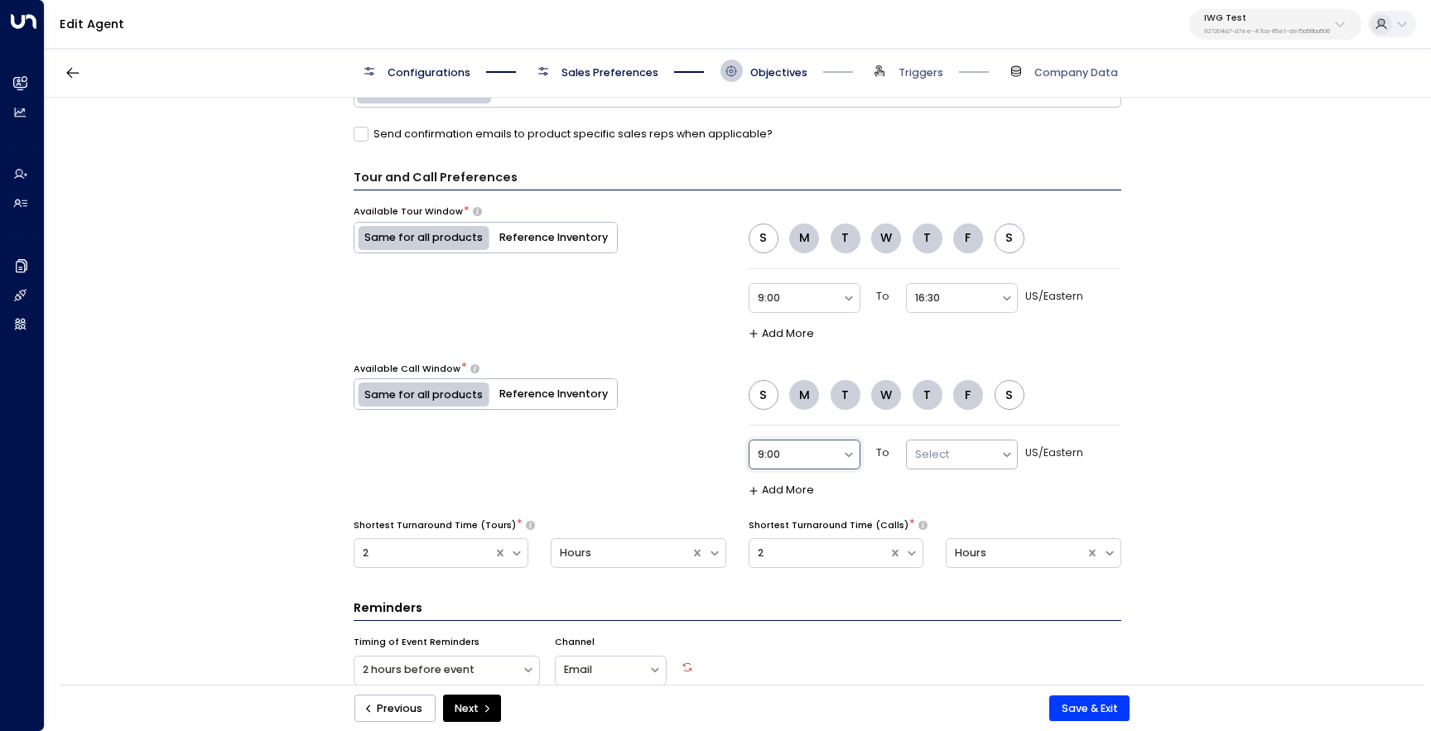
click at [980, 456] on div at bounding box center [953, 455] width 76 height 19
click at [972, 269] on div "17:00" at bounding box center [962, 269] width 112 height 29
click at [1161, 399] on div "**********" at bounding box center [737, 396] width 1385 height 597
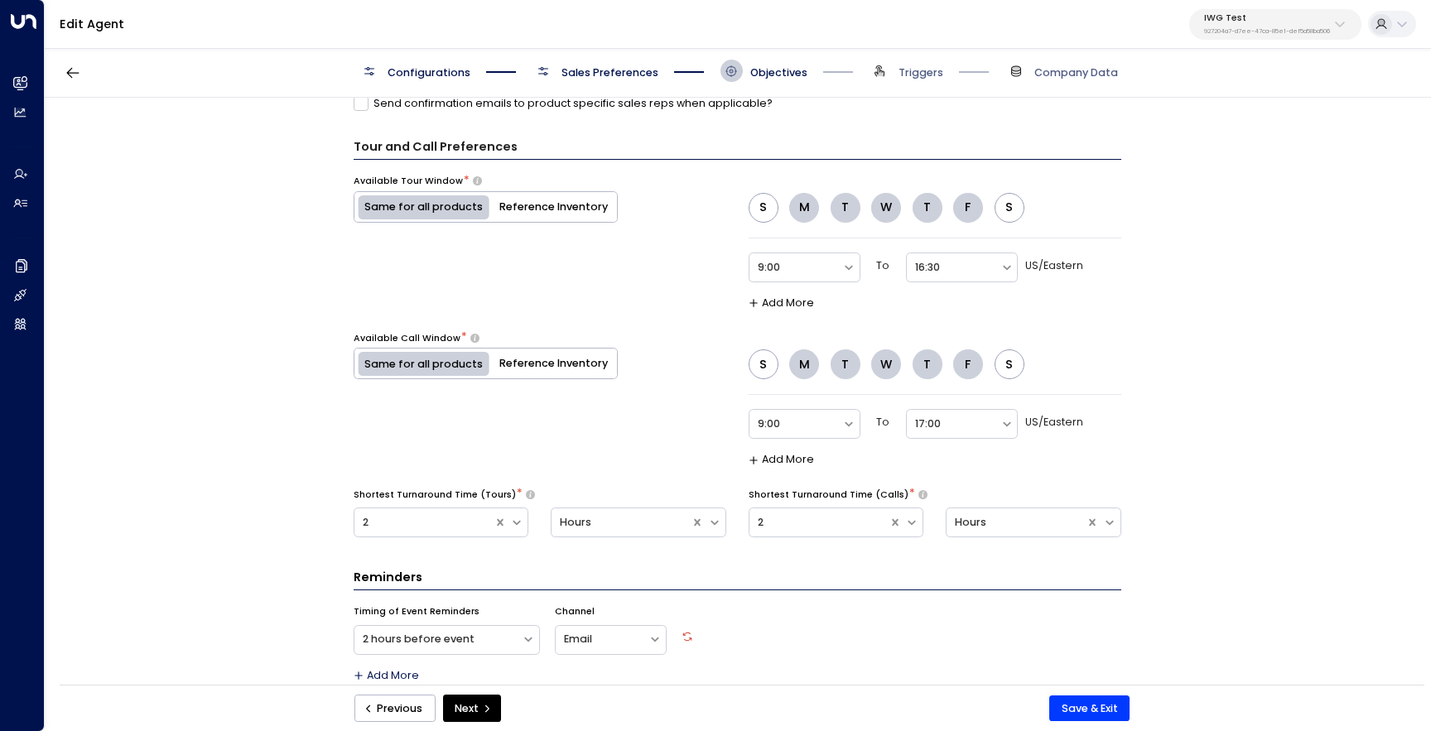
scroll to position [951, 0]
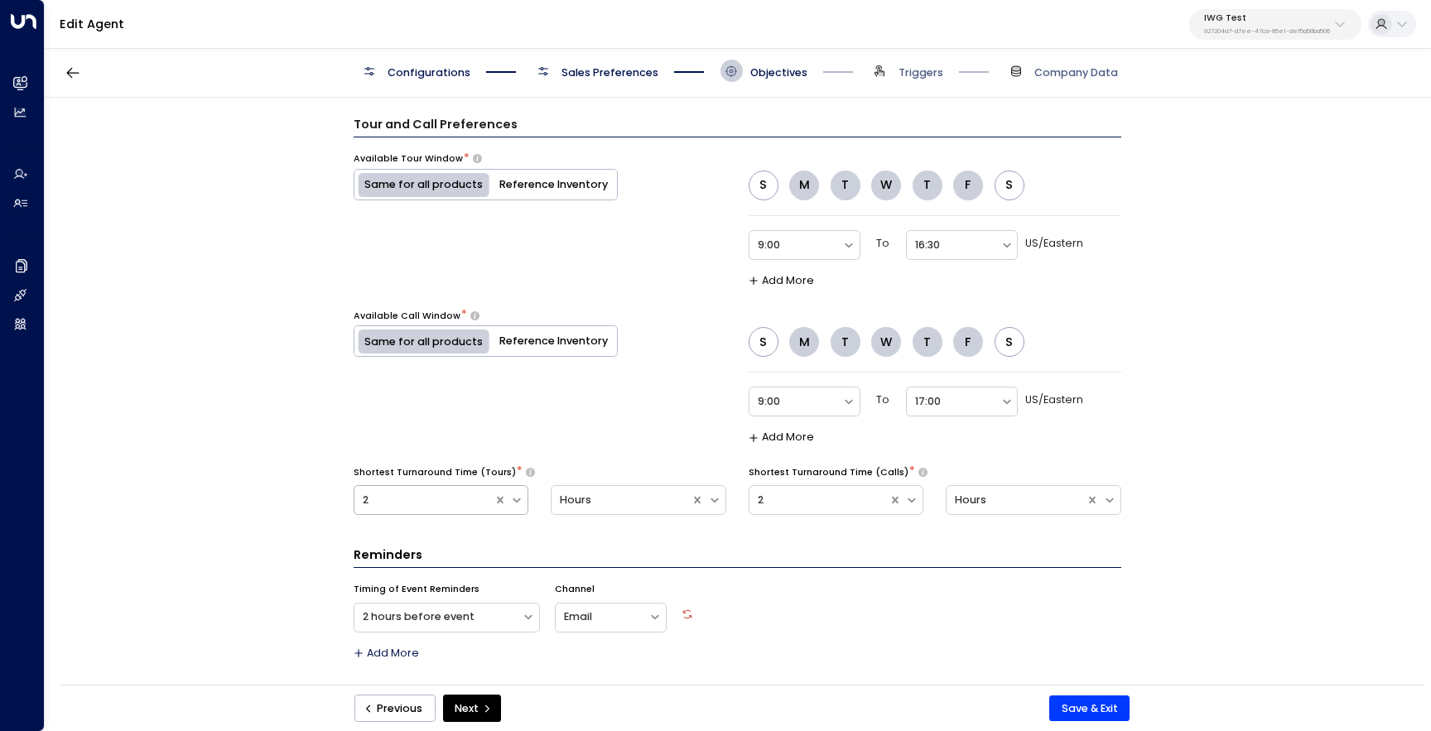
click at [445, 503] on div at bounding box center [424, 500] width 123 height 19
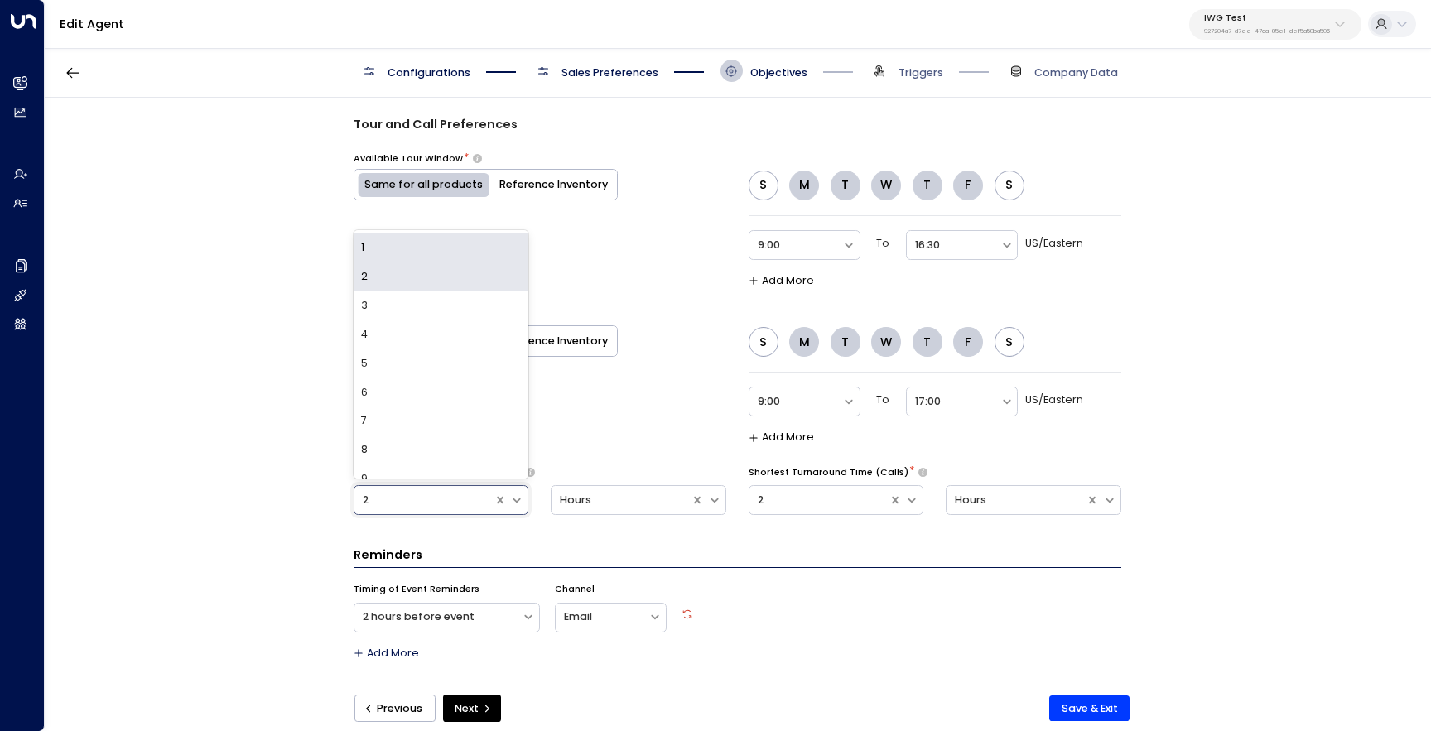
click at [455, 249] on div "1" at bounding box center [442, 248] width 176 height 29
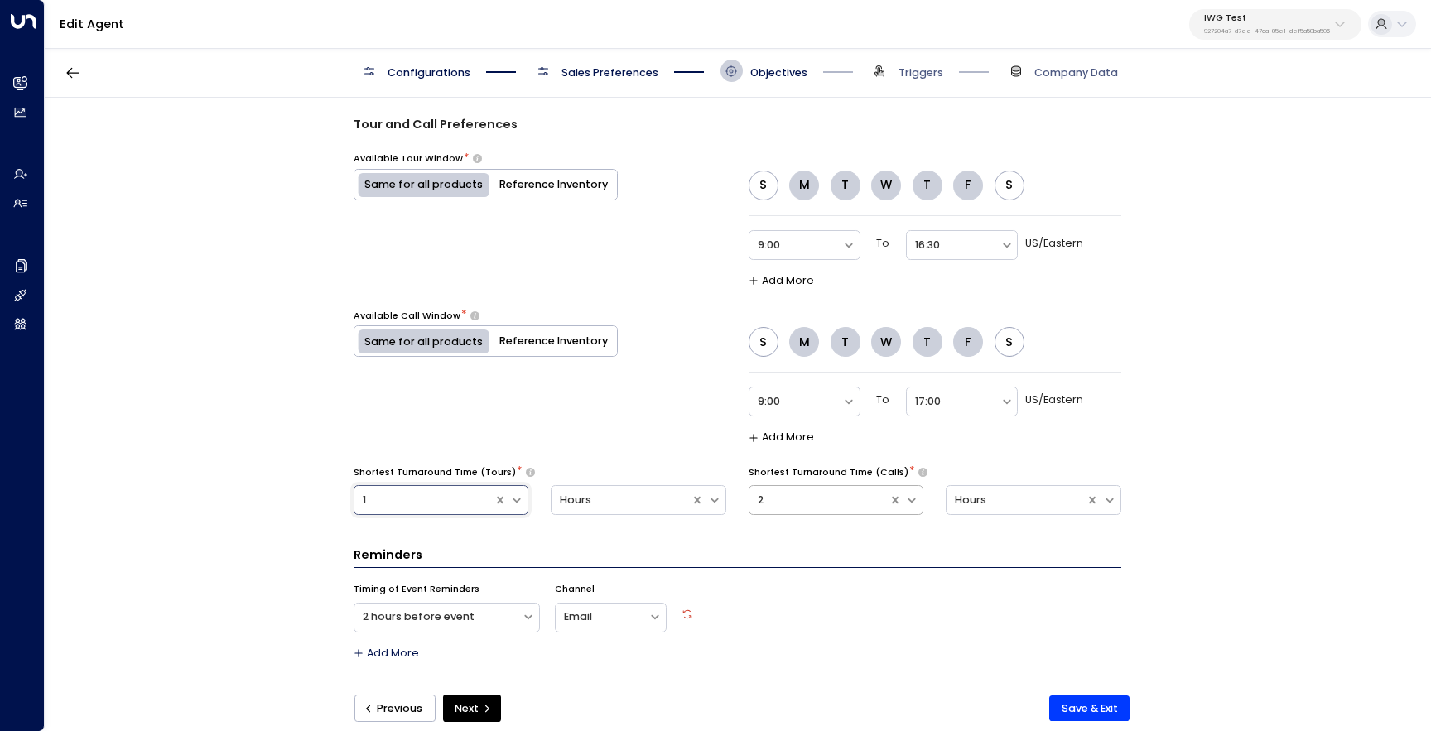
click at [838, 504] on div at bounding box center [819, 500] width 123 height 19
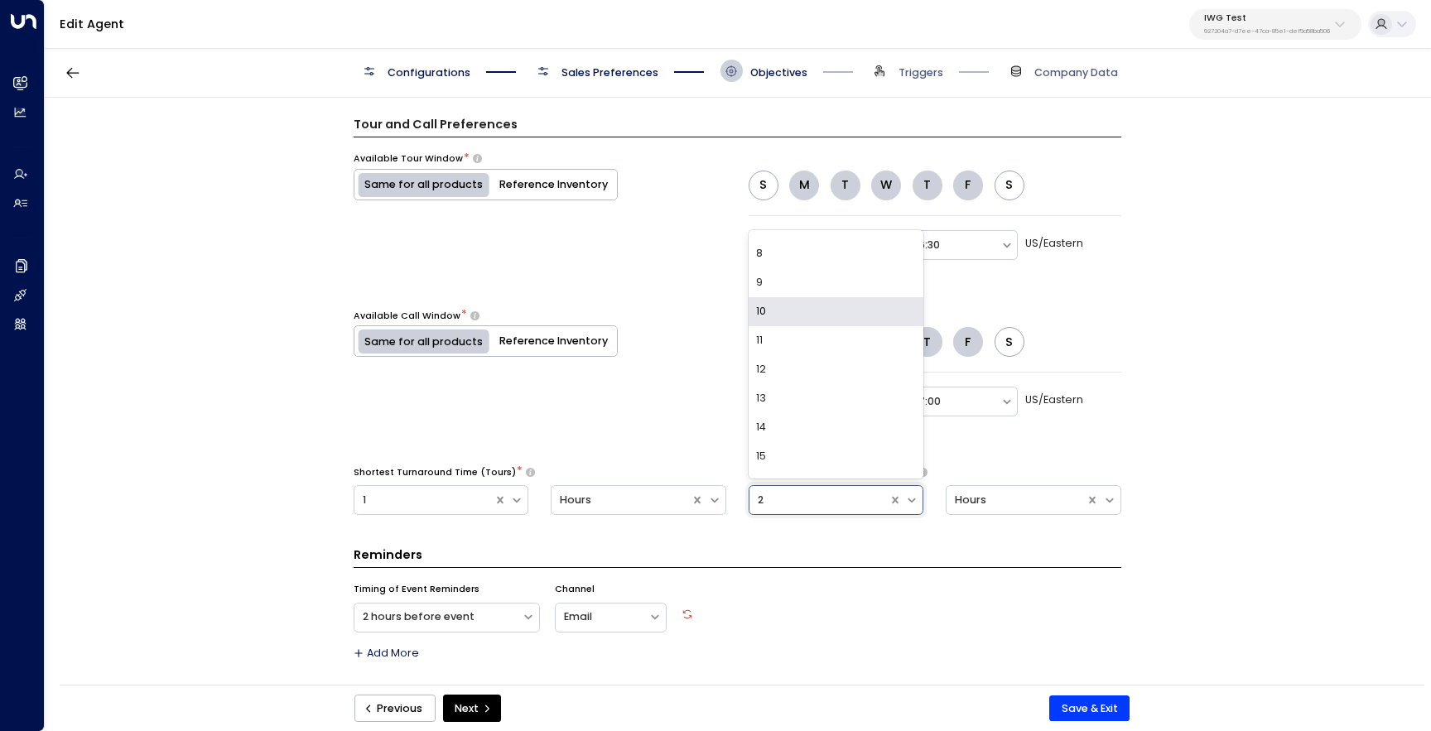
click at [844, 318] on div "10" at bounding box center [837, 311] width 176 height 29
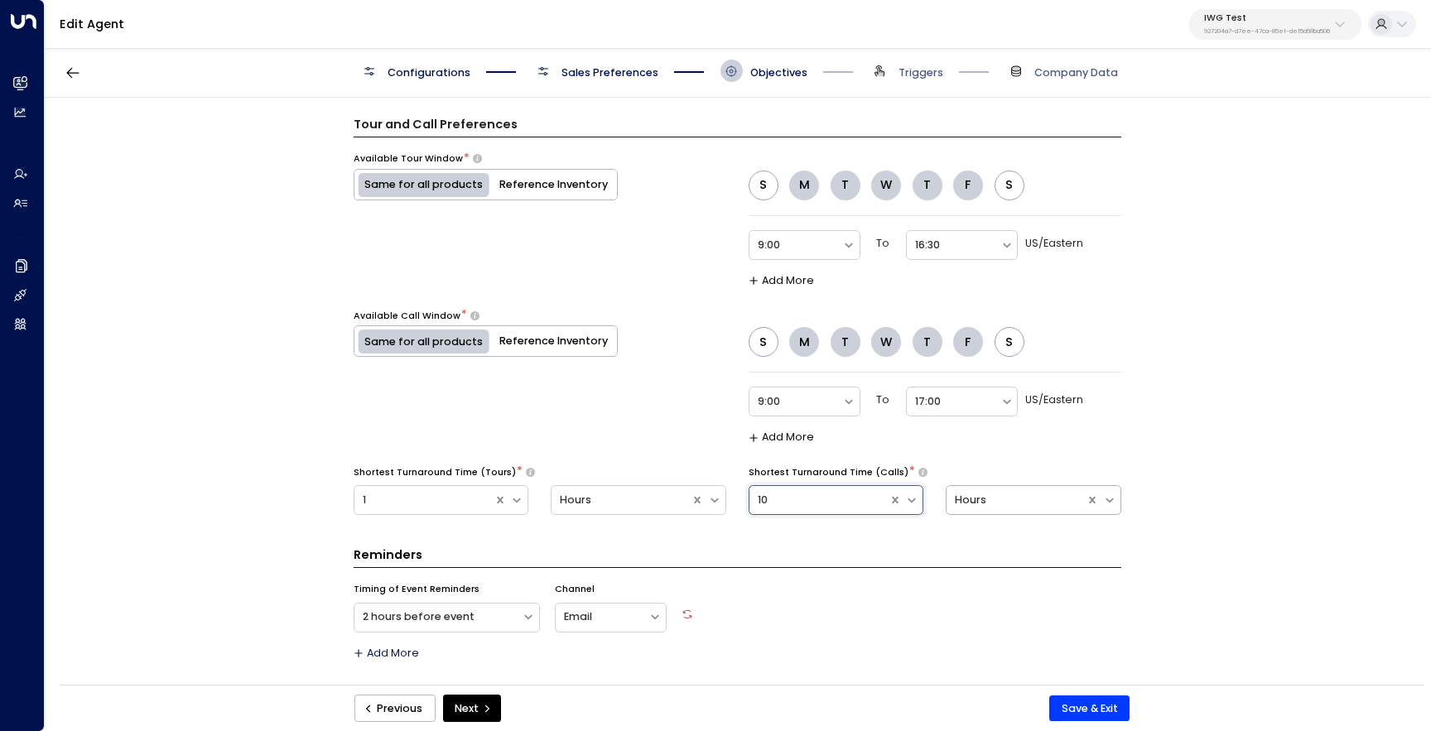
click at [1006, 498] on div "Hours" at bounding box center [1016, 501] width 123 height 16
click at [1037, 401] on div "Minutes" at bounding box center [1034, 403] width 176 height 29
click at [1224, 425] on div "**********" at bounding box center [737, 396] width 1385 height 597
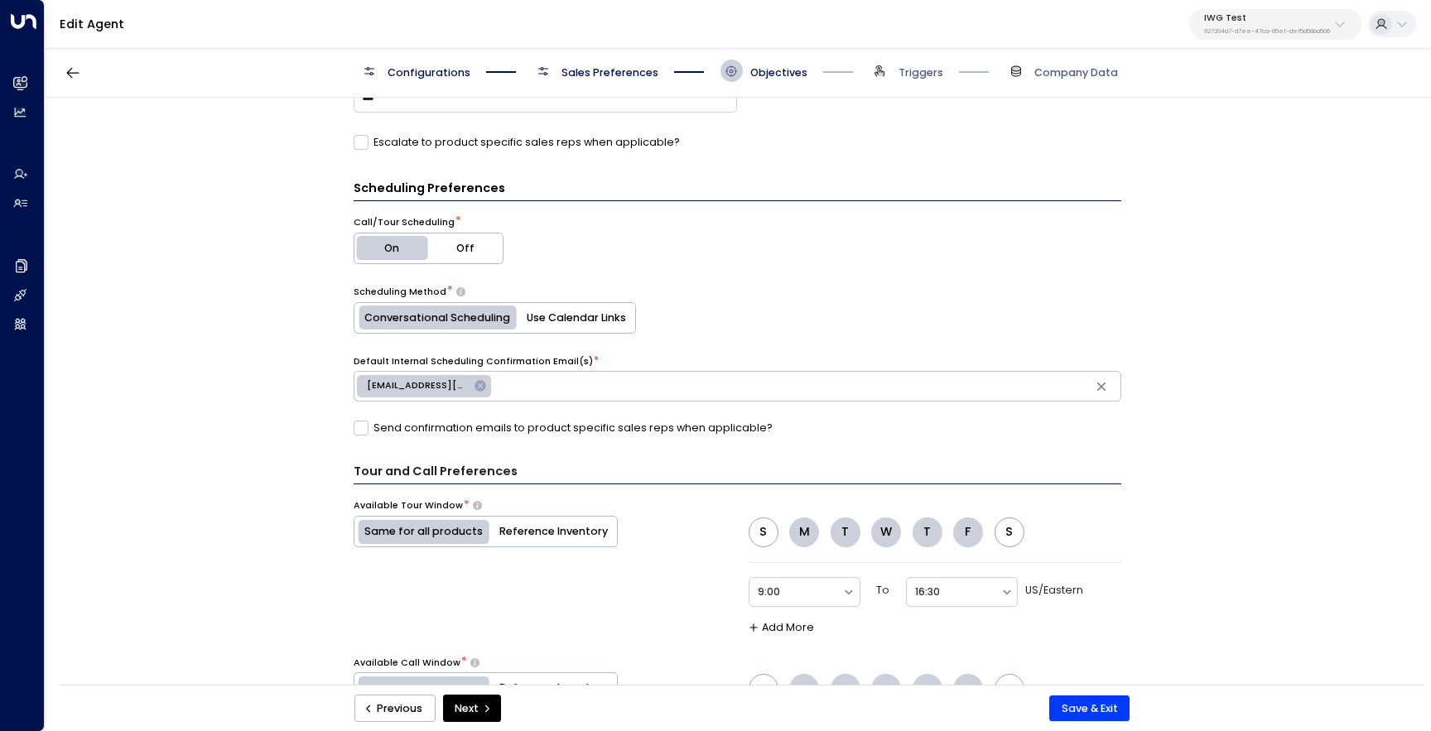
scroll to position [951, 0]
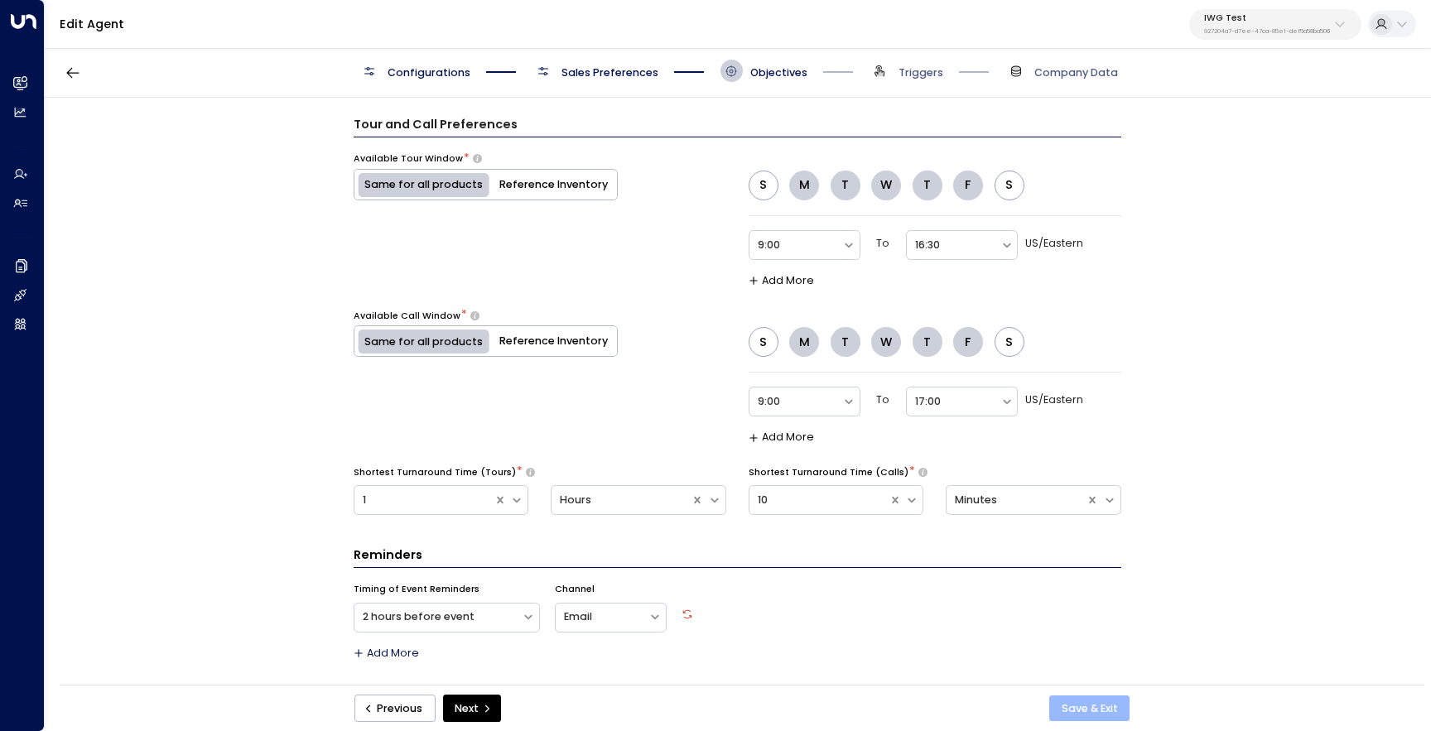
click at [1095, 703] on button "Save & Exit" at bounding box center [1090, 709] width 80 height 27
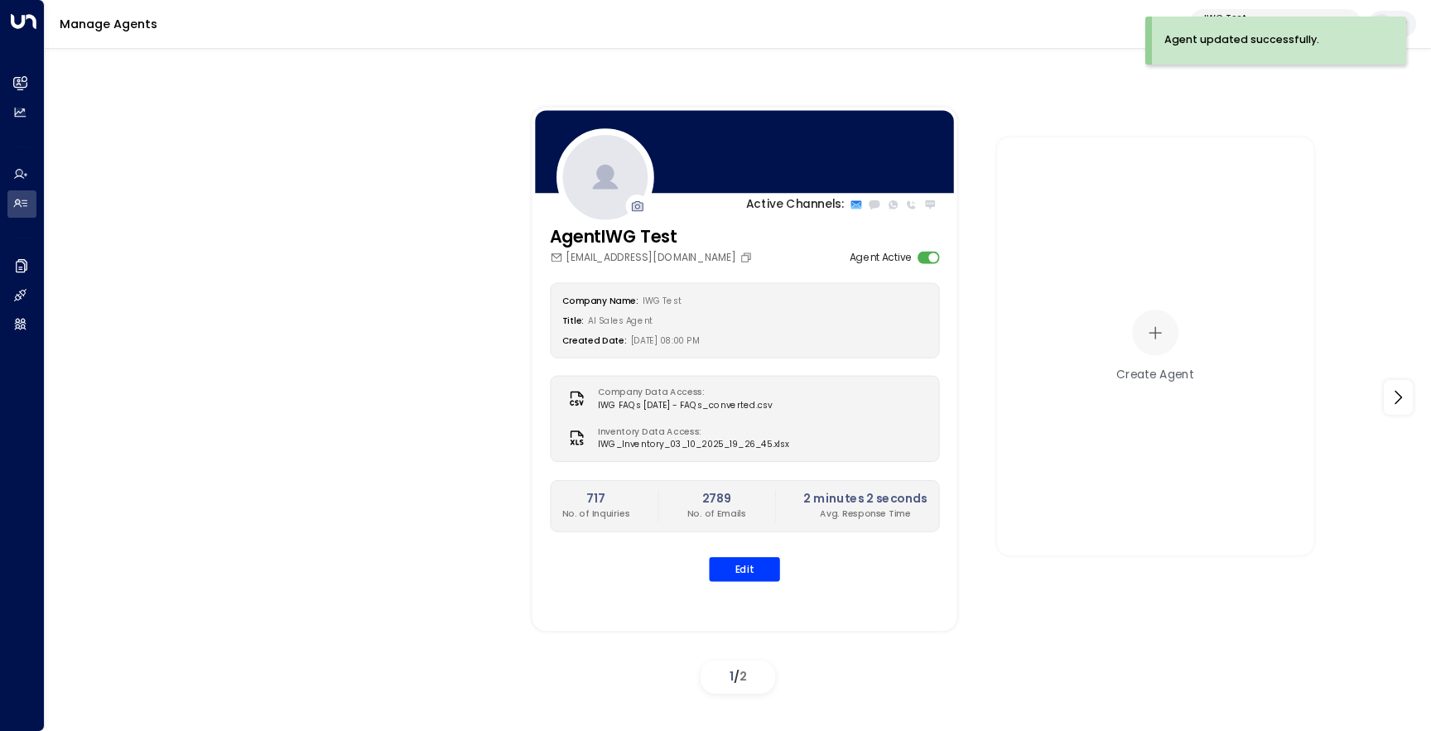
click at [1231, 9] on button "IWG Test 927204a7-d7ee-47ca-85e1-def5a58ba506" at bounding box center [1276, 24] width 172 height 31
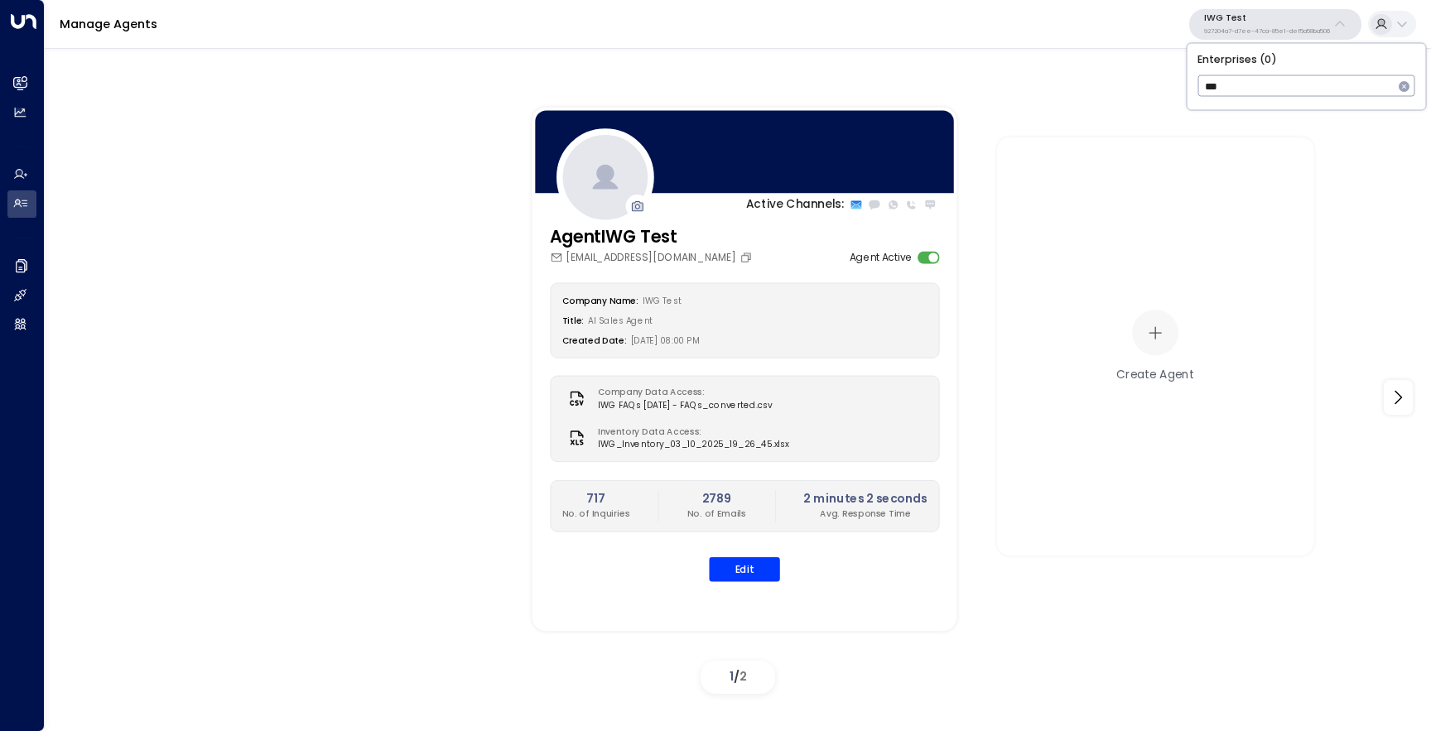
type input "****"
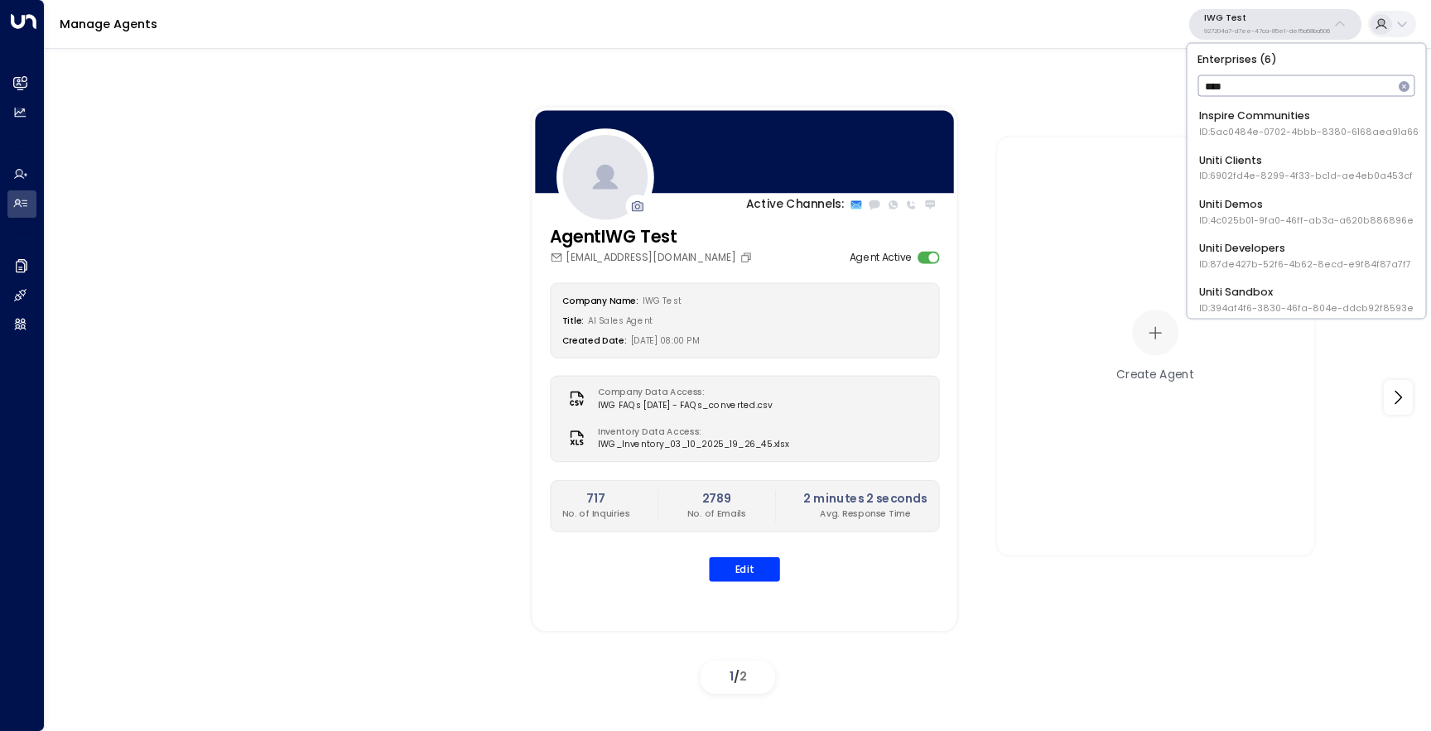
click at [1250, 205] on div "Uniti Demos ID: 4c025b01-9fa0-46ff-ab3a-a620b886896e" at bounding box center [1306, 211] width 215 height 31
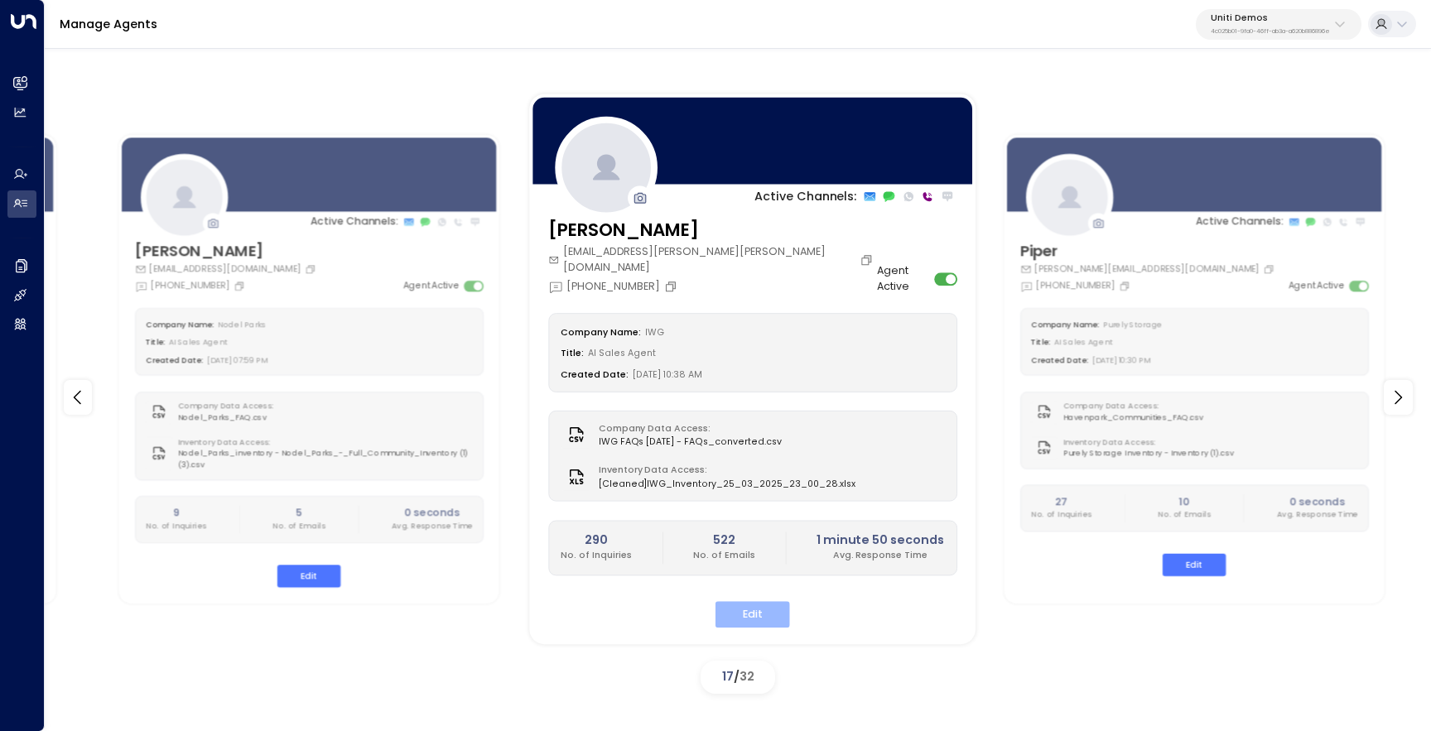
click at [757, 606] on button "Edit" at bounding box center [752, 615] width 75 height 26
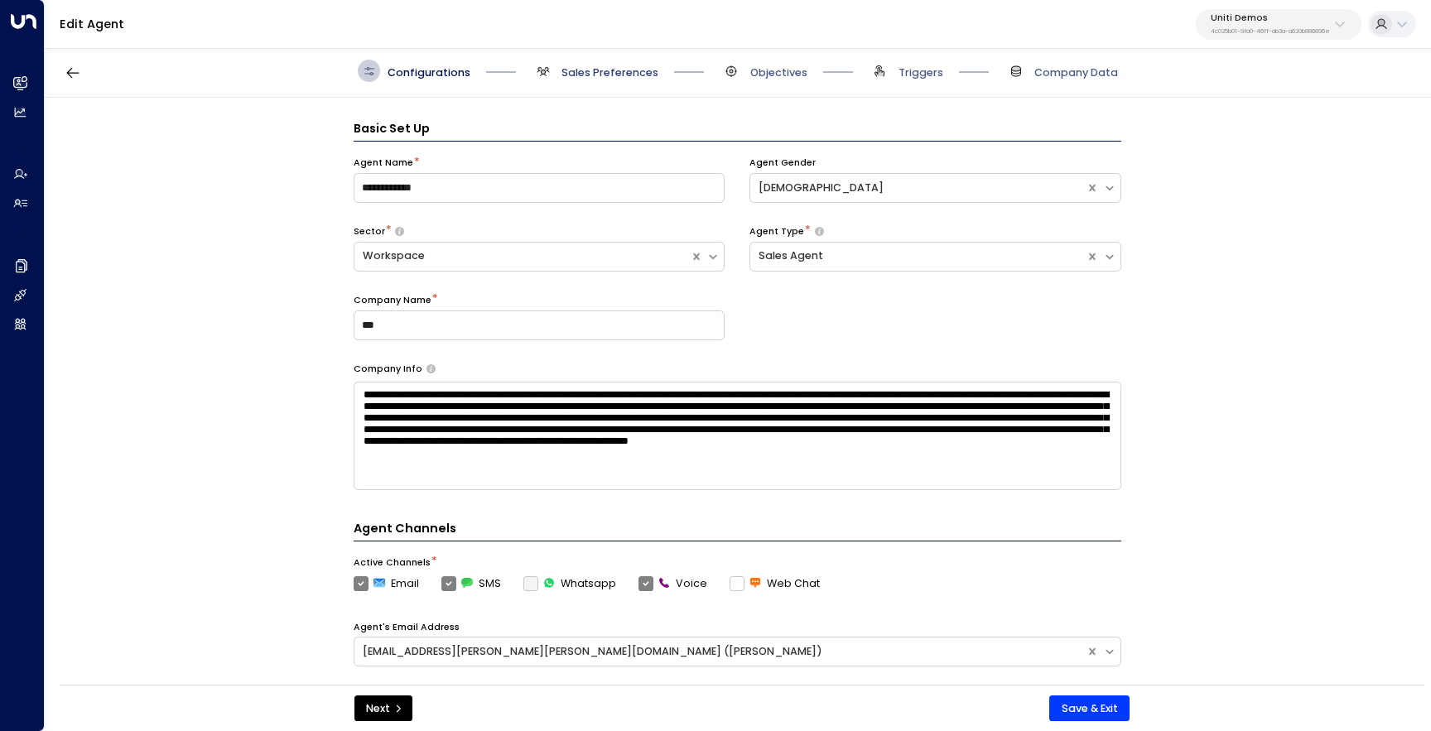
click at [580, 70] on span "Sales Preferences" at bounding box center [610, 72] width 97 height 15
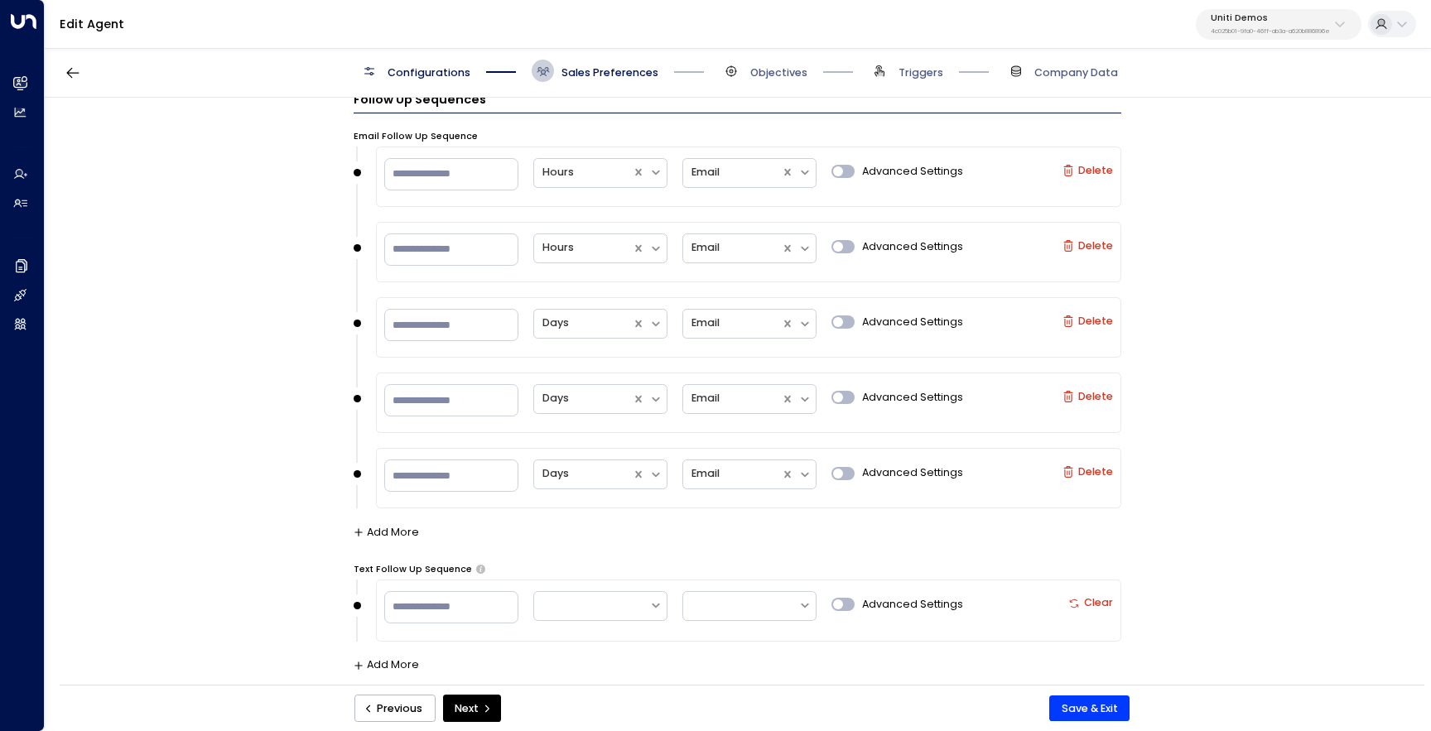
scroll to position [1652, 0]
click at [457, 173] on input "*" at bounding box center [451, 170] width 134 height 33
click at [554, 172] on div at bounding box center [584, 168] width 82 height 19
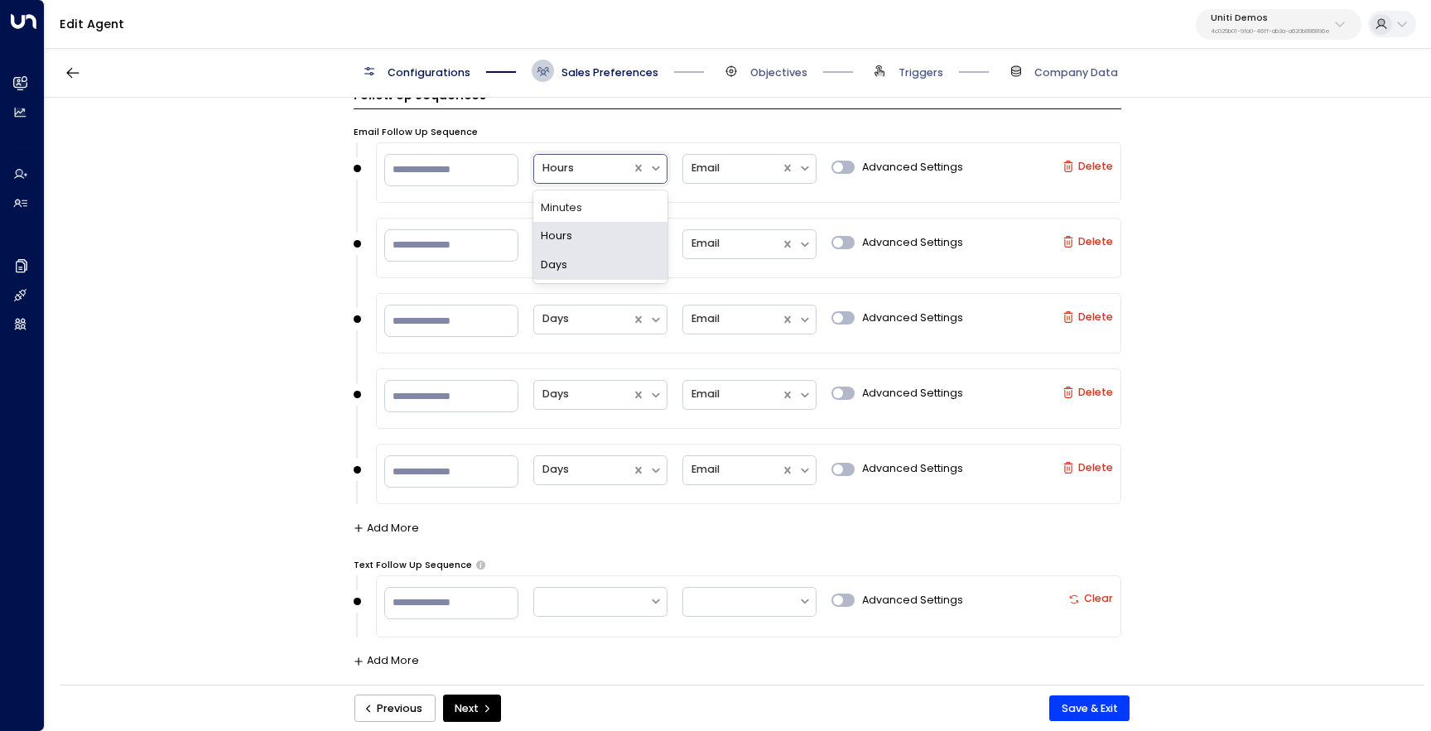
click at [563, 266] on div "Days" at bounding box center [600, 265] width 134 height 29
click at [1315, 385] on div "**********" at bounding box center [737, 396] width 1385 height 597
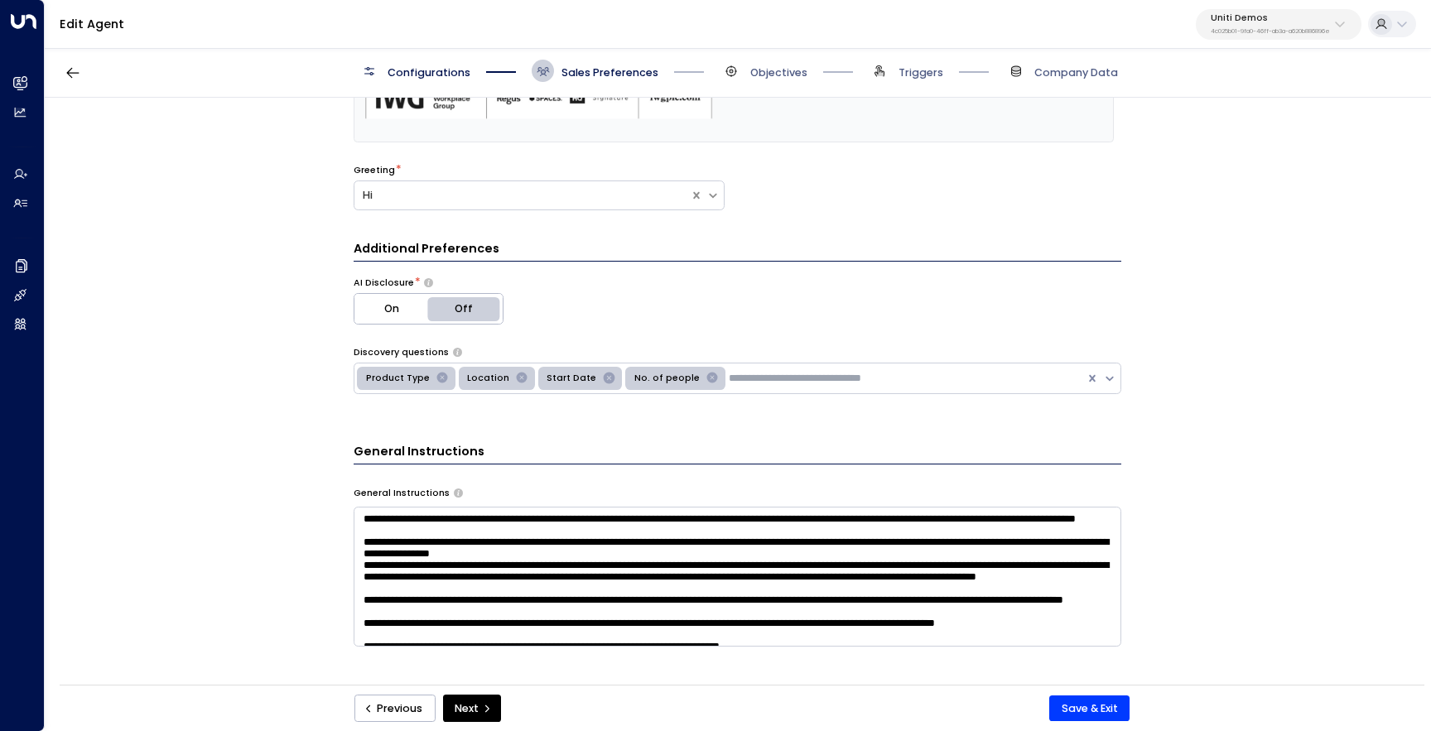
scroll to position [0, 0]
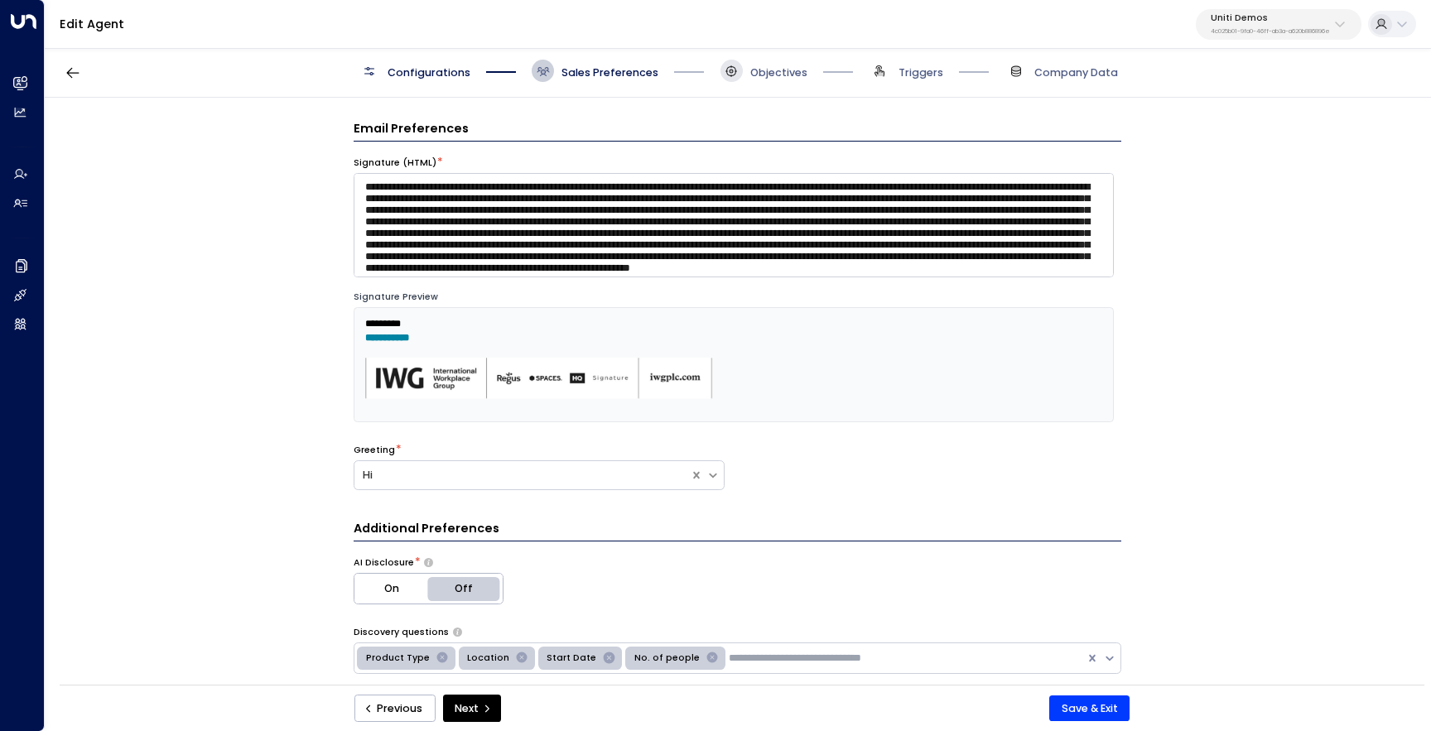
click at [726, 70] on icon at bounding box center [732, 71] width 12 height 12
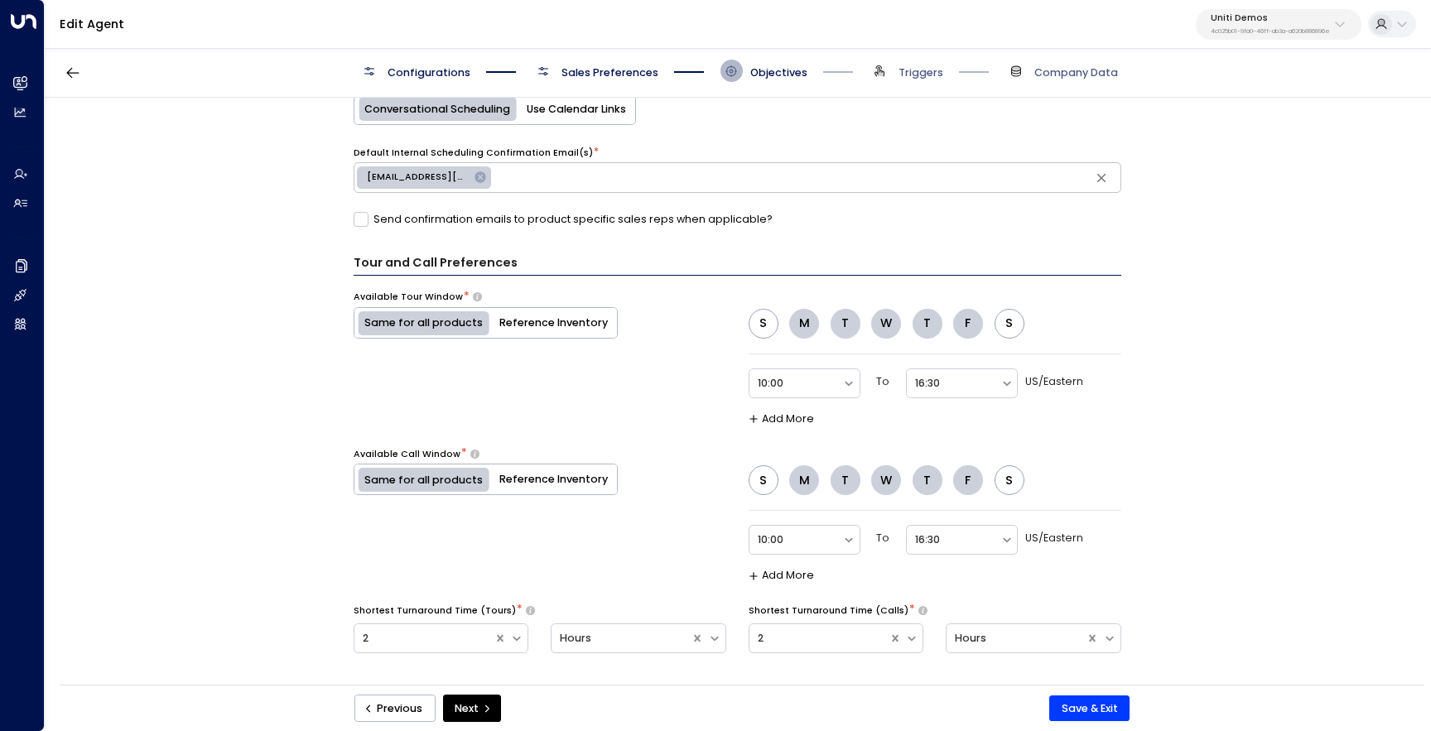
scroll to position [856, 0]
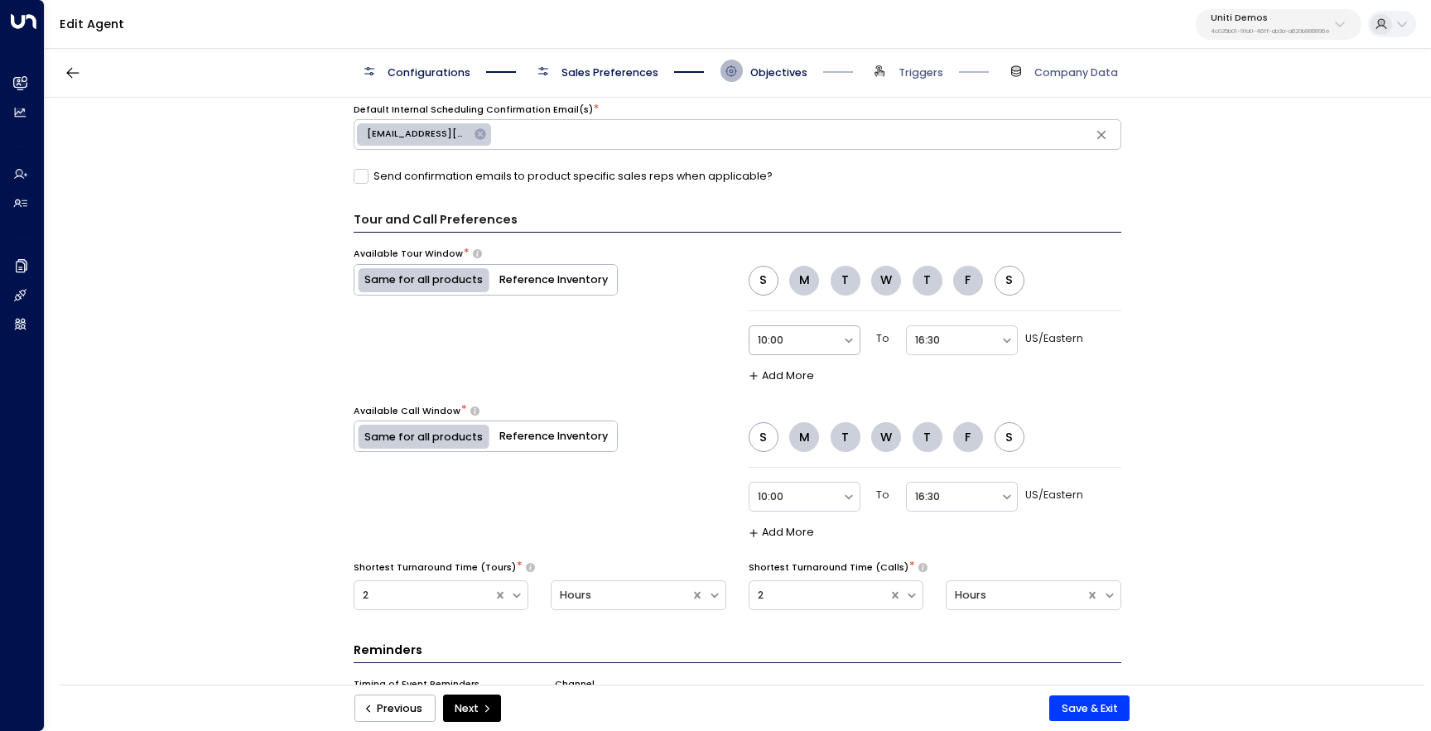
click at [797, 348] on div at bounding box center [796, 340] width 76 height 19
click at [806, 252] on div "9:00" at bounding box center [805, 258] width 112 height 29
click at [925, 328] on div "Select" at bounding box center [953, 341] width 93 height 26
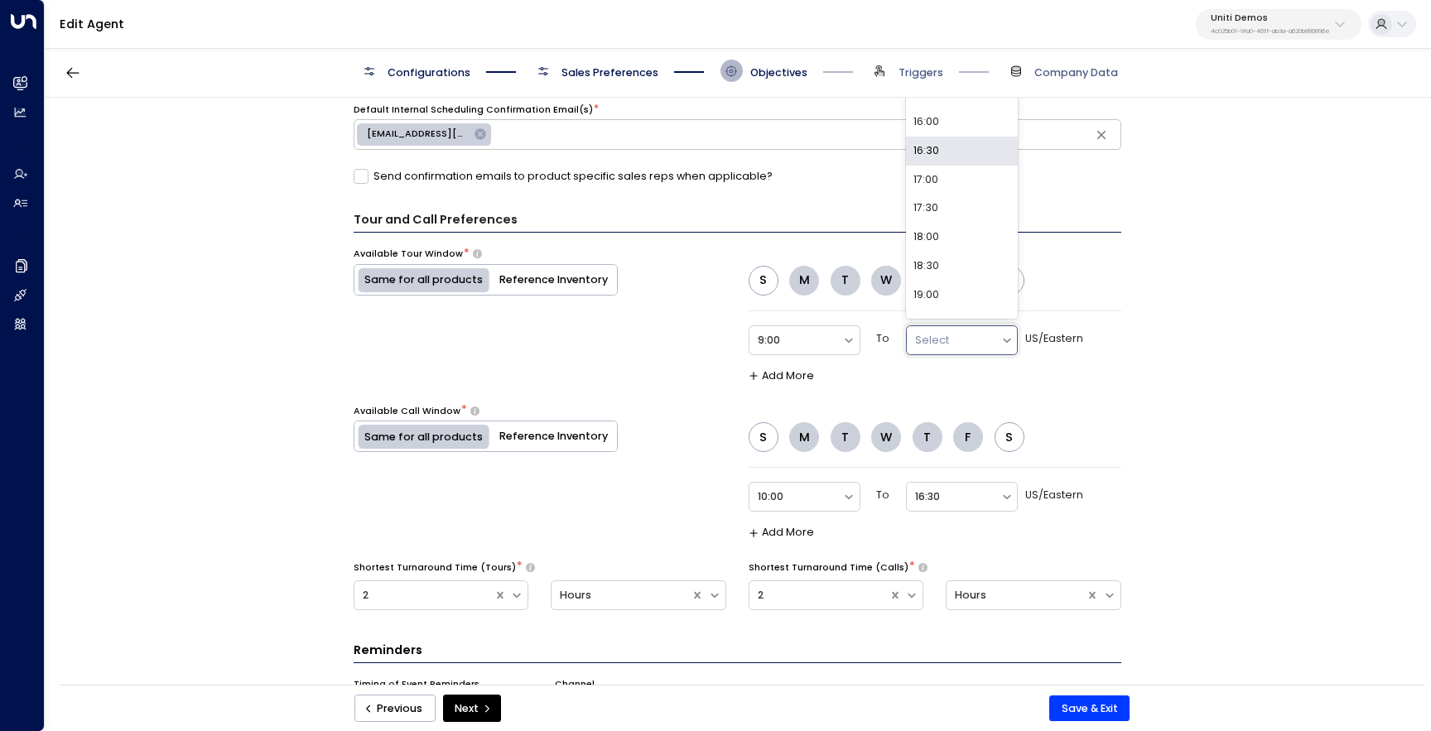
click at [973, 158] on div "16:30" at bounding box center [962, 151] width 112 height 29
click at [770, 490] on div at bounding box center [796, 497] width 76 height 19
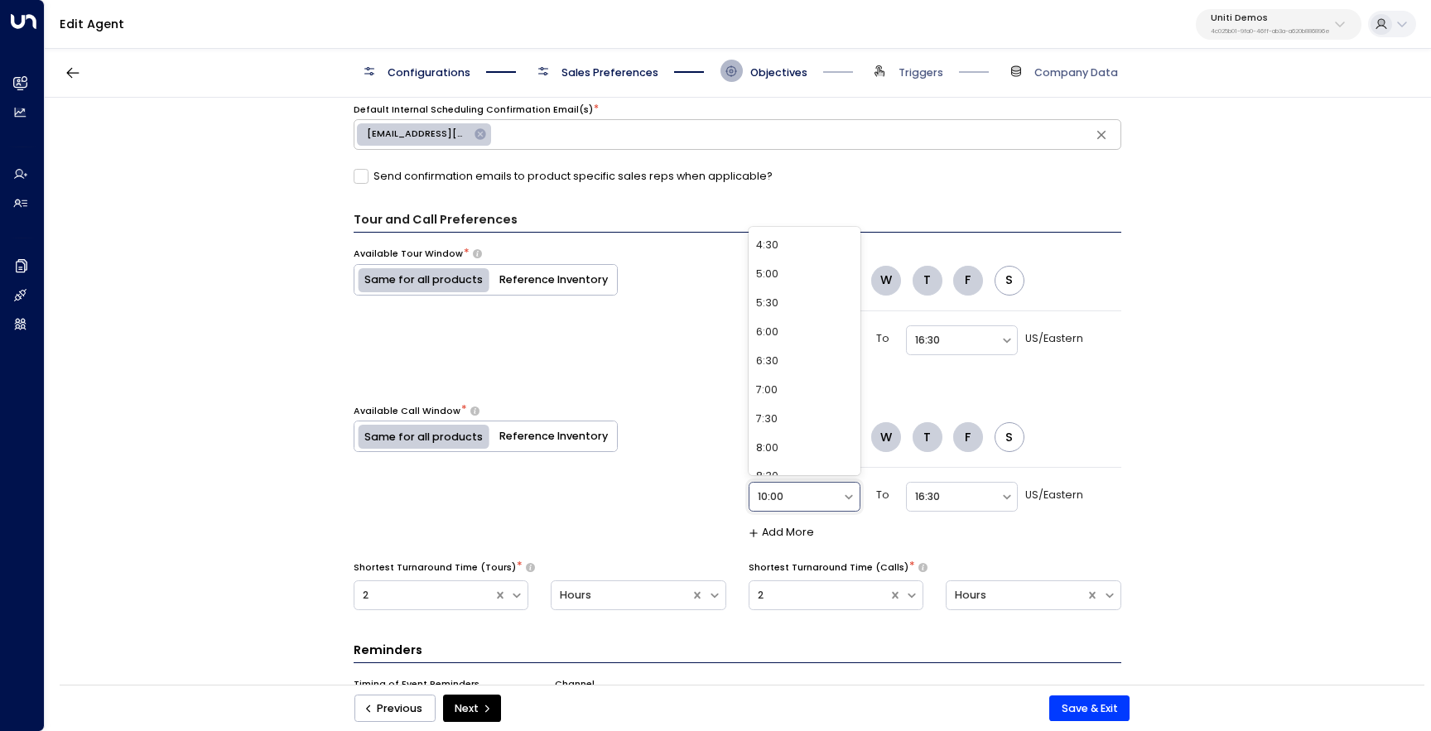
scroll to position [374, 0]
click at [809, 396] on div "9:00" at bounding box center [805, 390] width 112 height 29
click at [949, 496] on div at bounding box center [953, 497] width 76 height 19
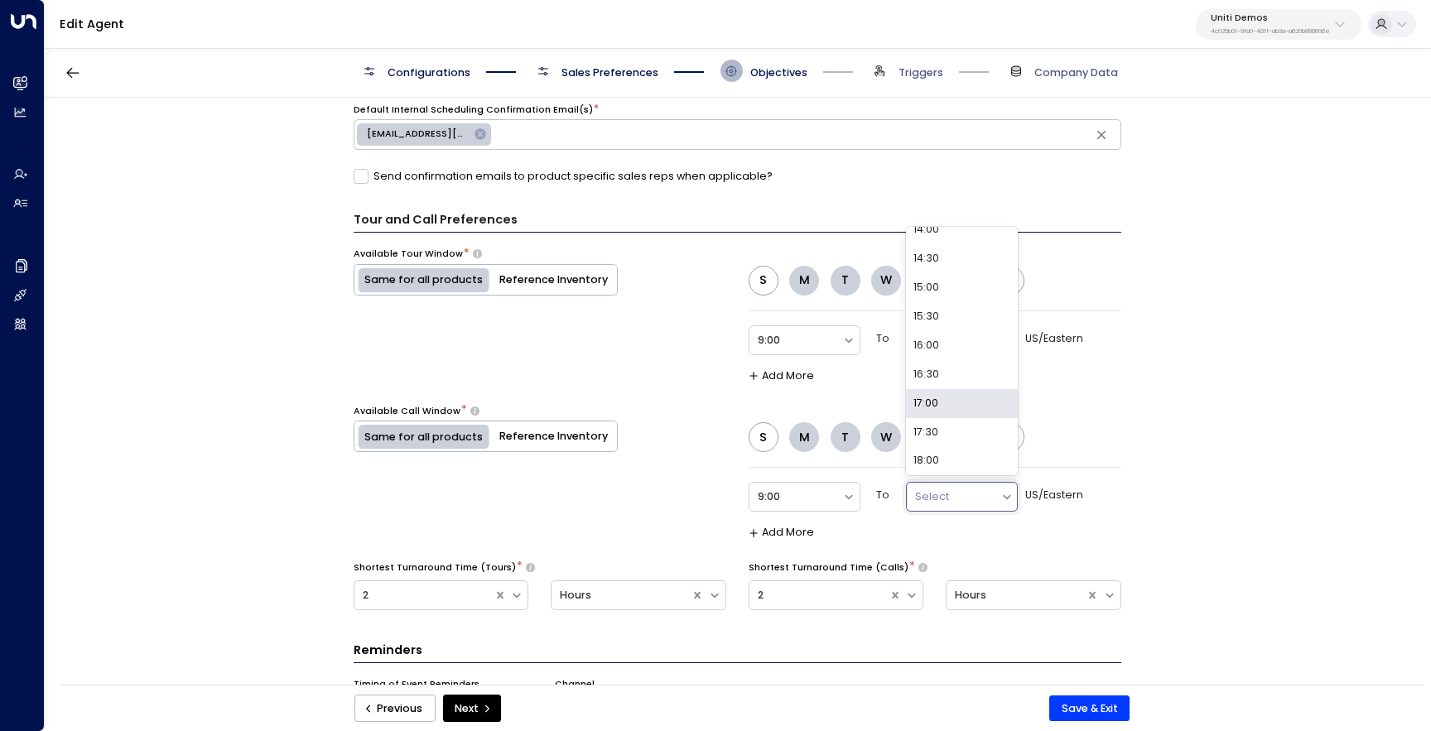
scroll to position [292, 0]
click at [959, 389] on div "17:00" at bounding box center [962, 386] width 112 height 29
click at [1248, 417] on div "**********" at bounding box center [737, 396] width 1385 height 597
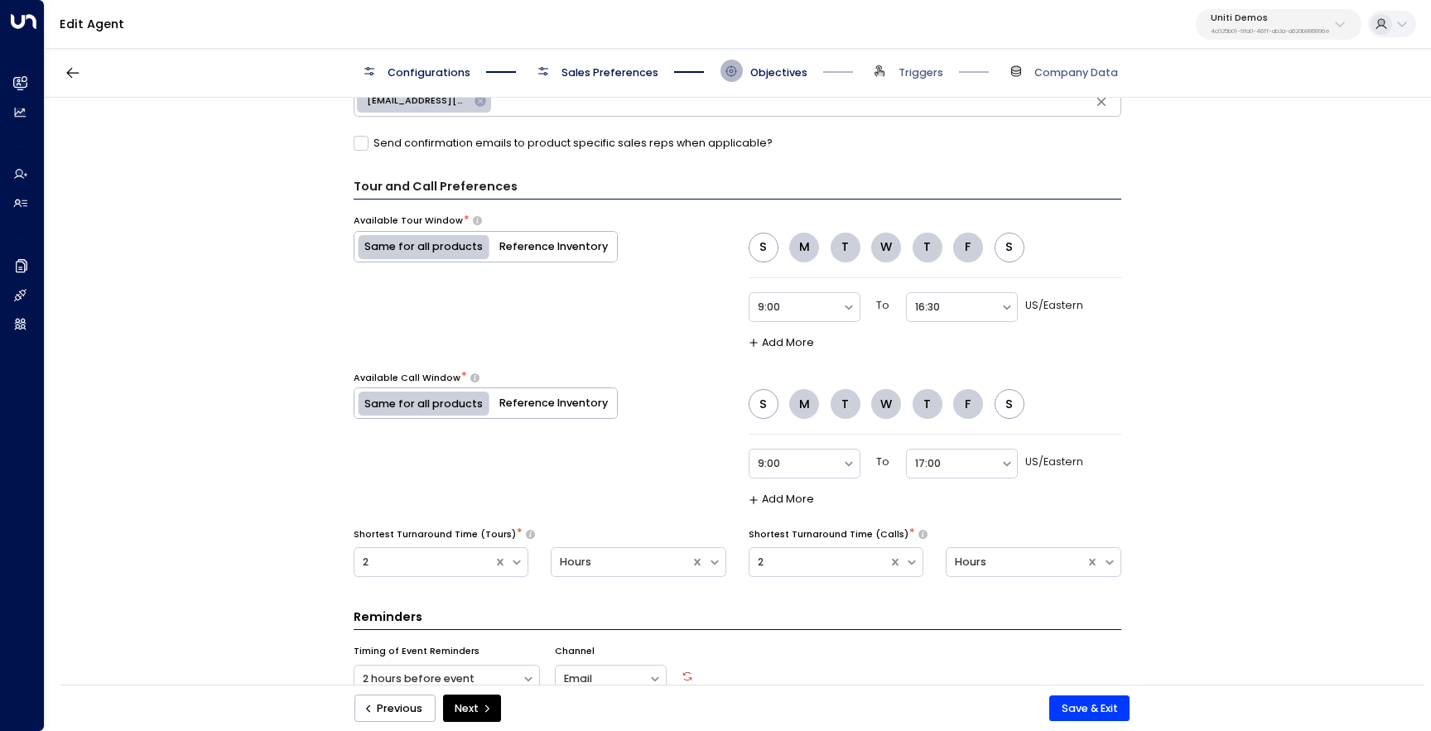
scroll to position [951, 0]
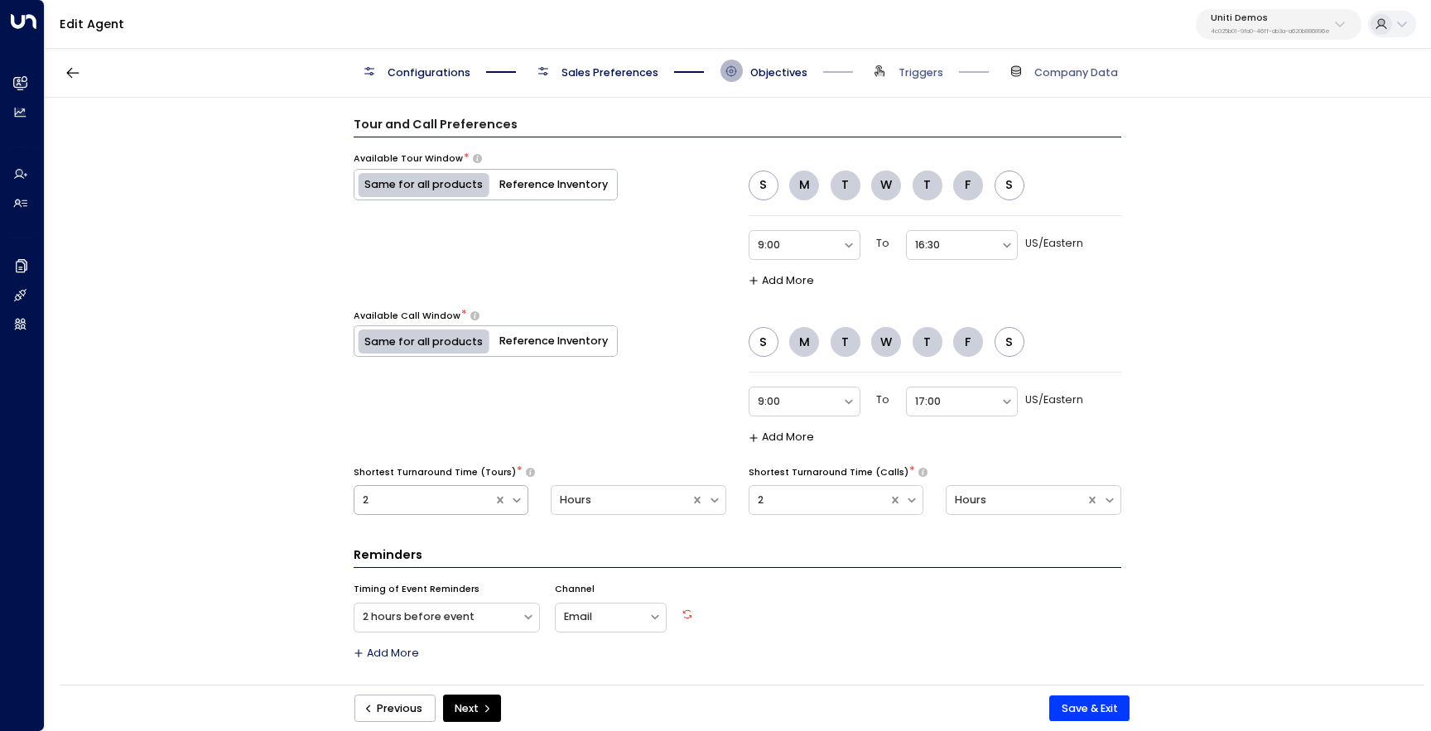
click at [446, 504] on div at bounding box center [424, 500] width 123 height 19
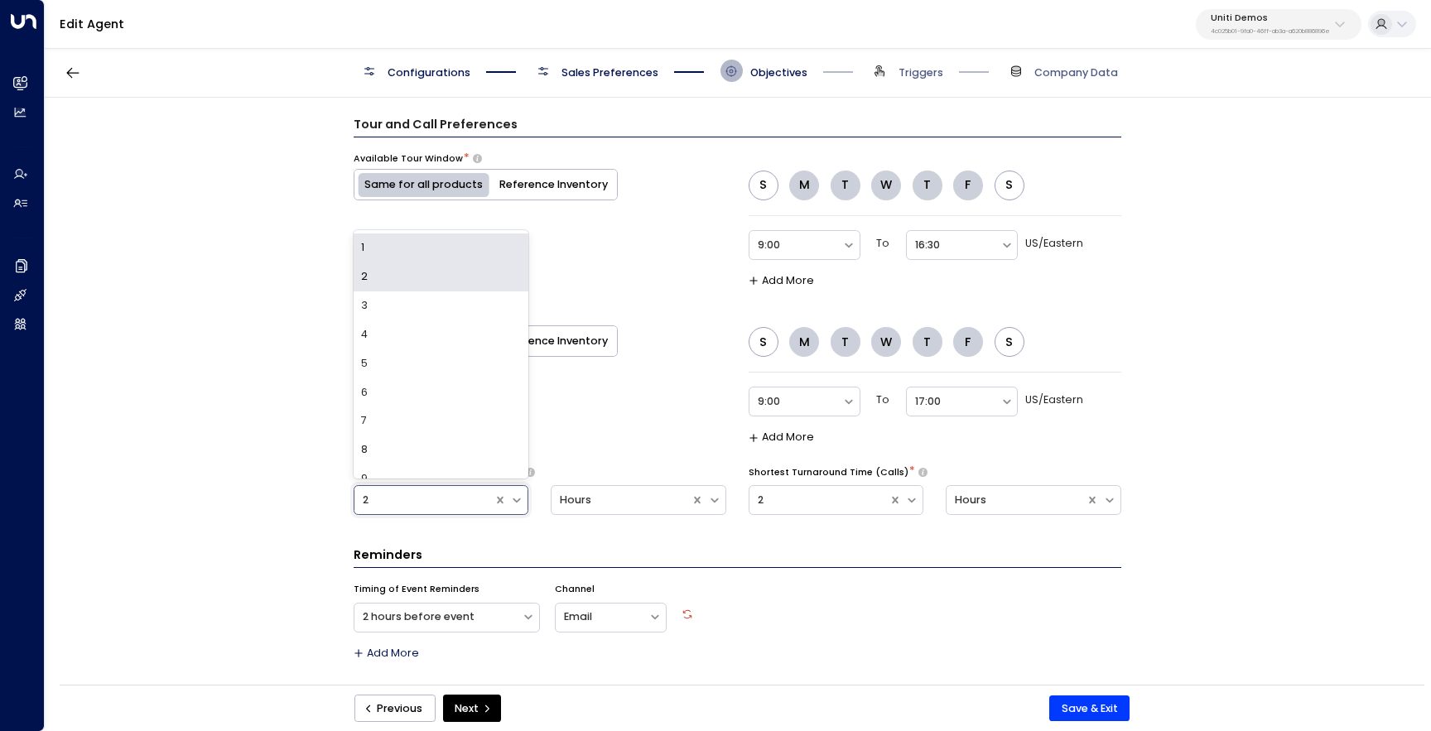
click at [442, 251] on div "1" at bounding box center [442, 248] width 176 height 29
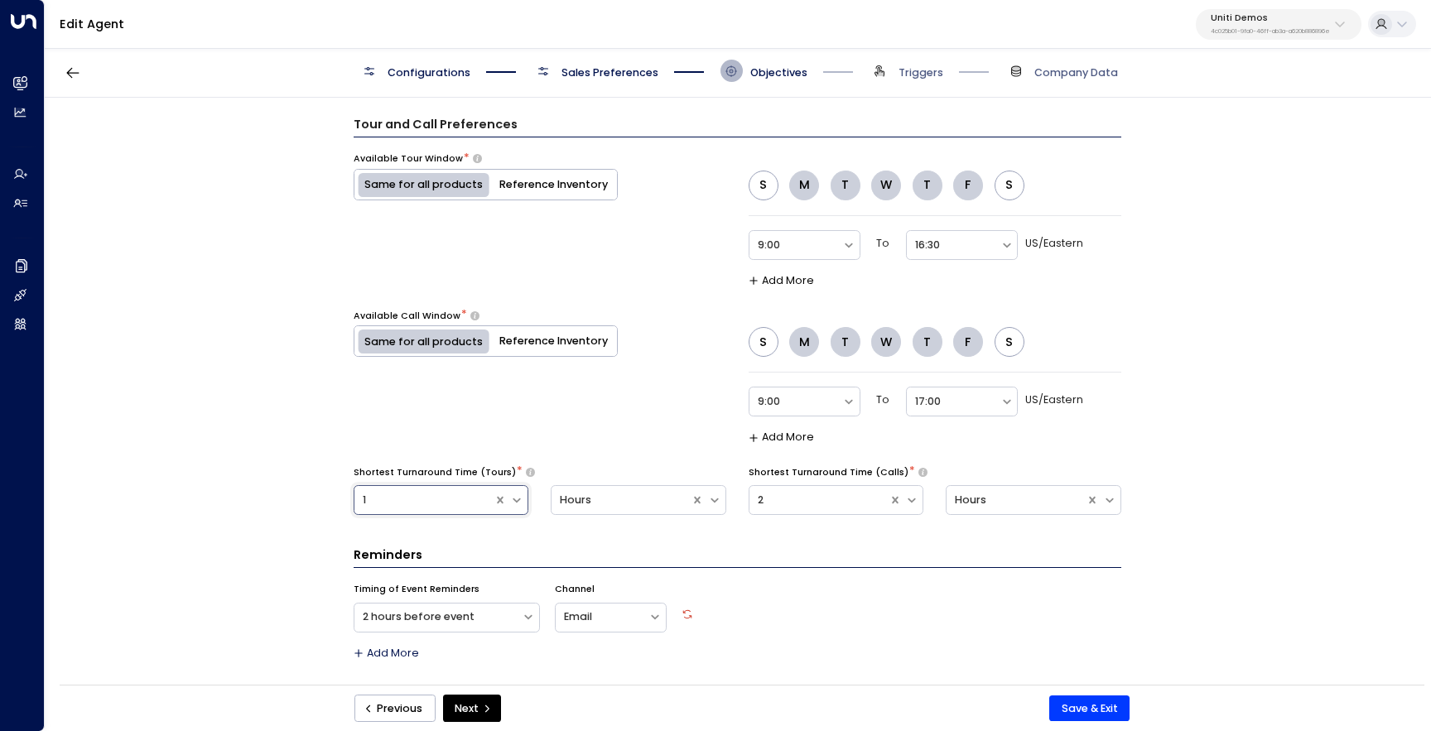
click at [787, 553] on h3 "Reminders" at bounding box center [738, 558] width 768 height 22
click at [858, 514] on div "2" at bounding box center [837, 504] width 176 height 43
click at [862, 498] on div at bounding box center [819, 500] width 123 height 19
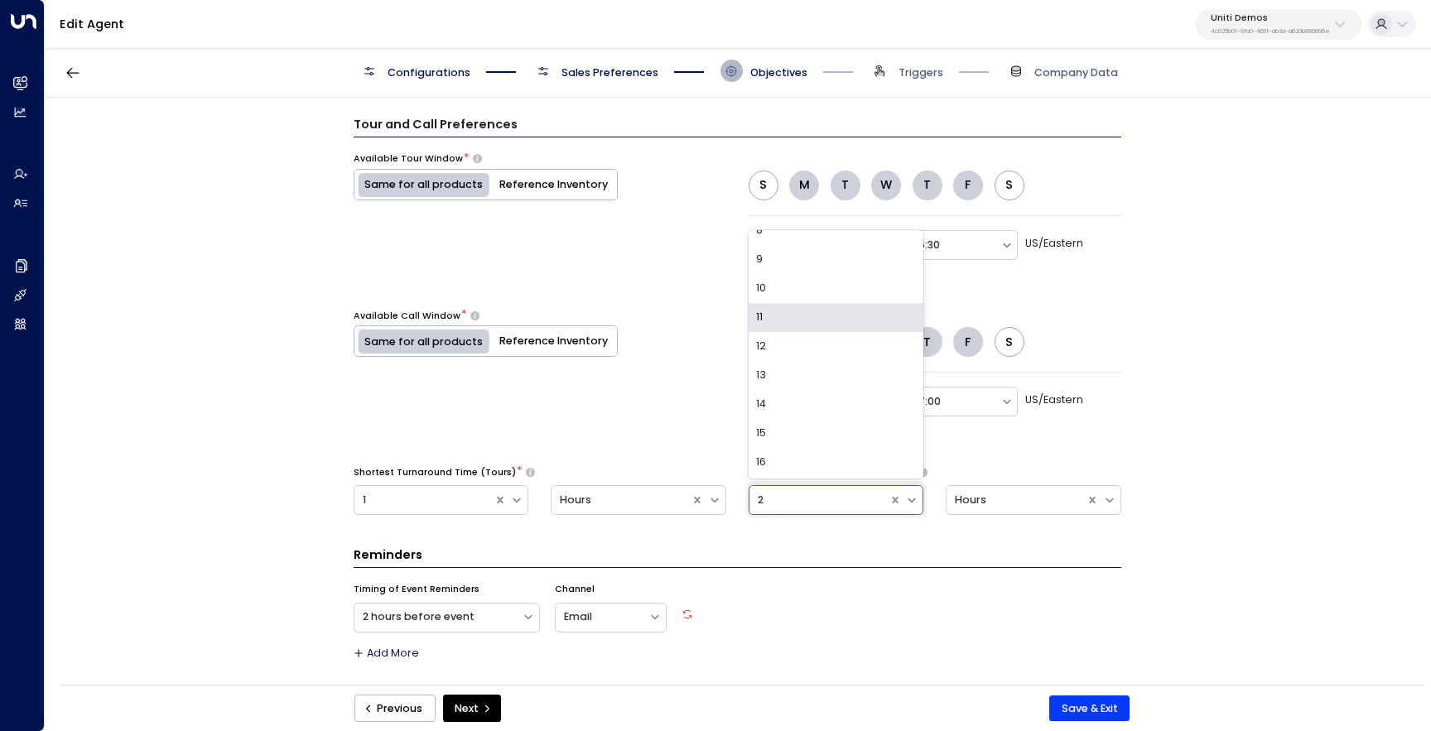
scroll to position [246, 0]
click at [857, 262] on div "10" at bounding box center [837, 262] width 176 height 29
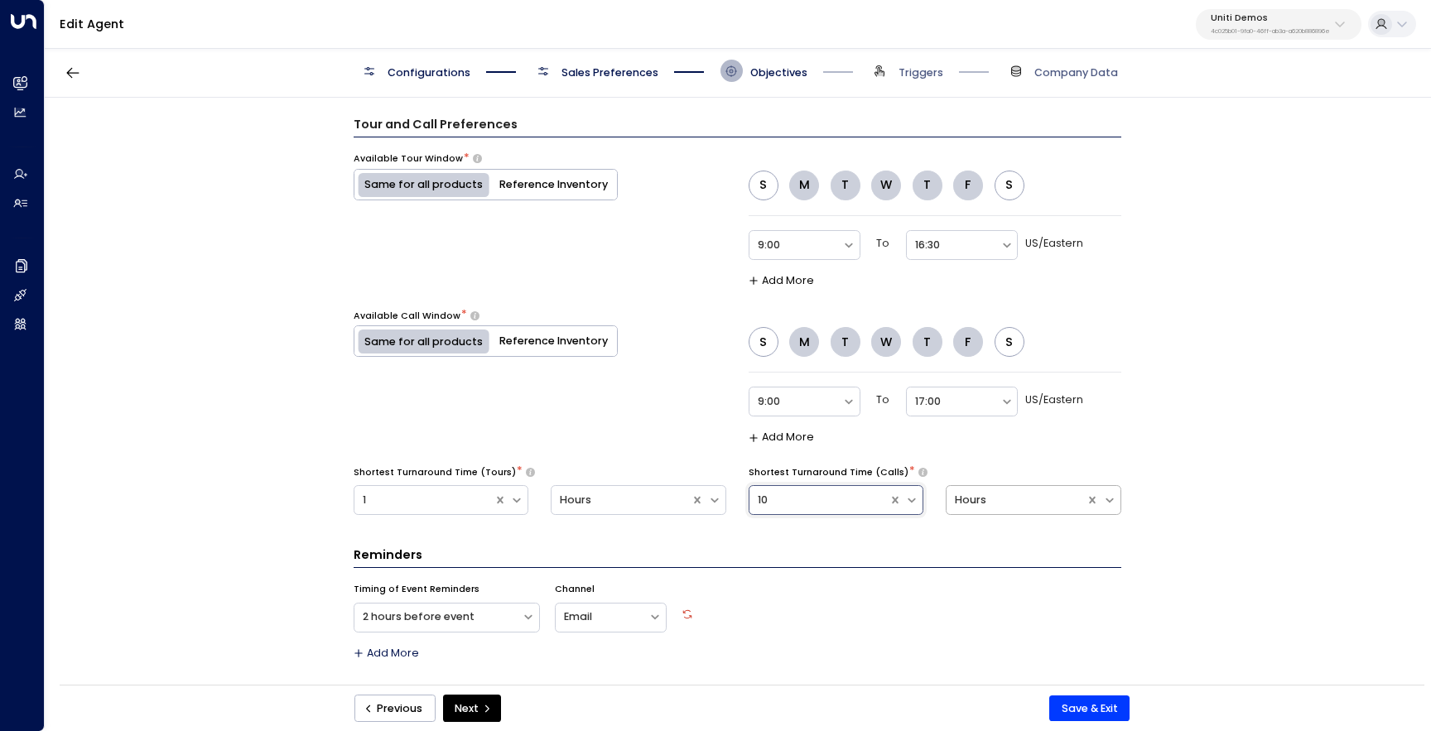
click at [1023, 495] on div "Hours" at bounding box center [1016, 501] width 123 height 16
click at [1028, 389] on div "Minutes" at bounding box center [1034, 403] width 176 height 29
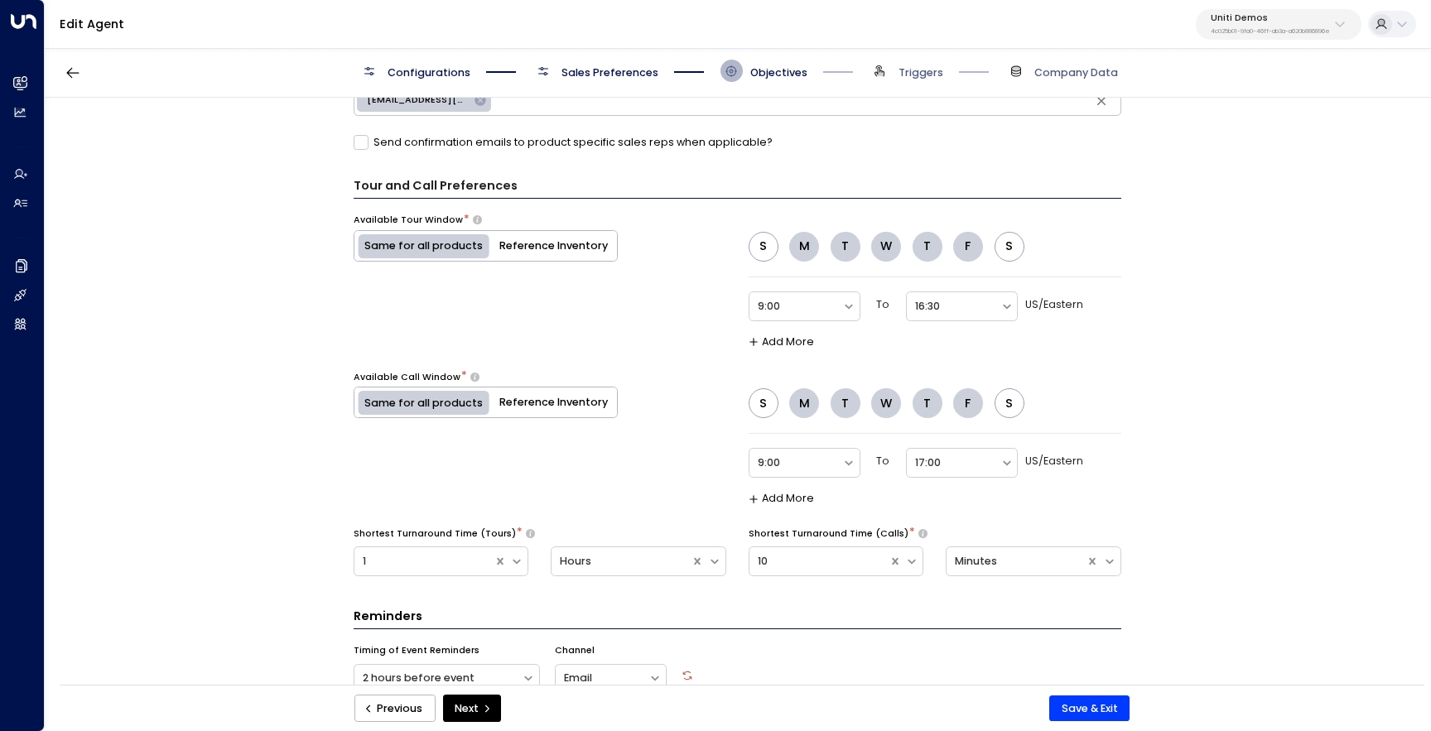
scroll to position [951, 0]
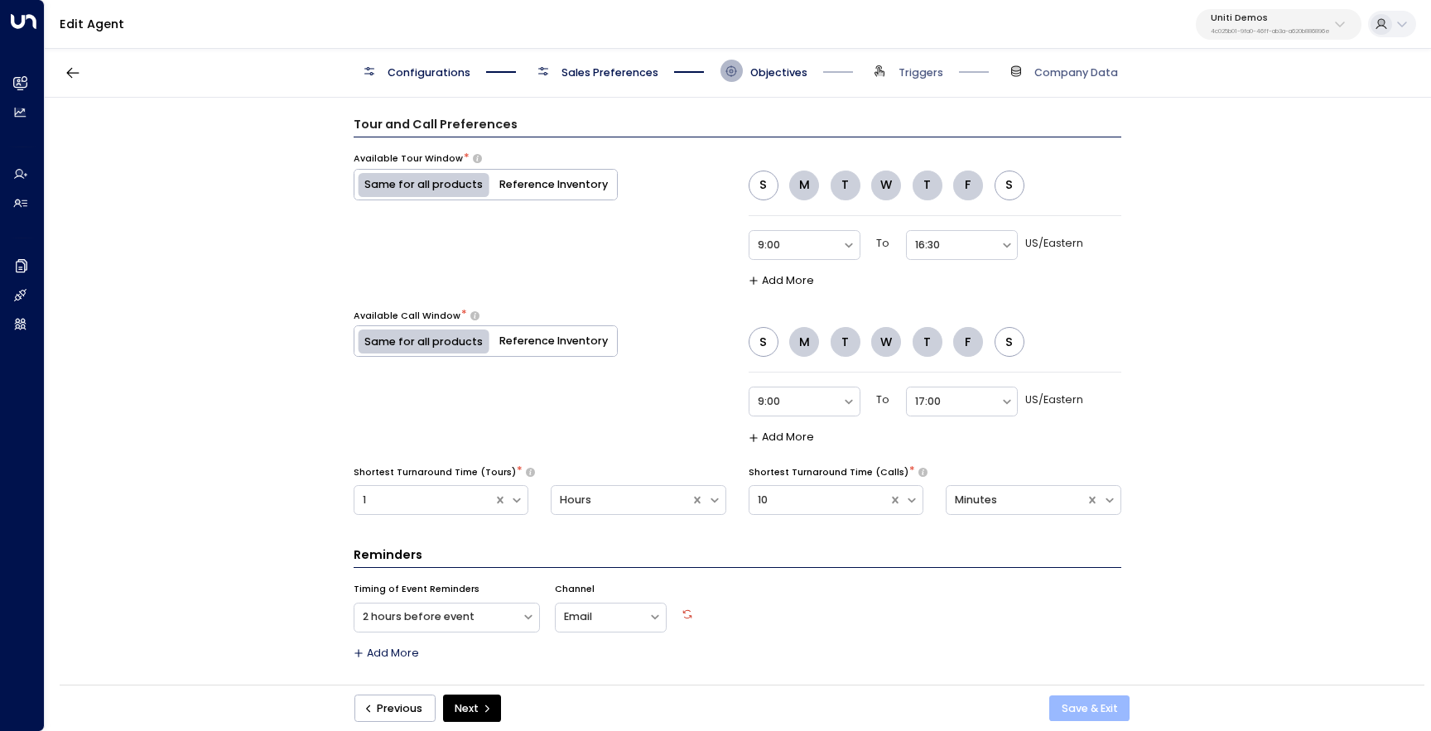
click at [1076, 702] on button "Save & Exit" at bounding box center [1090, 709] width 80 height 27
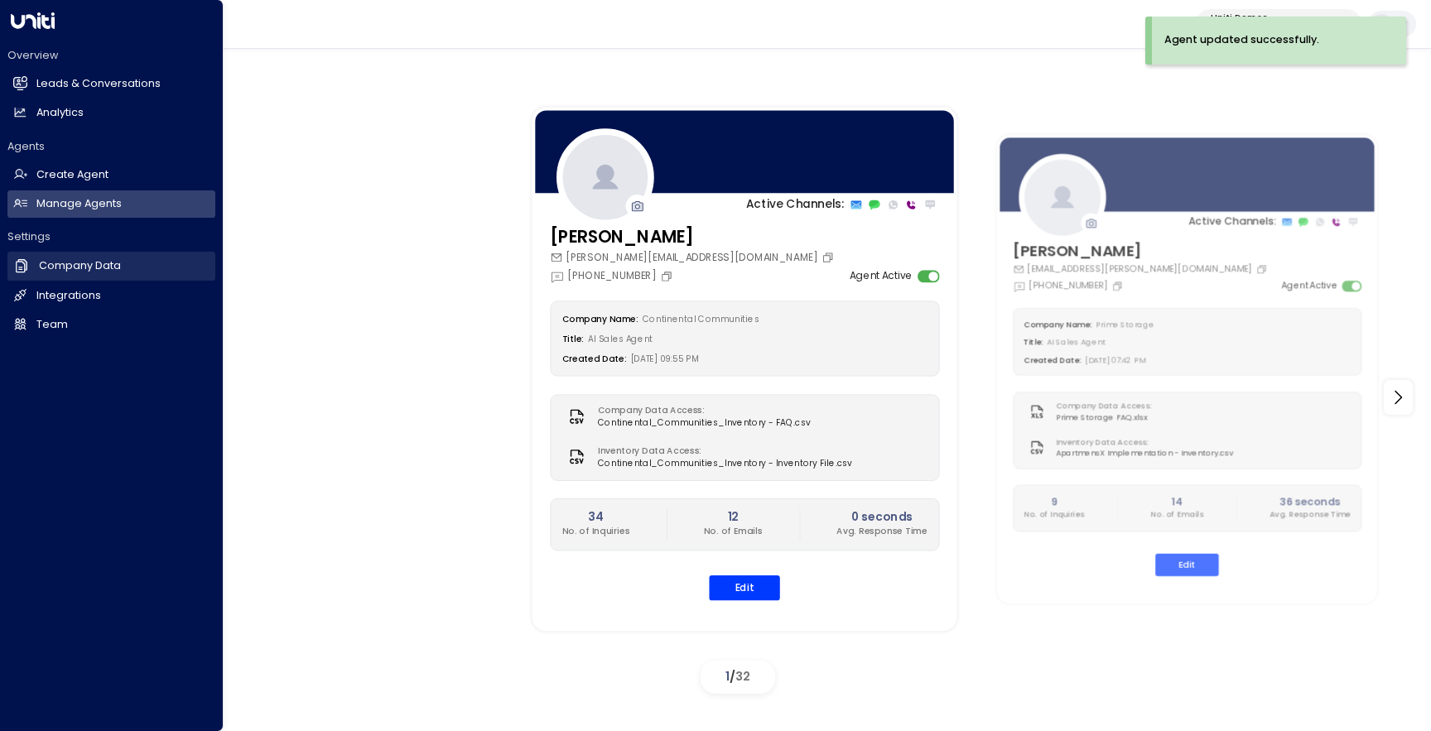
click at [89, 268] on h2 "Company Data" at bounding box center [80, 266] width 82 height 16
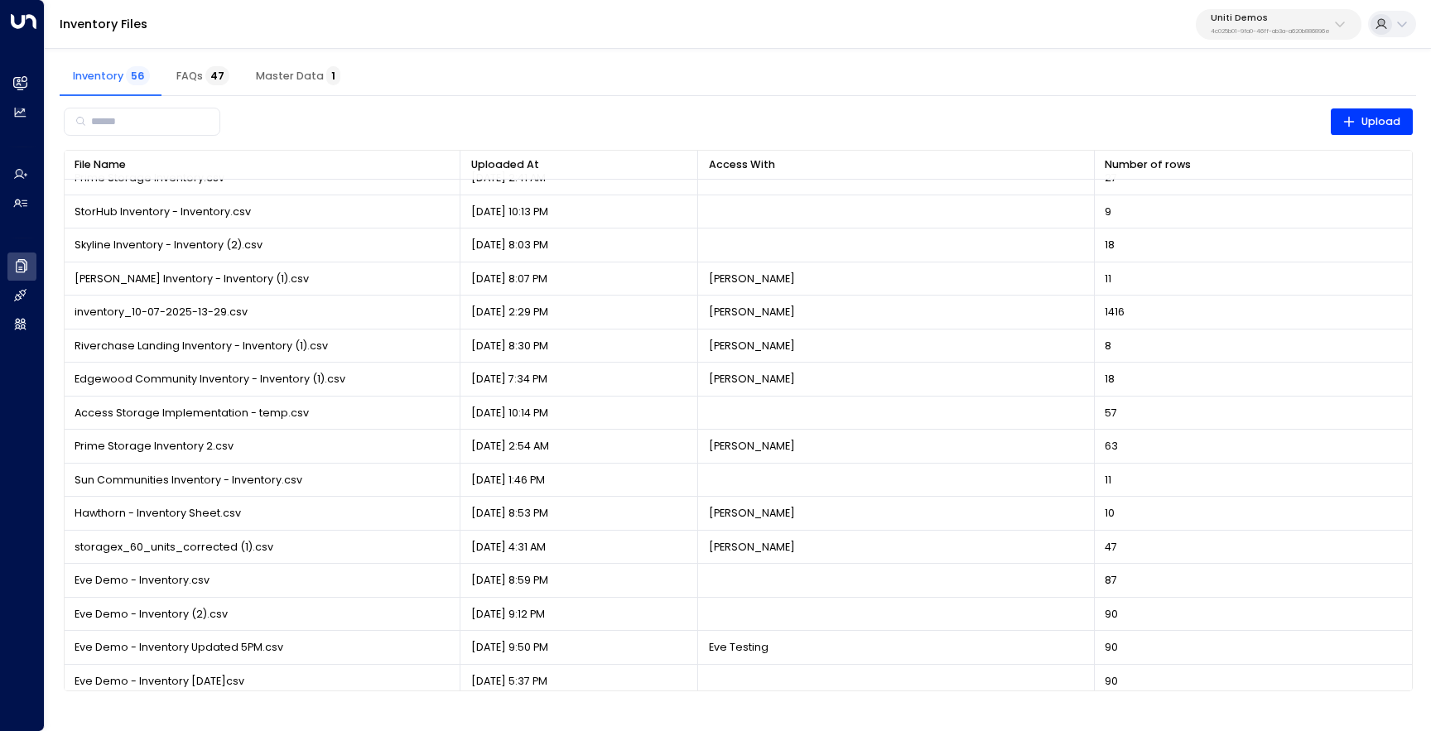
scroll to position [1368, 0]
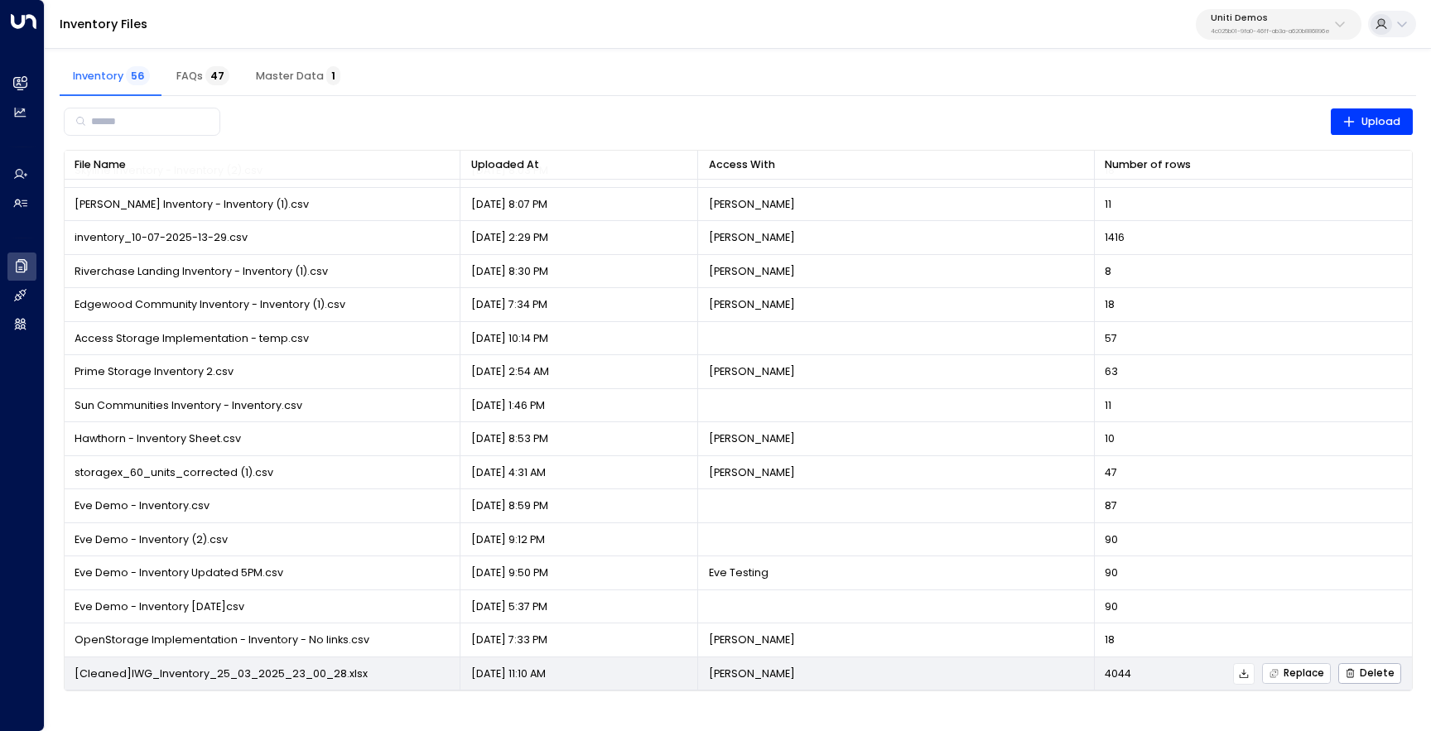
click at [1291, 676] on span "Replace" at bounding box center [1297, 673] width 56 height 11
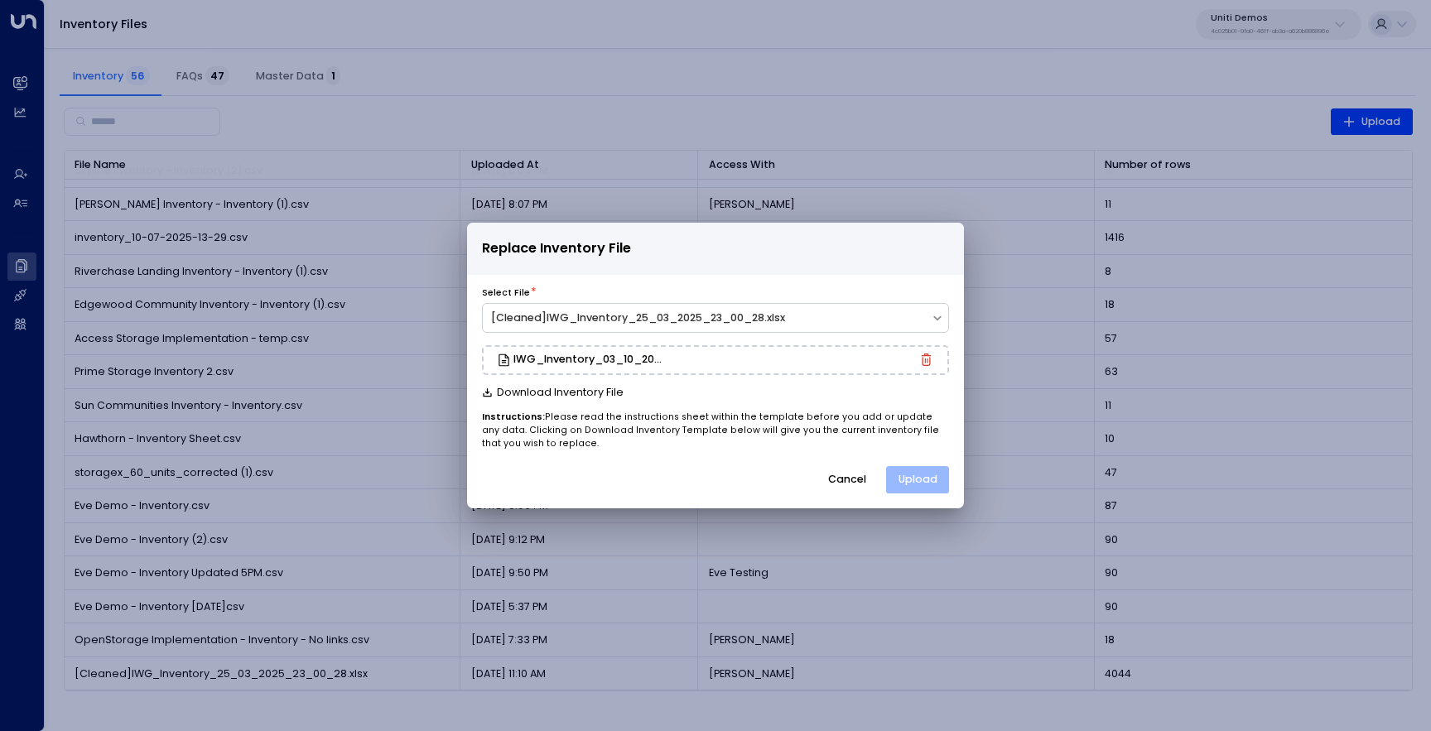
click at [913, 476] on button "Upload" at bounding box center [917, 480] width 63 height 28
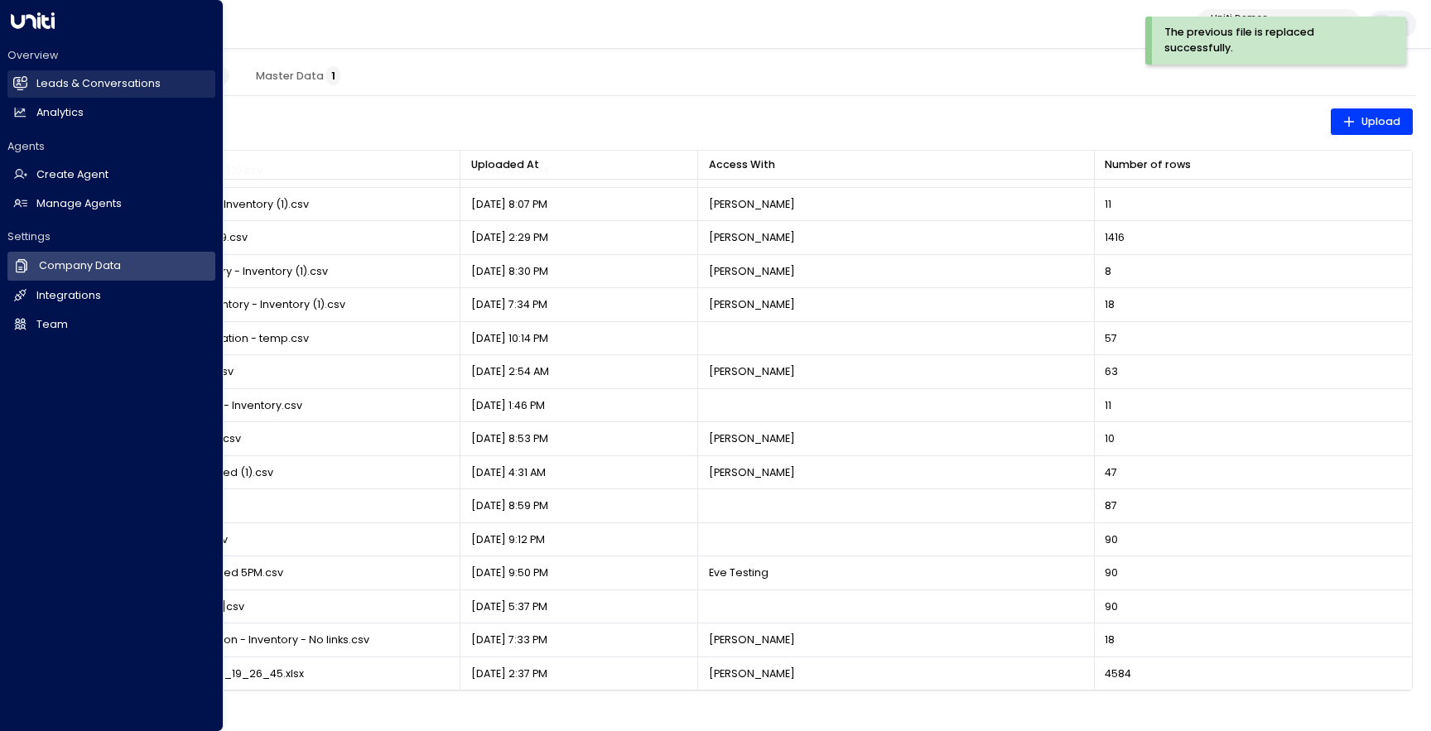
click at [14, 87] on icon at bounding box center [20, 82] width 14 height 11
